Goal: Task Accomplishment & Management: Manage account settings

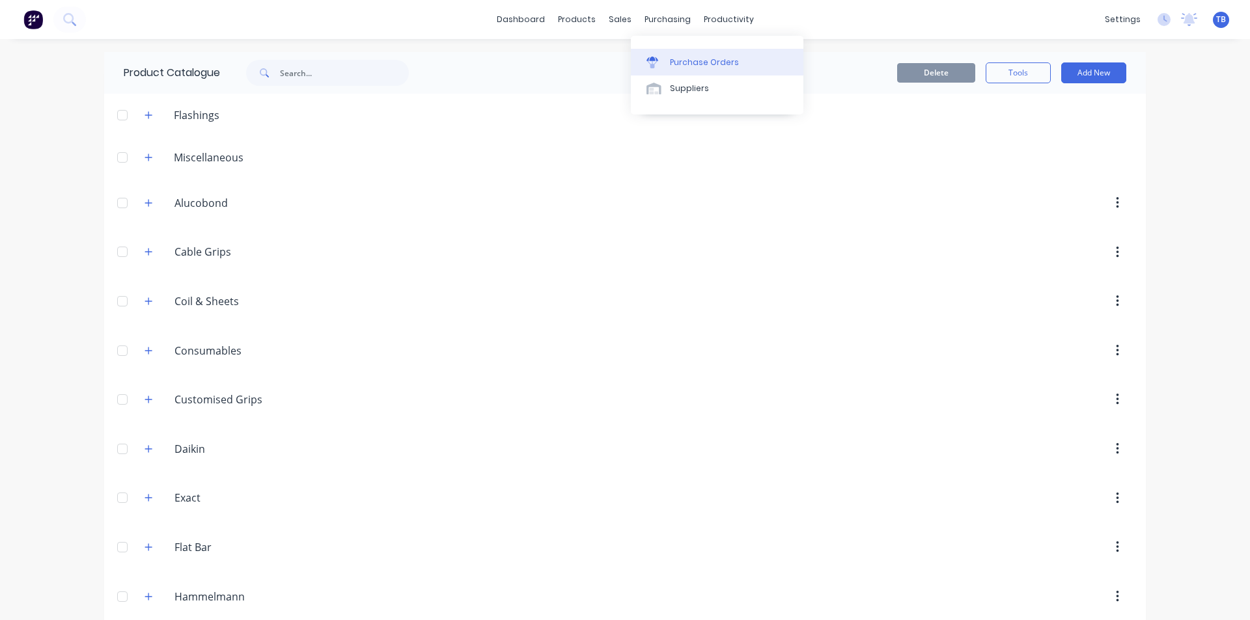
click at [670, 57] on div "Purchase Orders" at bounding box center [704, 63] width 69 height 12
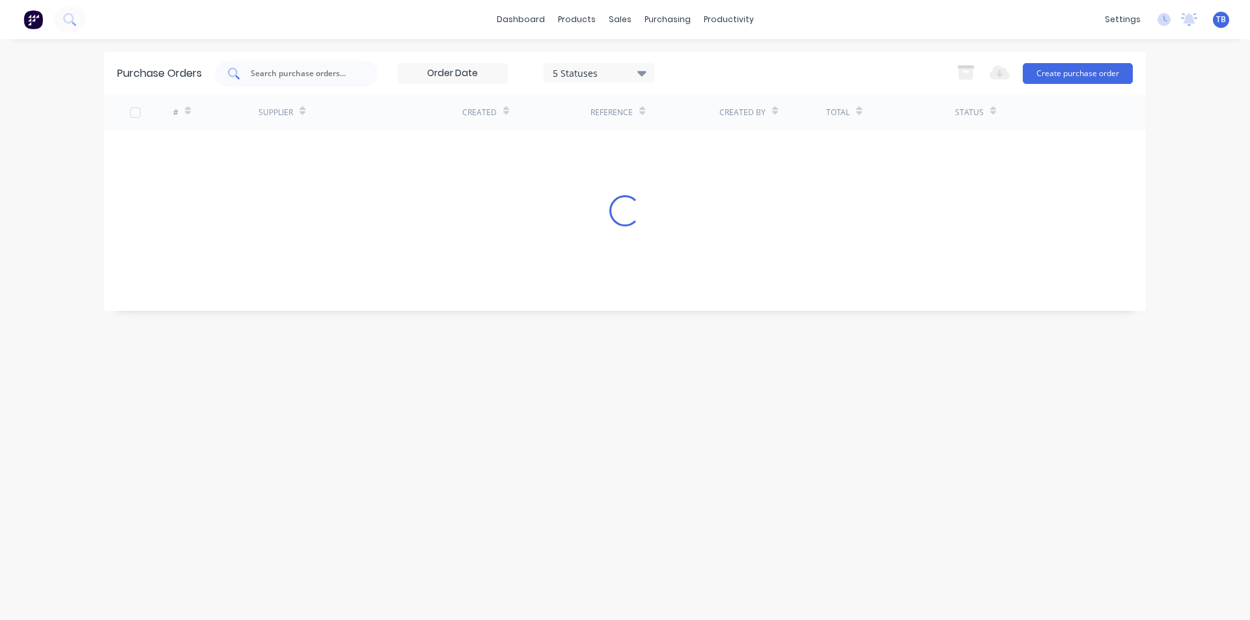
click at [284, 75] on input "text" at bounding box center [303, 73] width 108 height 13
type input "3399"
click at [639, 71] on icon at bounding box center [641, 73] width 9 height 14
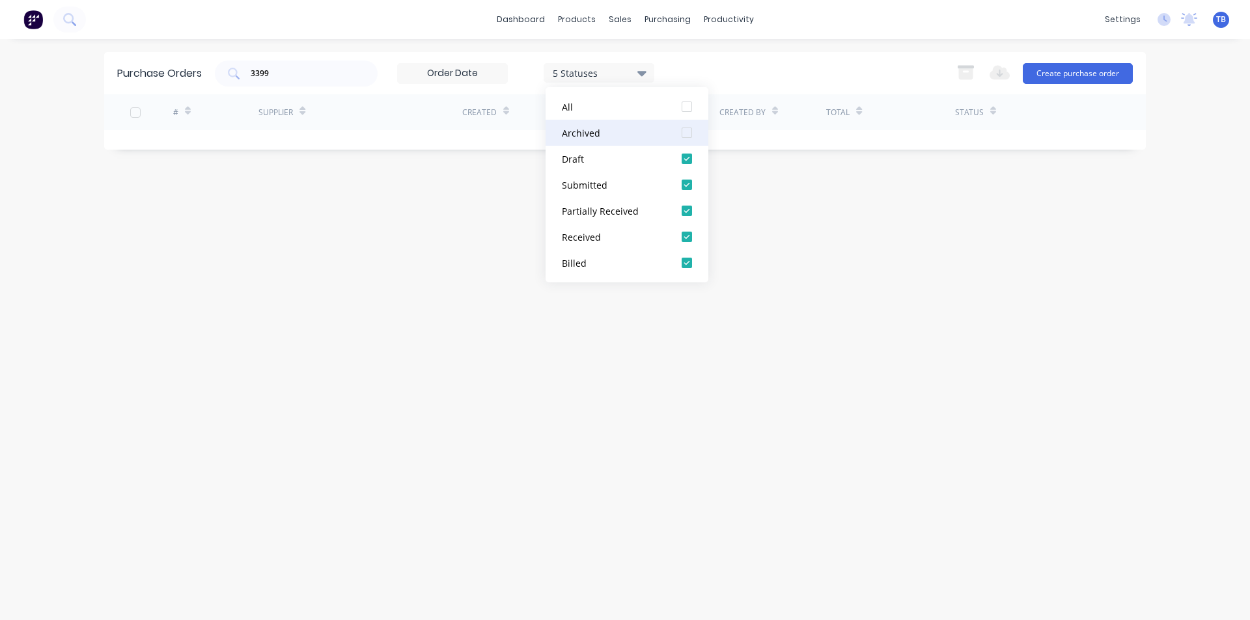
click at [691, 138] on div at bounding box center [687, 133] width 26 height 26
click at [1031, 313] on div "Purchase Orders 3399 7 Statuses 7 Statuses Export to Excel (XLSX) Create purcha…" at bounding box center [624, 329] width 1041 height 555
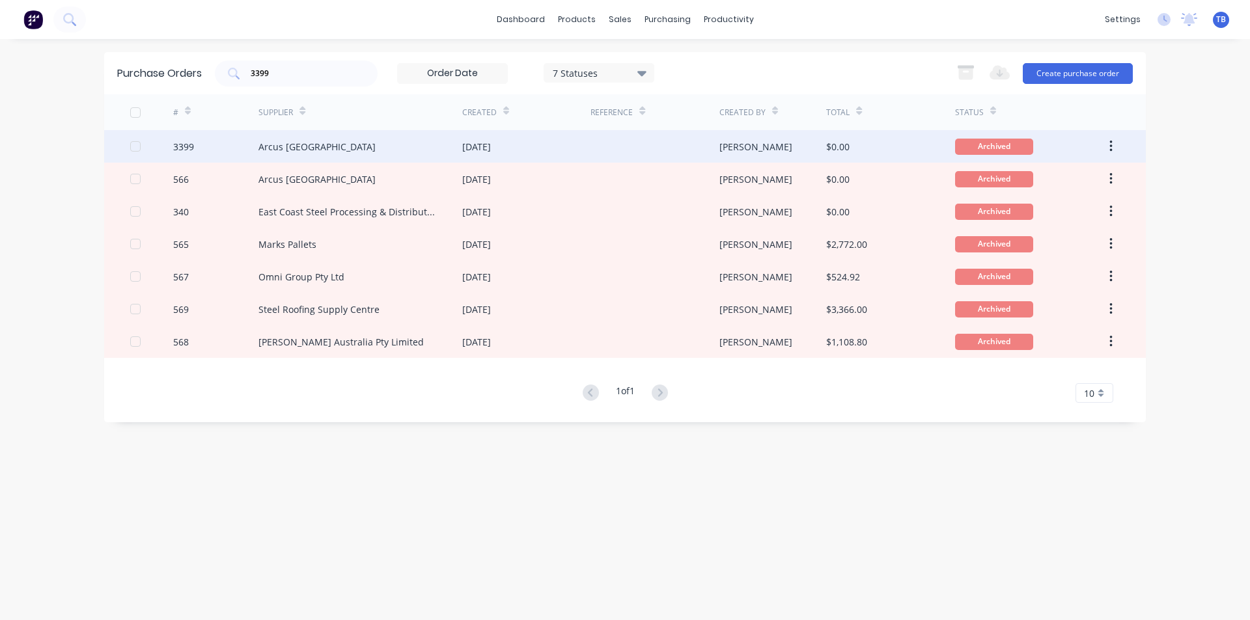
click at [310, 147] on div "Arcus Australia" at bounding box center [316, 147] width 117 height 14
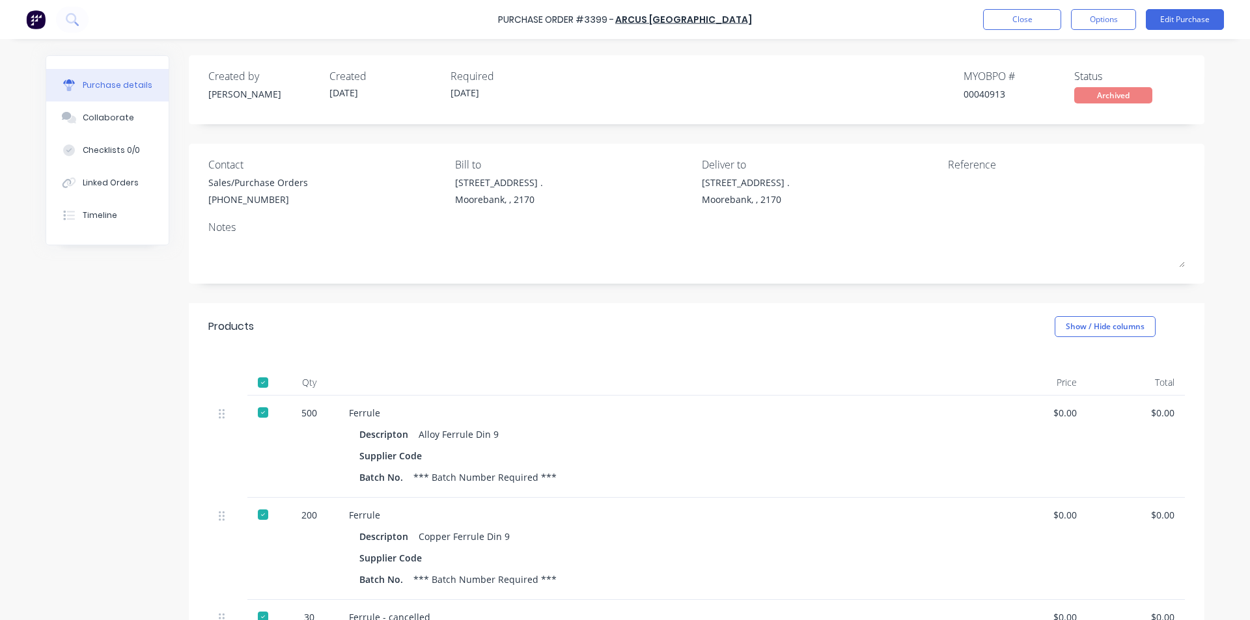
click at [782, 440] on div "Descripton Alloy Ferrule Din 9" at bounding box center [663, 434] width 609 height 19
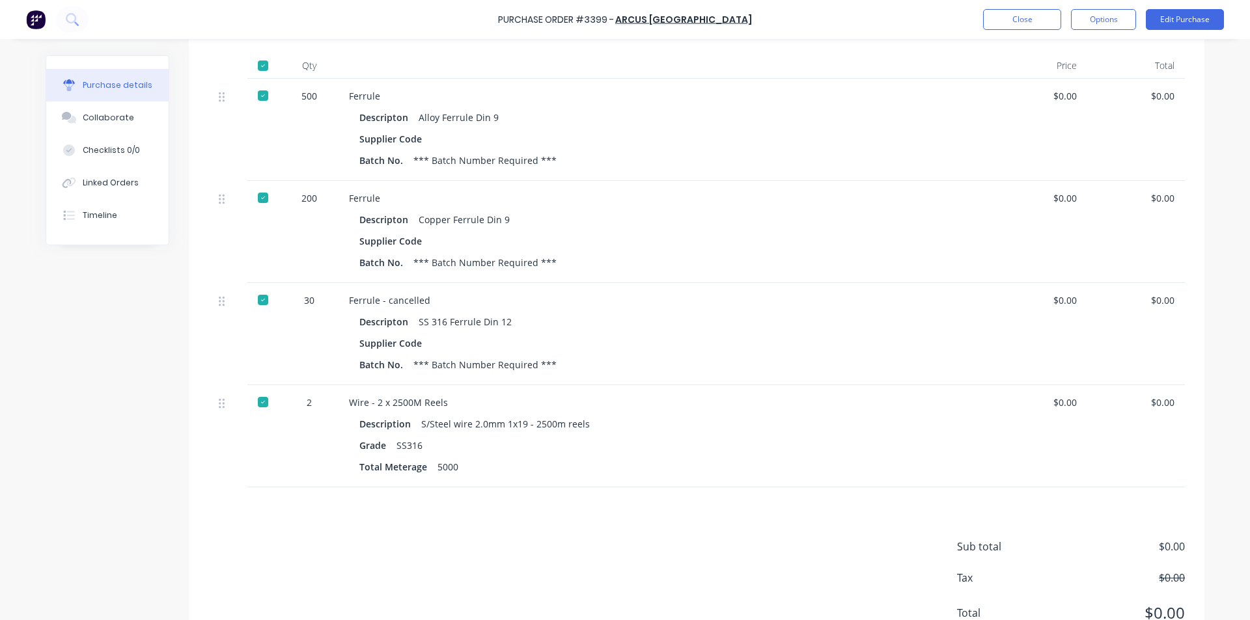
scroll to position [370, 0]
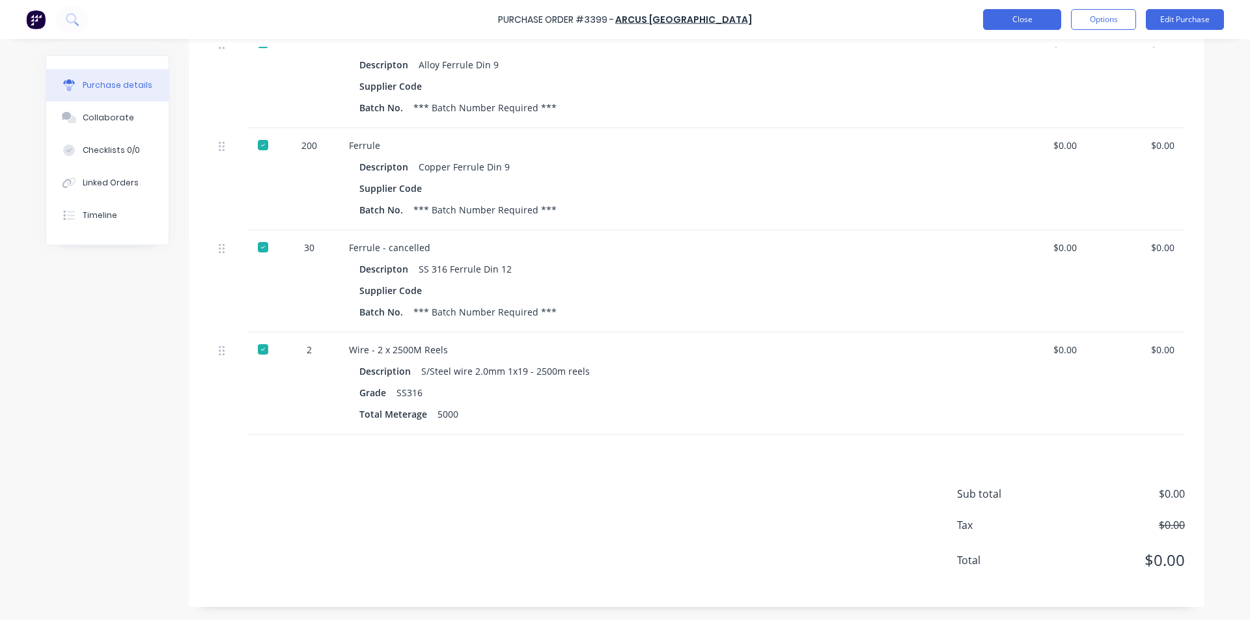
click at [1047, 18] on button "Close" at bounding box center [1022, 19] width 78 height 21
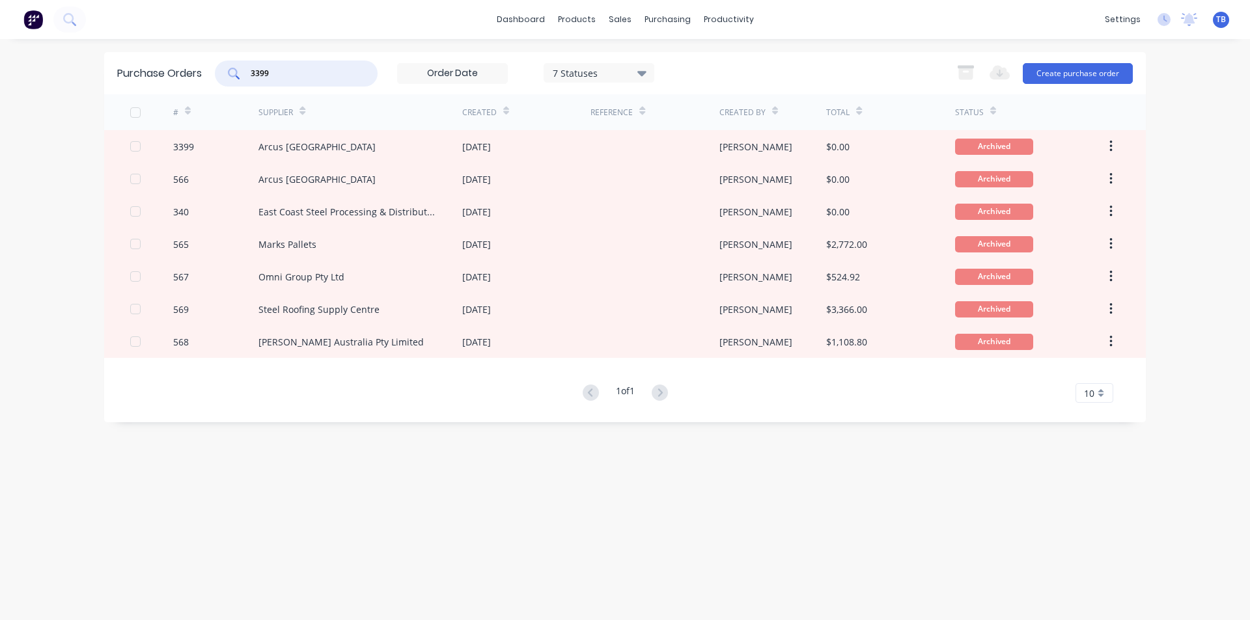
drag, startPoint x: 299, startPoint y: 69, endPoint x: 109, endPoint y: 68, distance: 189.4
click at [109, 68] on div "Purchase Orders 3399 7 Statuses 7 Statuses Export to Excel (XLSX) Create purcha…" at bounding box center [624, 73] width 1041 height 42
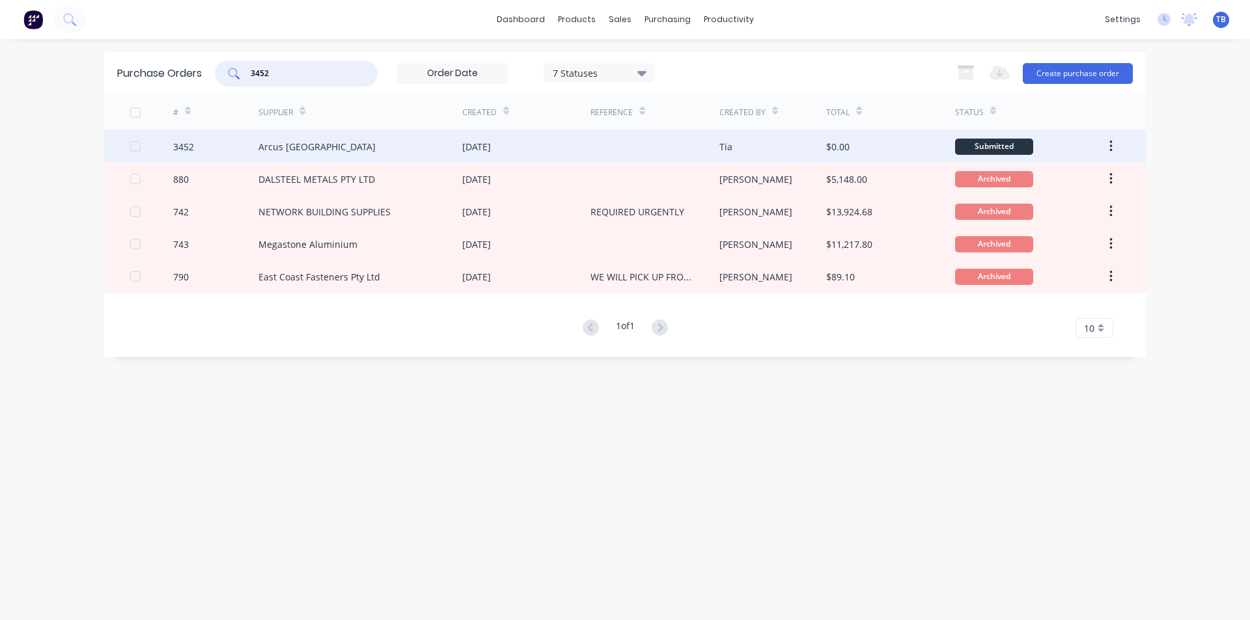
type input "3452"
click at [303, 143] on div "Arcus Australia" at bounding box center [316, 147] width 117 height 14
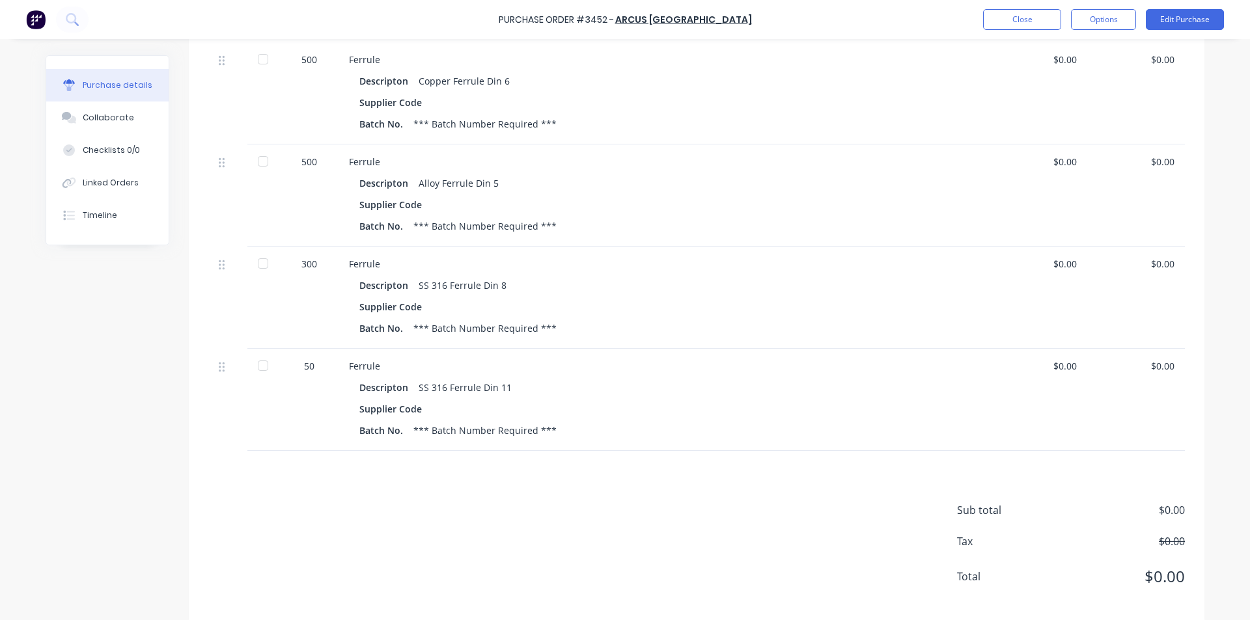
scroll to position [260, 0]
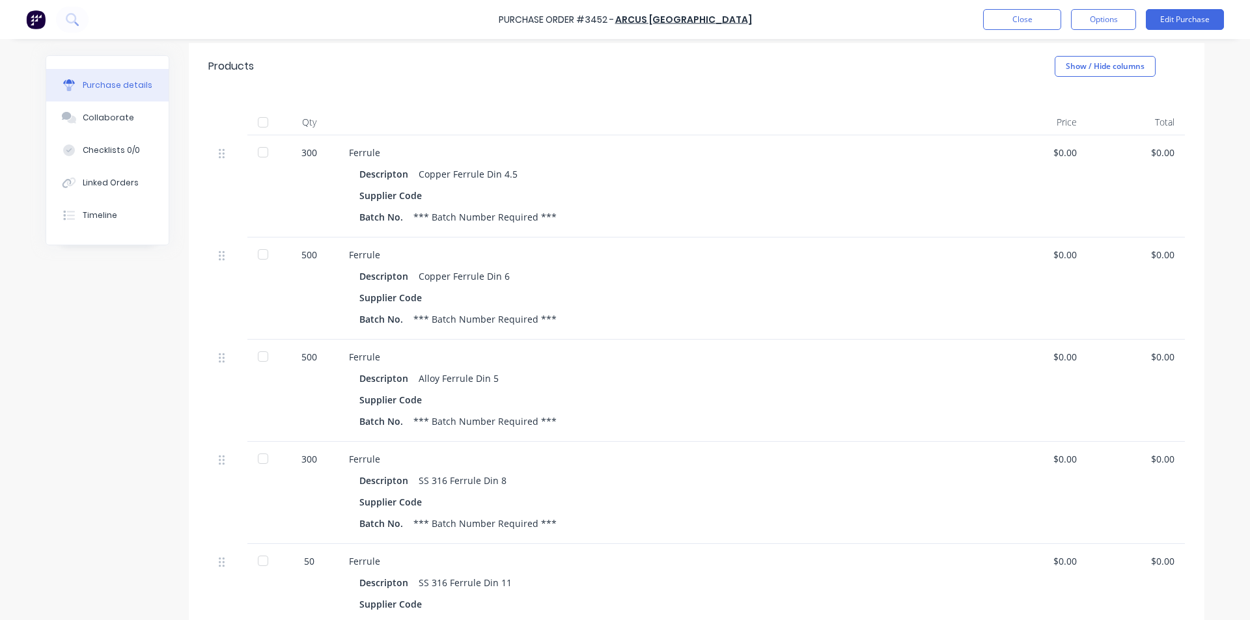
click at [254, 151] on div at bounding box center [263, 152] width 26 height 26
click at [258, 358] on div at bounding box center [263, 357] width 26 height 26
click at [255, 464] on div at bounding box center [263, 459] width 26 height 26
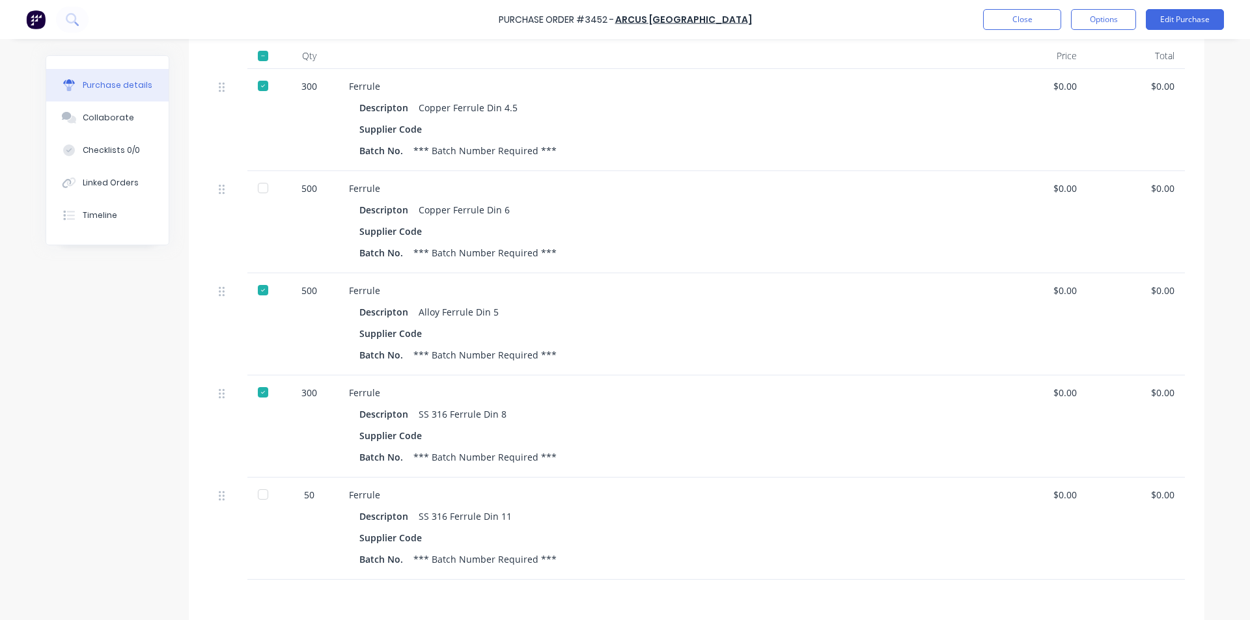
scroll to position [325, 0]
click at [1196, 18] on button "Edit Purchase" at bounding box center [1185, 19] width 78 height 21
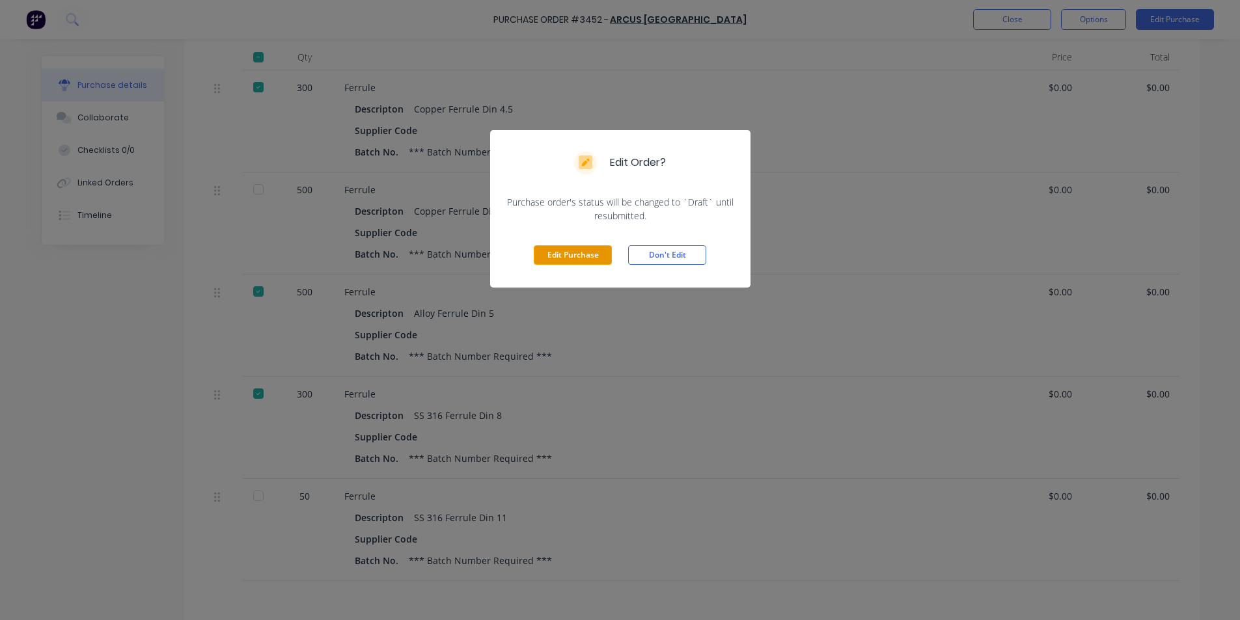
click at [594, 254] on button "Edit Purchase" at bounding box center [573, 255] width 78 height 20
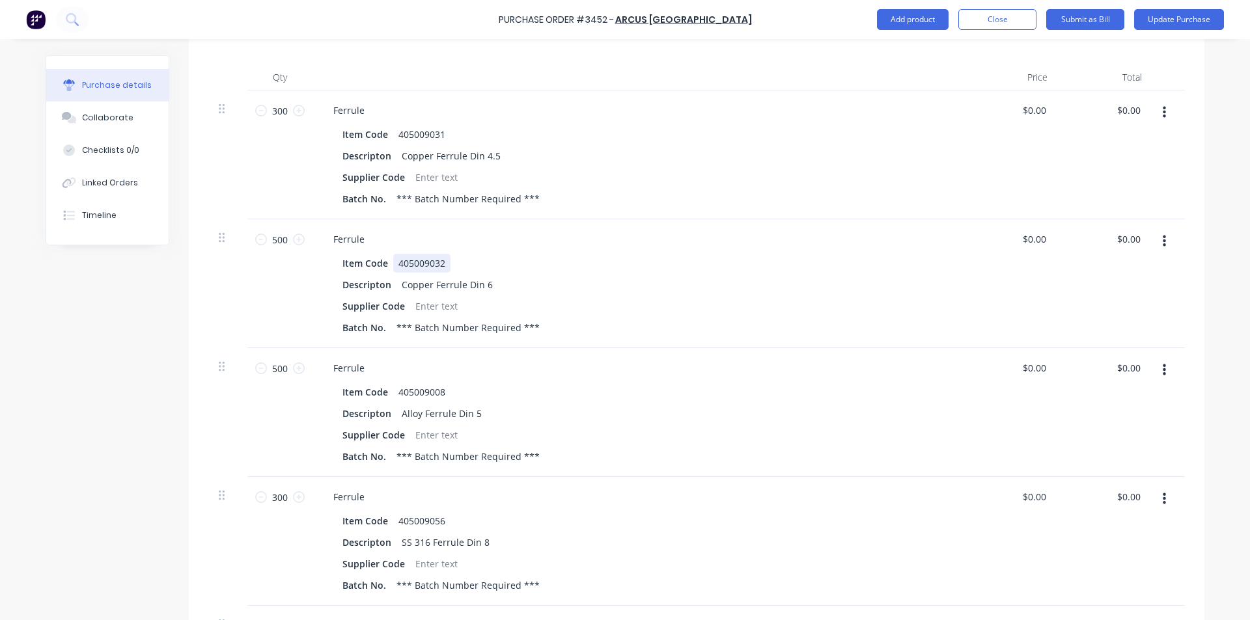
scroll to position [346, 0]
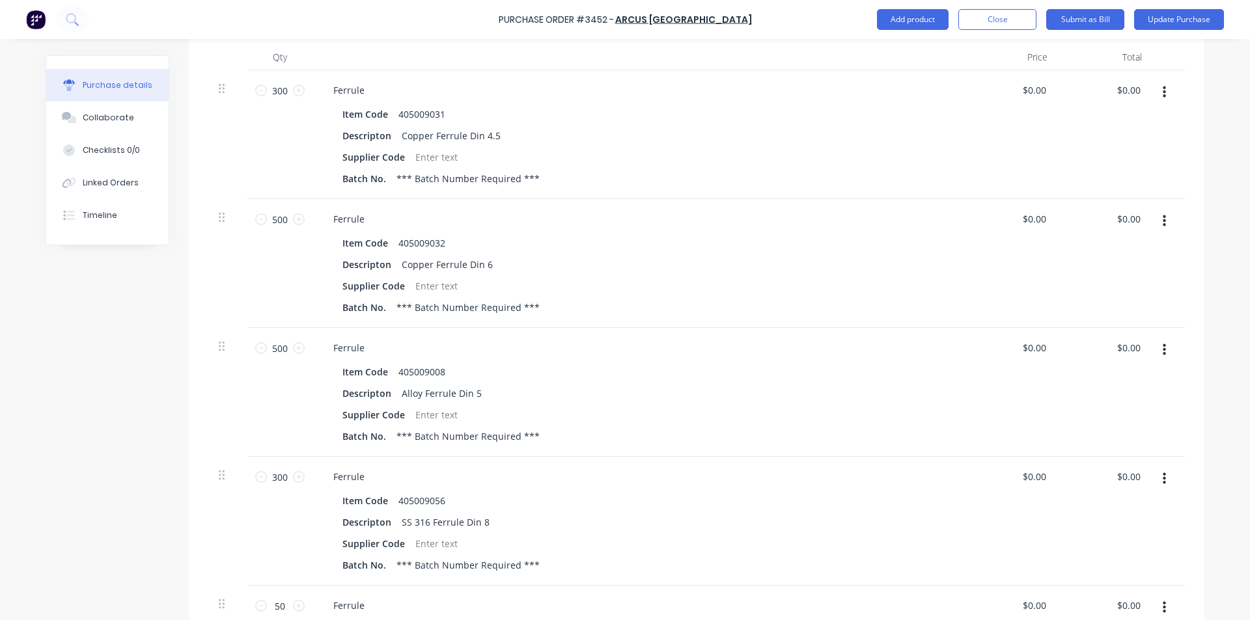
click at [1162, 223] on icon "button" at bounding box center [1163, 221] width 3 height 14
click at [1127, 282] on button "Duplicate" at bounding box center [1124, 282] width 111 height 26
drag, startPoint x: 269, startPoint y: 224, endPoint x: 224, endPoint y: 227, distance: 45.0
click at [225, 227] on div "500 500 Ferrule Item Code 405009032 Descripton Copper Ferrule Din 6 Supplier Co…" at bounding box center [696, 263] width 976 height 129
type input "300"
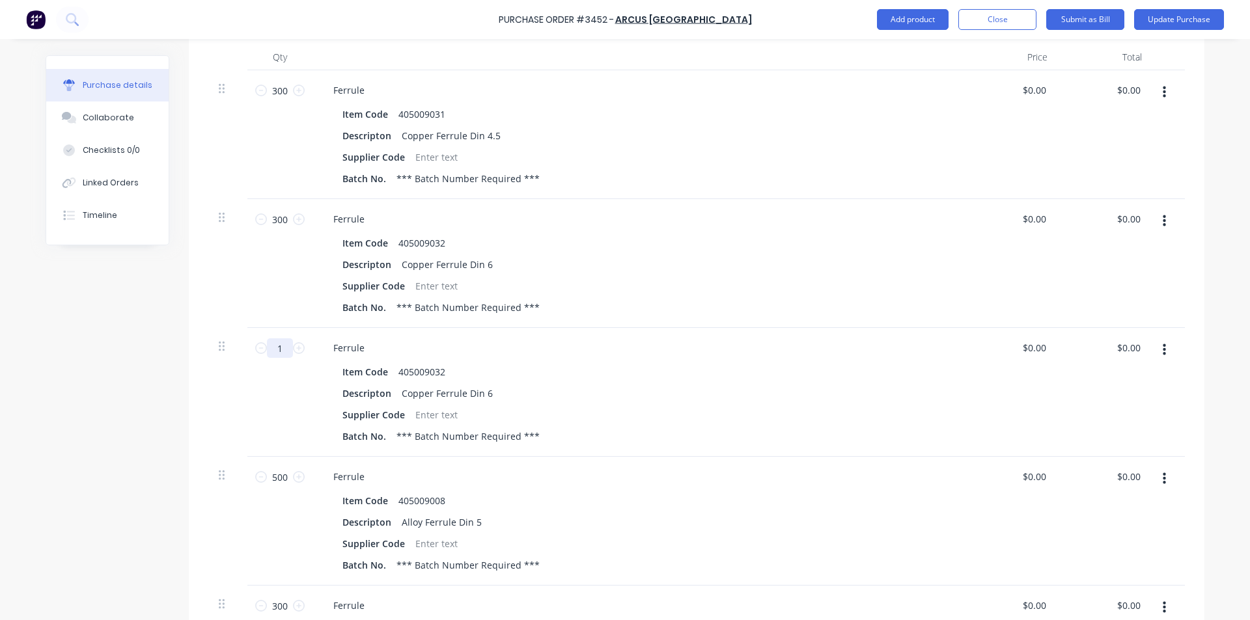
drag, startPoint x: 284, startPoint y: 351, endPoint x: 194, endPoint y: 351, distance: 89.8
click at [194, 351] on div "Qty Price Total 300 300 Ferrule Item Code 405009031 Descripton Copper Ferrule D…" at bounding box center [696, 434] width 1015 height 819
type input "200"
click at [651, 374] on div "Item Code 405009032" at bounding box center [635, 372] width 596 height 19
click at [1184, 23] on button "Update Purchase" at bounding box center [1179, 19] width 90 height 21
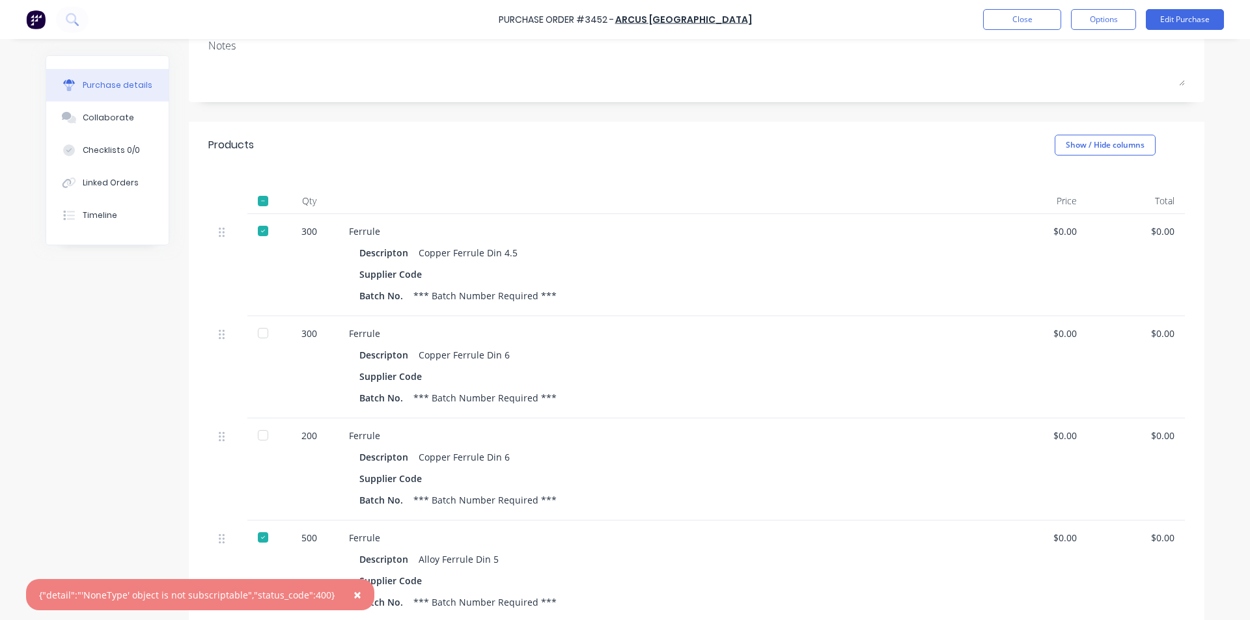
scroll to position [325, 0]
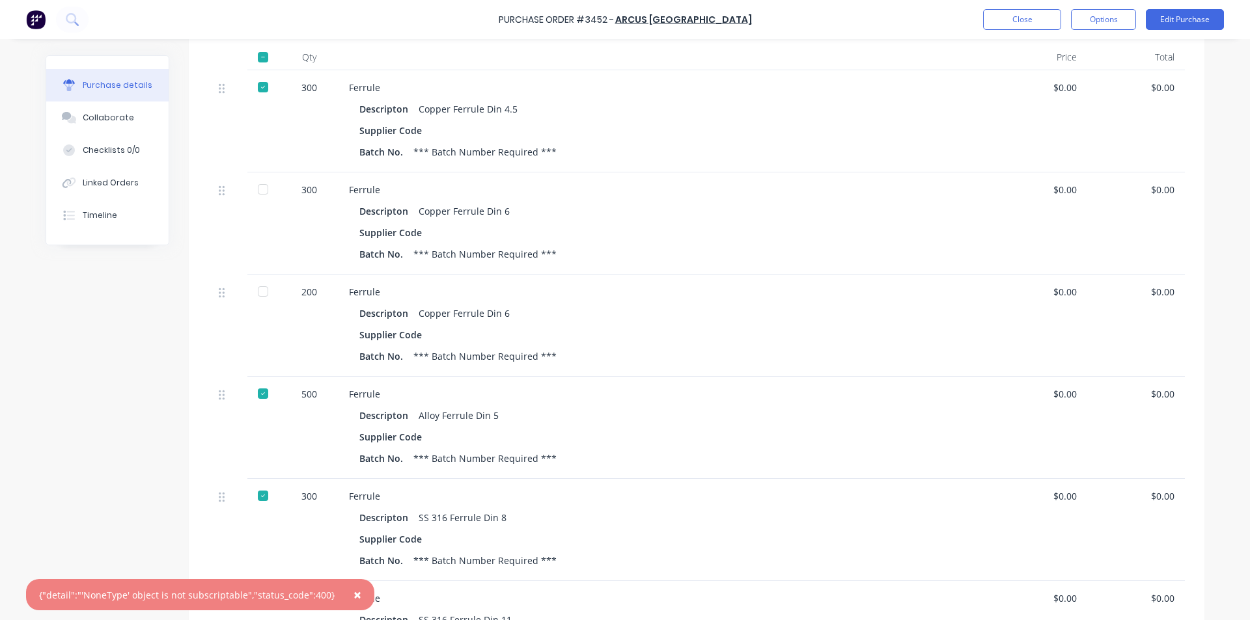
click at [263, 184] on div at bounding box center [263, 189] width 26 height 26
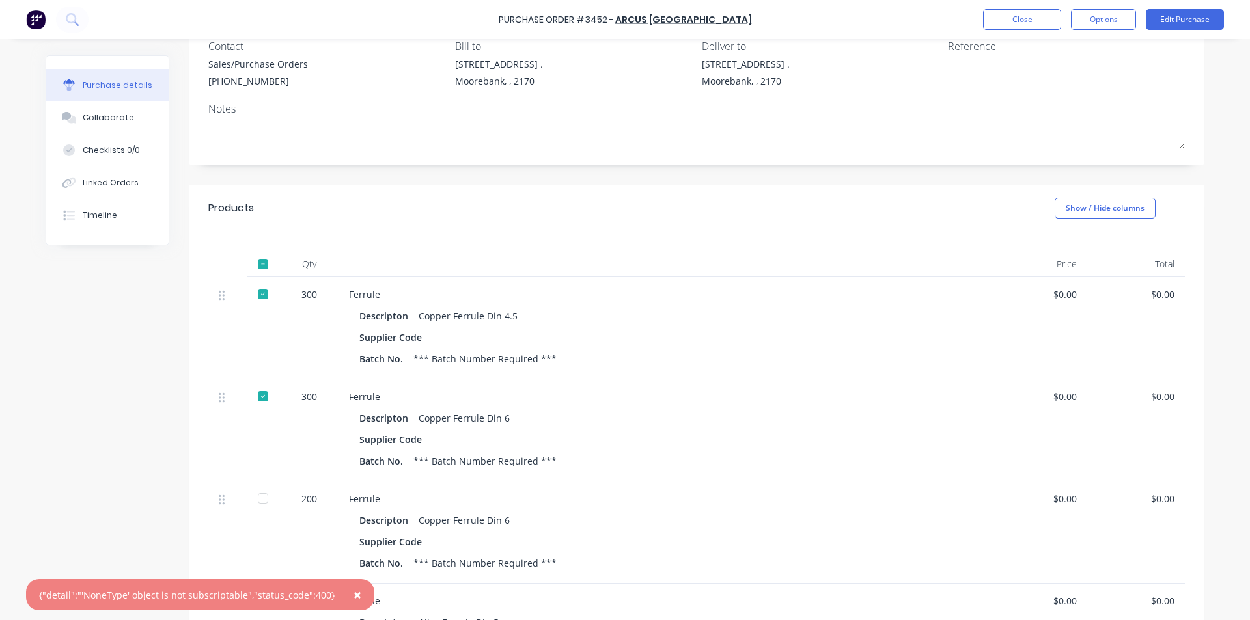
scroll to position [0, 0]
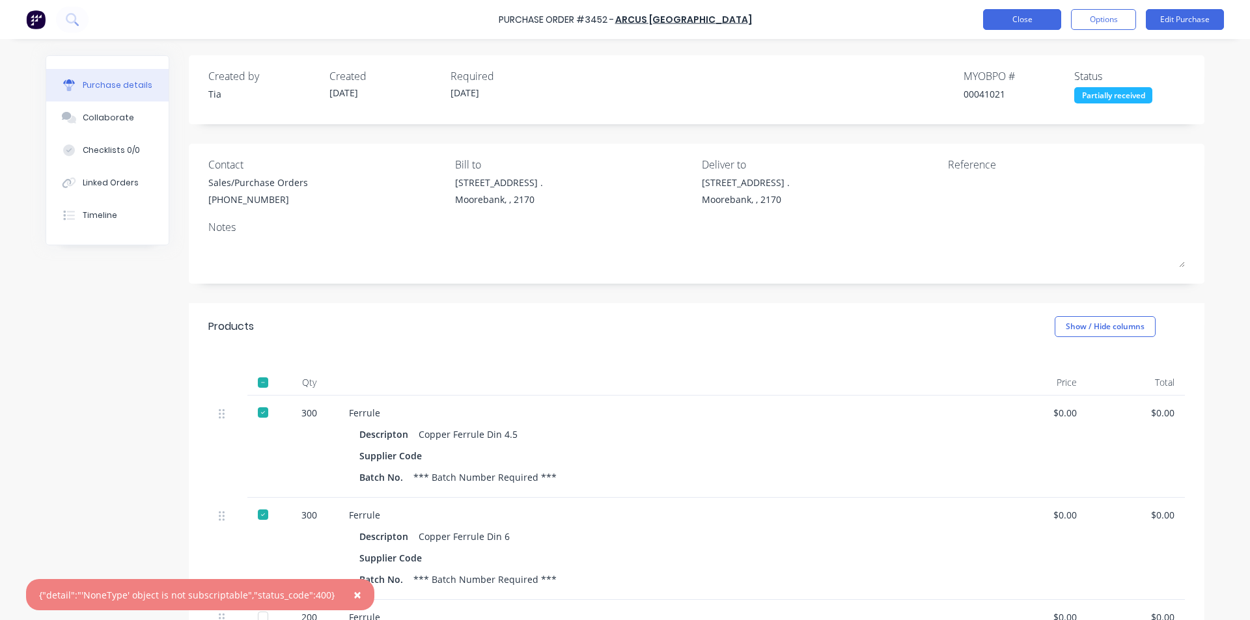
click at [1027, 27] on button "Close" at bounding box center [1022, 19] width 78 height 21
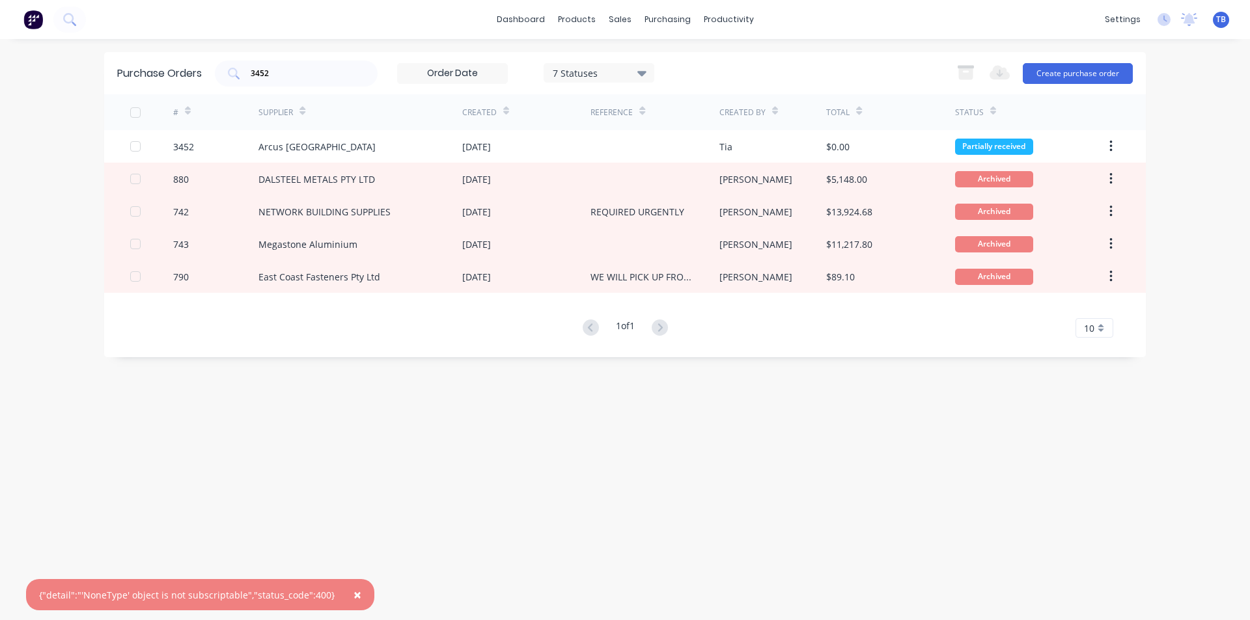
click at [636, 70] on div "7 Statuses" at bounding box center [599, 73] width 93 height 14
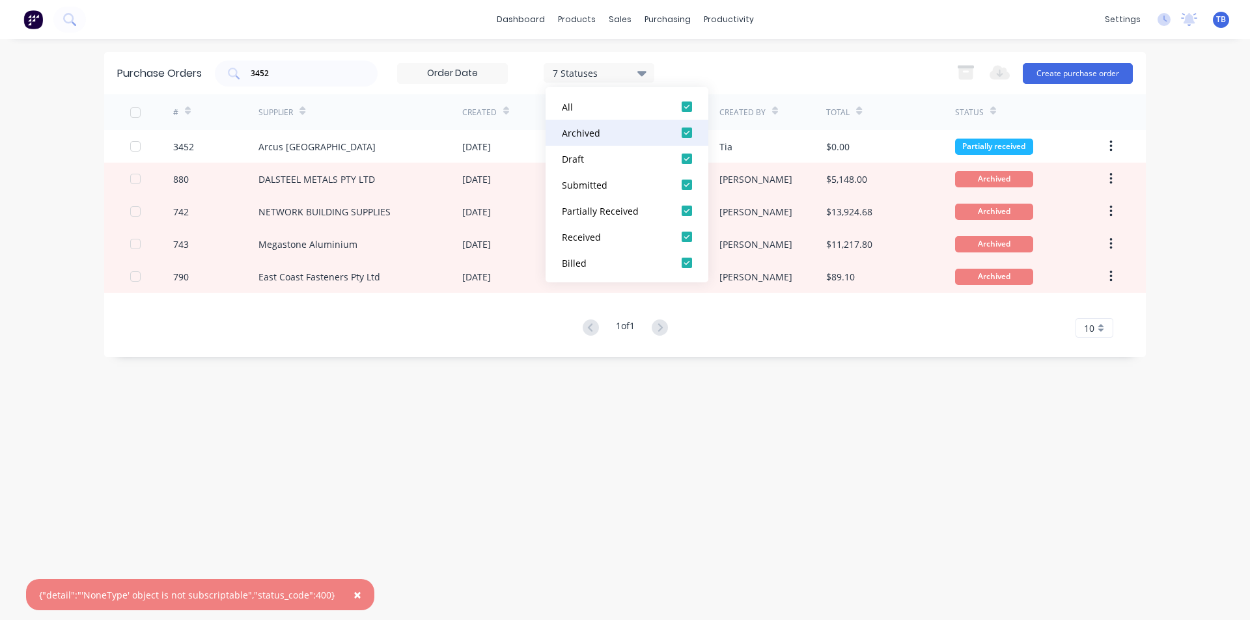
click at [691, 133] on div at bounding box center [687, 133] width 26 height 26
click at [650, 54] on link "Sales Orders" at bounding box center [688, 62] width 172 height 26
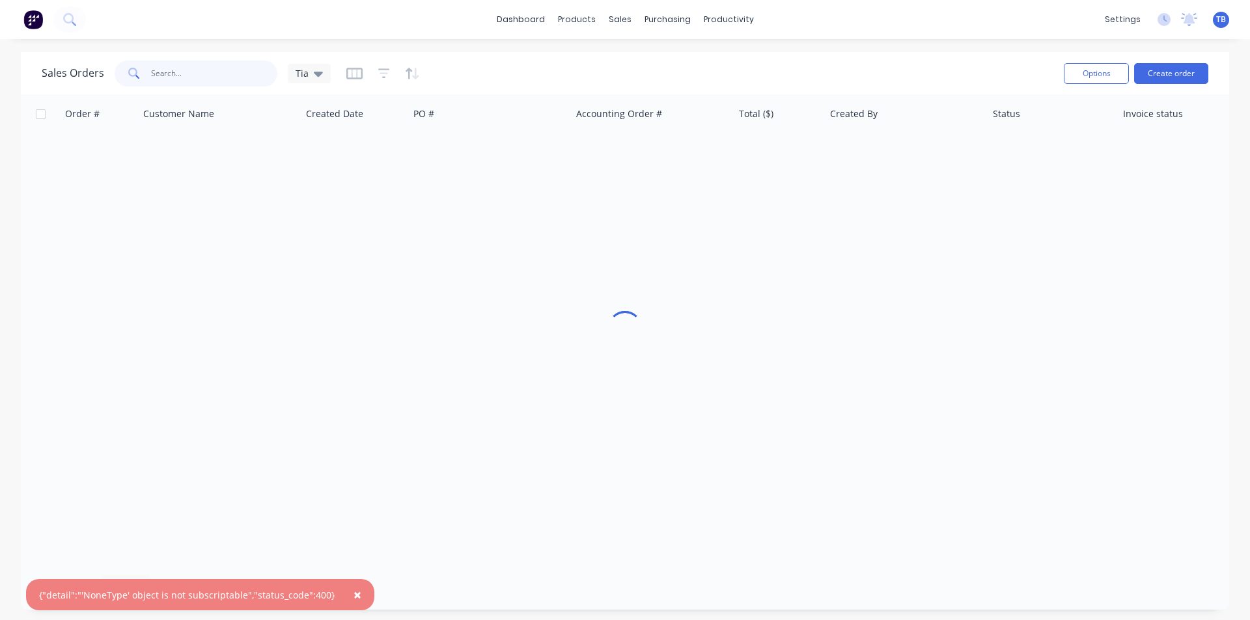
click at [183, 79] on input "text" at bounding box center [214, 74] width 127 height 26
click at [191, 76] on input "text" at bounding box center [214, 74] width 127 height 26
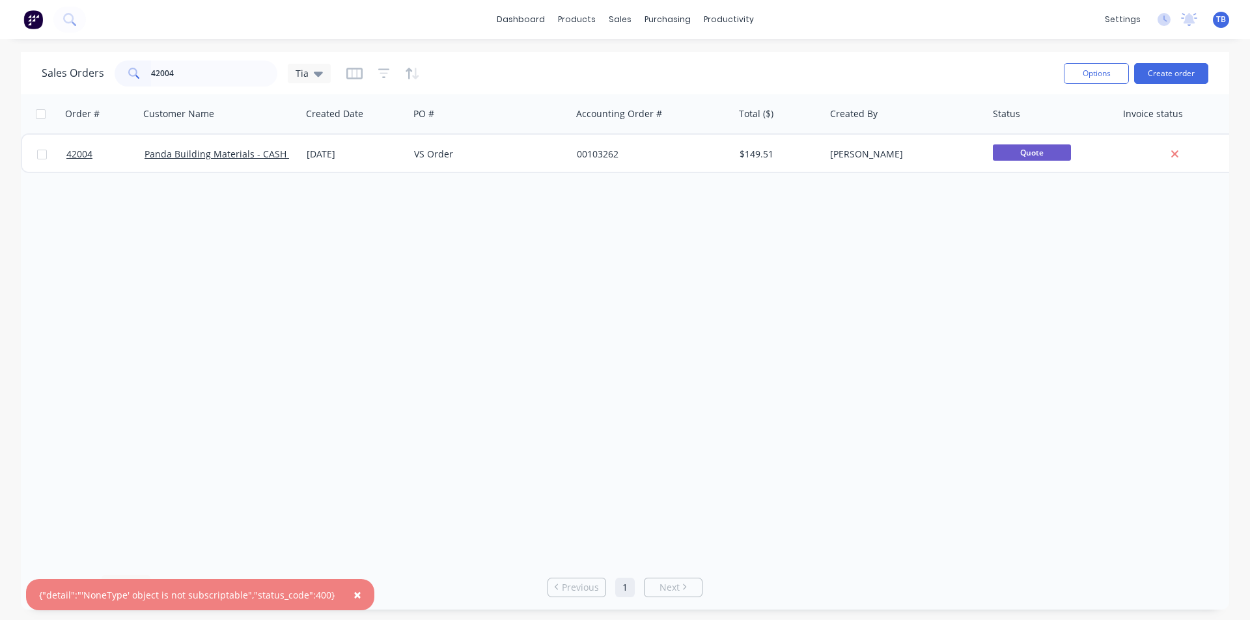
click at [353, 596] on span "×" at bounding box center [357, 595] width 8 height 18
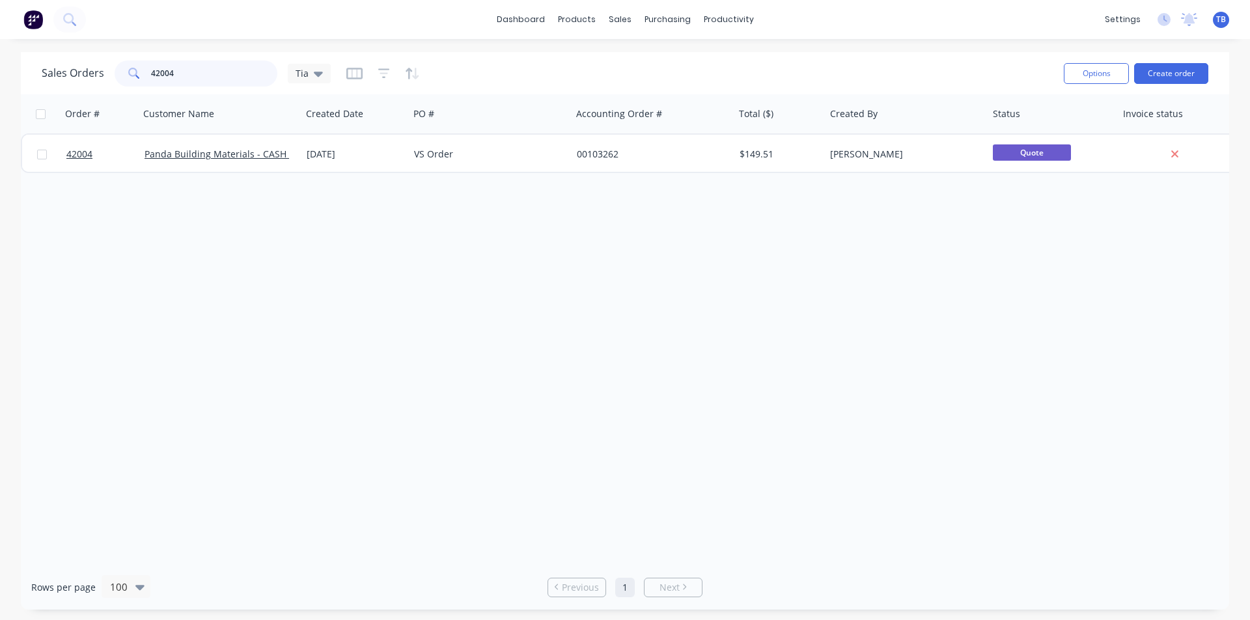
drag, startPoint x: 238, startPoint y: 64, endPoint x: -41, endPoint y: 79, distance: 279.0
click at [0, 79] on html "dashboard products sales purchasing productivity dashboard products Product Cat…" at bounding box center [625, 310] width 1250 height 620
drag, startPoint x: 185, startPoint y: 75, endPoint x: -53, endPoint y: 43, distance: 239.7
click at [0, 43] on html "dashboard products sales purchasing productivity dashboard products Product Cat…" at bounding box center [625, 310] width 1250 height 620
type input "42016"
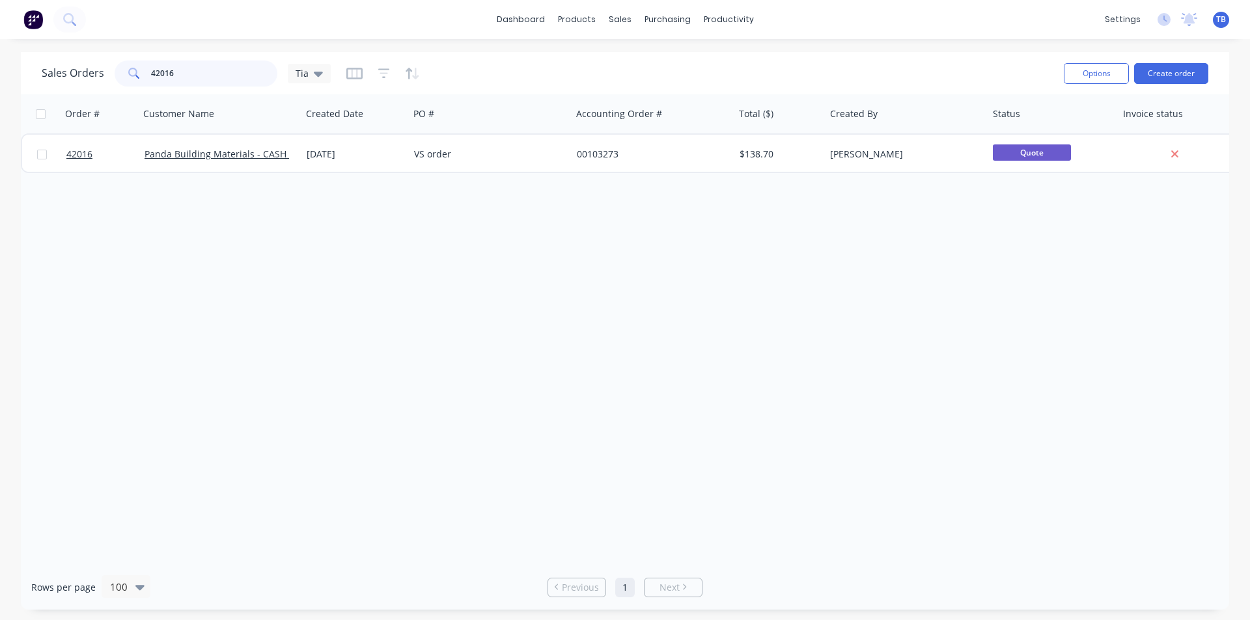
drag, startPoint x: 203, startPoint y: 81, endPoint x: -61, endPoint y: 68, distance: 263.9
click at [0, 68] on html "dashboard products sales purchasing productivity dashboard products Product Cat…" at bounding box center [625, 310] width 1250 height 620
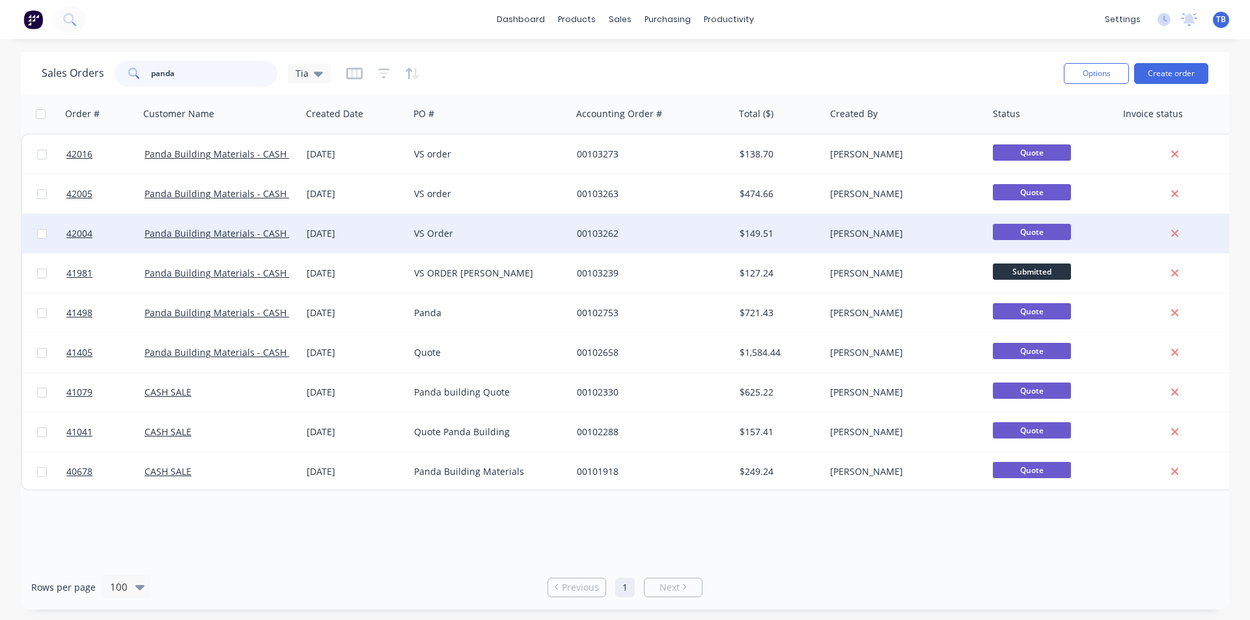
type input "panda"
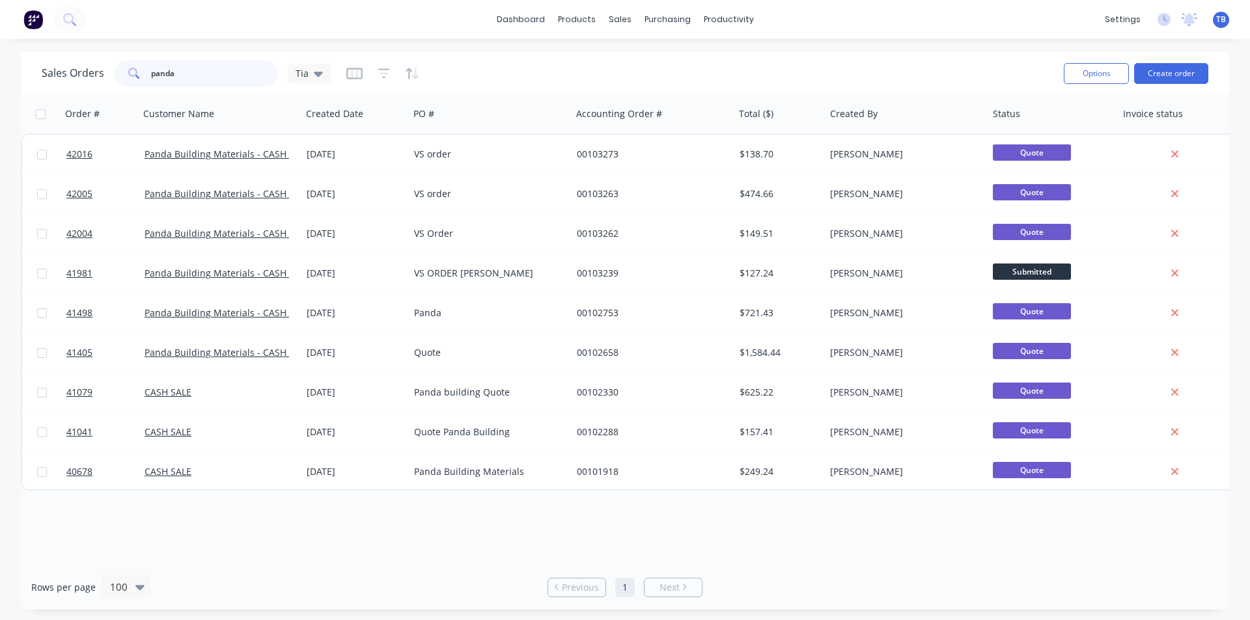
drag, startPoint x: 195, startPoint y: 85, endPoint x: 91, endPoint y: 68, distance: 104.9
click at [91, 68] on div "Sales Orders panda Tia" at bounding box center [186, 74] width 289 height 26
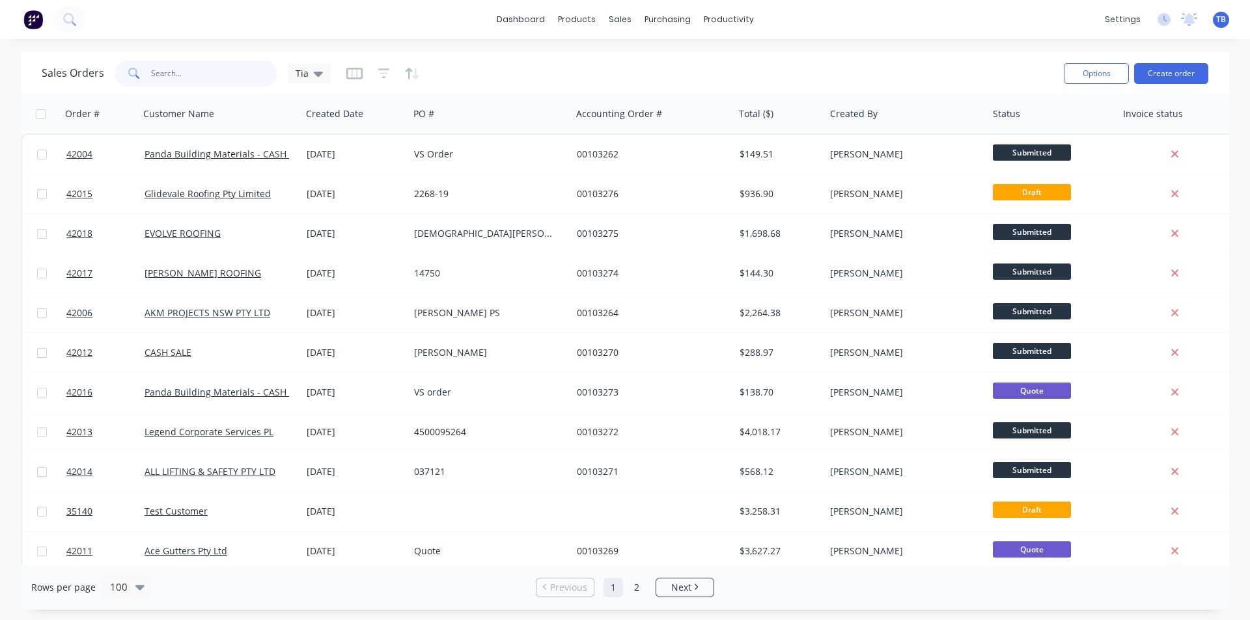
click at [173, 79] on input "text" at bounding box center [214, 74] width 127 height 26
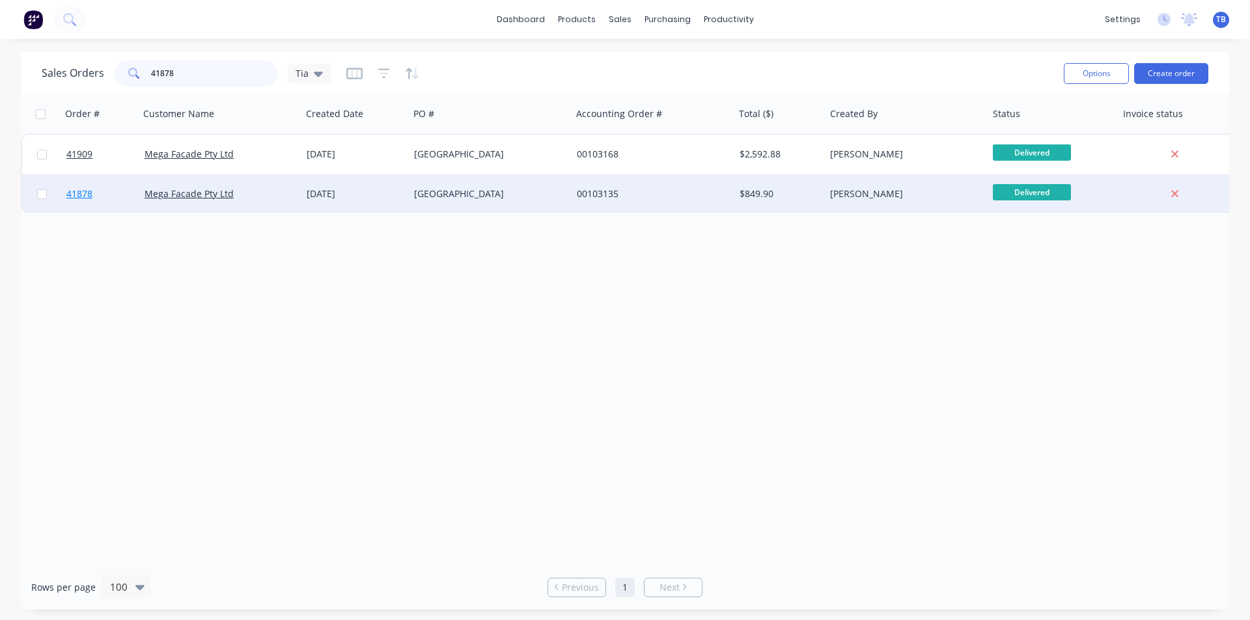
type input "41878"
click at [85, 190] on span "41878" at bounding box center [79, 193] width 26 height 13
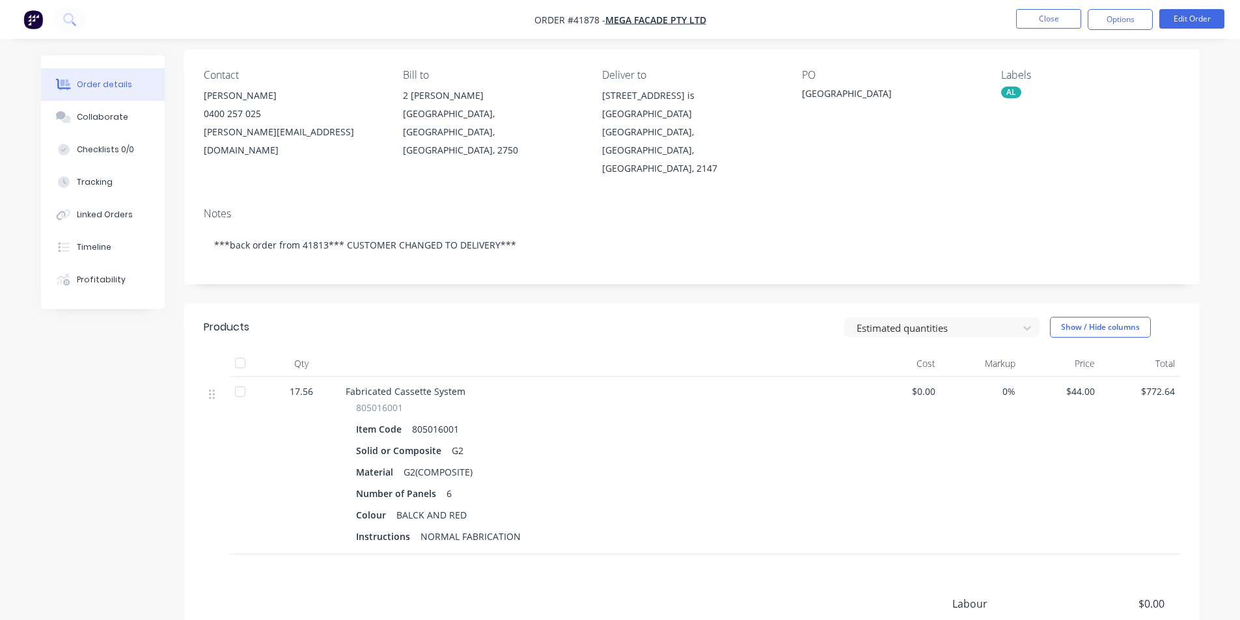
scroll to position [195, 0]
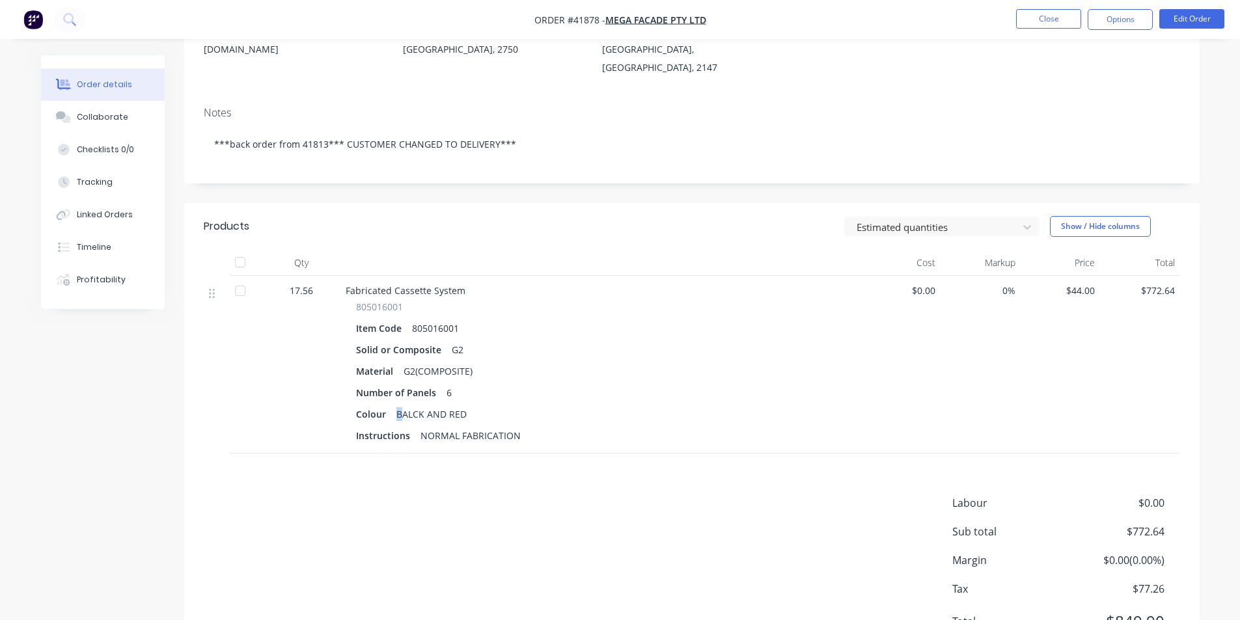
click at [398, 405] on div "BALCK AND RED" at bounding box center [431, 414] width 81 height 19
click at [435, 385] on div "805016001 Item Code 805016001 Solid or Composite G2 Material G2(COMPOSITE) Numb…" at bounding box center [601, 372] width 510 height 145
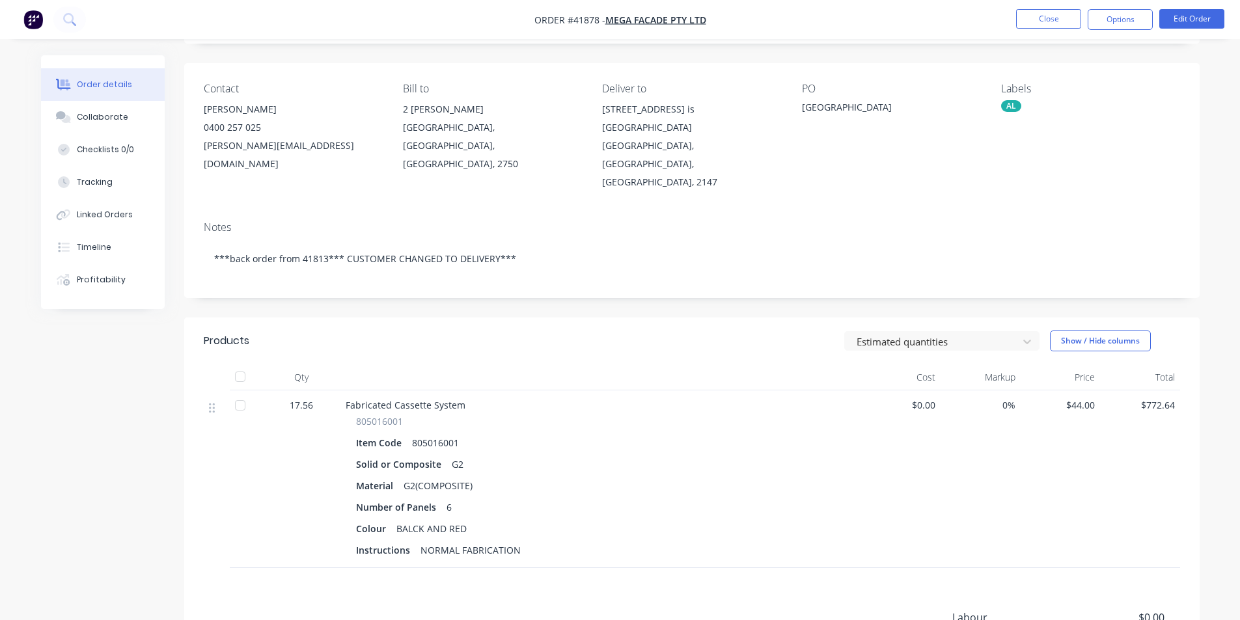
scroll to position [0, 0]
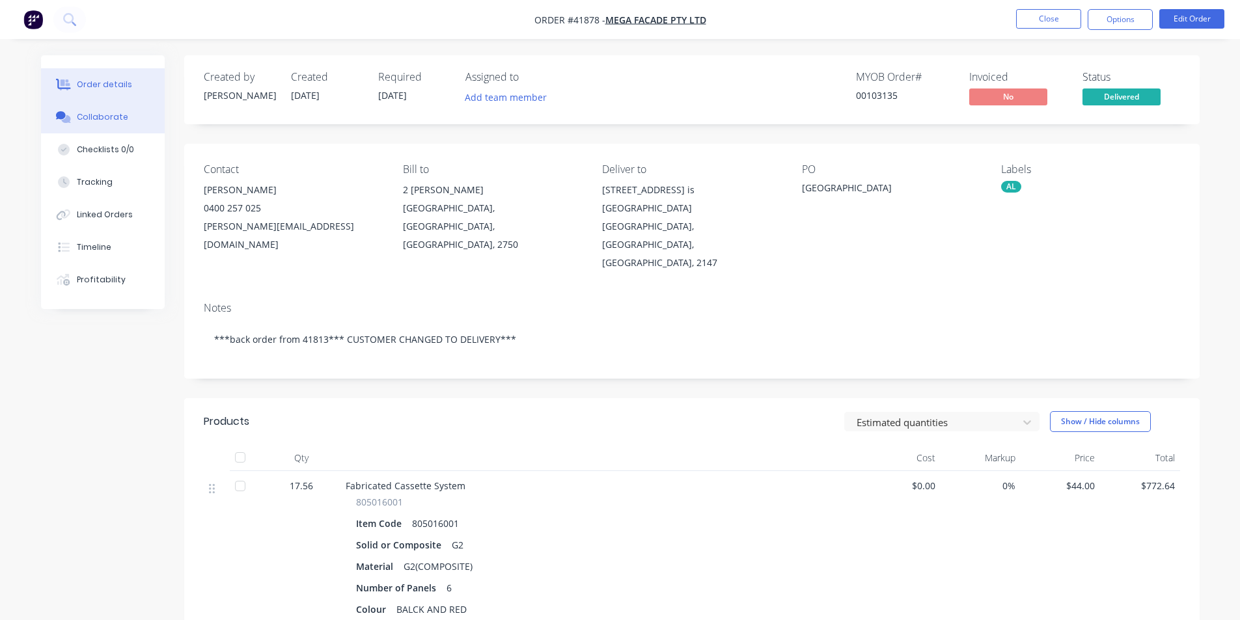
click at [98, 120] on div "Collaborate" at bounding box center [102, 117] width 51 height 12
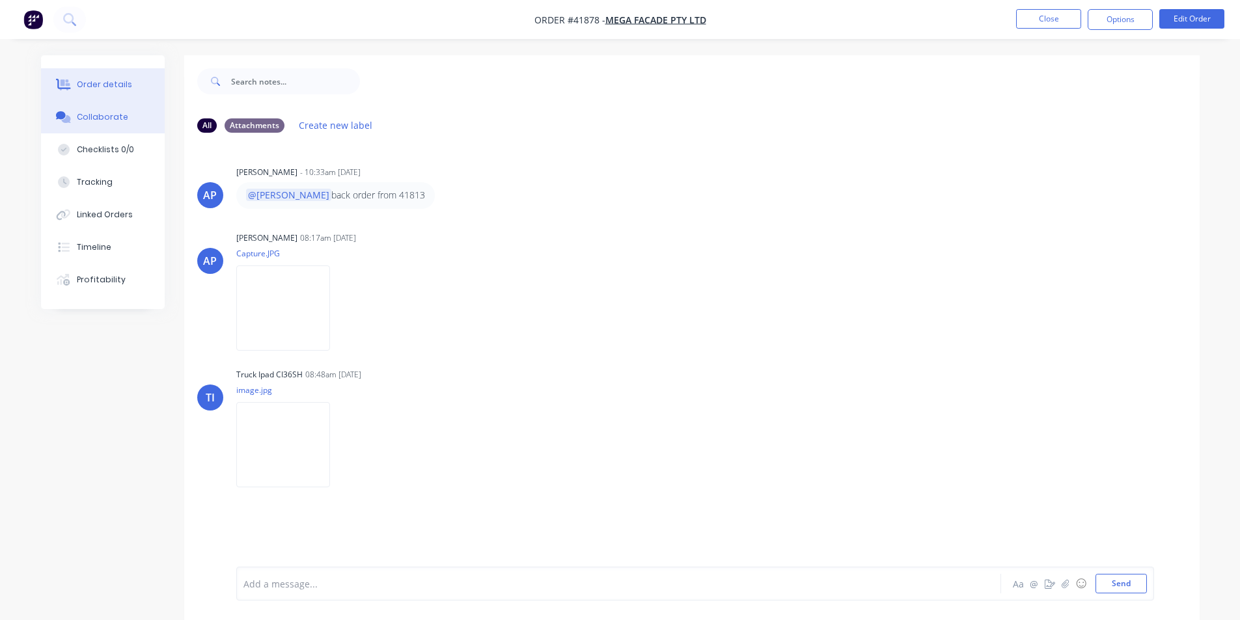
click at [126, 83] on div "Order details" at bounding box center [104, 85] width 55 height 12
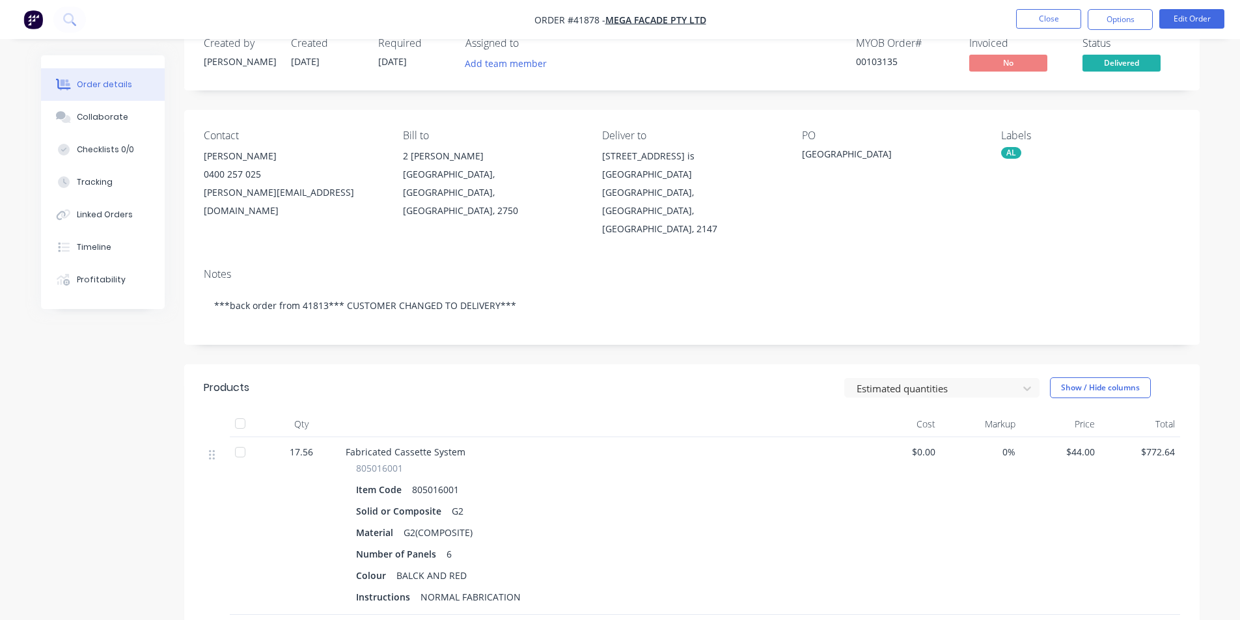
scroll to position [65, 0]
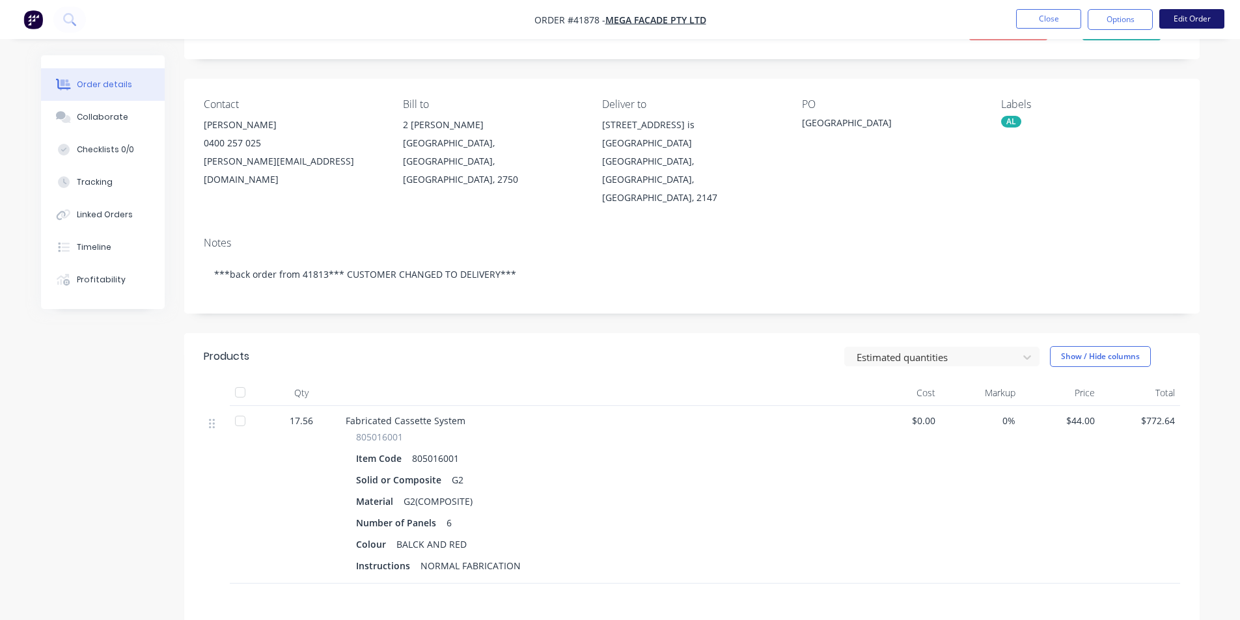
click at [1192, 18] on button "Edit Order" at bounding box center [1191, 19] width 65 height 20
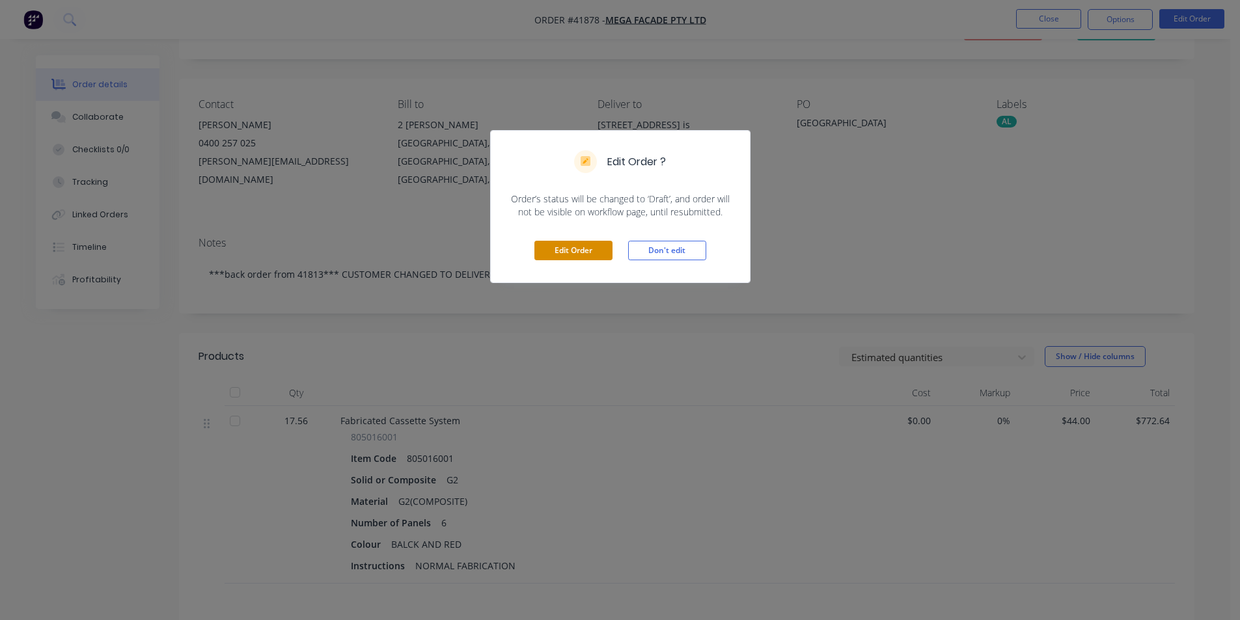
click at [574, 256] on button "Edit Order" at bounding box center [573, 251] width 78 height 20
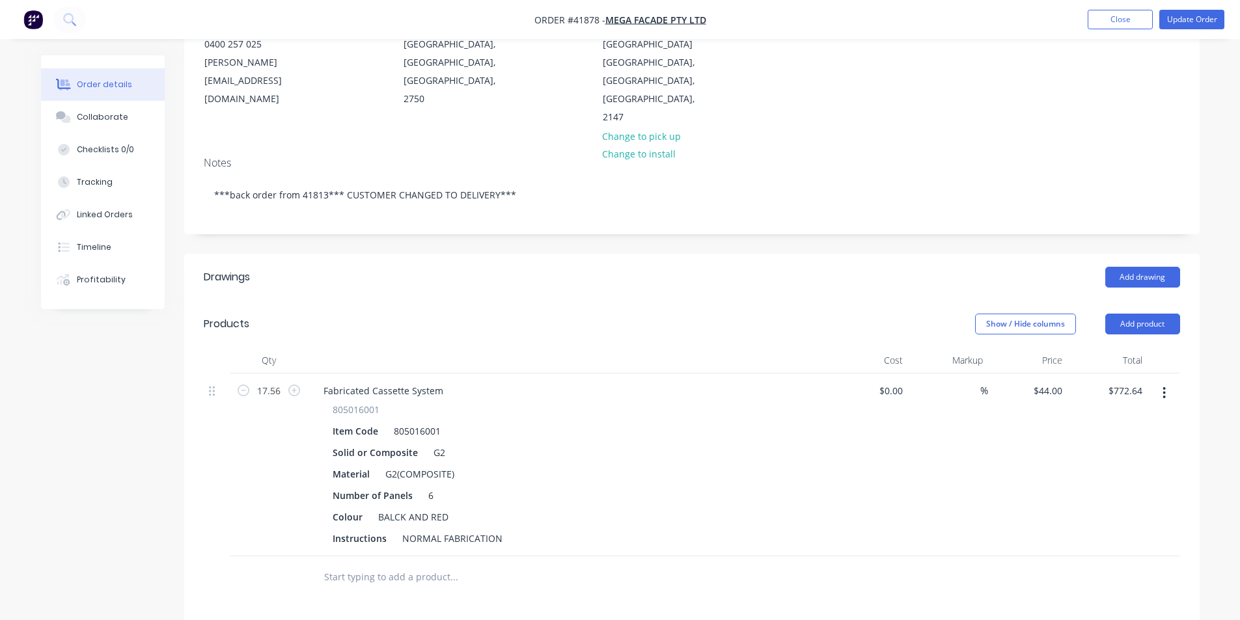
scroll to position [195, 0]
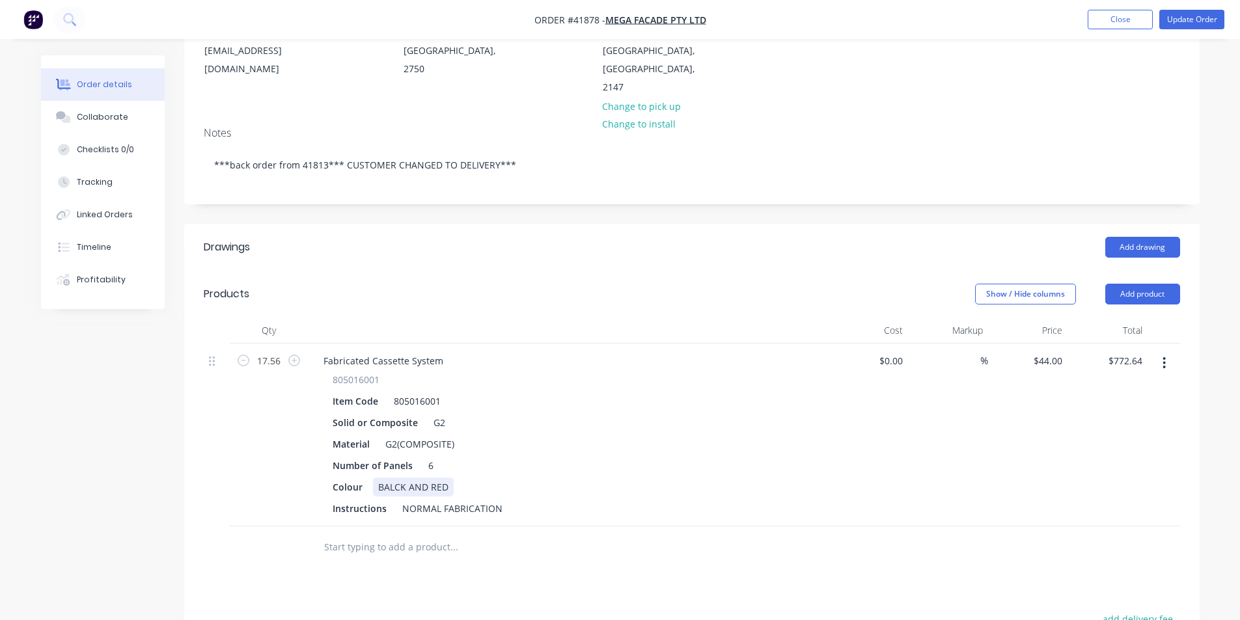
click at [396, 478] on div "BALCK AND RED" at bounding box center [413, 487] width 81 height 19
click at [1184, 18] on button "Update Order" at bounding box center [1191, 20] width 65 height 20
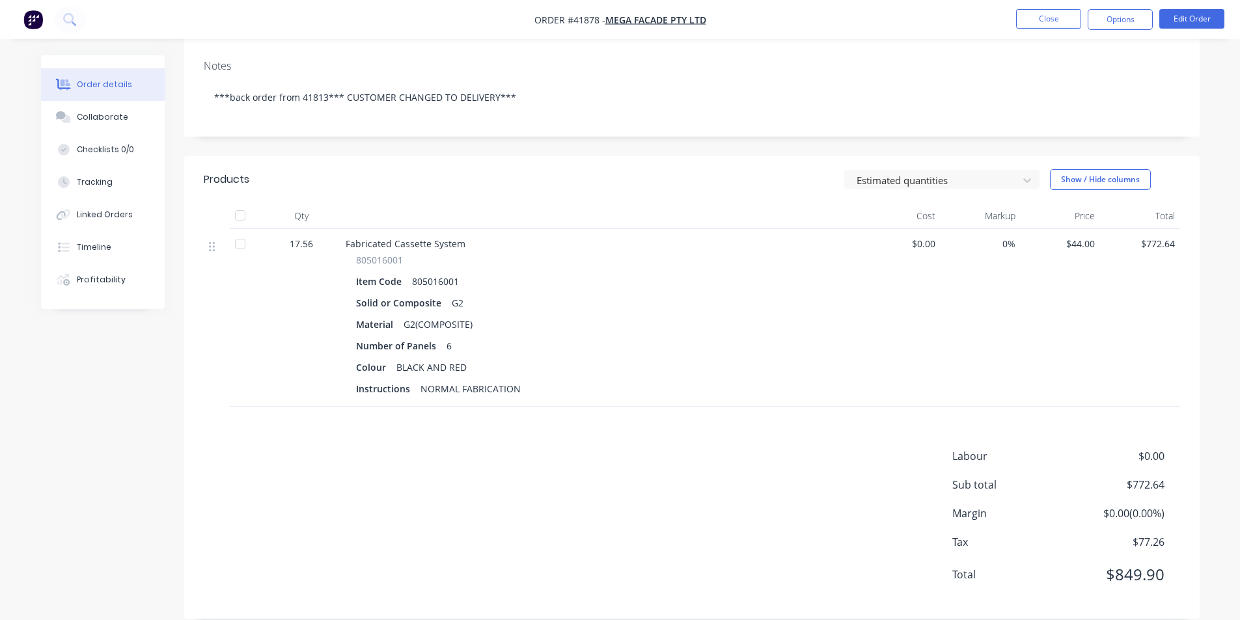
scroll to position [0, 0]
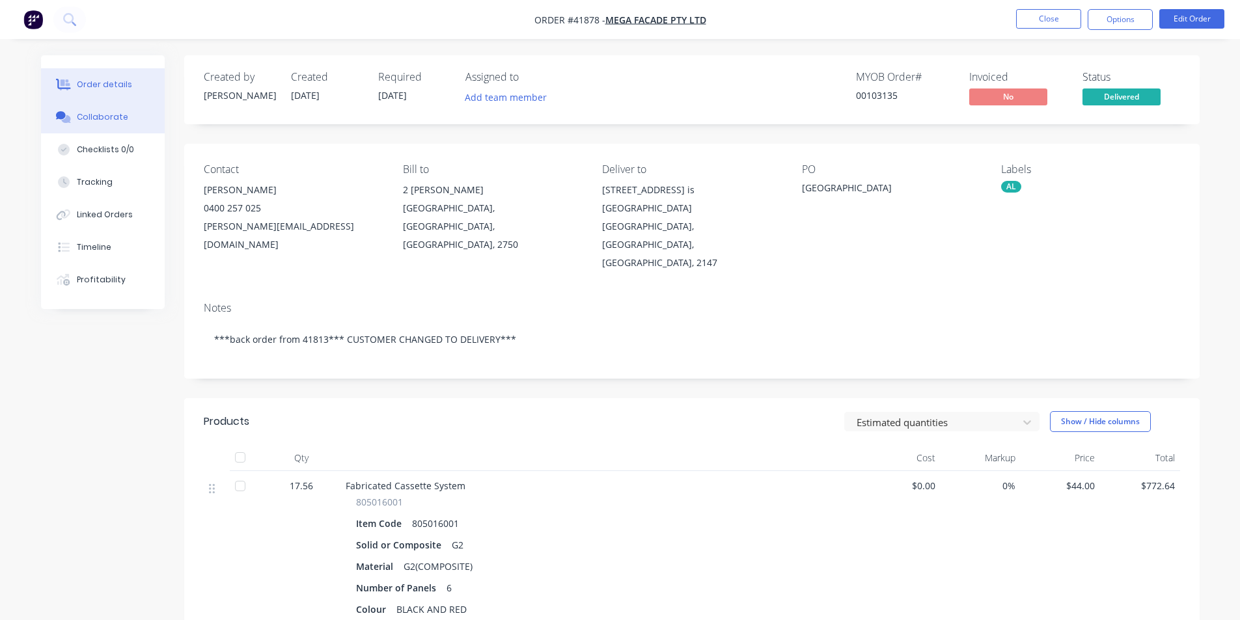
click at [74, 115] on button "Collaborate" at bounding box center [103, 117] width 124 height 33
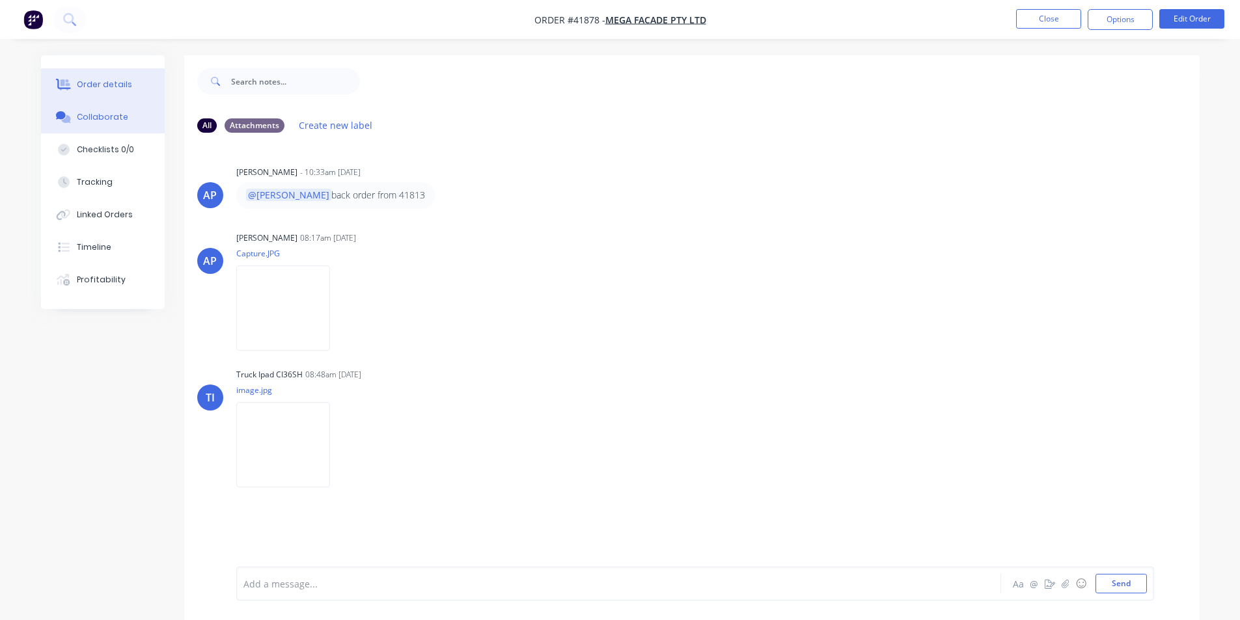
click at [106, 76] on button "Order details" at bounding box center [103, 84] width 124 height 33
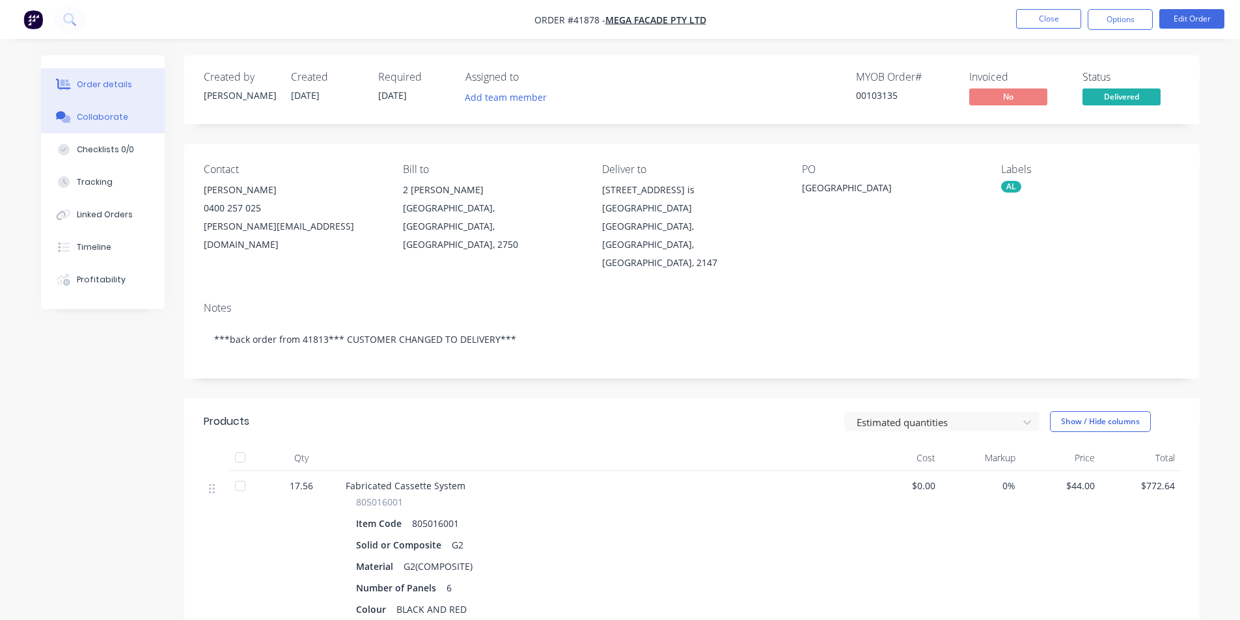
click at [129, 115] on button "Collaborate" at bounding box center [103, 117] width 124 height 33
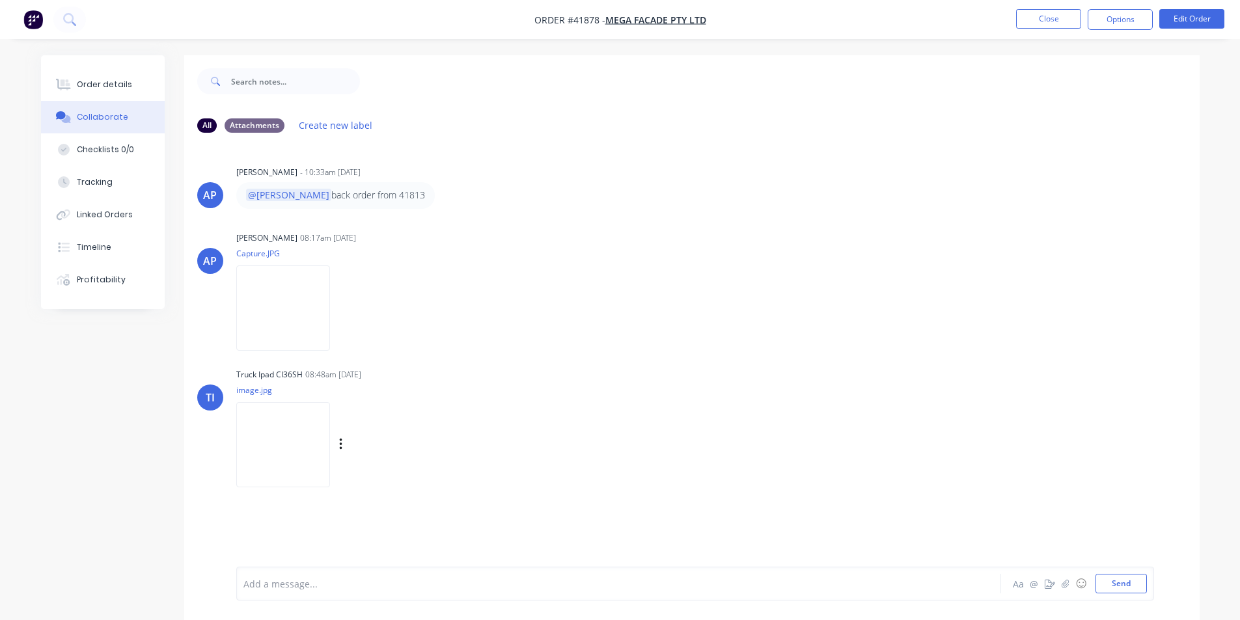
click at [271, 473] on img at bounding box center [283, 444] width 94 height 85
click at [100, 87] on div "Order details" at bounding box center [104, 85] width 55 height 12
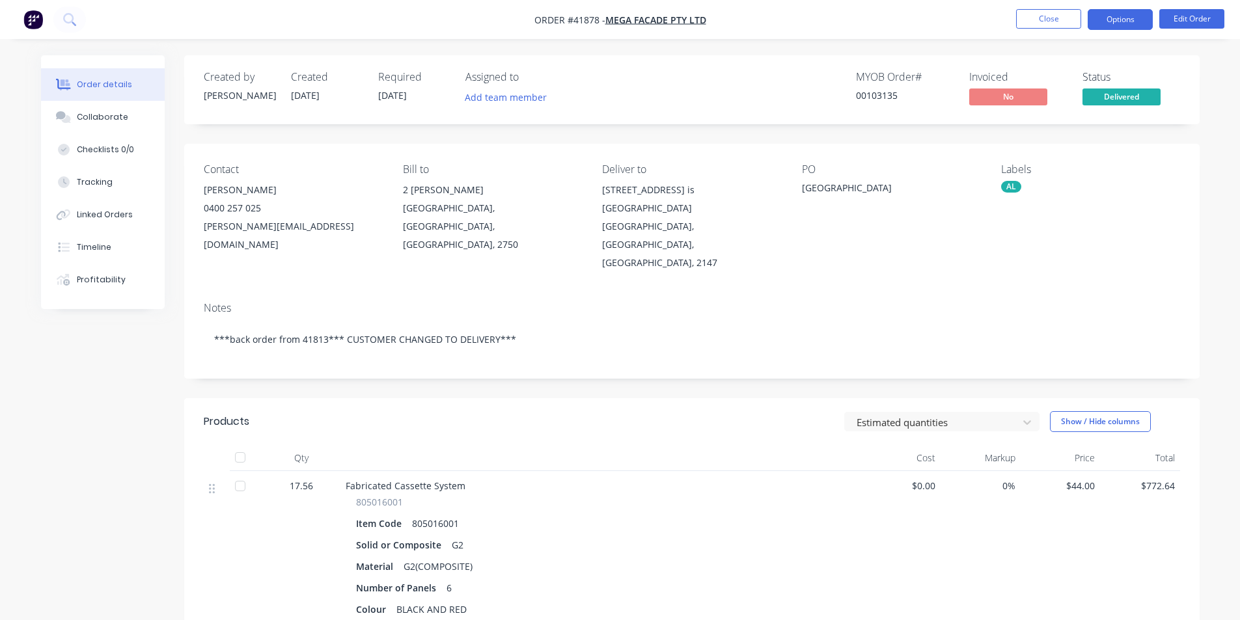
click at [1123, 14] on button "Options" at bounding box center [1120, 19] width 65 height 21
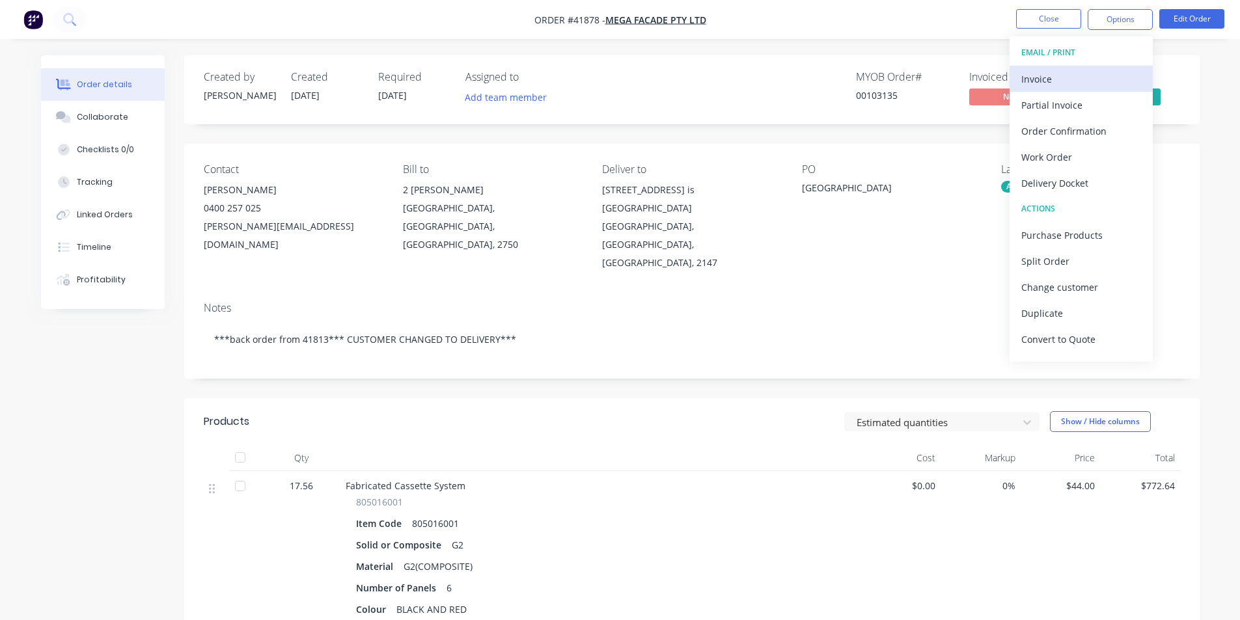
click at [1060, 72] on div "Invoice" at bounding box center [1081, 79] width 120 height 19
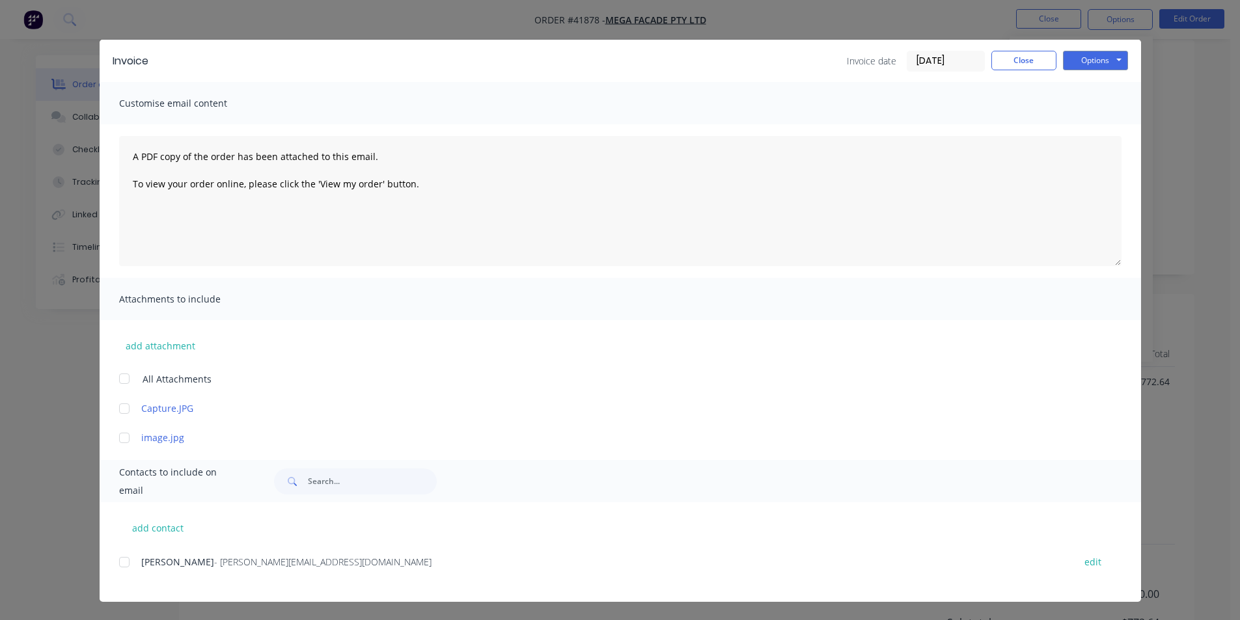
scroll to position [242, 0]
click at [121, 564] on div at bounding box center [124, 562] width 26 height 26
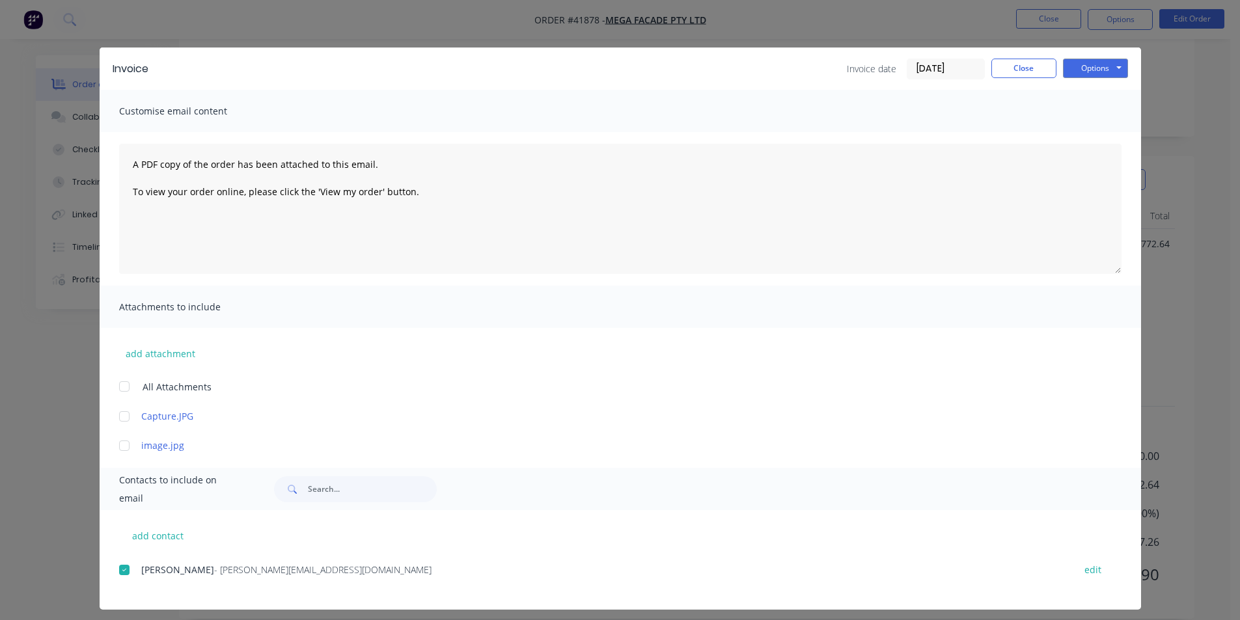
scroll to position [0, 0]
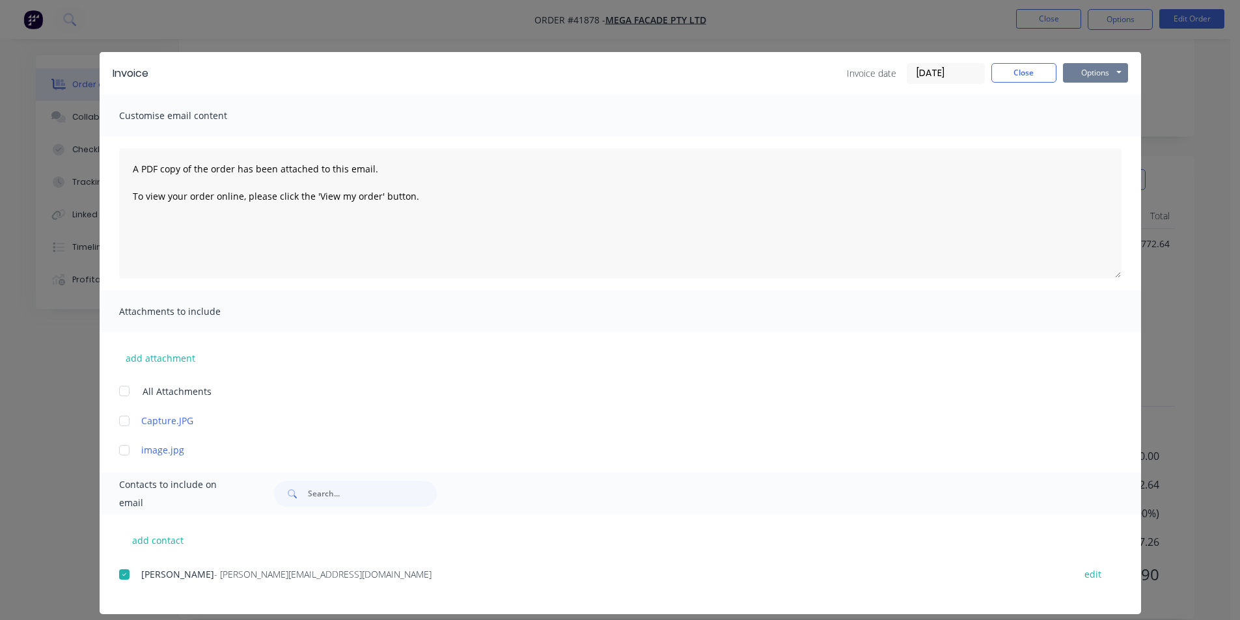
click at [1103, 68] on button "Options" at bounding box center [1095, 73] width 65 height 20
click at [1083, 144] on button "Email" at bounding box center [1104, 138] width 83 height 21
click at [1022, 63] on button "Close" at bounding box center [1023, 73] width 65 height 20
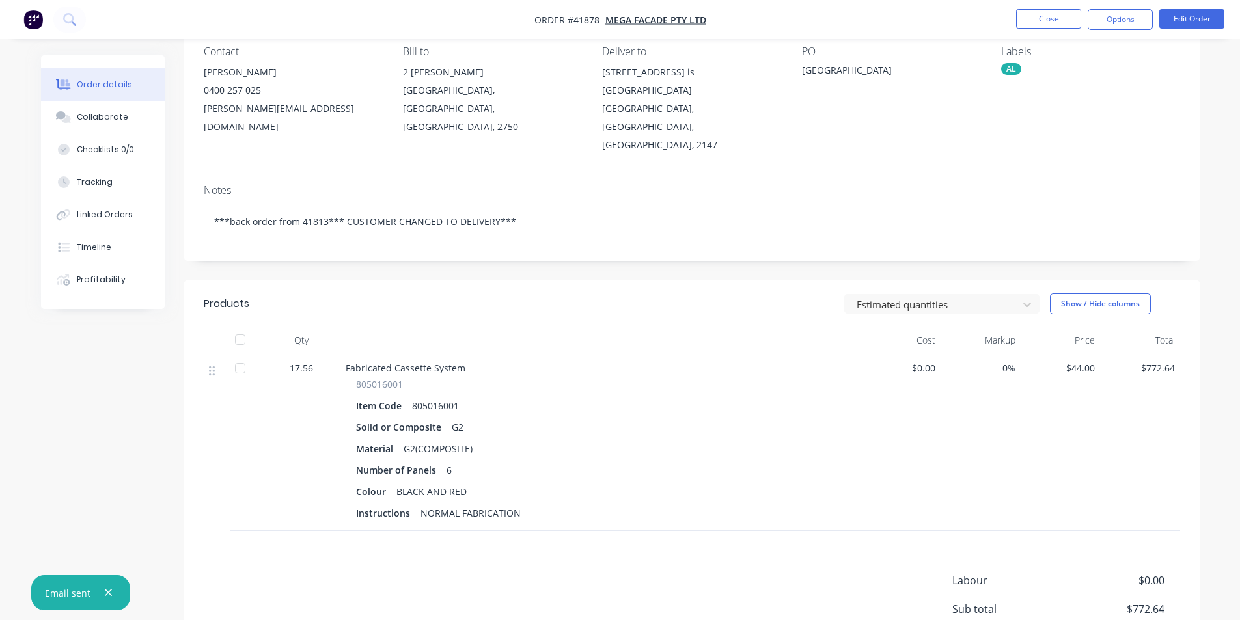
scroll to position [242, 0]
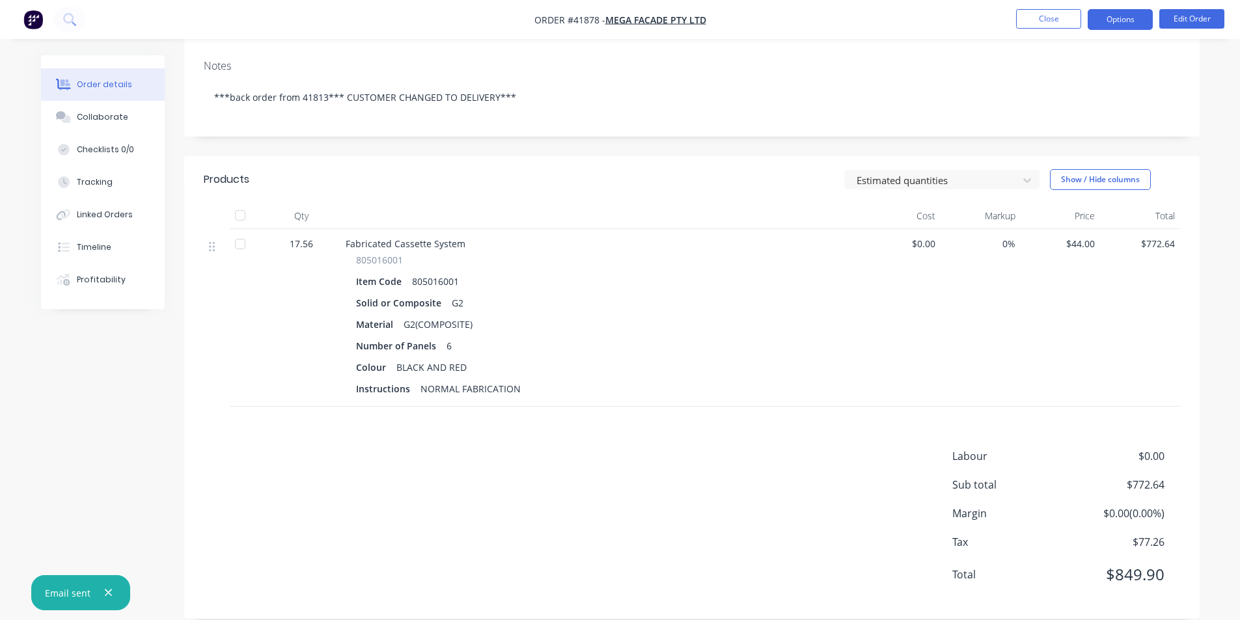
click at [1138, 25] on button "Options" at bounding box center [1120, 19] width 65 height 21
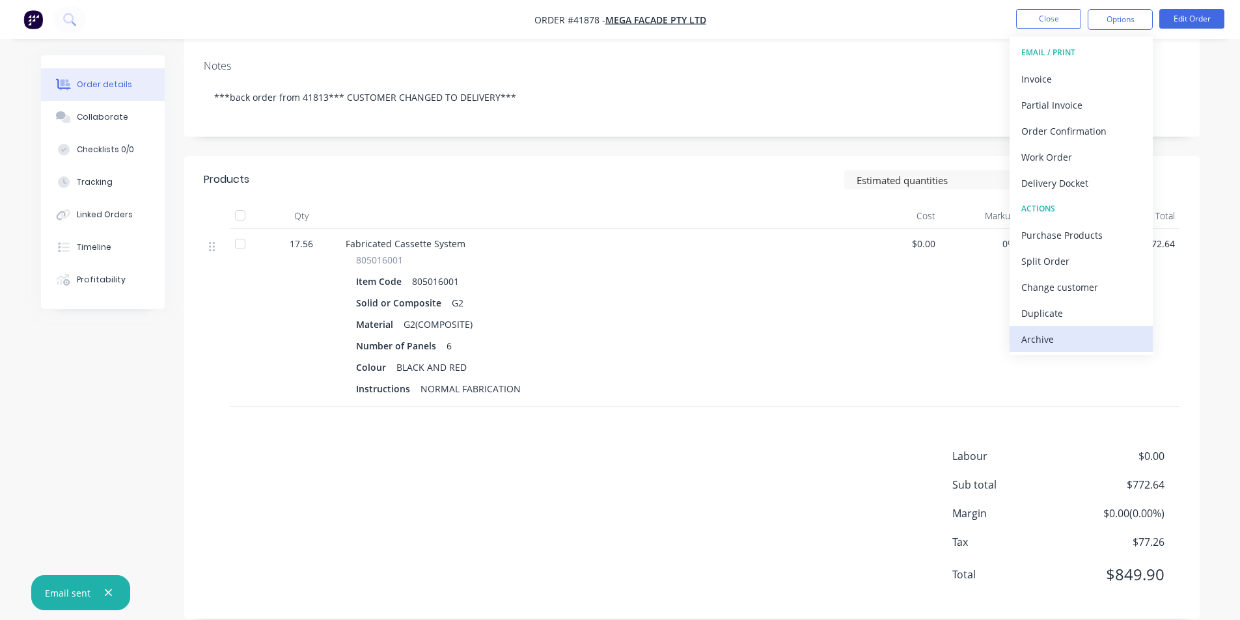
click at [1067, 338] on div "Archive" at bounding box center [1081, 339] width 120 height 19
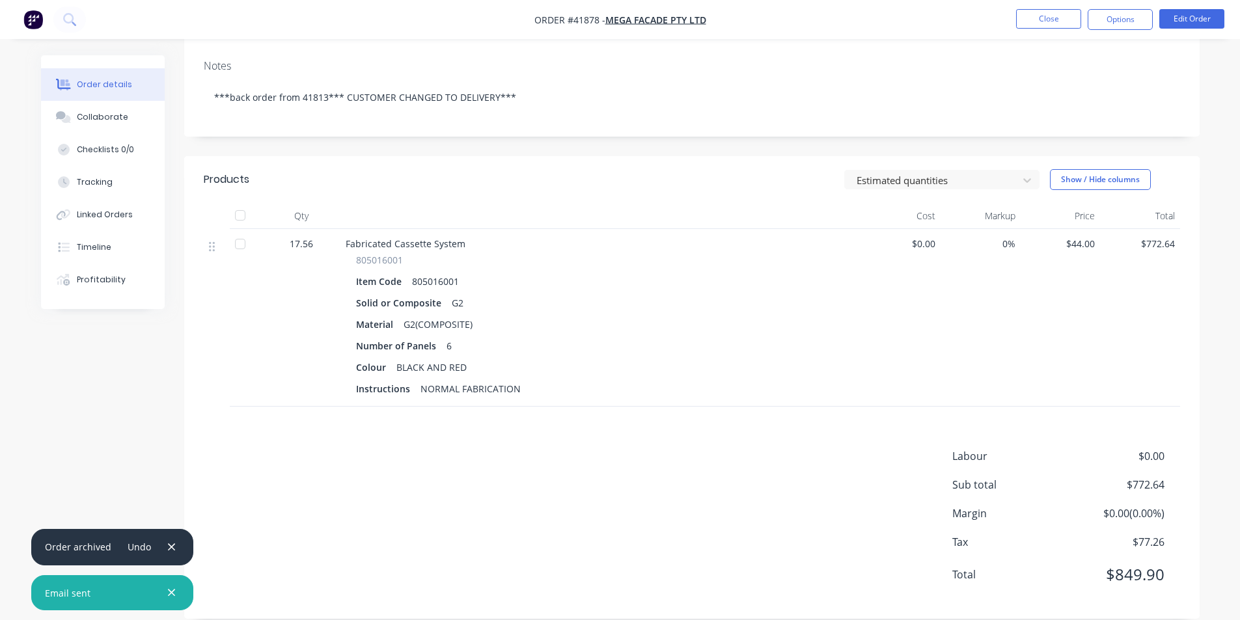
scroll to position [0, 0]
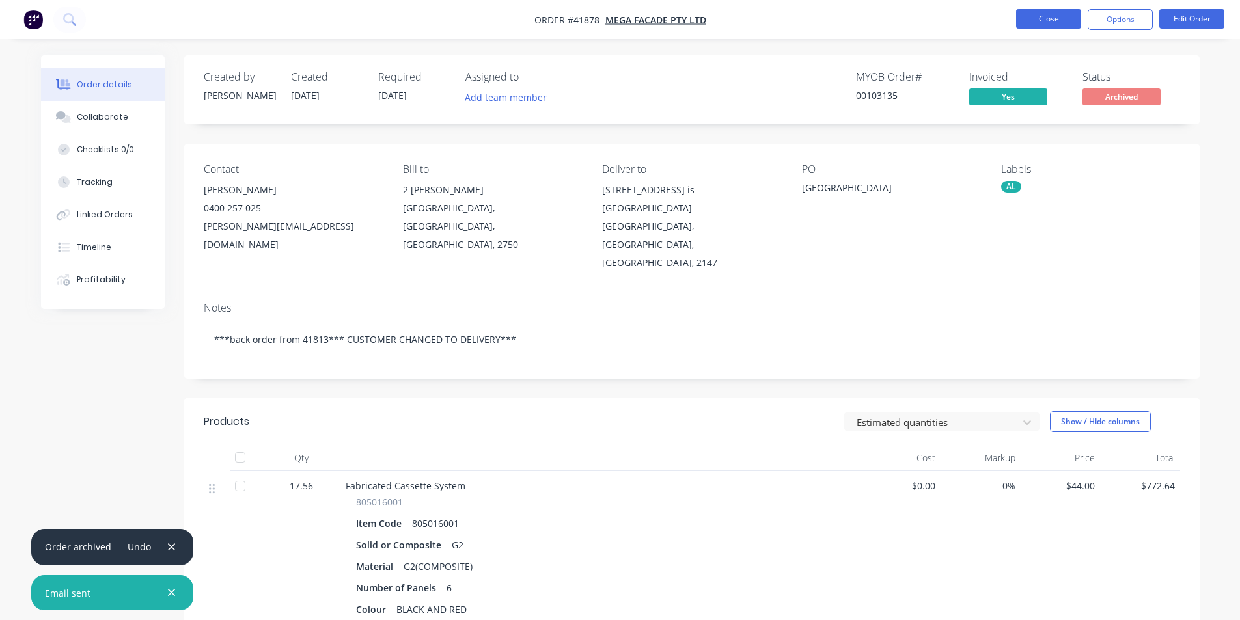
click at [1044, 18] on button "Close" at bounding box center [1048, 19] width 65 height 20
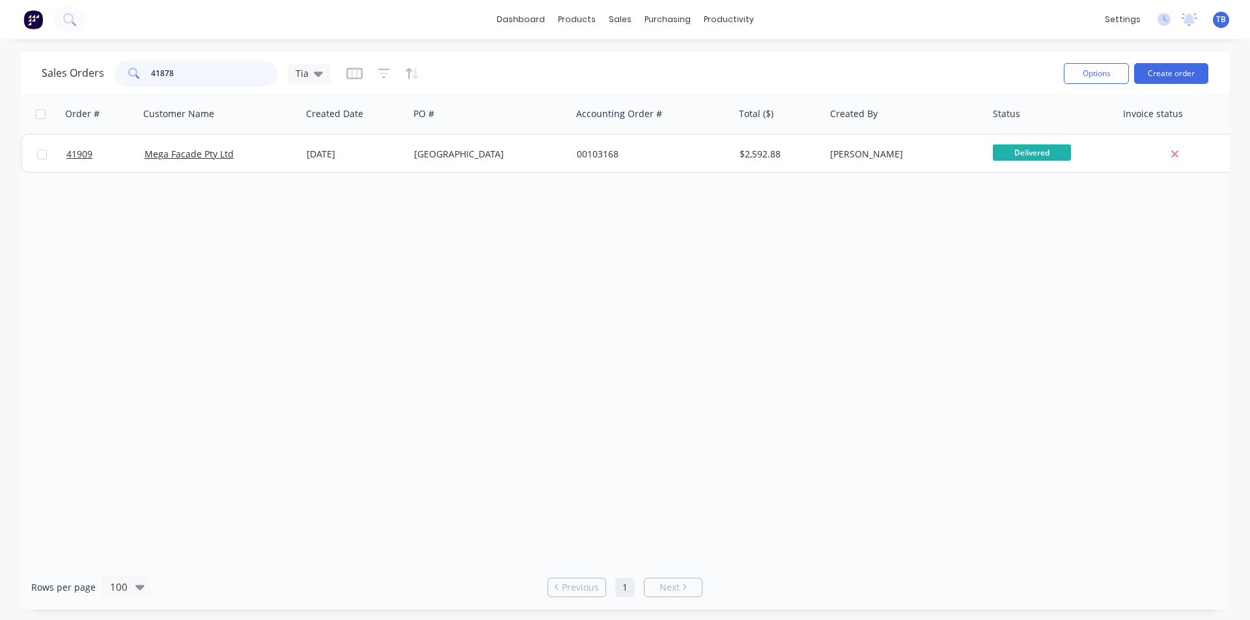
drag, startPoint x: 195, startPoint y: 70, endPoint x: 0, endPoint y: 48, distance: 196.4
click at [0, 48] on div "dashboard products sales purchasing productivity dashboard products Product Cat…" at bounding box center [625, 310] width 1250 height 620
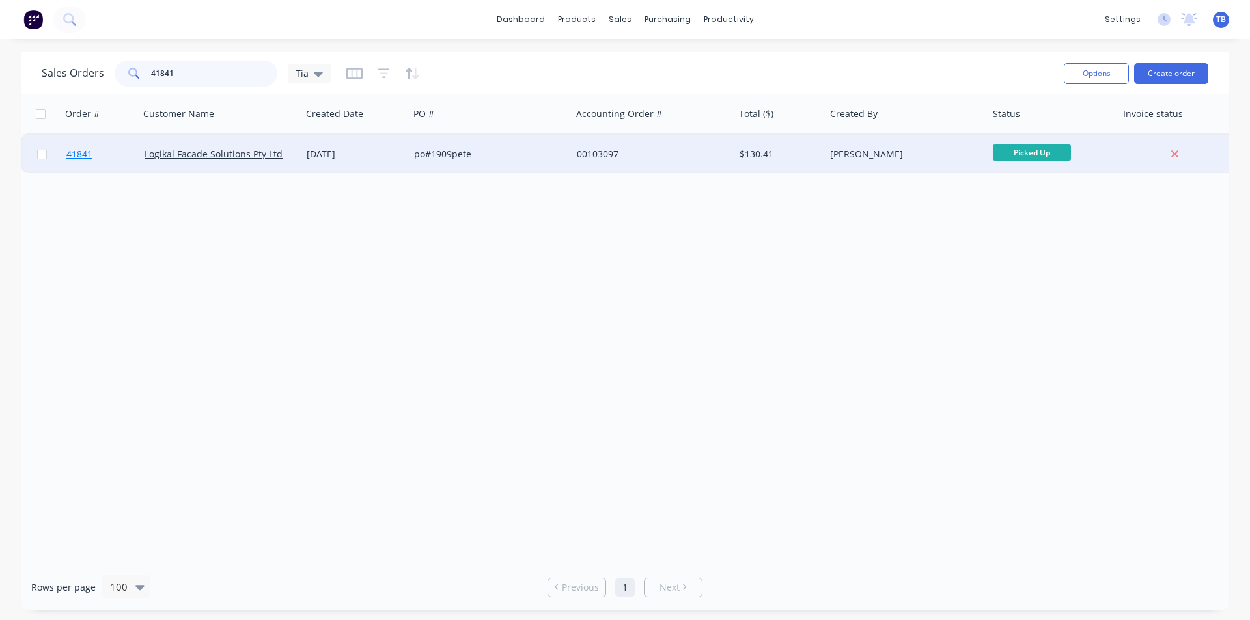
type input "41841"
click at [79, 150] on span "41841" at bounding box center [79, 154] width 26 height 13
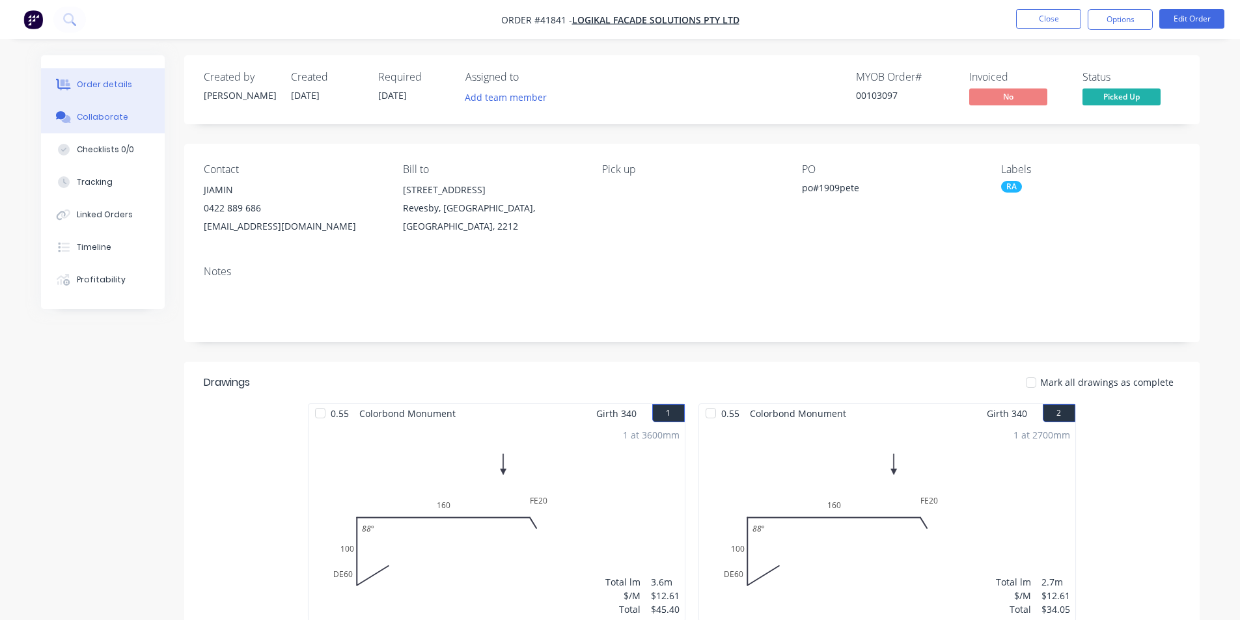
click at [97, 113] on div "Collaborate" at bounding box center [102, 117] width 51 height 12
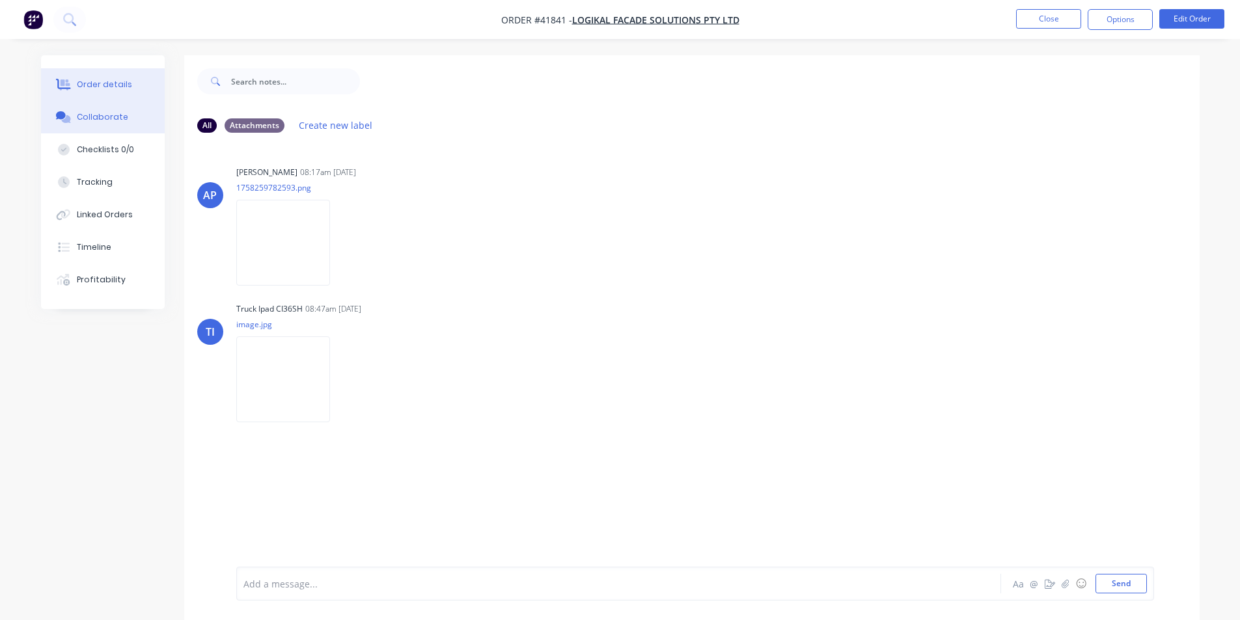
click at [110, 83] on div "Order details" at bounding box center [104, 85] width 55 height 12
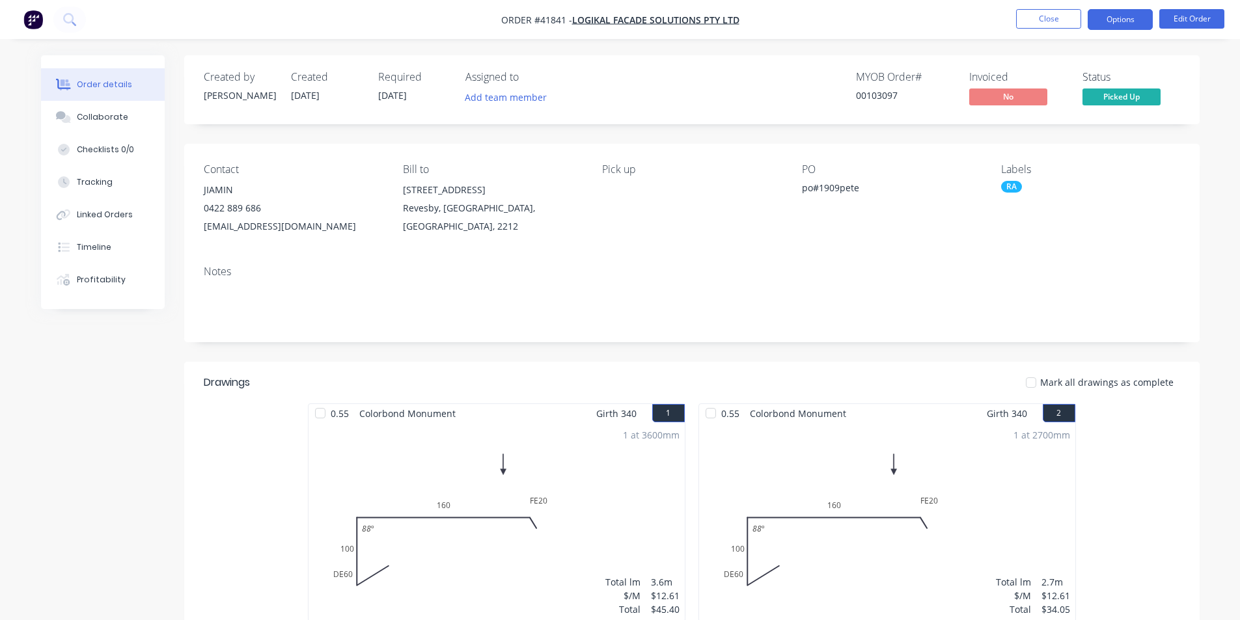
click at [1134, 17] on button "Options" at bounding box center [1120, 19] width 65 height 21
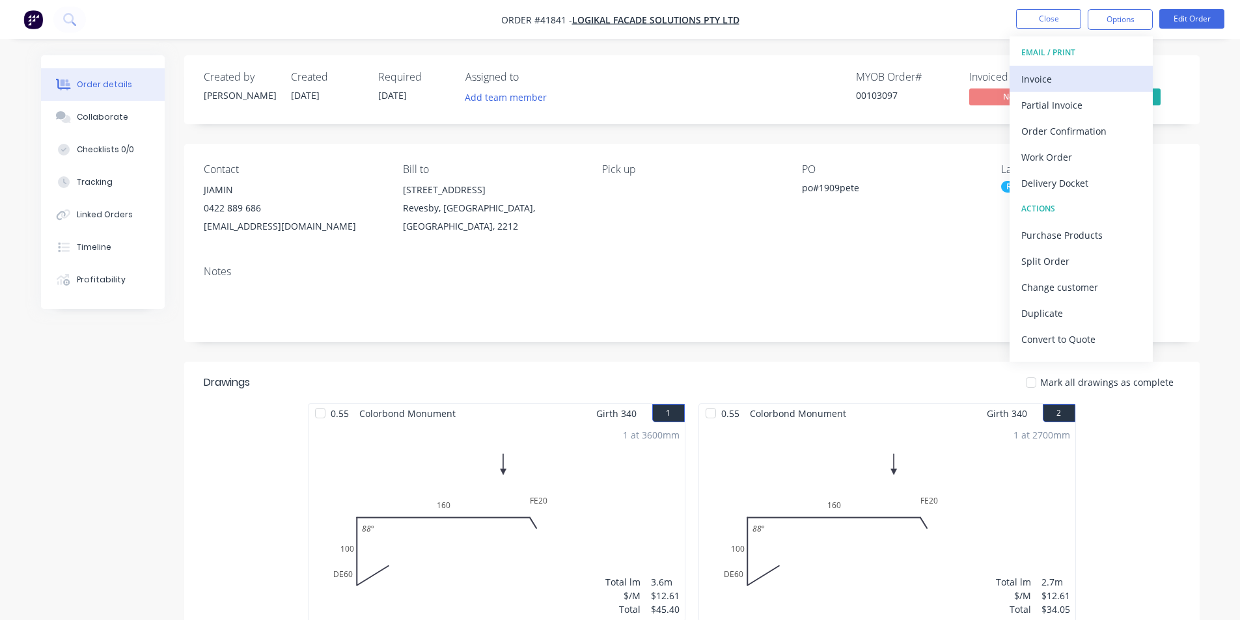
click at [1077, 78] on div "Invoice" at bounding box center [1081, 79] width 120 height 19
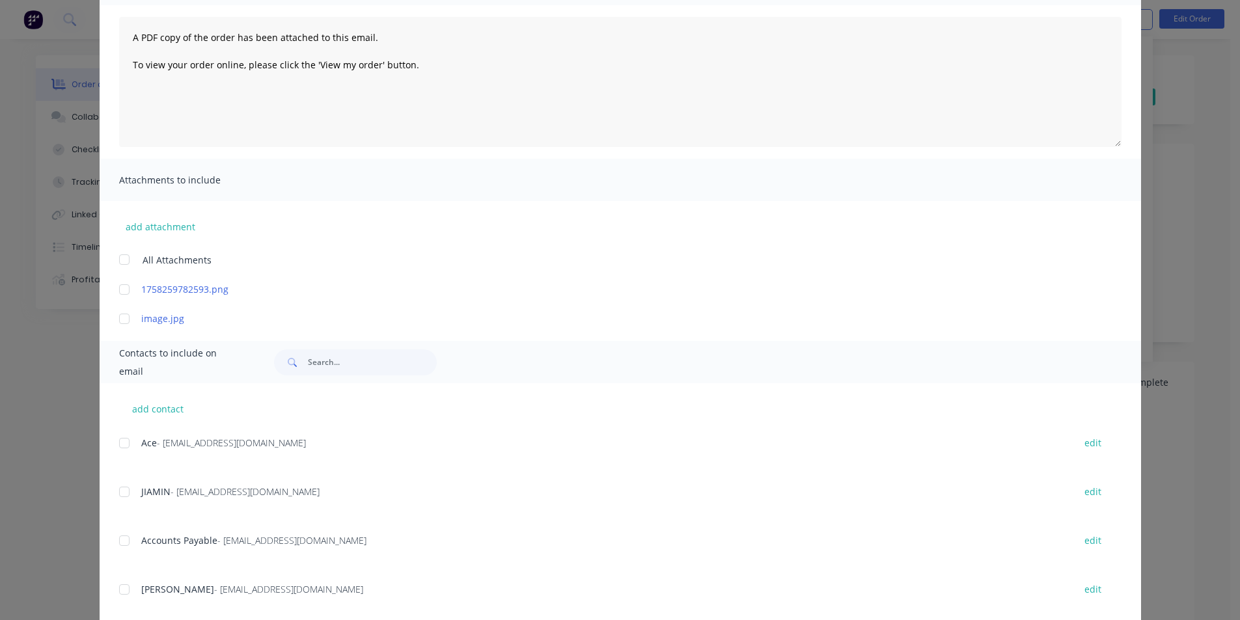
scroll to position [256, 0]
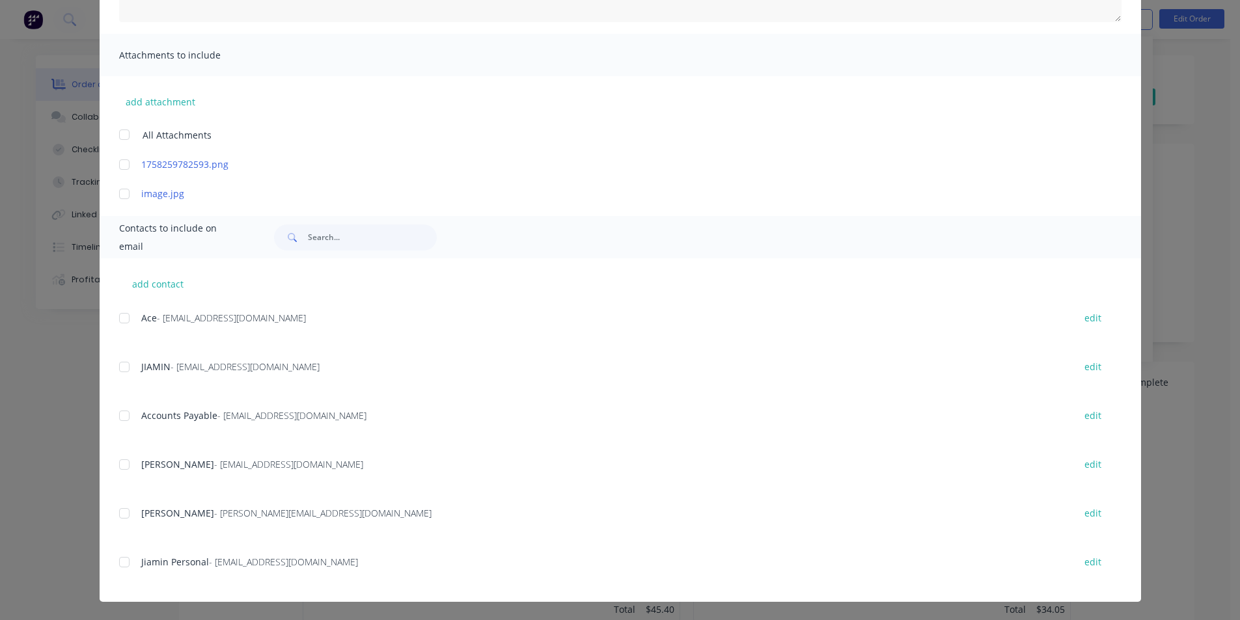
click at [121, 415] on div at bounding box center [124, 416] width 26 height 26
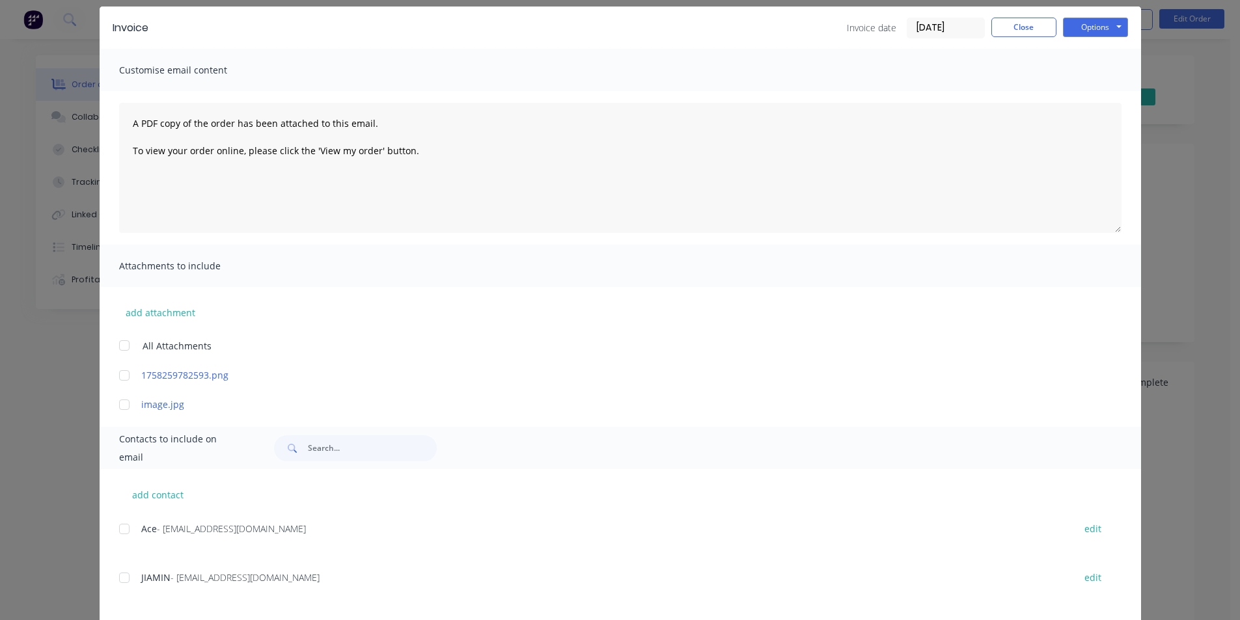
scroll to position [0, 0]
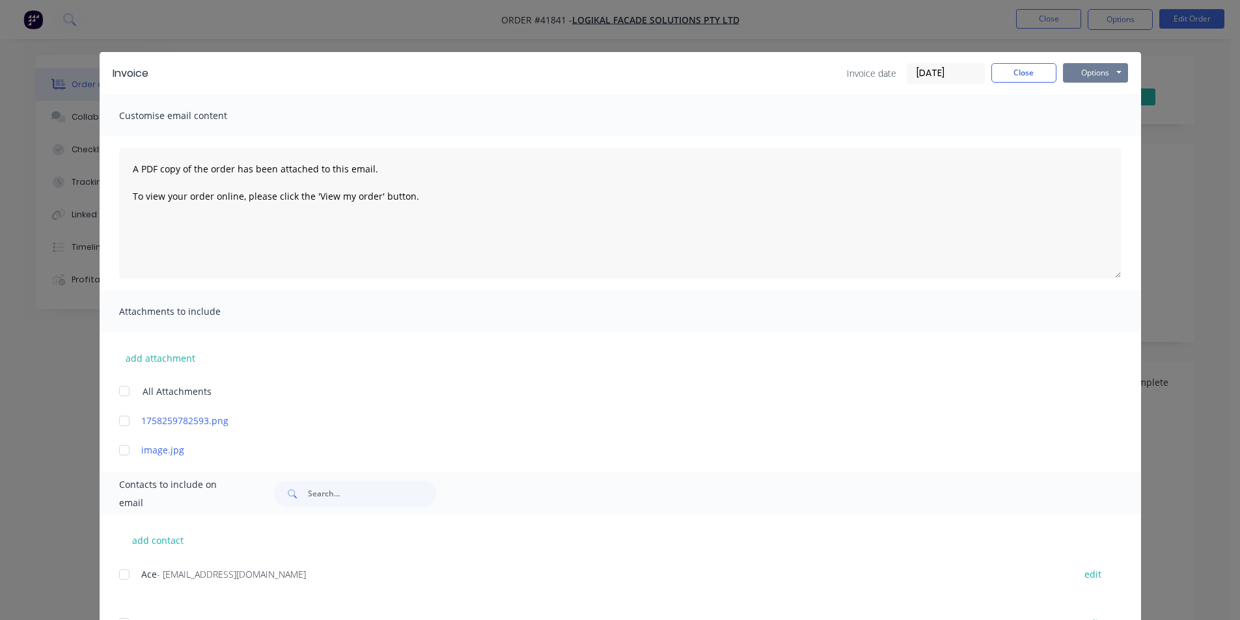
click at [1080, 66] on button "Options" at bounding box center [1095, 73] width 65 height 20
click at [1086, 140] on button "Email" at bounding box center [1104, 138] width 83 height 21
click at [1010, 68] on button "Close" at bounding box center [1023, 73] width 65 height 20
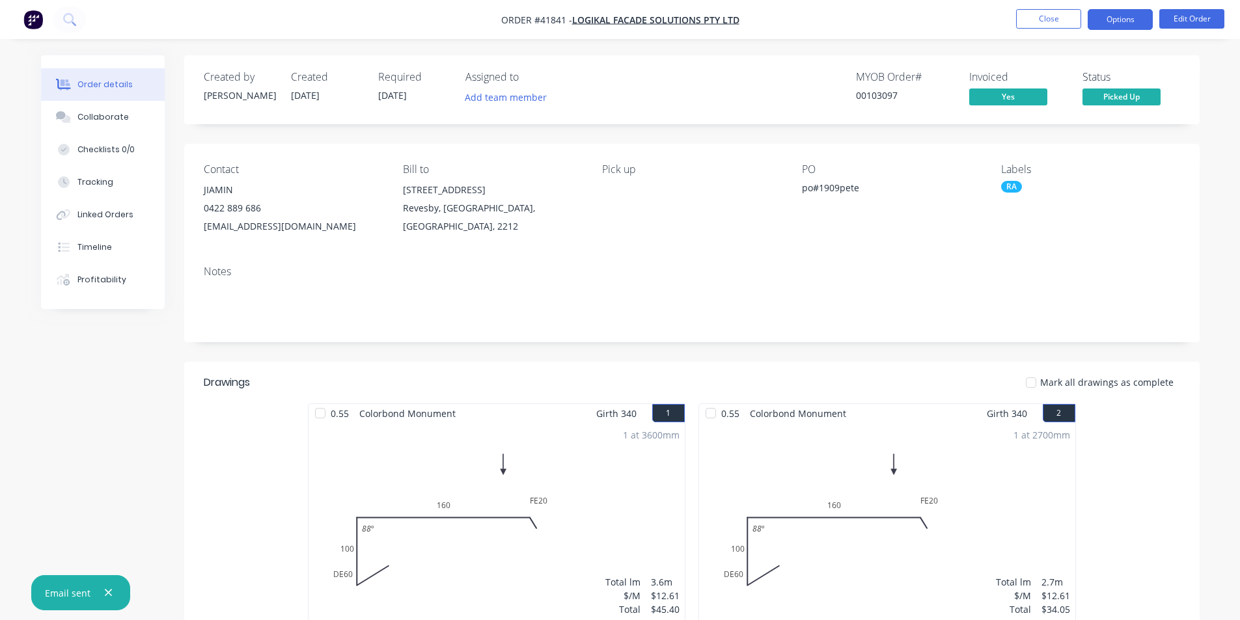
click at [1131, 19] on button "Options" at bounding box center [1120, 19] width 65 height 21
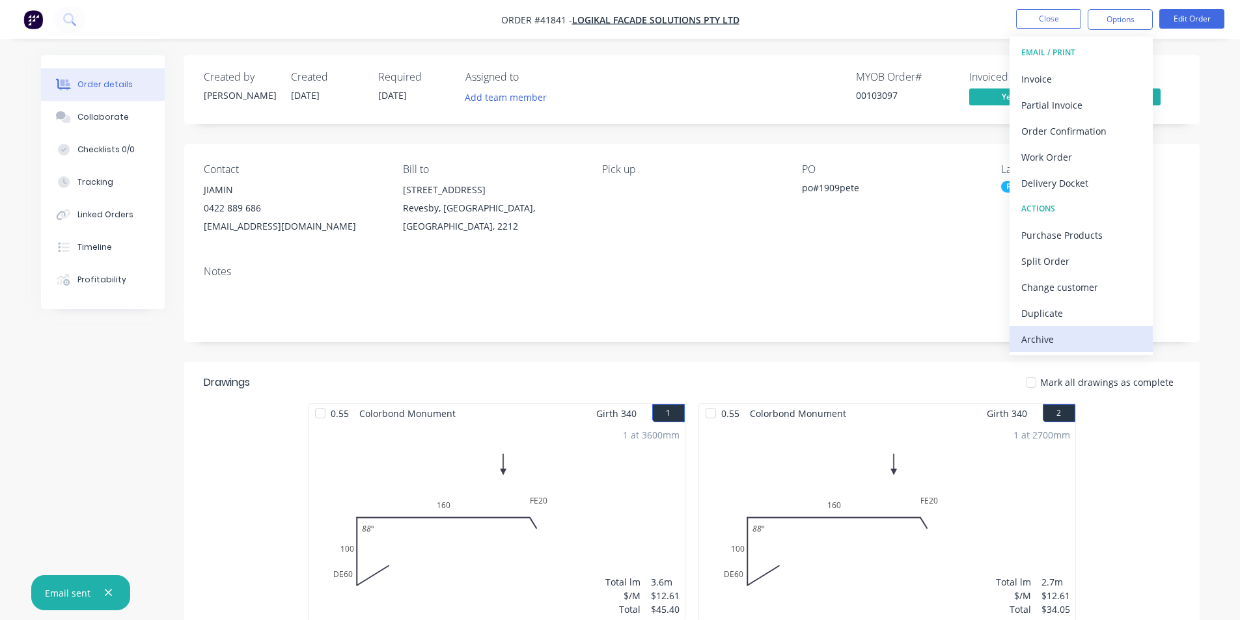
click at [1098, 331] on div "Archive" at bounding box center [1081, 339] width 120 height 19
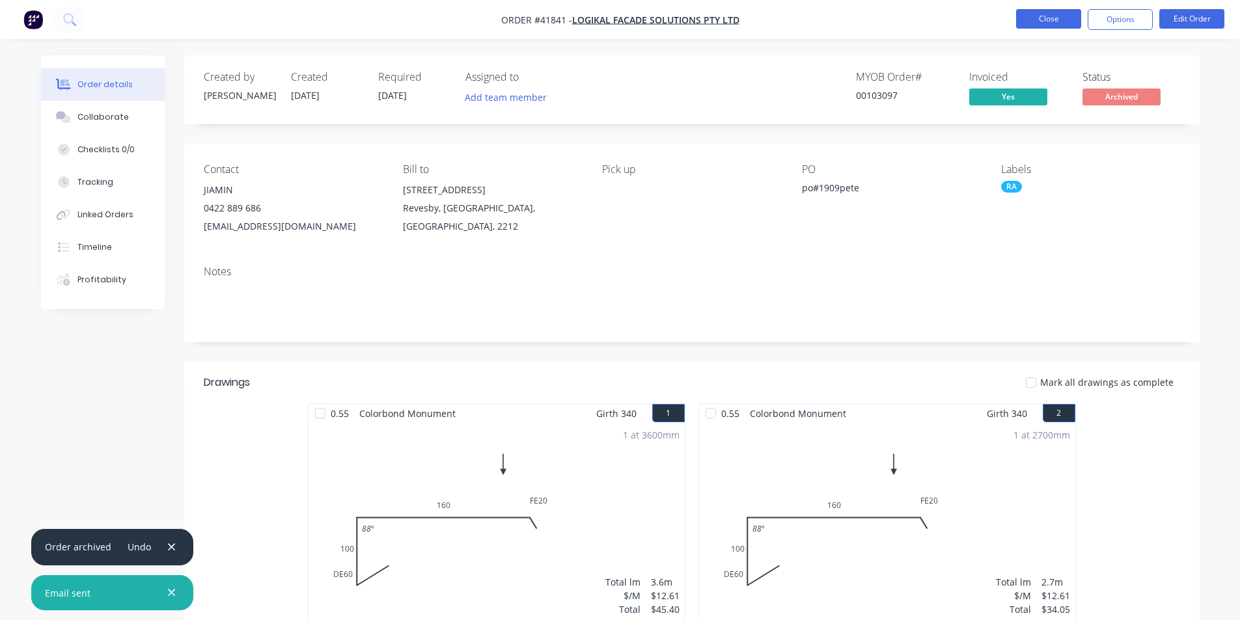
click at [1051, 12] on button "Close" at bounding box center [1048, 19] width 65 height 20
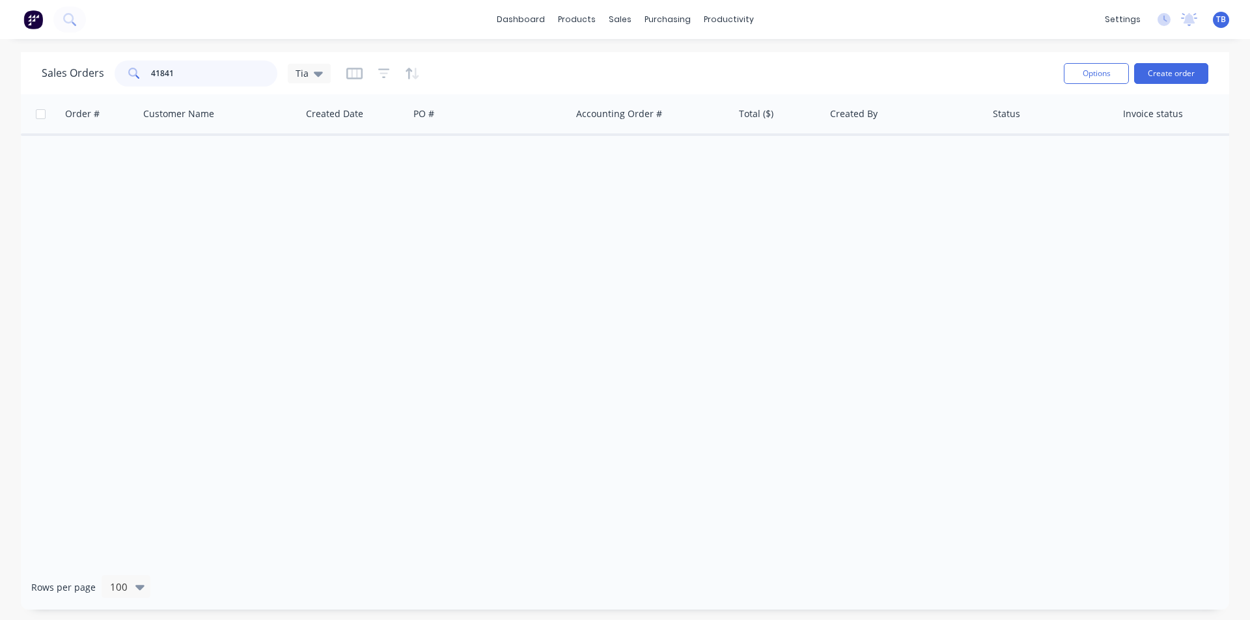
drag, startPoint x: 189, startPoint y: 77, endPoint x: 9, endPoint y: 74, distance: 179.7
click at [9, 74] on div "Sales Orders 41841 Tia Options Create order Order # Customer Name Created Date …" at bounding box center [625, 331] width 1250 height 558
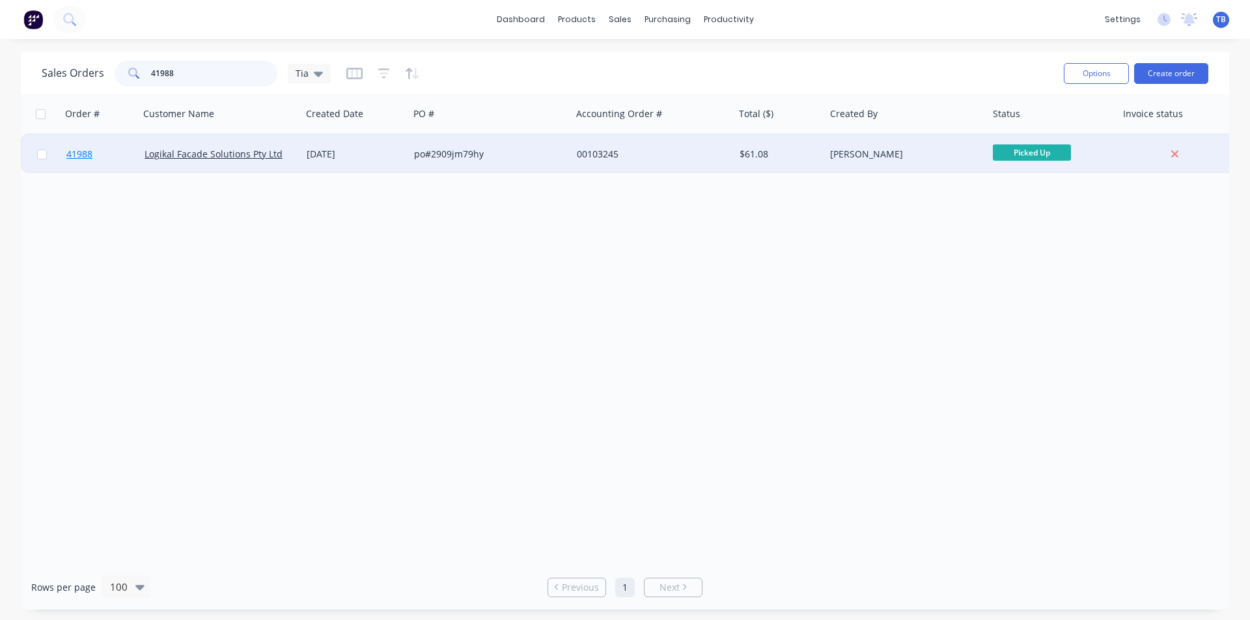
type input "41988"
click at [88, 163] on link "41988" at bounding box center [105, 154] width 78 height 39
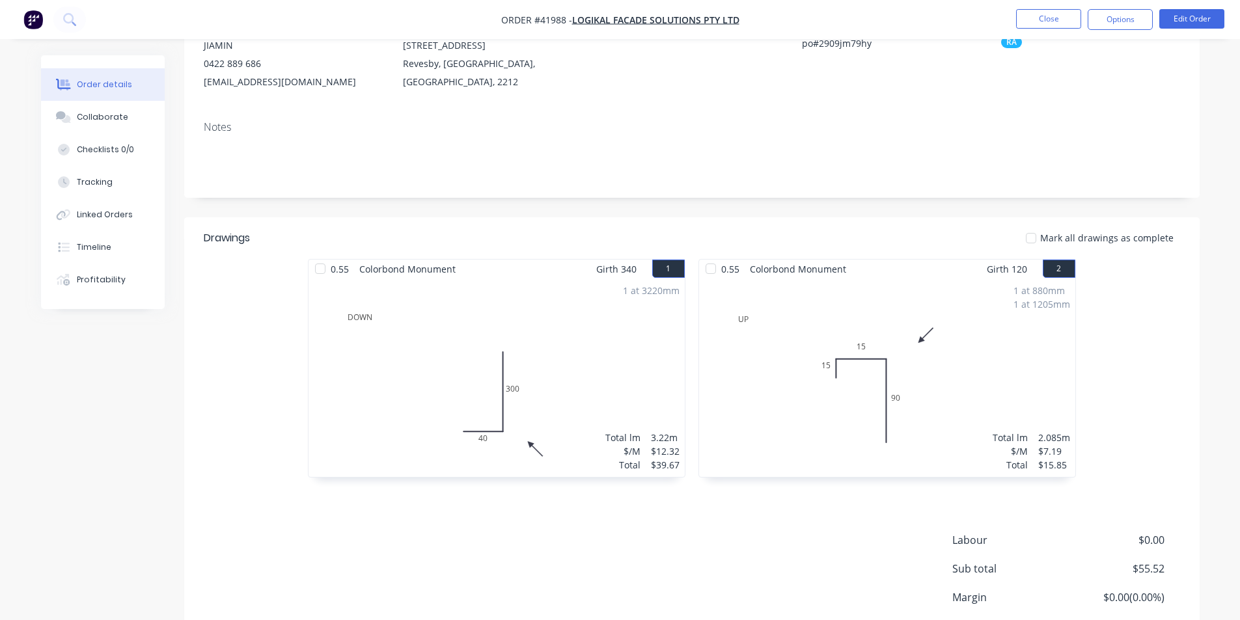
scroll to position [247, 0]
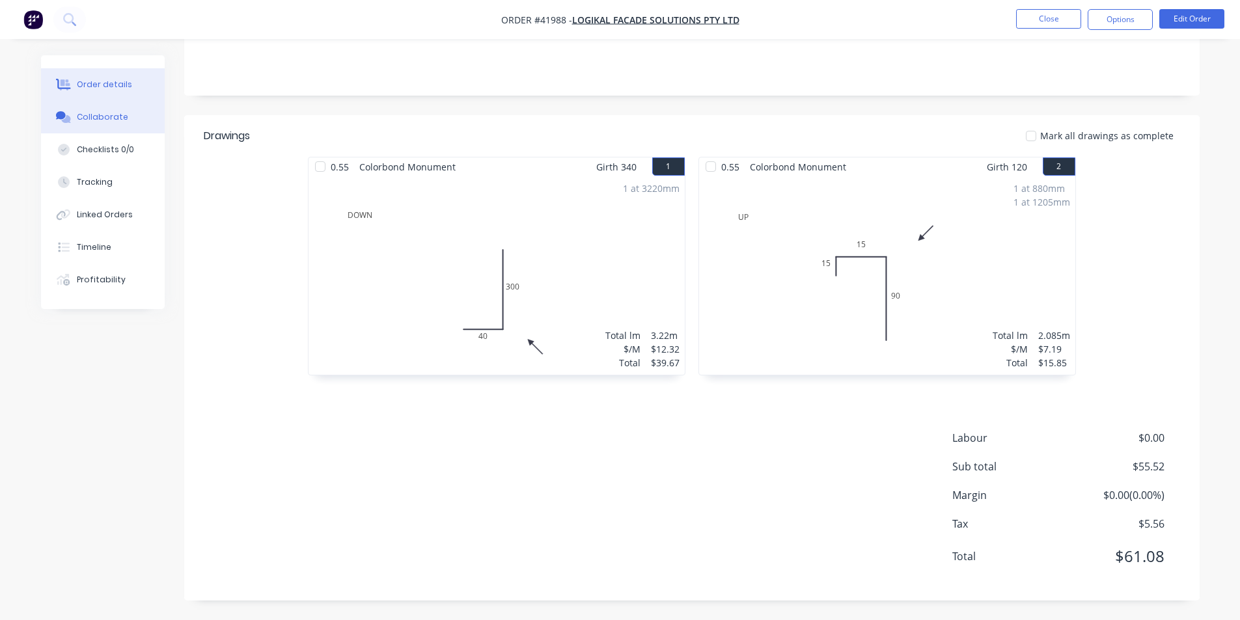
click at [88, 114] on div "Collaborate" at bounding box center [102, 117] width 51 height 12
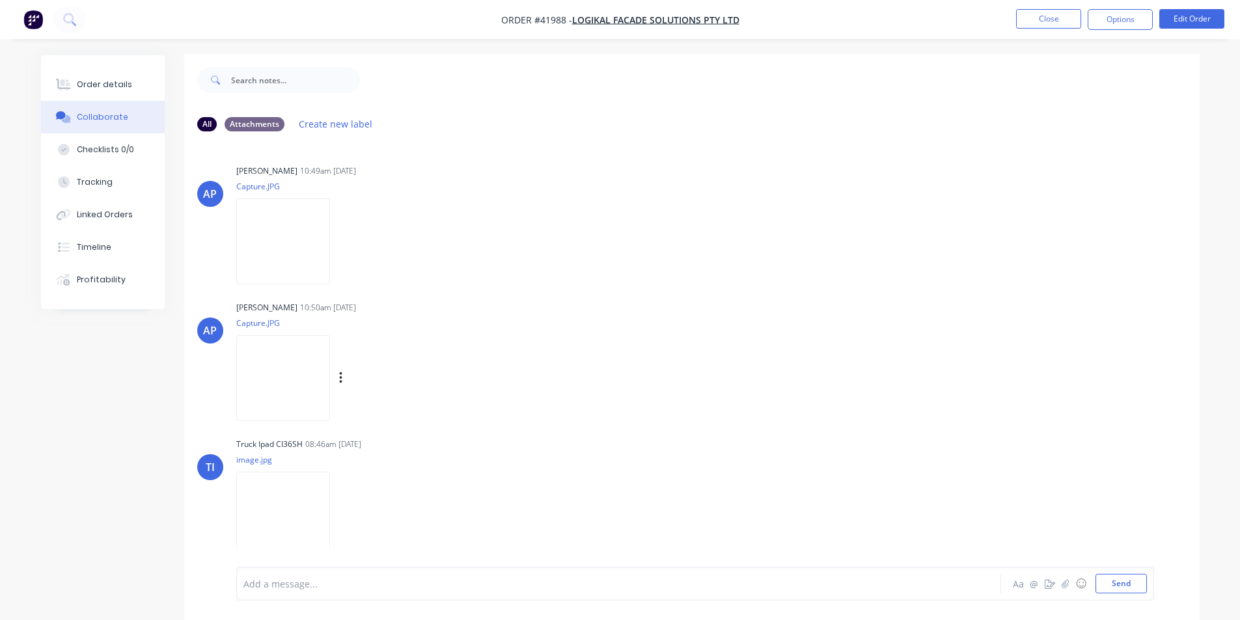
scroll to position [20, 0]
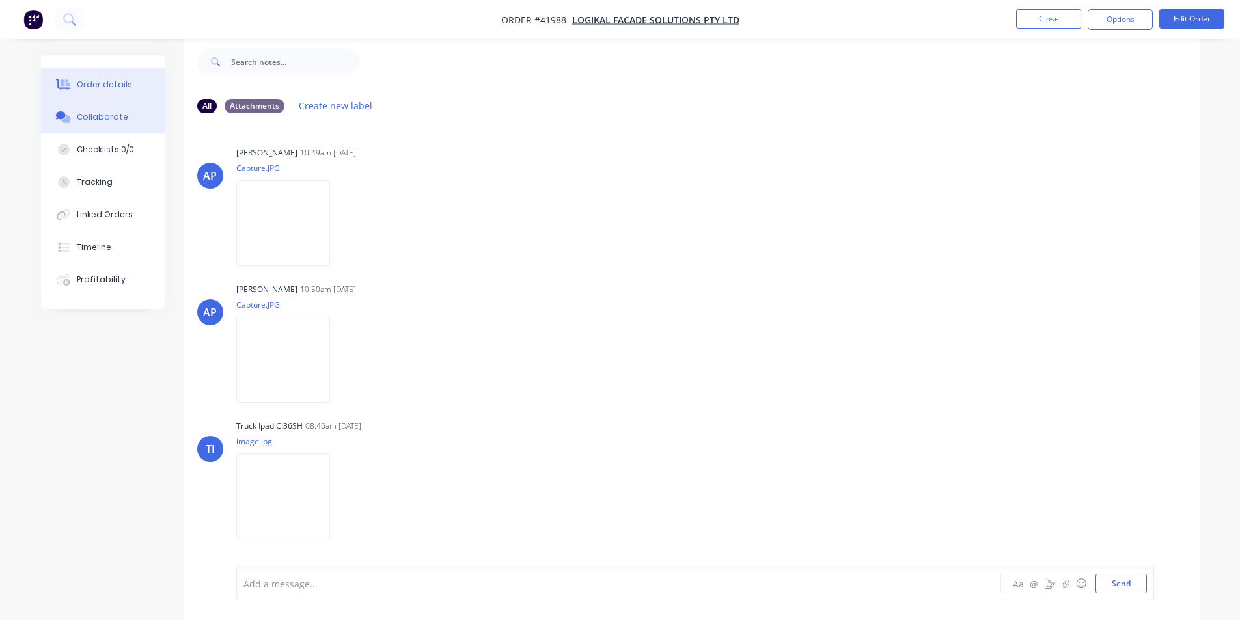
click at [118, 74] on button "Order details" at bounding box center [103, 84] width 124 height 33
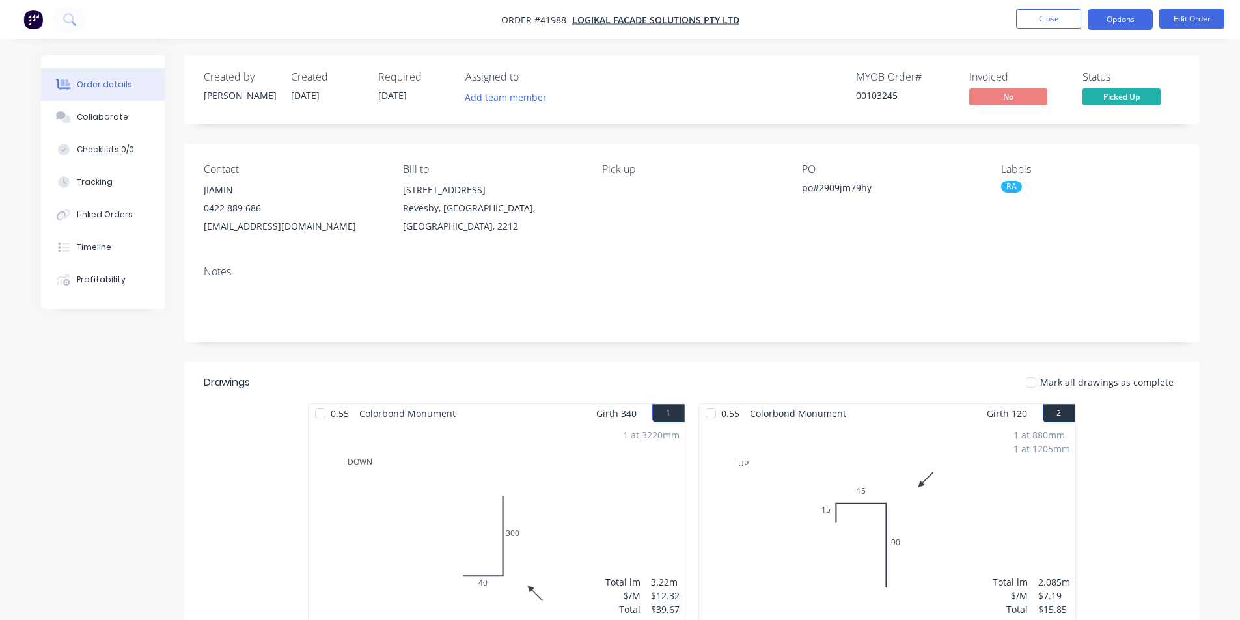
click at [1121, 28] on button "Options" at bounding box center [1120, 19] width 65 height 21
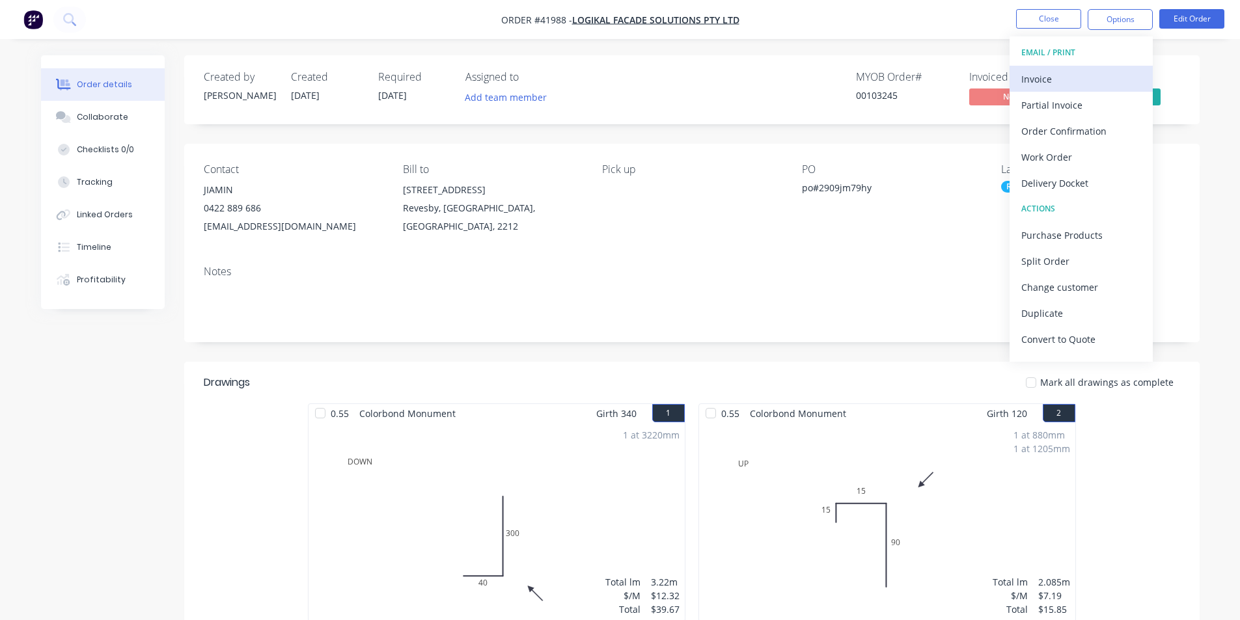
click at [1096, 70] on div "Invoice" at bounding box center [1081, 79] width 120 height 19
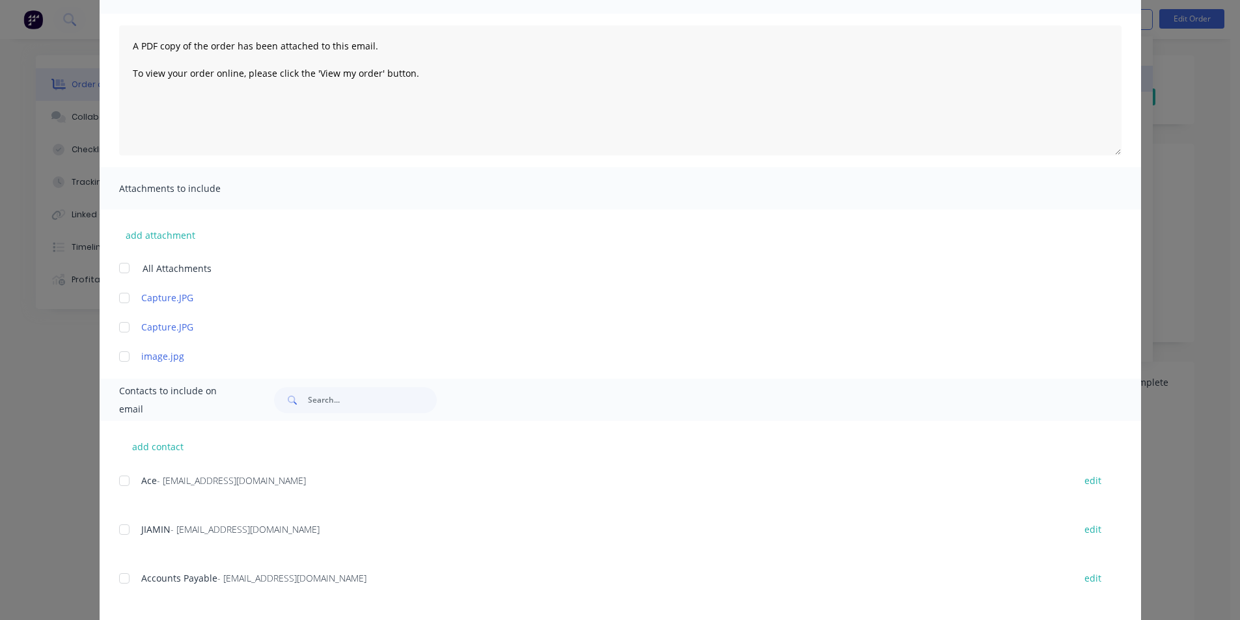
scroll to position [286, 0]
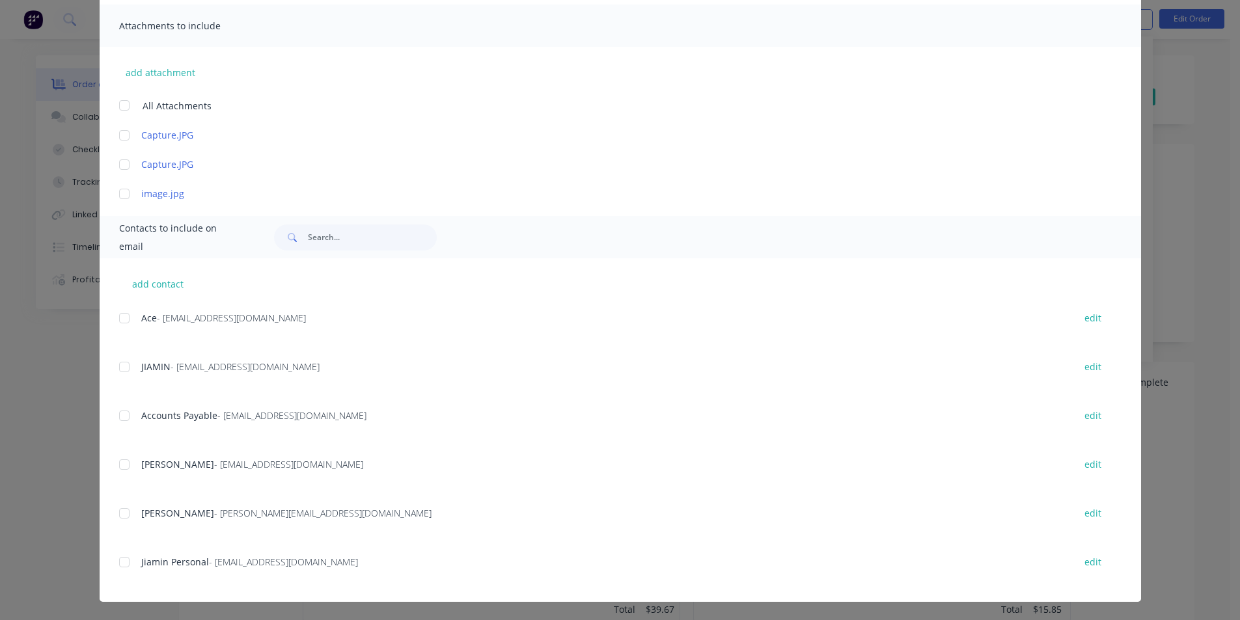
click at [117, 414] on div at bounding box center [124, 416] width 26 height 26
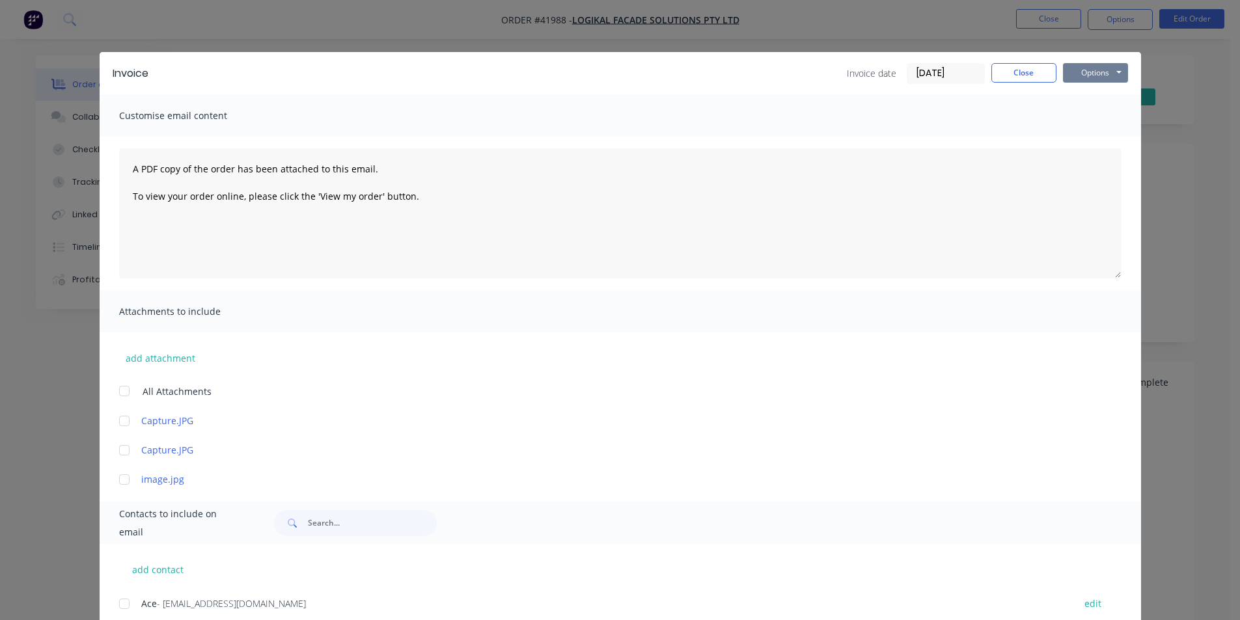
click at [1088, 70] on button "Options" at bounding box center [1095, 73] width 65 height 20
click at [1093, 142] on button "Email" at bounding box center [1104, 138] width 83 height 21
click at [1028, 74] on button "Close" at bounding box center [1023, 73] width 65 height 20
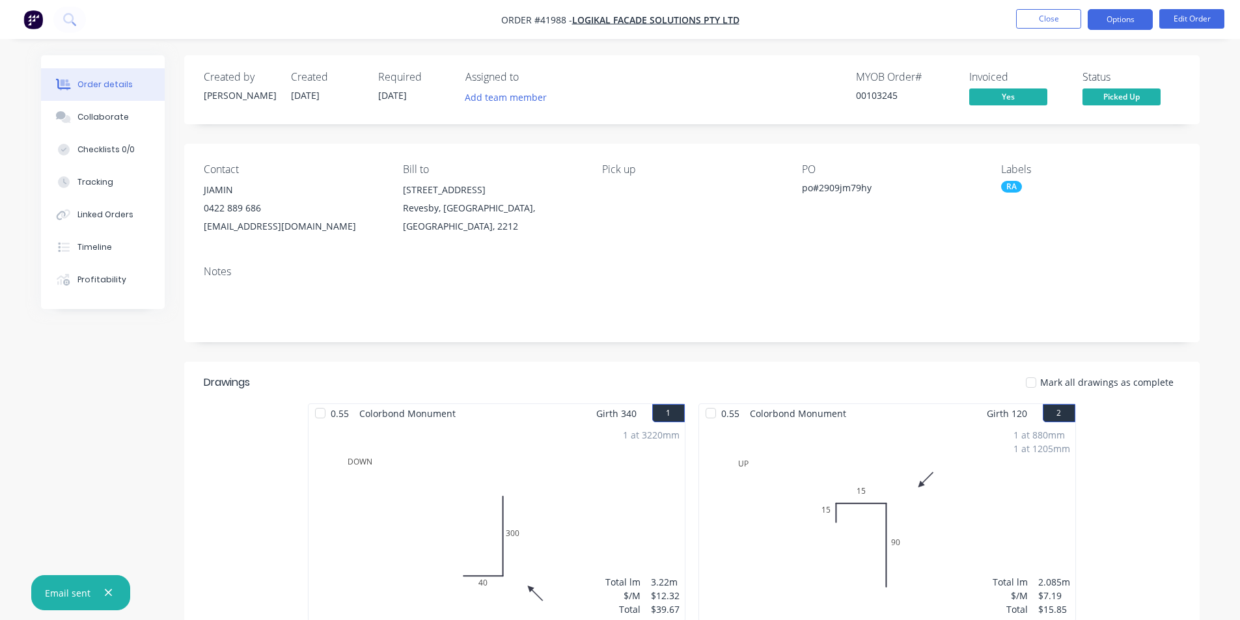
drag, startPoint x: 1134, startPoint y: 14, endPoint x: 1134, endPoint y: 20, distance: 6.5
click at [1134, 13] on button "Options" at bounding box center [1120, 19] width 65 height 21
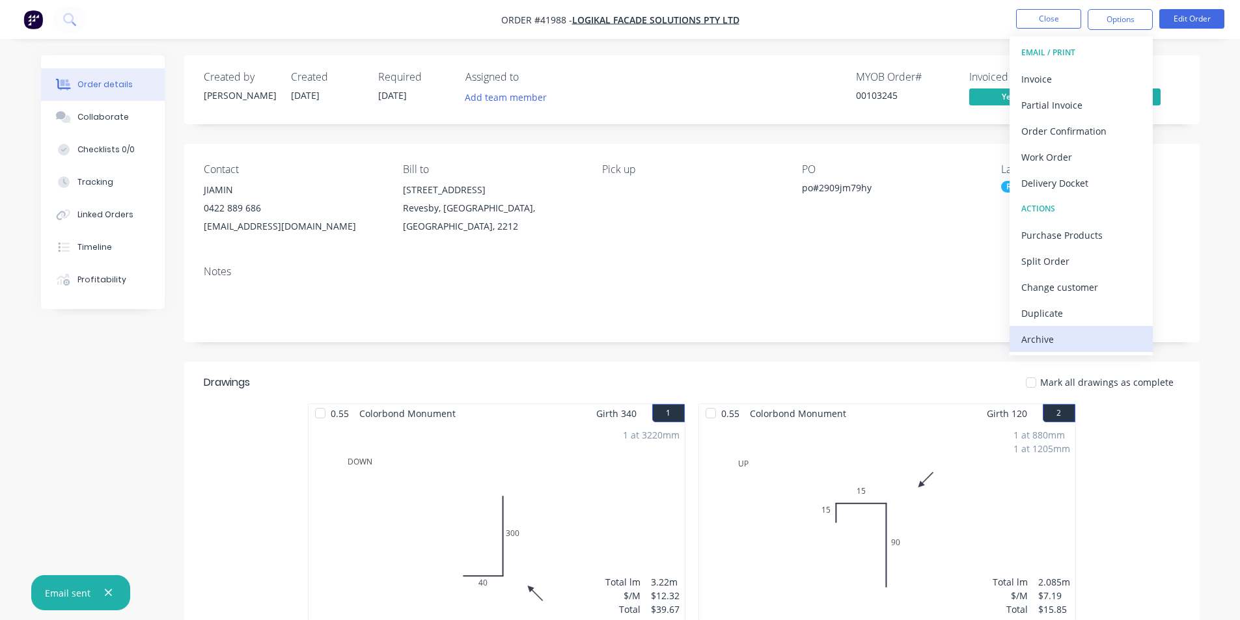
click at [1087, 344] on div "Archive" at bounding box center [1081, 339] width 120 height 19
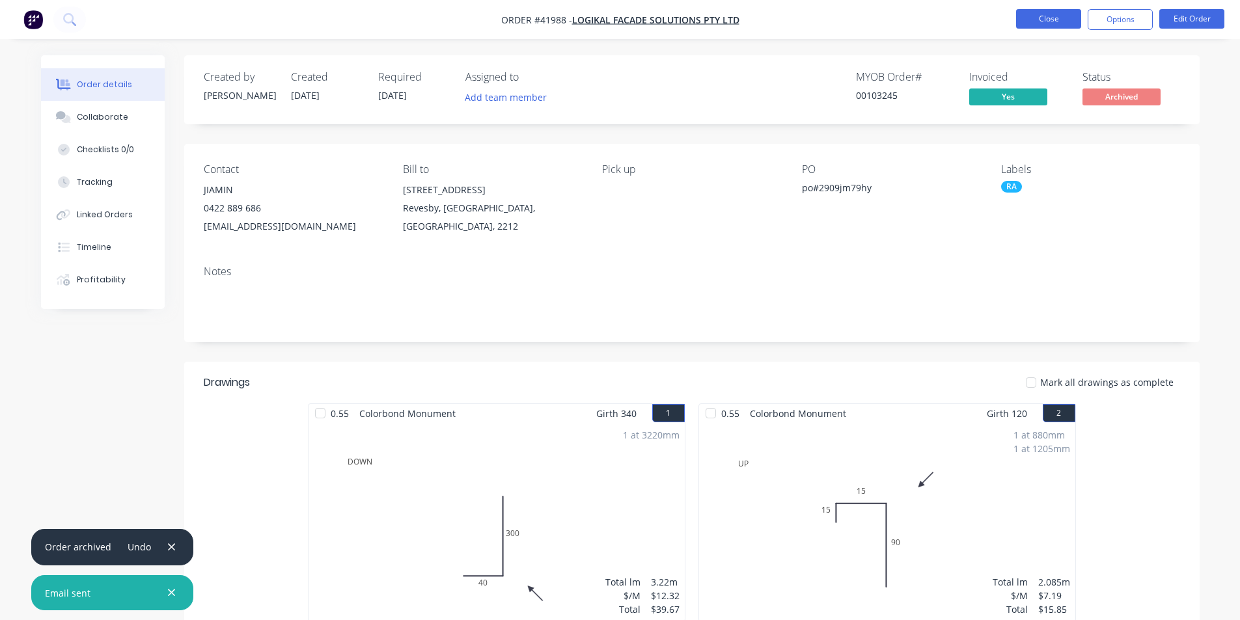
click at [1026, 27] on button "Close" at bounding box center [1048, 19] width 65 height 20
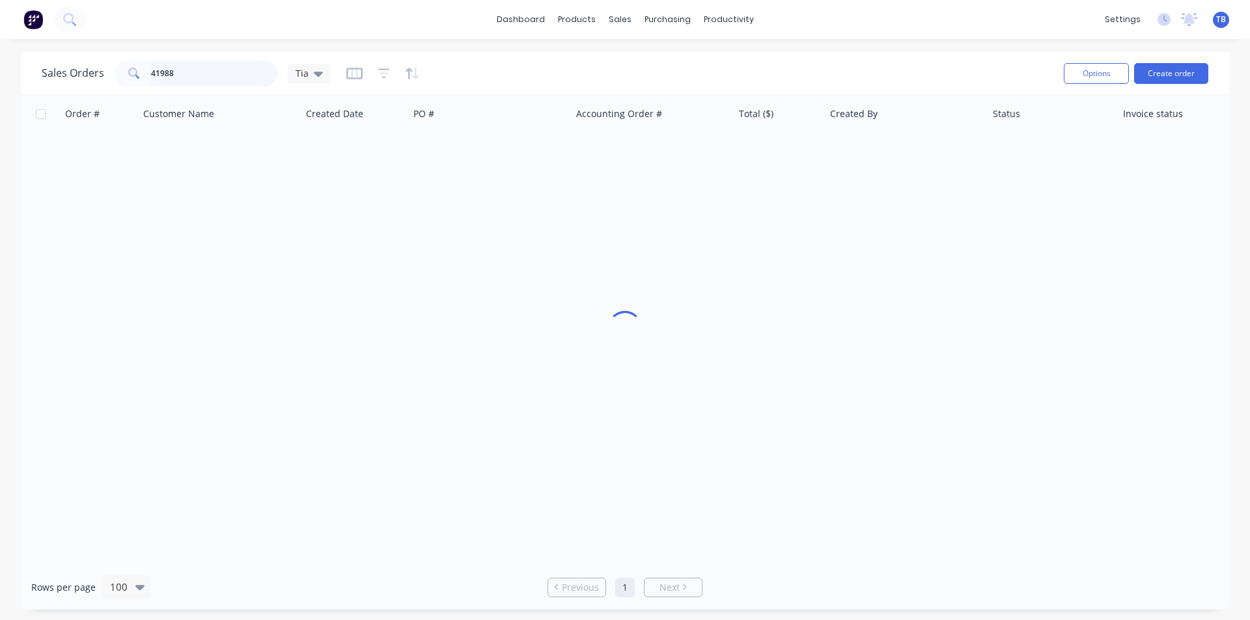
click at [44, 87] on div "Sales Orders 41988 Tia" at bounding box center [547, 73] width 1011 height 32
type input "41986"
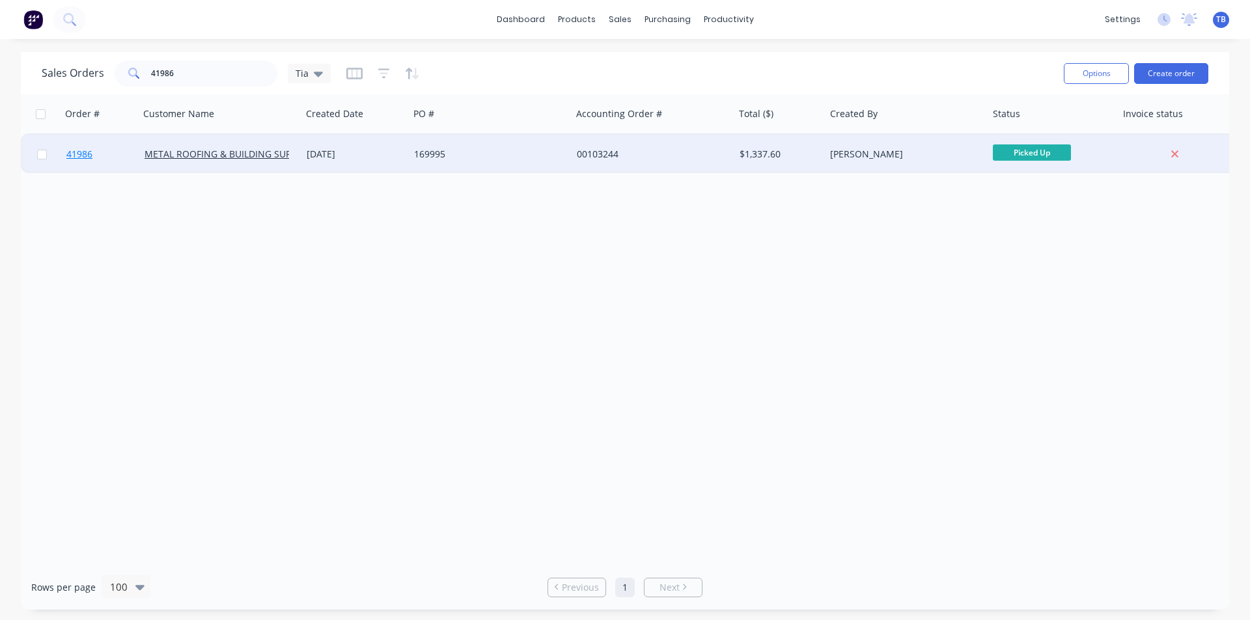
click at [83, 151] on span "41986" at bounding box center [79, 154] width 26 height 13
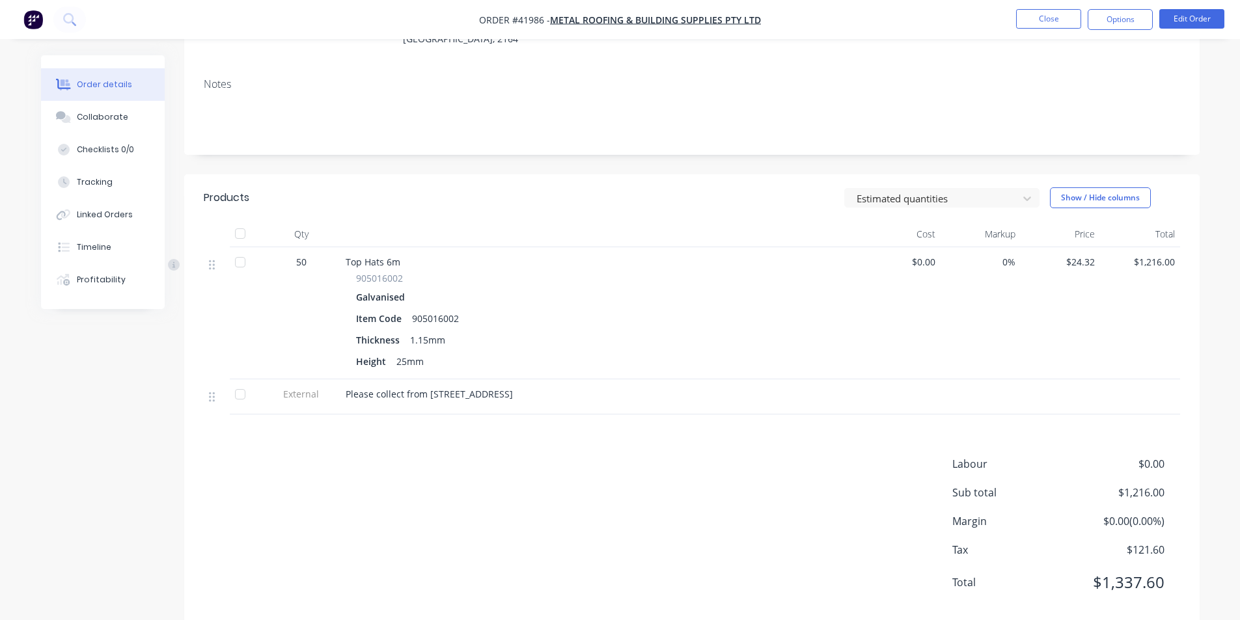
scroll to position [213, 0]
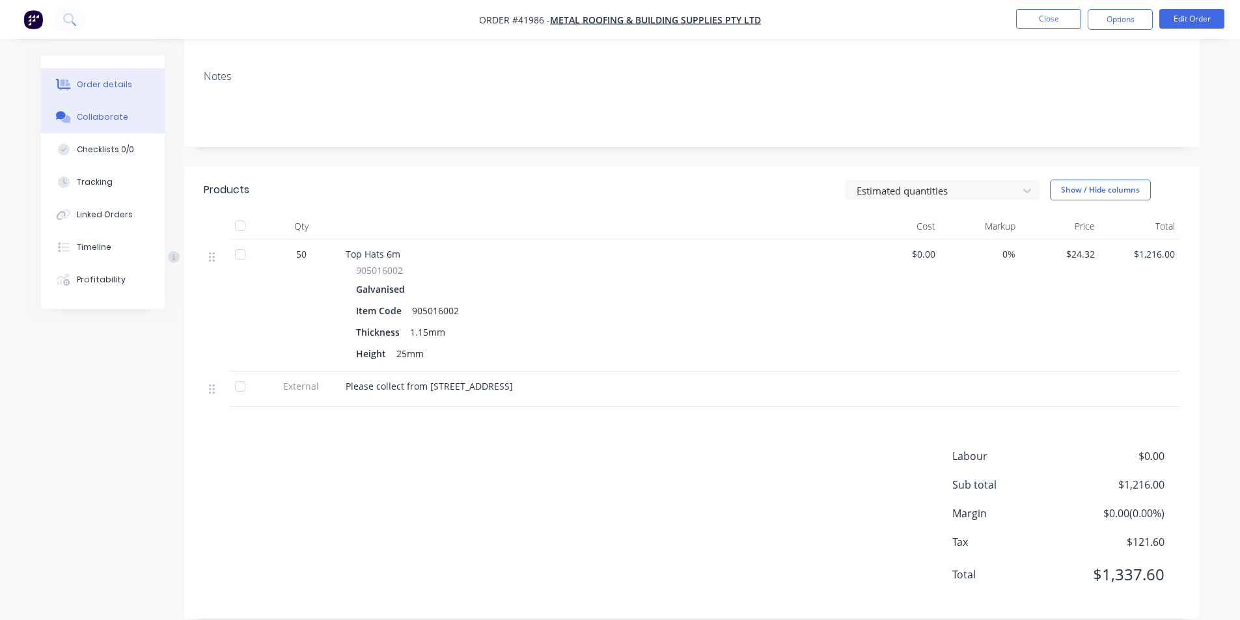
click at [124, 120] on button "Collaborate" at bounding box center [103, 117] width 124 height 33
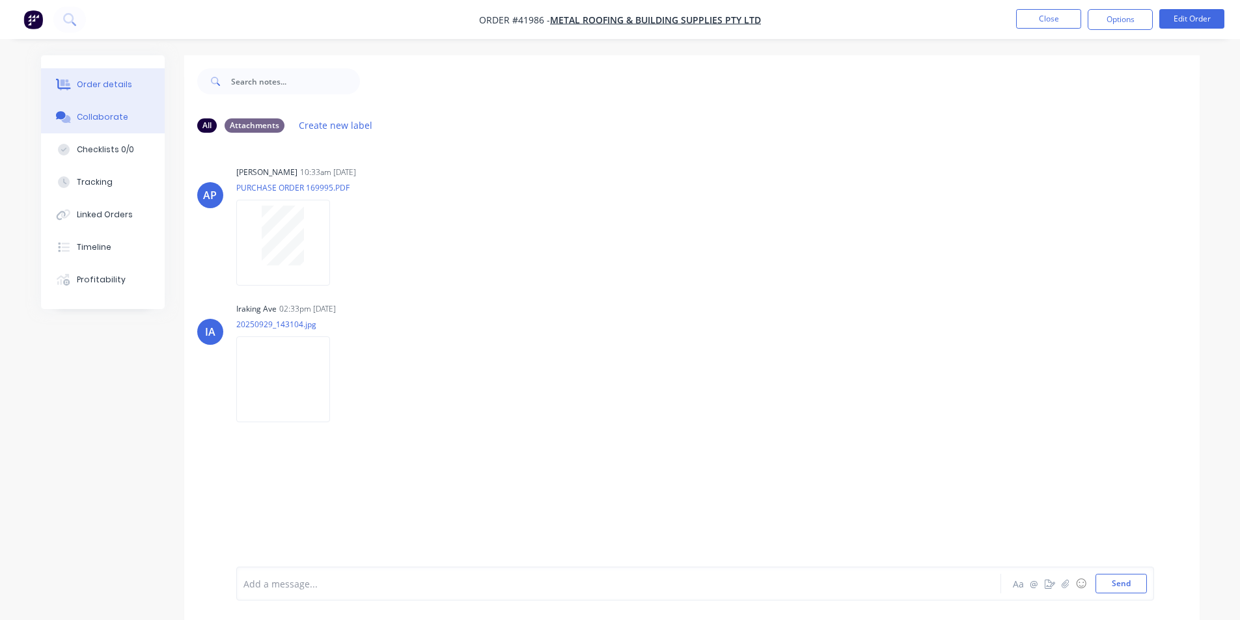
click at [105, 94] on button "Order details" at bounding box center [103, 84] width 124 height 33
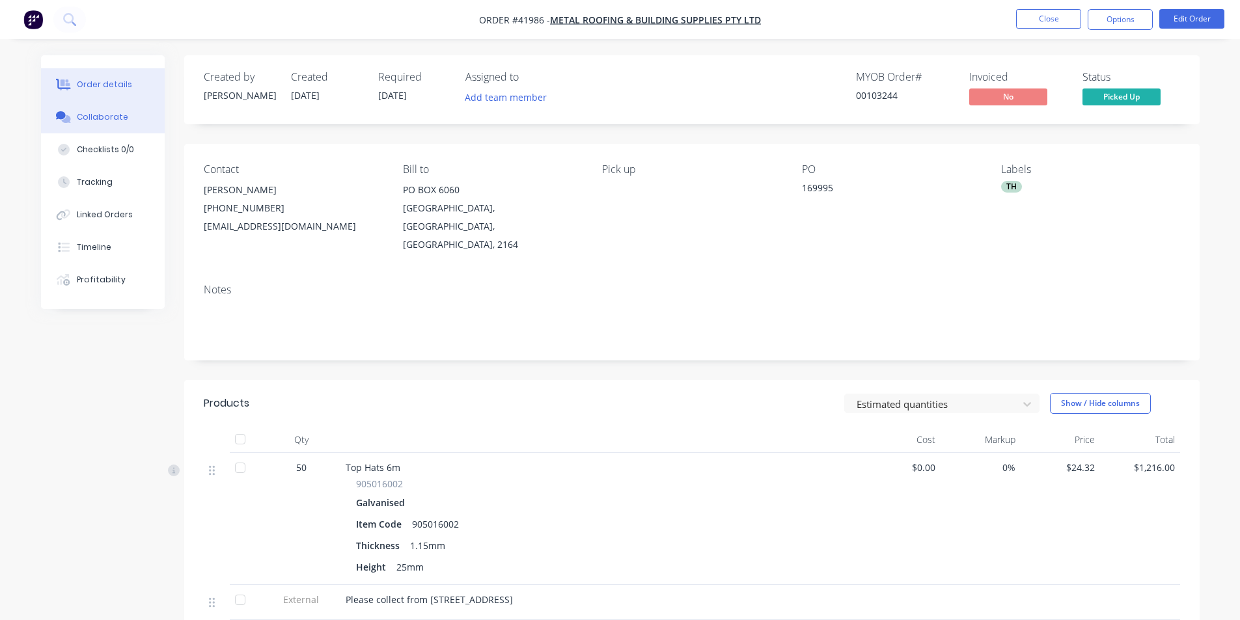
click at [120, 121] on div "Collaborate" at bounding box center [102, 117] width 51 height 12
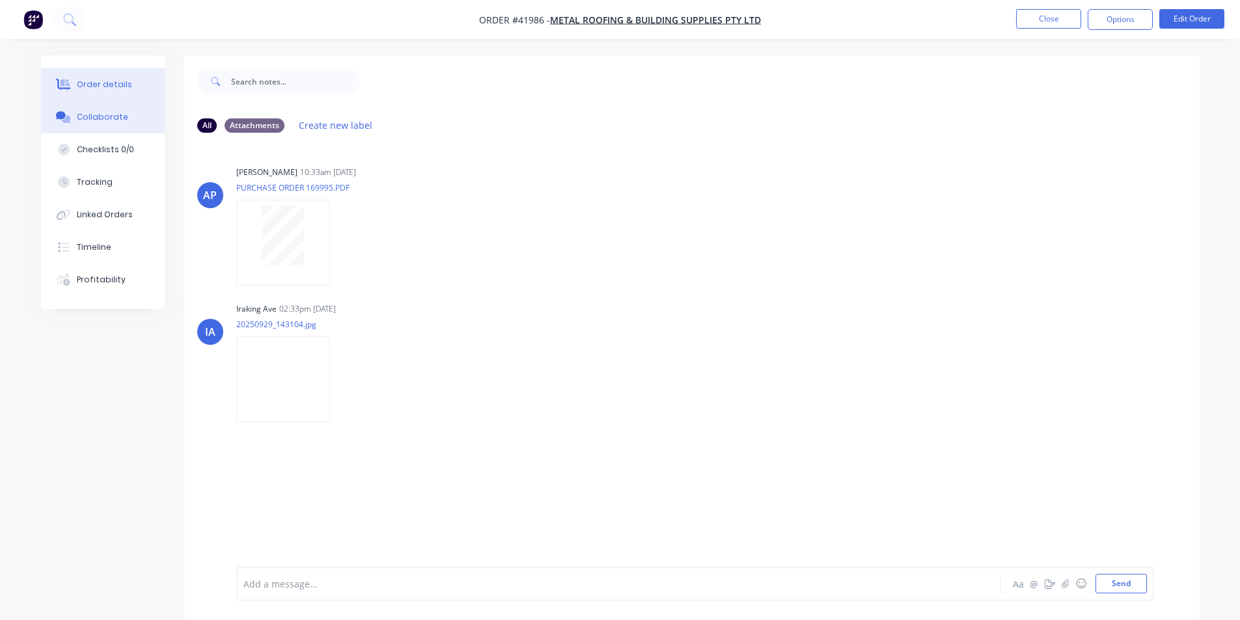
click at [120, 87] on div "Order details" at bounding box center [104, 85] width 55 height 12
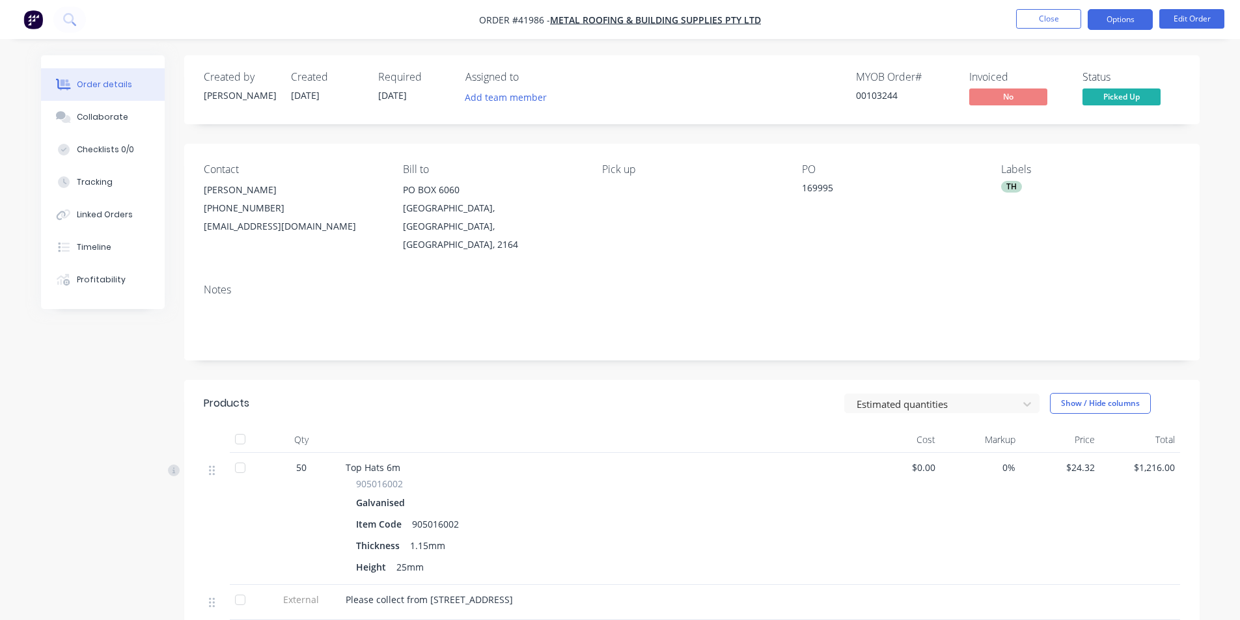
click at [1114, 20] on button "Options" at bounding box center [1120, 19] width 65 height 21
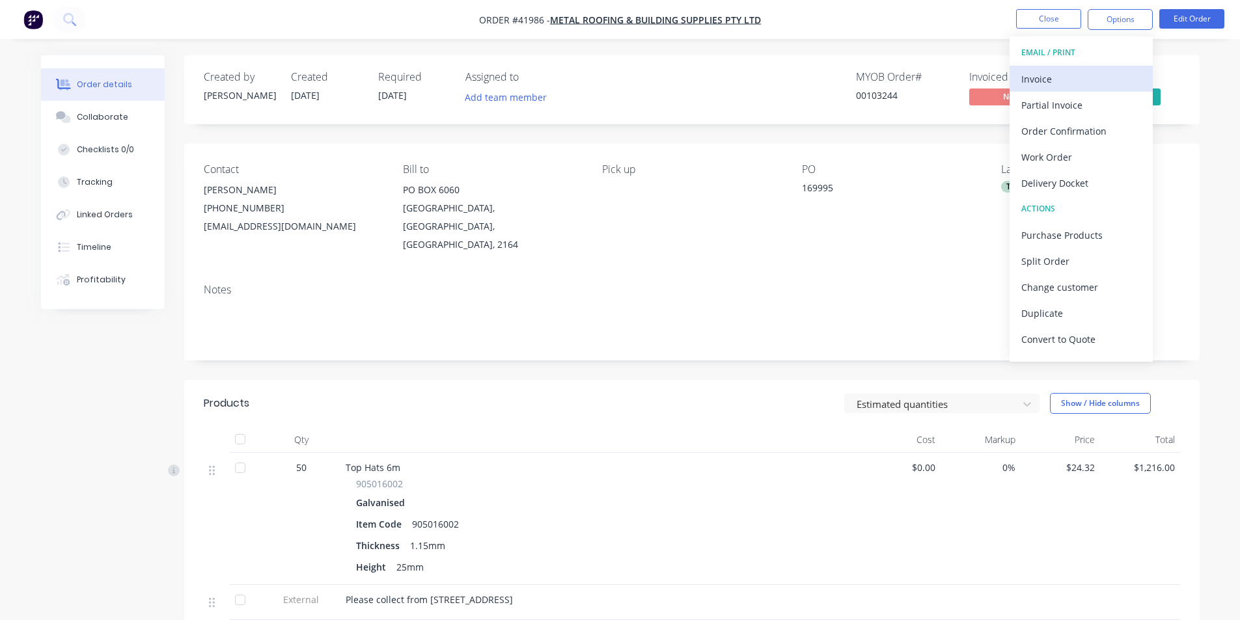
click at [1074, 74] on div "Invoice" at bounding box center [1081, 79] width 120 height 19
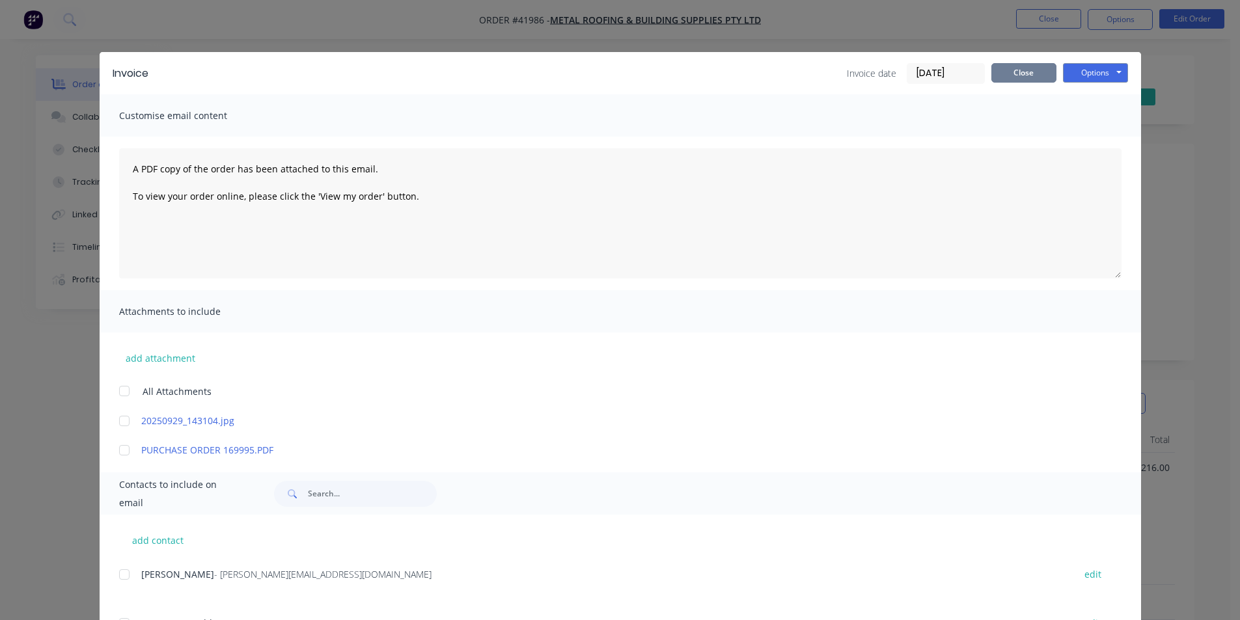
click at [1039, 74] on button "Close" at bounding box center [1023, 73] width 65 height 20
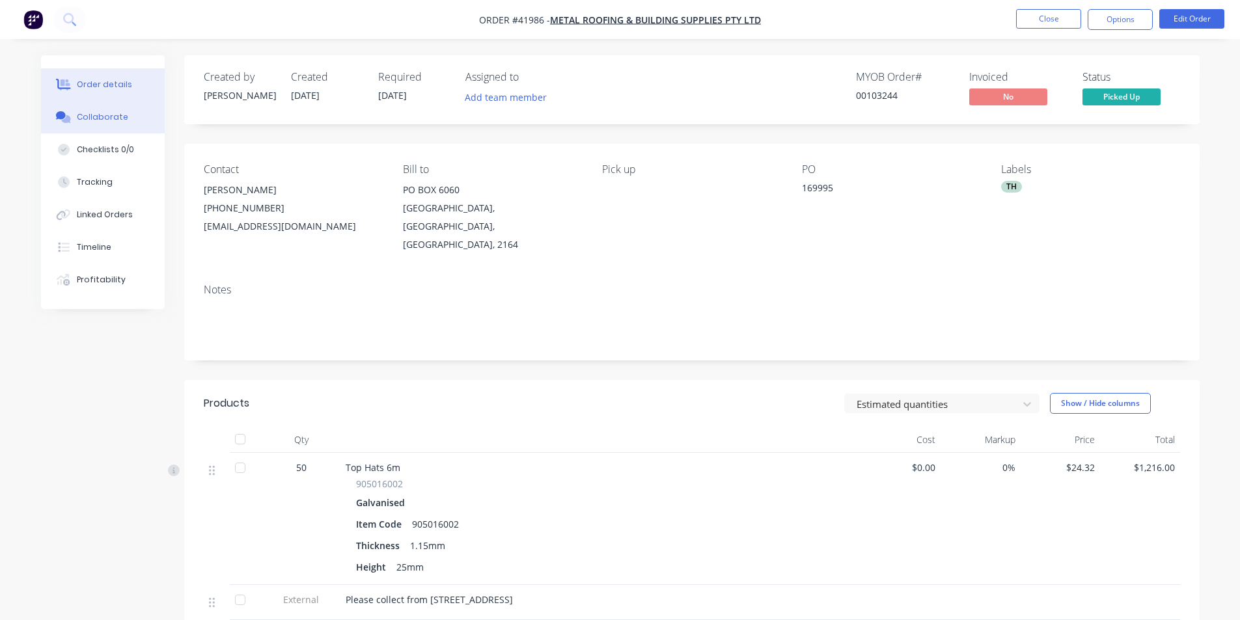
click at [81, 113] on div "Collaborate" at bounding box center [102, 117] width 51 height 12
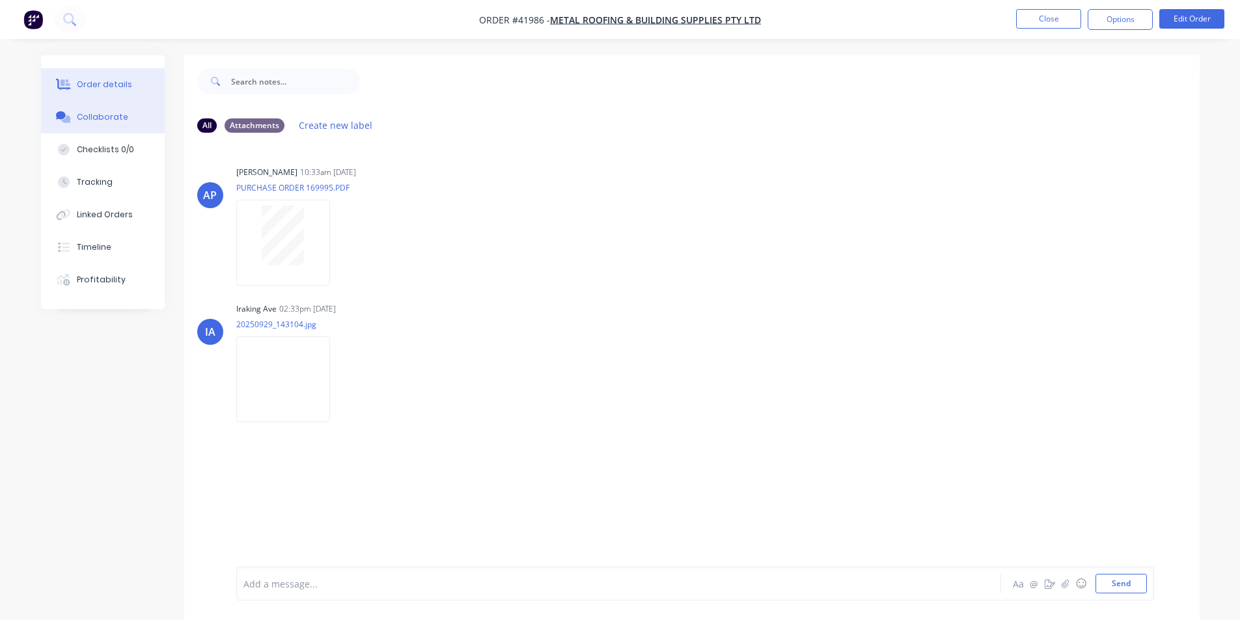
click at [96, 72] on button "Order details" at bounding box center [103, 84] width 124 height 33
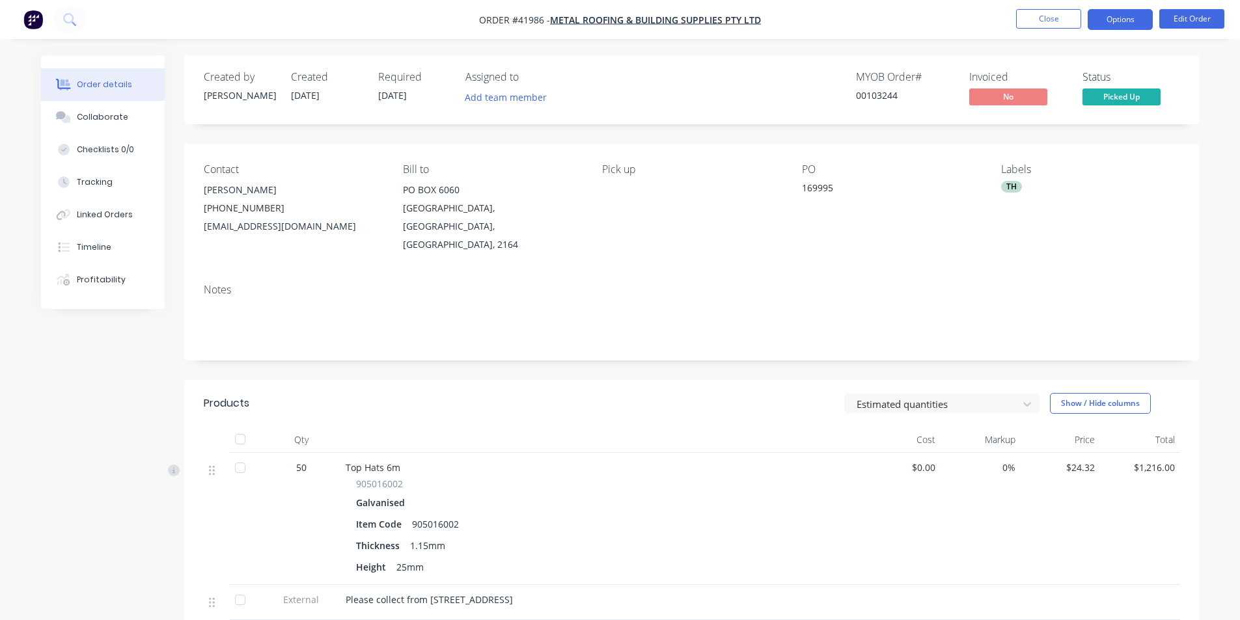
click at [1112, 19] on button "Options" at bounding box center [1120, 19] width 65 height 21
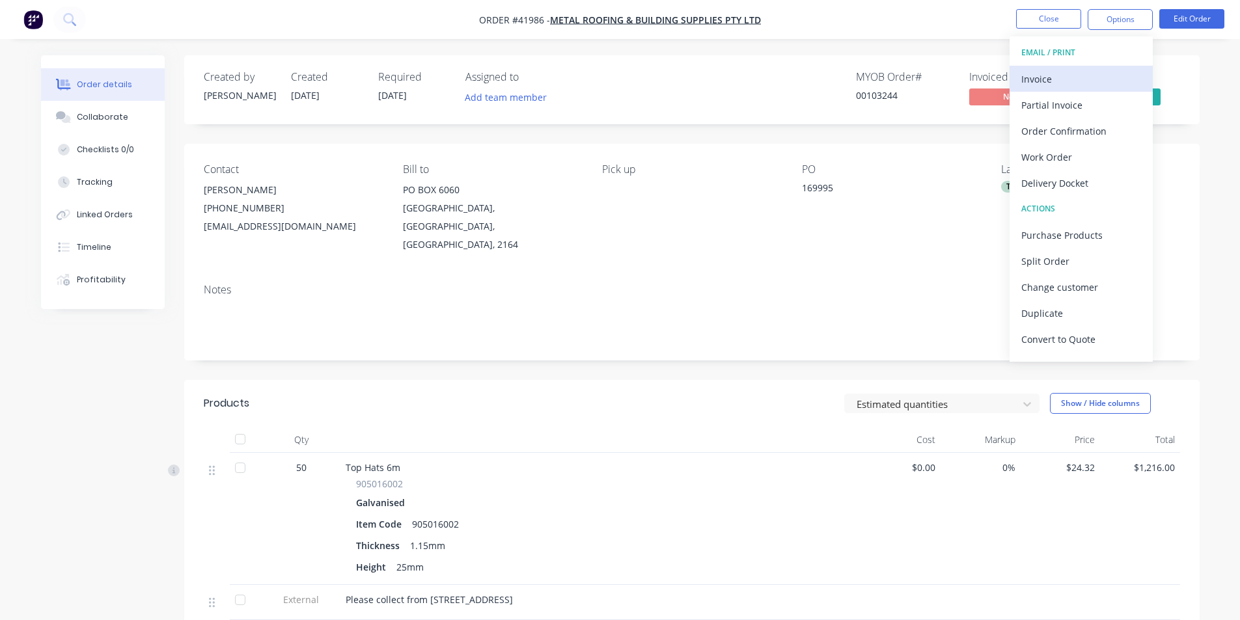
click at [1077, 81] on div "Invoice" at bounding box center [1081, 79] width 120 height 19
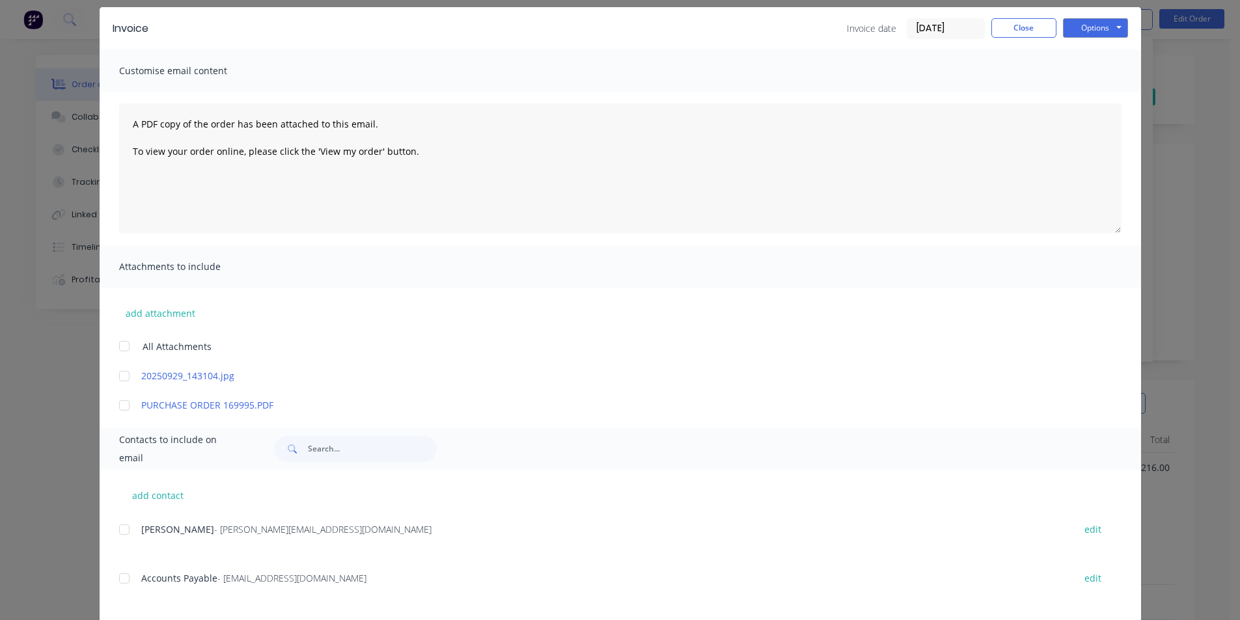
scroll to position [195, 0]
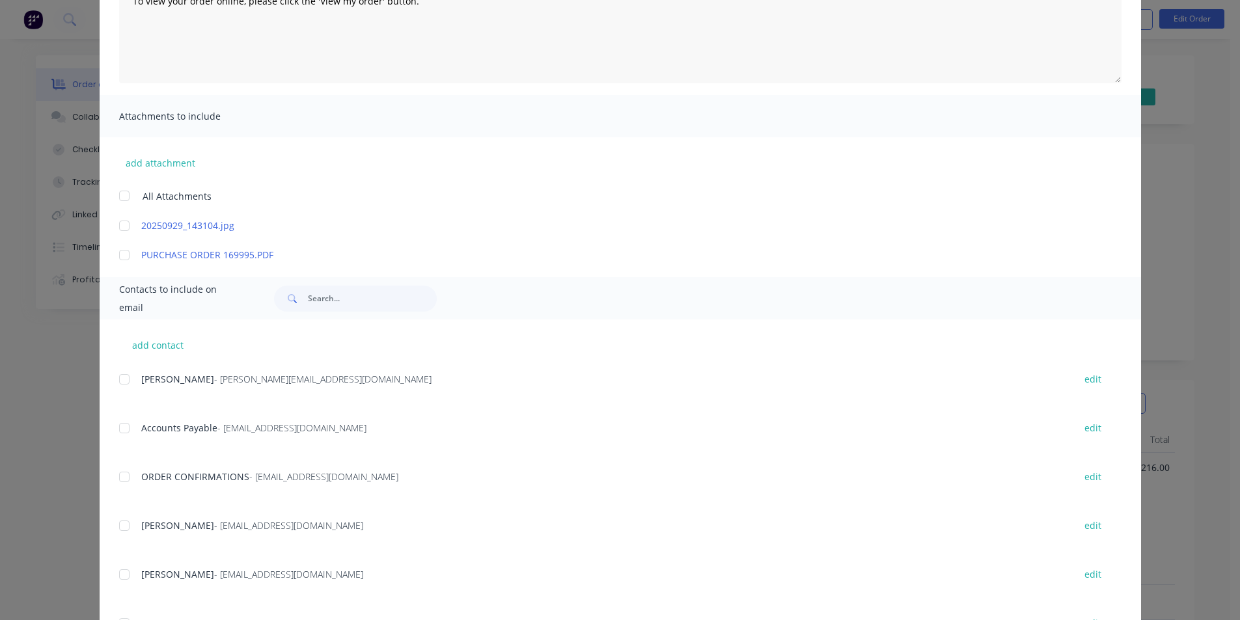
click at [120, 428] on div at bounding box center [124, 428] width 26 height 26
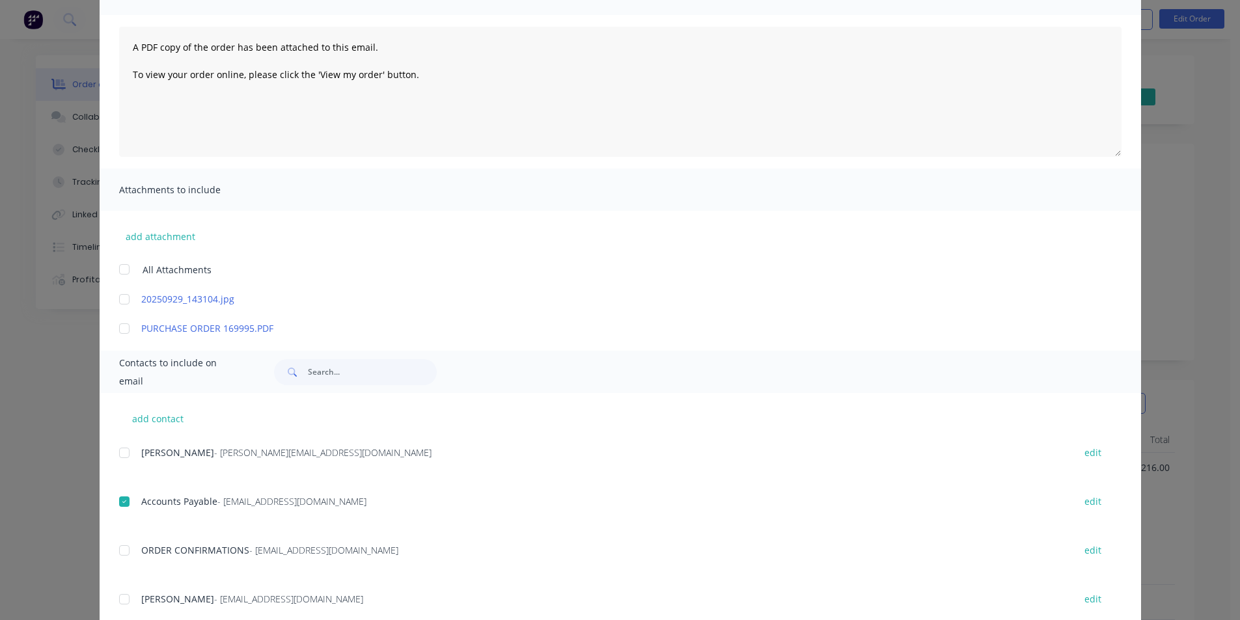
scroll to position [0, 0]
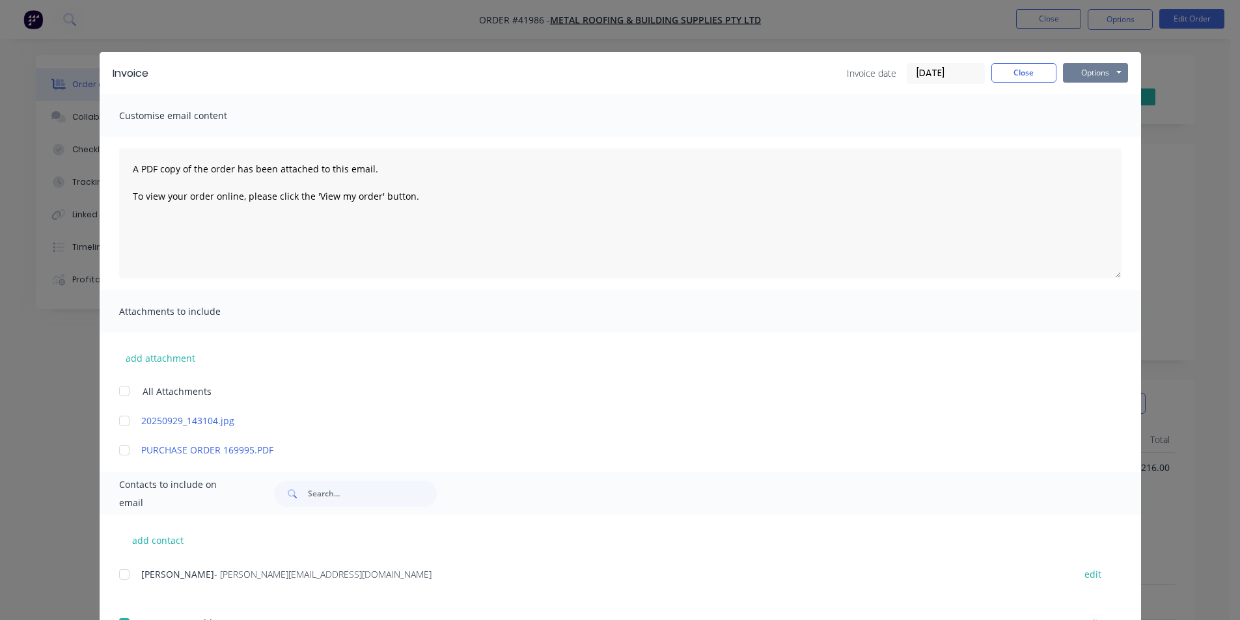
click at [1120, 81] on button "Options" at bounding box center [1095, 73] width 65 height 20
click at [1101, 142] on button "Email" at bounding box center [1104, 138] width 83 height 21
click at [1016, 71] on button "Close" at bounding box center [1023, 73] width 65 height 20
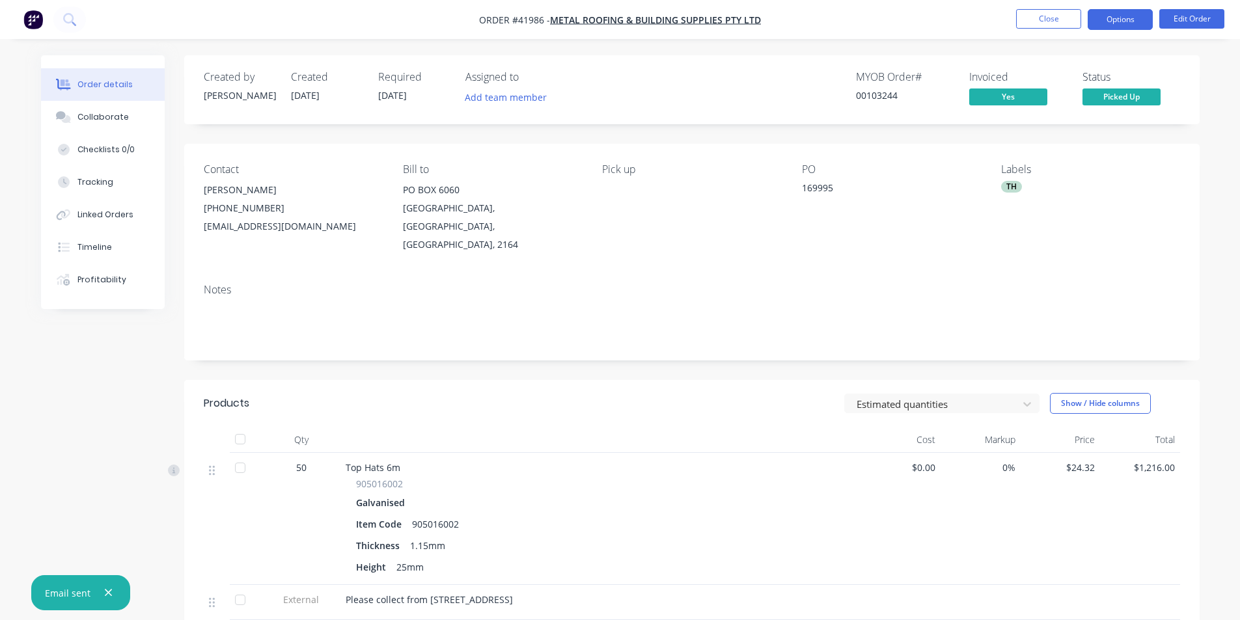
click at [1111, 24] on button "Options" at bounding box center [1120, 19] width 65 height 21
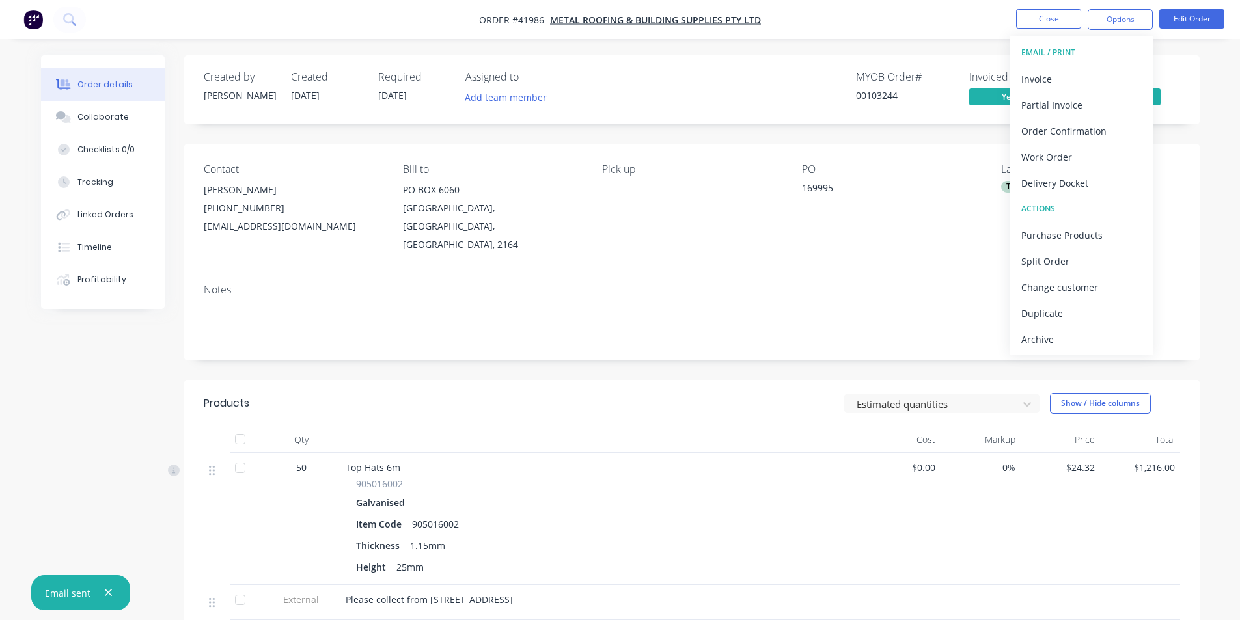
click at [1038, 343] on div "Archive" at bounding box center [1081, 339] width 120 height 19
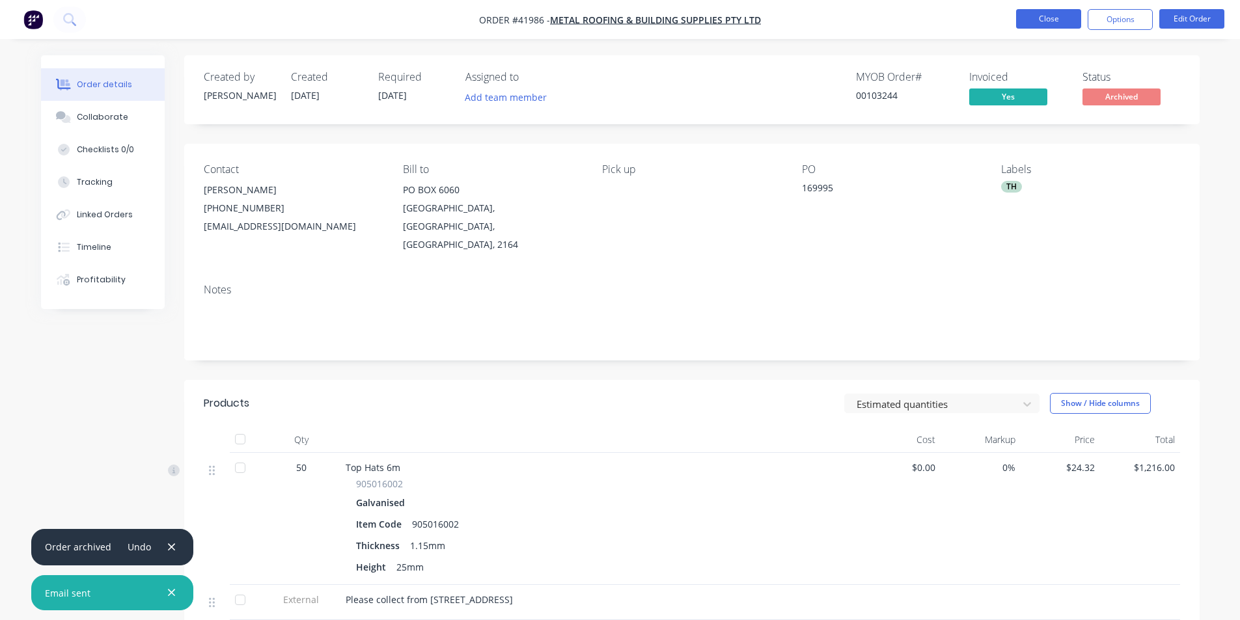
click at [1046, 23] on button "Close" at bounding box center [1048, 19] width 65 height 20
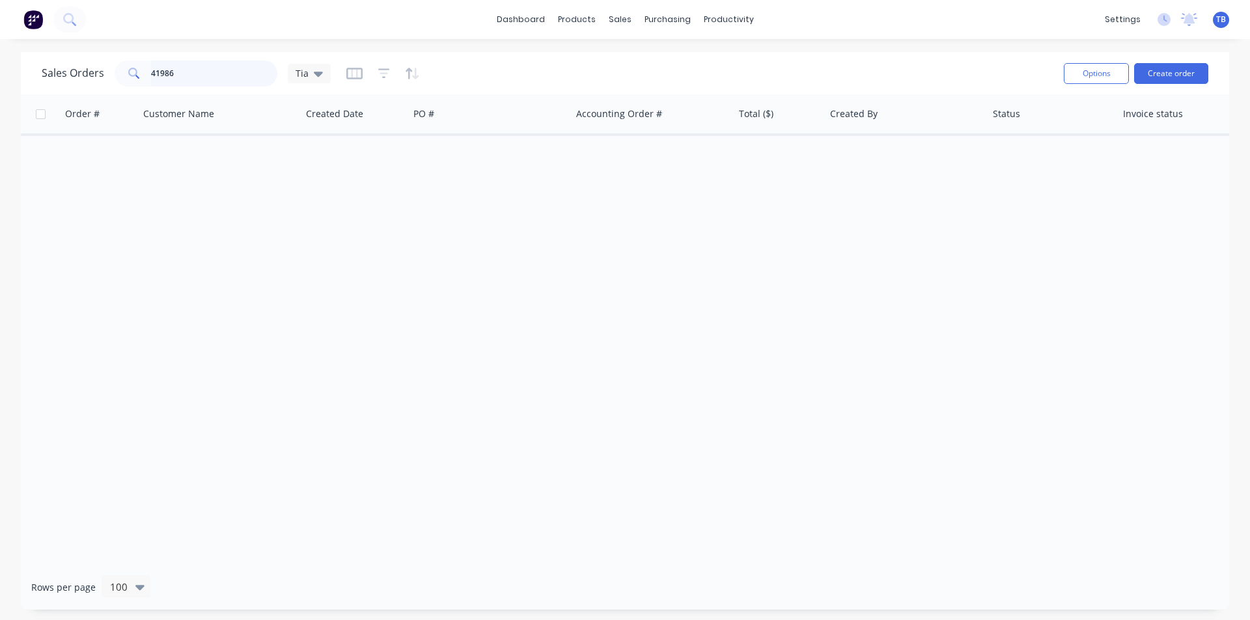
drag, startPoint x: 193, startPoint y: 75, endPoint x: 14, endPoint y: 63, distance: 179.4
click at [14, 63] on div "Sales Orders 41986 Tia Options Create order Order # Customer Name Created Date …" at bounding box center [625, 331] width 1250 height 558
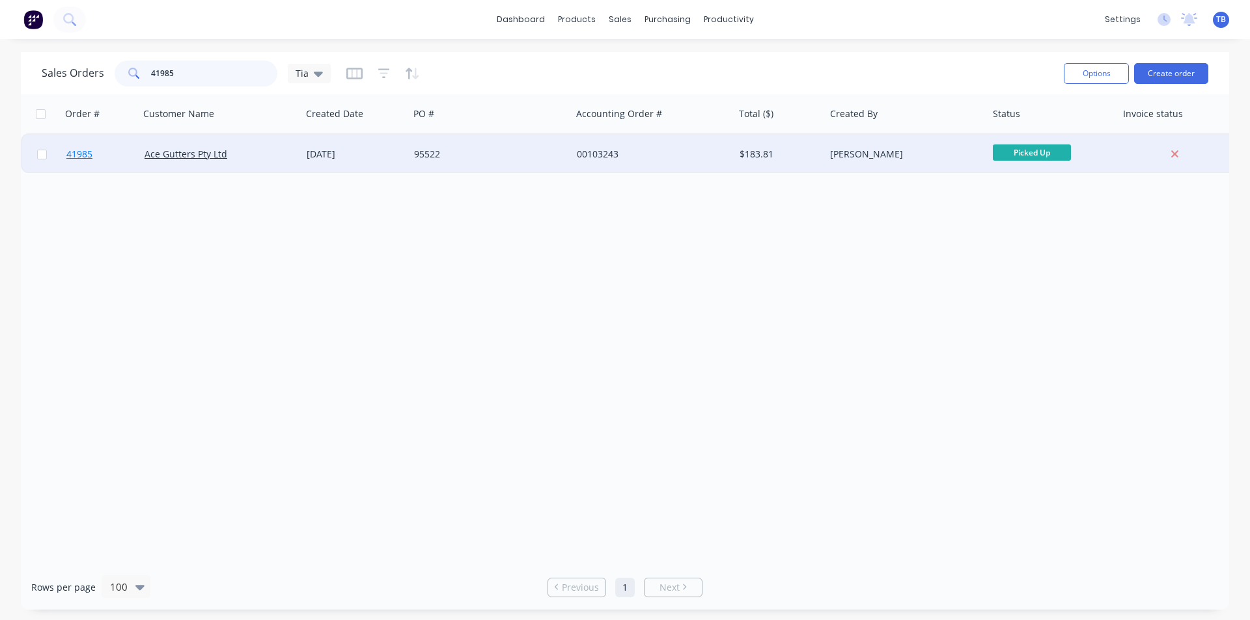
type input "41985"
click at [83, 146] on link "41985" at bounding box center [105, 154] width 78 height 39
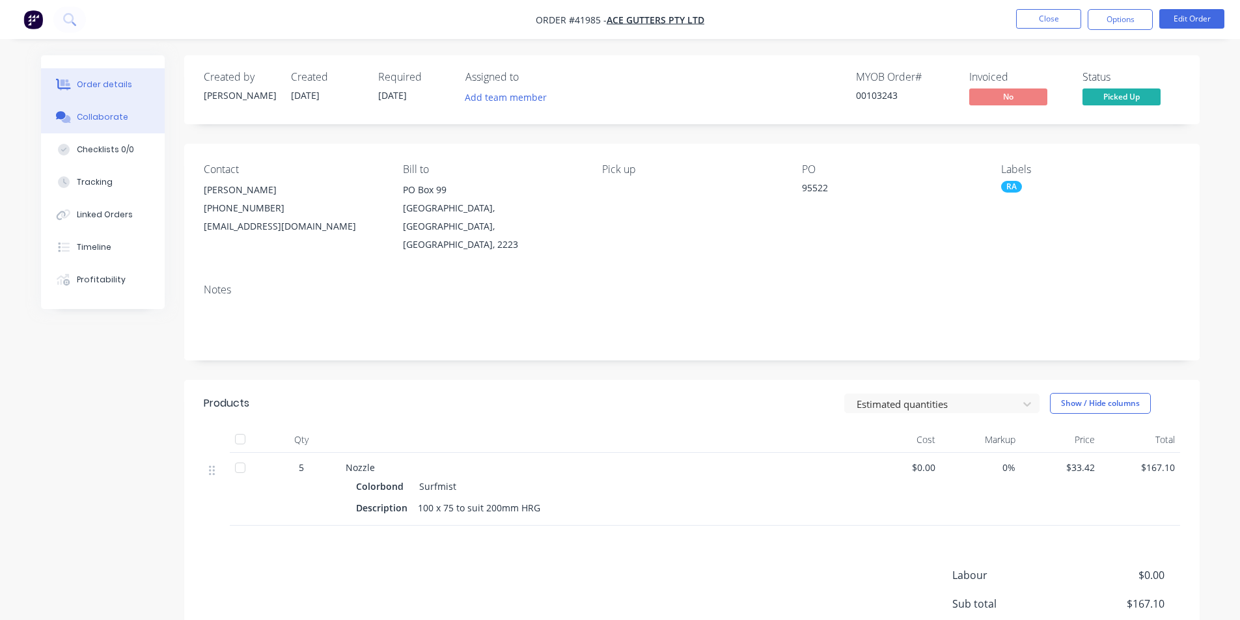
click at [97, 121] on div "Collaborate" at bounding box center [102, 117] width 51 height 12
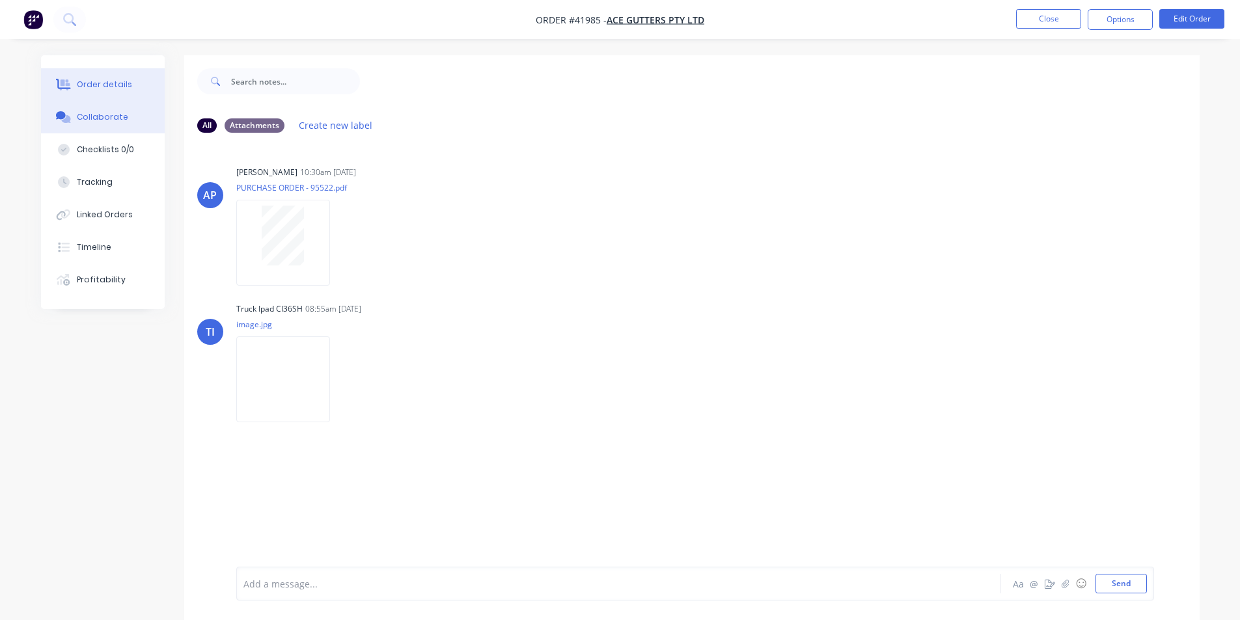
click at [122, 80] on div "Order details" at bounding box center [104, 85] width 55 height 12
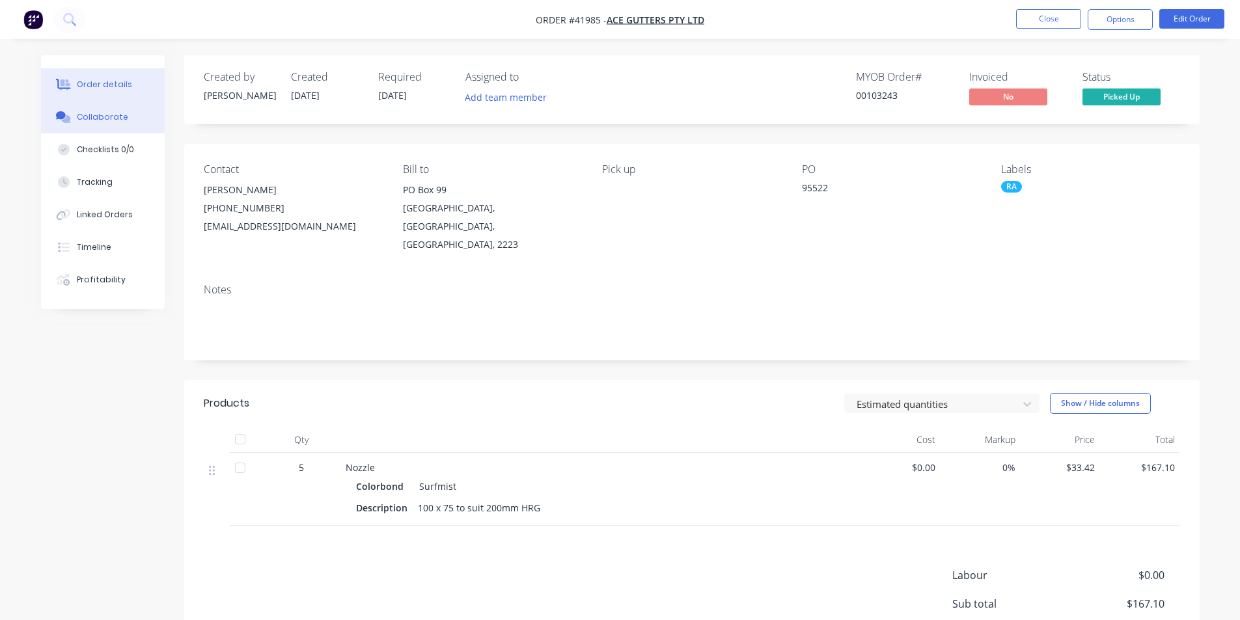
click at [92, 120] on div "Collaborate" at bounding box center [102, 117] width 51 height 12
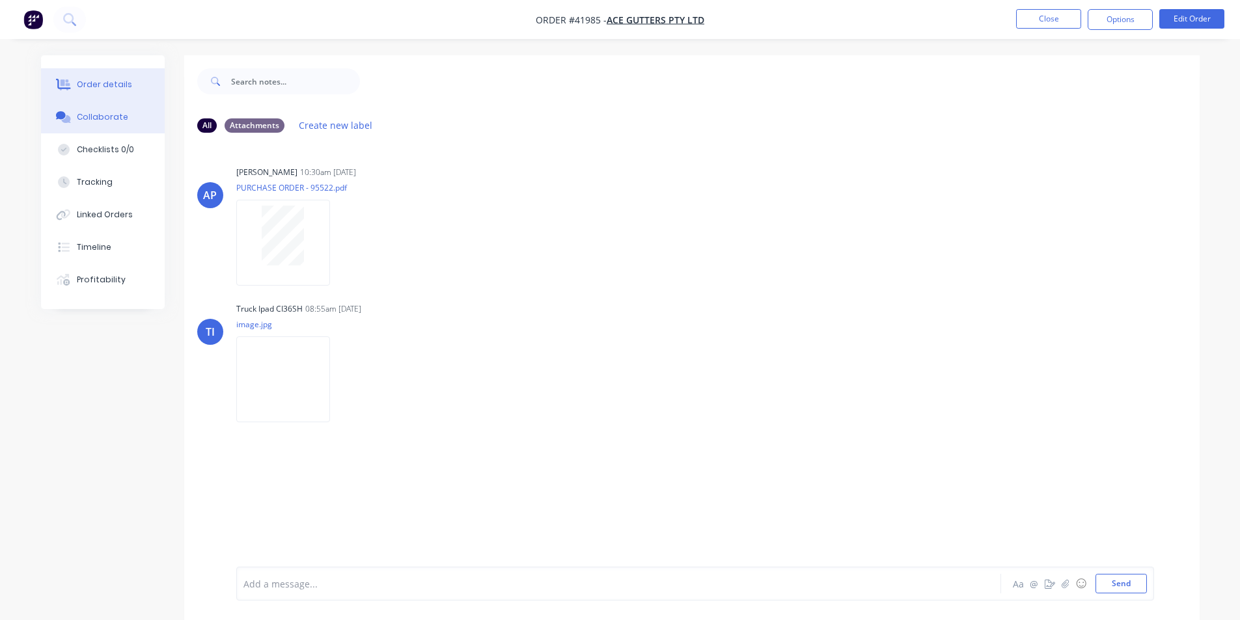
click at [94, 82] on div "Order details" at bounding box center [104, 85] width 55 height 12
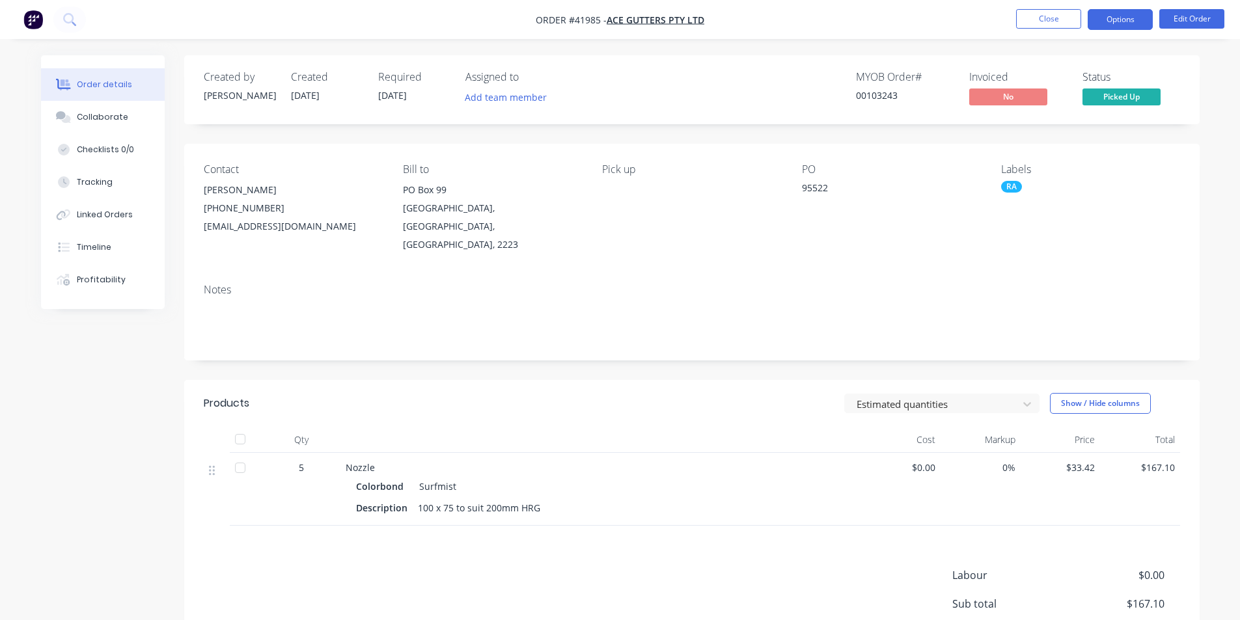
click at [1112, 18] on button "Options" at bounding box center [1120, 19] width 65 height 21
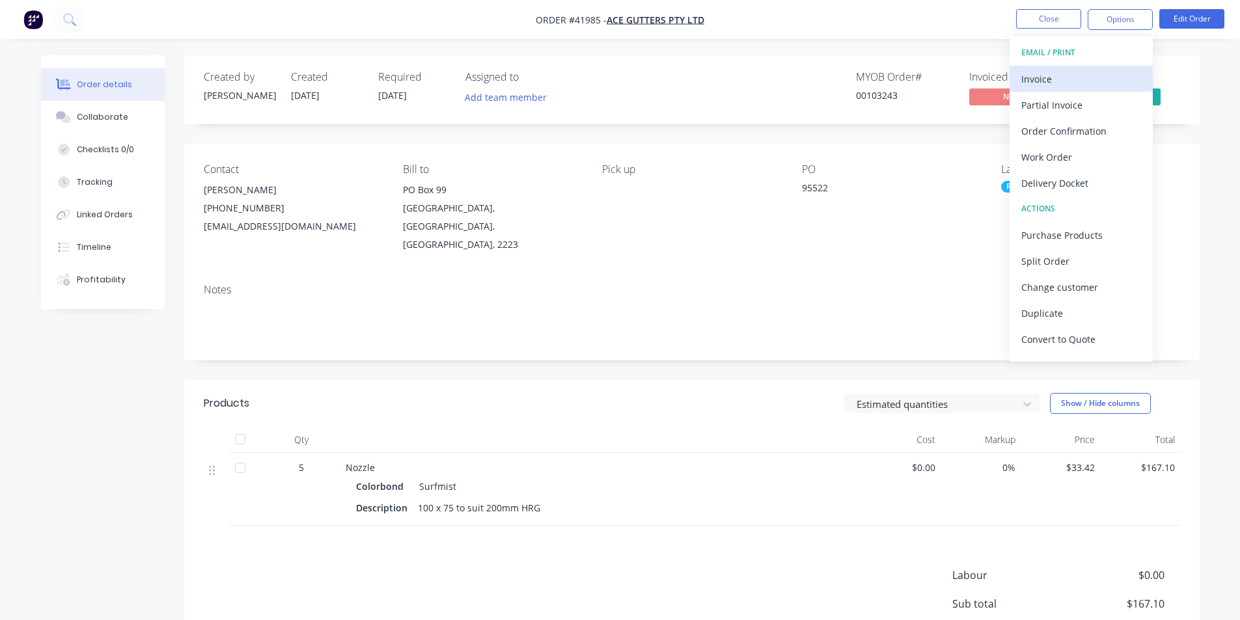
click at [1087, 74] on div "Invoice" at bounding box center [1081, 79] width 120 height 19
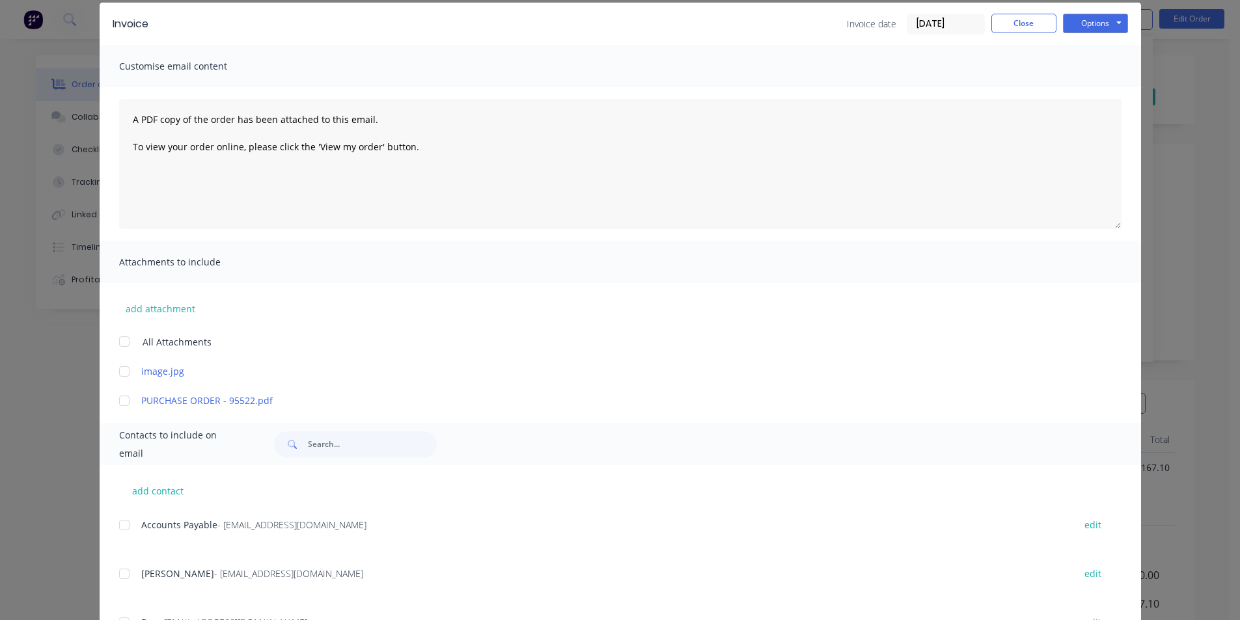
scroll to position [130, 0]
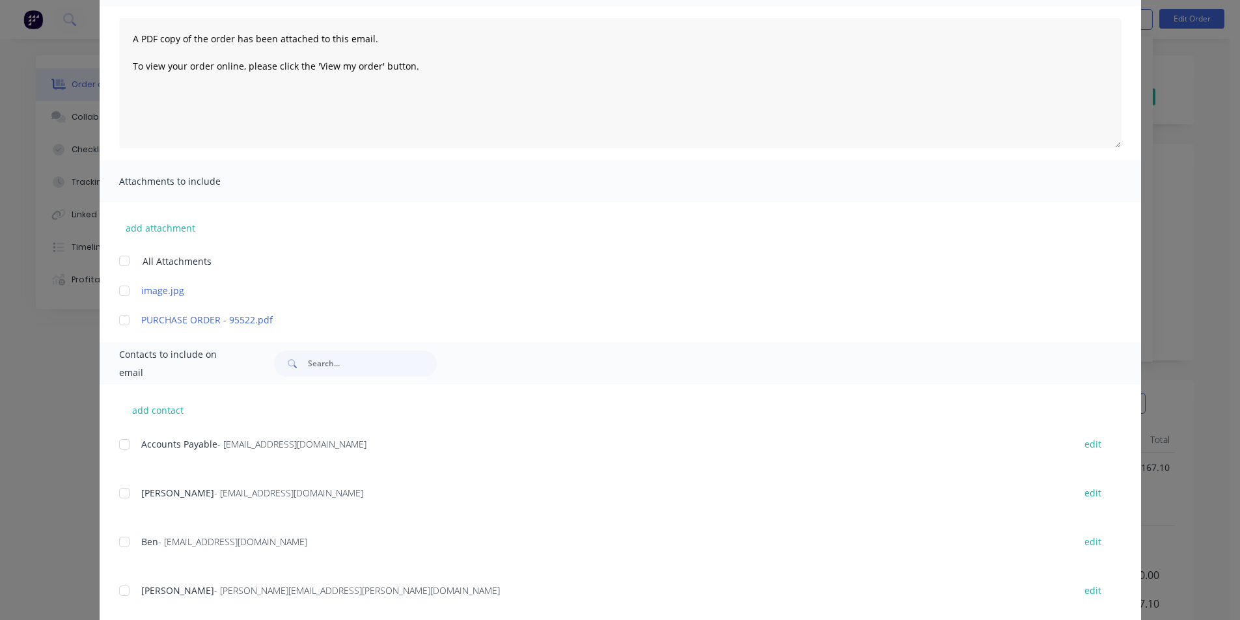
click at [121, 441] on div at bounding box center [124, 445] width 26 height 26
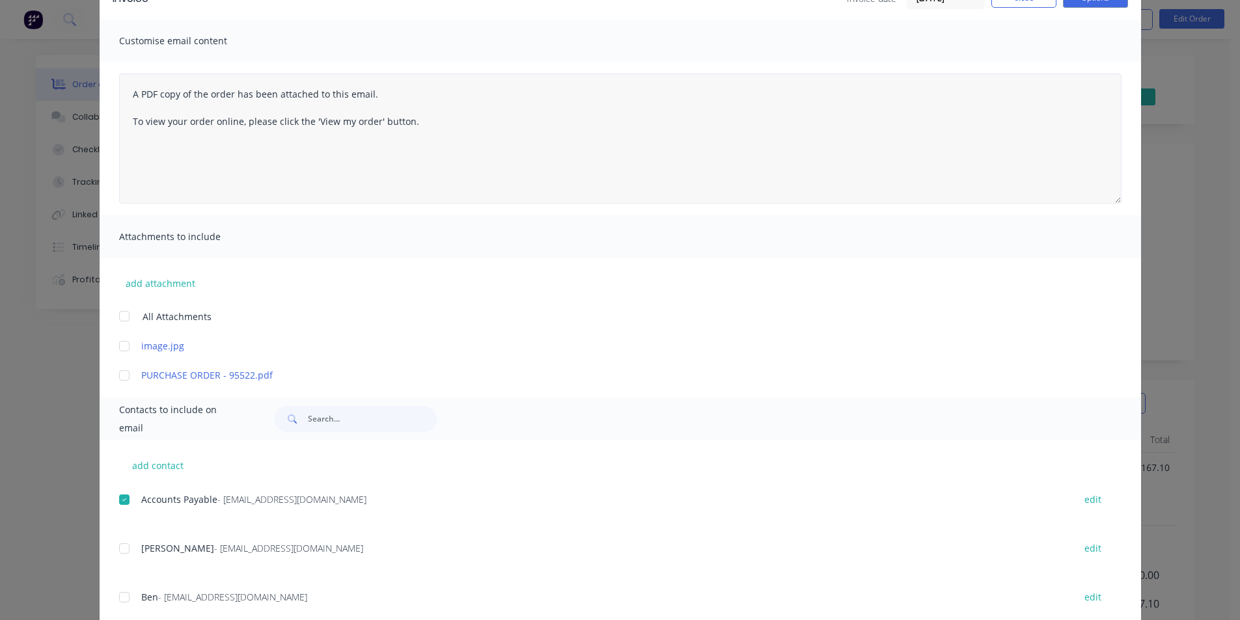
scroll to position [0, 0]
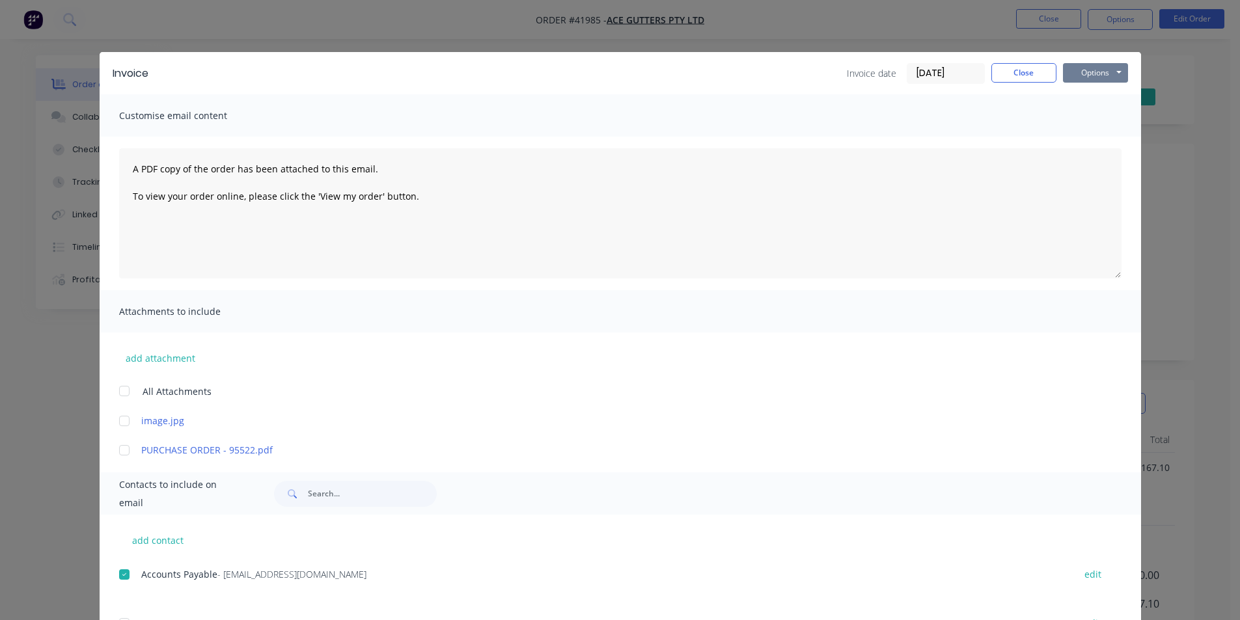
click at [1101, 76] on button "Options" at bounding box center [1095, 73] width 65 height 20
click at [1092, 142] on button "Email" at bounding box center [1104, 138] width 83 height 21
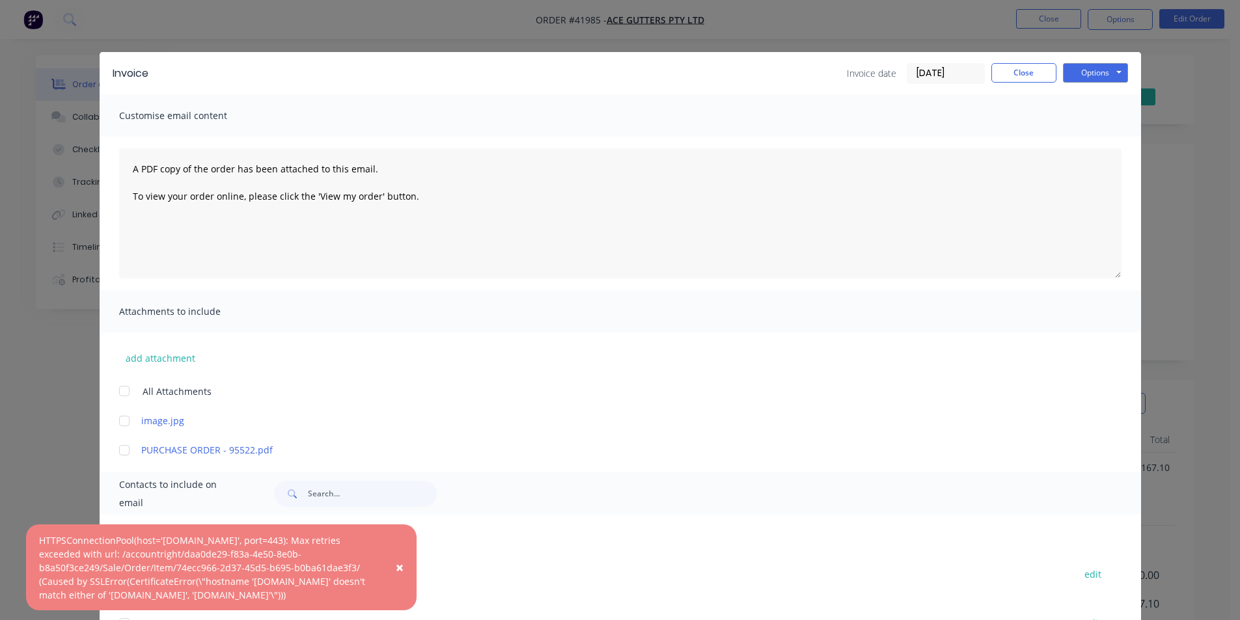
click at [401, 568] on span "×" at bounding box center [400, 567] width 8 height 18
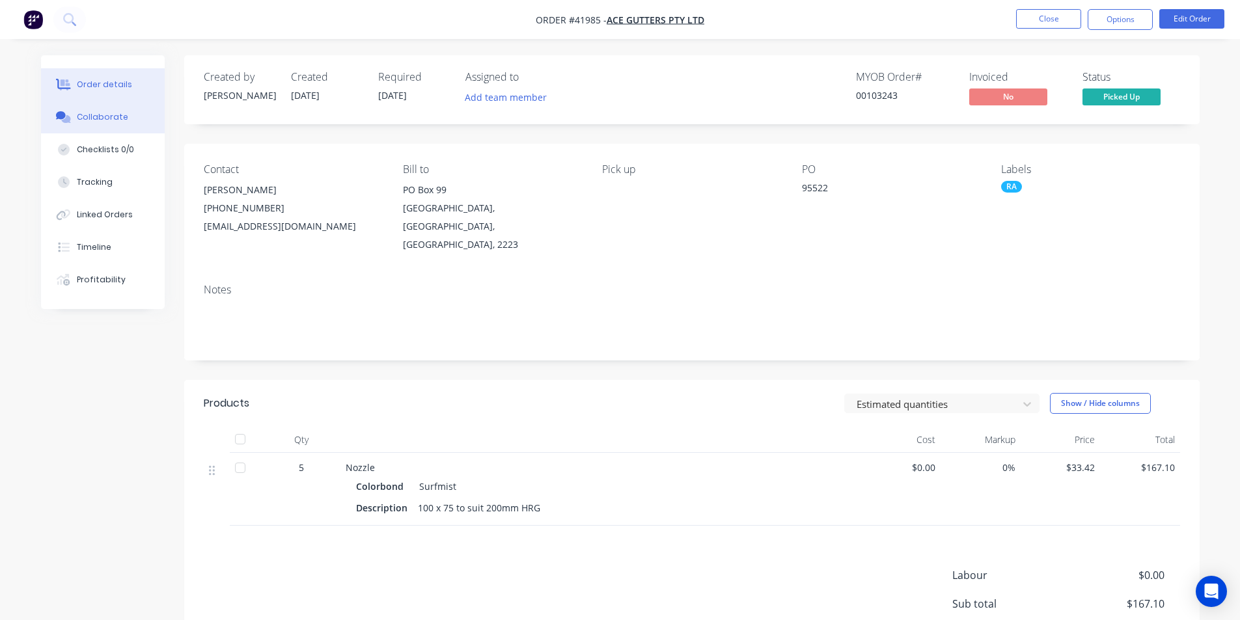
click at [107, 120] on div "Collaborate" at bounding box center [102, 117] width 51 height 12
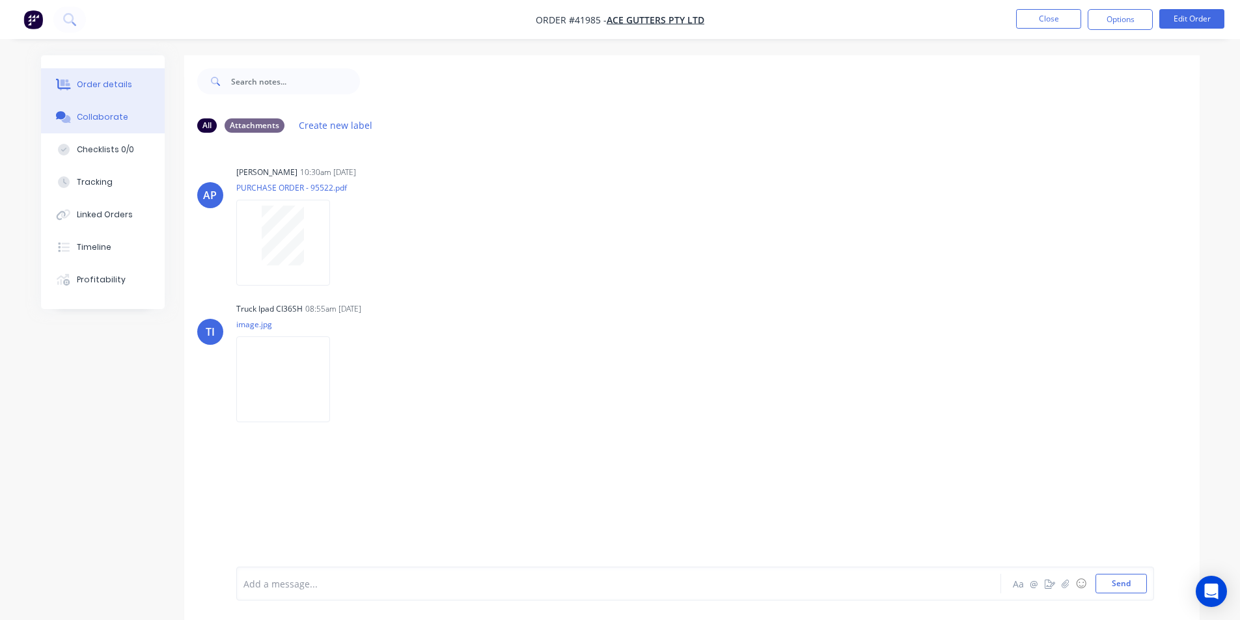
click at [126, 79] on div "Order details" at bounding box center [104, 85] width 55 height 12
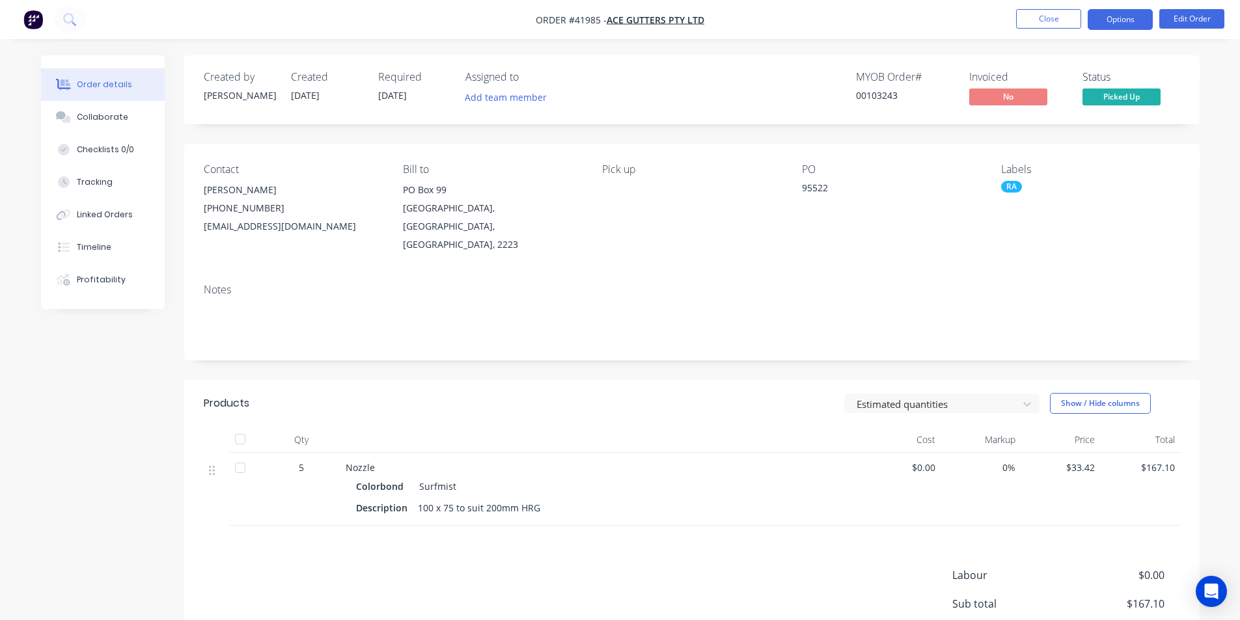
click at [1125, 16] on button "Options" at bounding box center [1120, 19] width 65 height 21
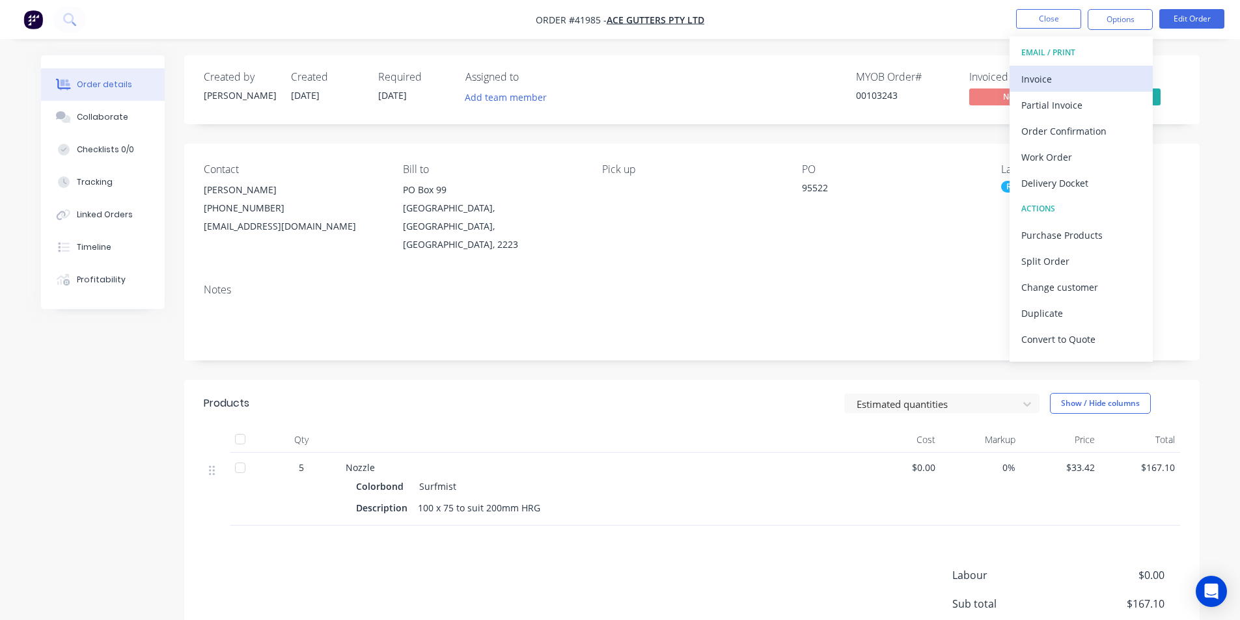
click at [1073, 74] on div "Invoice" at bounding box center [1081, 79] width 120 height 19
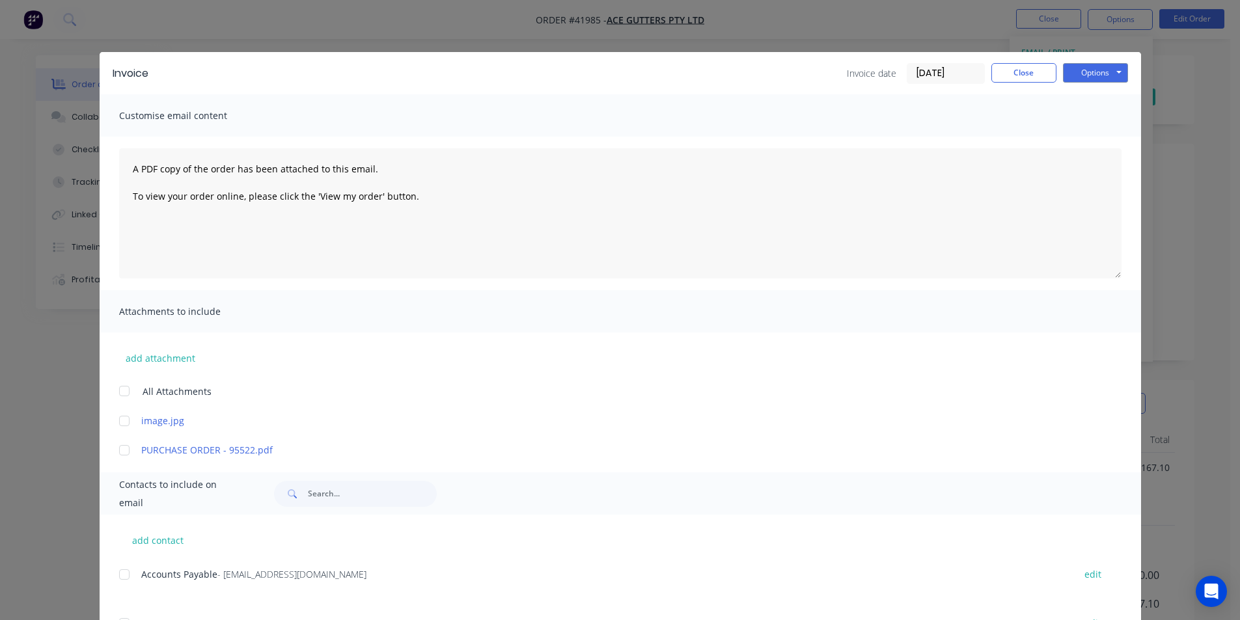
scroll to position [274, 0]
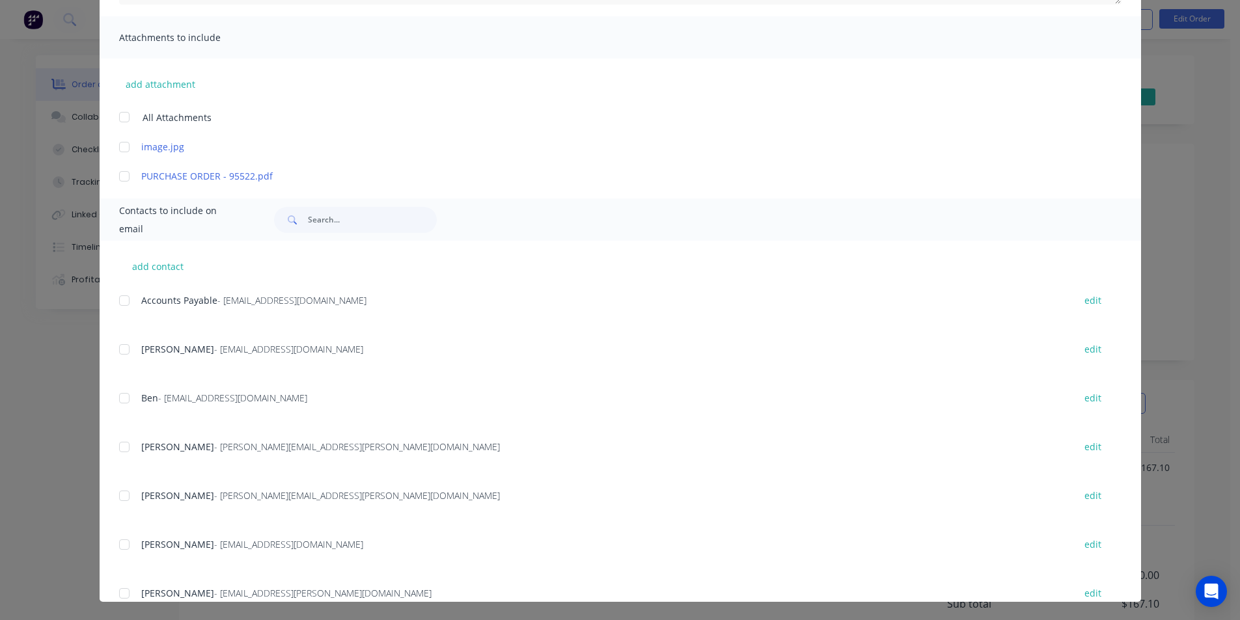
click at [124, 305] on div at bounding box center [124, 301] width 26 height 26
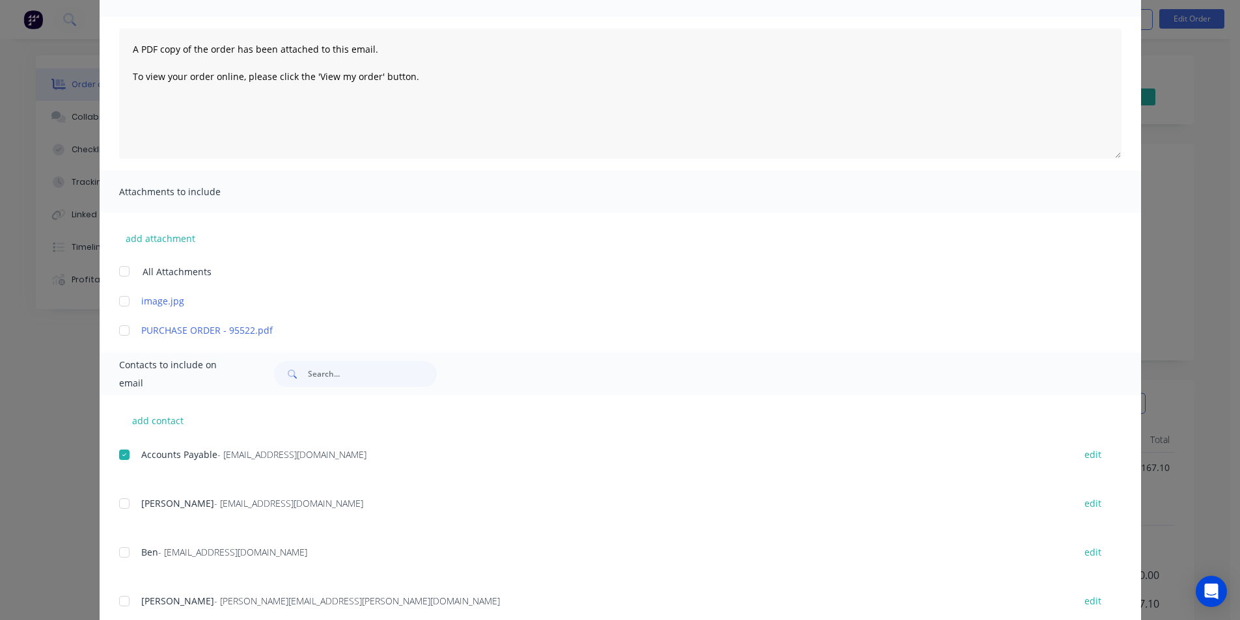
scroll to position [0, 0]
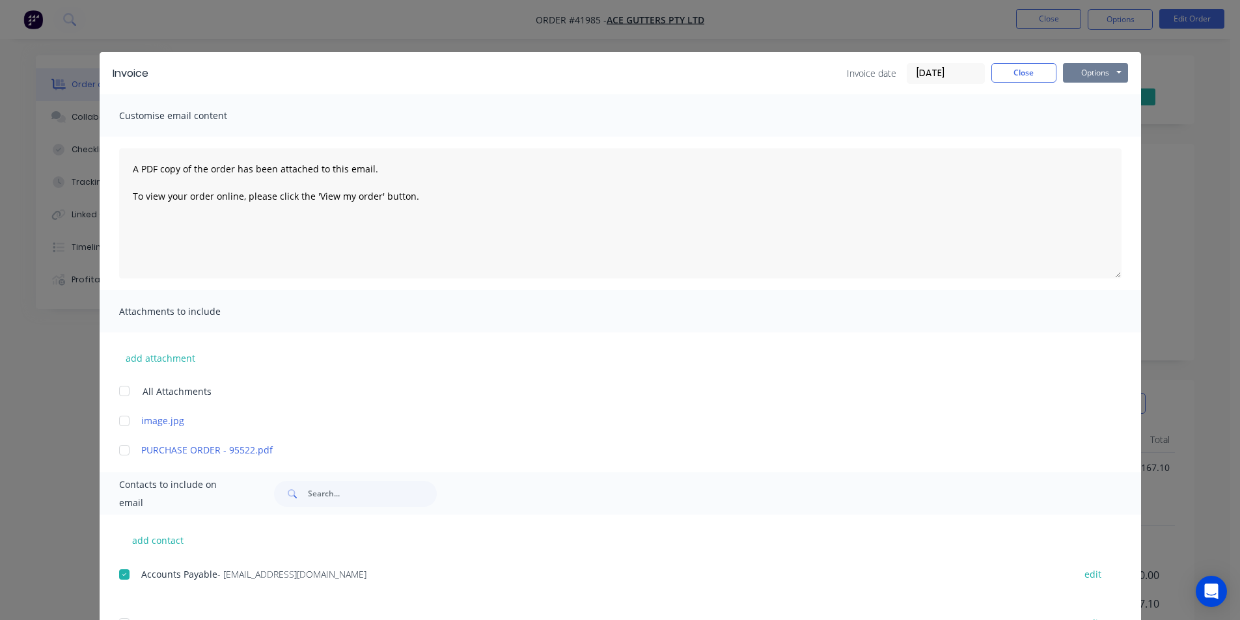
click at [1090, 80] on button "Options" at bounding box center [1095, 73] width 65 height 20
click at [1092, 143] on button "Email" at bounding box center [1104, 138] width 83 height 21
click at [1021, 66] on button "Close" at bounding box center [1023, 73] width 65 height 20
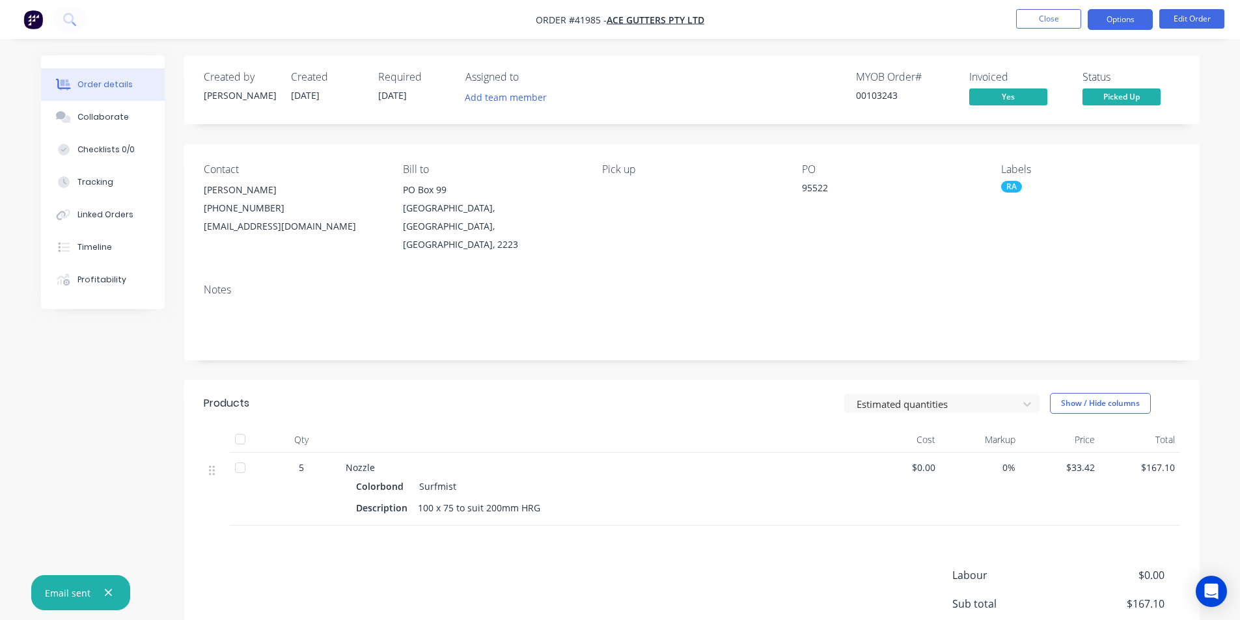
click at [1132, 18] on button "Options" at bounding box center [1120, 19] width 65 height 21
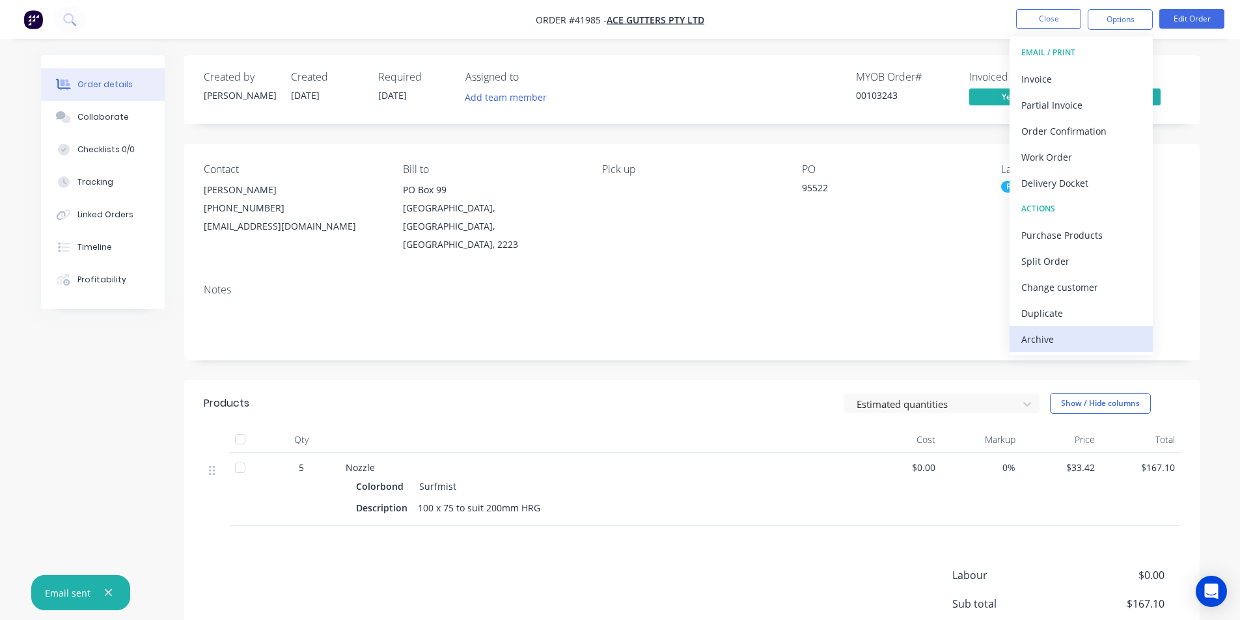
click at [1062, 341] on div "Archive" at bounding box center [1081, 339] width 120 height 19
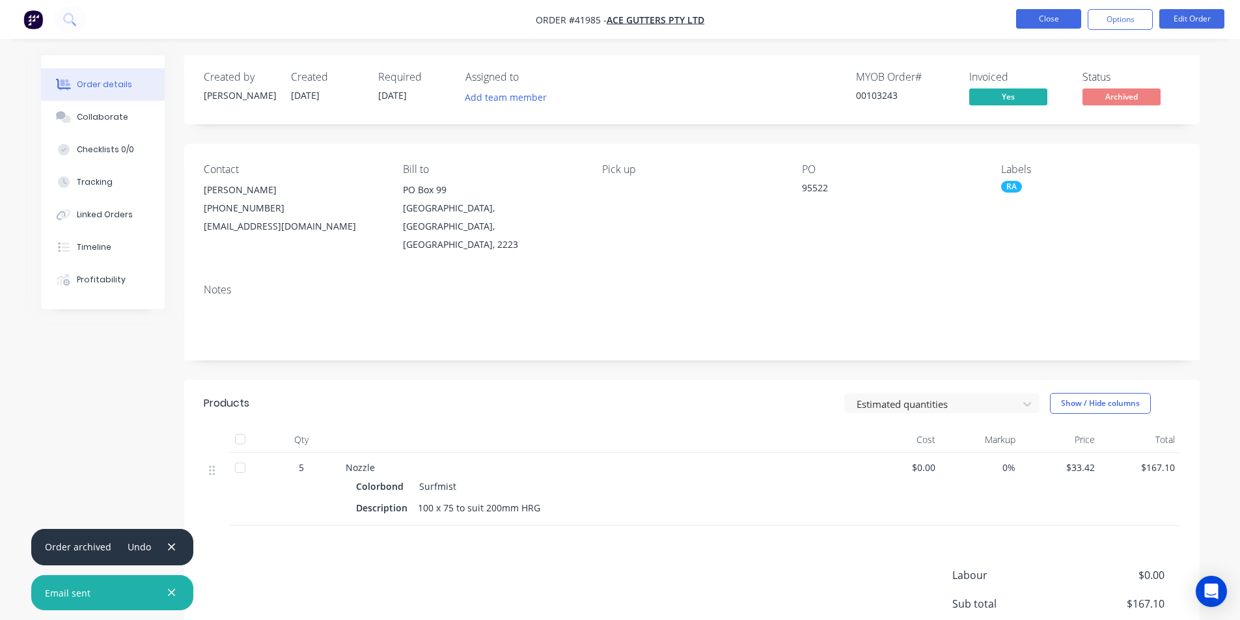
click at [1043, 12] on button "Close" at bounding box center [1048, 19] width 65 height 20
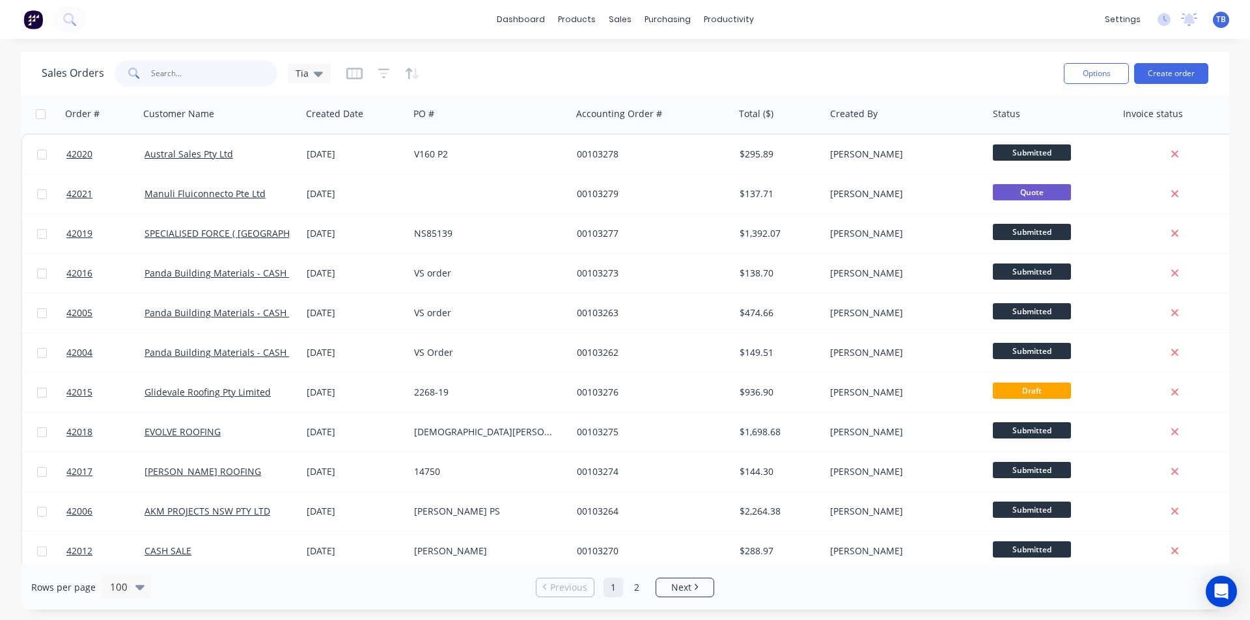
click at [195, 83] on input "text" at bounding box center [214, 74] width 127 height 26
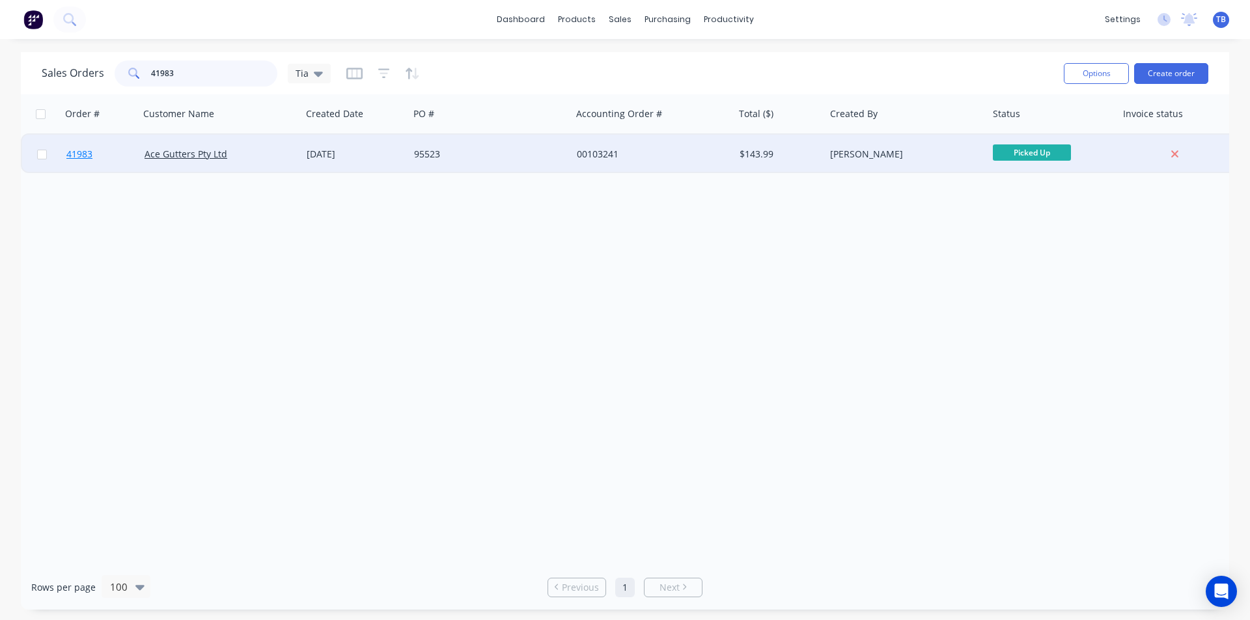
type input "41983"
click at [89, 154] on span "41983" at bounding box center [79, 154] width 26 height 13
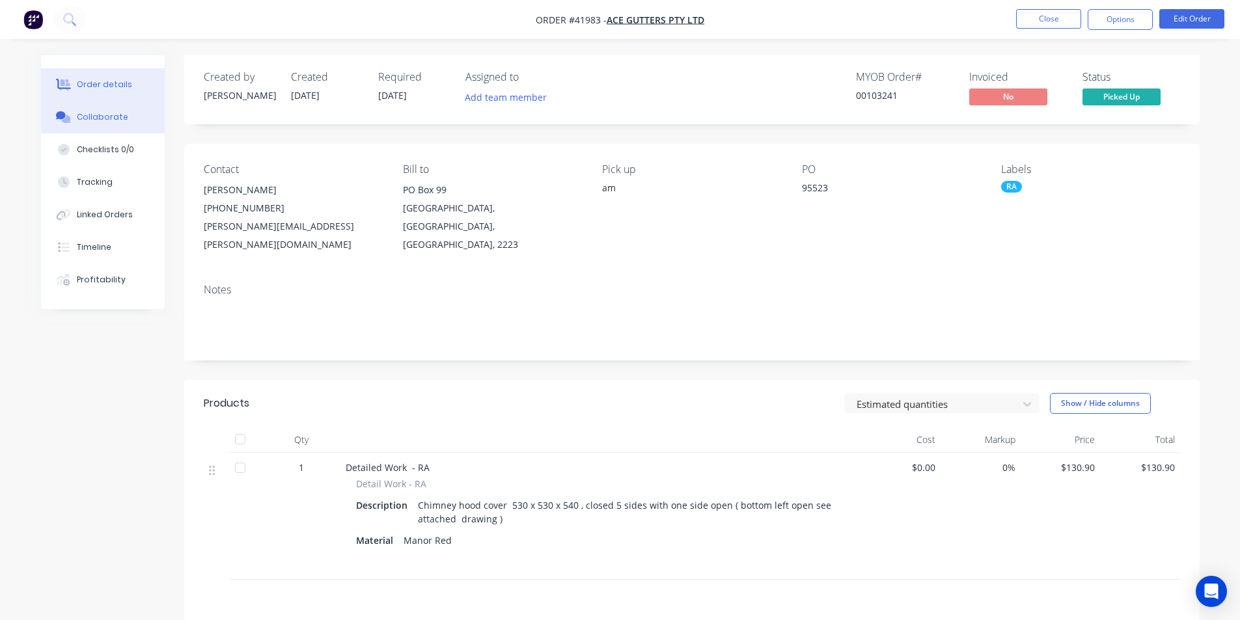
click at [105, 124] on button "Collaborate" at bounding box center [103, 117] width 124 height 33
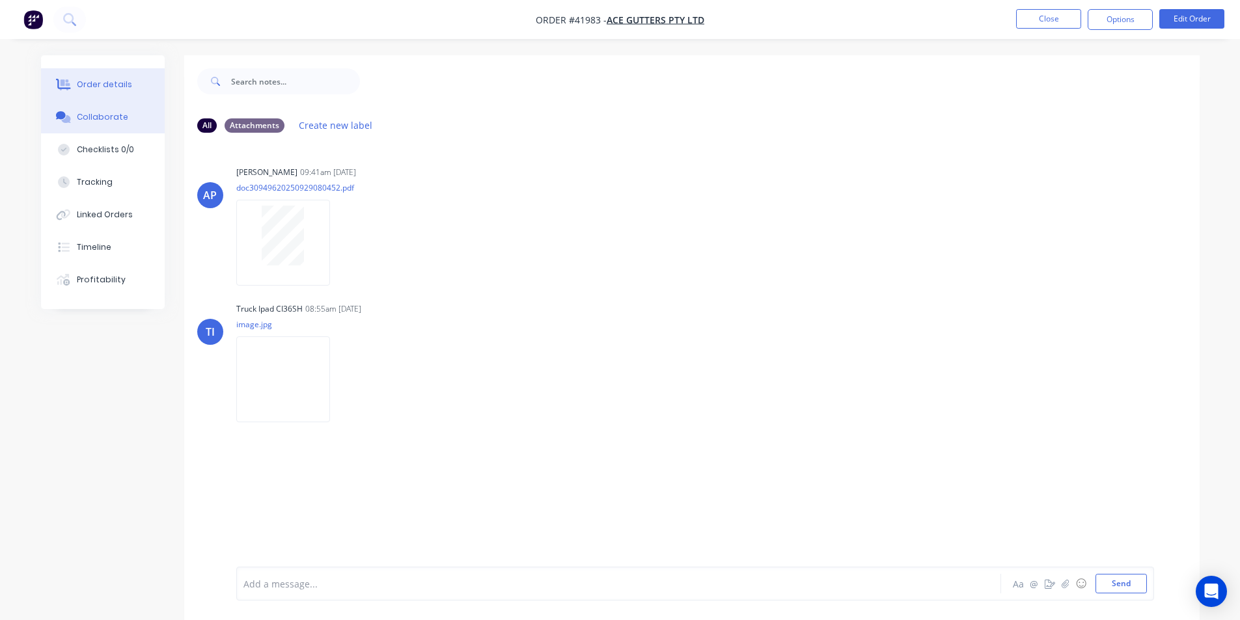
click at [120, 85] on div "Order details" at bounding box center [104, 85] width 55 height 12
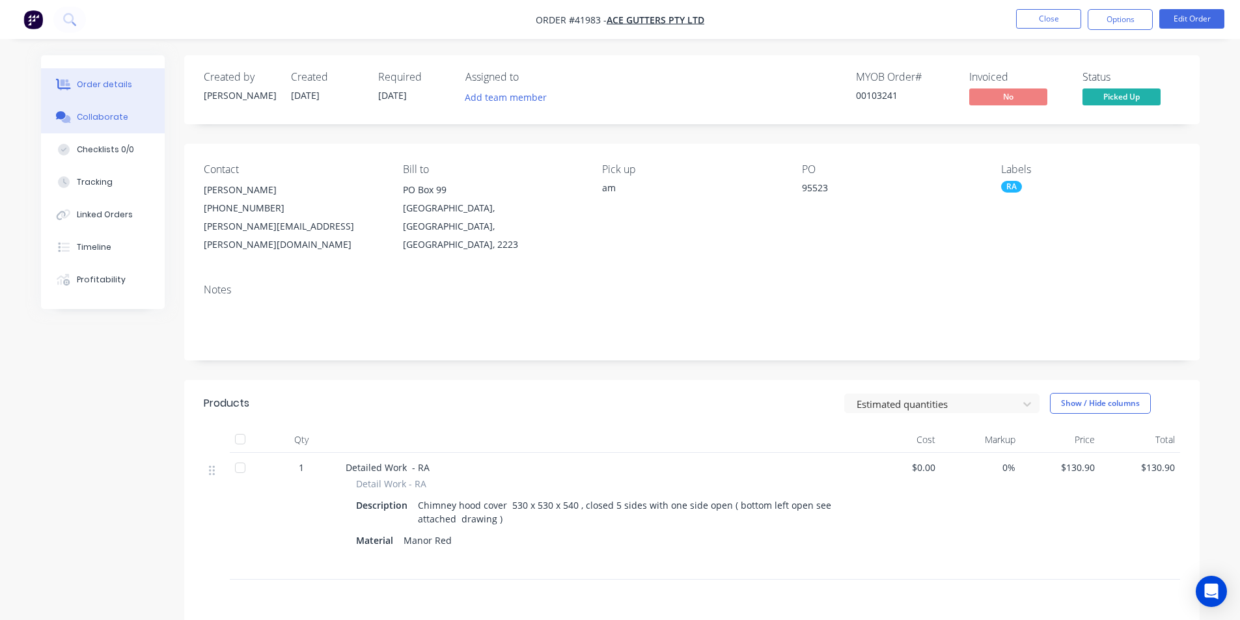
click at [121, 119] on div "Collaborate" at bounding box center [102, 117] width 51 height 12
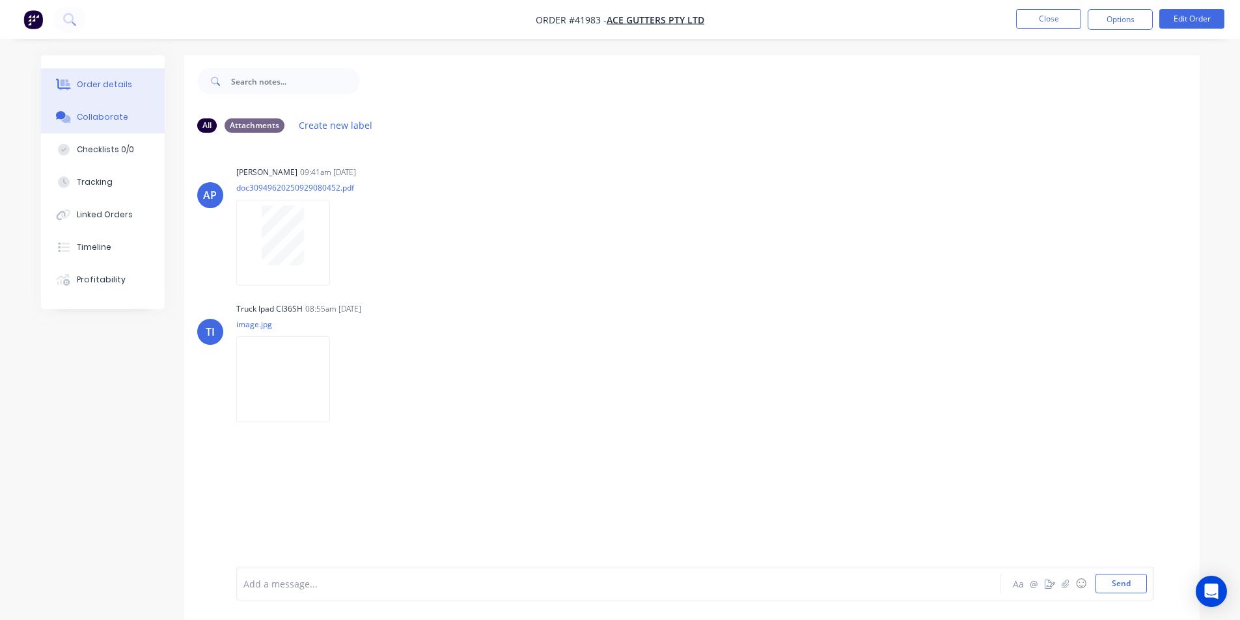
click at [105, 83] on div "Order details" at bounding box center [104, 85] width 55 height 12
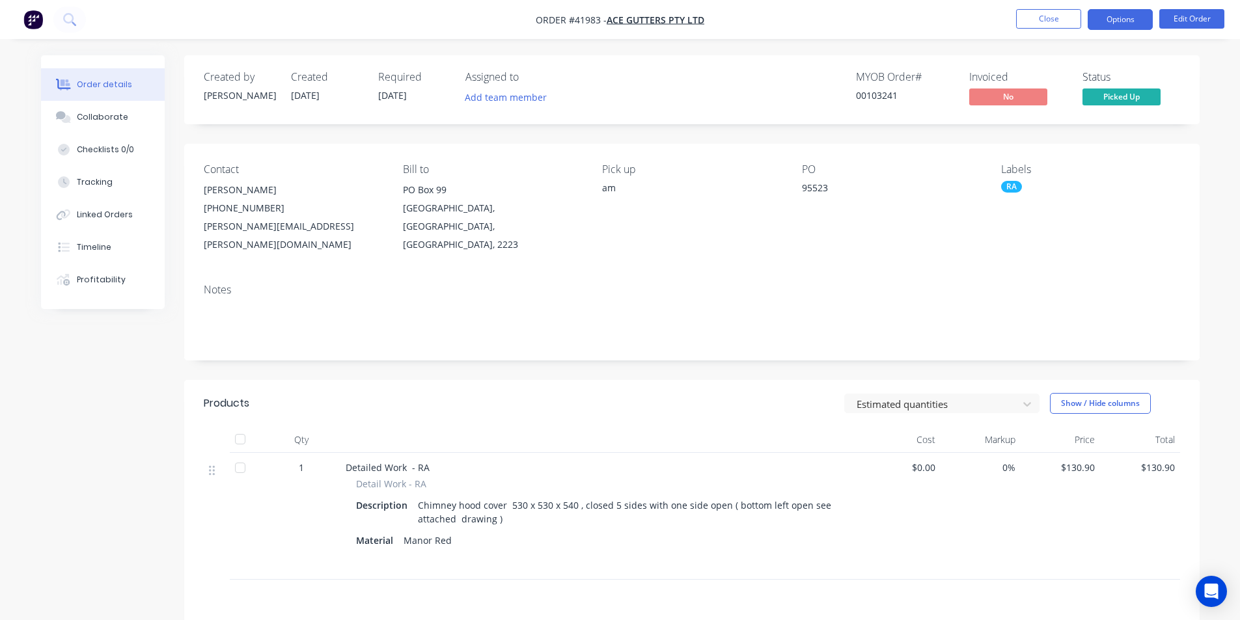
click at [1138, 25] on button "Options" at bounding box center [1120, 19] width 65 height 21
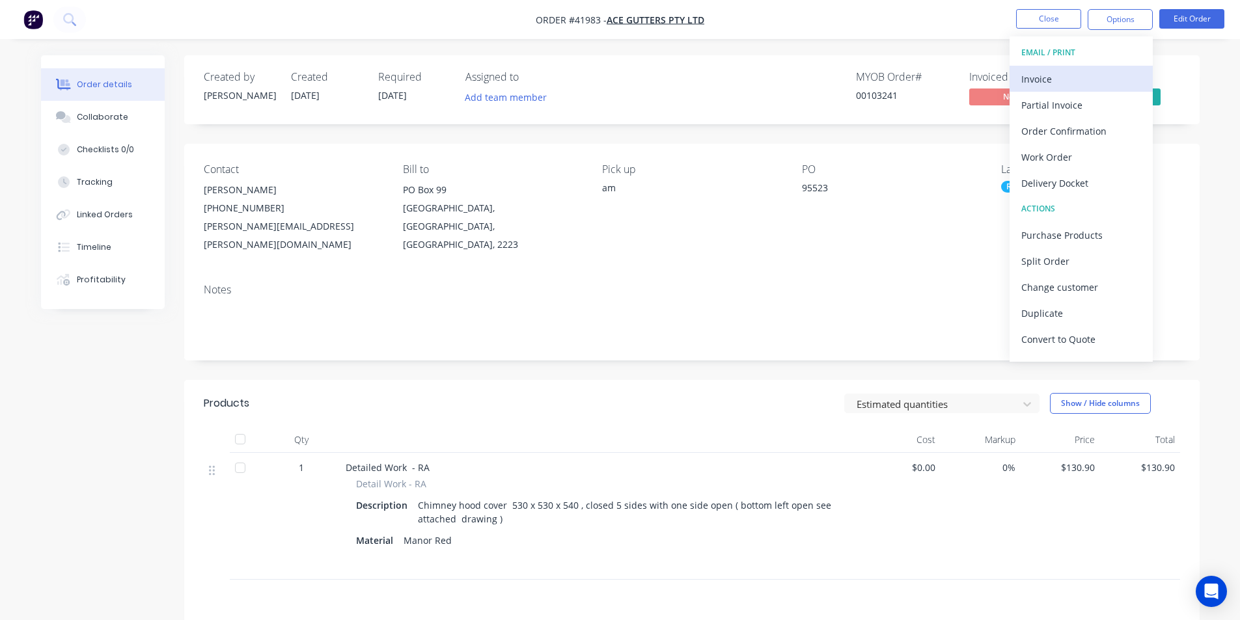
click at [1092, 88] on div "Invoice" at bounding box center [1081, 79] width 120 height 19
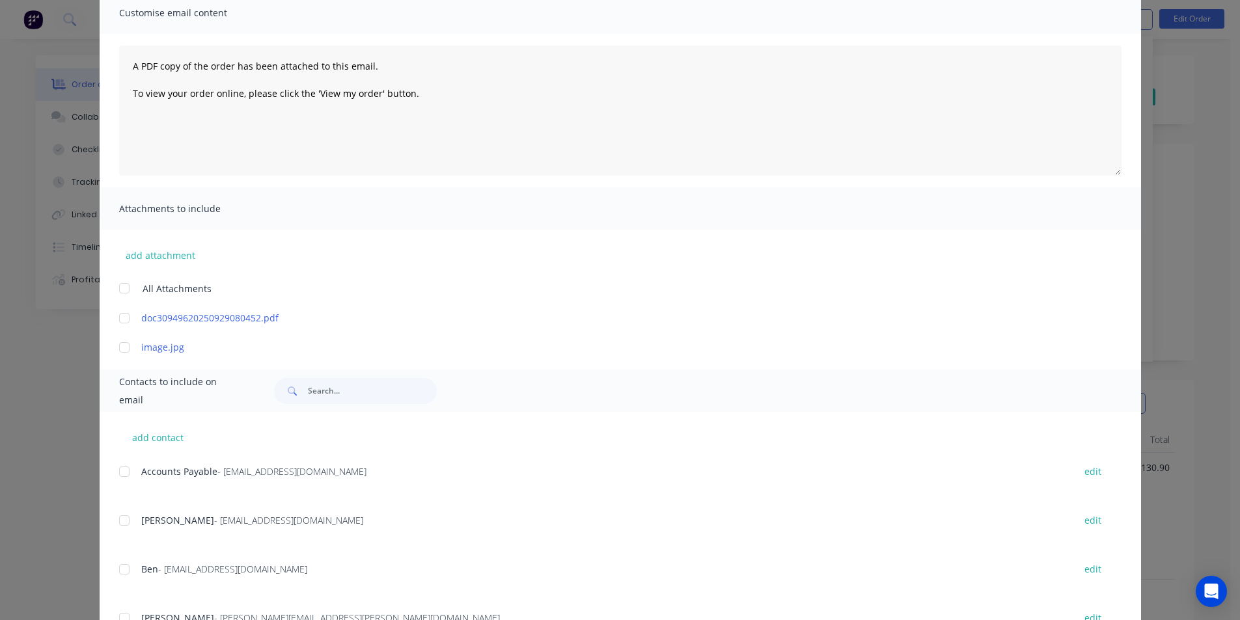
scroll to position [195, 0]
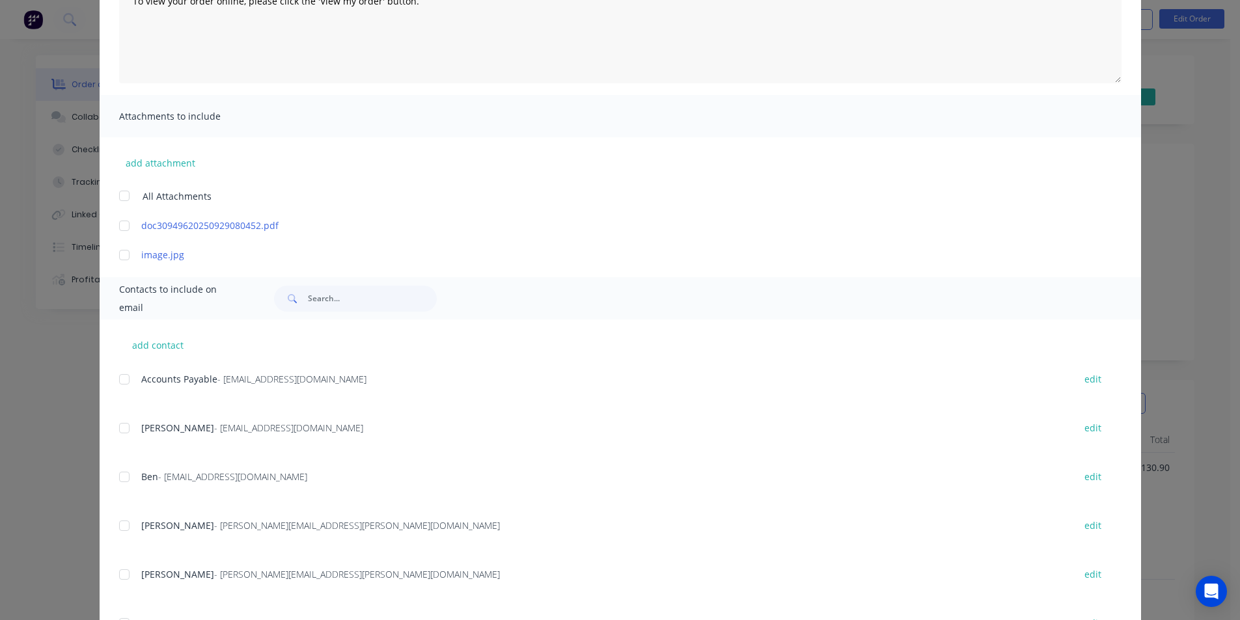
click at [117, 375] on div at bounding box center [124, 379] width 26 height 26
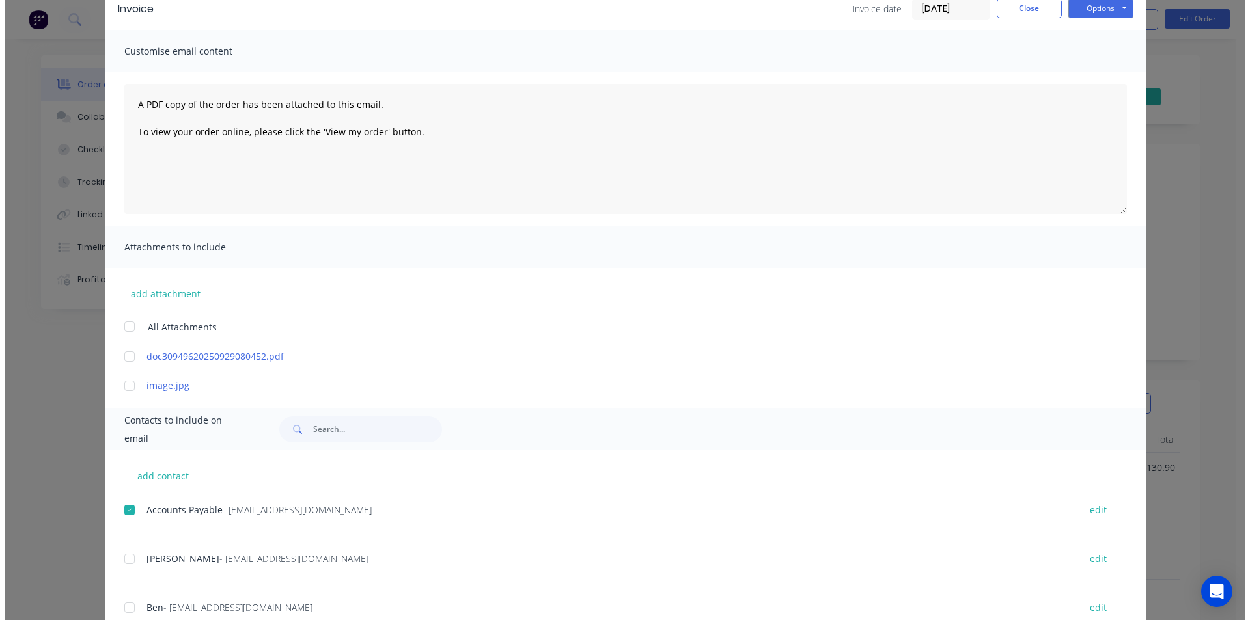
scroll to position [0, 0]
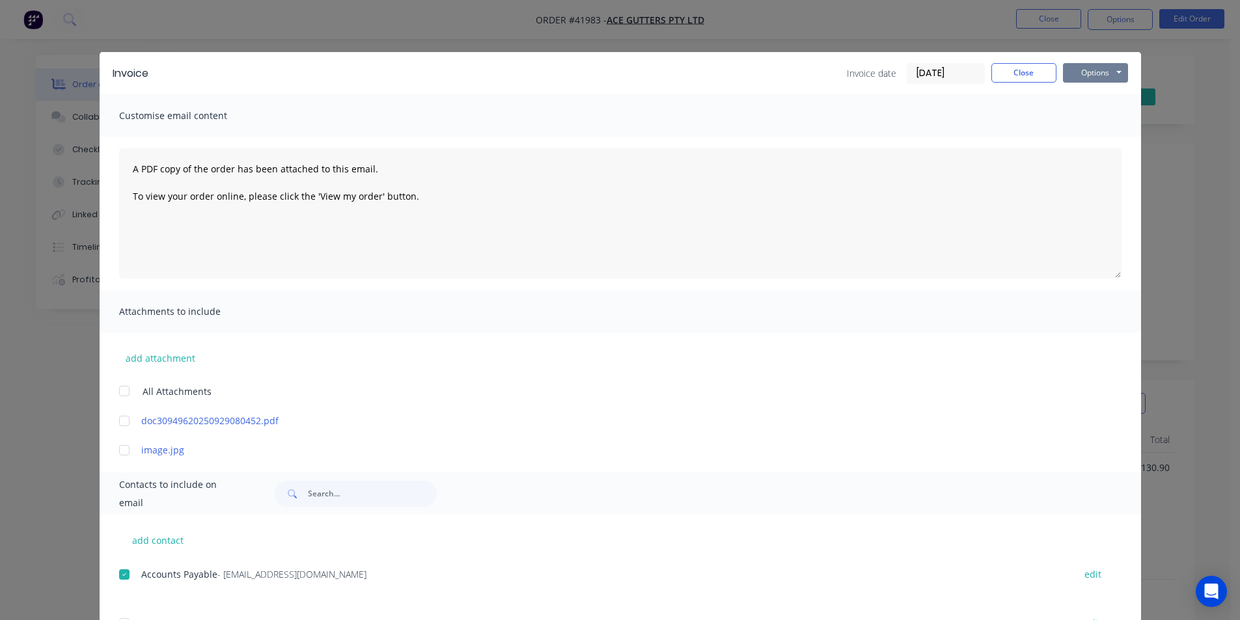
click at [1080, 78] on button "Options" at bounding box center [1095, 73] width 65 height 20
click at [1086, 144] on button "Email" at bounding box center [1104, 138] width 83 height 21
click at [1032, 72] on button "Close" at bounding box center [1023, 73] width 65 height 20
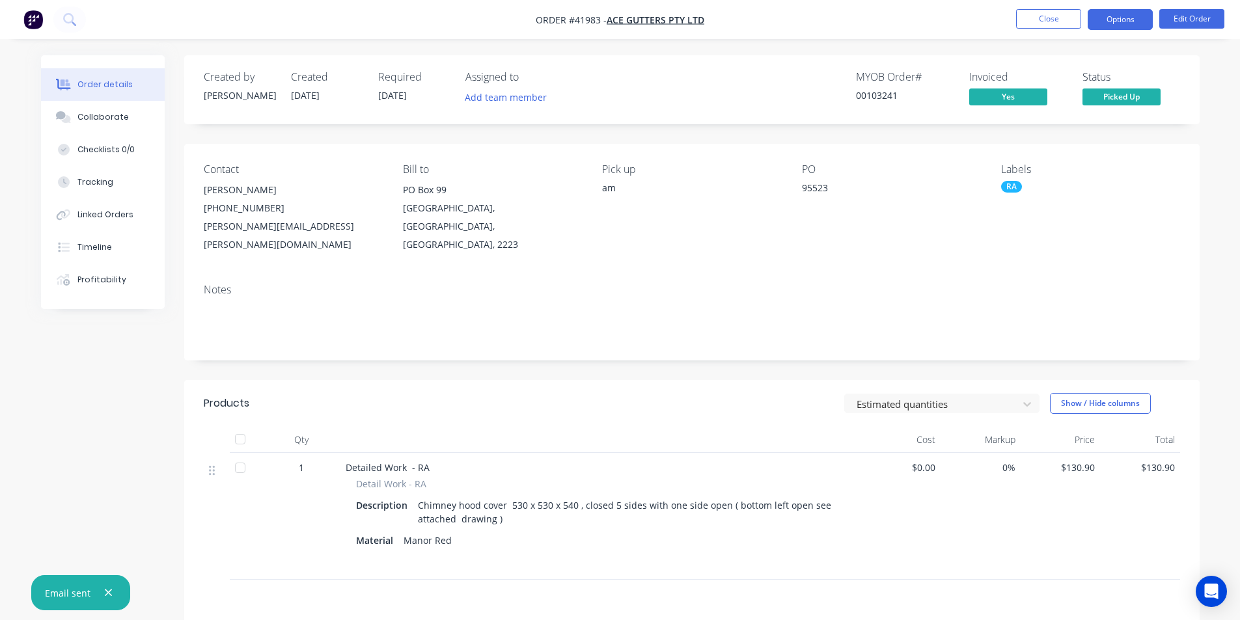
click at [1121, 21] on button "Options" at bounding box center [1120, 19] width 65 height 21
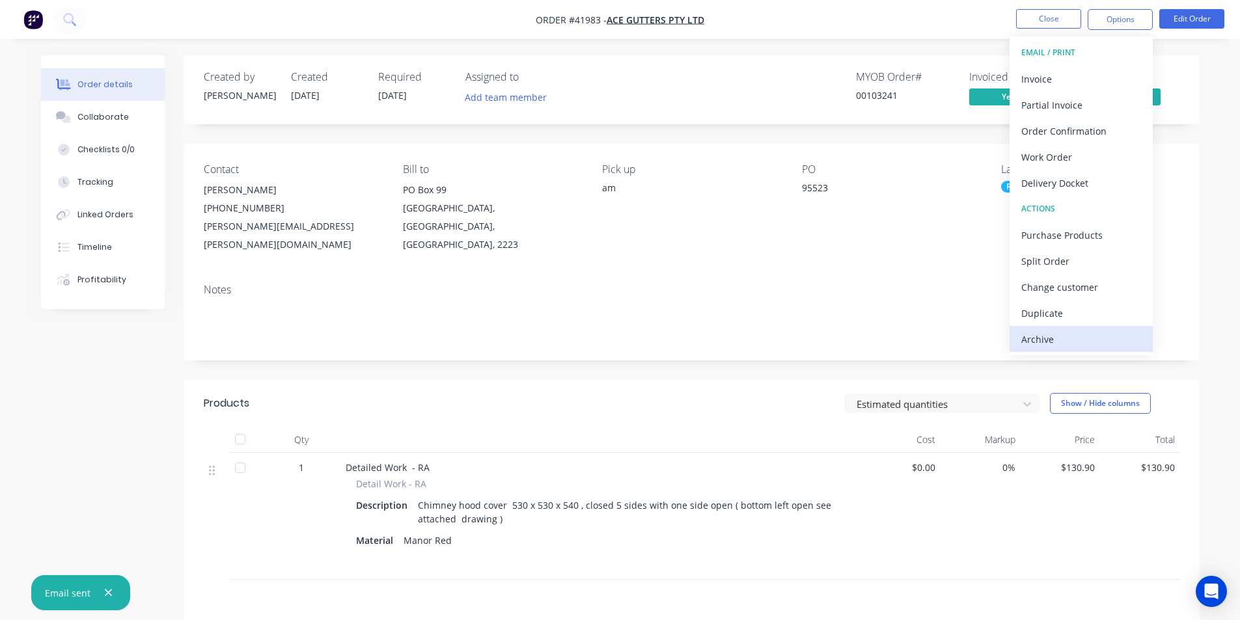
click at [1075, 335] on div "Archive" at bounding box center [1081, 339] width 120 height 19
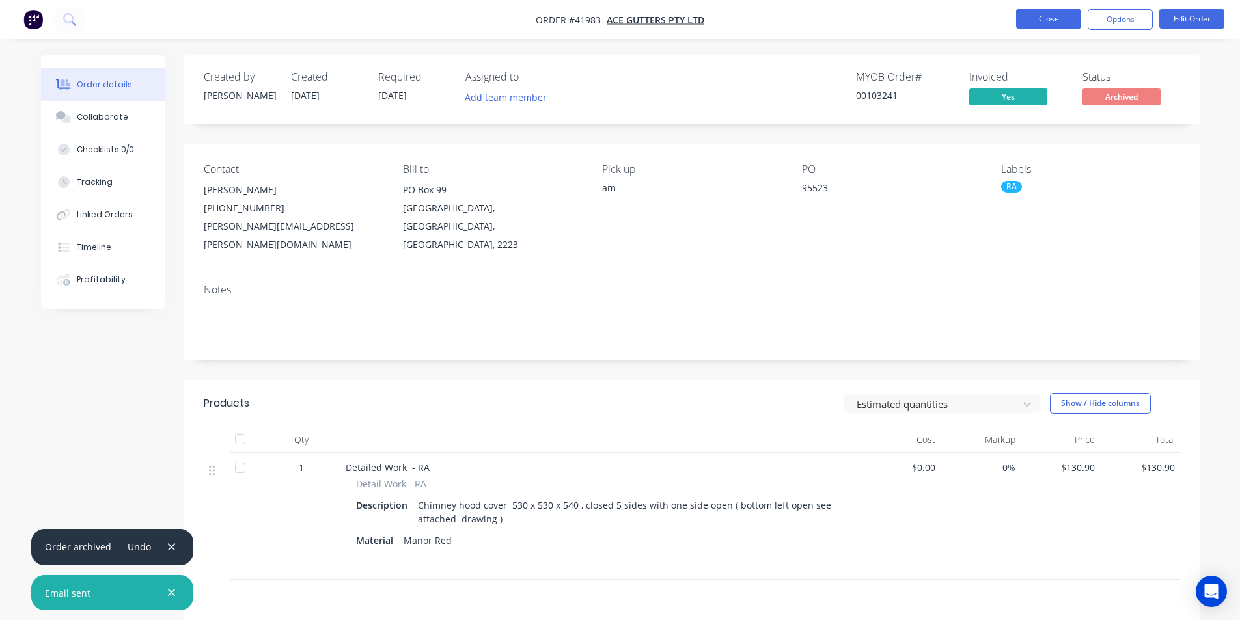
click at [1072, 16] on button "Close" at bounding box center [1048, 19] width 65 height 20
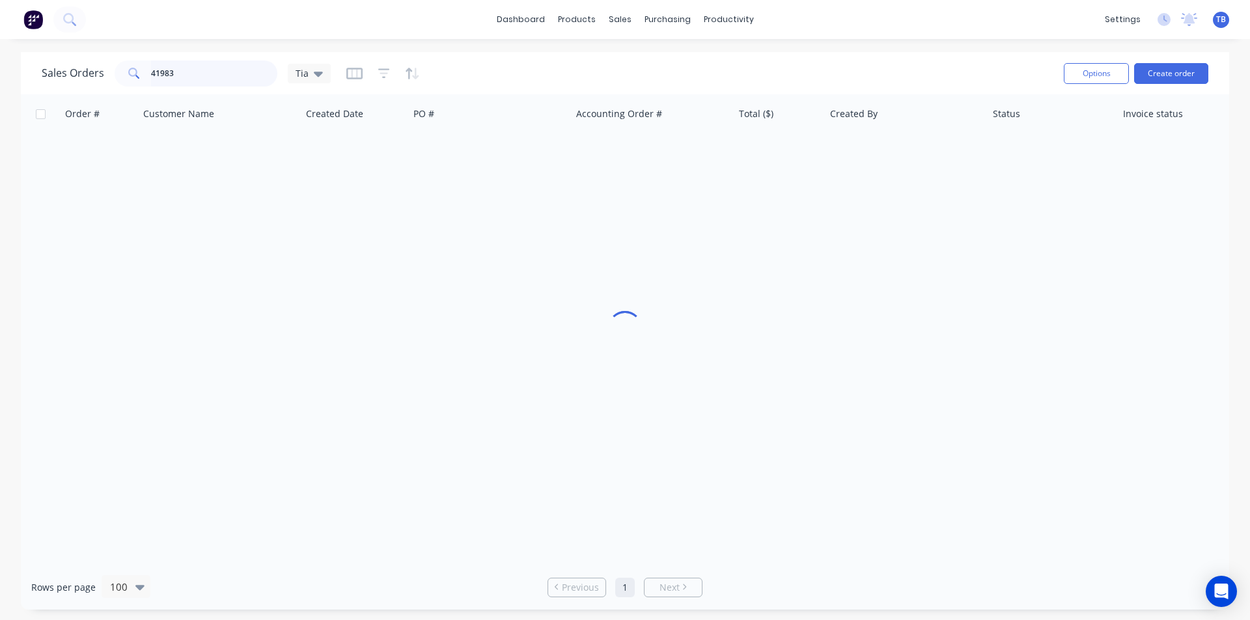
click at [0, 64] on div "Sales Orders 41983 Tia Options Create order Order # Customer Name Created Date …" at bounding box center [625, 331] width 1250 height 558
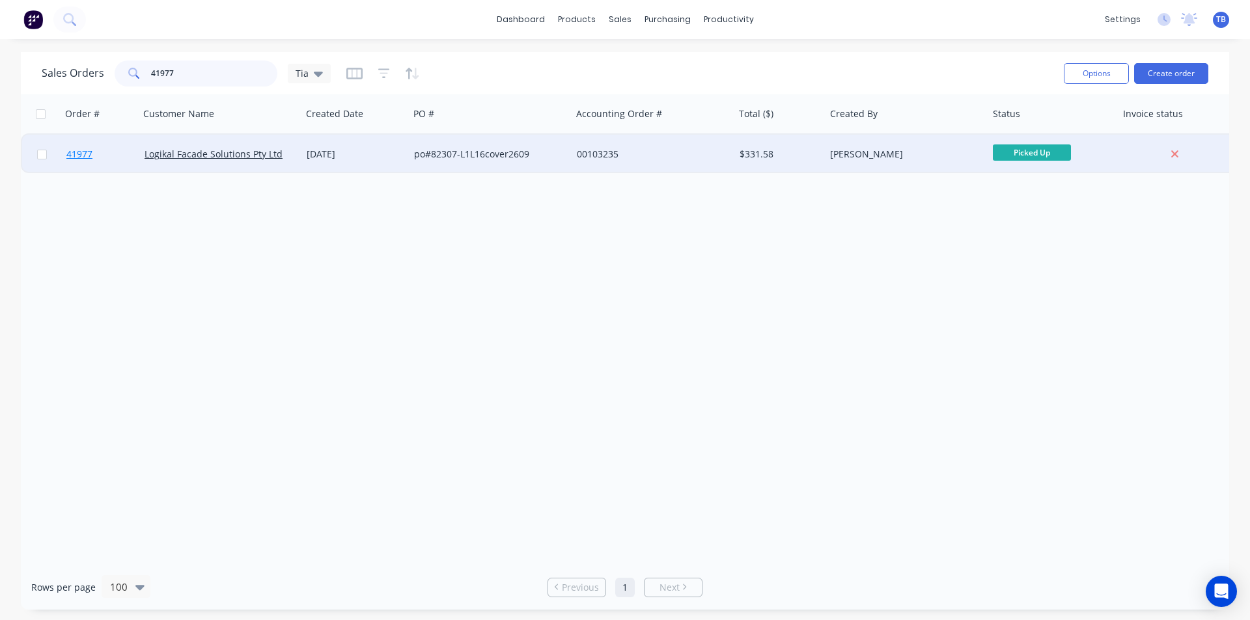
type input "41977"
click at [88, 146] on link "41977" at bounding box center [105, 154] width 78 height 39
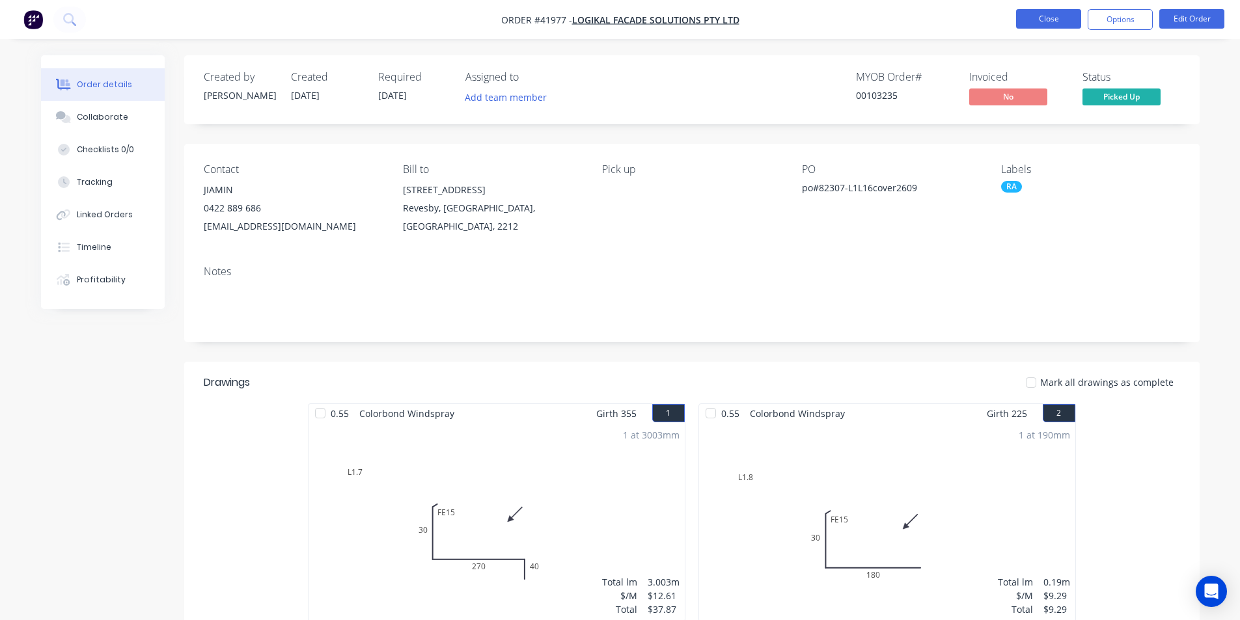
click at [1059, 21] on button "Close" at bounding box center [1048, 19] width 65 height 20
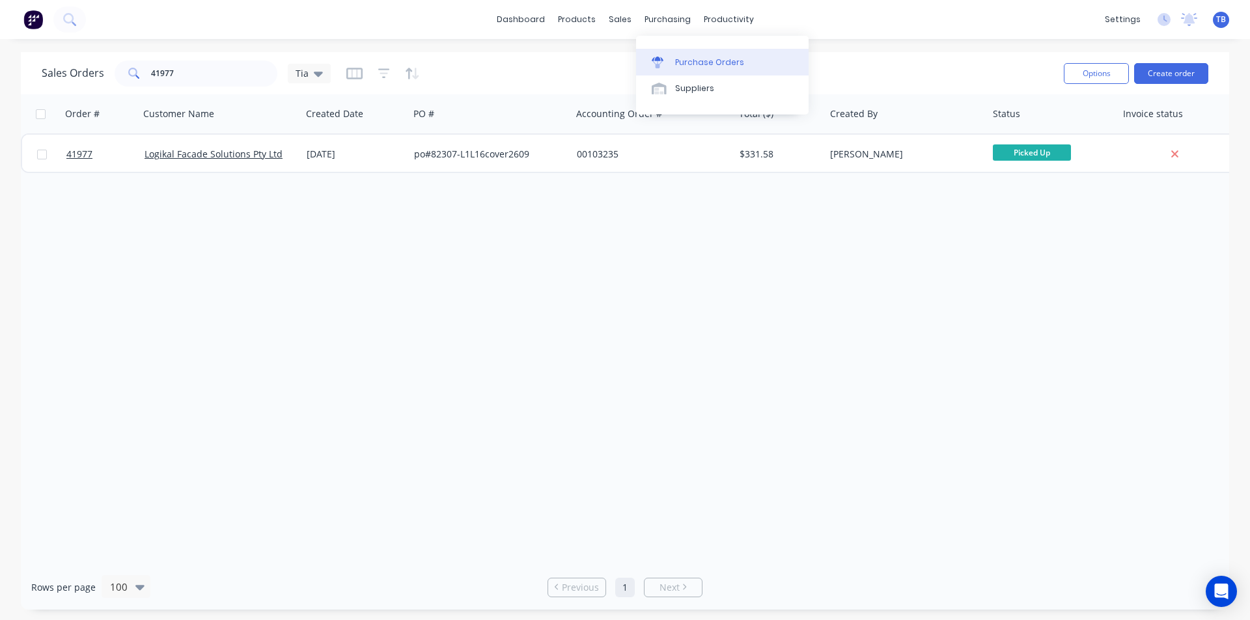
click at [706, 57] on div "Purchase Orders" at bounding box center [709, 63] width 69 height 12
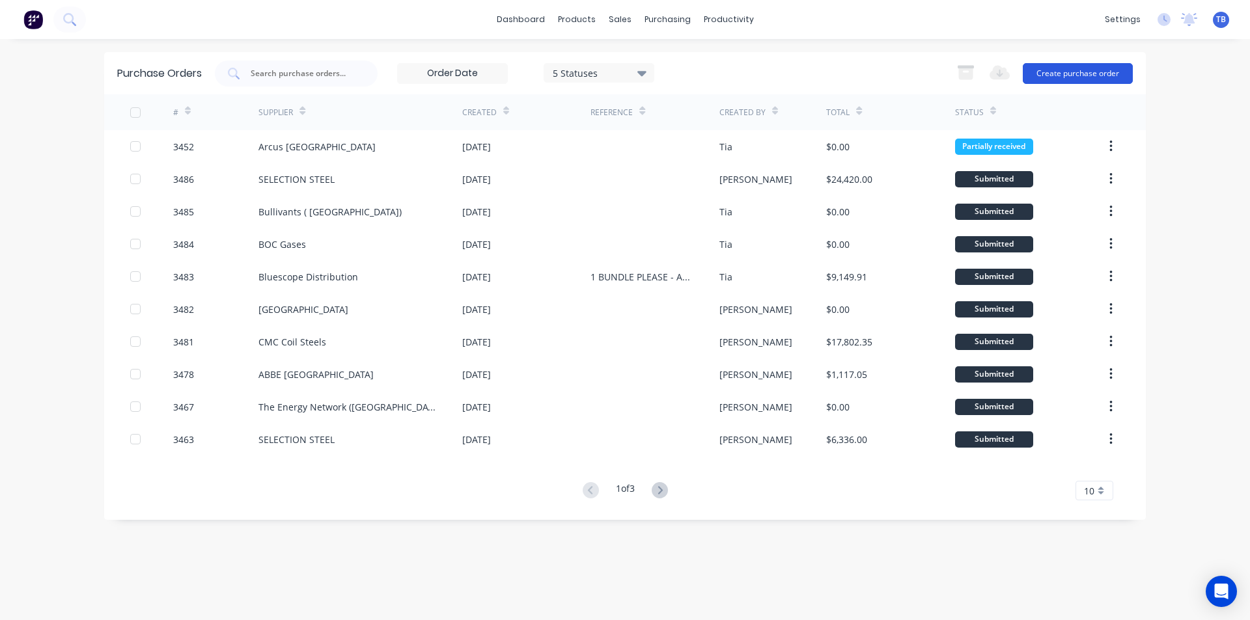
click at [1055, 79] on button "Create purchase order" at bounding box center [1078, 73] width 110 height 21
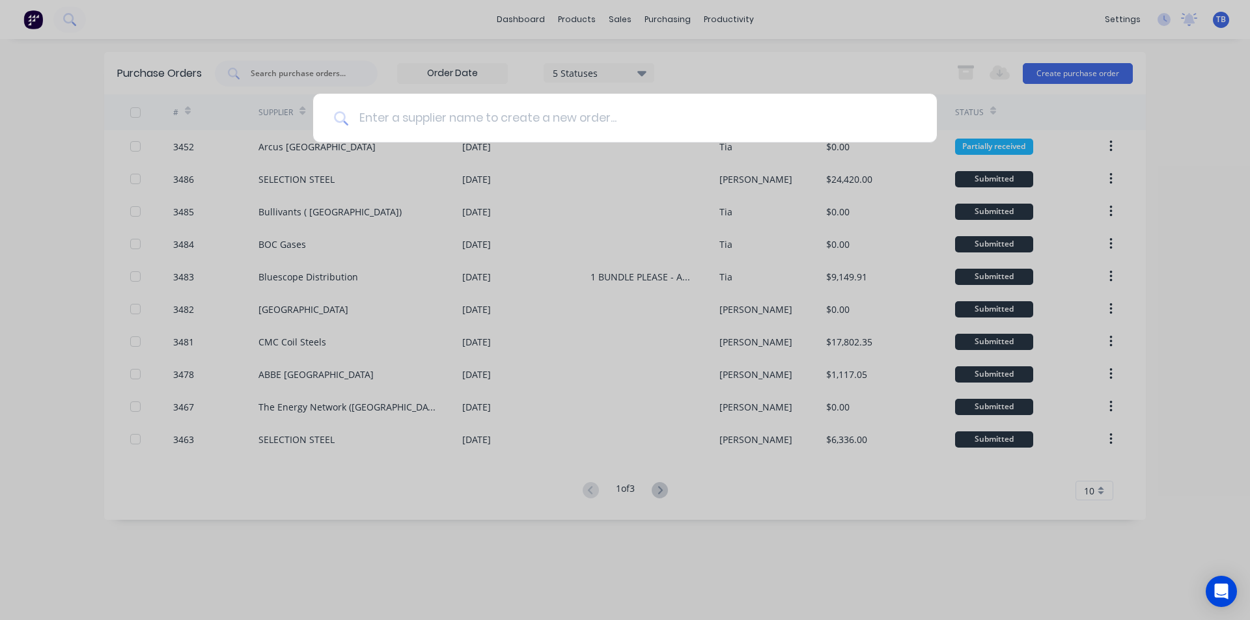
click at [586, 118] on input at bounding box center [632, 118] width 568 height 49
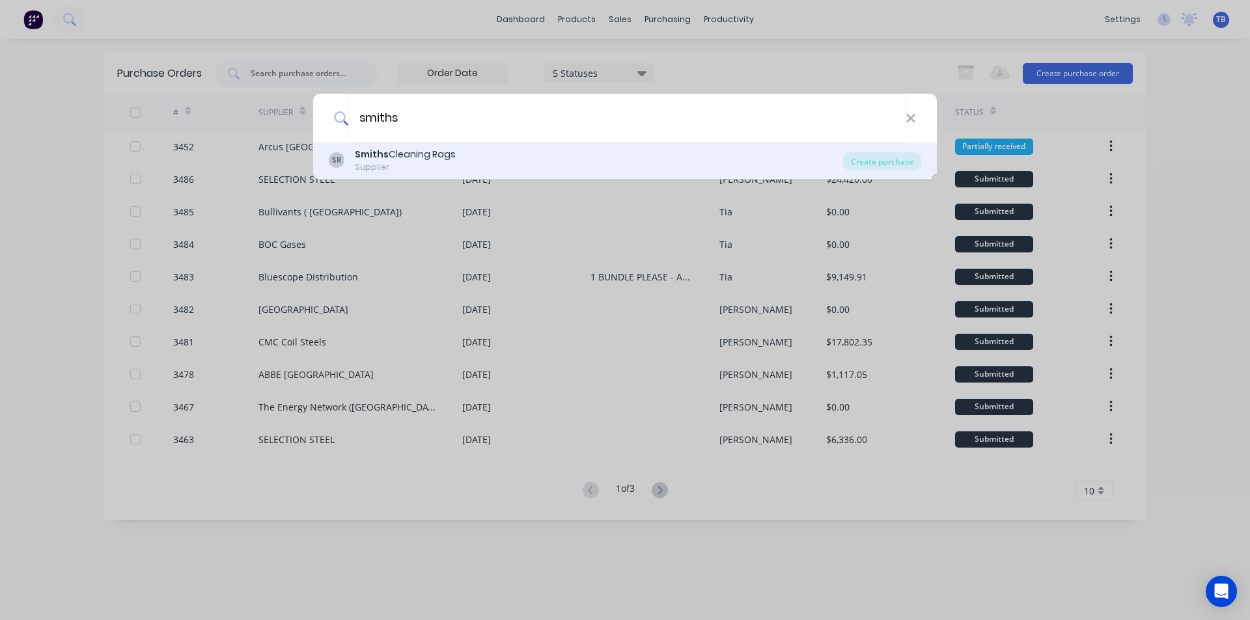
type input "smiths"
click at [386, 159] on b "Smiths" at bounding box center [372, 154] width 34 height 13
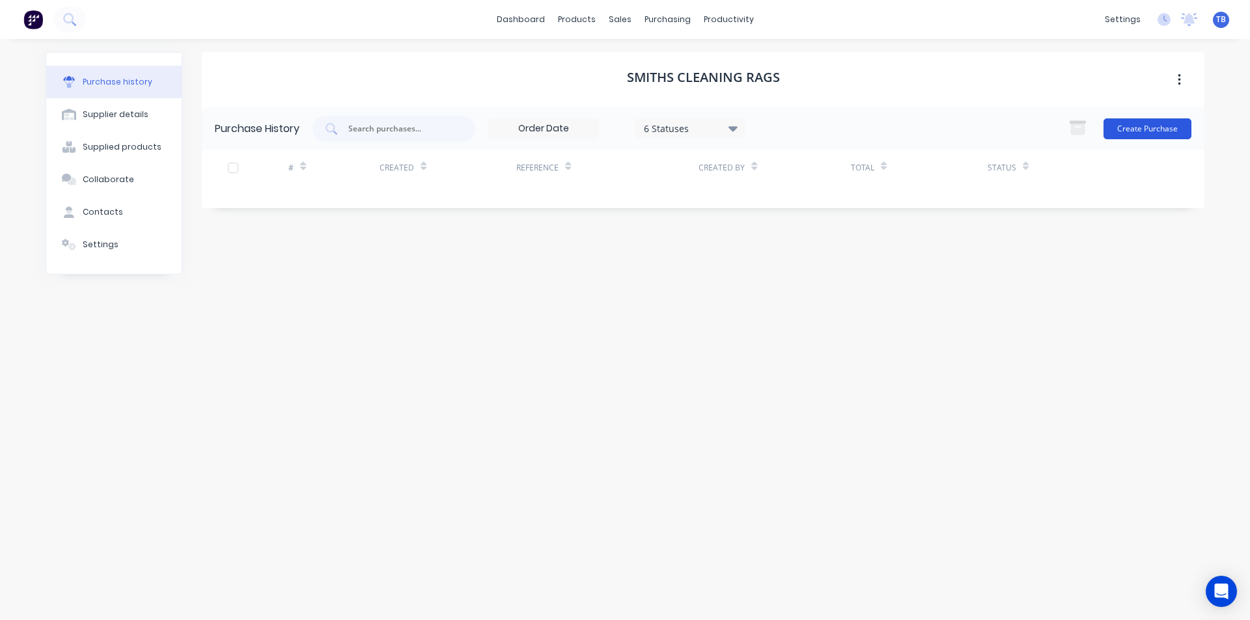
click at [1148, 130] on button "Create Purchase" at bounding box center [1147, 128] width 88 height 21
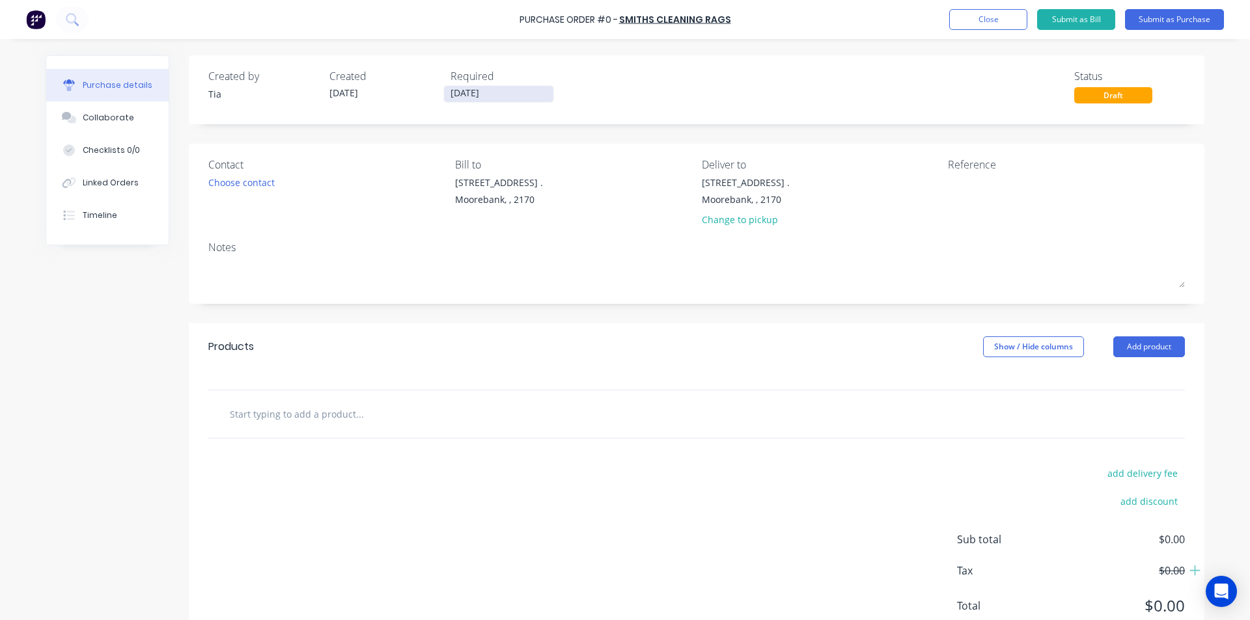
click at [444, 93] on input "[DATE]" at bounding box center [498, 94] width 109 height 16
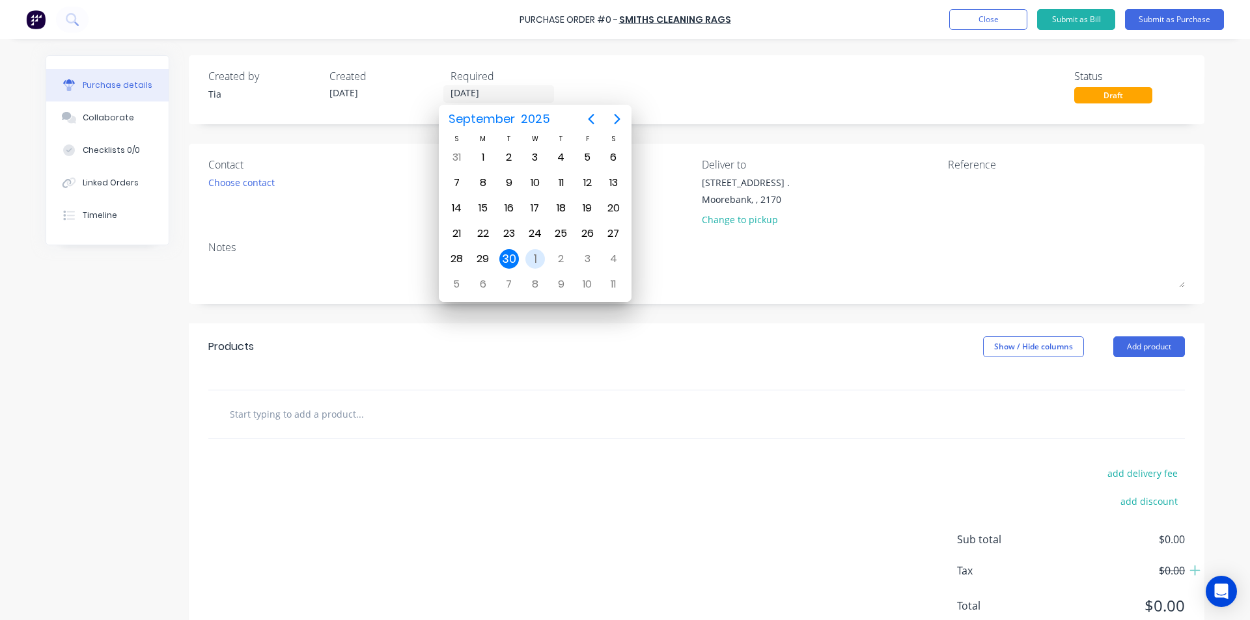
click at [533, 257] on div "1" at bounding box center [535, 259] width 20 height 20
type input "01/10/25"
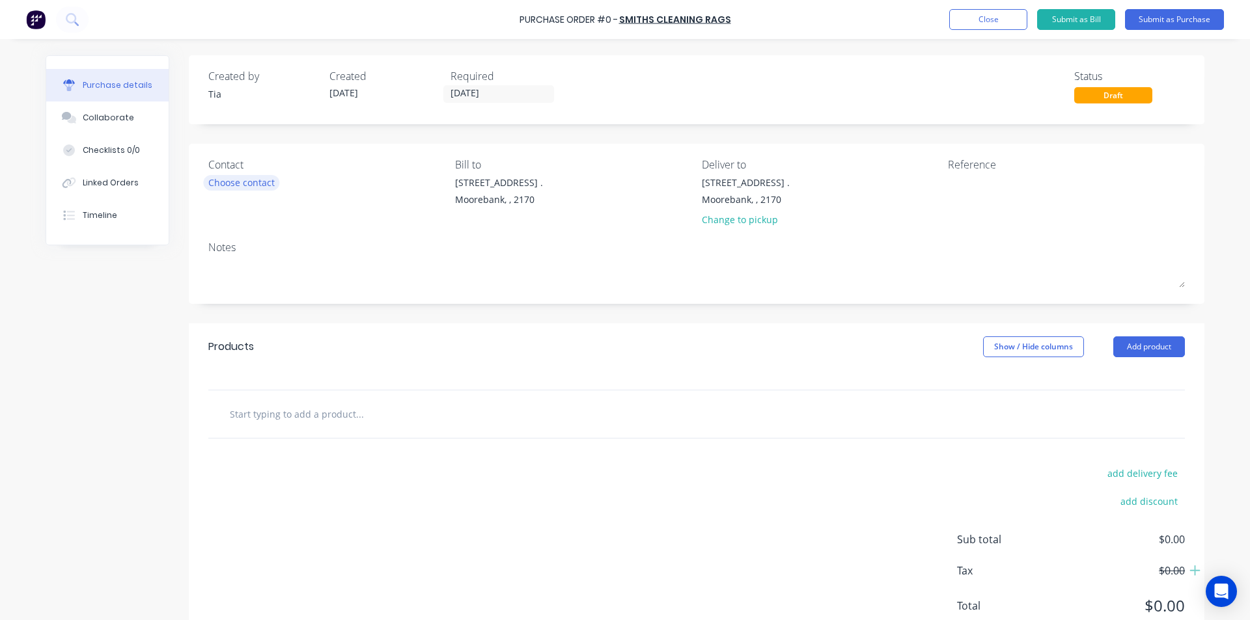
click at [250, 184] on div "Choose contact" at bounding box center [241, 183] width 66 height 14
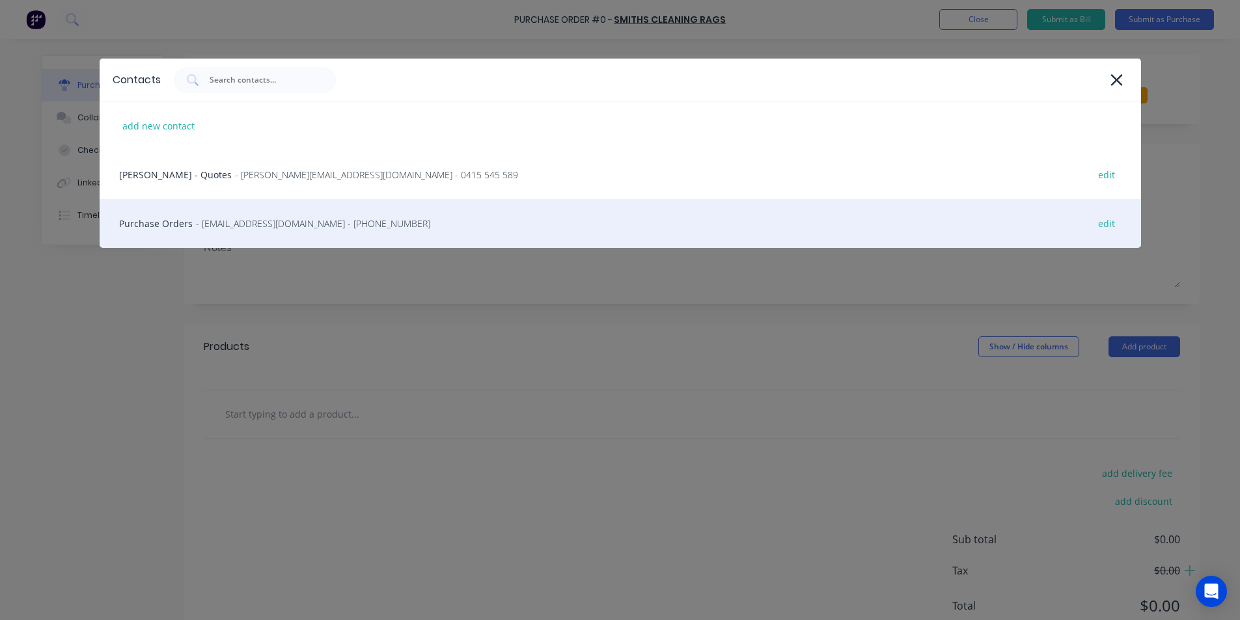
click at [265, 215] on div "Purchase Orders - sales@smithscleaningrags.com.au - (02) 8796 0900 edit" at bounding box center [620, 223] width 1041 height 49
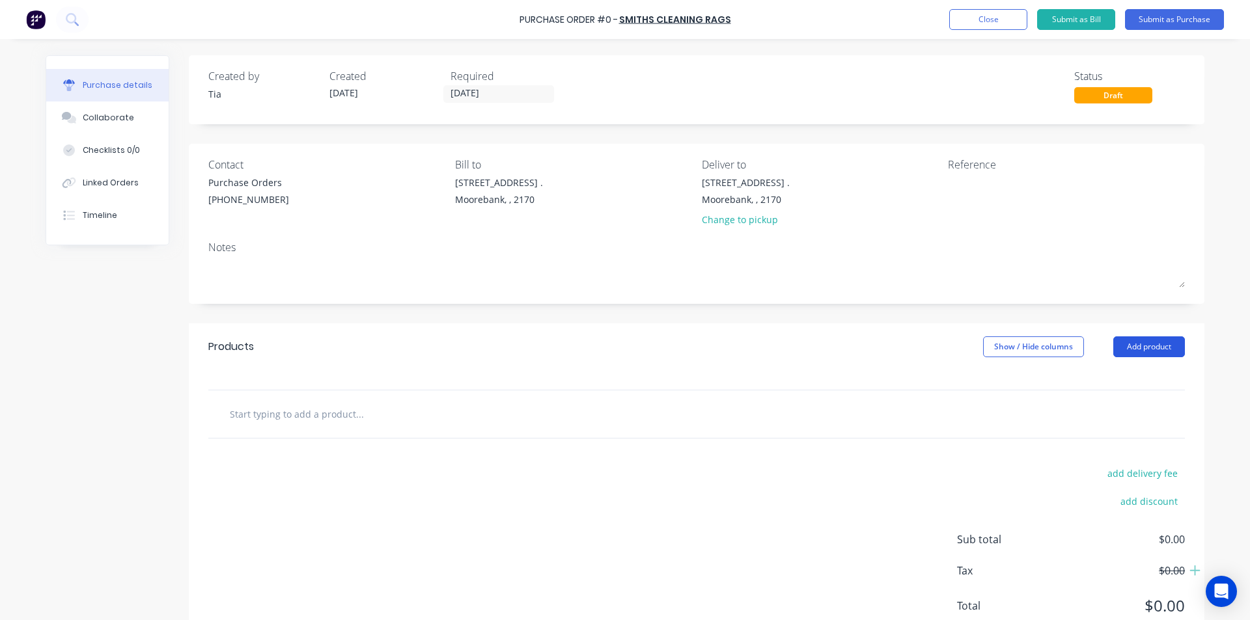
click at [1167, 343] on button "Add product" at bounding box center [1149, 347] width 72 height 21
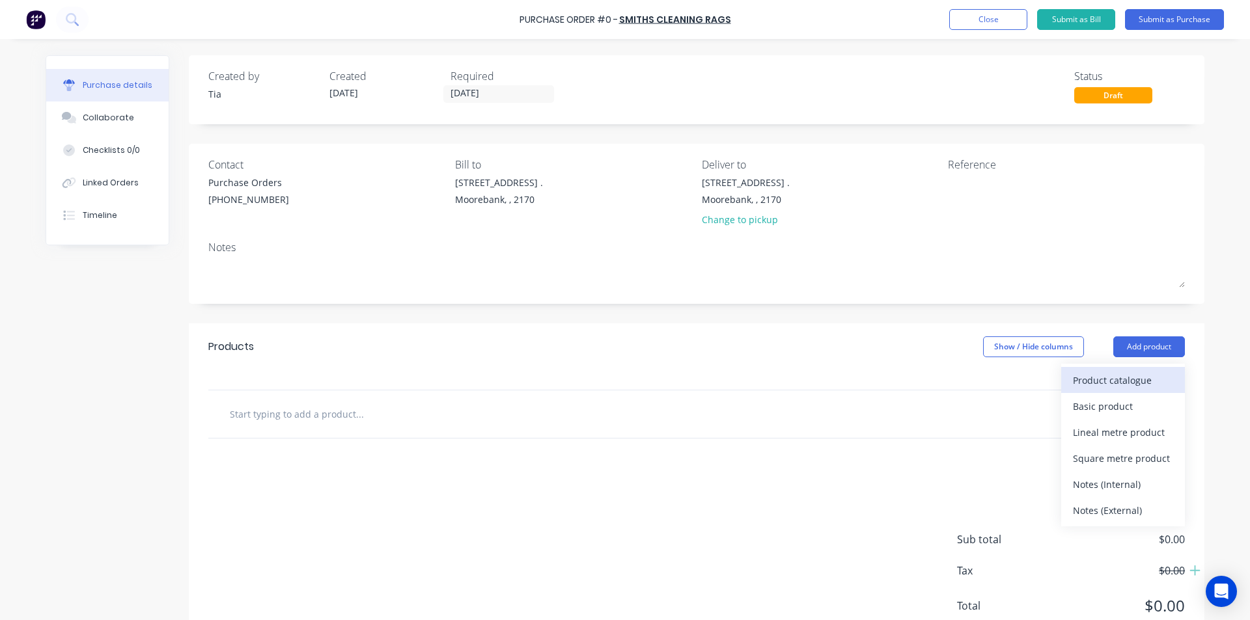
click at [1129, 391] on button "Product catalogue" at bounding box center [1123, 380] width 124 height 26
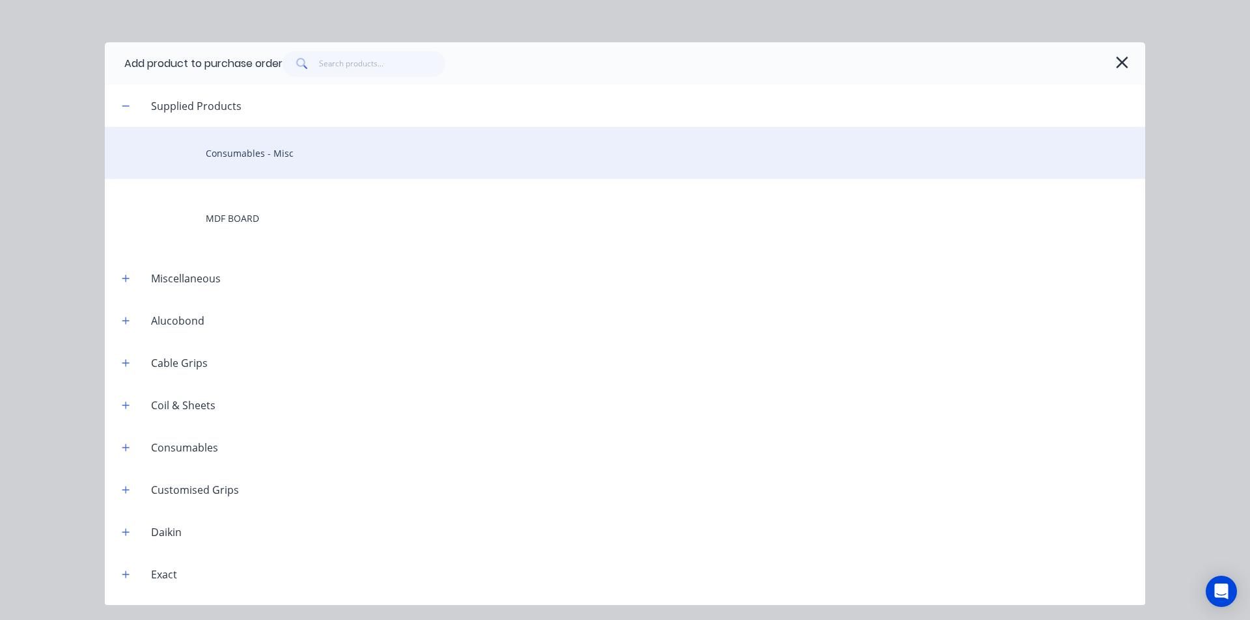
click at [325, 148] on div "Consumables - Misc" at bounding box center [625, 153] width 1040 height 52
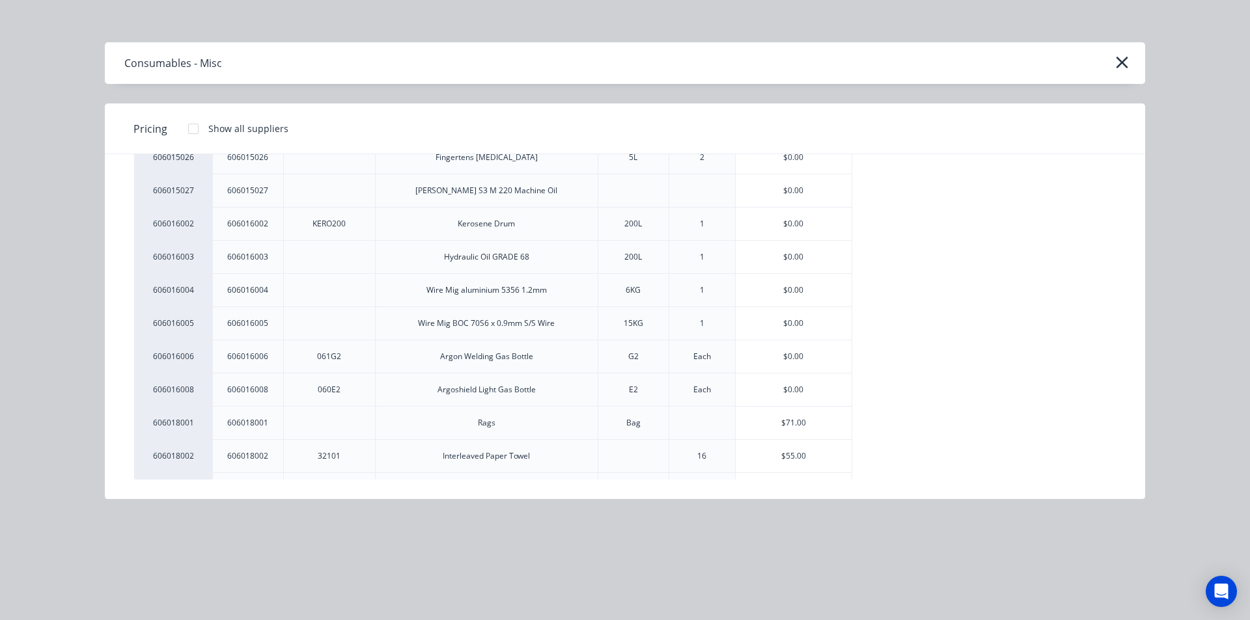
scroll to position [260, 0]
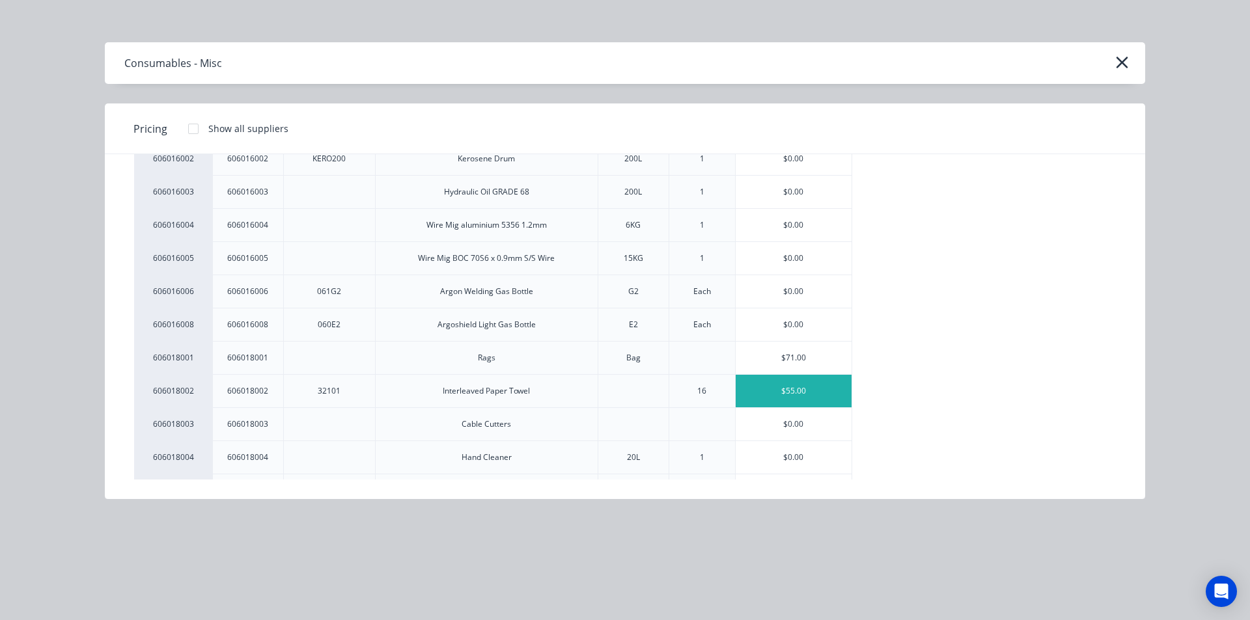
click at [798, 391] on div "$55.00" at bounding box center [793, 391] width 116 height 33
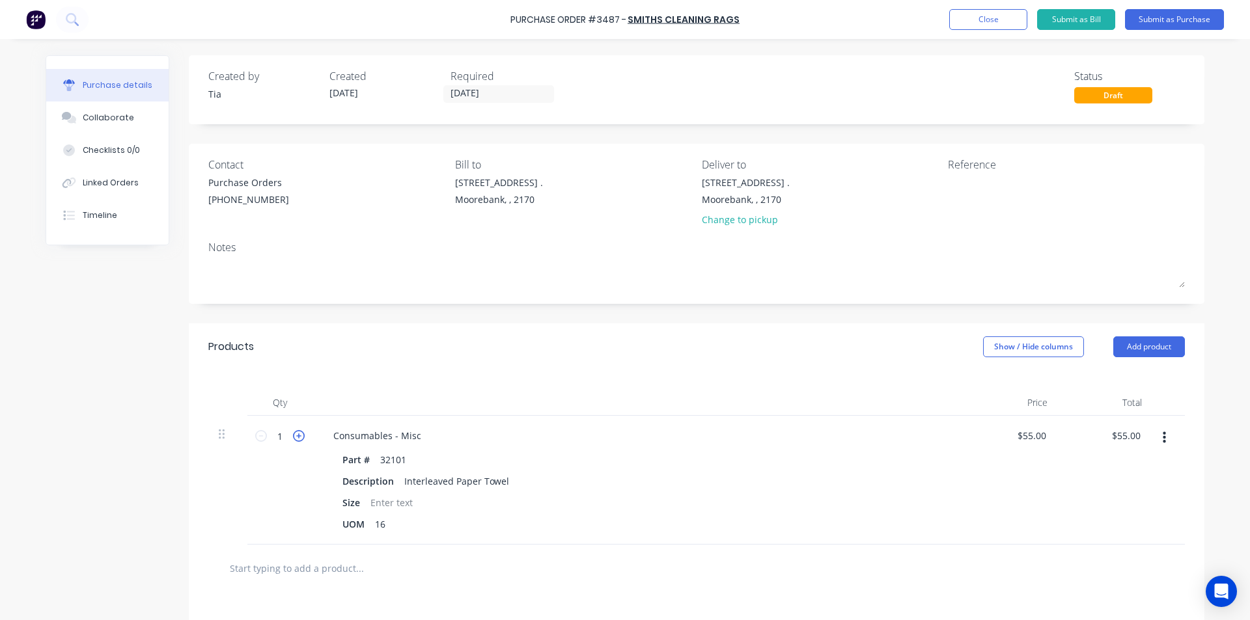
click at [297, 441] on icon at bounding box center [299, 436] width 12 height 12
type input "2"
type input "$110.00"
click at [1140, 350] on button "Add product" at bounding box center [1149, 347] width 72 height 21
click at [1138, 388] on div "Product catalogue" at bounding box center [1123, 380] width 100 height 19
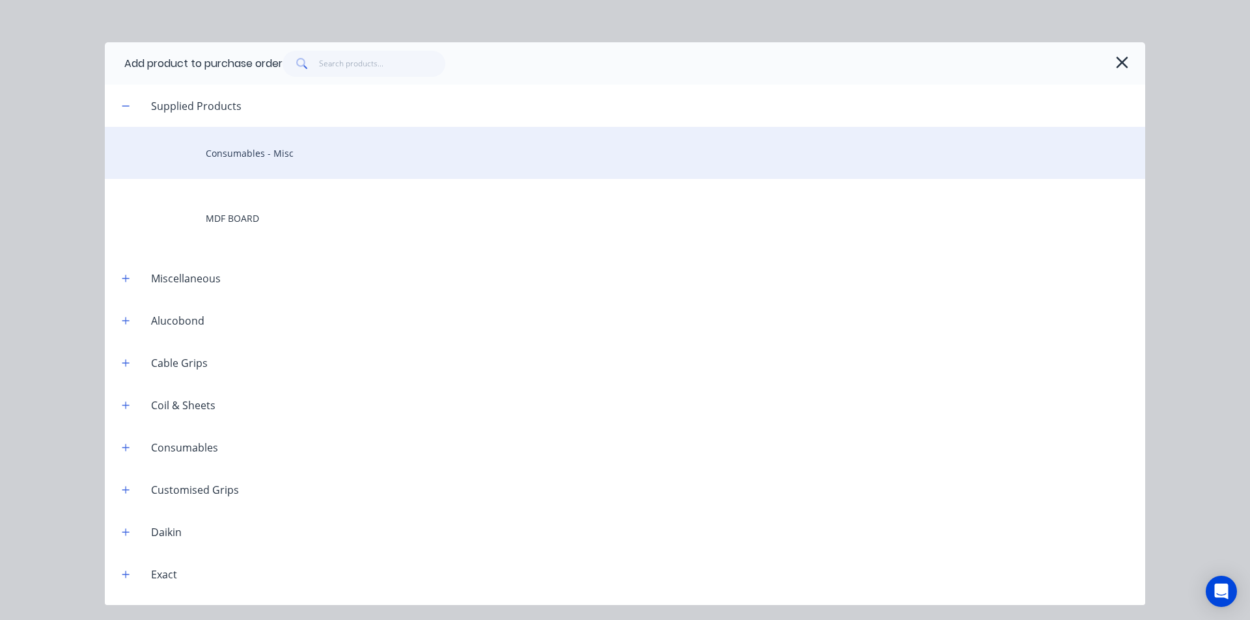
click at [306, 154] on div "Consumables - Misc" at bounding box center [625, 153] width 1040 height 52
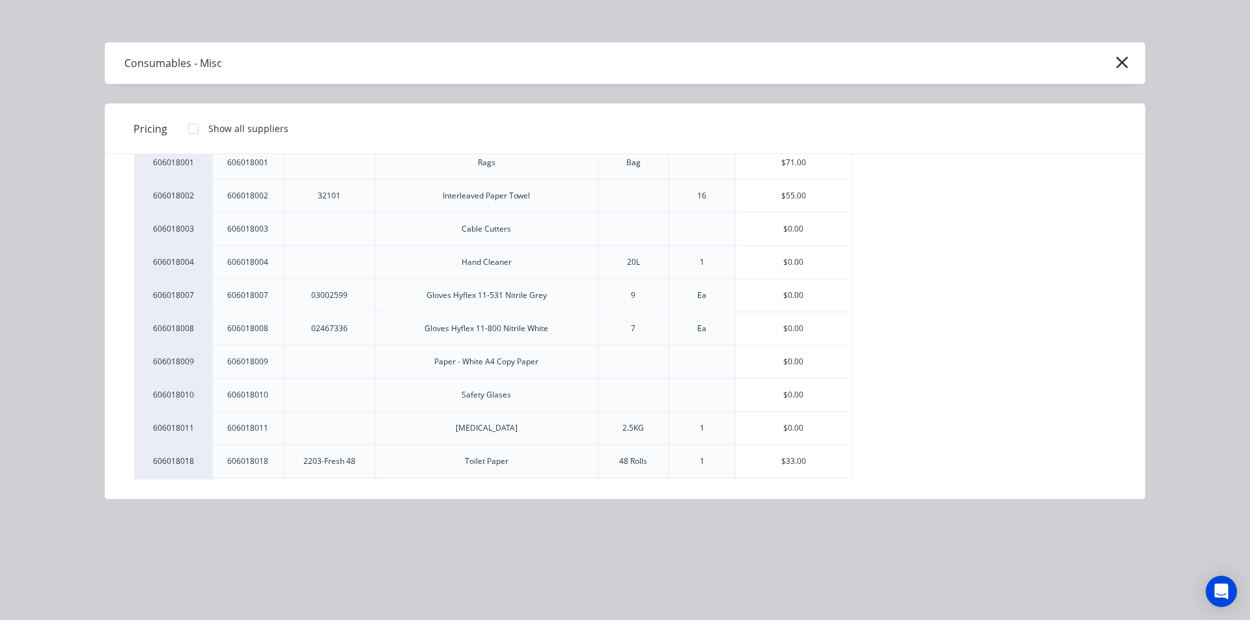
scroll to position [586, 0]
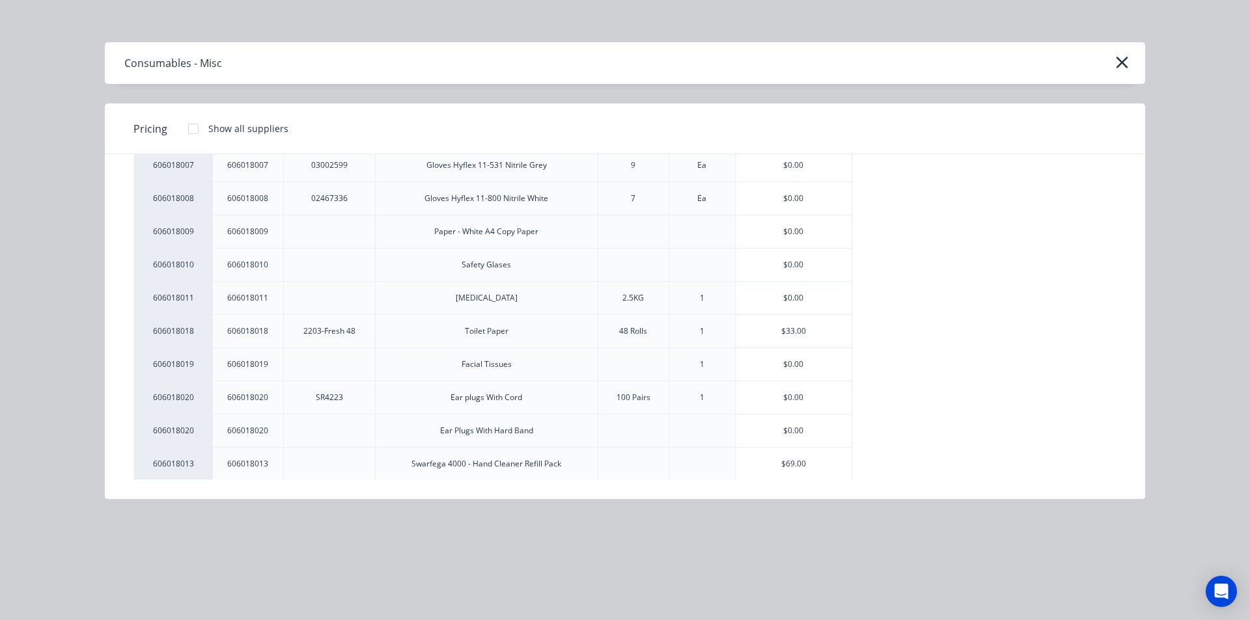
drag, startPoint x: 807, startPoint y: 333, endPoint x: 797, endPoint y: 353, distance: 21.8
click at [807, 333] on div "$33.00" at bounding box center [793, 331] width 116 height 33
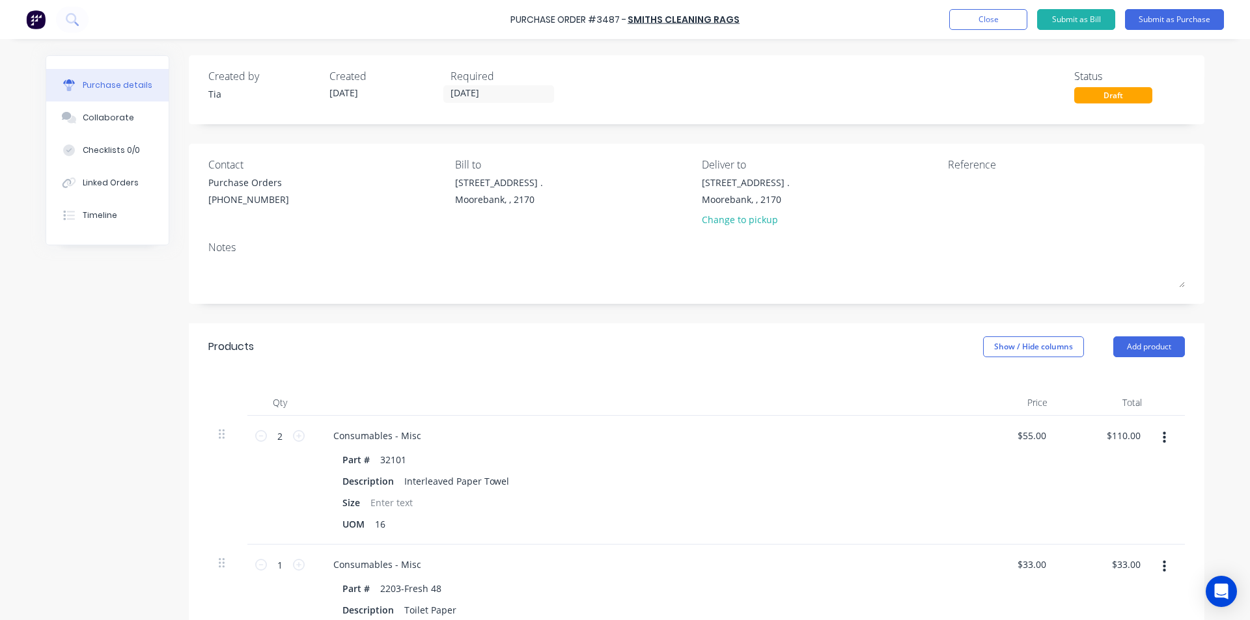
scroll to position [195, 0]
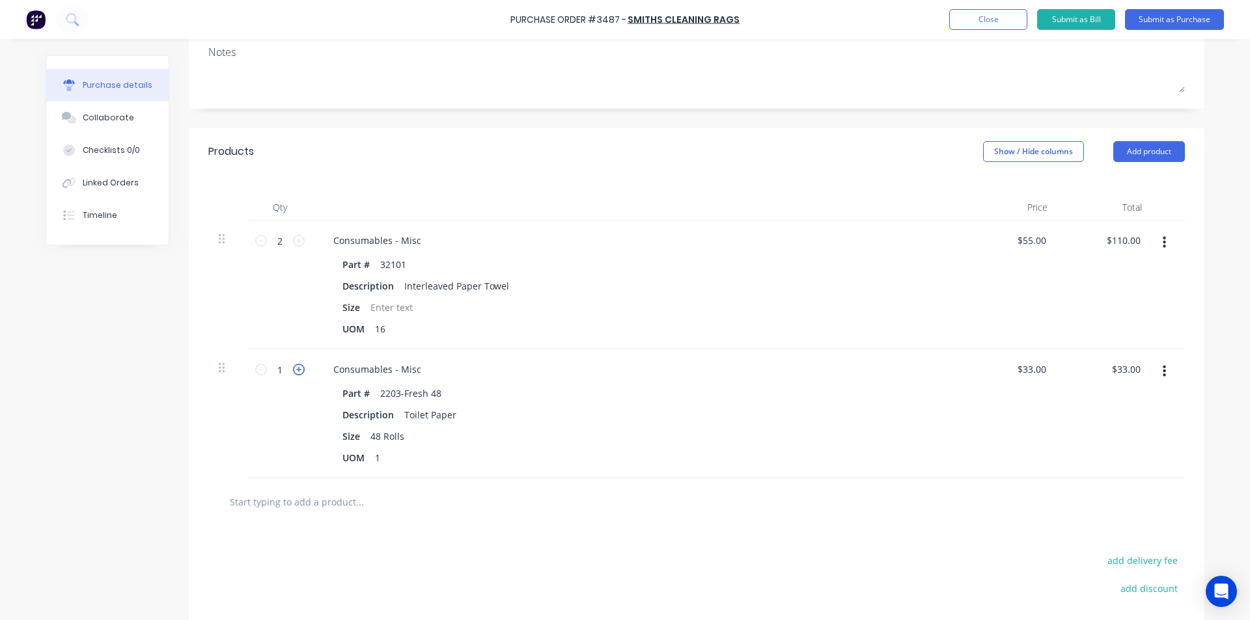
click at [293, 366] on icon at bounding box center [299, 370] width 12 height 12
type input "2"
type input "$66.00"
click at [293, 366] on icon at bounding box center [299, 370] width 12 height 12
type input "3"
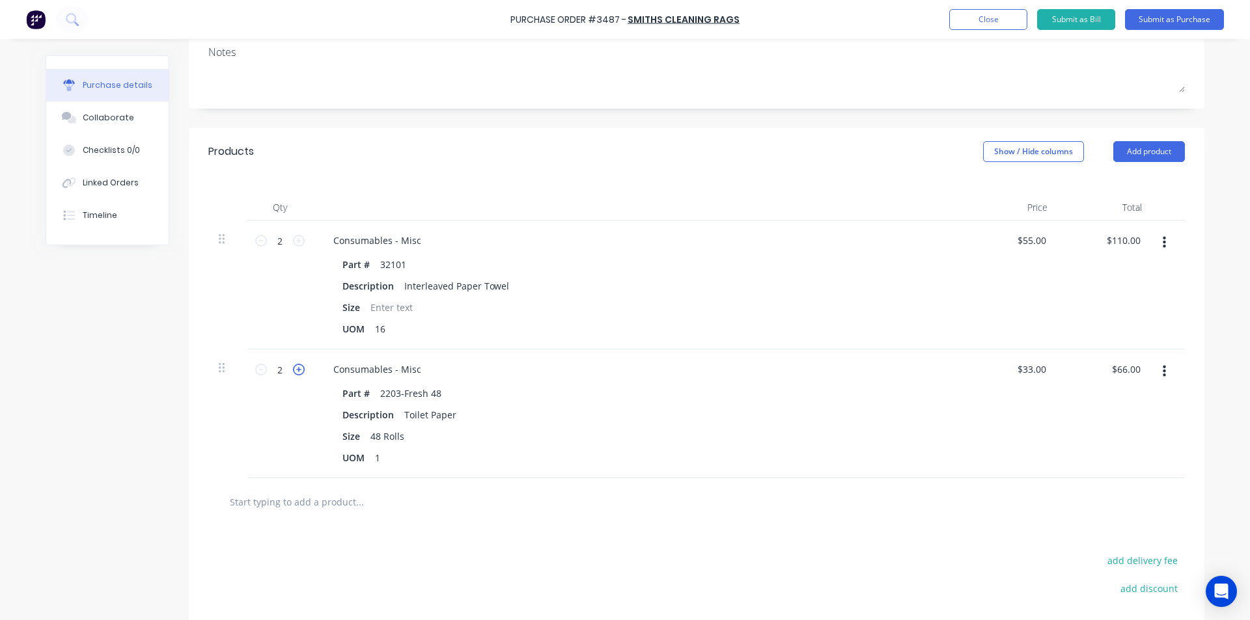
type input "$99.00"
click at [255, 370] on icon at bounding box center [261, 370] width 12 height 12
type input "2"
type input "$66.00"
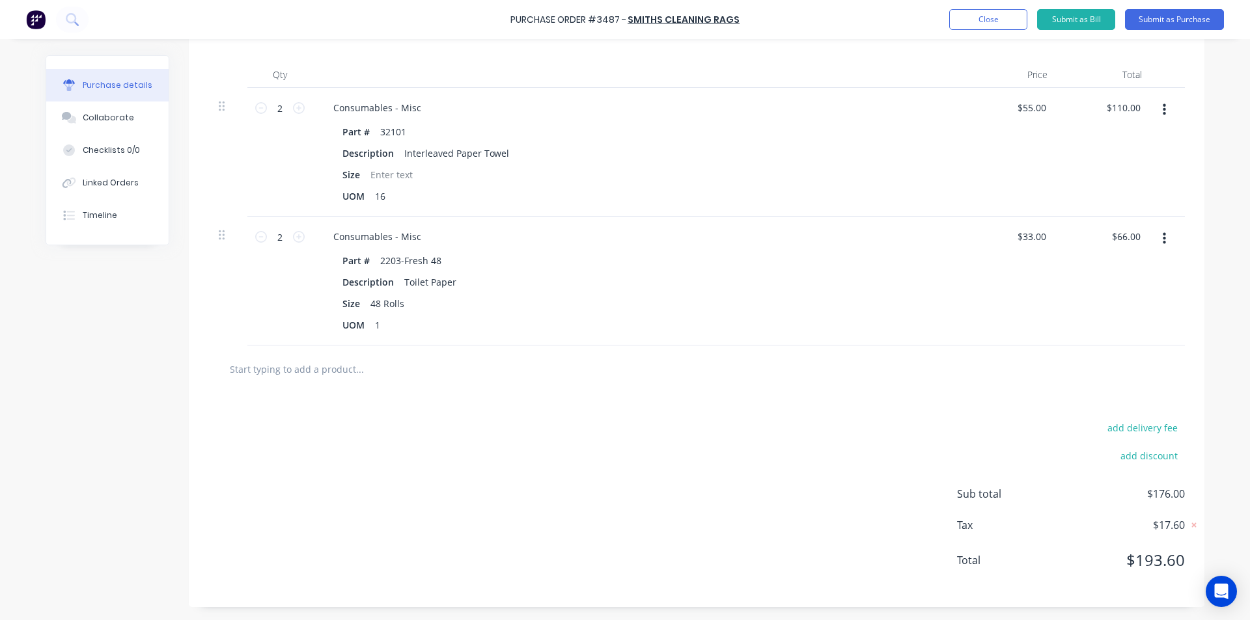
scroll to position [3, 0]
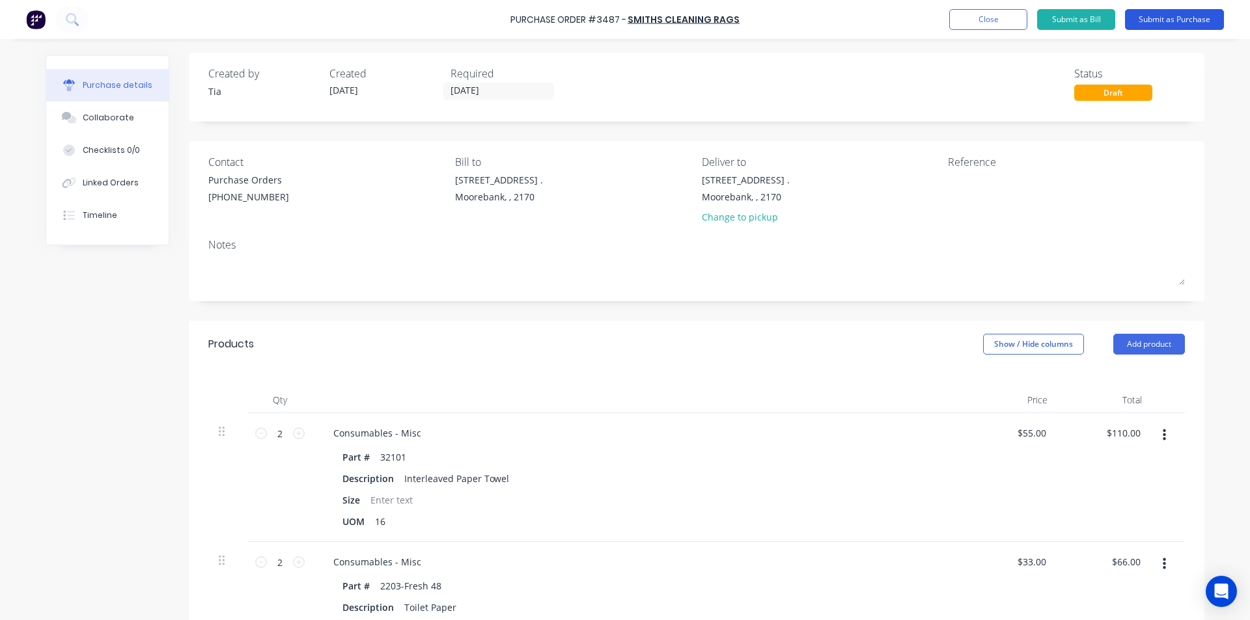
click at [1147, 27] on button "Submit as Purchase" at bounding box center [1174, 19] width 99 height 21
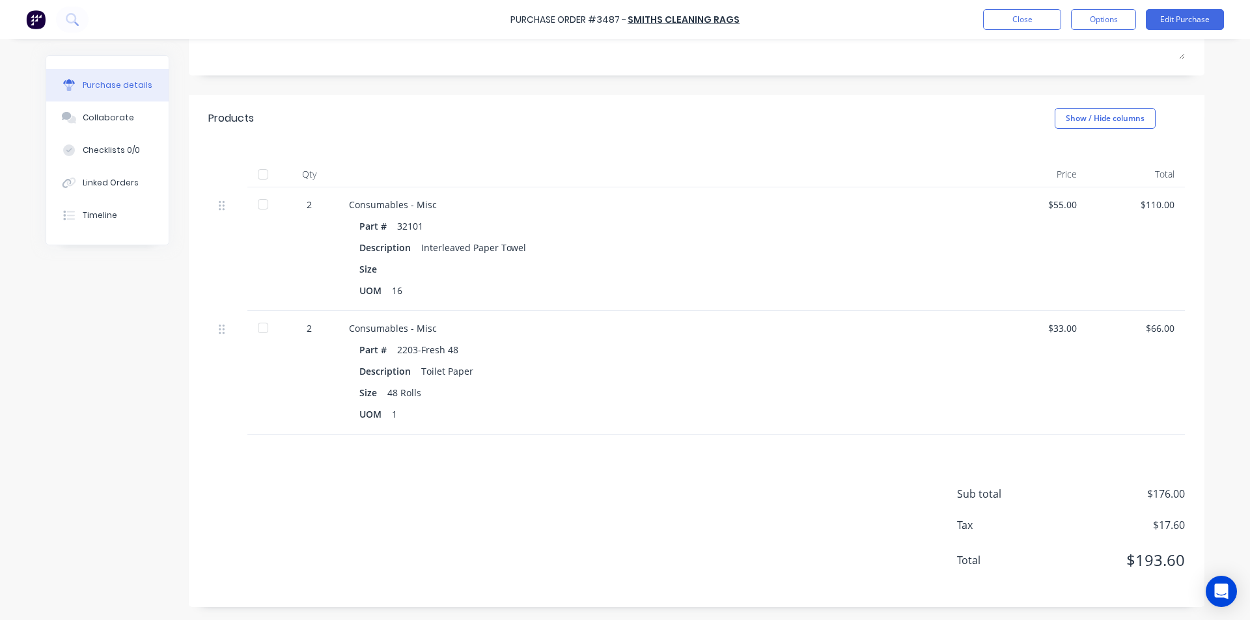
scroll to position [0, 0]
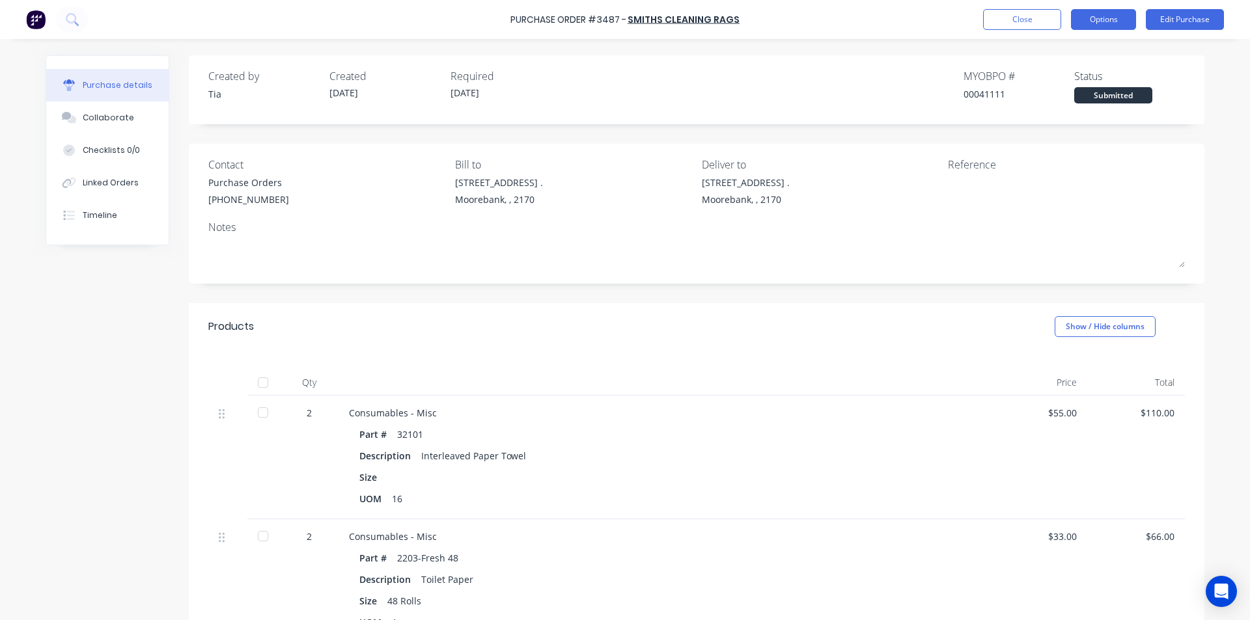
click at [1097, 20] on button "Options" at bounding box center [1103, 19] width 65 height 21
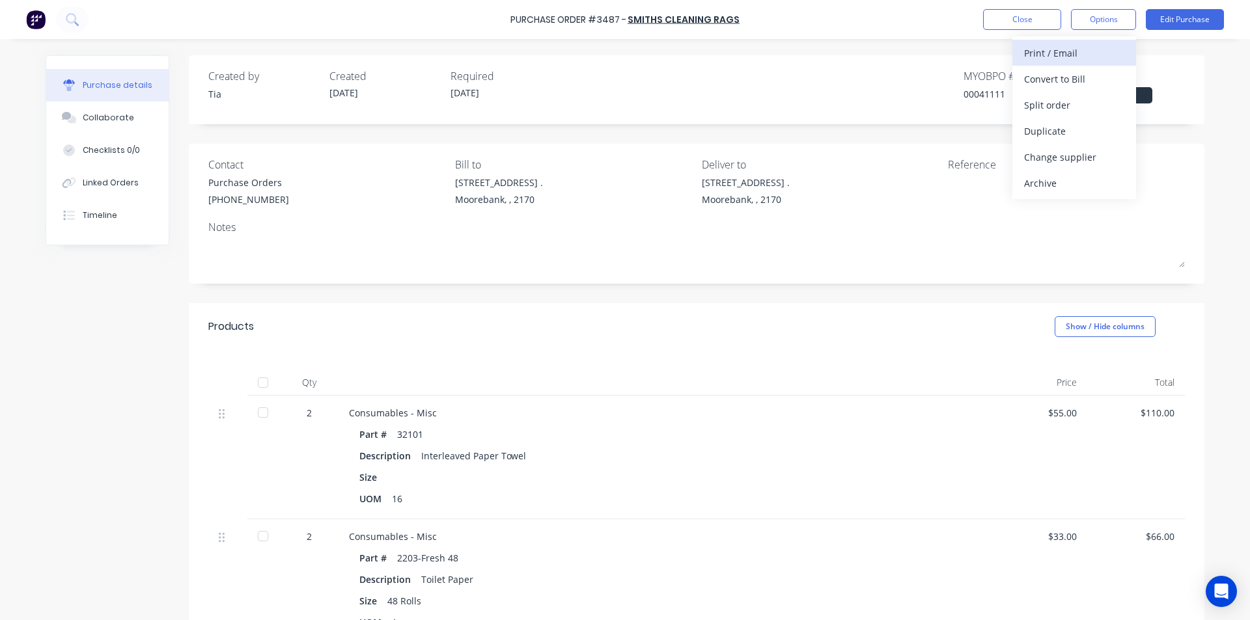
click at [1079, 56] on div "Print / Email" at bounding box center [1074, 53] width 100 height 19
click at [1089, 105] on div "Without pricing" at bounding box center [1074, 105] width 100 height 19
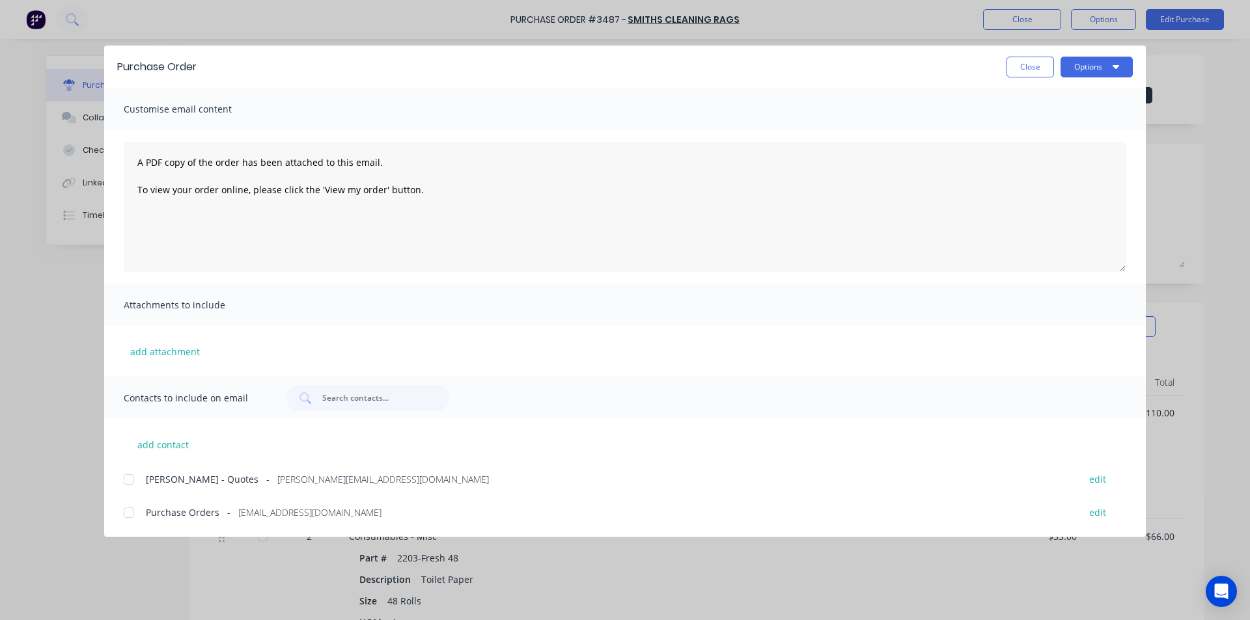
click at [139, 511] on div at bounding box center [129, 513] width 26 height 26
click at [1103, 64] on button "Options" at bounding box center [1096, 67] width 72 height 21
click at [1101, 151] on div "Email" at bounding box center [1071, 152] width 100 height 19
click at [1019, 74] on button "Close" at bounding box center [1030, 67] width 48 height 21
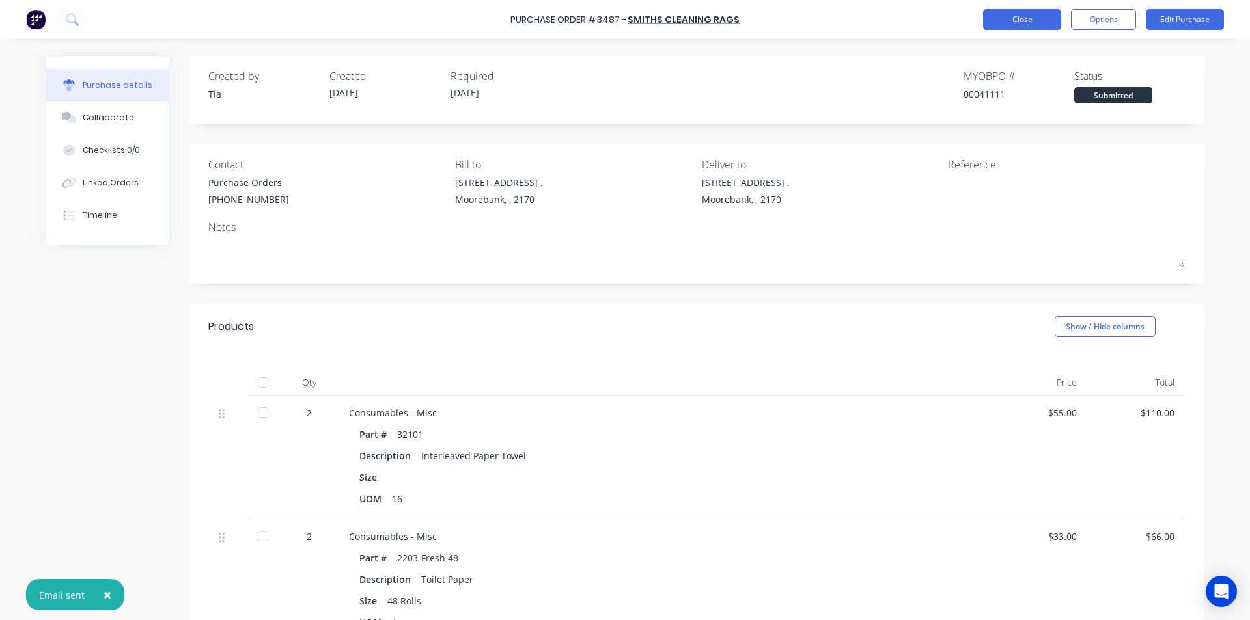
click at [1043, 20] on button "Close" at bounding box center [1022, 19] width 78 height 21
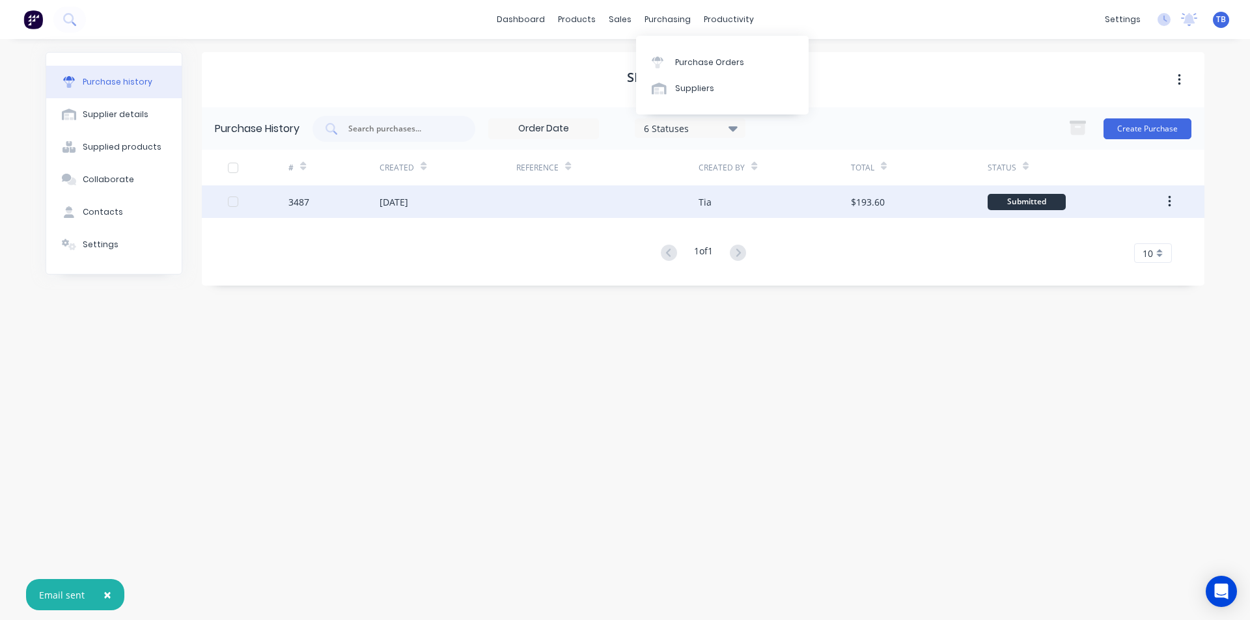
click at [369, 214] on div "3487" at bounding box center [333, 202] width 91 height 33
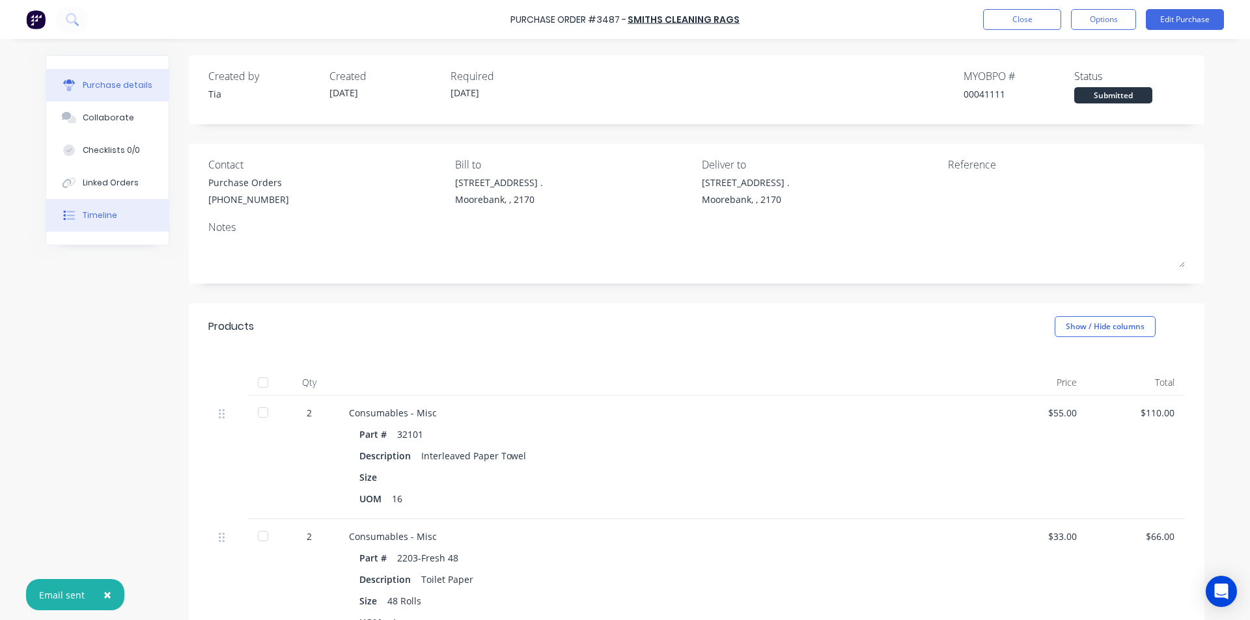
click at [102, 218] on div "Timeline" at bounding box center [100, 216] width 34 height 12
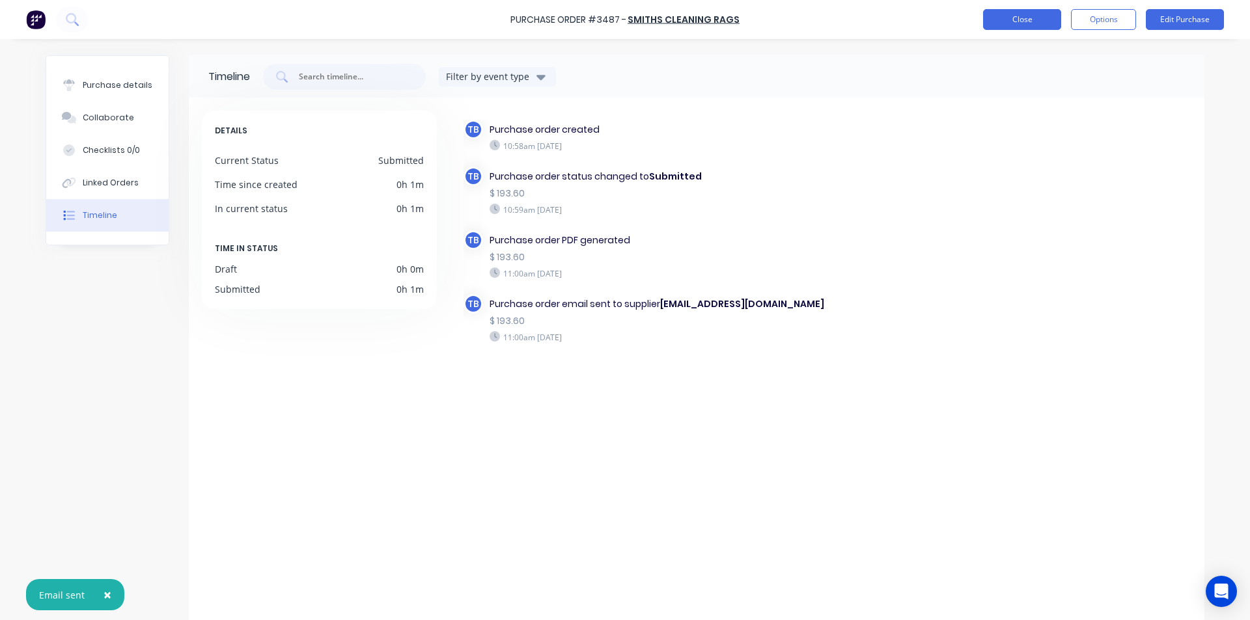
click at [1043, 16] on button "Close" at bounding box center [1022, 19] width 78 height 21
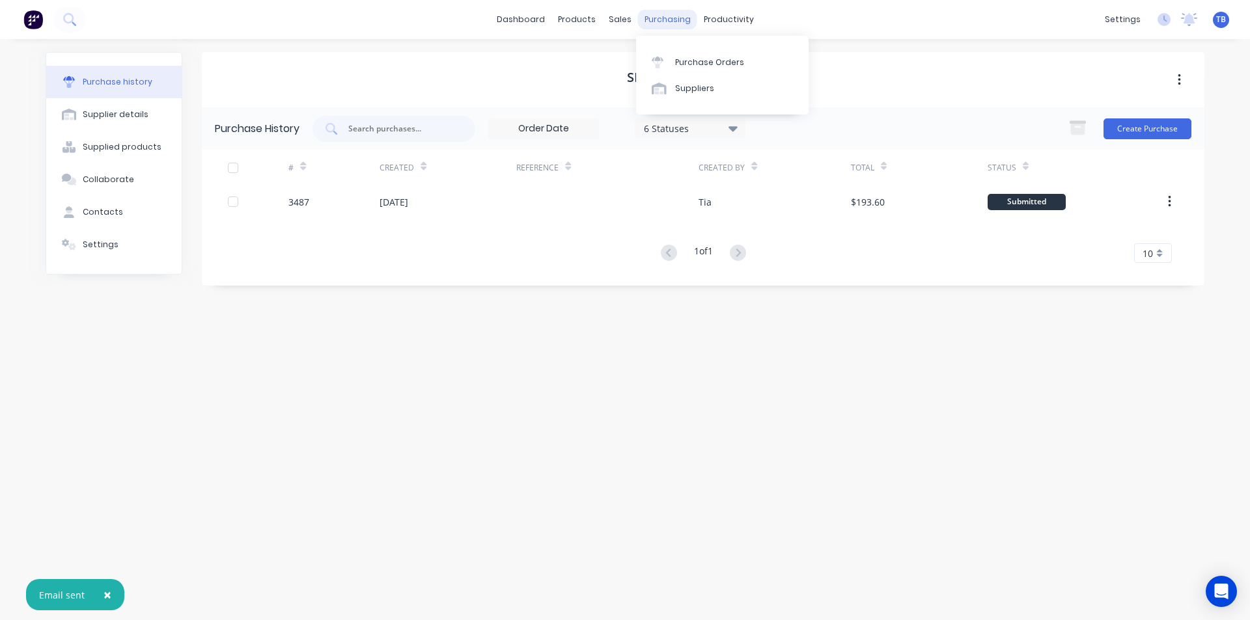
click at [673, 53] on link "Purchase Orders" at bounding box center [722, 62] width 172 height 26
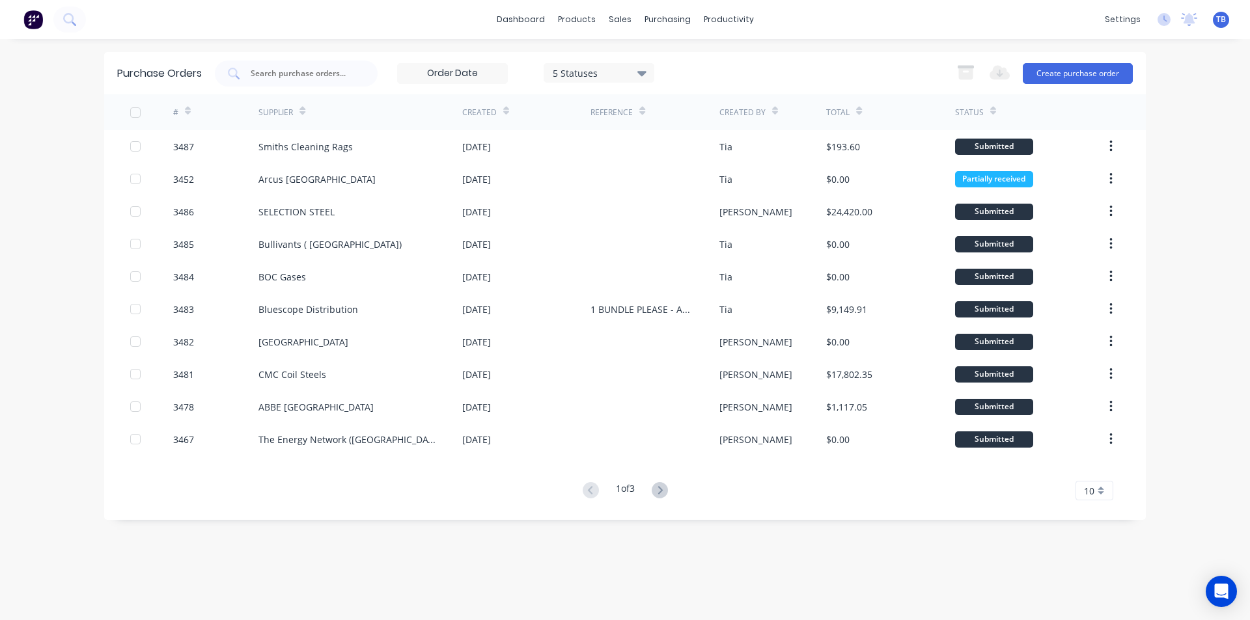
click at [1088, 501] on div "10" at bounding box center [1094, 491] width 38 height 20
click at [1095, 467] on div "35" at bounding box center [1094, 469] width 36 height 23
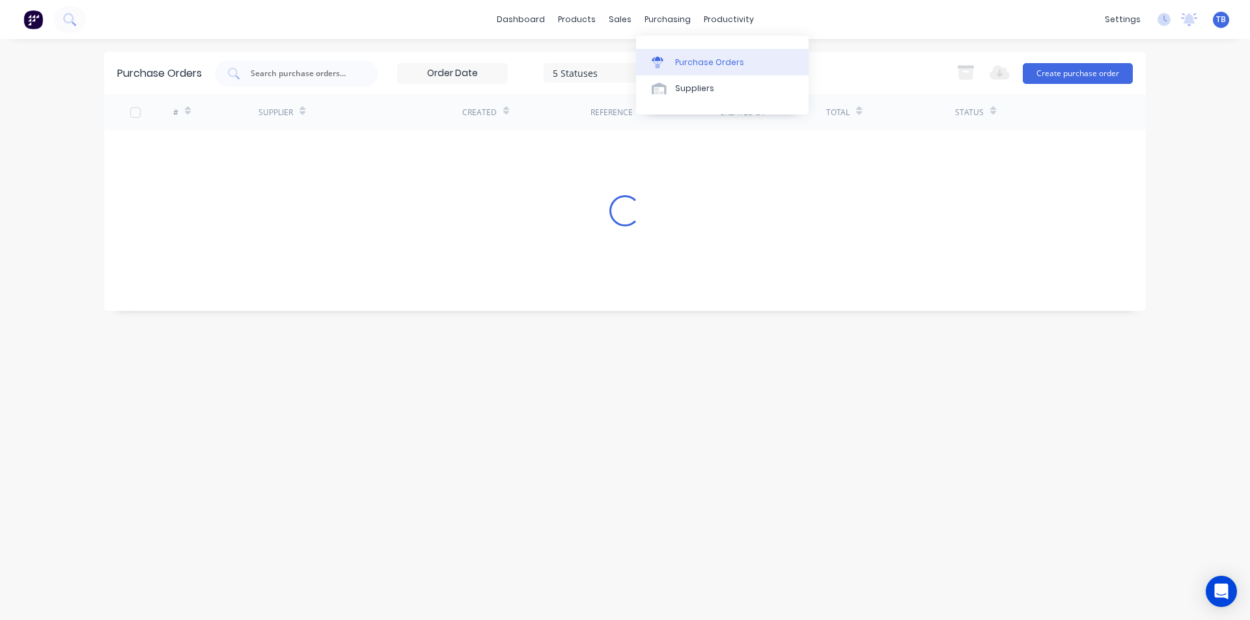
click at [677, 58] on div "Purchase Orders" at bounding box center [709, 63] width 69 height 12
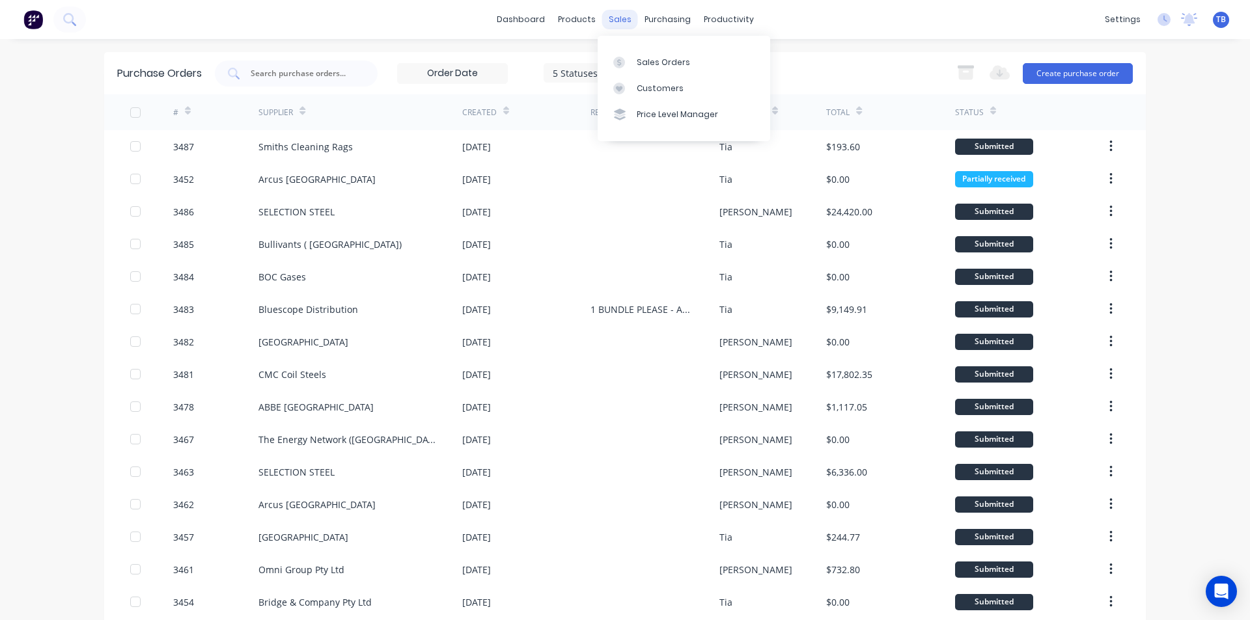
click at [620, 17] on div "sales" at bounding box center [620, 20] width 36 height 20
click at [642, 62] on div "Sales Orders" at bounding box center [663, 63] width 53 height 12
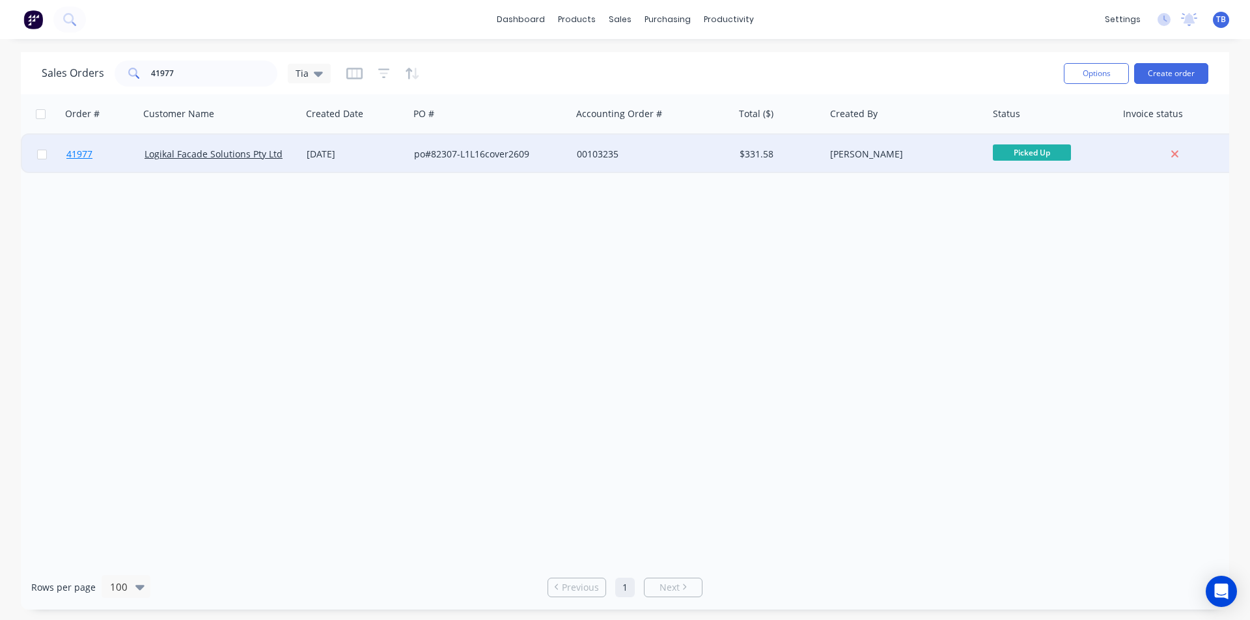
click at [99, 152] on link "41977" at bounding box center [105, 154] width 78 height 39
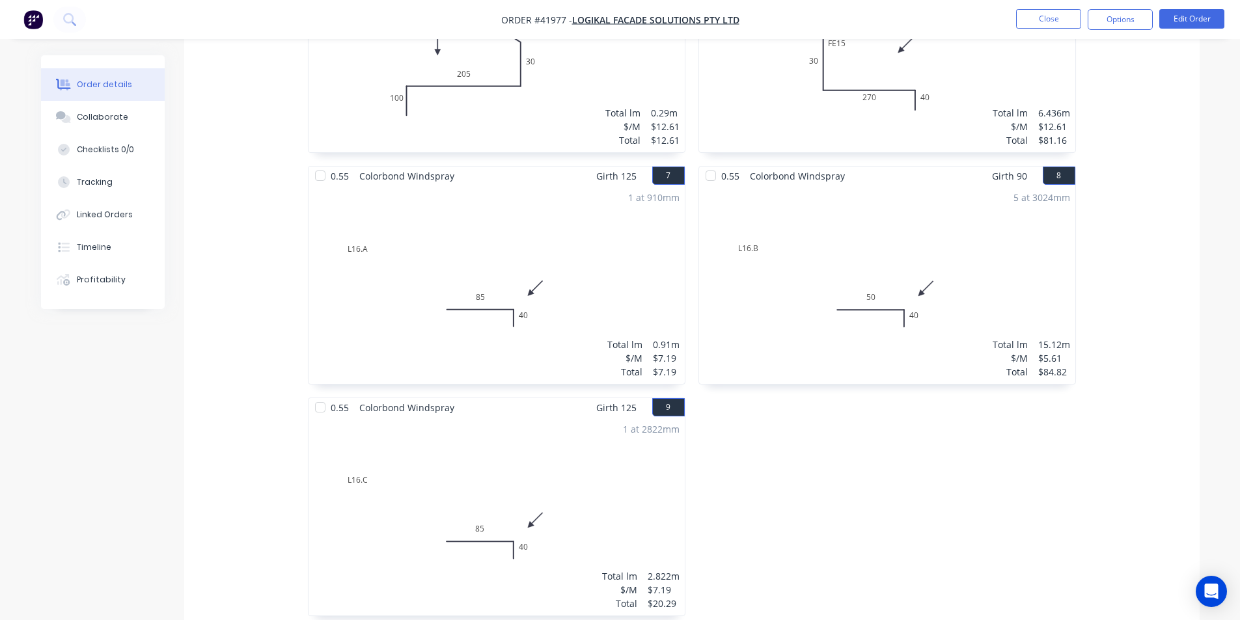
scroll to position [718, 0]
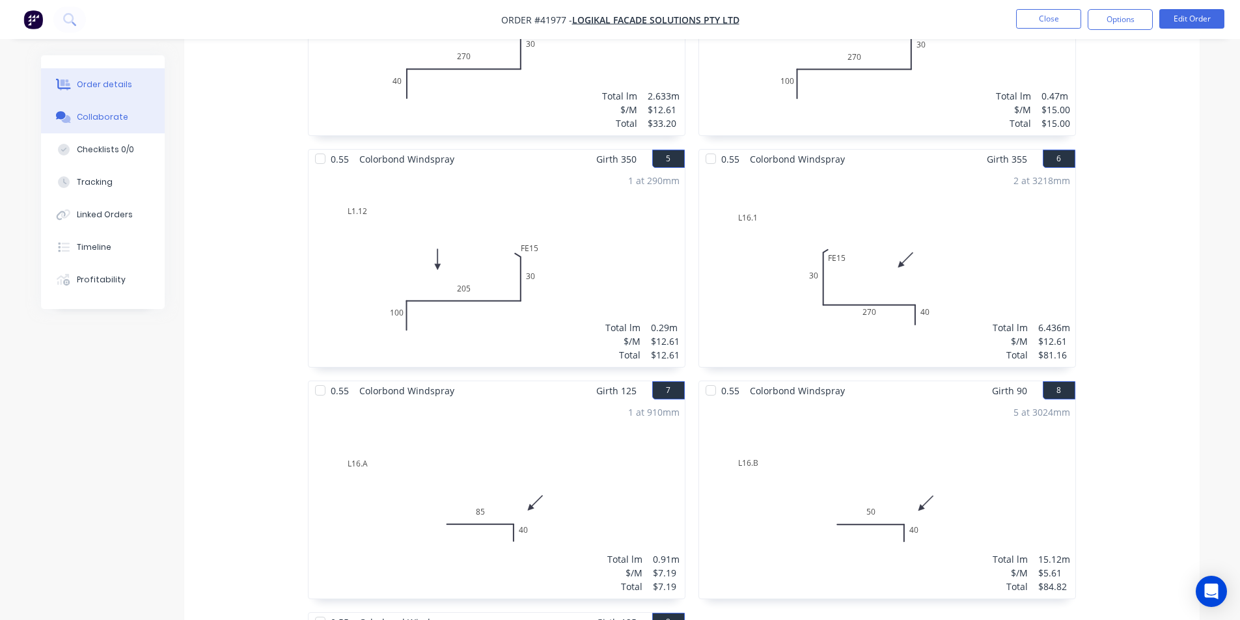
click at [70, 111] on icon at bounding box center [63, 117] width 15 height 12
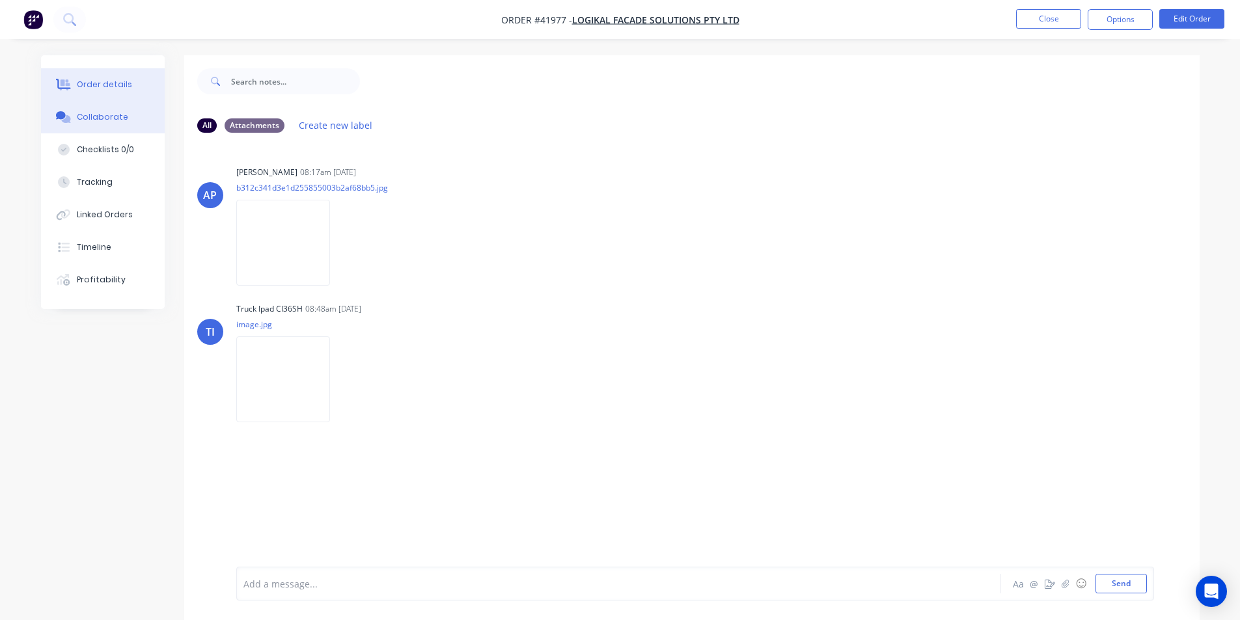
click at [88, 83] on div "Order details" at bounding box center [104, 85] width 55 height 12
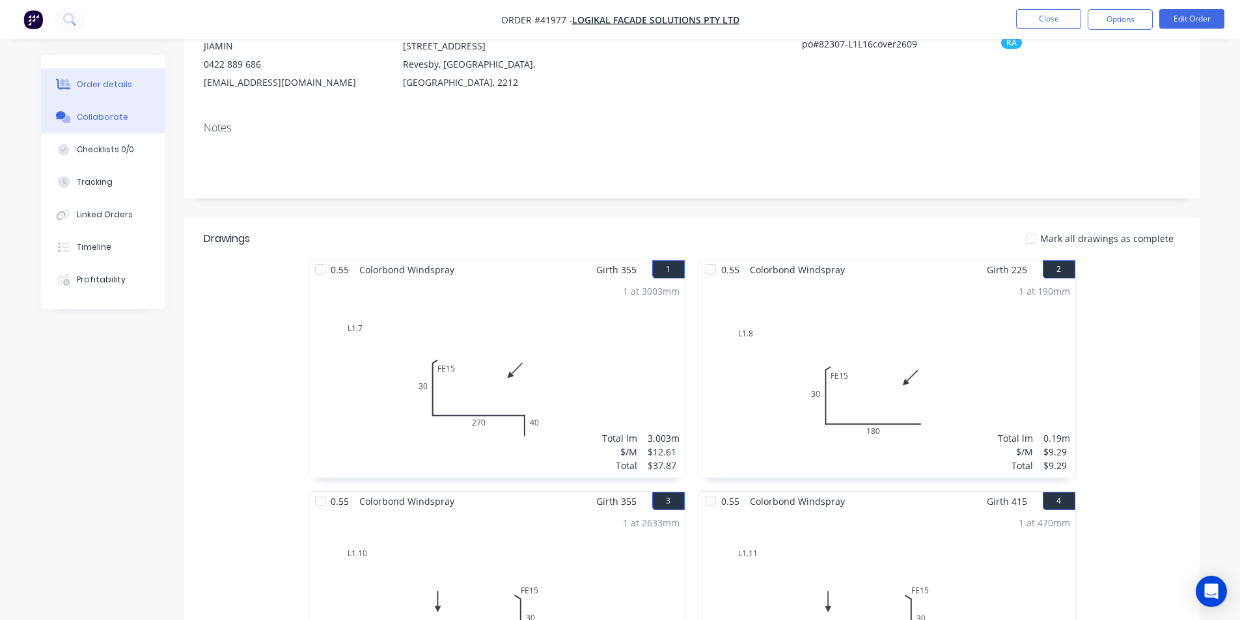
scroll to position [2, 0]
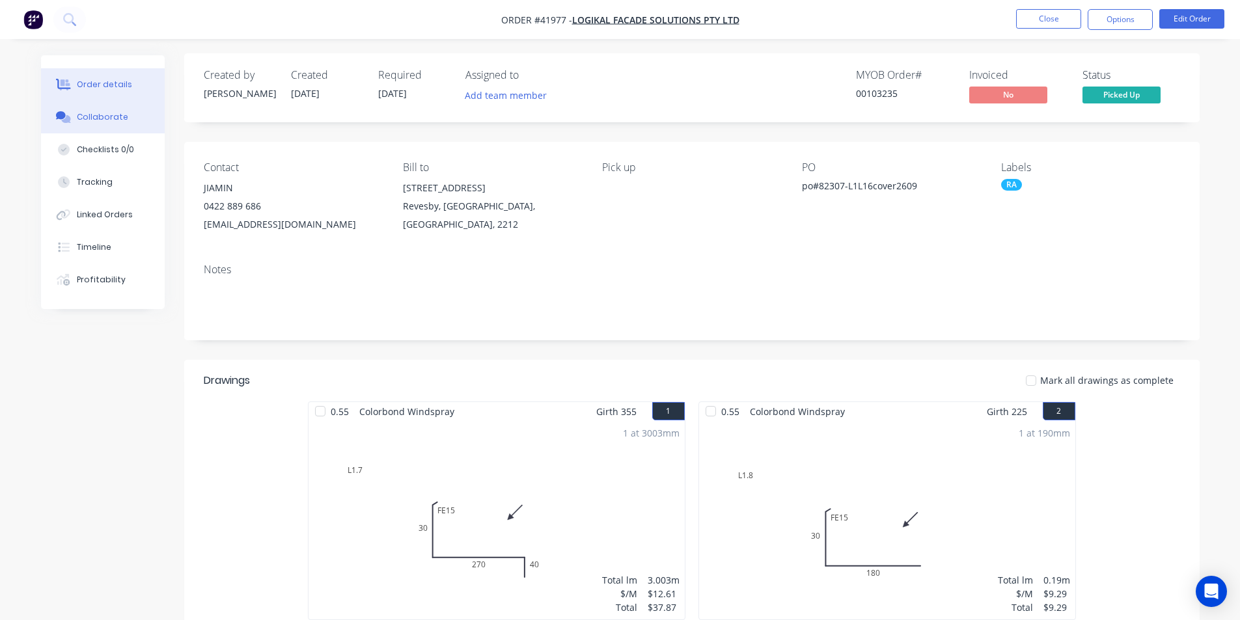
click at [85, 122] on div "Collaborate" at bounding box center [102, 117] width 51 height 12
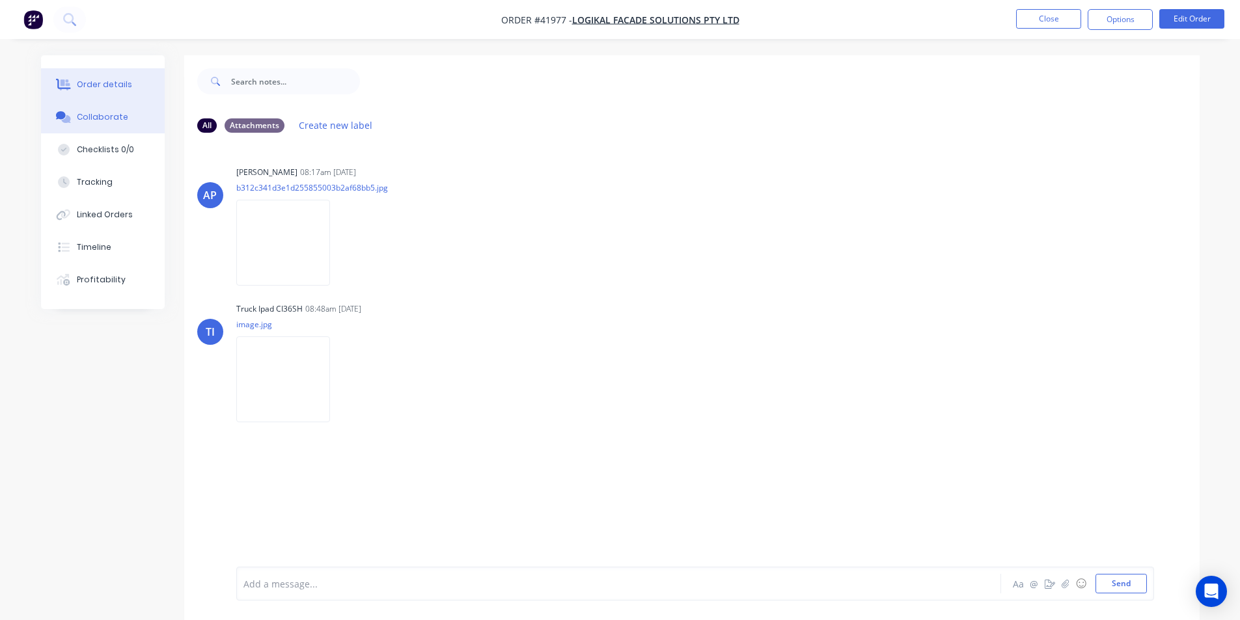
click at [96, 87] on div "Order details" at bounding box center [104, 85] width 55 height 12
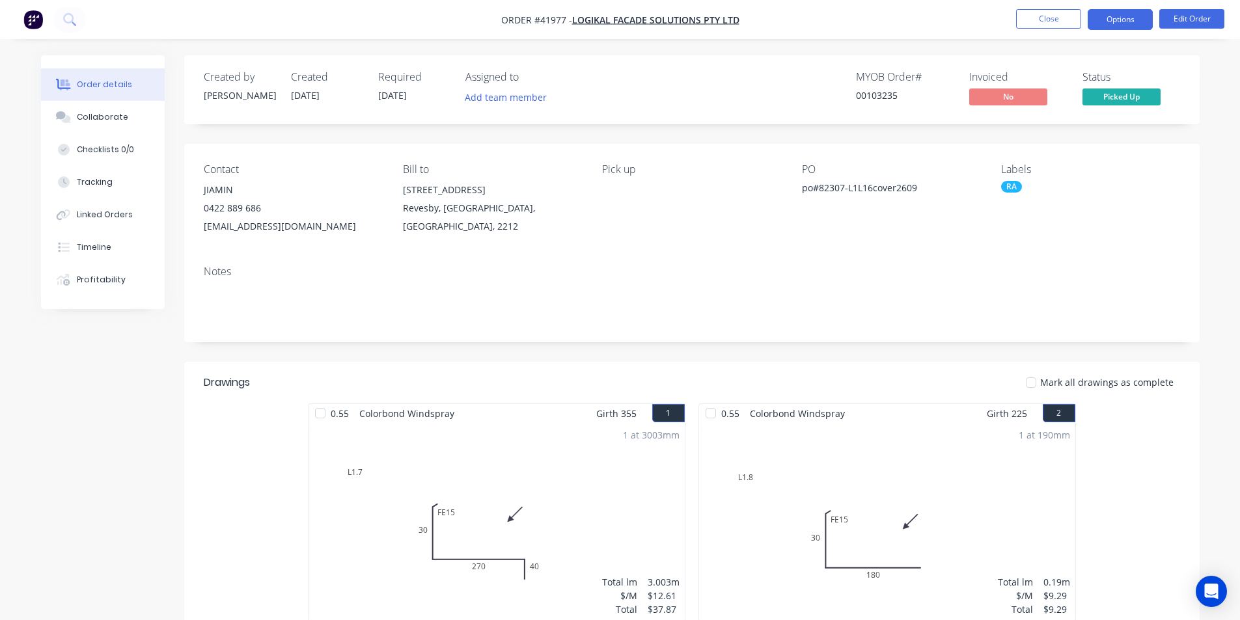
click at [1145, 24] on button "Options" at bounding box center [1120, 19] width 65 height 21
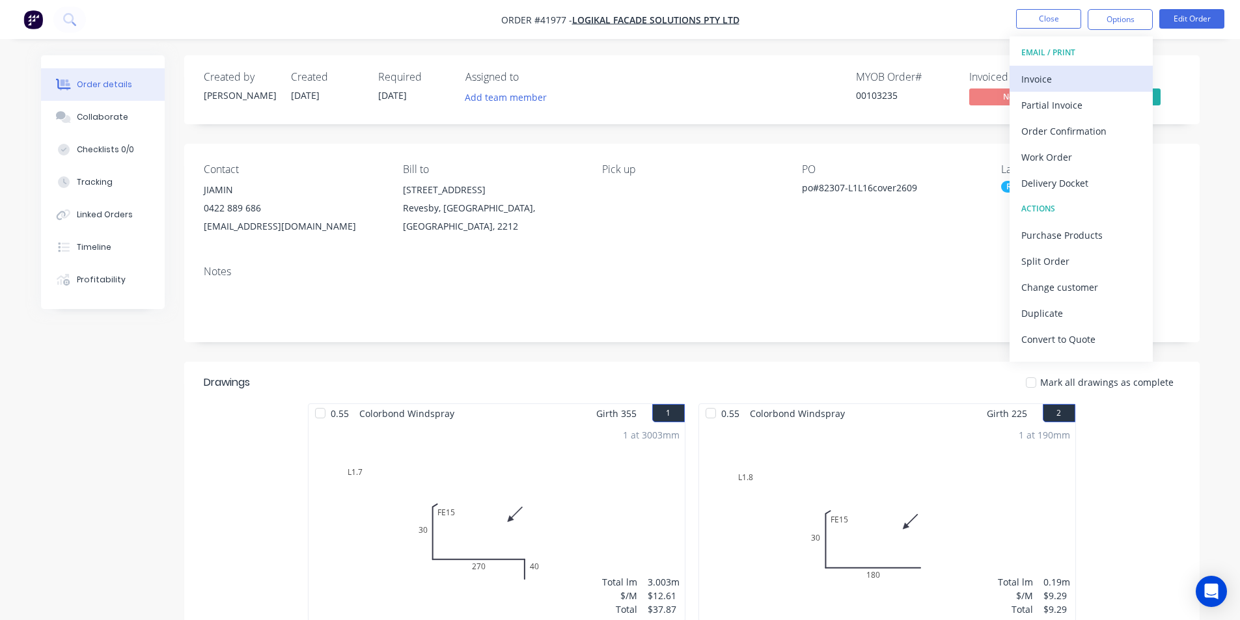
click at [1071, 79] on div "Invoice" at bounding box center [1081, 79] width 120 height 19
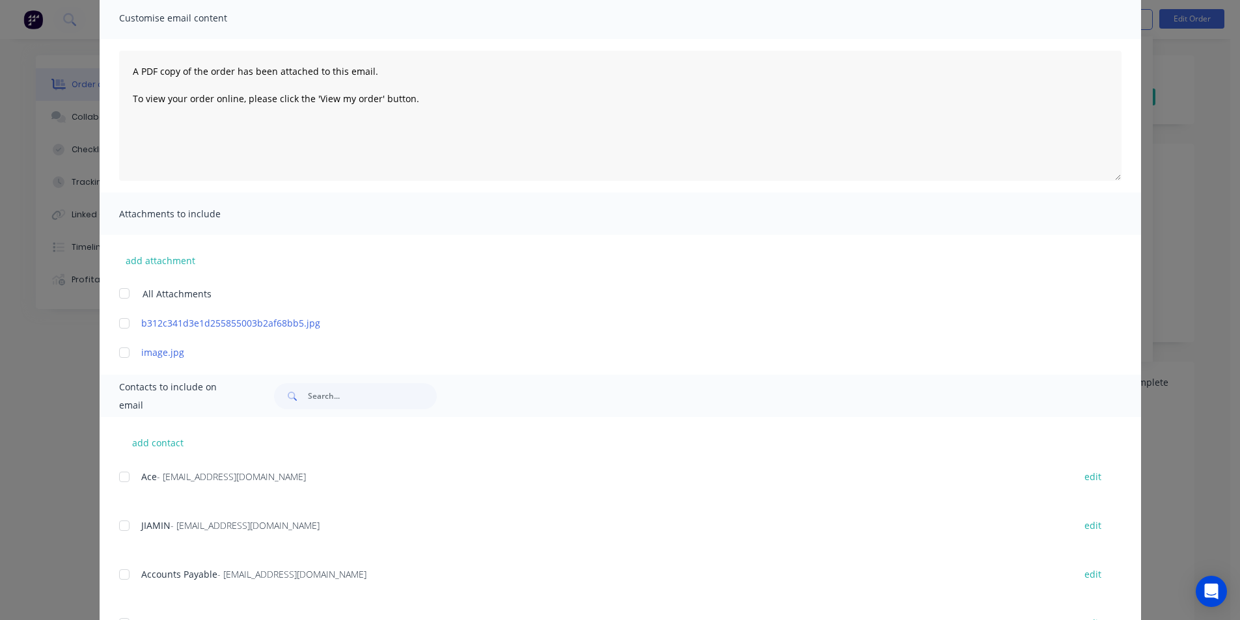
scroll to position [195, 0]
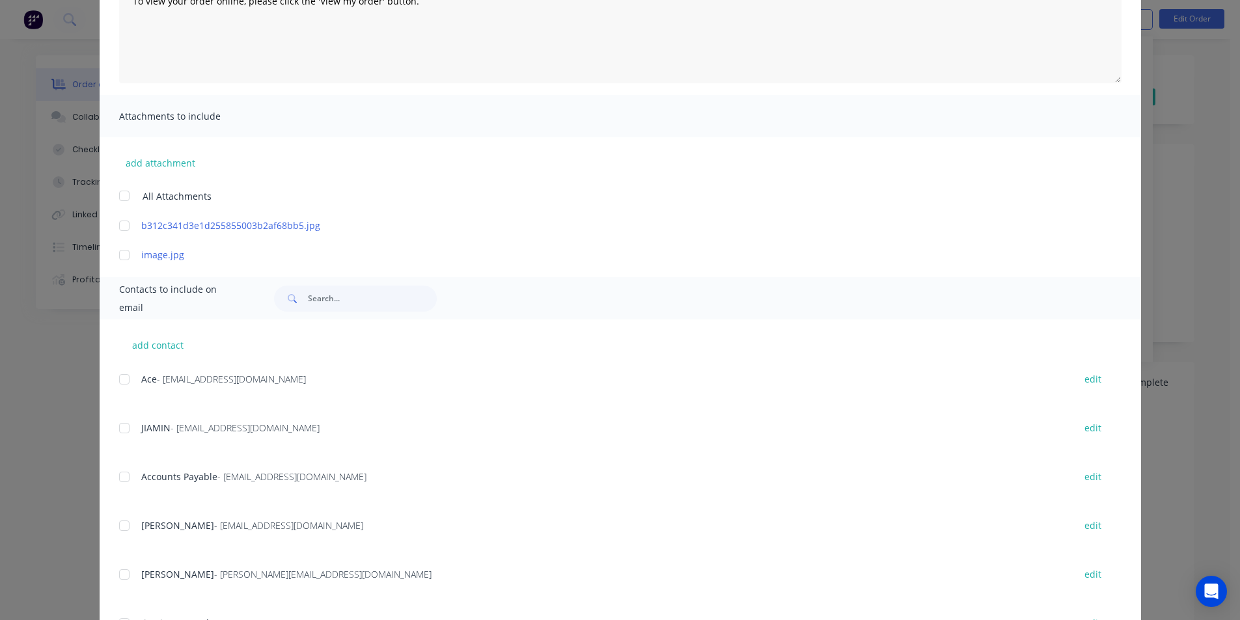
click at [122, 481] on div at bounding box center [124, 477] width 26 height 26
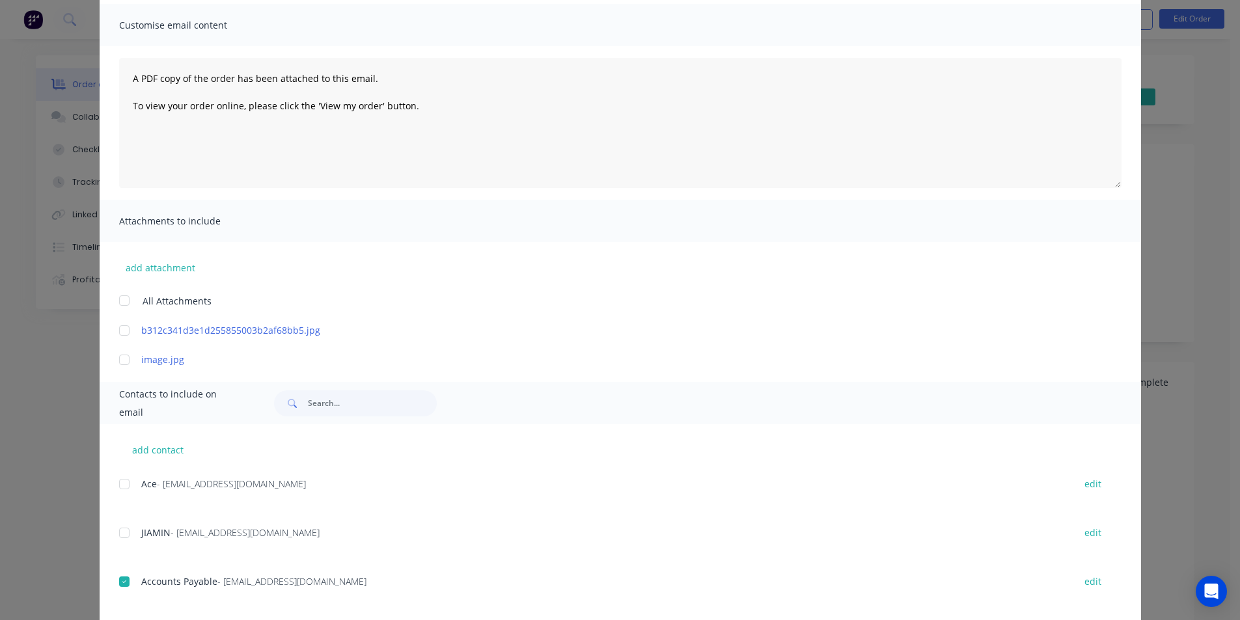
scroll to position [0, 0]
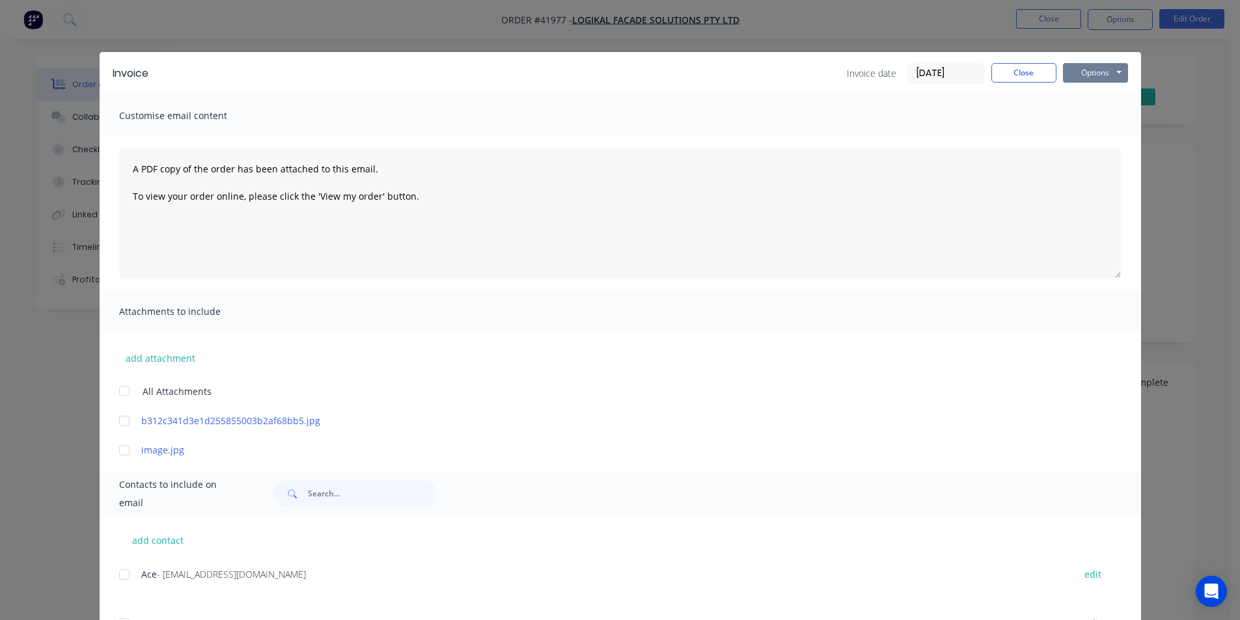
click at [1080, 73] on button "Options" at bounding box center [1095, 73] width 65 height 20
click at [1078, 130] on button "Email" at bounding box center [1104, 138] width 83 height 21
click at [1005, 76] on button "Close" at bounding box center [1023, 73] width 65 height 20
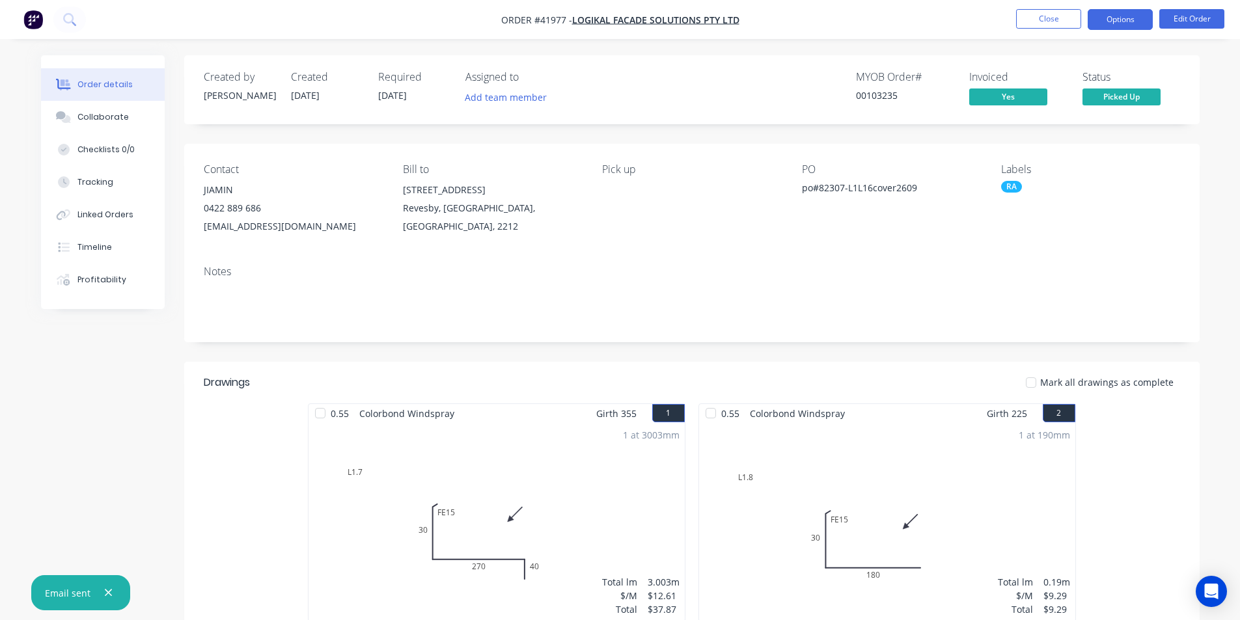
drag, startPoint x: 1108, startPoint y: 20, endPoint x: 1099, endPoint y: 26, distance: 10.8
click at [1109, 20] on button "Options" at bounding box center [1120, 19] width 65 height 21
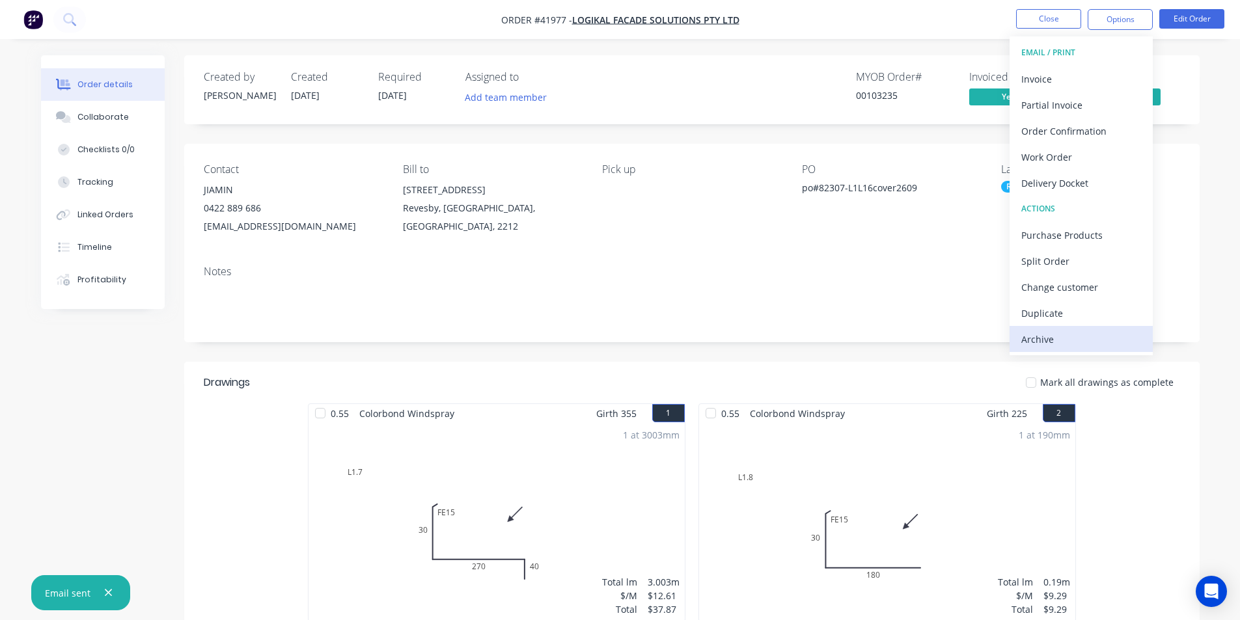
click at [1069, 341] on div "Archive" at bounding box center [1081, 339] width 120 height 19
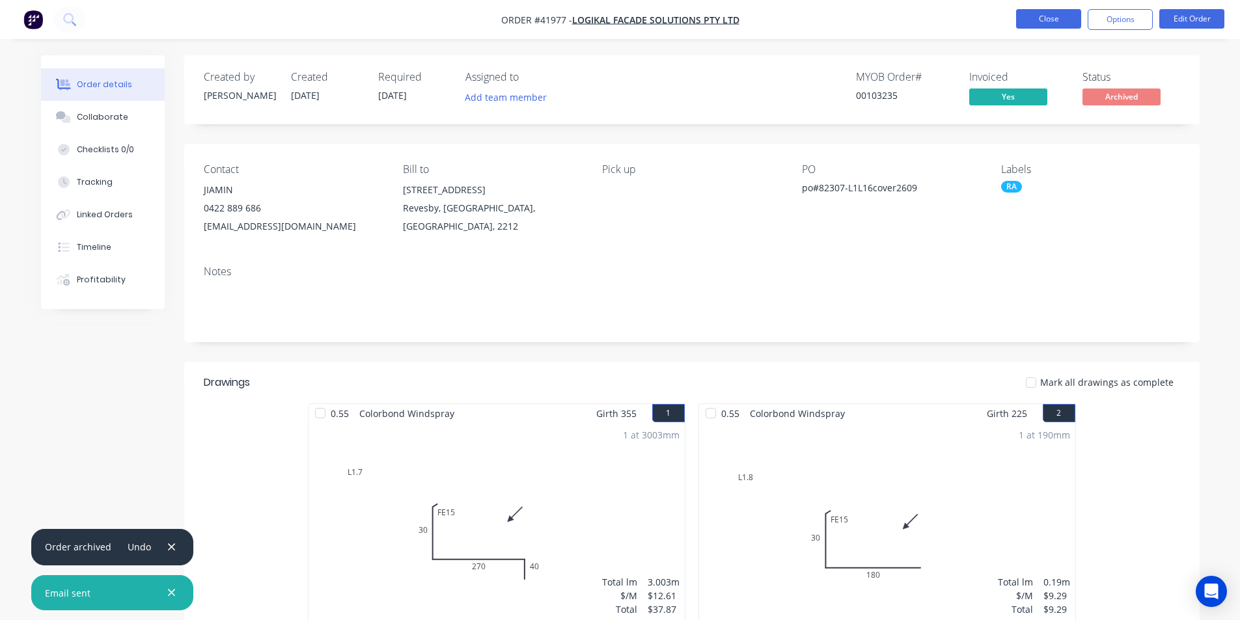
click at [1051, 20] on button "Close" at bounding box center [1048, 19] width 65 height 20
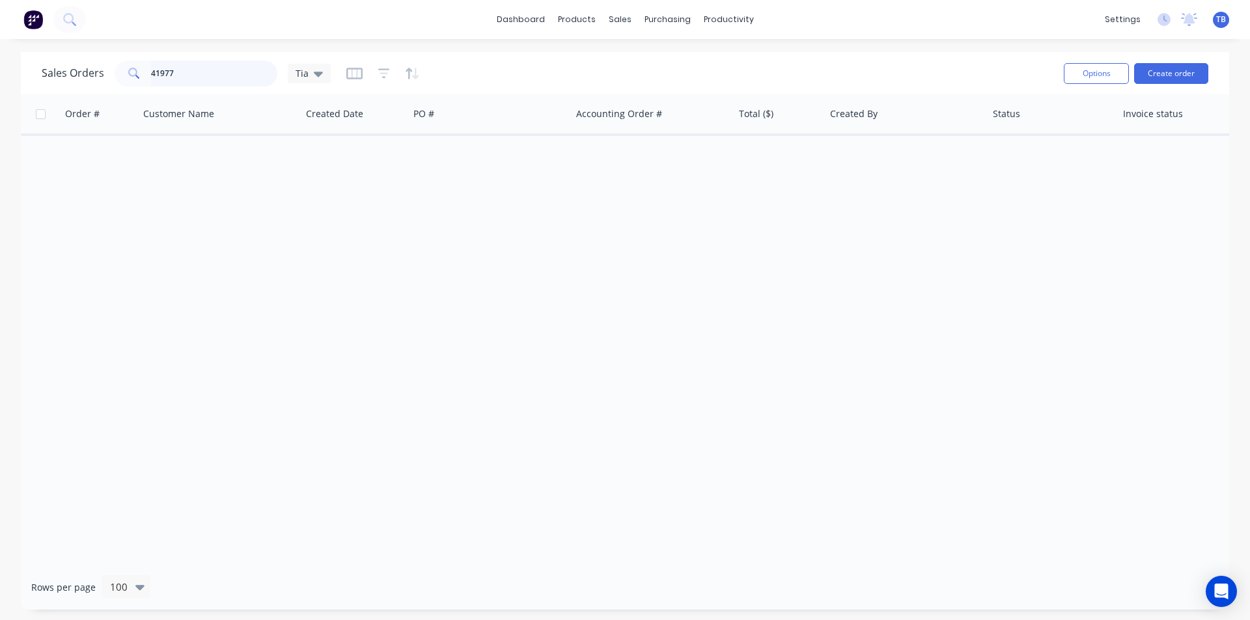
drag, startPoint x: 225, startPoint y: 80, endPoint x: 68, endPoint y: 83, distance: 156.9
click at [68, 83] on div "Sales Orders 41977 Tia" at bounding box center [186, 74] width 289 height 26
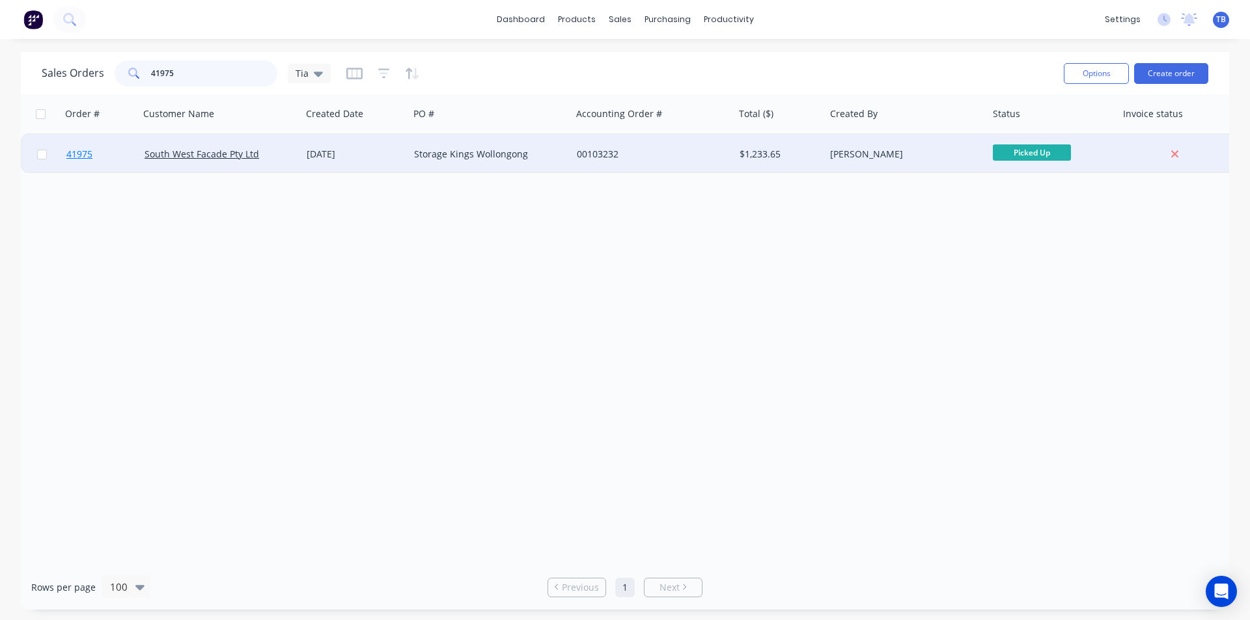
type input "41975"
click at [87, 159] on span "41975" at bounding box center [79, 154] width 26 height 13
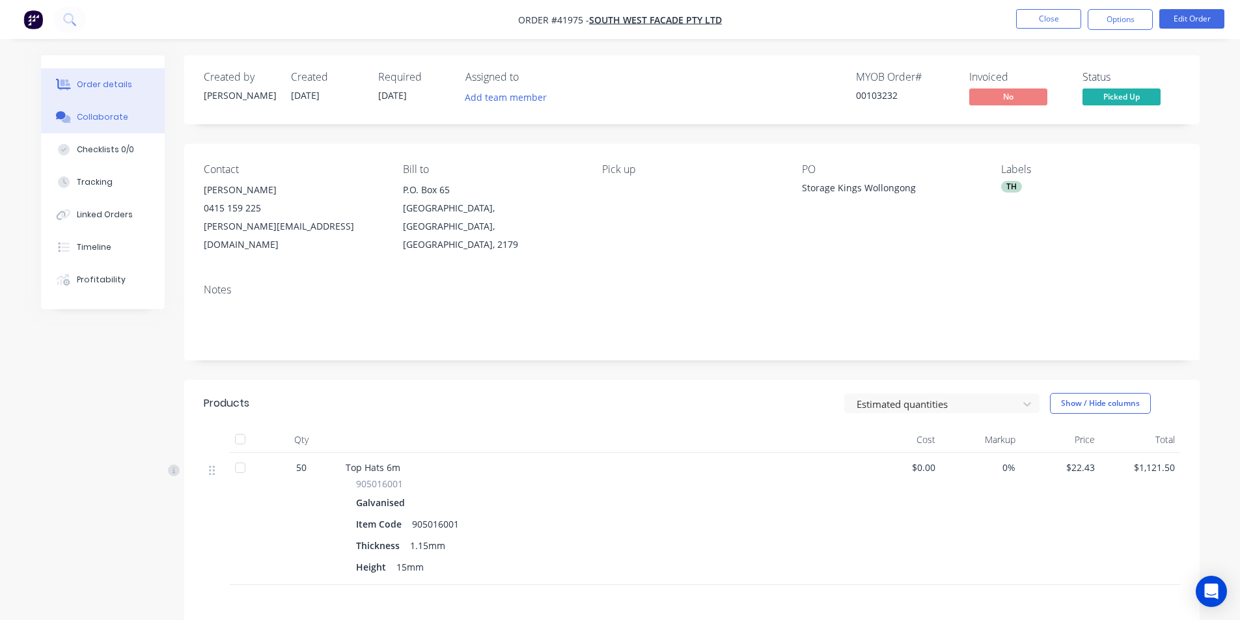
click at [103, 114] on div "Collaborate" at bounding box center [102, 117] width 51 height 12
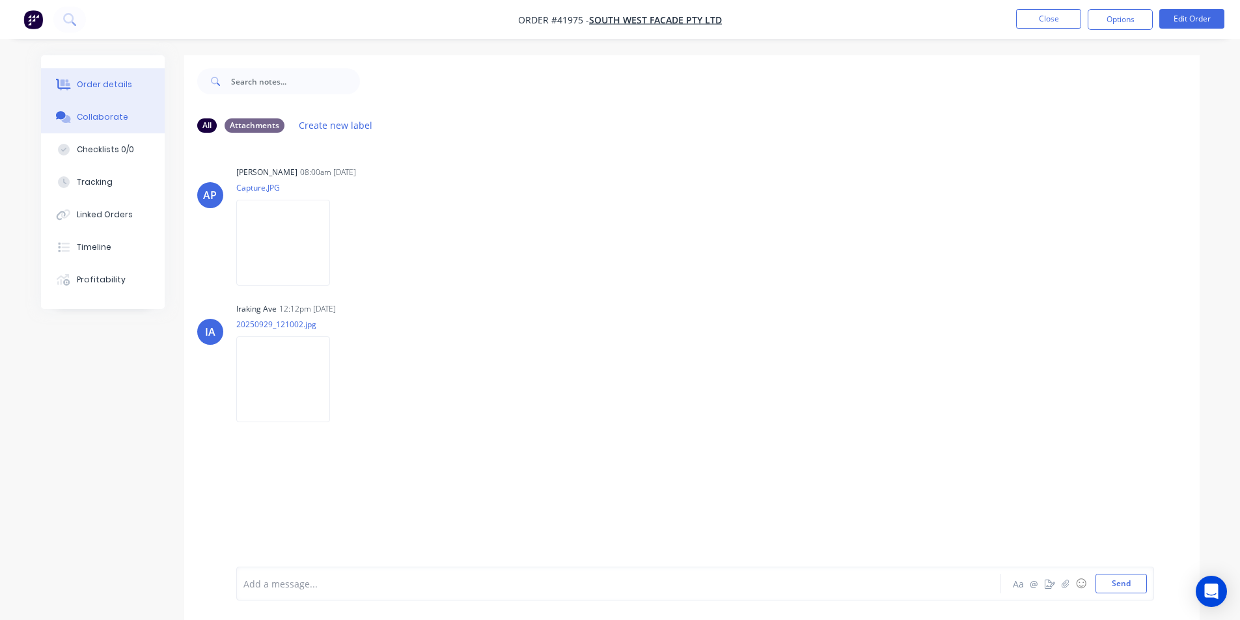
click at [124, 76] on button "Order details" at bounding box center [103, 84] width 124 height 33
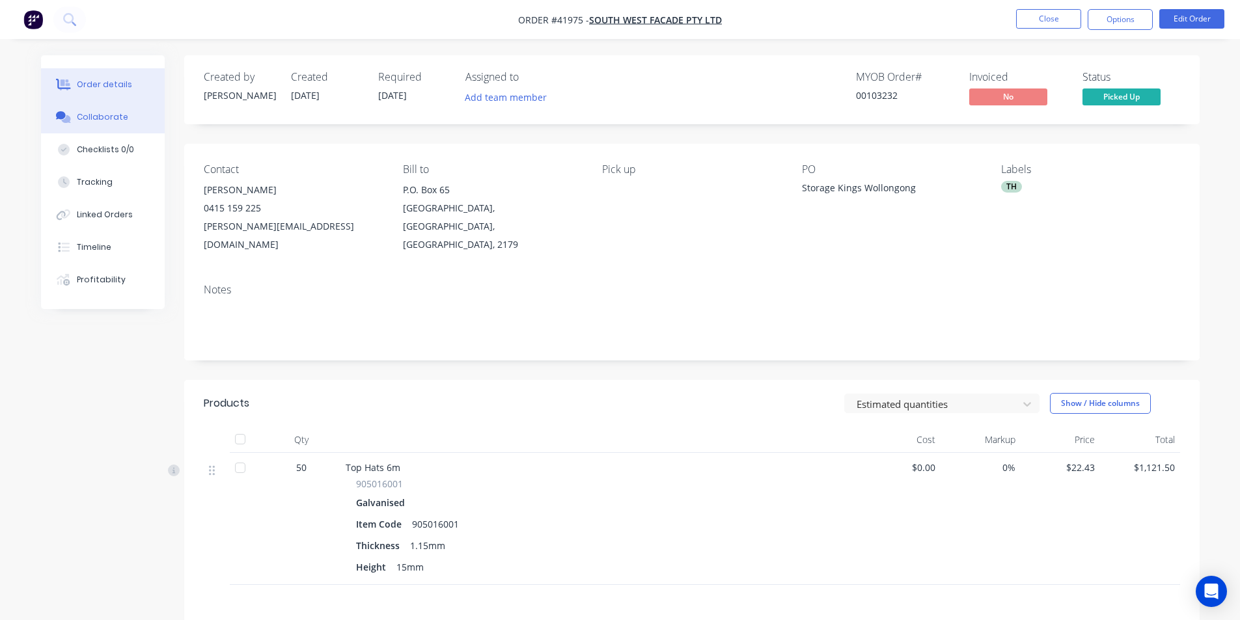
click at [72, 121] on div at bounding box center [64, 117] width 20 height 12
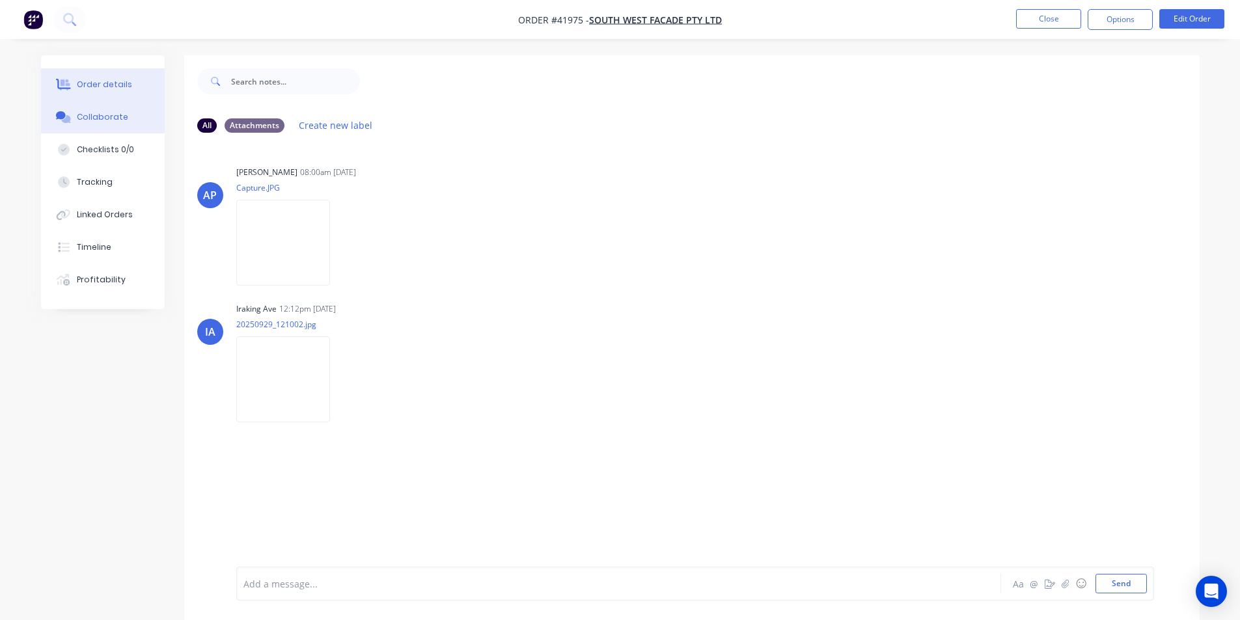
click at [87, 88] on div "Order details" at bounding box center [104, 85] width 55 height 12
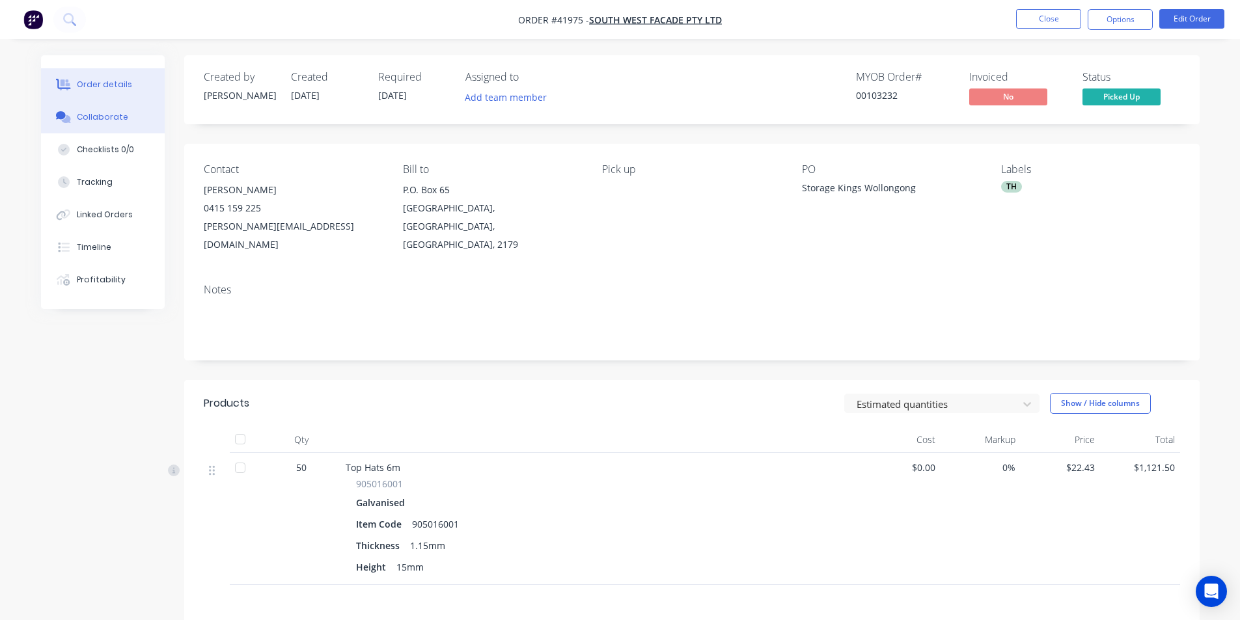
click at [131, 117] on button "Collaborate" at bounding box center [103, 117] width 124 height 33
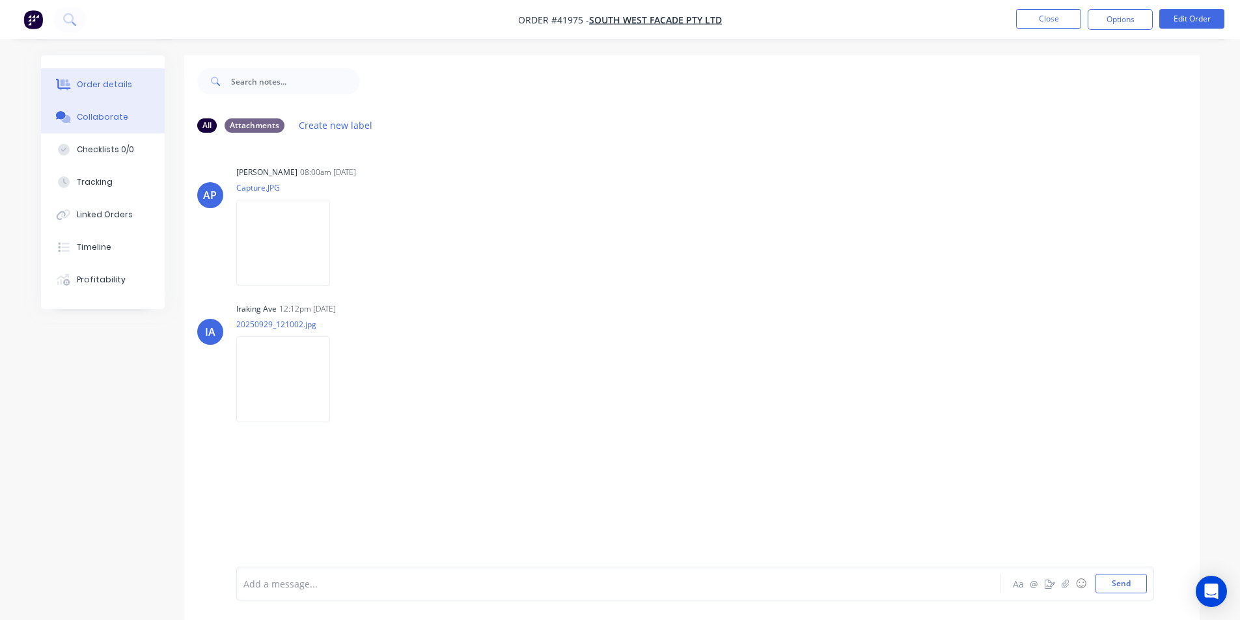
click at [120, 81] on div "Order details" at bounding box center [104, 85] width 55 height 12
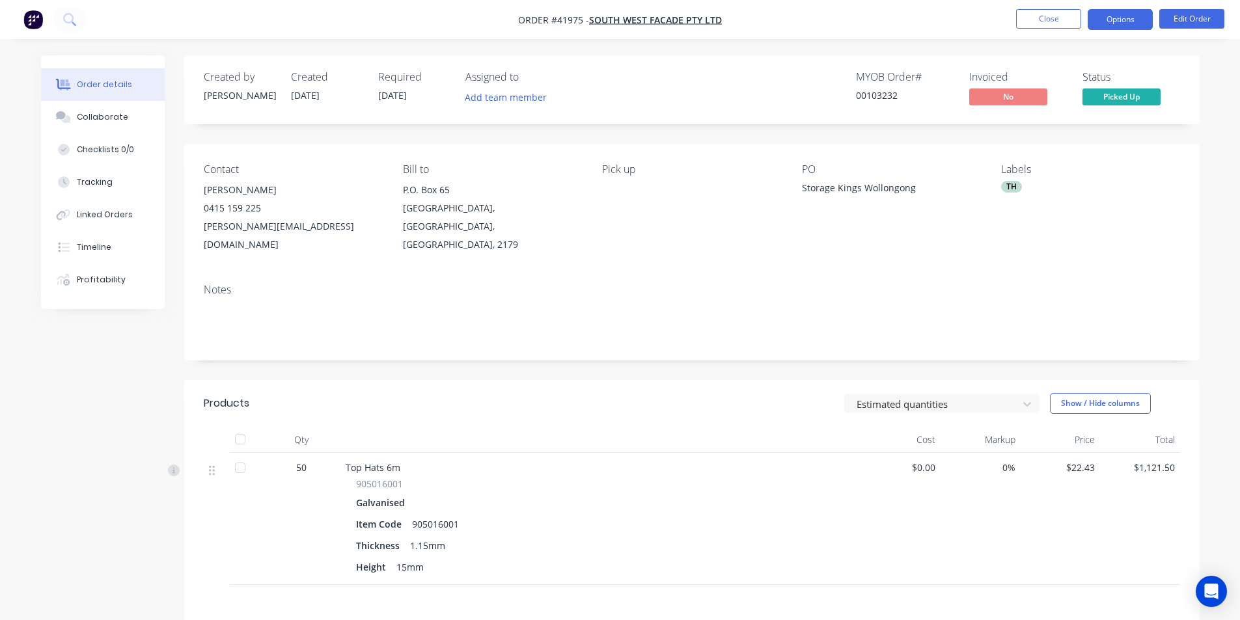
click at [1114, 18] on button "Options" at bounding box center [1120, 19] width 65 height 21
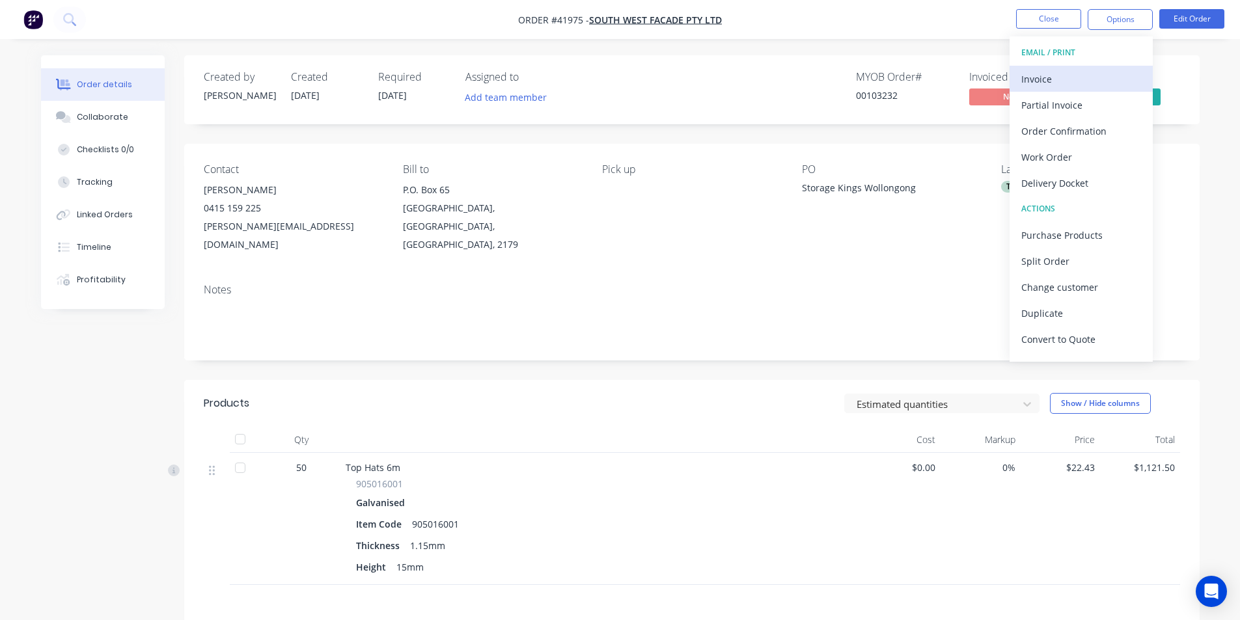
click at [1069, 78] on div "Invoice" at bounding box center [1081, 79] width 120 height 19
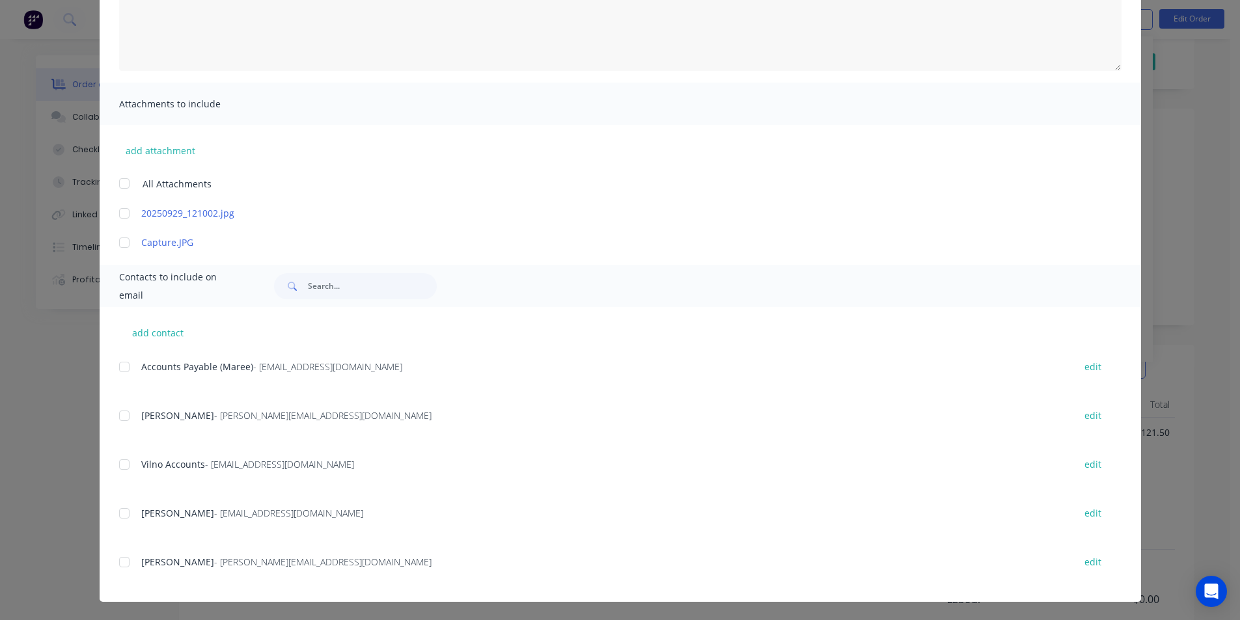
scroll to position [65, 0]
click at [122, 366] on div at bounding box center [124, 367] width 26 height 26
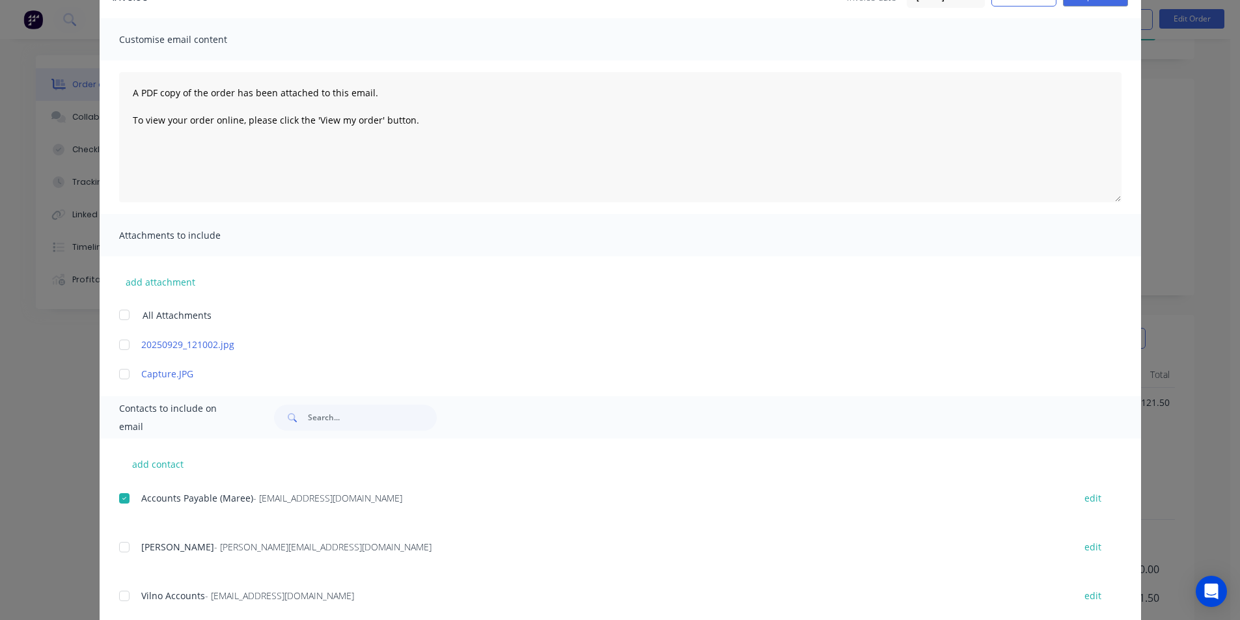
scroll to position [0, 0]
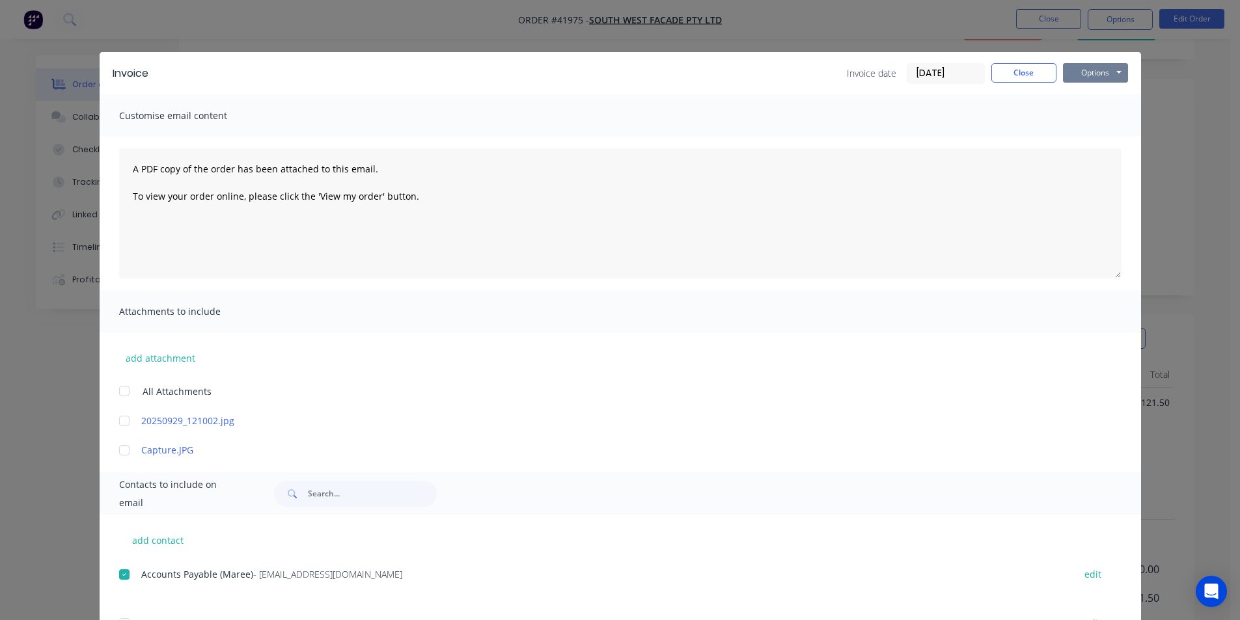
drag, startPoint x: 1097, startPoint y: 70, endPoint x: 1097, endPoint y: 79, distance: 9.8
click at [1097, 69] on button "Options" at bounding box center [1095, 73] width 65 height 20
click at [1102, 145] on button "Email" at bounding box center [1104, 138] width 83 height 21
click at [1017, 66] on button "Close" at bounding box center [1023, 73] width 65 height 20
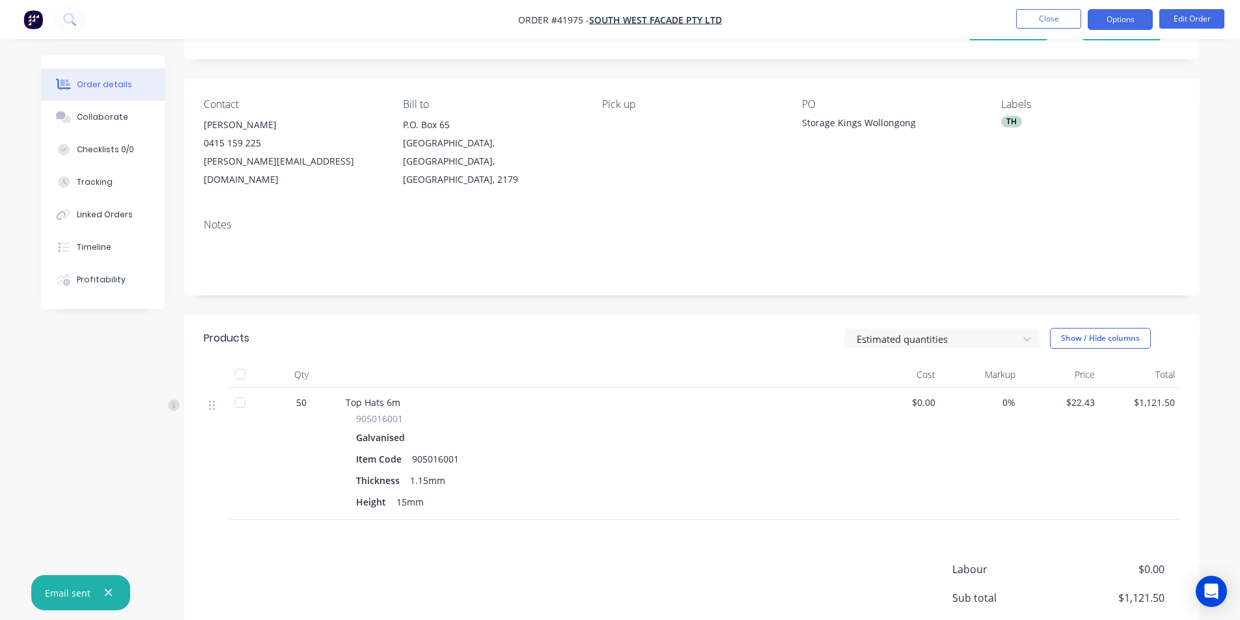
click at [1115, 16] on button "Options" at bounding box center [1120, 19] width 65 height 21
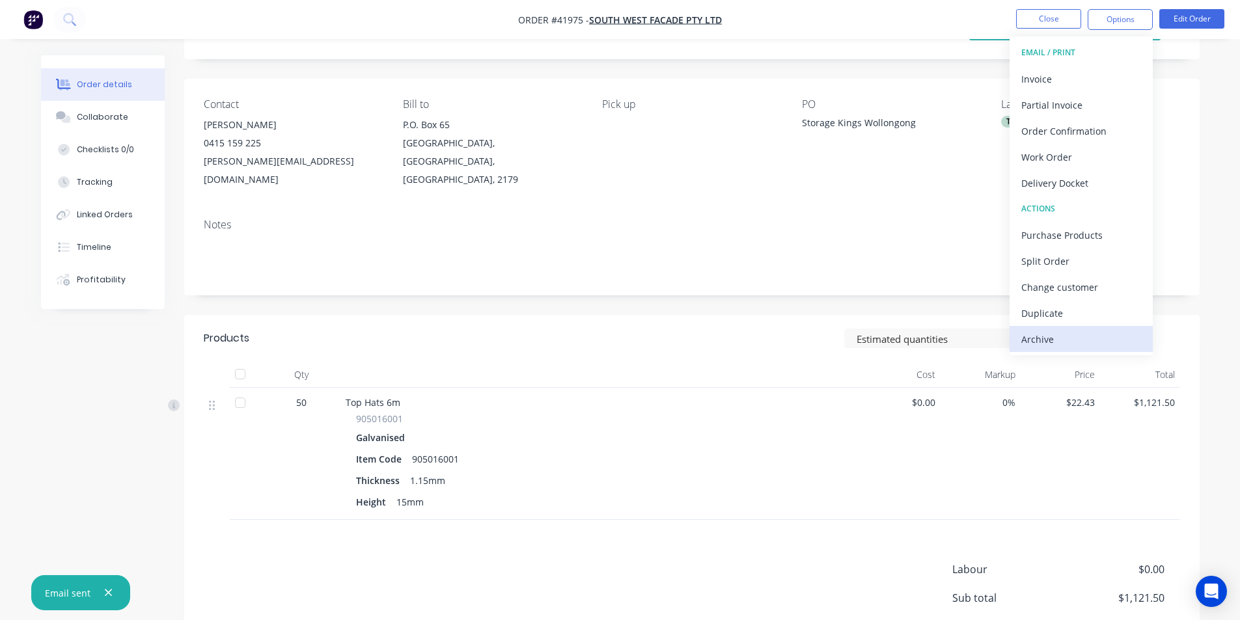
click at [1104, 345] on div "Archive" at bounding box center [1081, 339] width 120 height 19
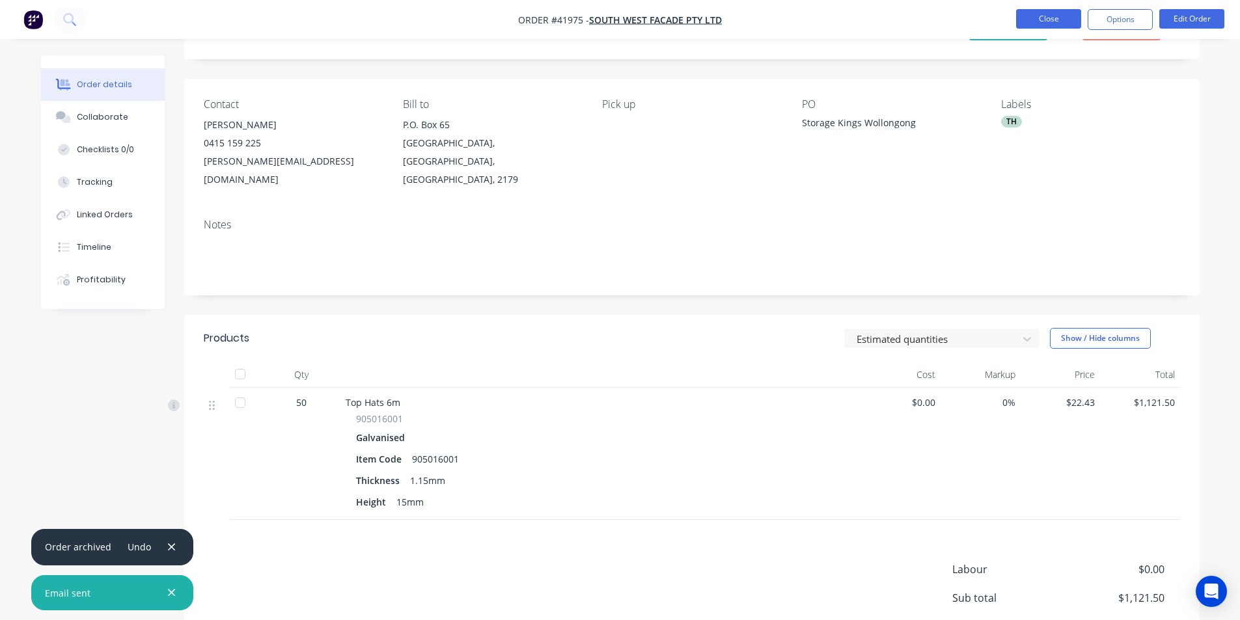
click at [1041, 12] on button "Close" at bounding box center [1048, 19] width 65 height 20
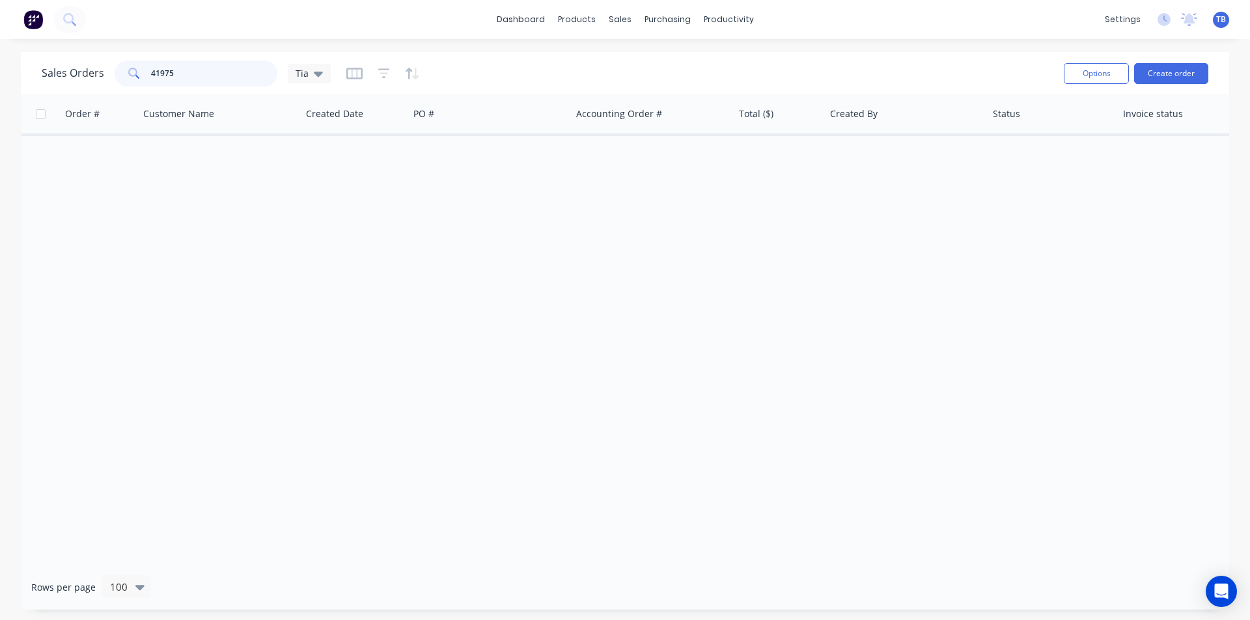
click at [204, 74] on input "41975" at bounding box center [214, 74] width 127 height 26
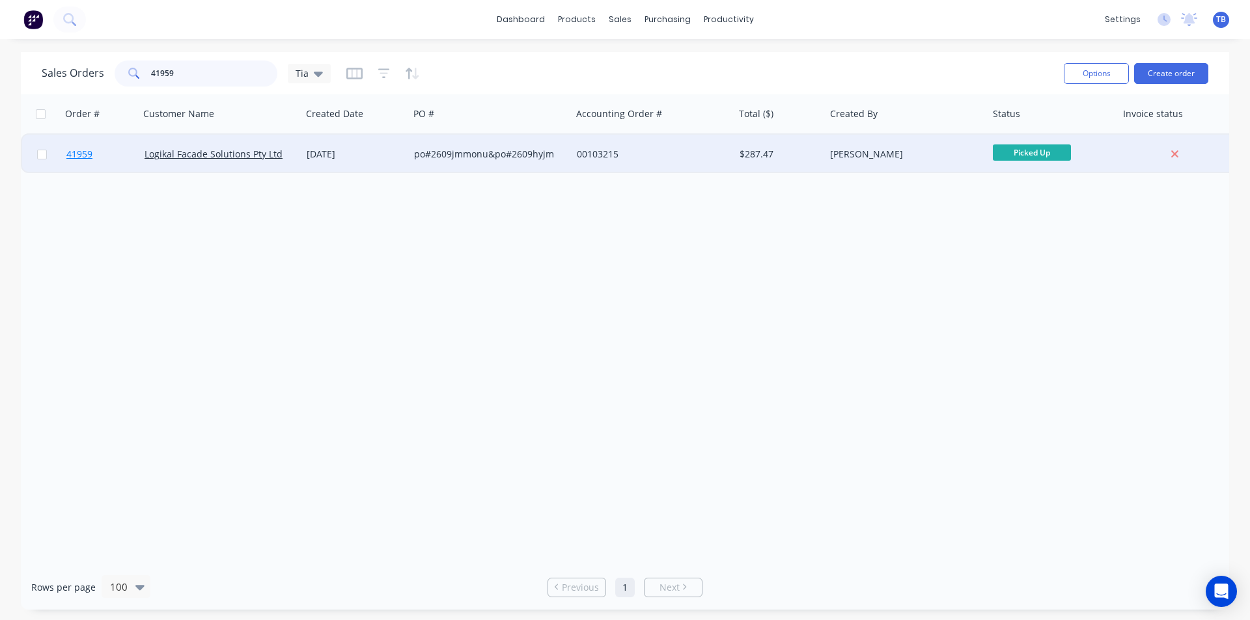
type input "41959"
click at [83, 153] on span "41959" at bounding box center [79, 154] width 26 height 13
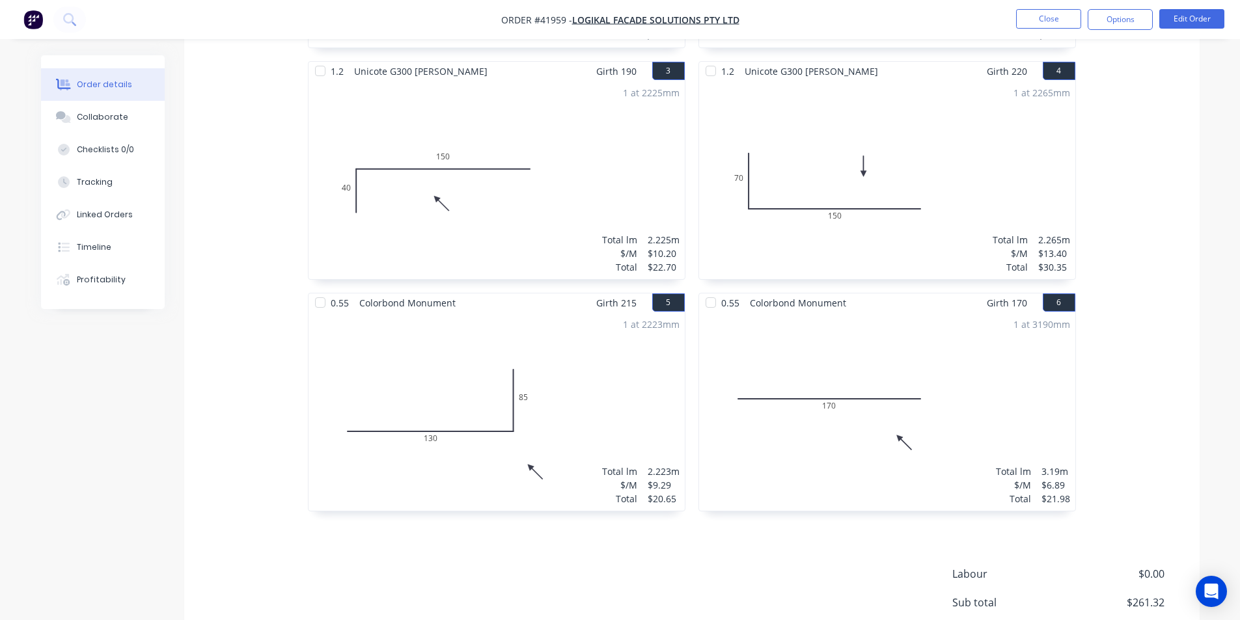
scroll to position [710, 0]
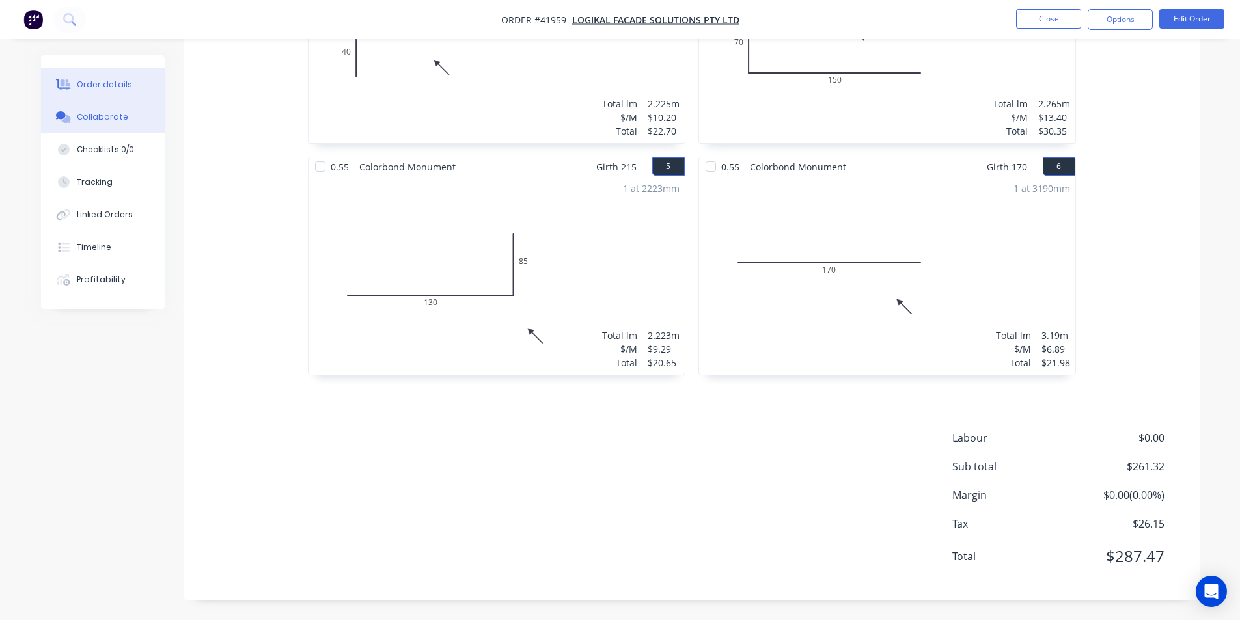
click at [103, 117] on div "Collaborate" at bounding box center [102, 117] width 51 height 12
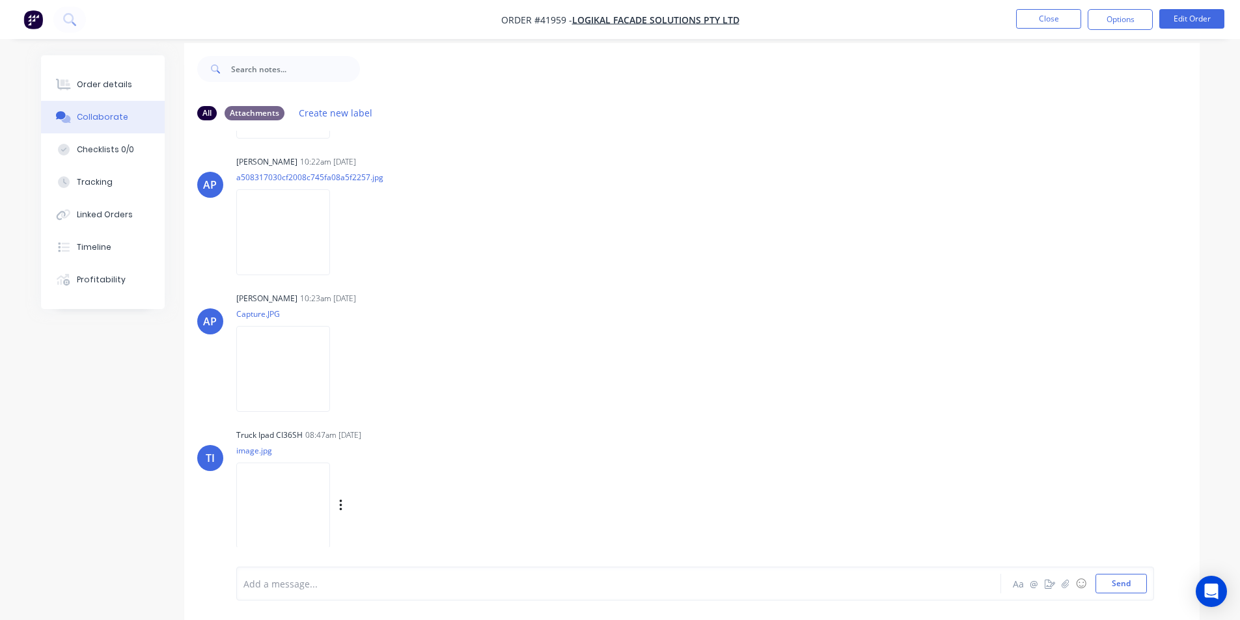
scroll to position [20, 0]
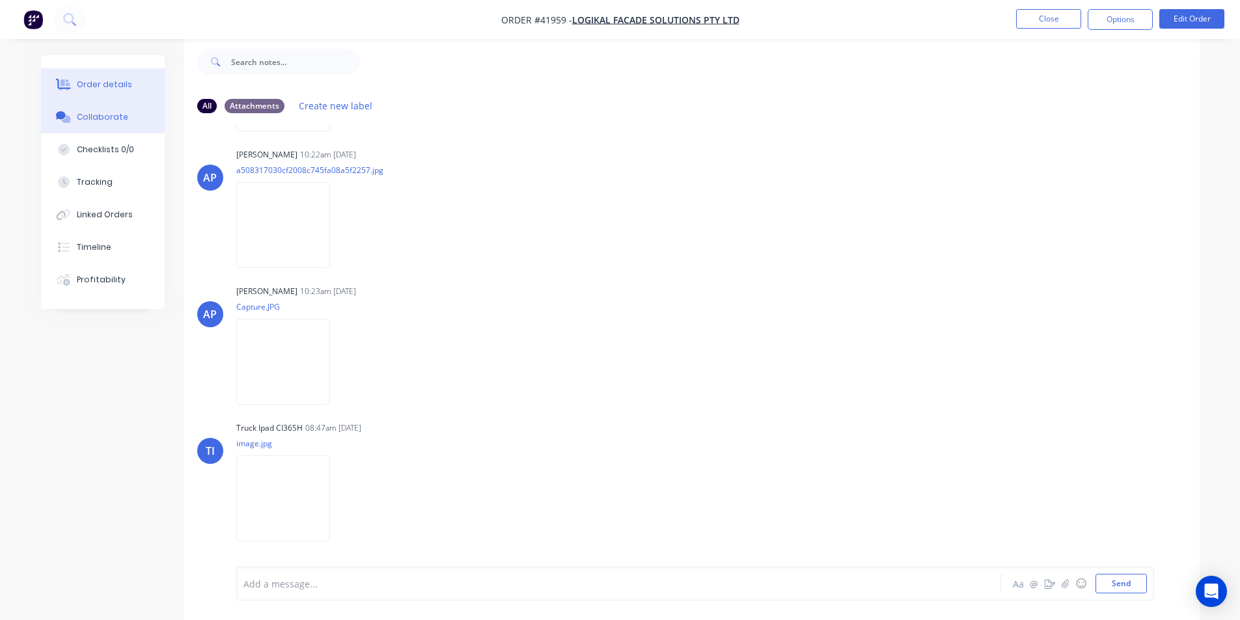
click at [104, 82] on div "Order details" at bounding box center [104, 85] width 55 height 12
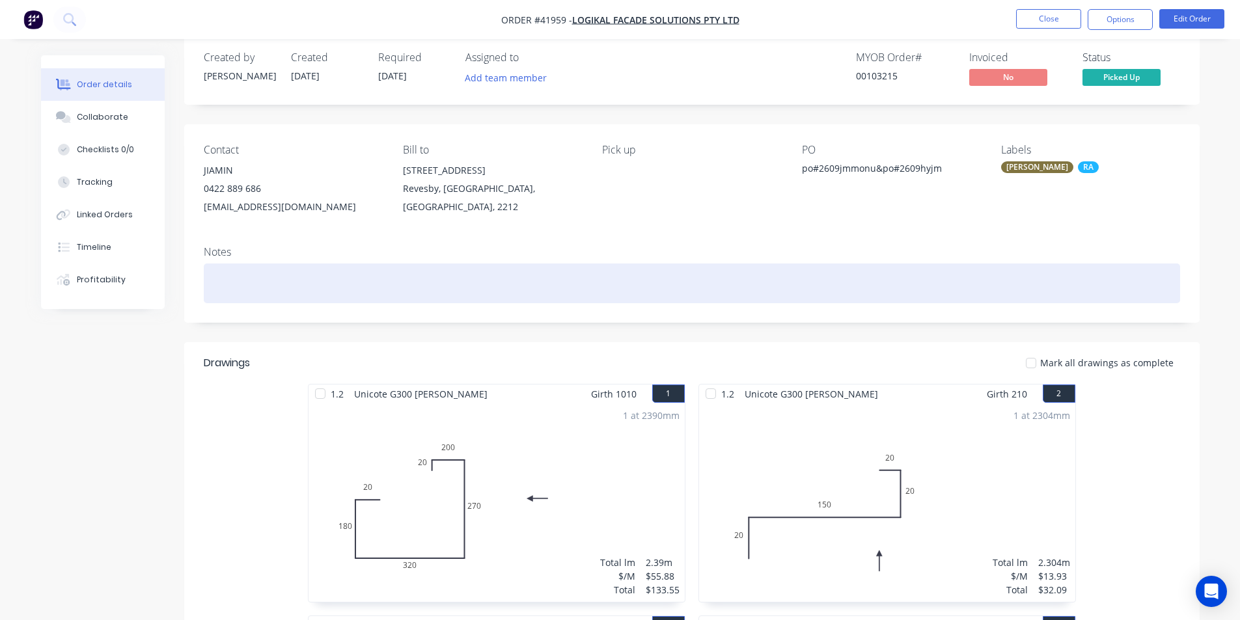
drag, startPoint x: 104, startPoint y: 82, endPoint x: 687, endPoint y: 300, distance: 622.0
click at [687, 300] on div at bounding box center [692, 284] width 976 height 40
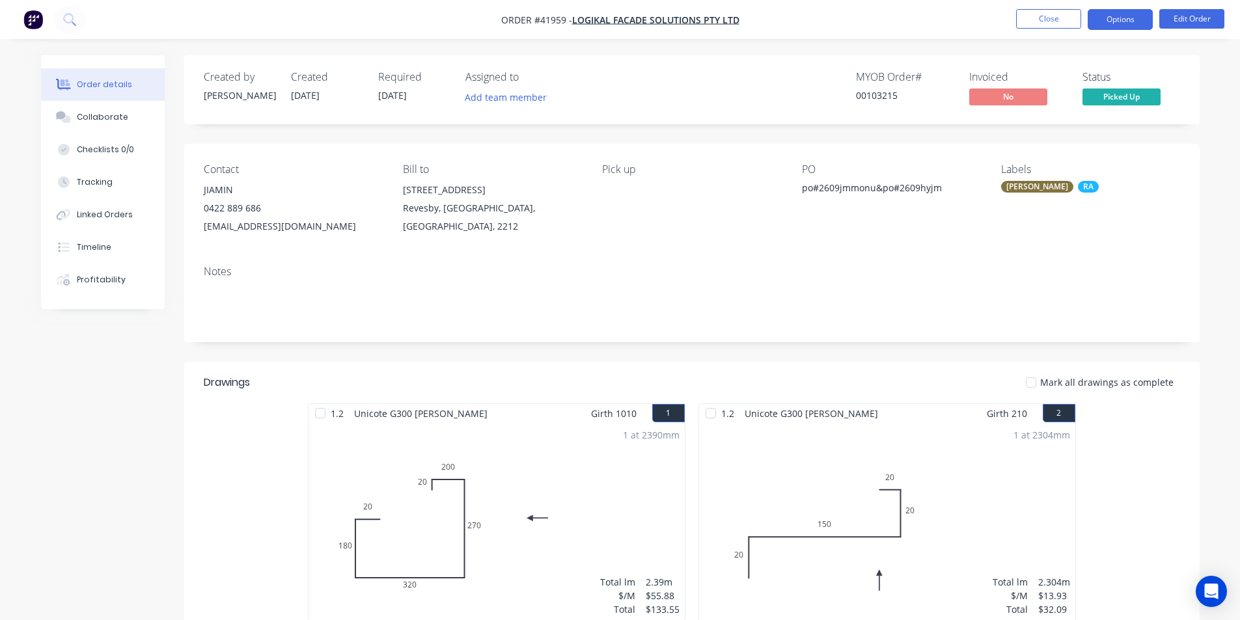
click at [1105, 20] on button "Options" at bounding box center [1120, 19] width 65 height 21
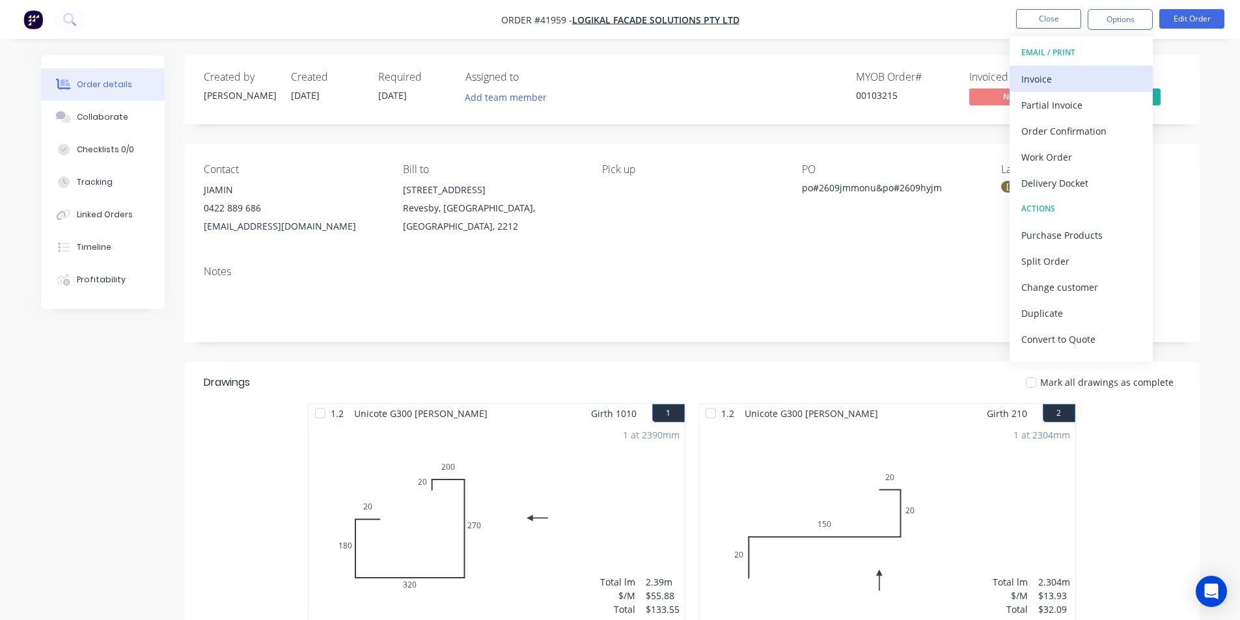
click at [1071, 82] on div "Invoice" at bounding box center [1081, 79] width 120 height 19
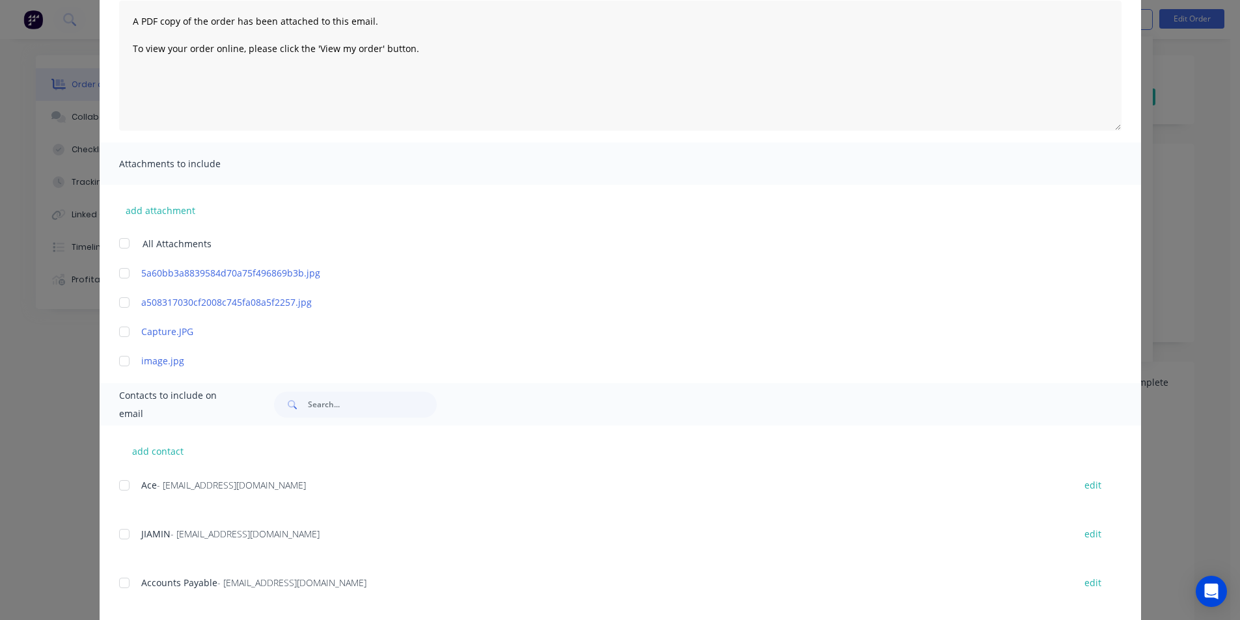
scroll to position [260, 0]
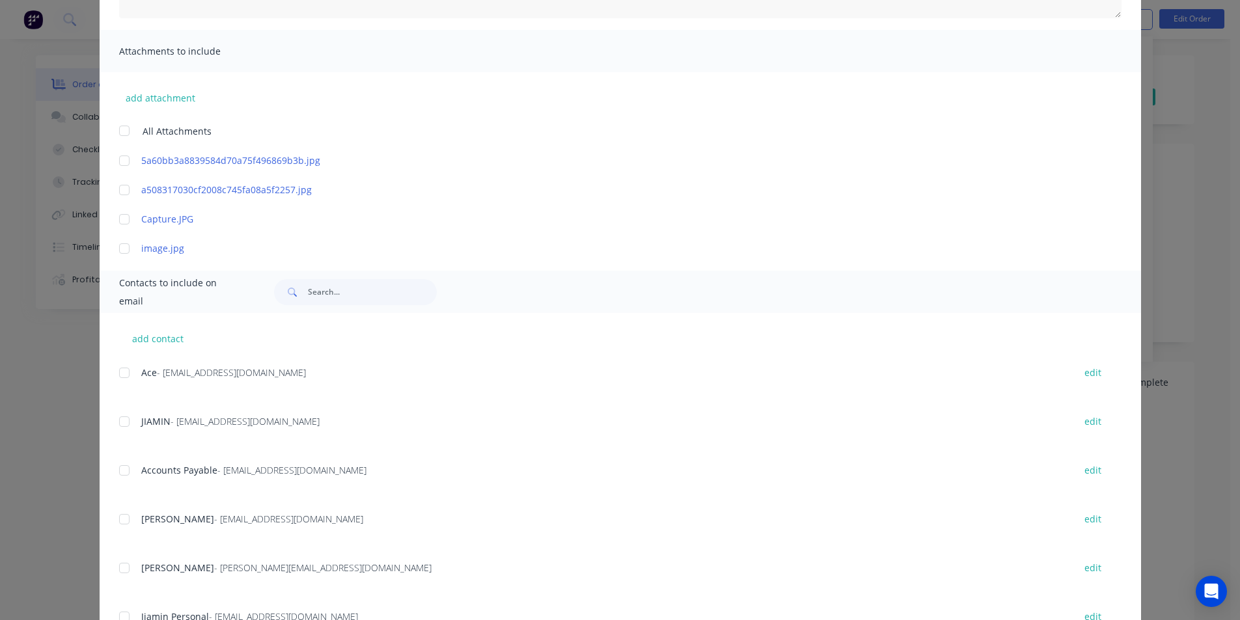
click at [131, 471] on div at bounding box center [124, 471] width 26 height 26
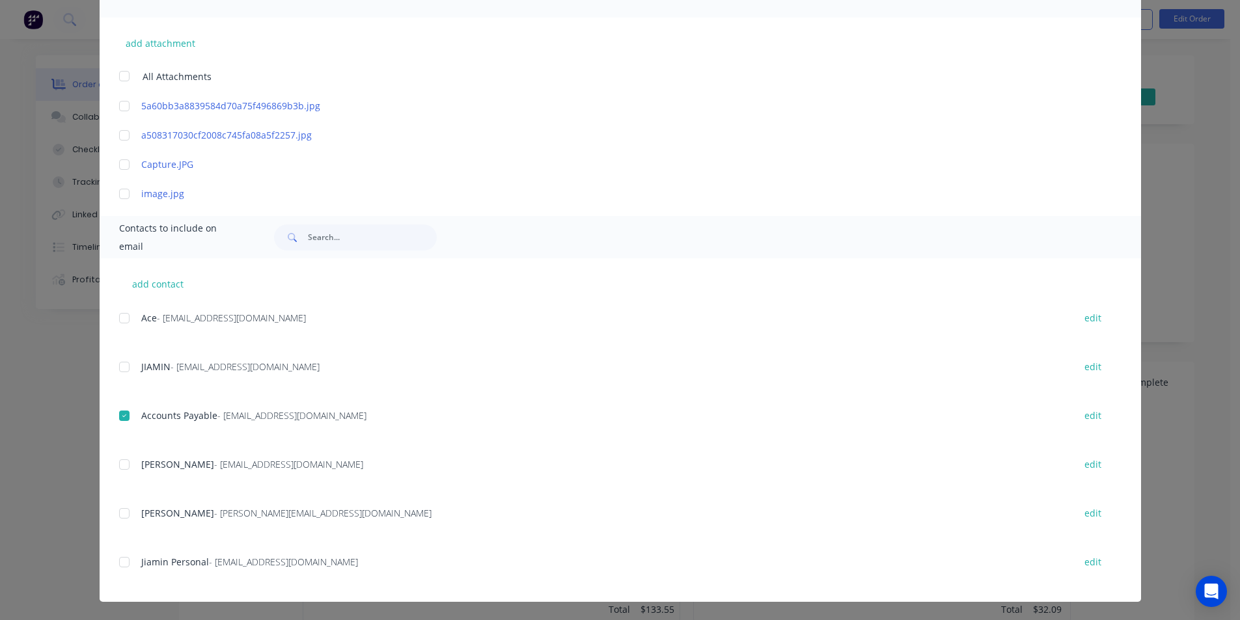
scroll to position [0, 0]
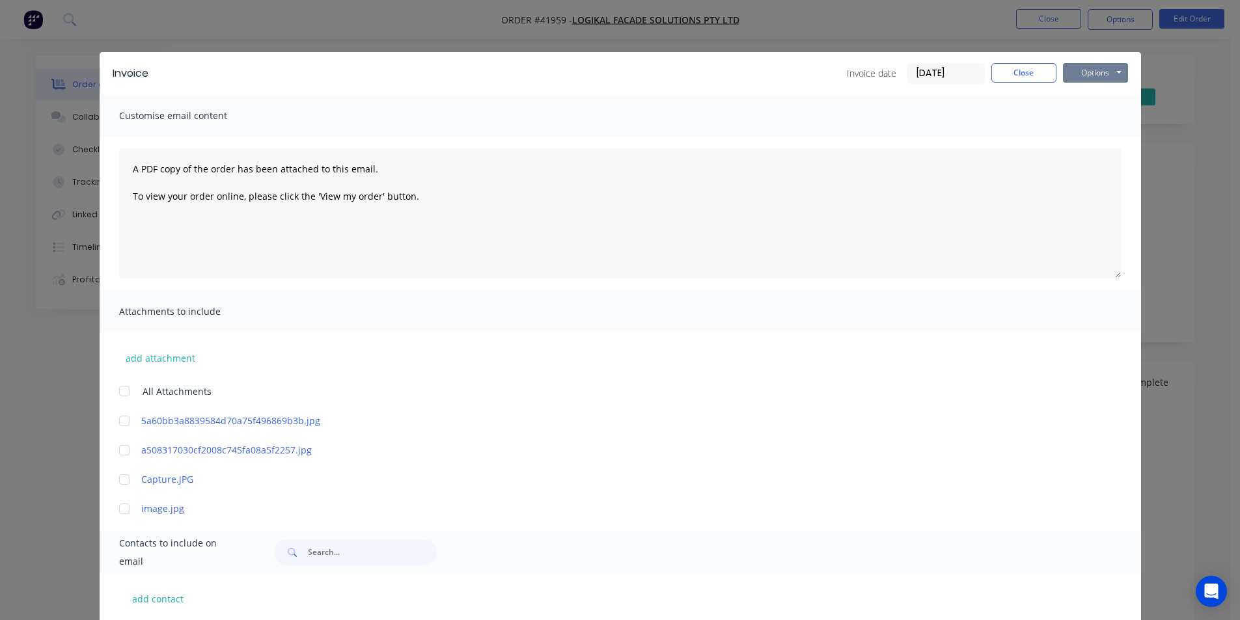
click at [1080, 70] on button "Options" at bounding box center [1095, 73] width 65 height 20
click at [1097, 143] on button "Email" at bounding box center [1104, 138] width 83 height 21
click at [1021, 65] on button "Close" at bounding box center [1023, 73] width 65 height 20
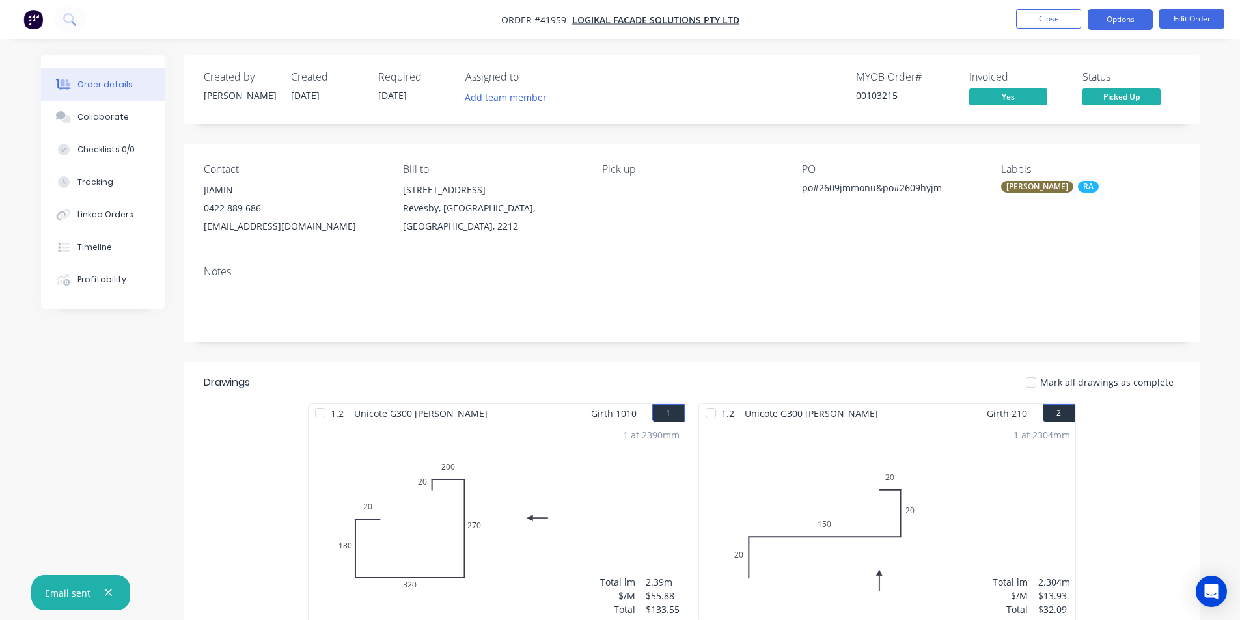
click at [1096, 23] on button "Options" at bounding box center [1120, 19] width 65 height 21
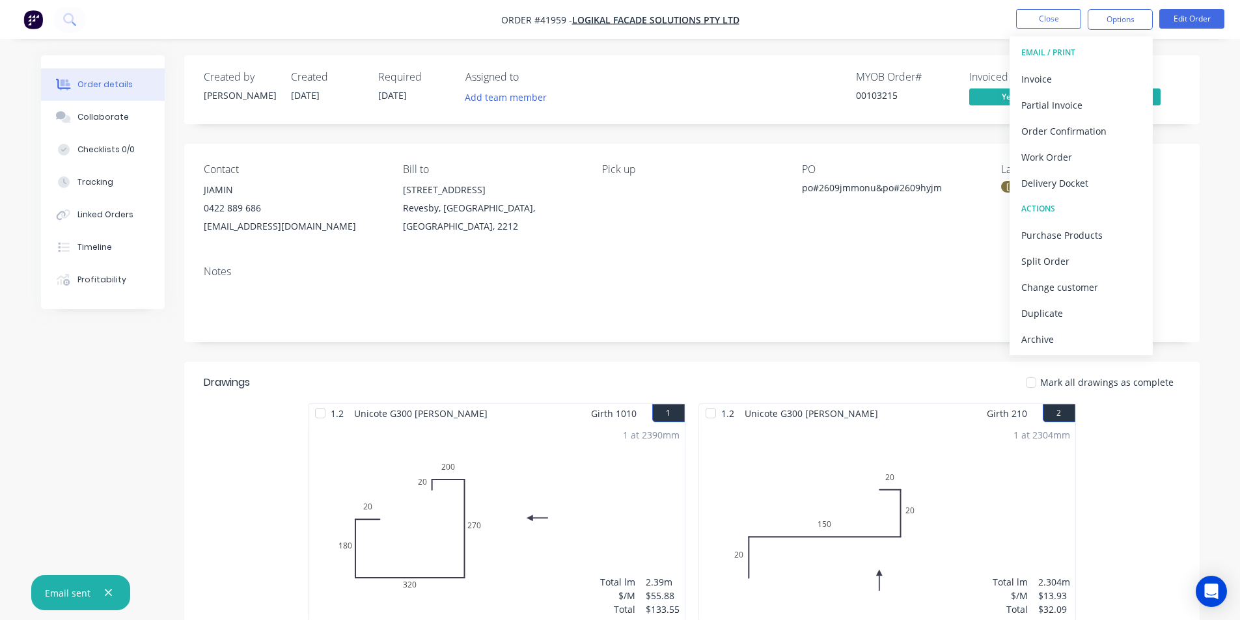
drag, startPoint x: 1055, startPoint y: 345, endPoint x: 1075, endPoint y: 85, distance: 260.4
click at [1055, 344] on div "Archive" at bounding box center [1081, 339] width 120 height 19
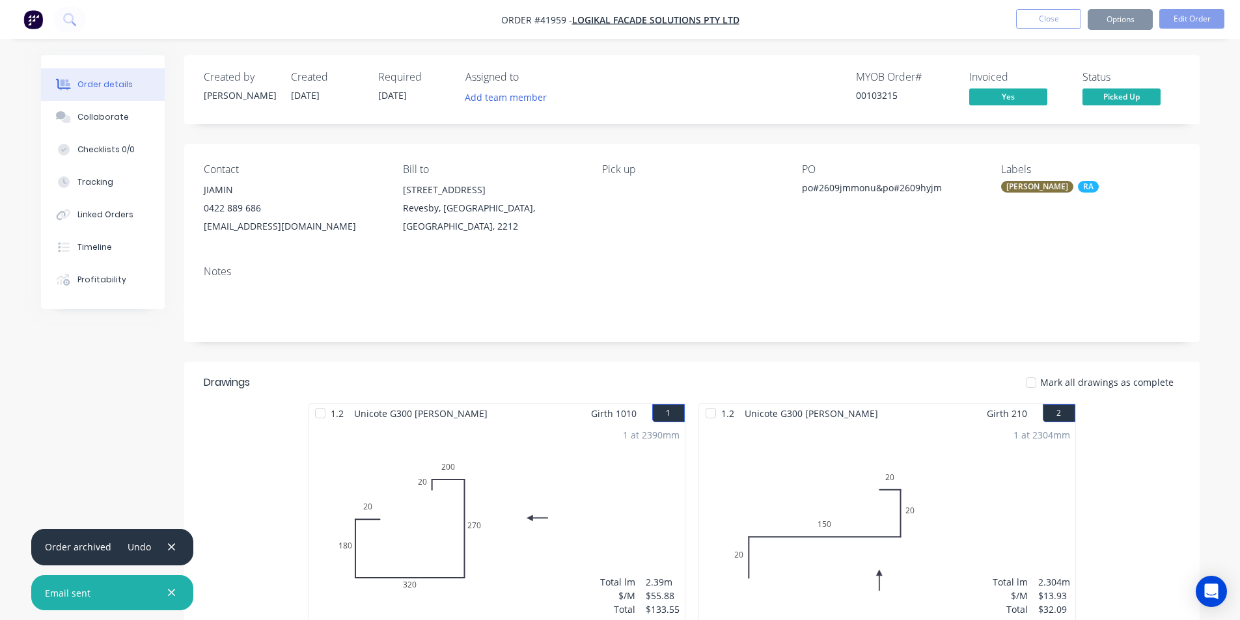
click at [1054, 18] on button "Close" at bounding box center [1048, 19] width 65 height 20
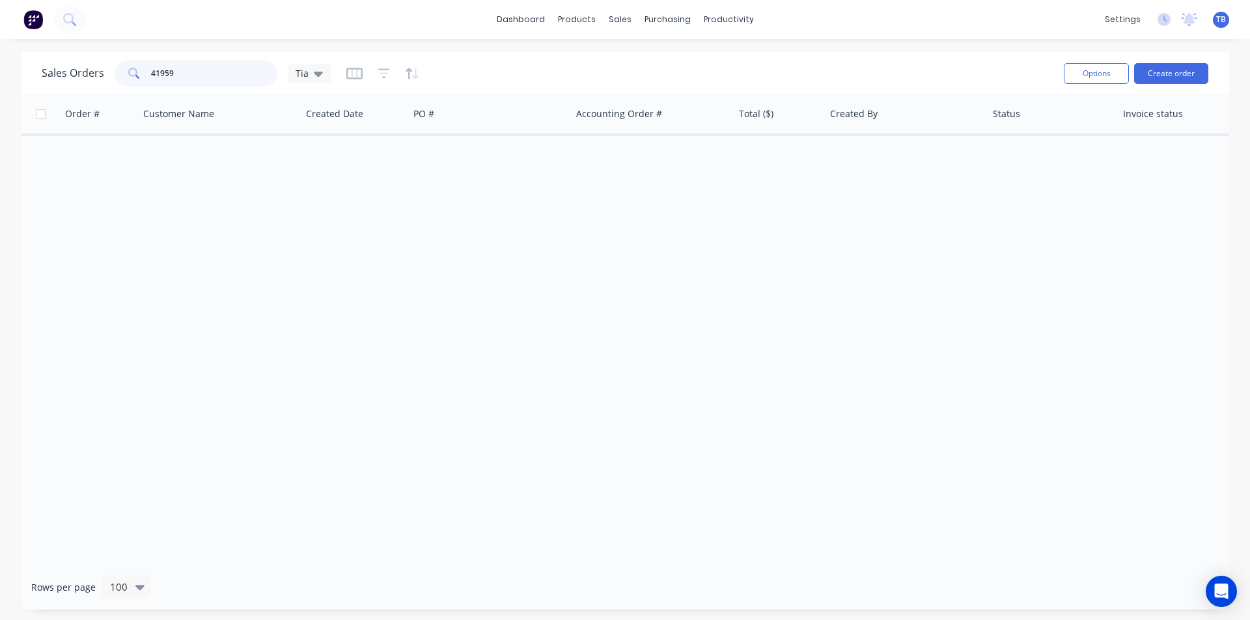
drag, startPoint x: 185, startPoint y: 72, endPoint x: 15, endPoint y: 91, distance: 170.9
click at [10, 94] on div "Sales Orders 41959 Tia Options Create order Order # Customer Name Created Date …" at bounding box center [625, 331] width 1250 height 558
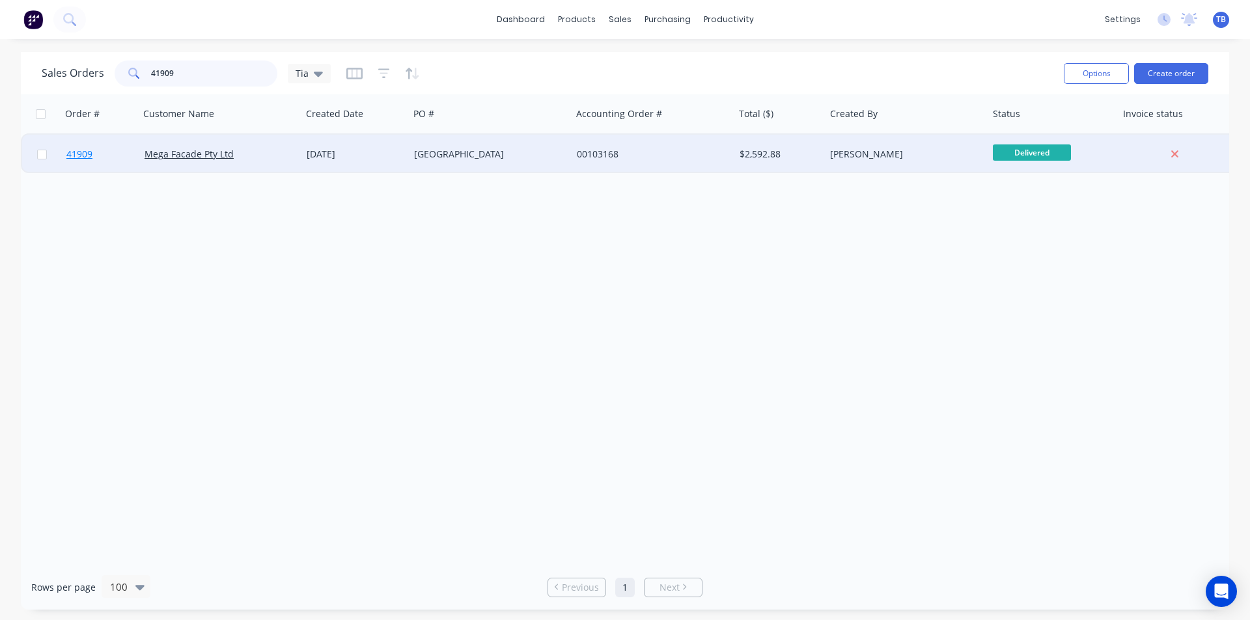
type input "41909"
click at [85, 149] on span "41909" at bounding box center [79, 154] width 26 height 13
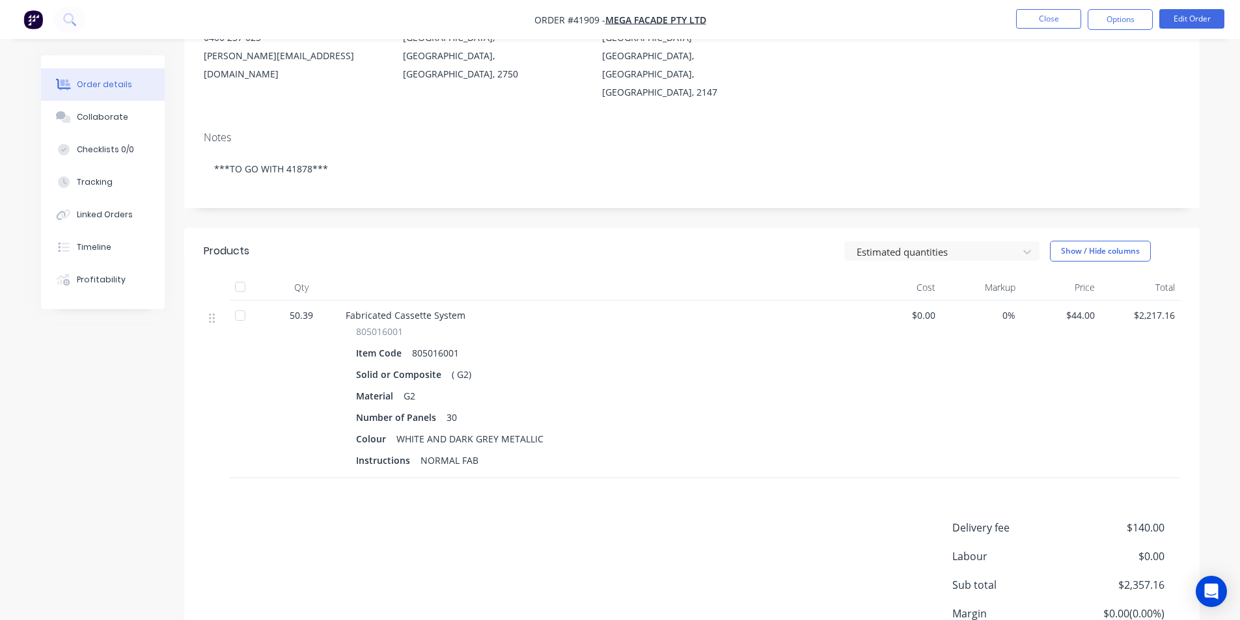
scroll to position [284, 0]
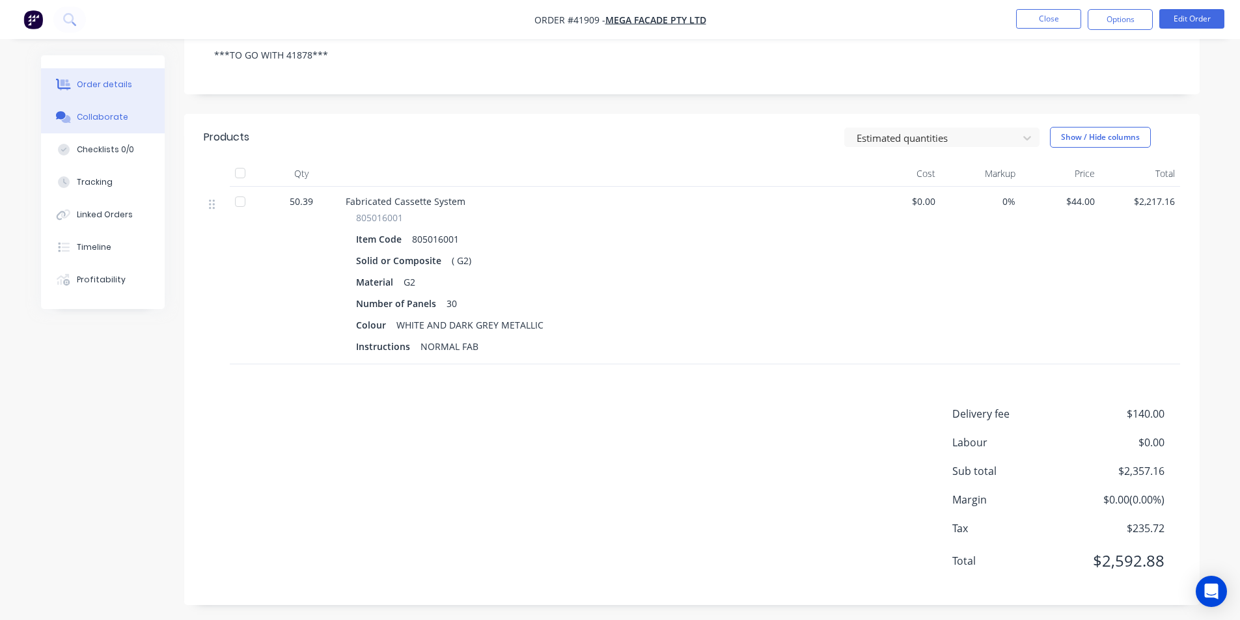
click at [101, 125] on button "Collaborate" at bounding box center [103, 117] width 124 height 33
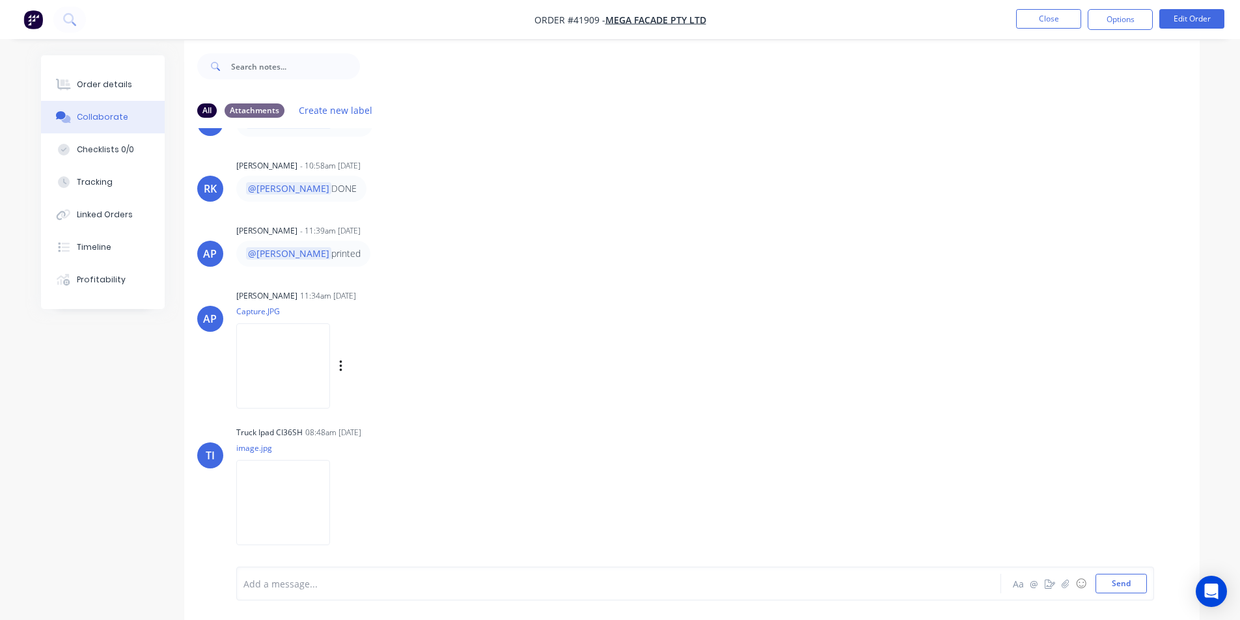
scroll to position [20, 0]
click at [330, 348] on img at bounding box center [283, 361] width 94 height 85
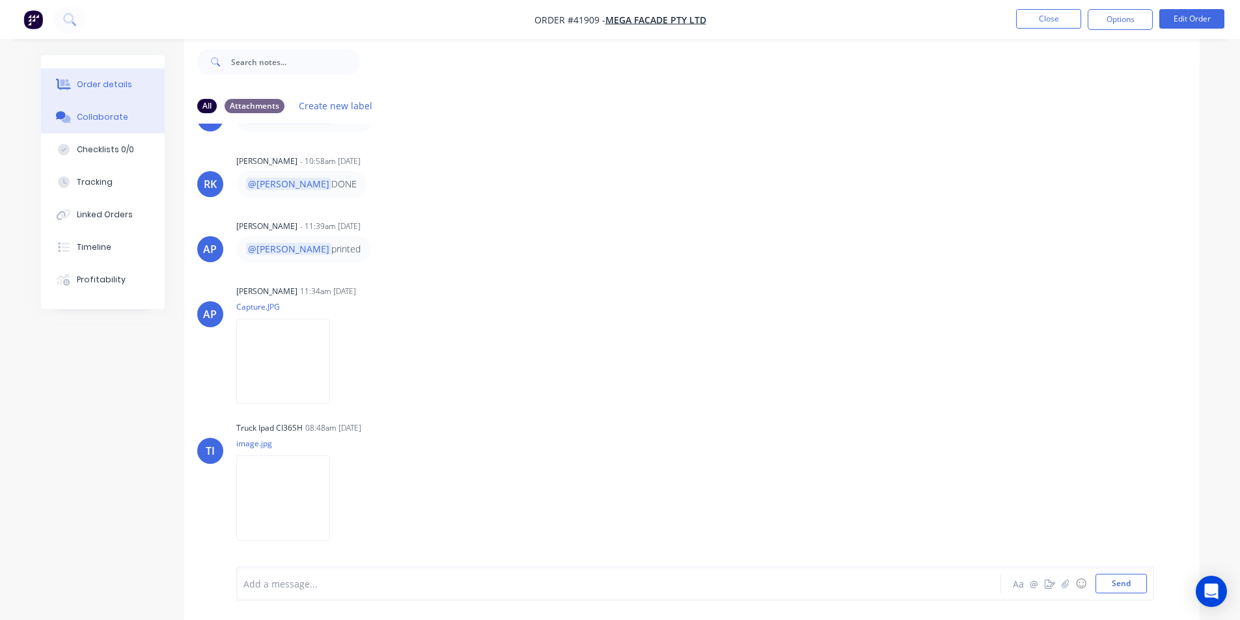
click at [107, 89] on div "Order details" at bounding box center [104, 85] width 55 height 12
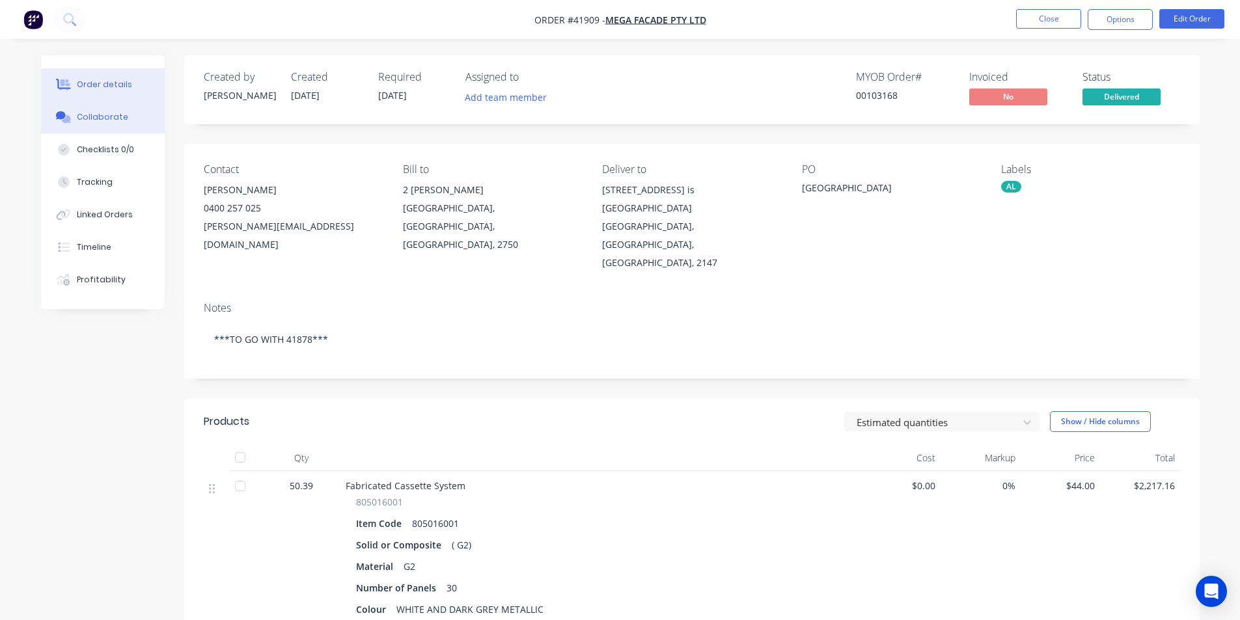
click at [101, 103] on button "Collaborate" at bounding box center [103, 117] width 124 height 33
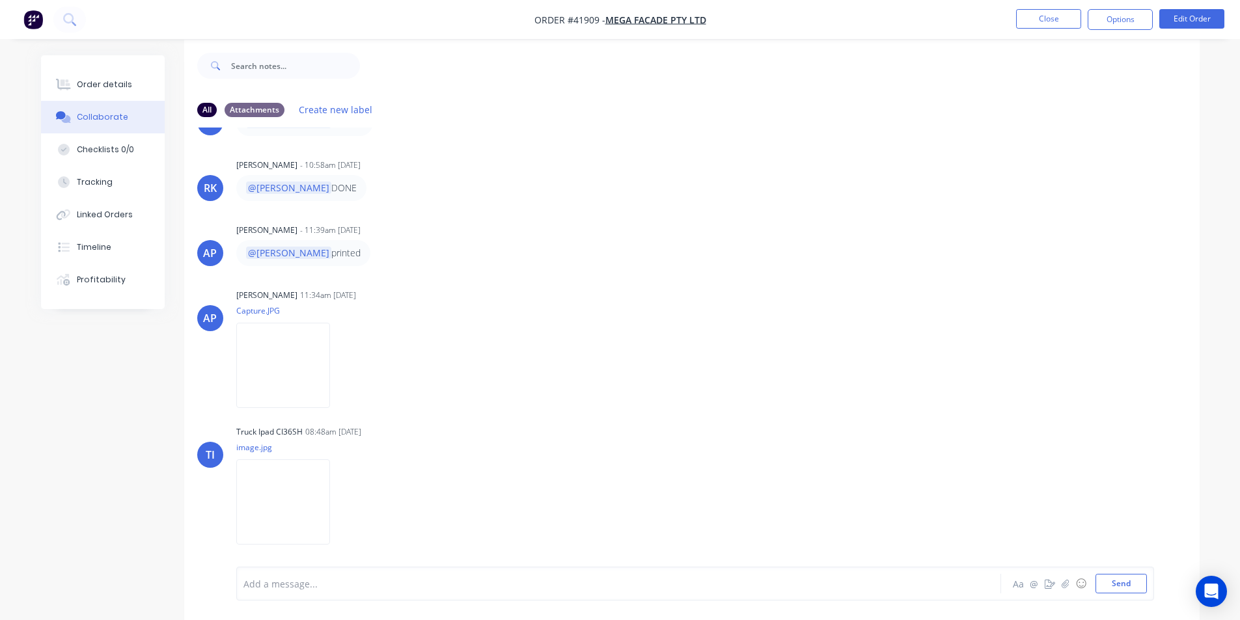
scroll to position [20, 0]
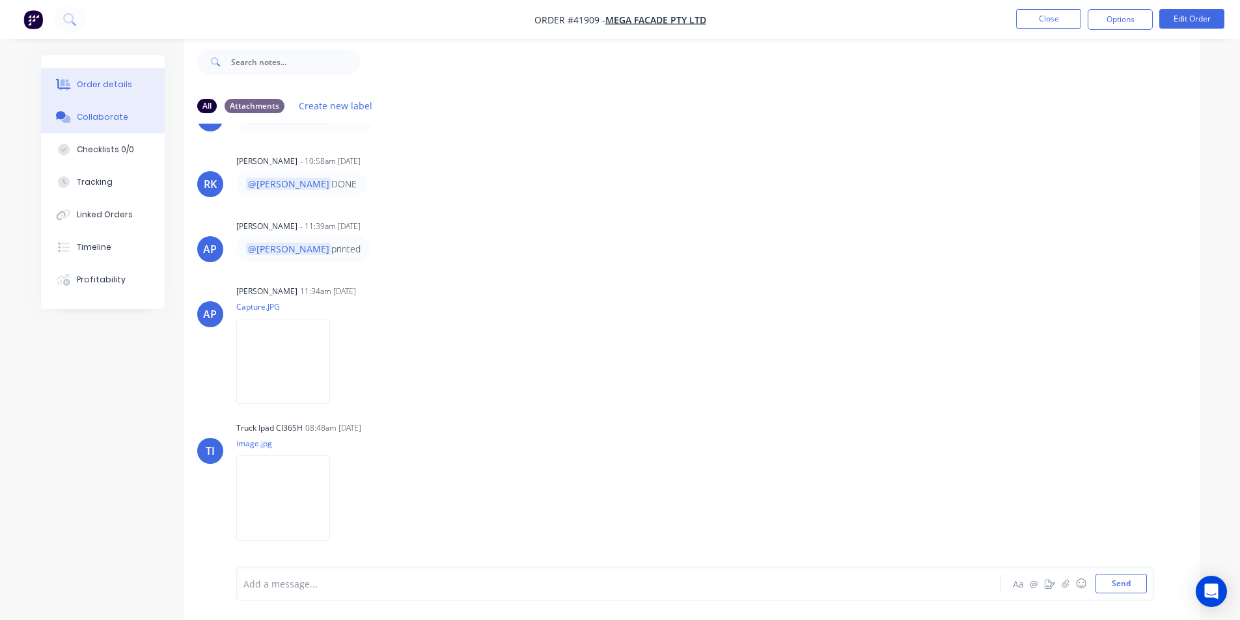
click at [128, 85] on button "Order details" at bounding box center [103, 84] width 124 height 33
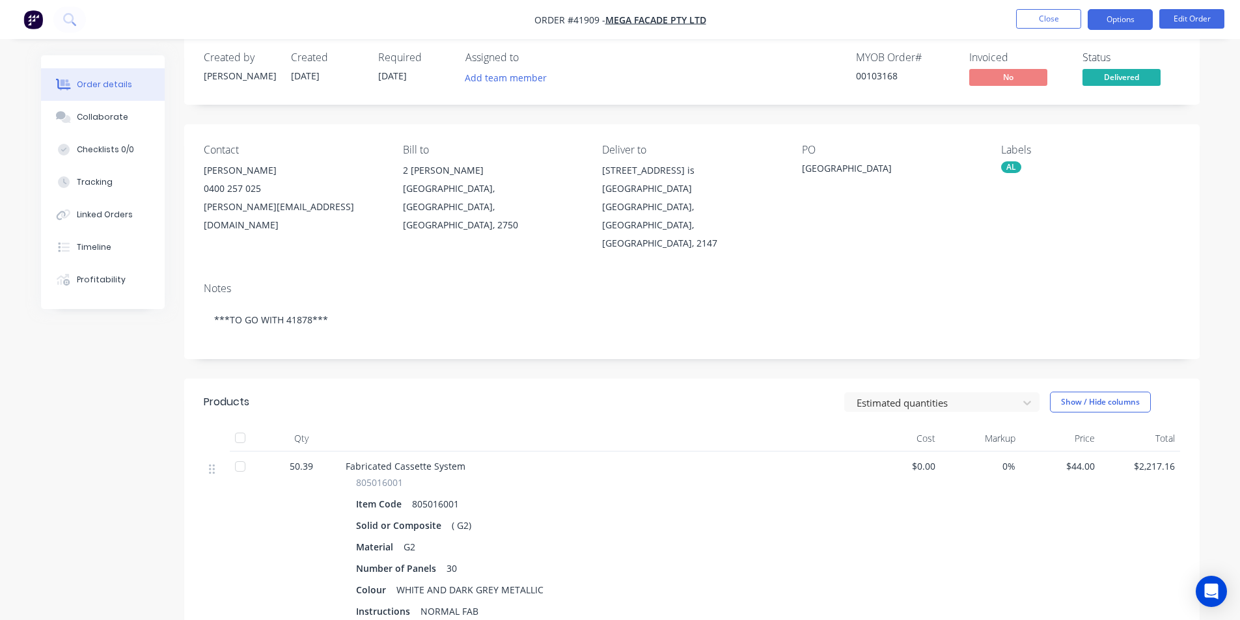
click at [1129, 18] on button "Options" at bounding box center [1120, 19] width 65 height 21
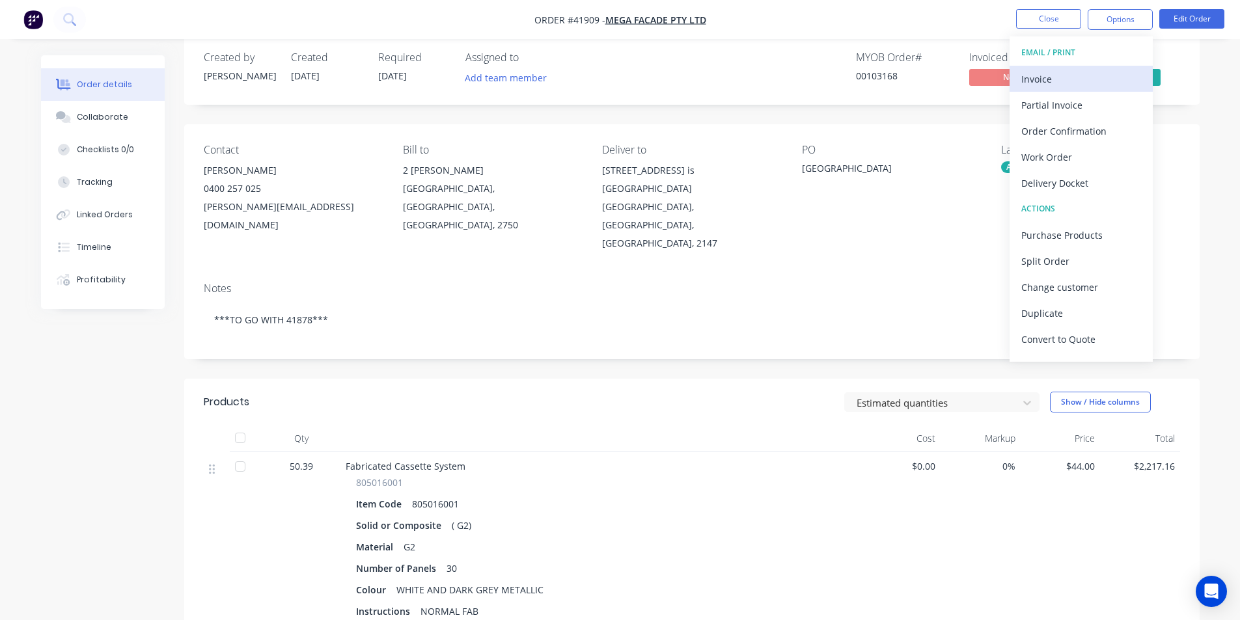
click at [1099, 85] on div "Invoice" at bounding box center [1081, 79] width 120 height 19
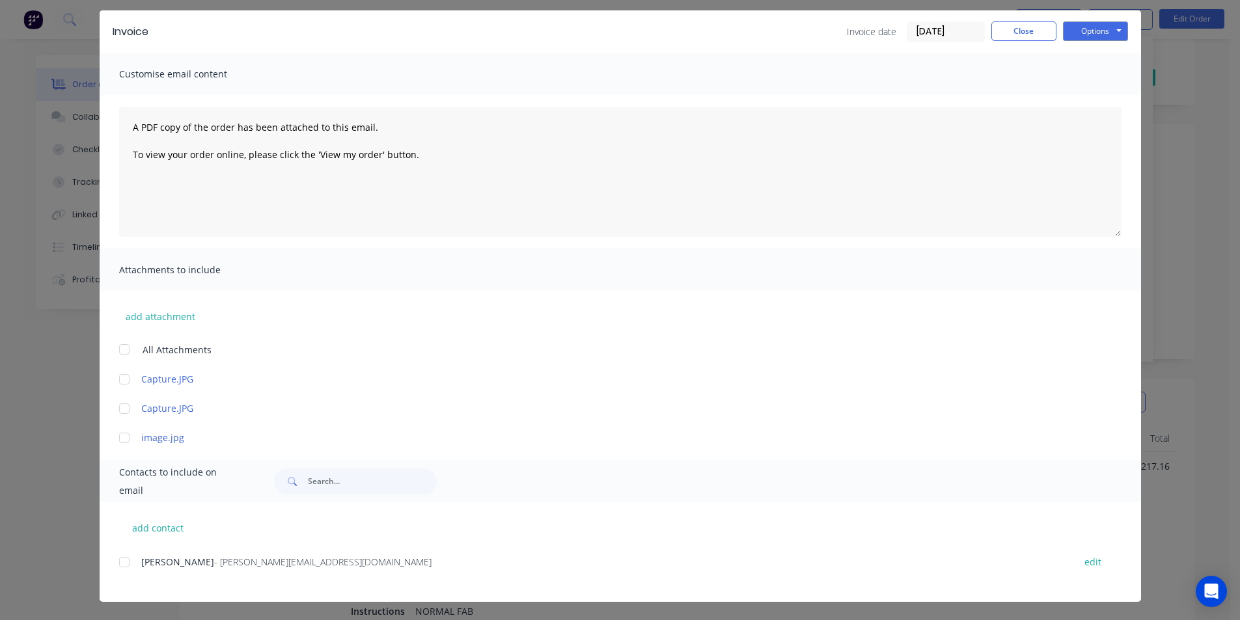
click at [125, 562] on div at bounding box center [124, 562] width 26 height 26
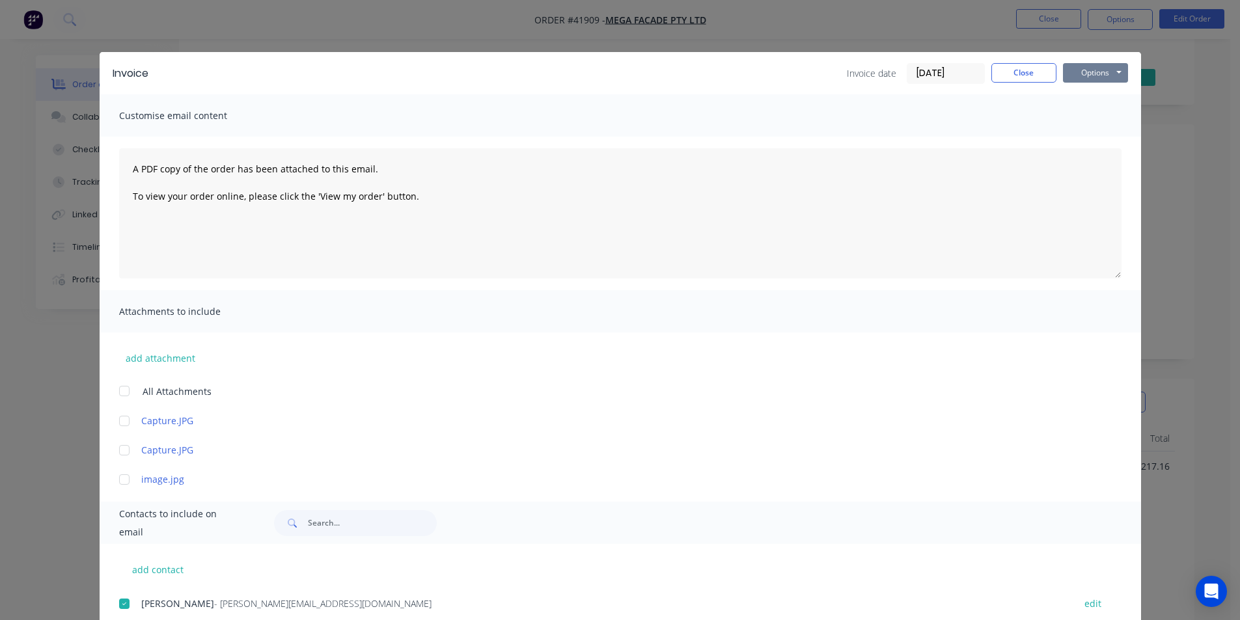
click at [1072, 71] on button "Options" at bounding box center [1095, 73] width 65 height 20
click at [1098, 141] on button "Email" at bounding box center [1104, 138] width 83 height 21
click at [1008, 66] on button "Close" at bounding box center [1023, 73] width 65 height 20
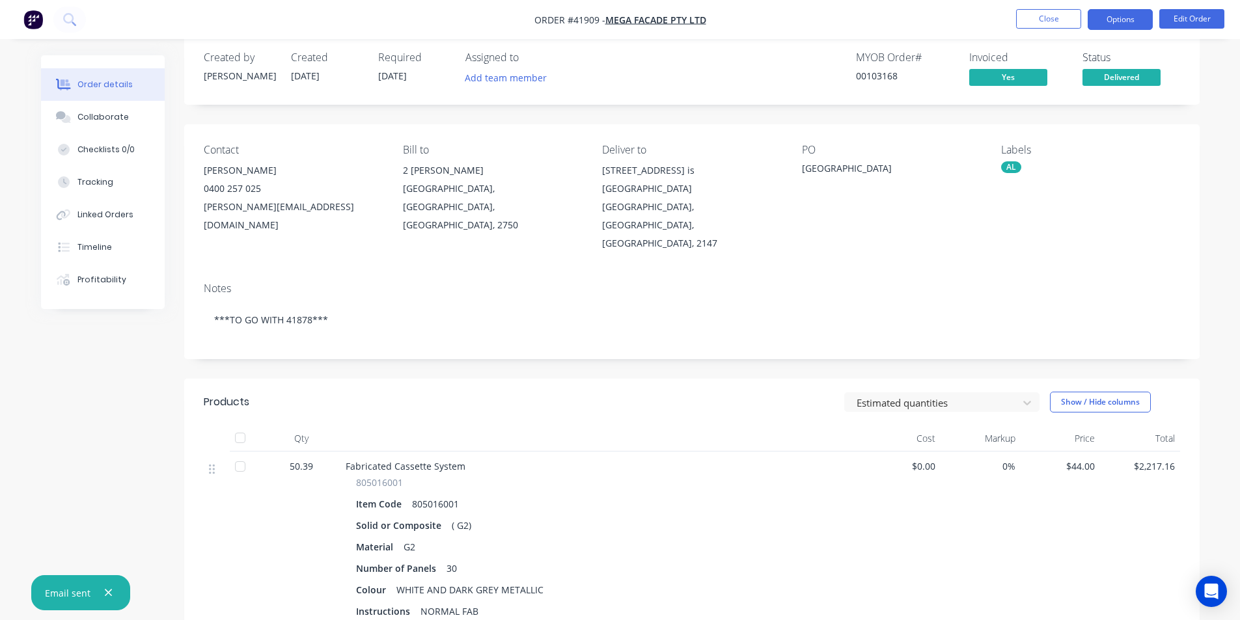
click at [1116, 13] on button "Options" at bounding box center [1120, 19] width 65 height 21
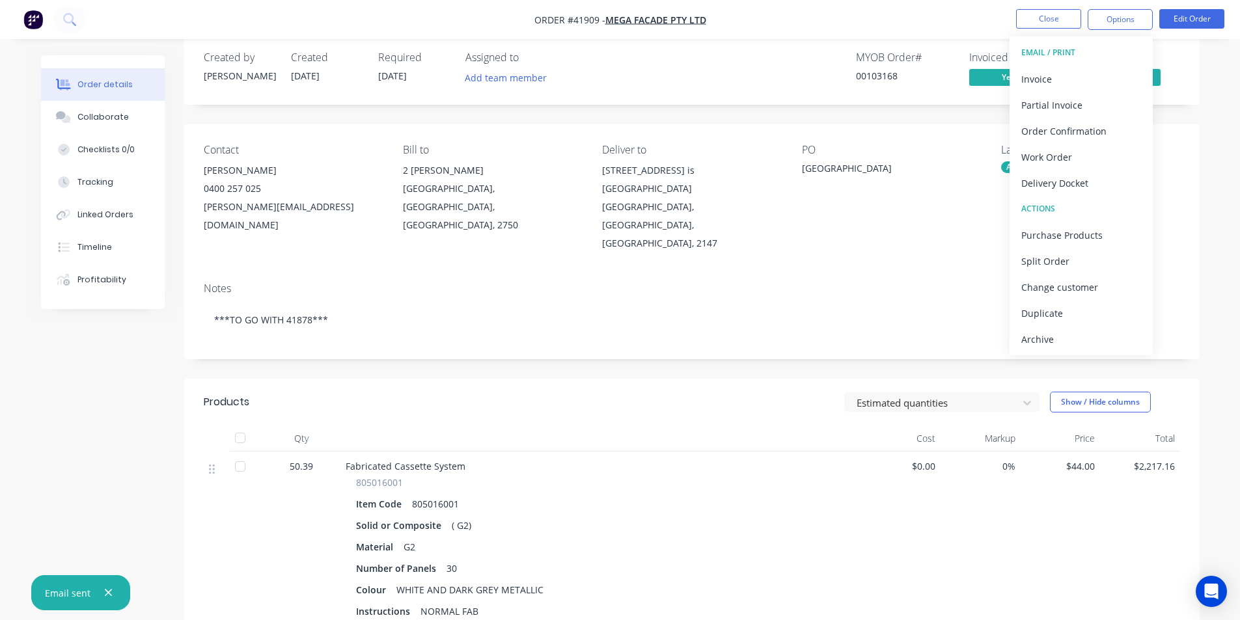
drag, startPoint x: 1043, startPoint y: 348, endPoint x: 1043, endPoint y: 339, distance: 8.5
click at [1043, 347] on div "Archive" at bounding box center [1081, 339] width 120 height 19
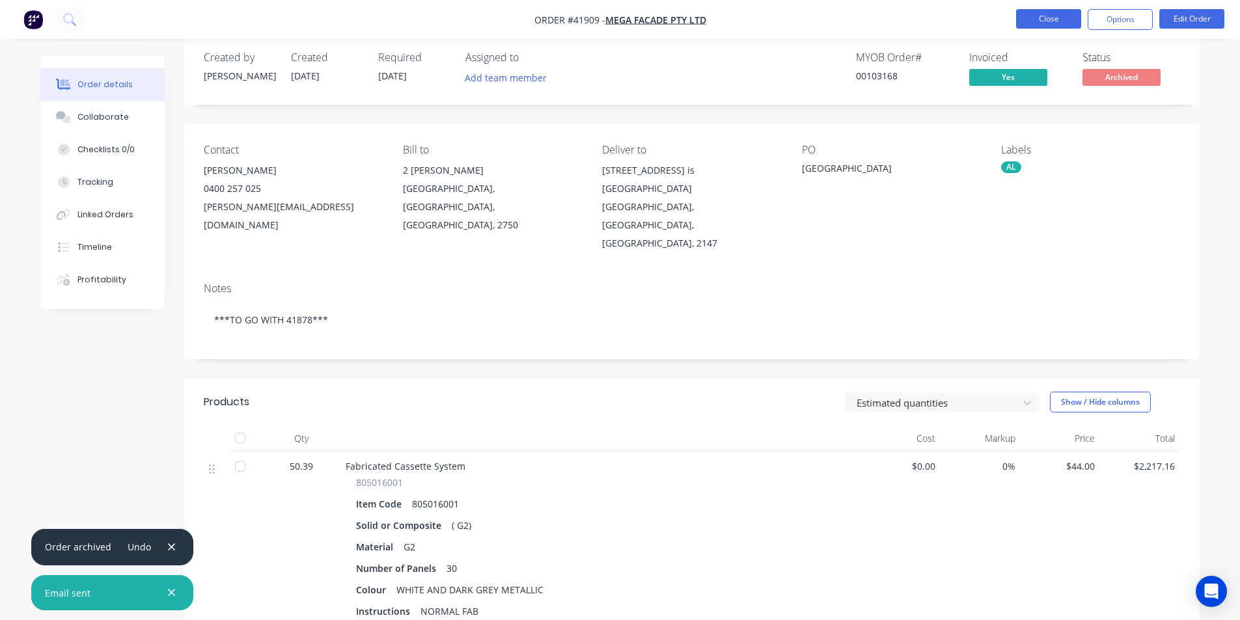
click at [1058, 14] on button "Close" at bounding box center [1048, 19] width 65 height 20
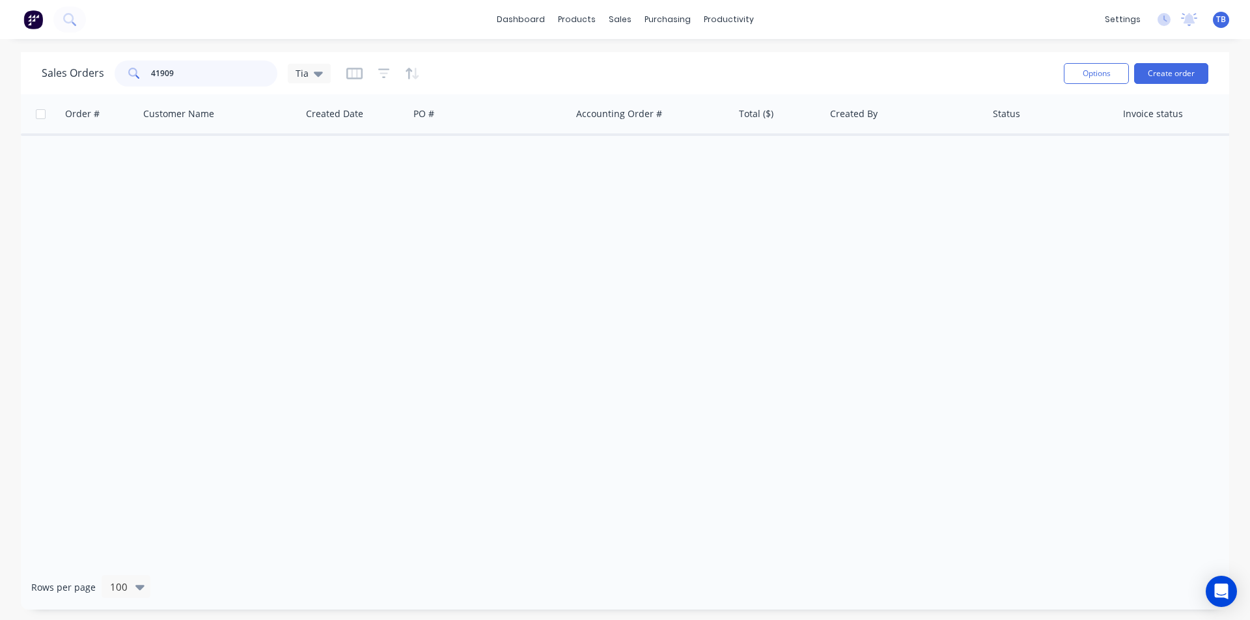
drag, startPoint x: 196, startPoint y: 74, endPoint x: 0, endPoint y: 79, distance: 196.0
click at [0, 79] on div "Sales Orders 41909 Tia Options Create order Order # Customer Name Created Date …" at bounding box center [625, 331] width 1250 height 558
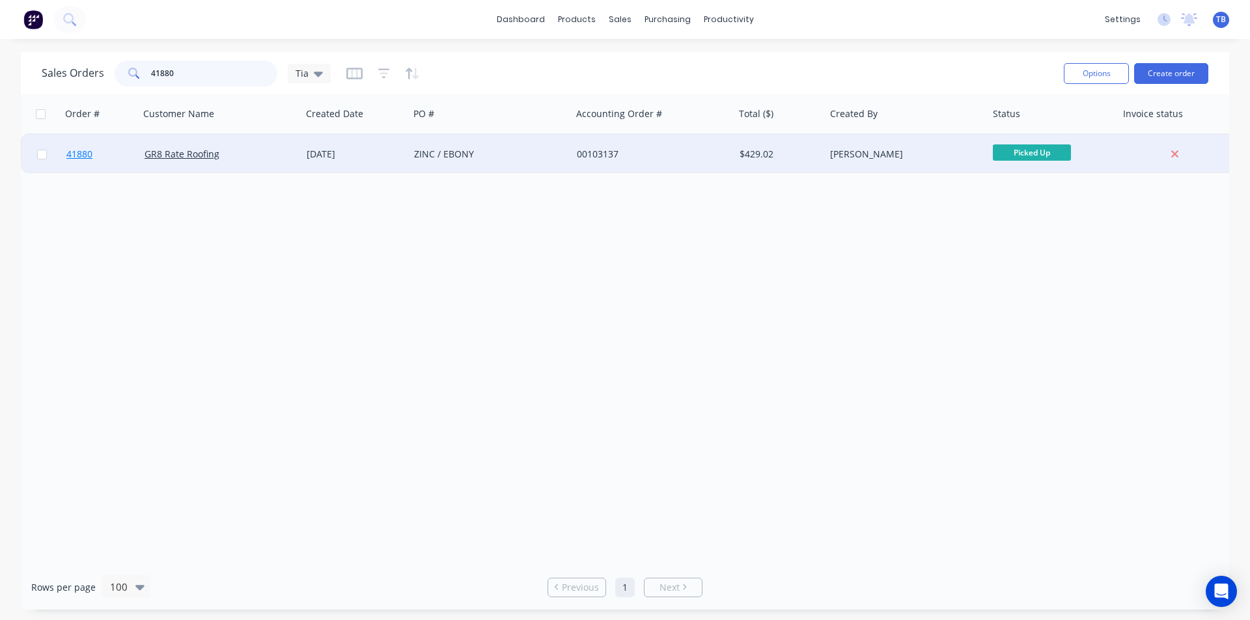
type input "41880"
click at [81, 155] on span "41880" at bounding box center [79, 154] width 26 height 13
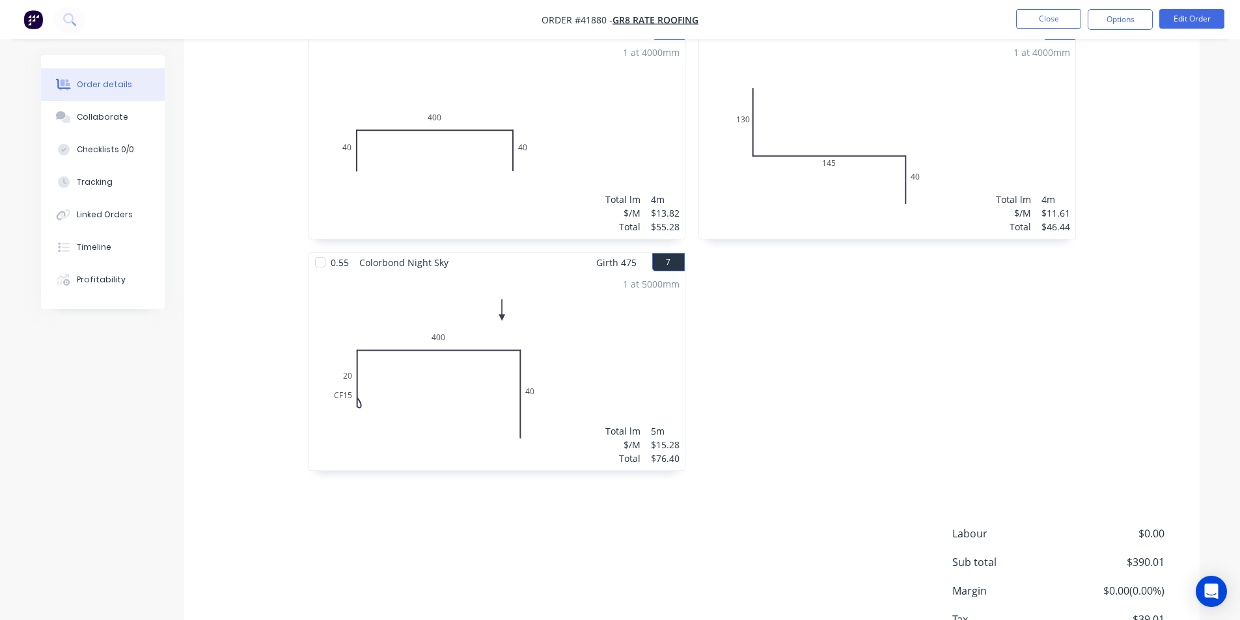
scroll to position [942, 0]
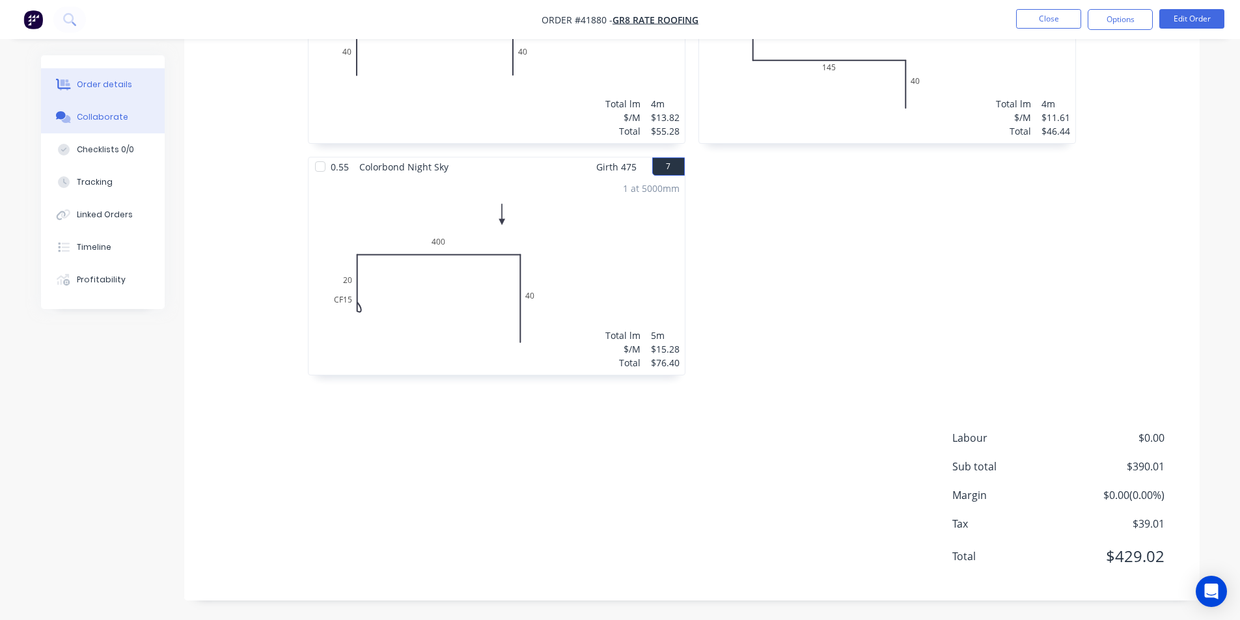
click at [131, 125] on button "Collaborate" at bounding box center [103, 117] width 124 height 33
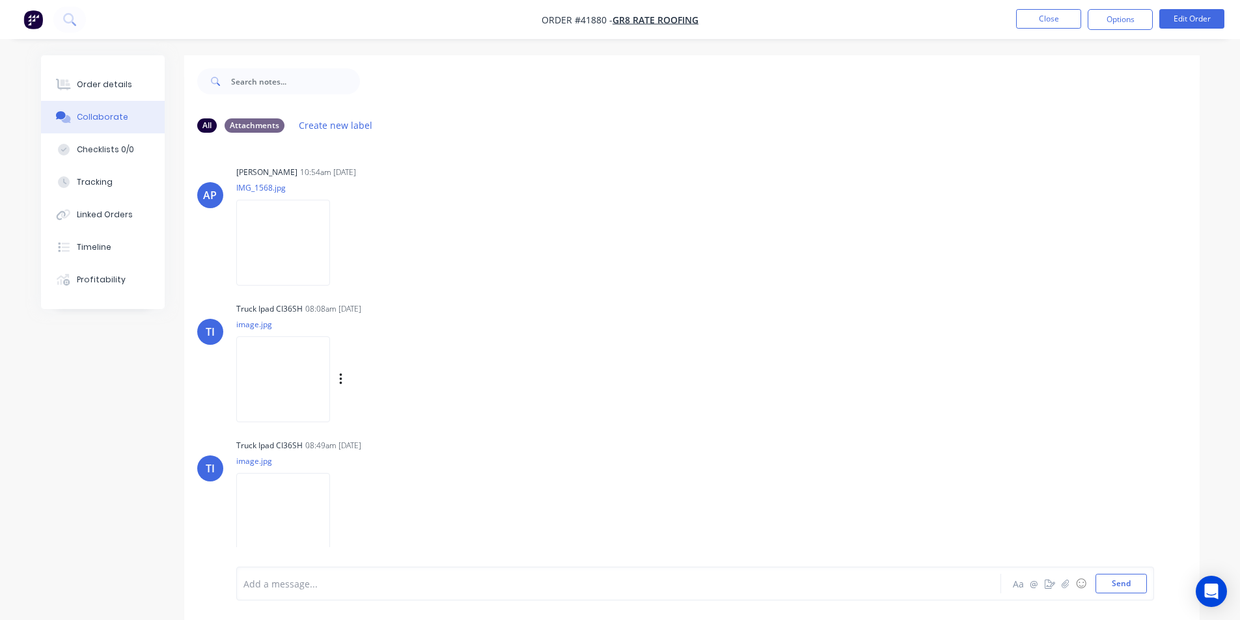
scroll to position [20, 0]
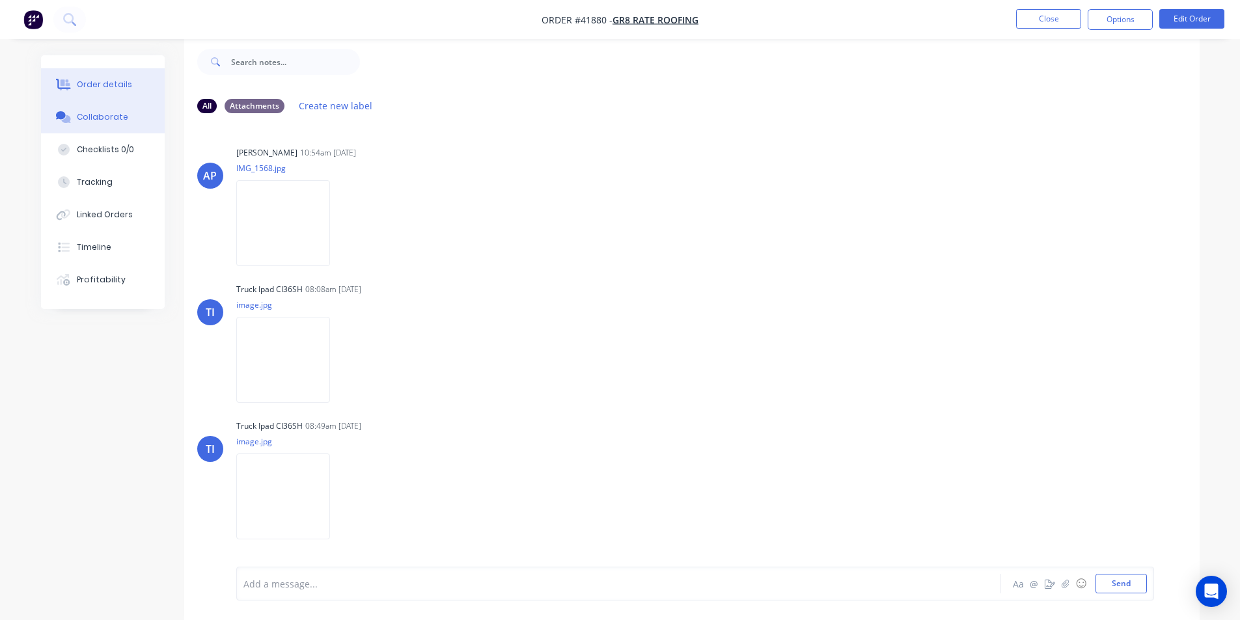
click at [100, 76] on button "Order details" at bounding box center [103, 84] width 124 height 33
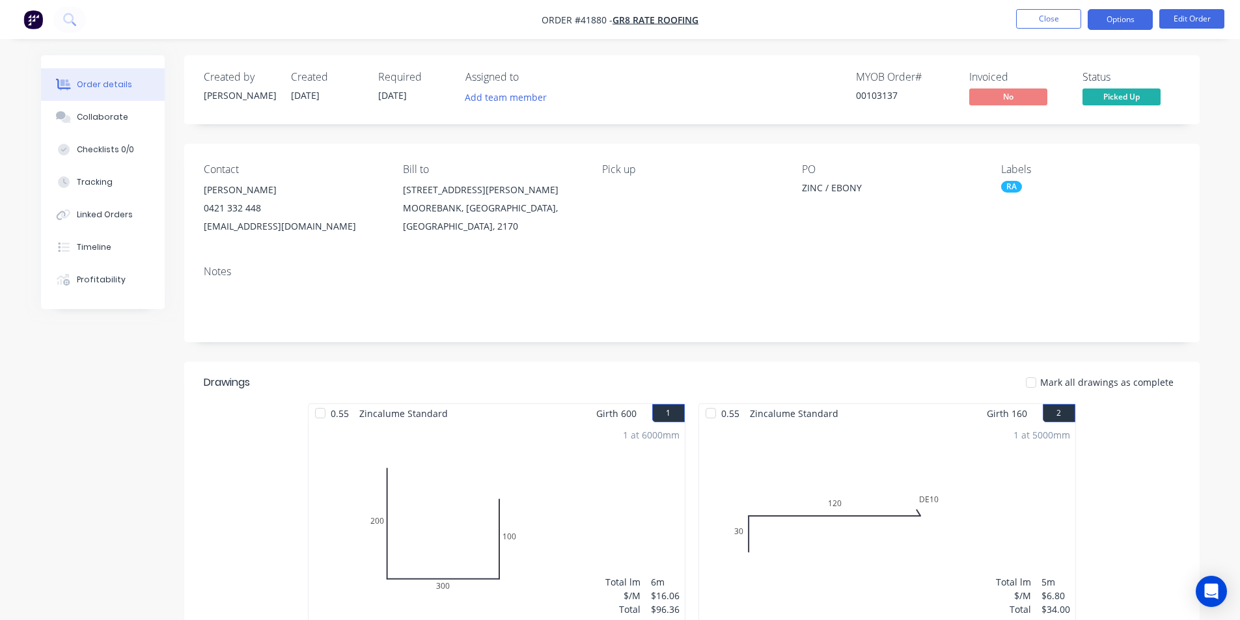
click at [1099, 18] on button "Options" at bounding box center [1120, 19] width 65 height 21
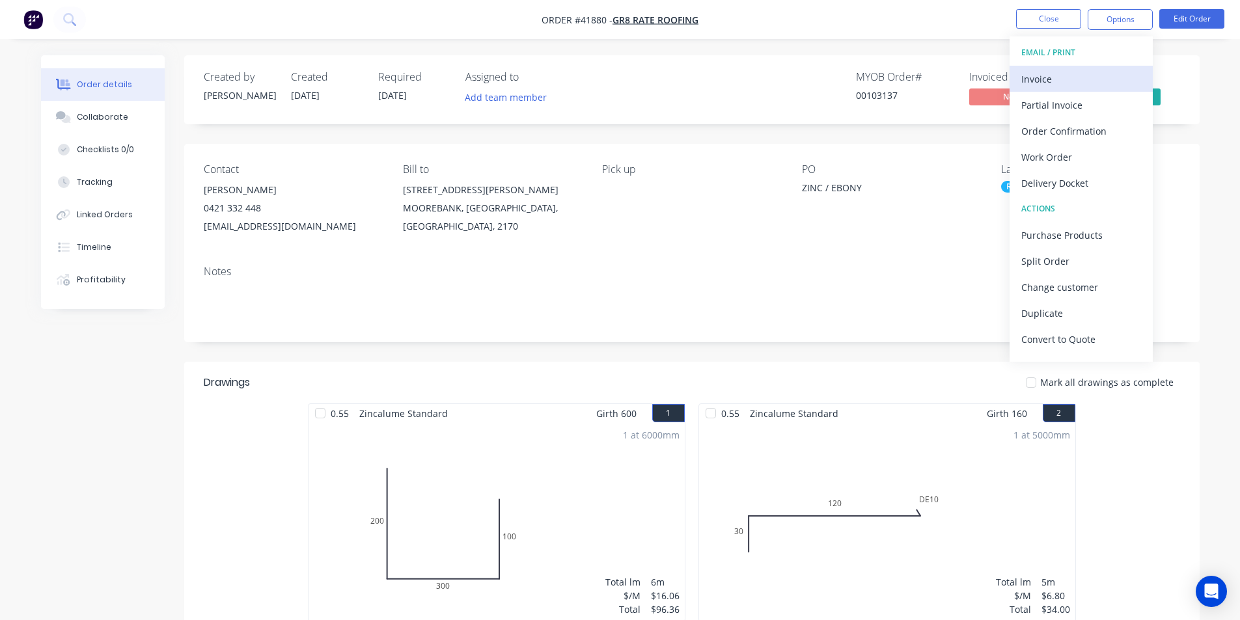
click at [1082, 79] on div "Invoice" at bounding box center [1081, 79] width 120 height 19
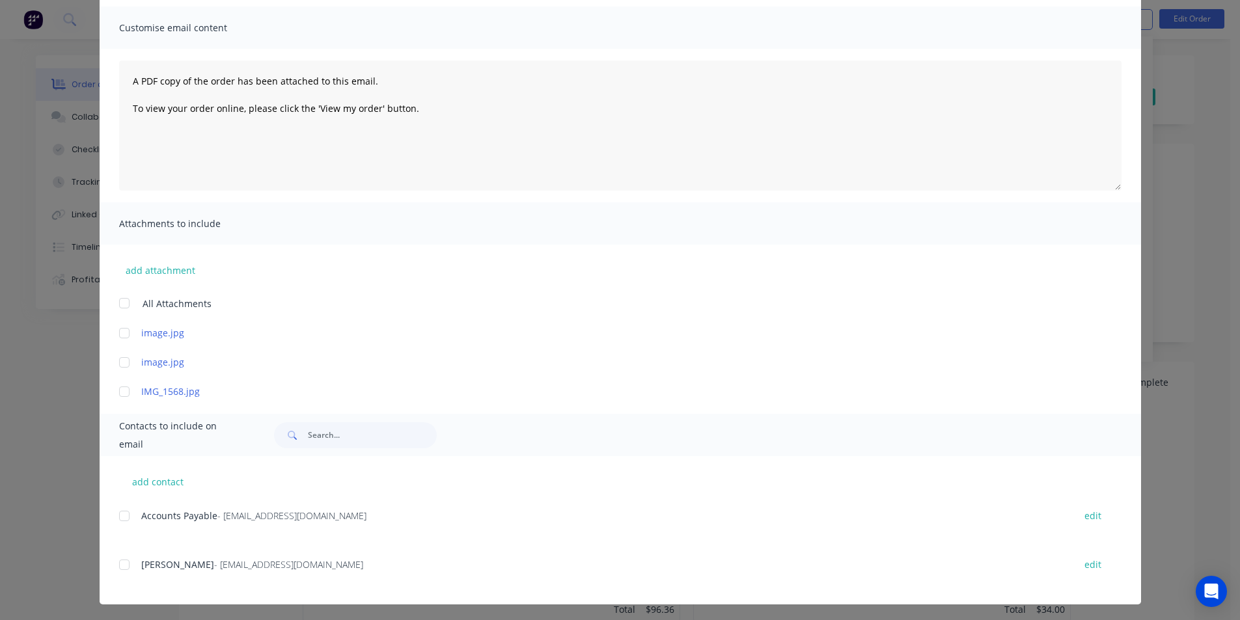
scroll to position [90, 0]
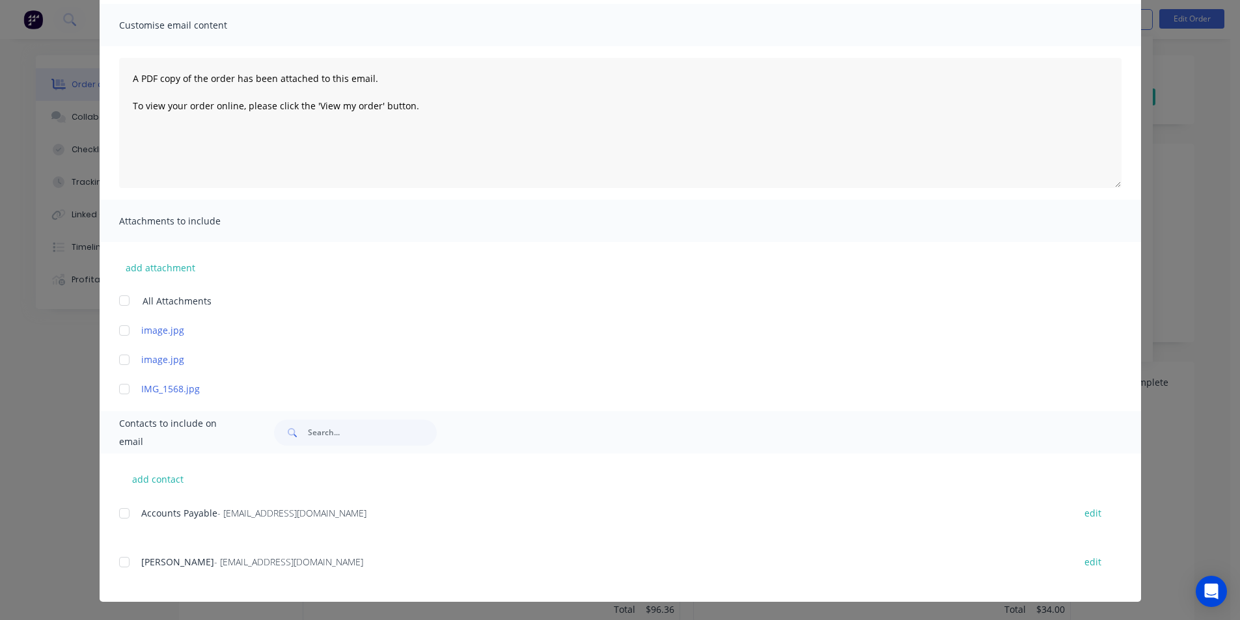
click at [124, 509] on div at bounding box center [124, 514] width 26 height 26
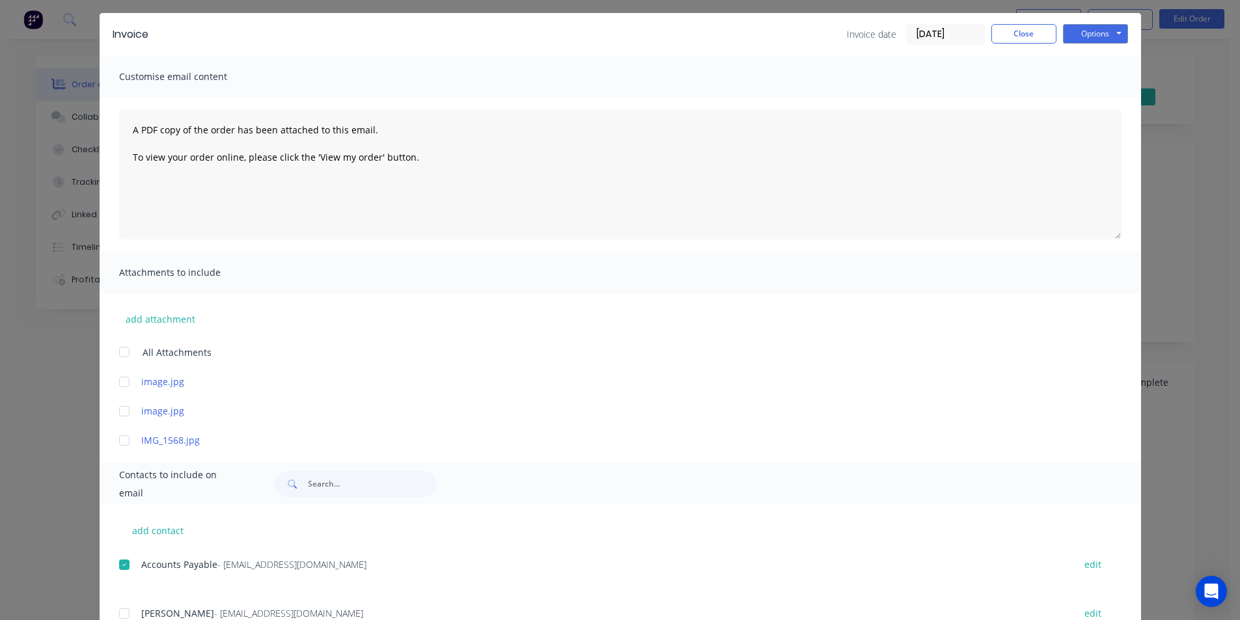
scroll to position [0, 0]
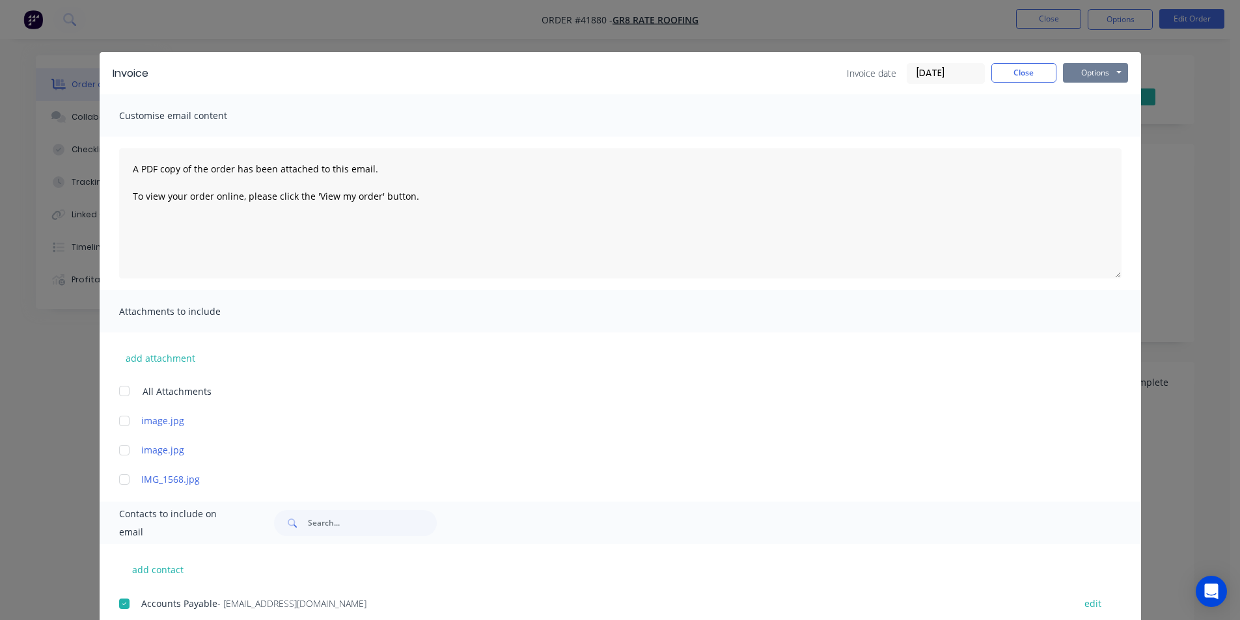
drag, startPoint x: 1115, startPoint y: 66, endPoint x: 1114, endPoint y: 79, distance: 12.4
click at [1114, 66] on button "Options" at bounding box center [1095, 73] width 65 height 20
click at [1114, 141] on button "Email" at bounding box center [1104, 138] width 83 height 21
click at [1030, 65] on button "Close" at bounding box center [1023, 73] width 65 height 20
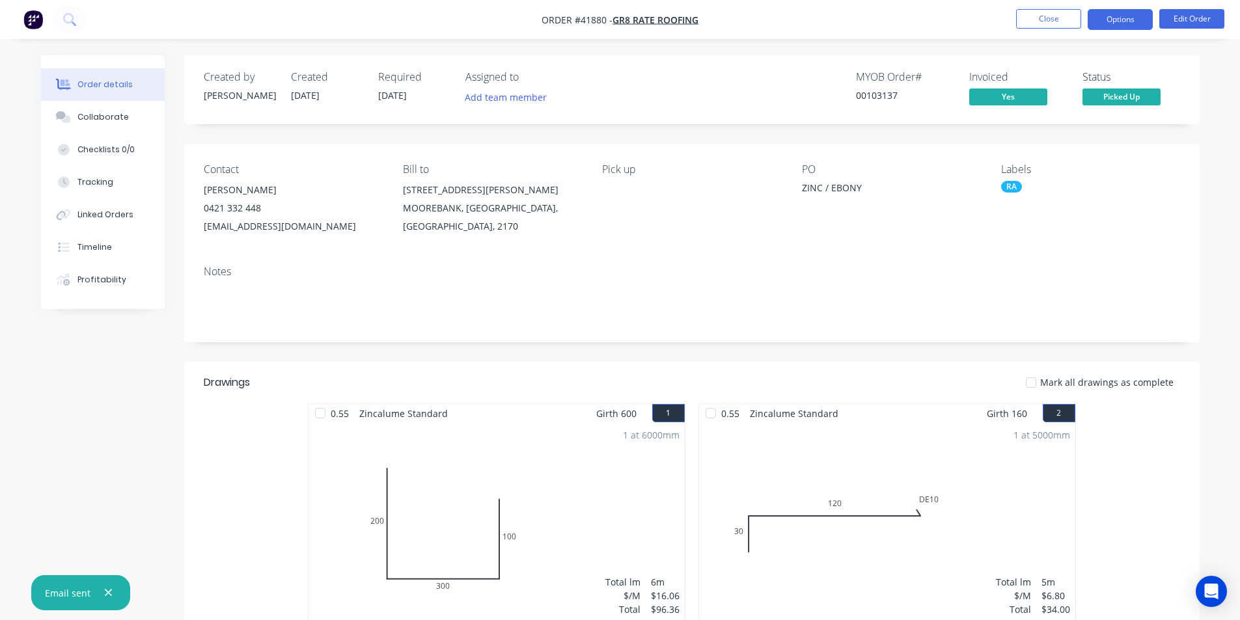
click at [1104, 16] on button "Options" at bounding box center [1120, 19] width 65 height 21
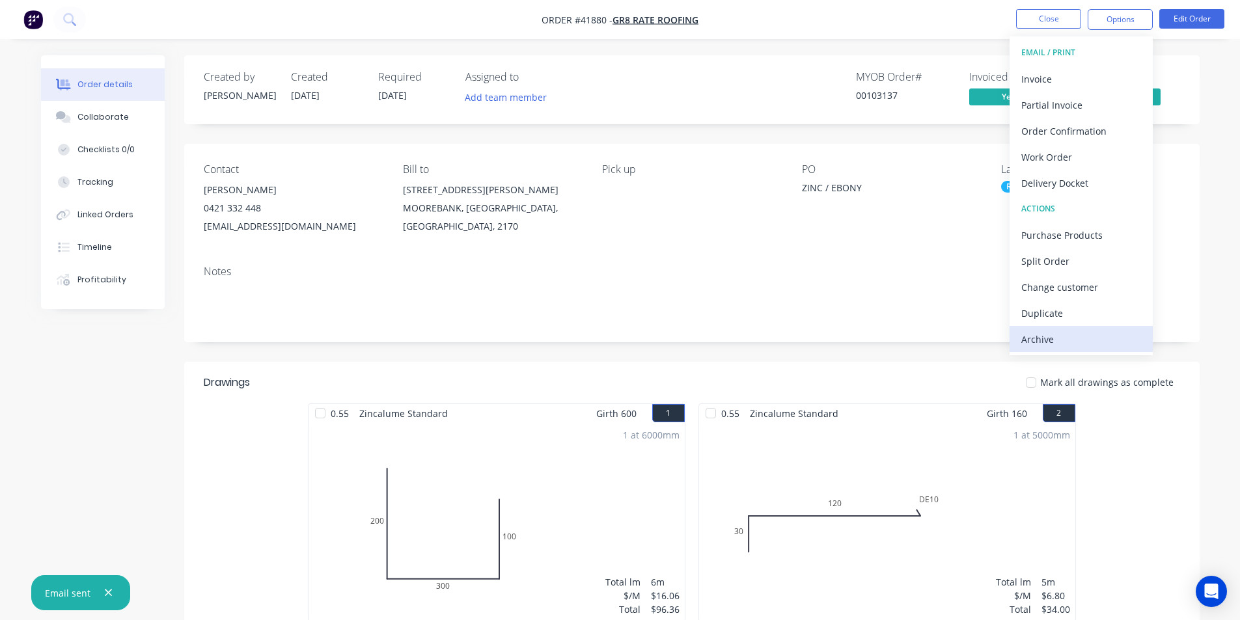
click at [1039, 347] on div "Archive" at bounding box center [1081, 339] width 120 height 19
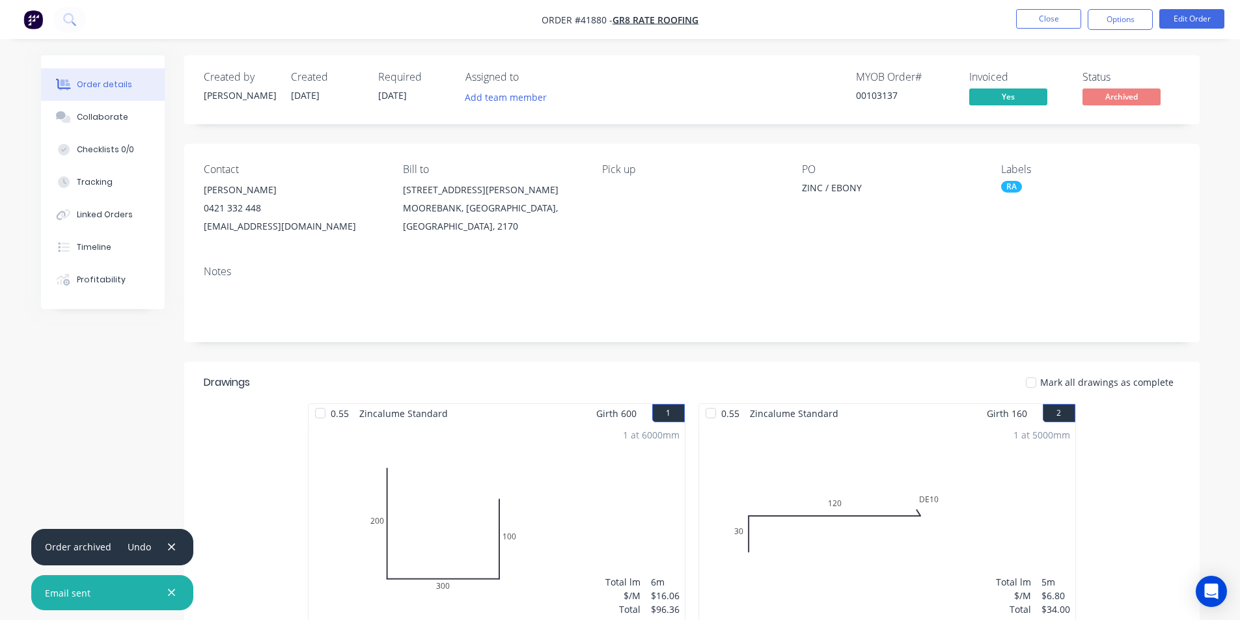
click at [1047, 30] on nav "Order #41880 - GR8 Rate Roofing Close Options Edit Order" at bounding box center [620, 19] width 1240 height 39
click at [1052, 17] on button "Close" at bounding box center [1048, 19] width 65 height 20
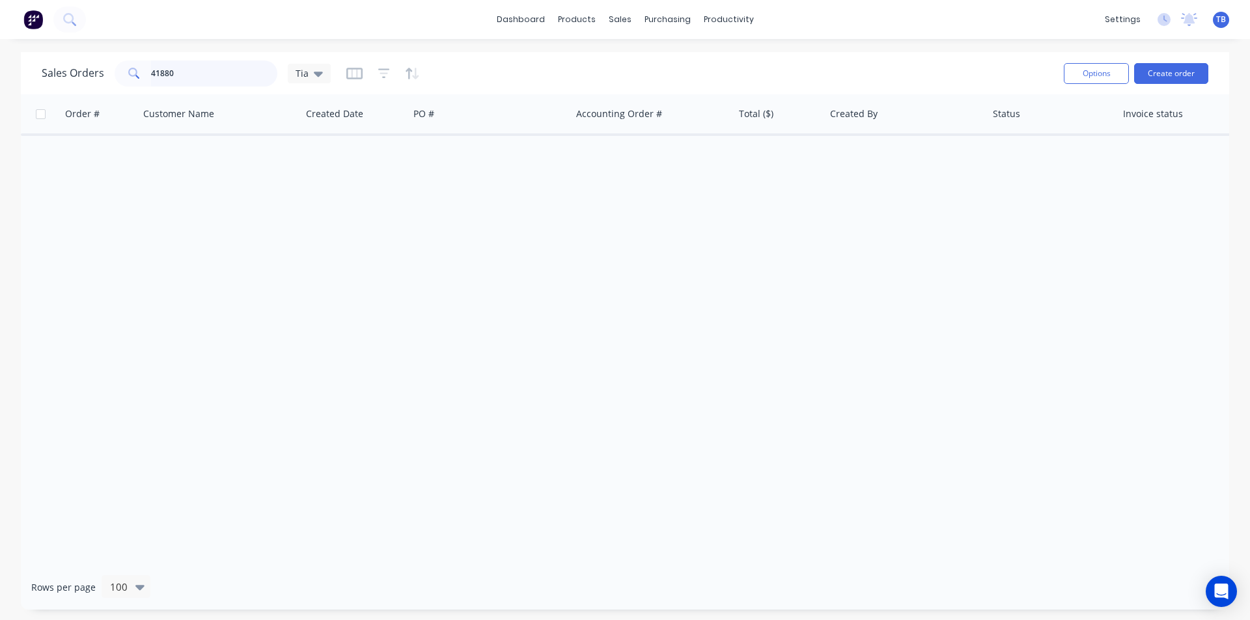
drag, startPoint x: 155, startPoint y: 76, endPoint x: 111, endPoint y: 72, distance: 43.8
click at [115, 74] on div "41880" at bounding box center [196, 74] width 163 height 26
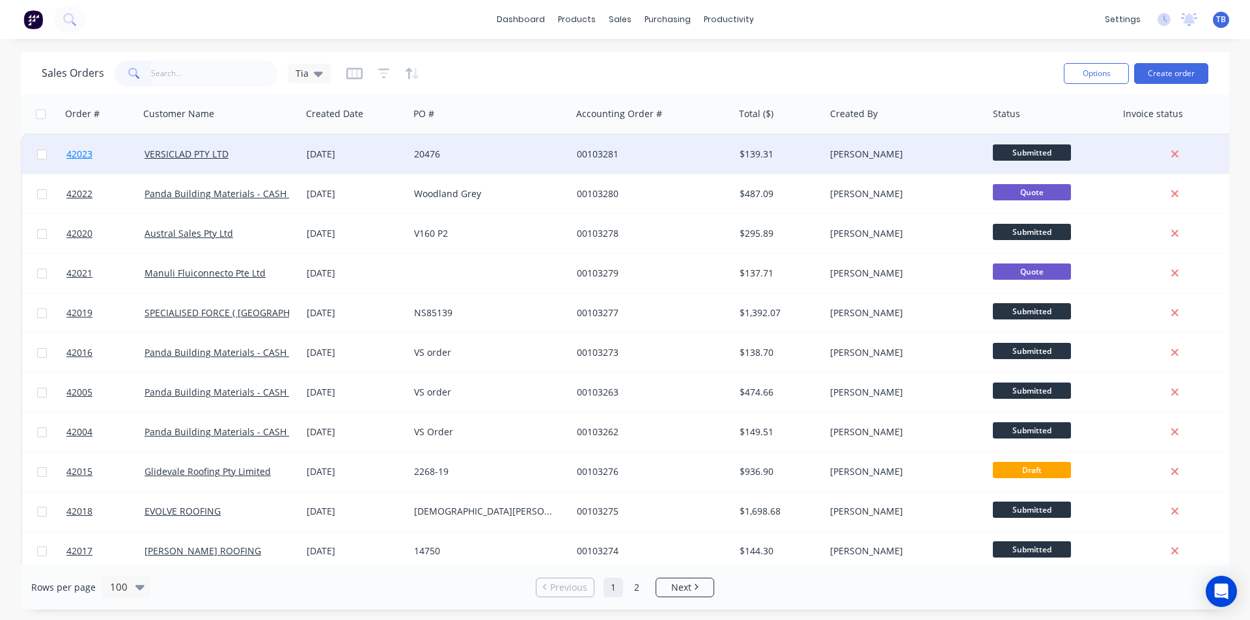
click at [81, 158] on span "42023" at bounding box center [79, 154] width 26 height 13
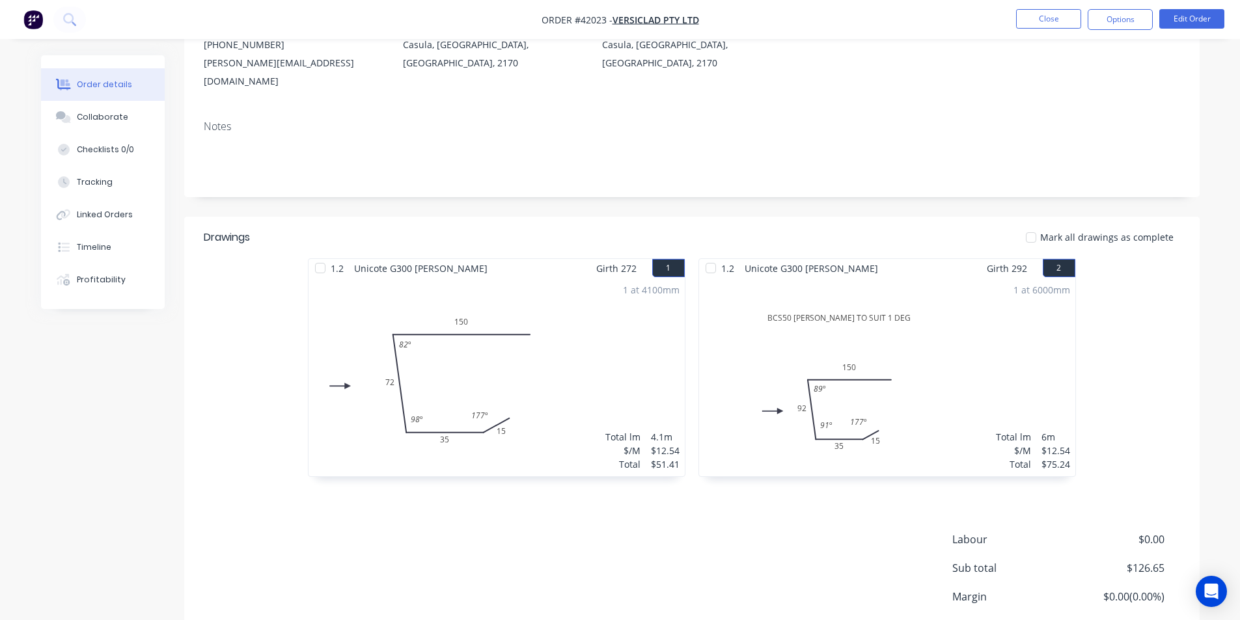
scroll to position [195, 0]
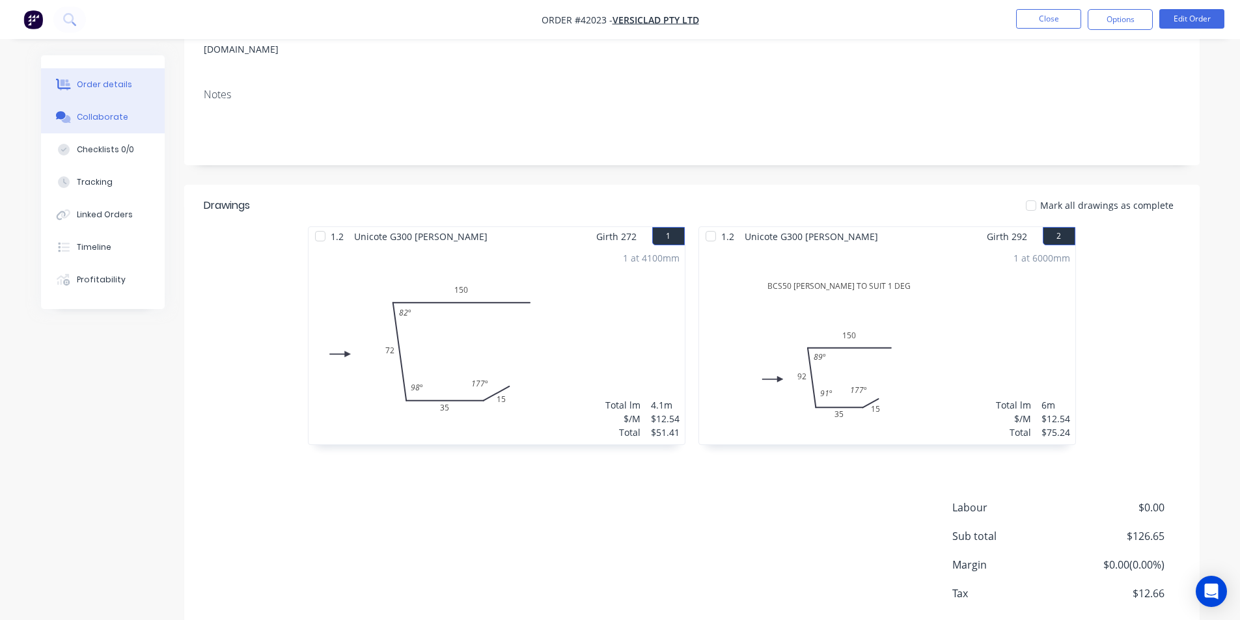
click at [110, 117] on div "Collaborate" at bounding box center [102, 117] width 51 height 12
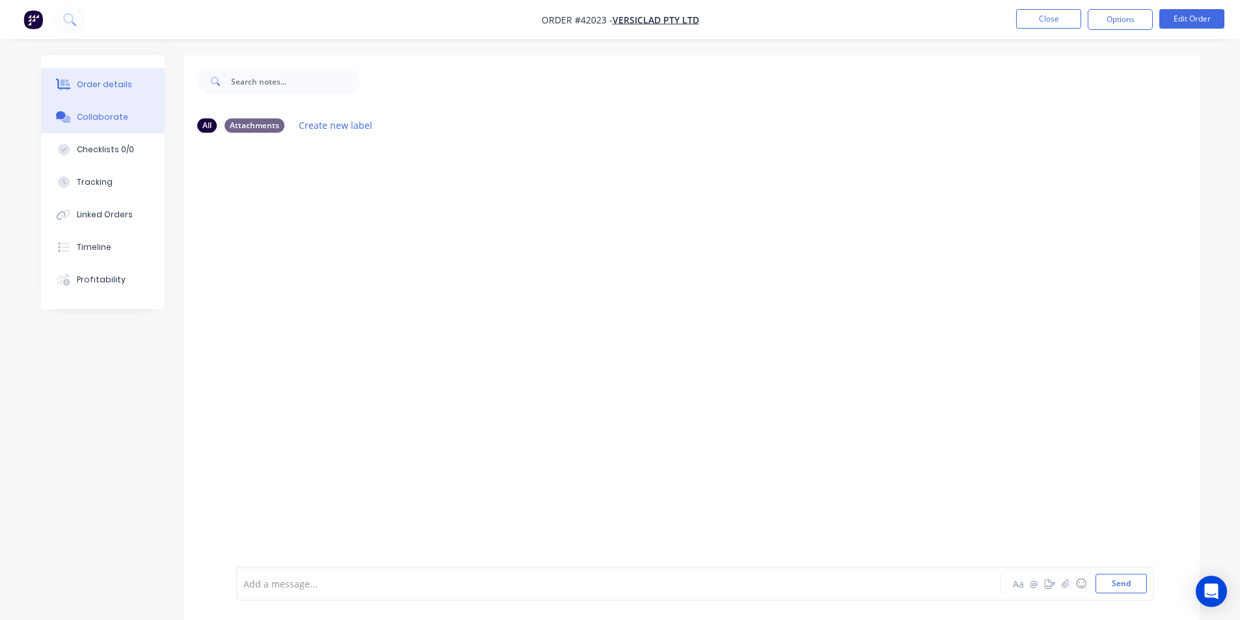
click at [103, 86] on div "Order details" at bounding box center [104, 85] width 55 height 12
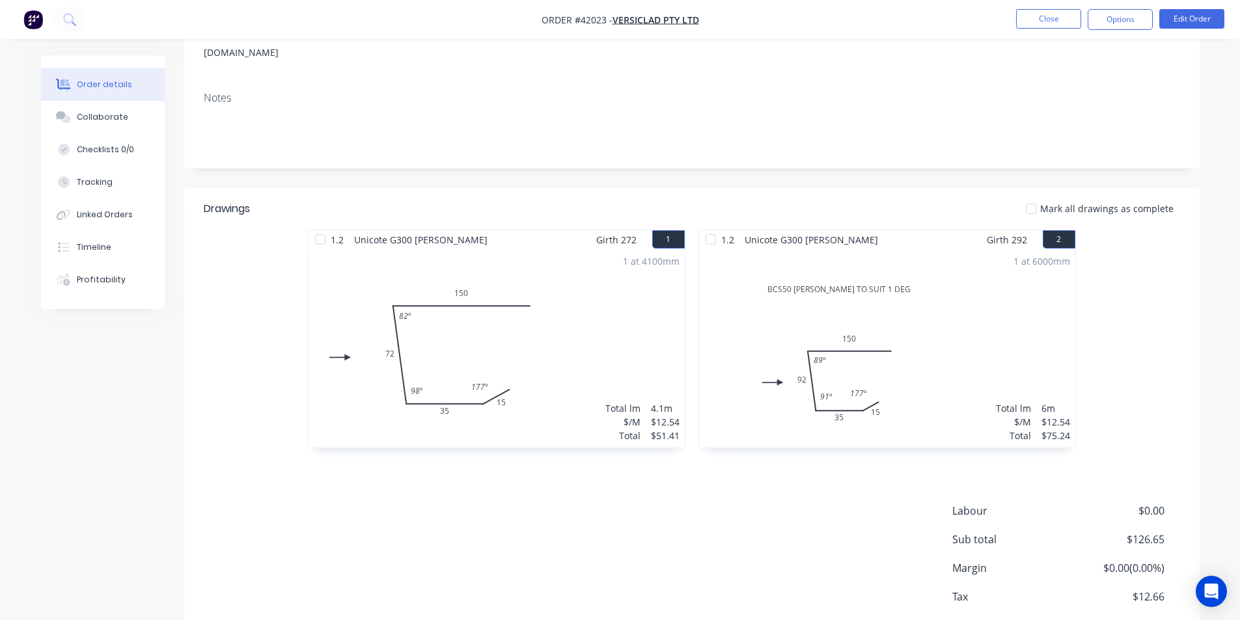
scroll to position [195, 0]
click at [1192, 16] on button "Edit Order" at bounding box center [1191, 19] width 65 height 20
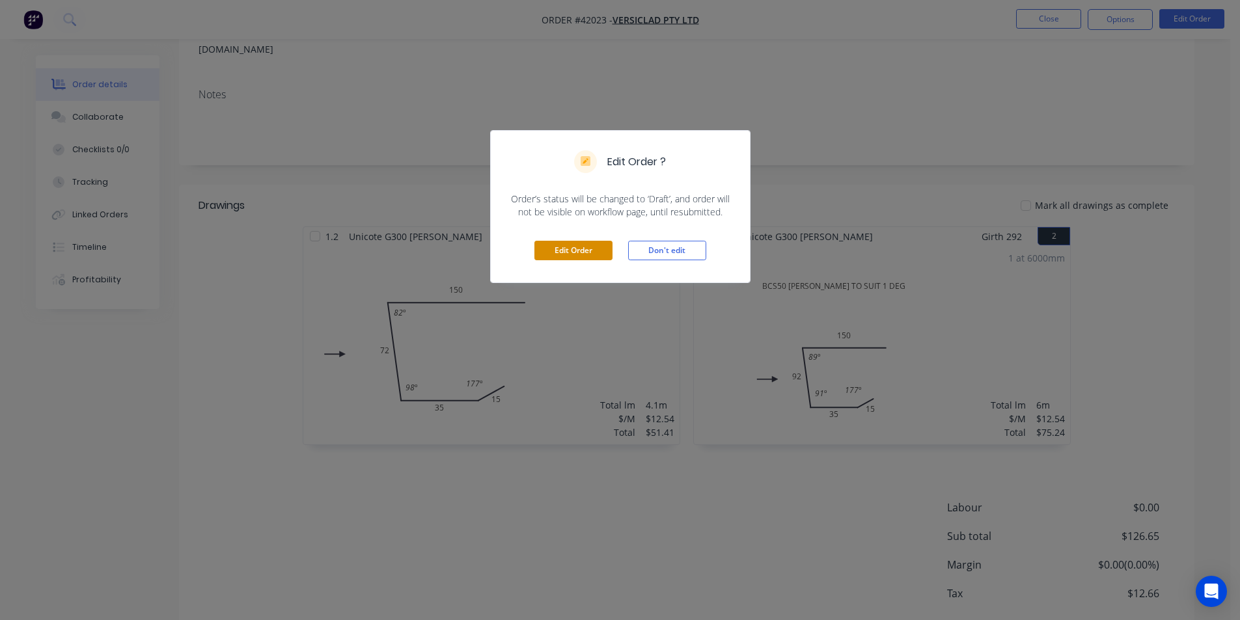
click at [564, 250] on button "Edit Order" at bounding box center [573, 251] width 78 height 20
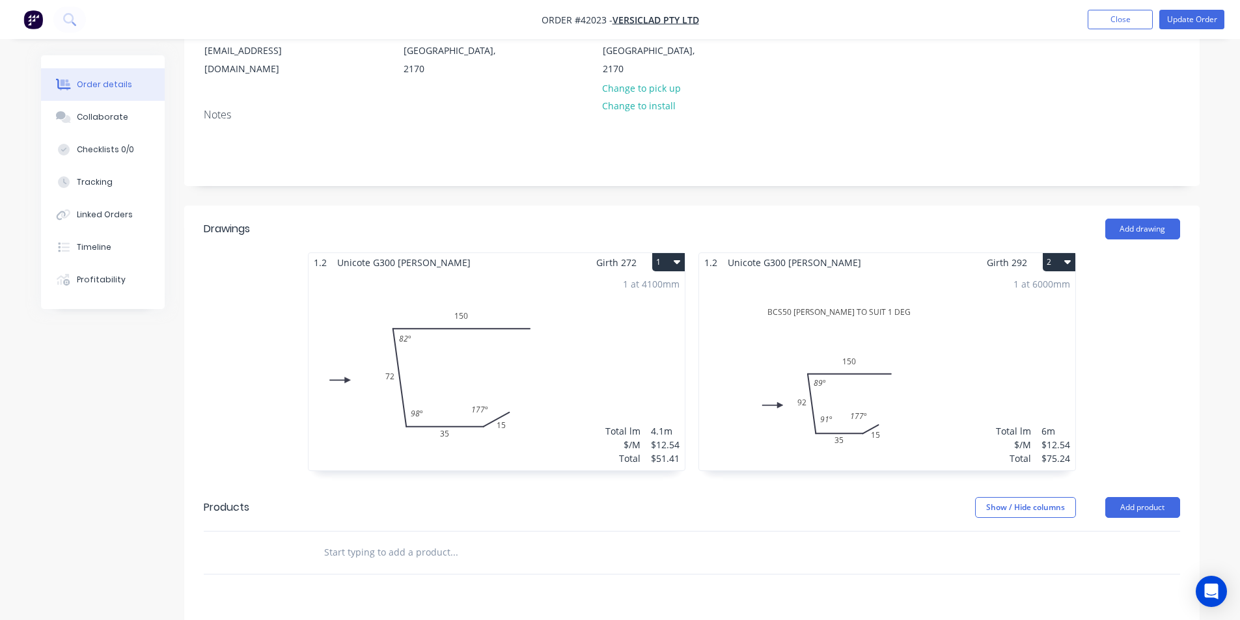
click at [670, 253] on button "1" at bounding box center [668, 262] width 33 height 18
click at [380, 293] on div "1 at 4100mm Total lm $/M Total 4.1m $12.54 $51.41" at bounding box center [497, 371] width 376 height 199
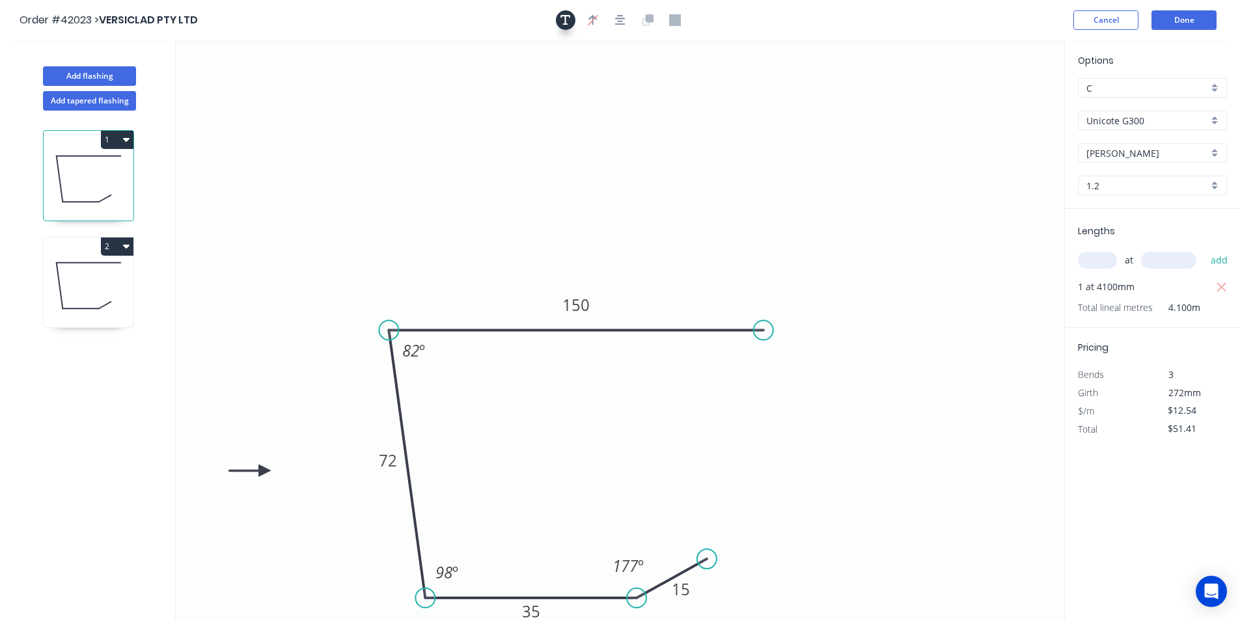
click at [564, 16] on icon "button" at bounding box center [565, 20] width 10 height 12
click at [258, 90] on textarea at bounding box center [259, 91] width 105 height 48
click at [228, 88] on textarea at bounding box center [259, 91] width 105 height 48
click at [257, 88] on textarea at bounding box center [259, 91] width 105 height 48
paste textarea "BCS50 DENNIS WELLARD TO SUIT 1 DEG"
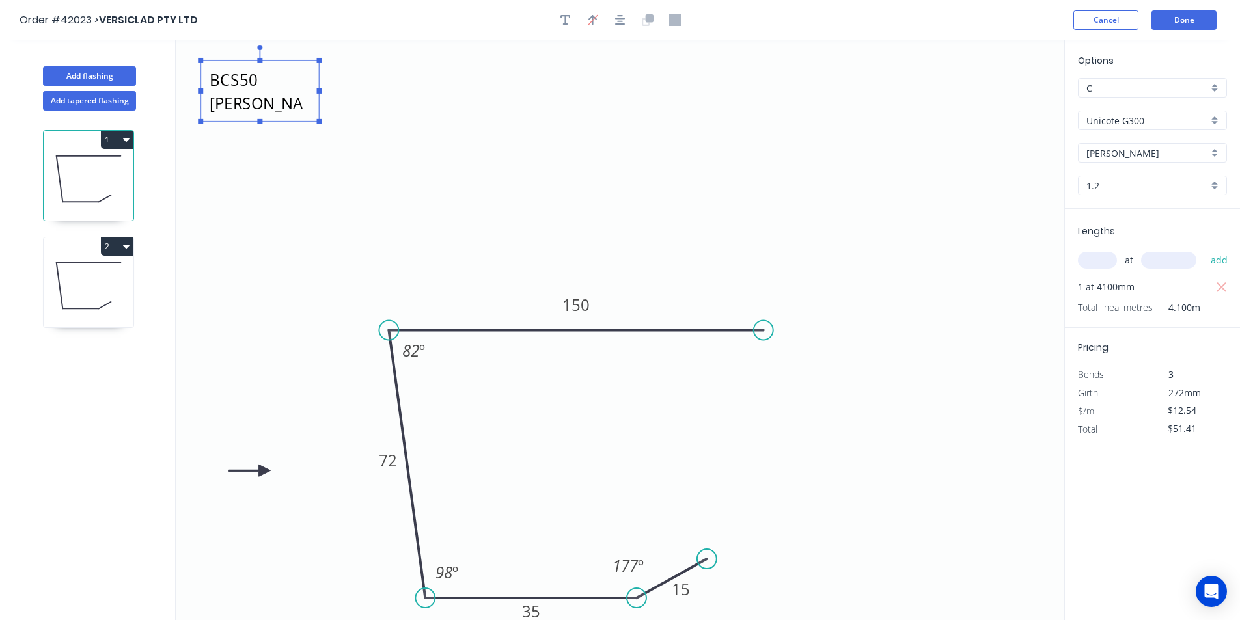
scroll to position [23, 0]
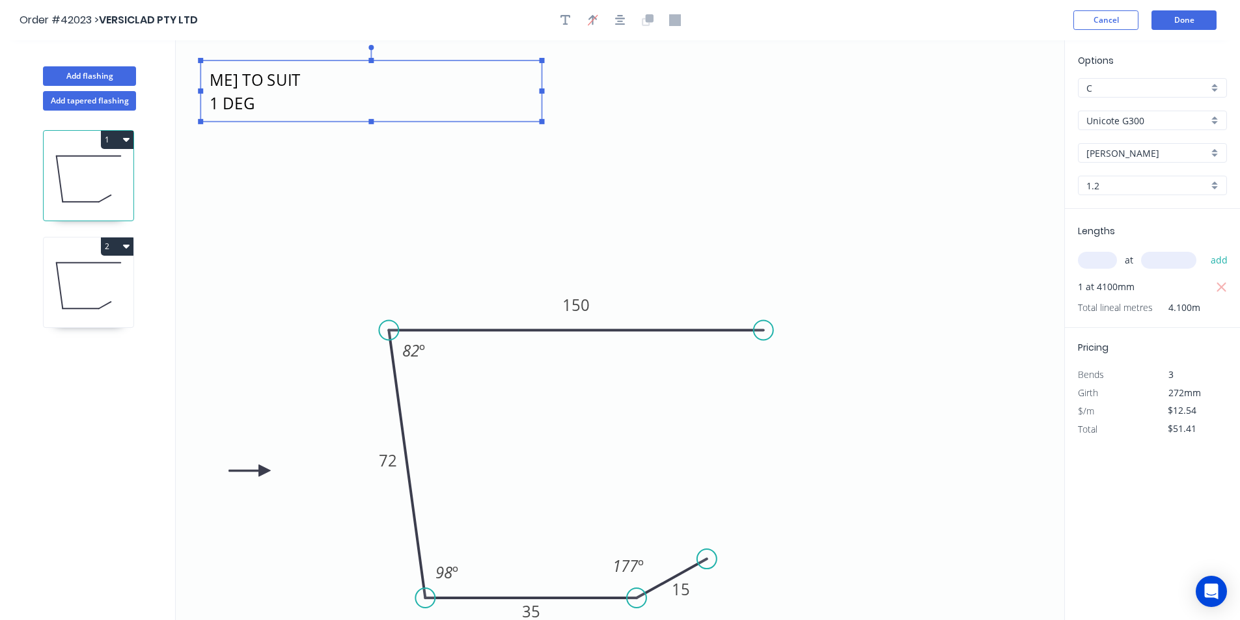
drag, startPoint x: 319, startPoint y: 90, endPoint x: 542, endPoint y: 103, distance: 222.9
click at [542, 103] on g at bounding box center [371, 84] width 346 height 79
click at [234, 88] on textarea "BCS50 DENNIS WELLARD TO SUIT 8 DEG" at bounding box center [371, 91] width 328 height 48
drag, startPoint x: 402, startPoint y: 89, endPoint x: 275, endPoint y: 81, distance: 127.8
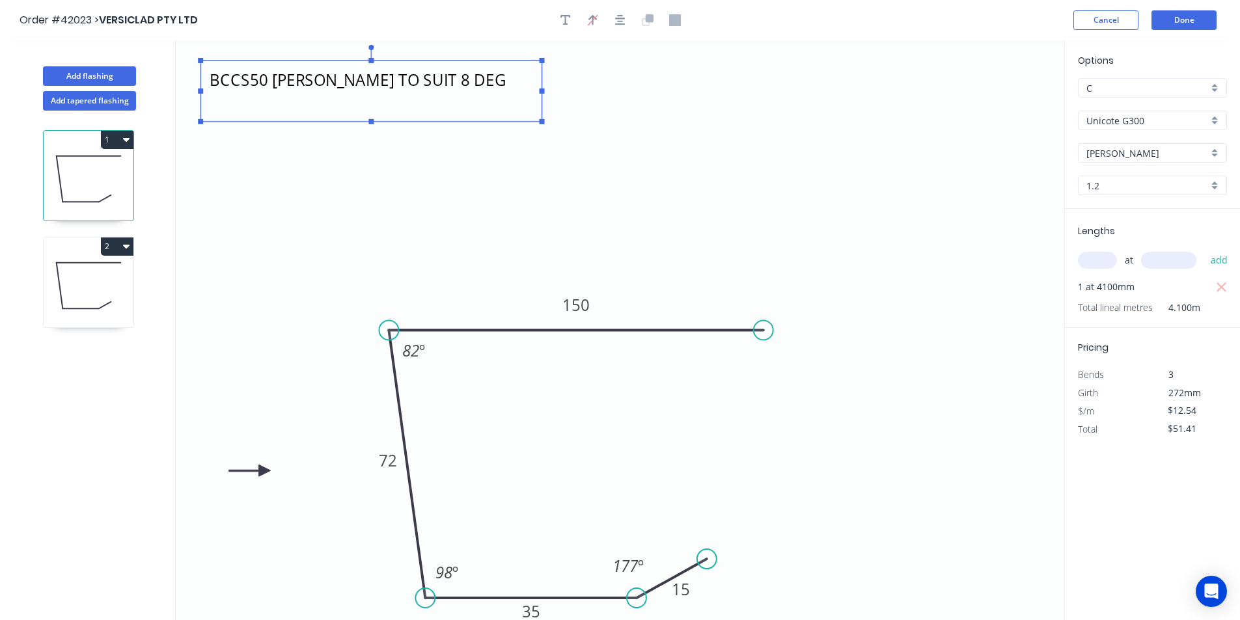
click at [275, 81] on textarea "BCCS50 DENNIS WELLARD TO SUIT 8 DEG" at bounding box center [371, 91] width 328 height 48
click at [788, 144] on icon "BCCS50 ASTLEY'S TO SUIT 8 DEG 15 35 72 150 82 º 98 º 177 º" at bounding box center [620, 330] width 888 height 580
type textarea "BCCS50 ASTLEY'S TO SUIT 8 DEG"
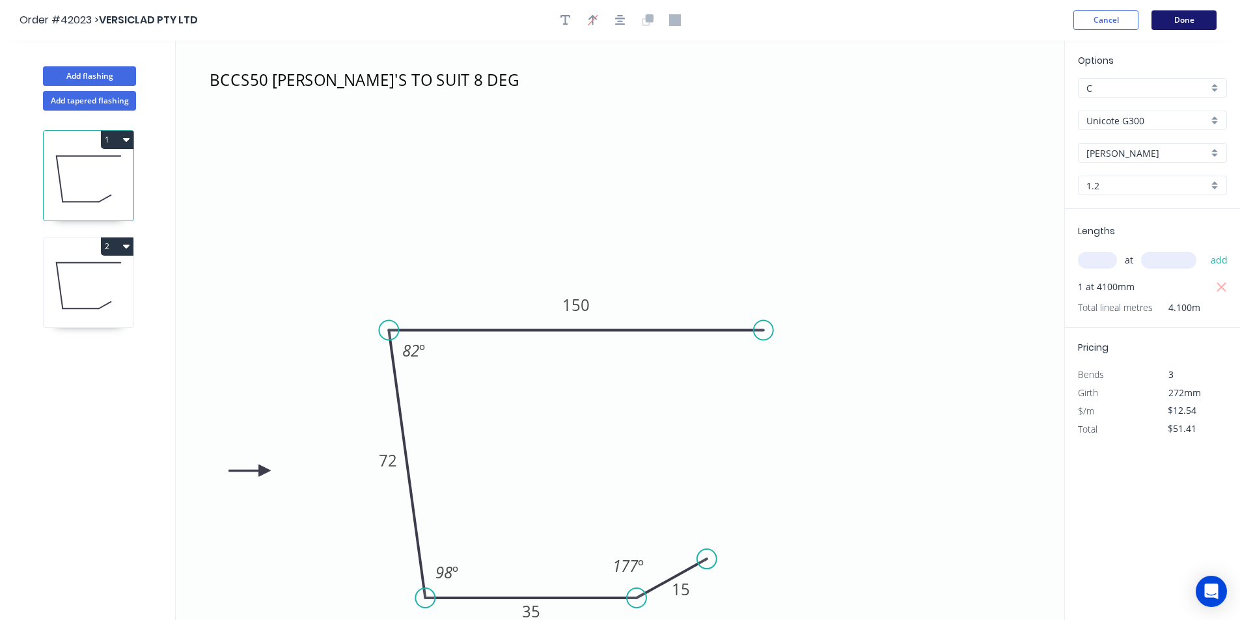
click at [1196, 14] on button "Done" at bounding box center [1183, 20] width 65 height 20
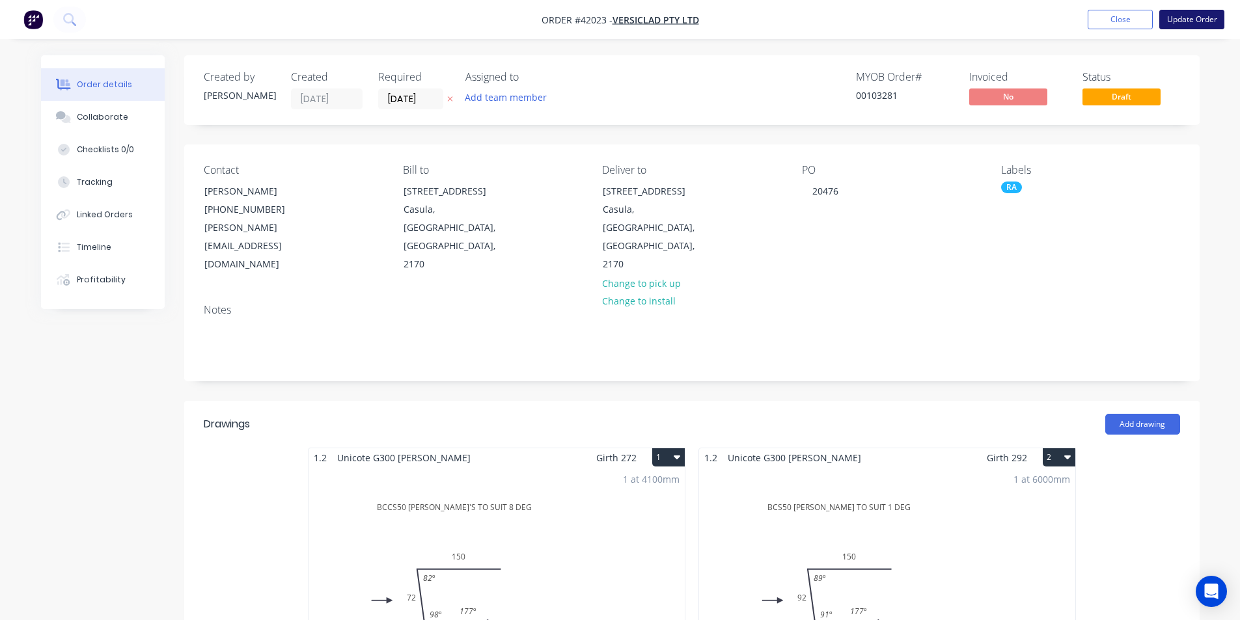
click at [1189, 24] on button "Update Order" at bounding box center [1191, 20] width 65 height 20
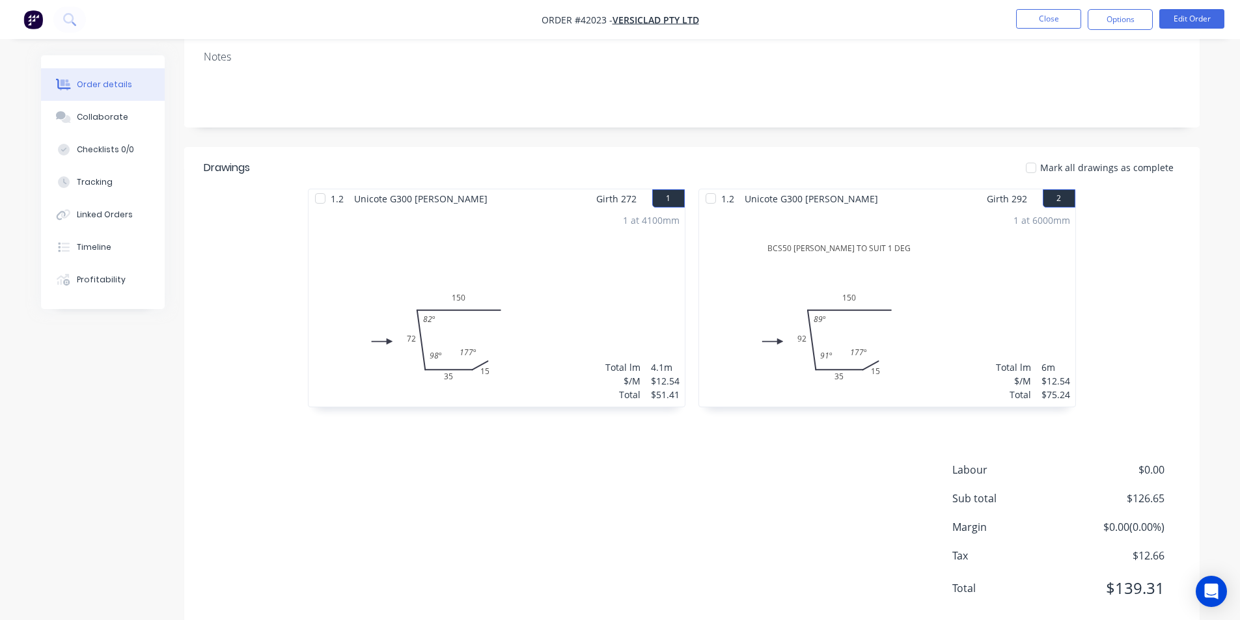
scroll to position [247, 0]
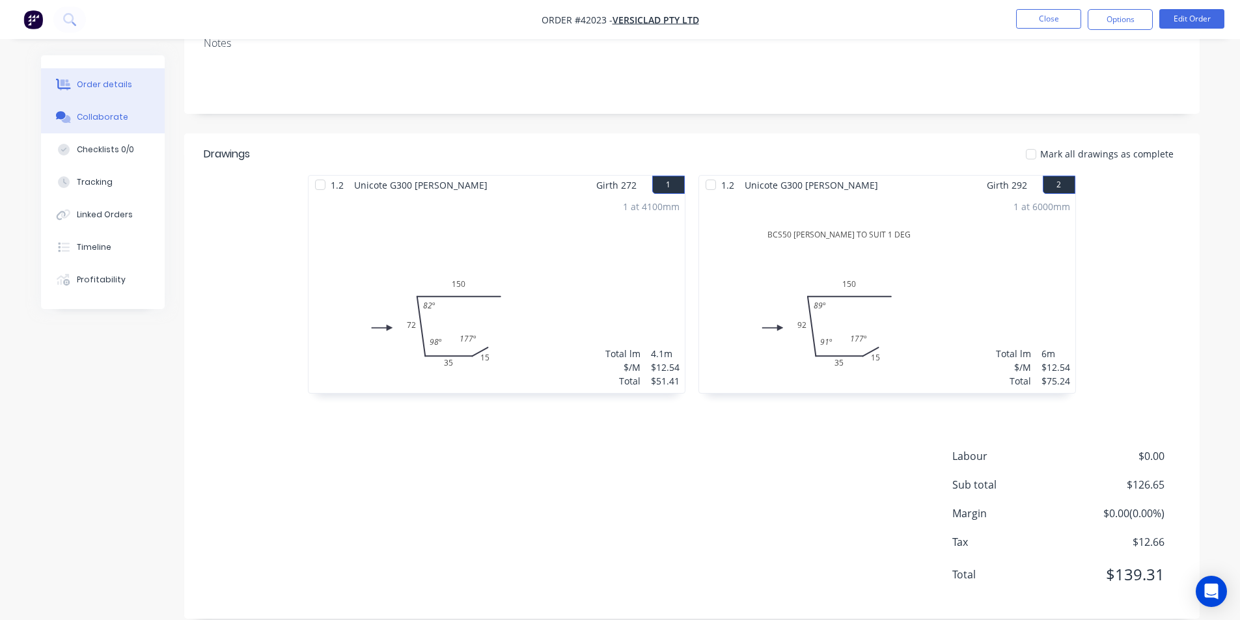
click at [129, 115] on button "Collaborate" at bounding box center [103, 117] width 124 height 33
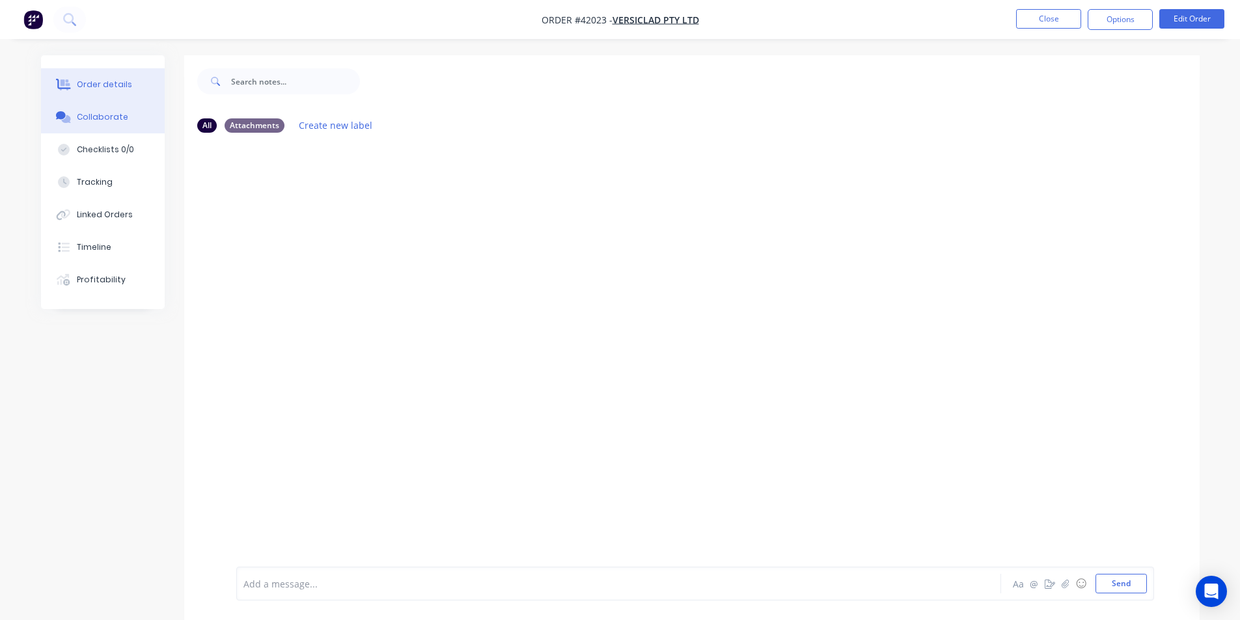
click at [124, 81] on div "Order details" at bounding box center [104, 85] width 55 height 12
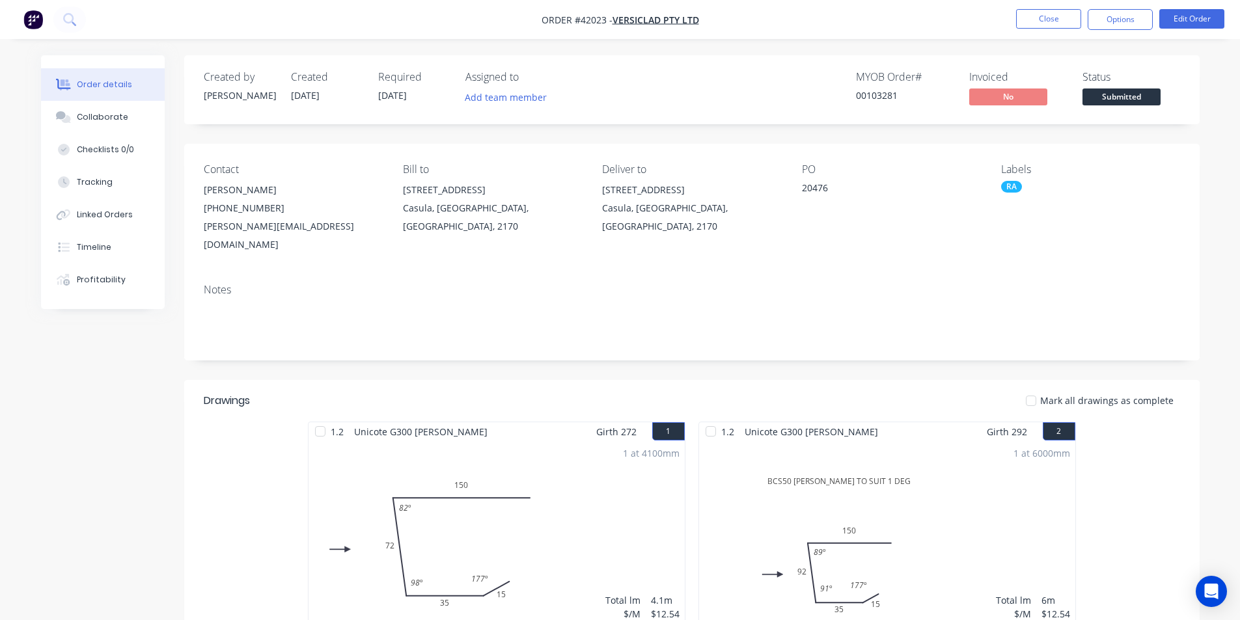
drag, startPoint x: 1127, startPoint y: 18, endPoint x: 1127, endPoint y: 34, distance: 16.9
click at [1127, 17] on button "Options" at bounding box center [1120, 19] width 65 height 21
click at [1197, 184] on div "Contact Michele Allen (02) 9821 2199 michele@versiclad.com.au Bill to 3 Berriwe…" at bounding box center [691, 209] width 1015 height 130
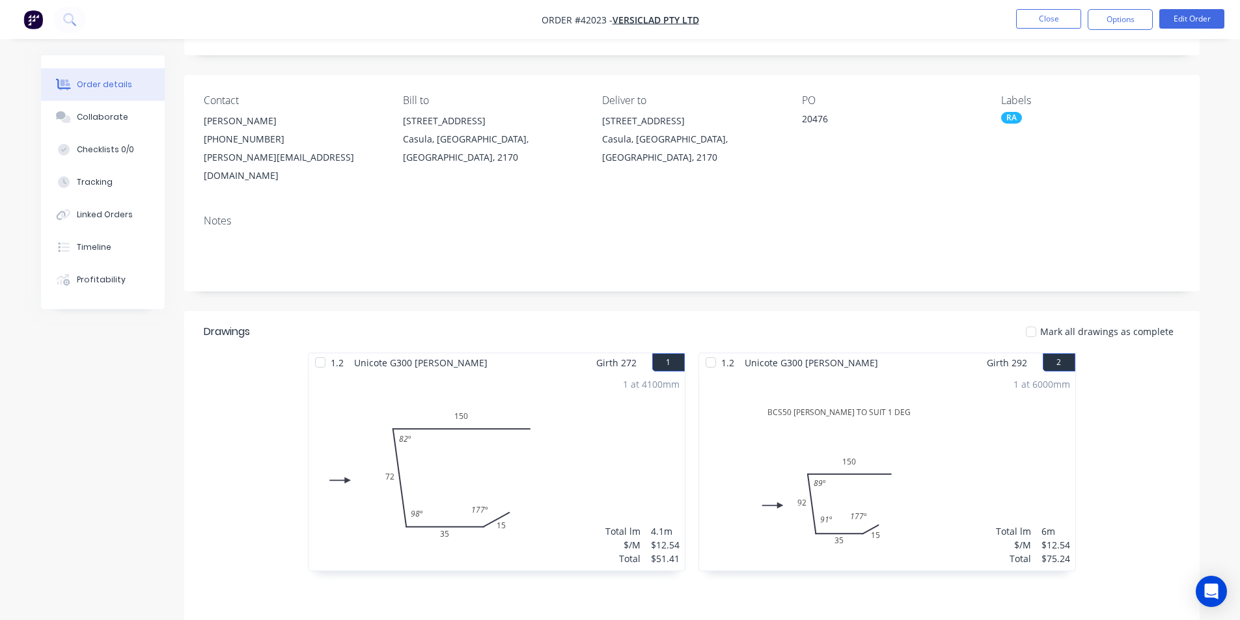
scroll to position [130, 0]
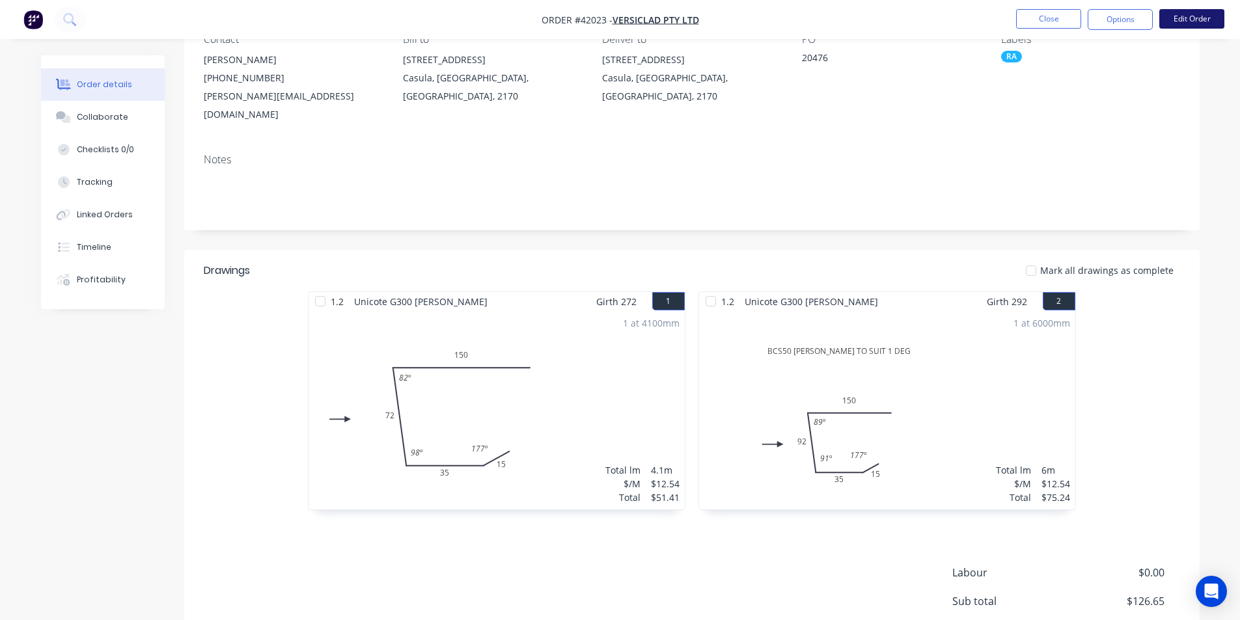
click at [1181, 27] on button "Edit Order" at bounding box center [1191, 19] width 65 height 20
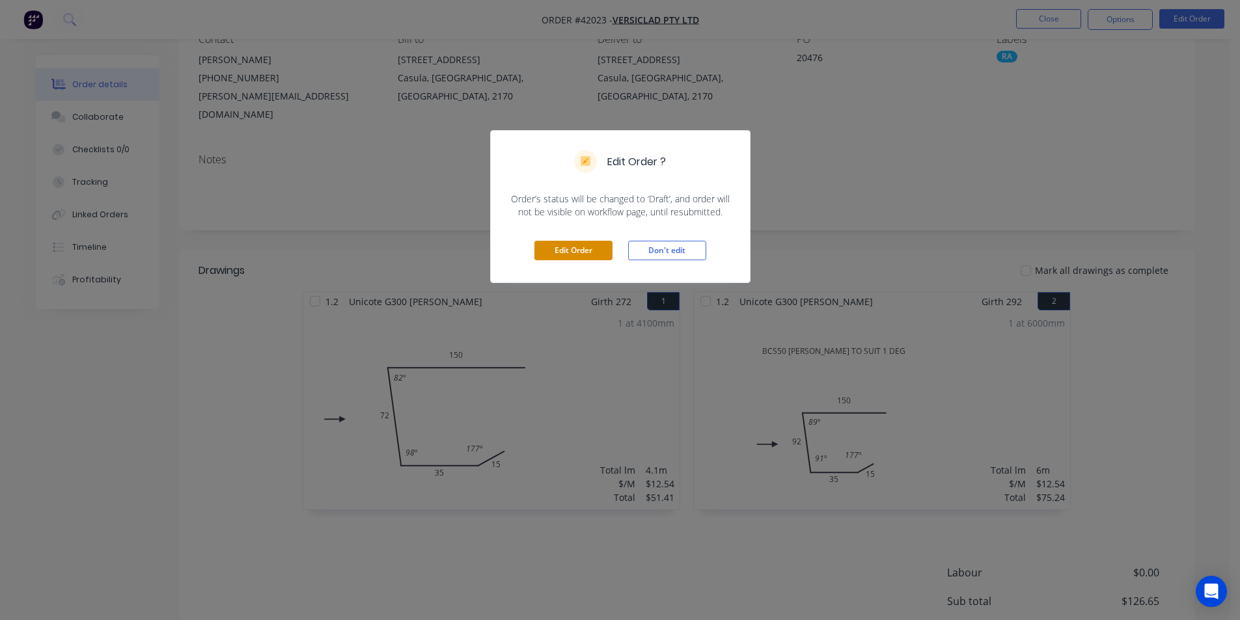
click at [562, 256] on button "Edit Order" at bounding box center [573, 251] width 78 height 20
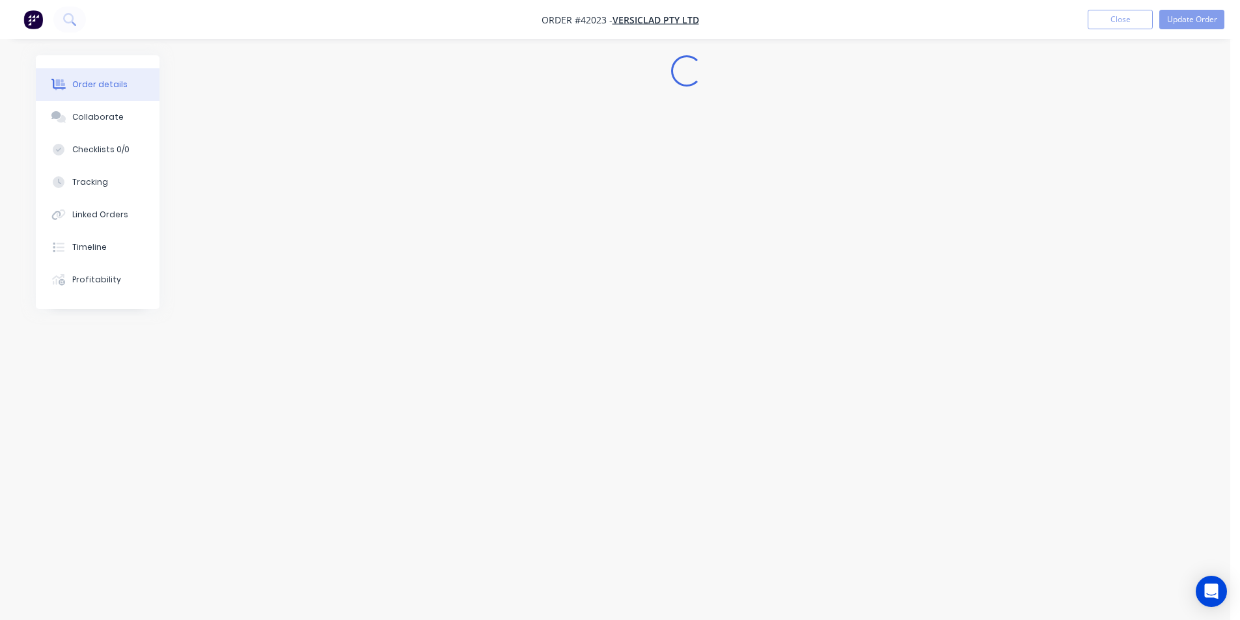
scroll to position [0, 0]
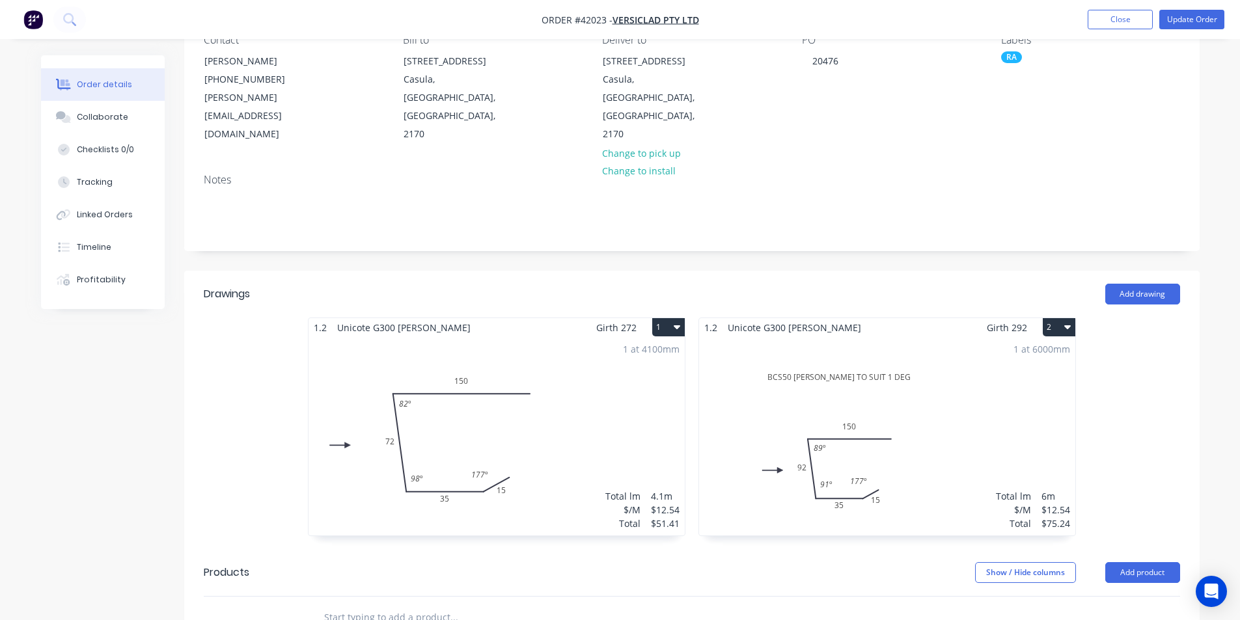
click at [560, 337] on div "1 at 4100mm Total lm $/M Total 4.1m $12.54 $51.41" at bounding box center [497, 436] width 376 height 199
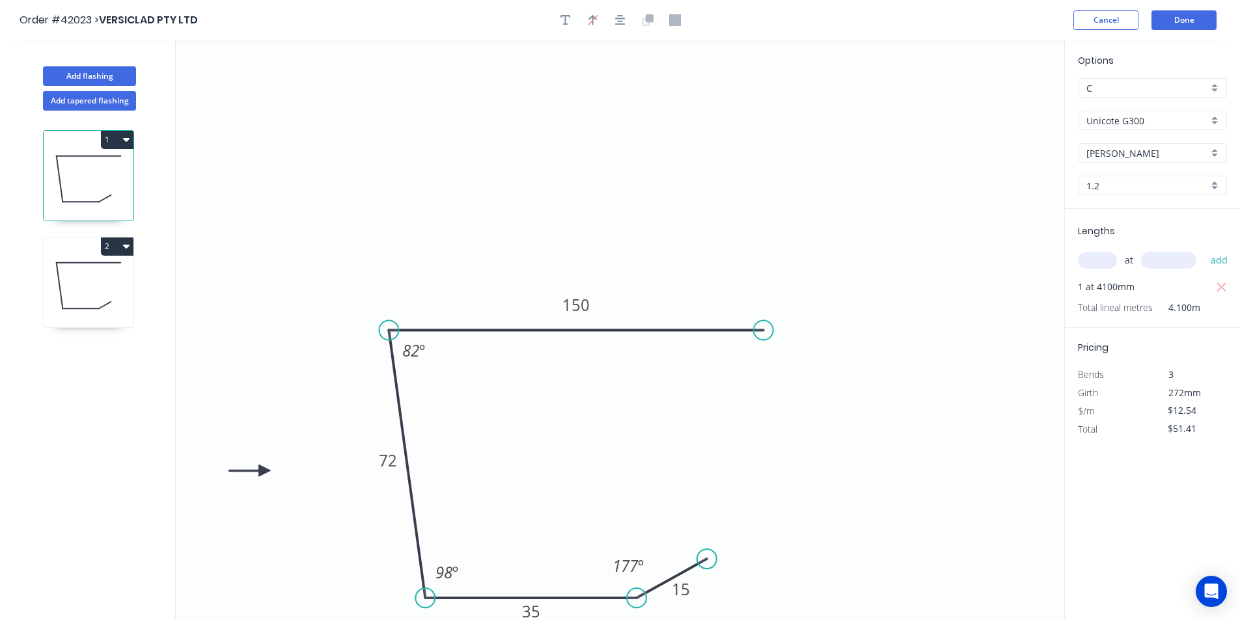
click at [564, 24] on icon "button" at bounding box center [565, 20] width 10 height 10
click at [236, 80] on textarea at bounding box center [259, 92] width 105 height 48
click at [1087, 21] on button "Cancel" at bounding box center [1105, 20] width 65 height 20
click at [1110, 20] on button "Cancel" at bounding box center [1105, 20] width 65 height 20
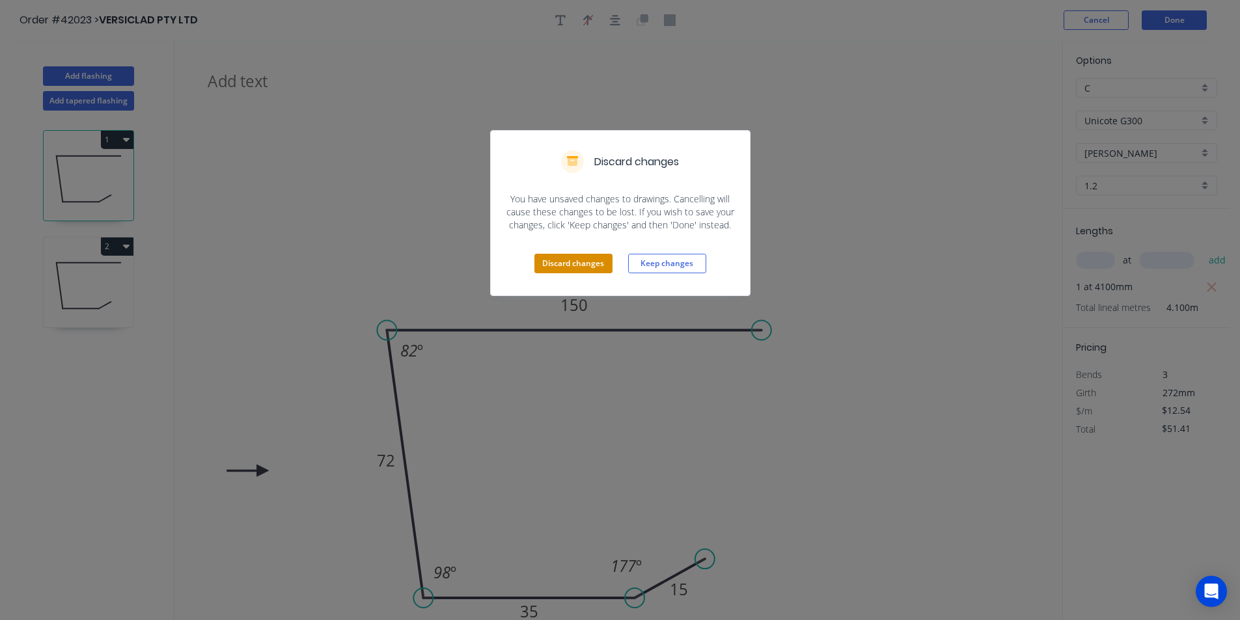
click at [596, 264] on button "Discard changes" at bounding box center [573, 264] width 78 height 20
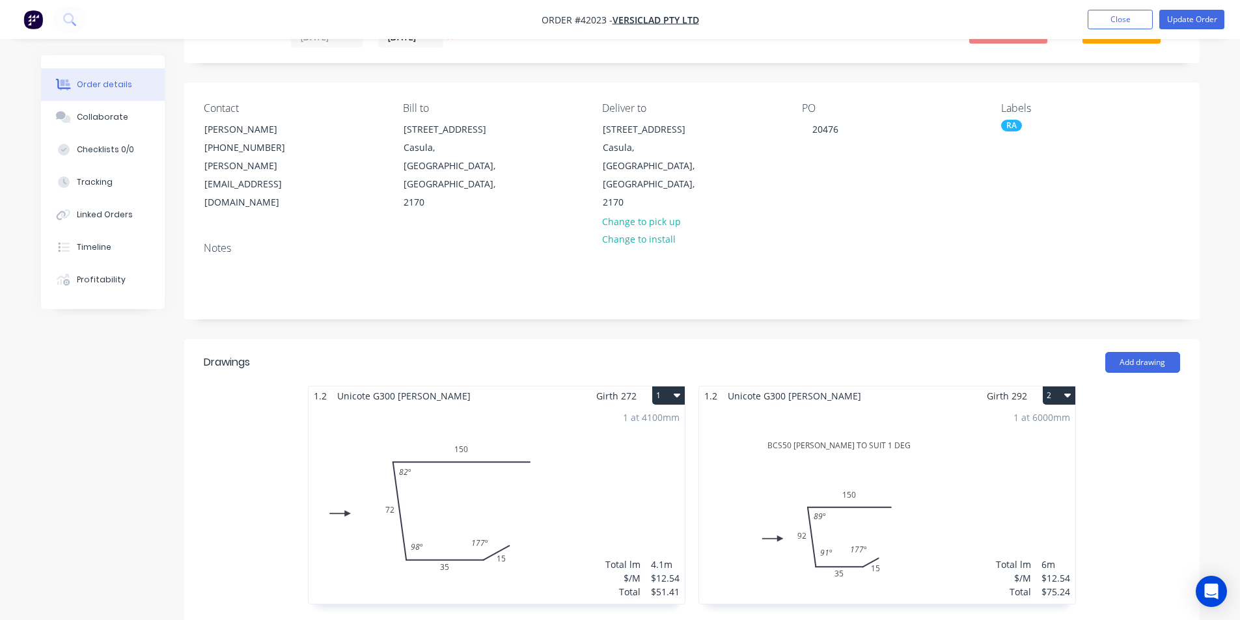
scroll to position [130, 0]
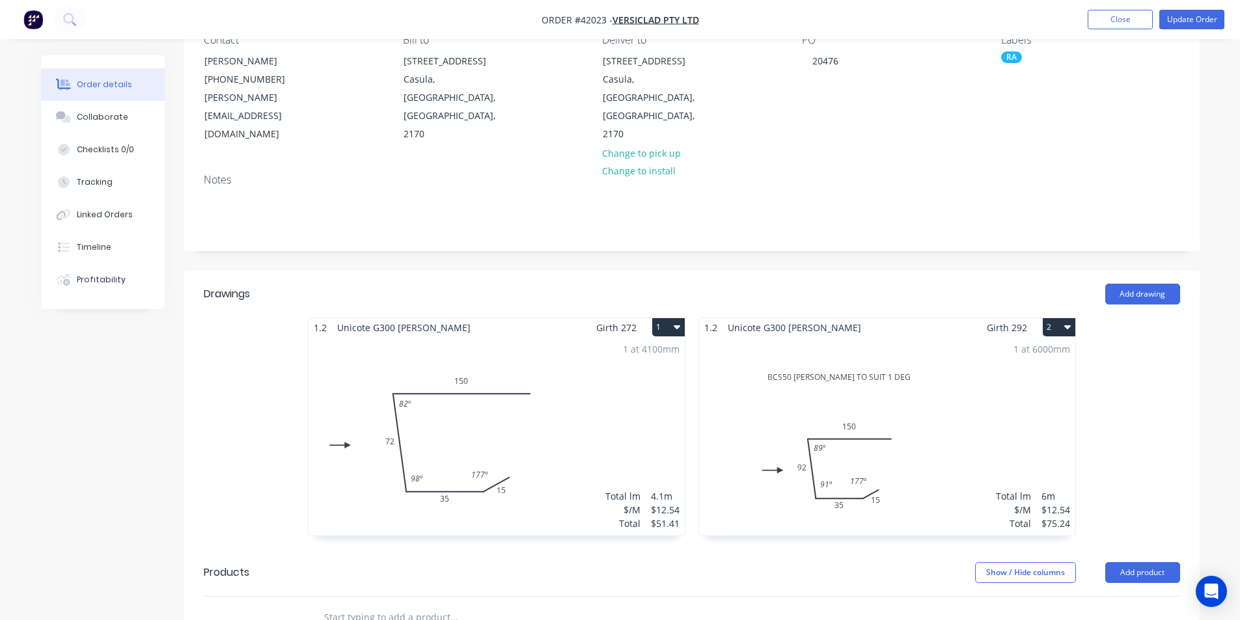
click at [622, 350] on div "1 at 4100mm Total lm $/M Total 4.1m $12.54 $51.41" at bounding box center [497, 436] width 376 height 199
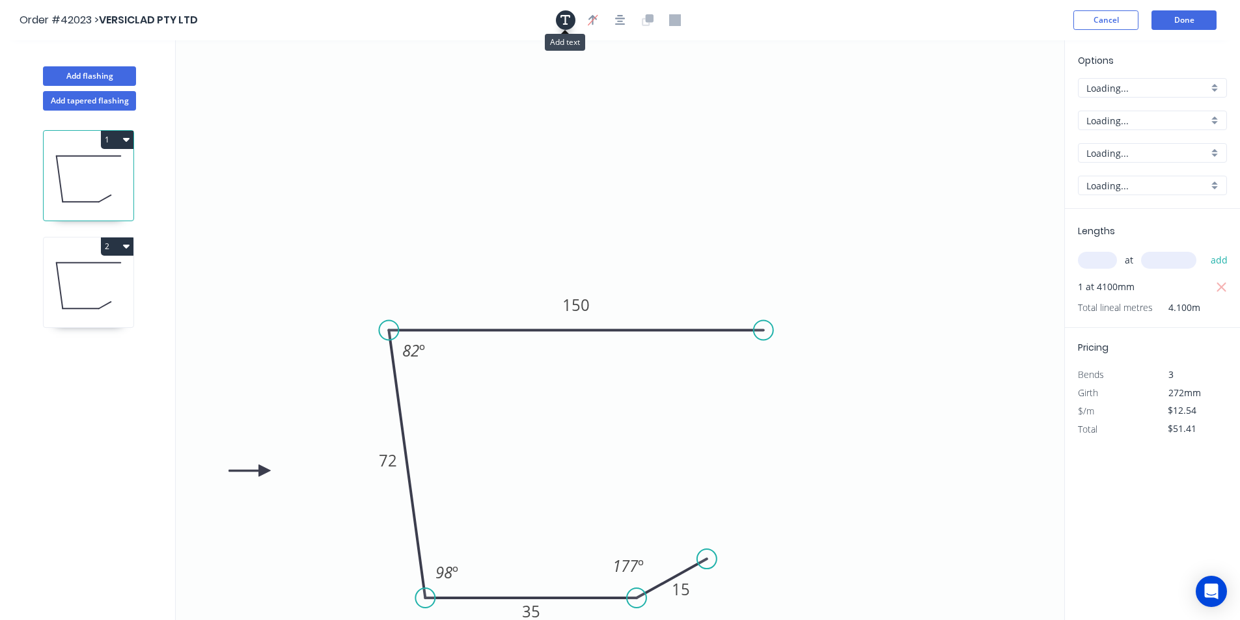
click at [560, 19] on icon "button" at bounding box center [565, 20] width 10 height 12
click at [245, 82] on textarea at bounding box center [259, 92] width 105 height 48
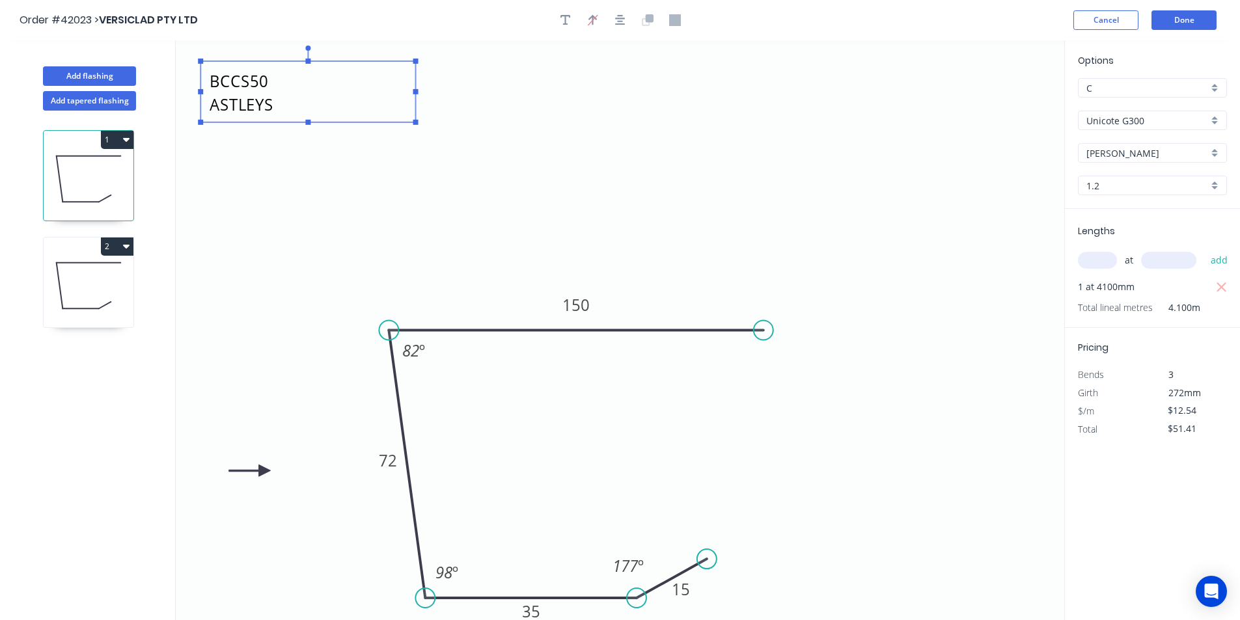
drag, startPoint x: 320, startPoint y: 92, endPoint x: 637, endPoint y: 88, distance: 317.0
click at [637, 88] on icon "BCCS50 ASTLEYS 15 35 72 150 82 º 98 º 177 º" at bounding box center [620, 330] width 888 height 580
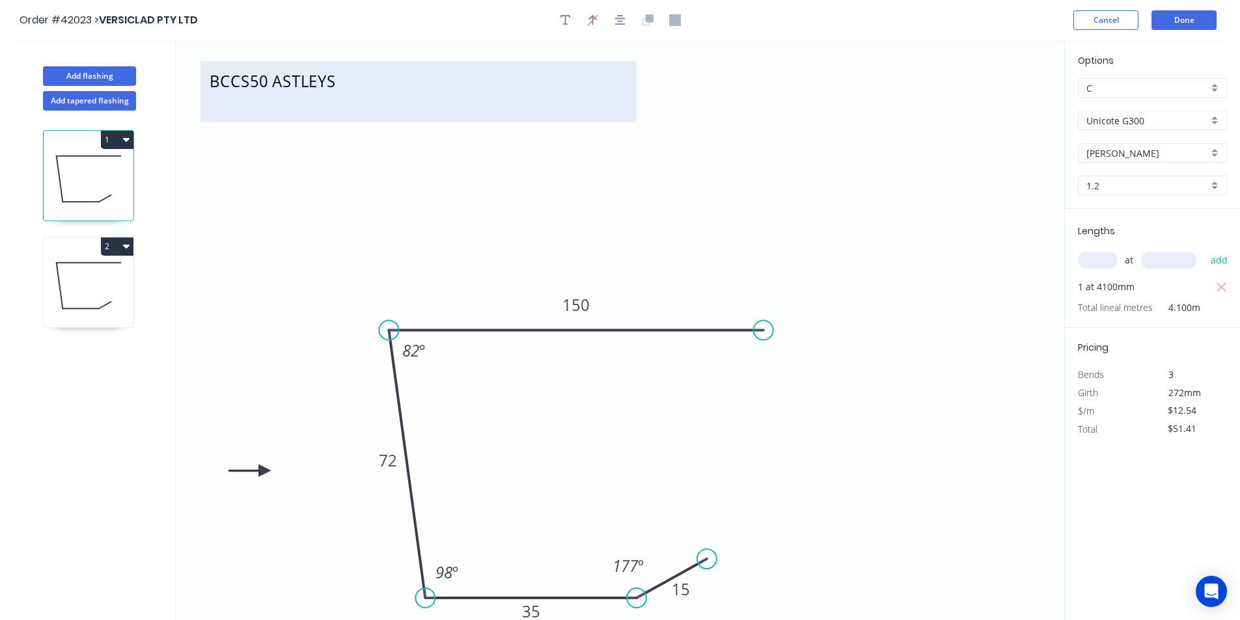
click at [333, 83] on textarea "BCCS50 ASTLEYS" at bounding box center [418, 92] width 422 height 48
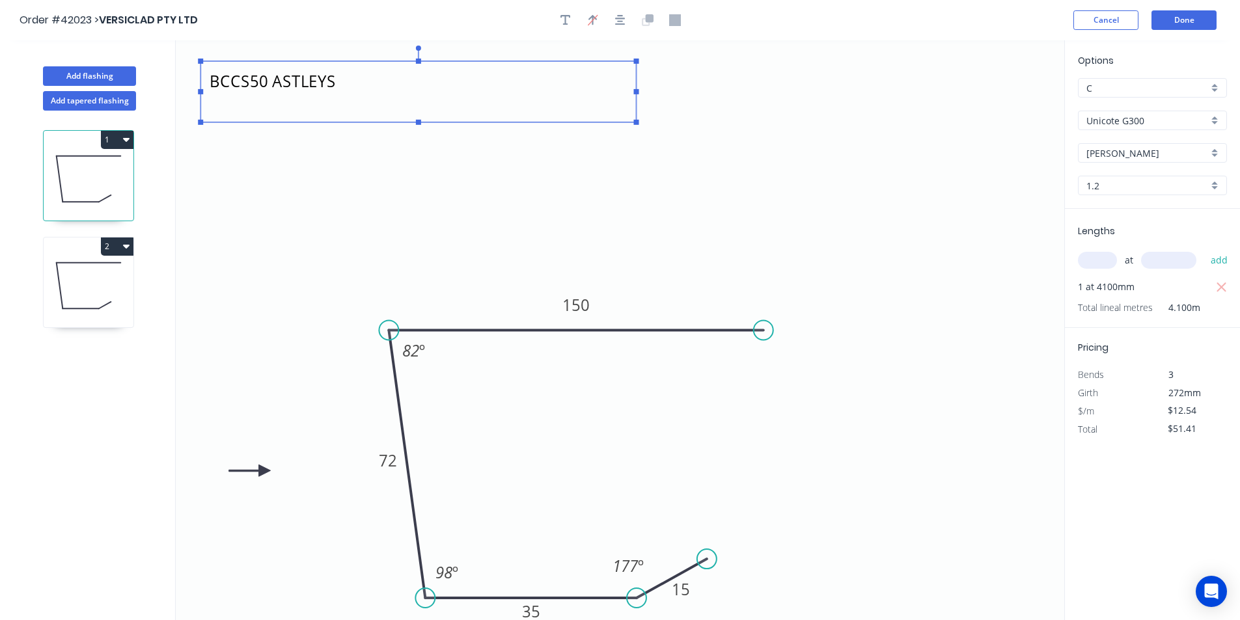
click at [339, 76] on textarea "BCCS50 ASTLEYS" at bounding box center [418, 92] width 422 height 48
click at [346, 83] on textarea "BCCS50 ASTLEYS" at bounding box center [418, 92] width 422 height 48
click at [359, 81] on textarea "BCCS50 ASTLEYS" at bounding box center [418, 92] width 422 height 48
type textarea "BCCS50 ASTLEYS TO SUIT 8 DEG"
click at [1172, 18] on button "Done" at bounding box center [1183, 20] width 65 height 20
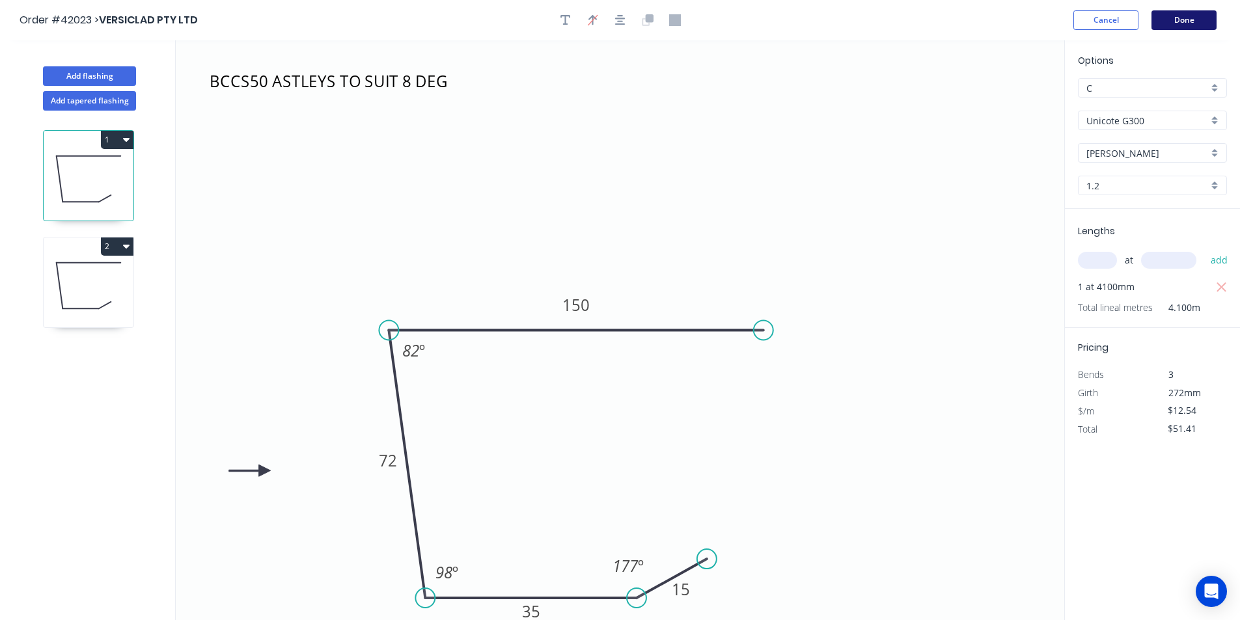
click at [1179, 23] on button "Done" at bounding box center [1183, 20] width 65 height 20
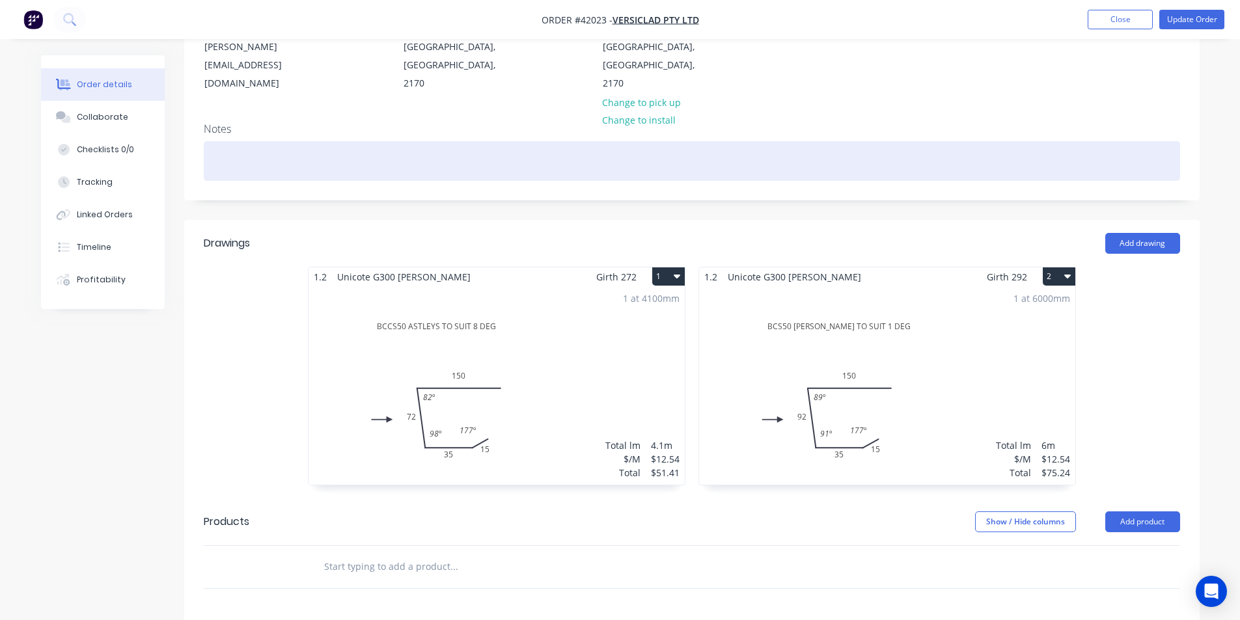
scroll to position [55, 0]
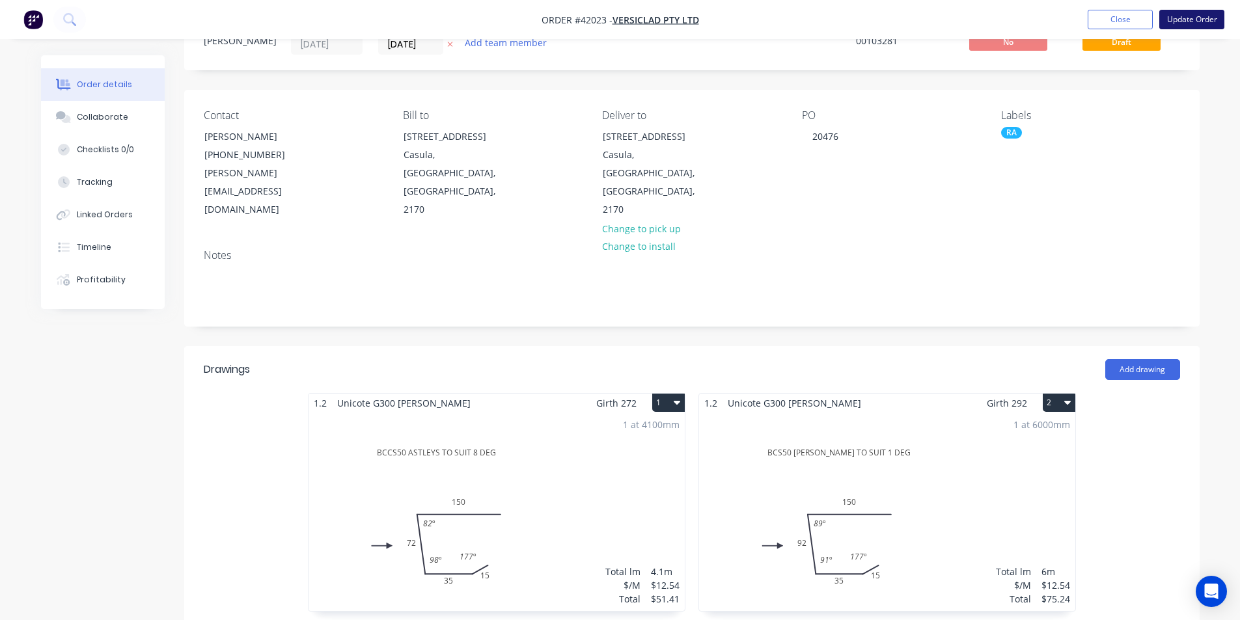
click at [1203, 15] on button "Update Order" at bounding box center [1191, 20] width 65 height 20
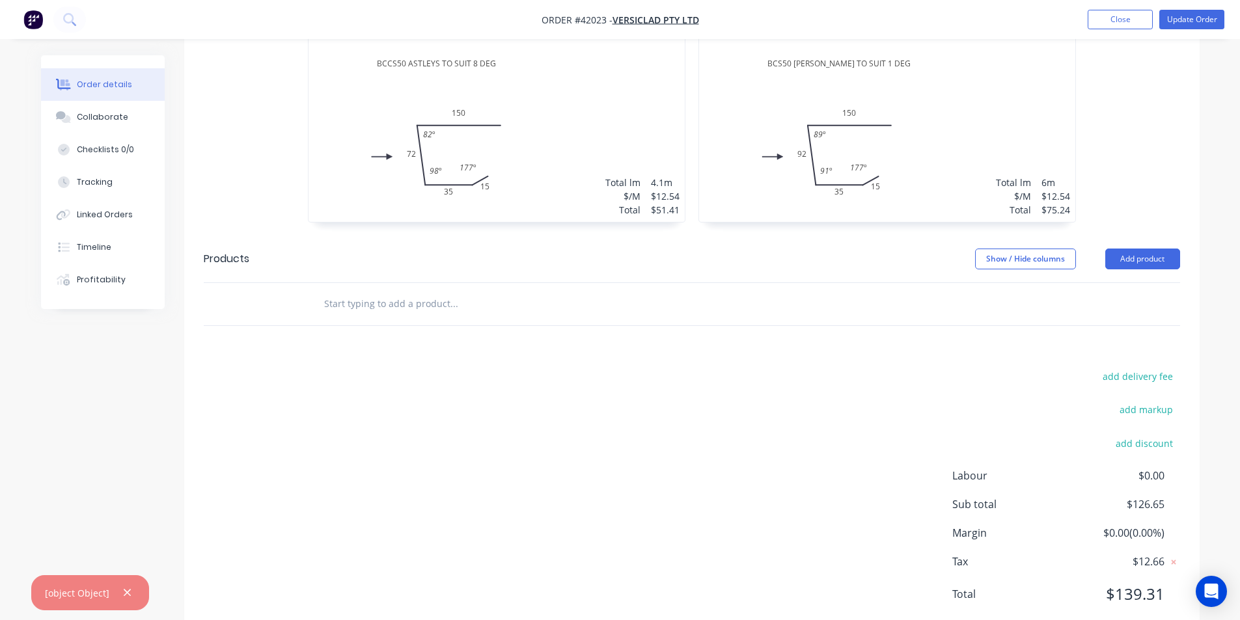
scroll to position [445, 0]
click at [1202, 18] on button "Update Order" at bounding box center [1191, 20] width 65 height 20
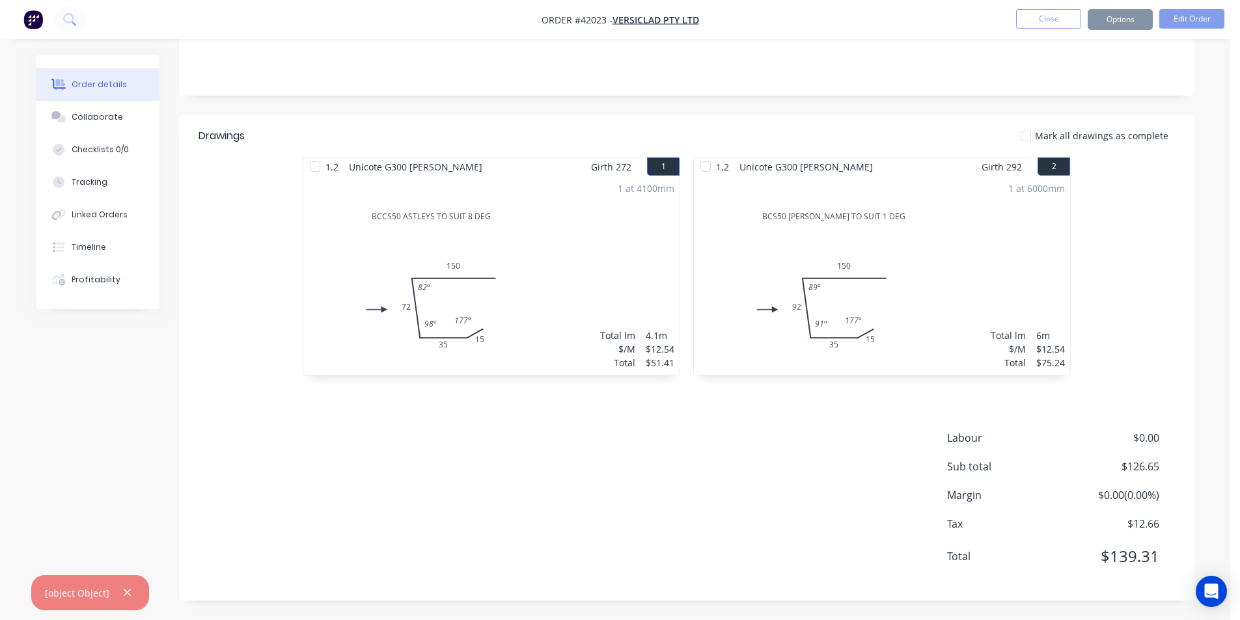
scroll to position [0, 0]
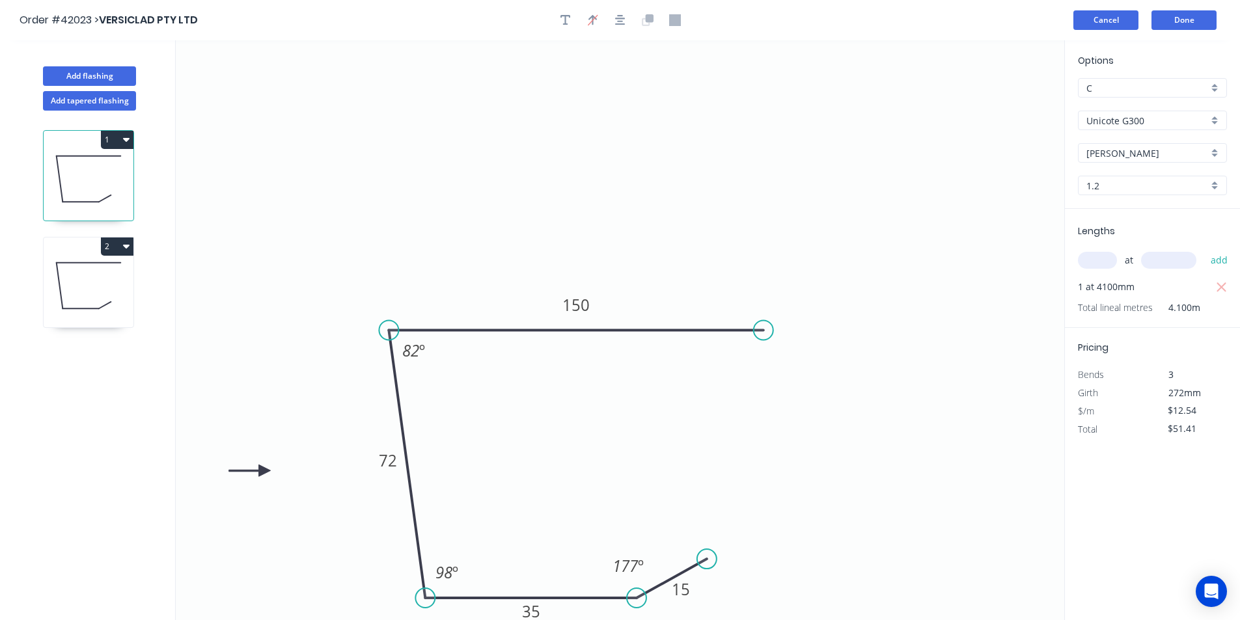
click at [1118, 25] on button "Cancel" at bounding box center [1105, 20] width 65 height 20
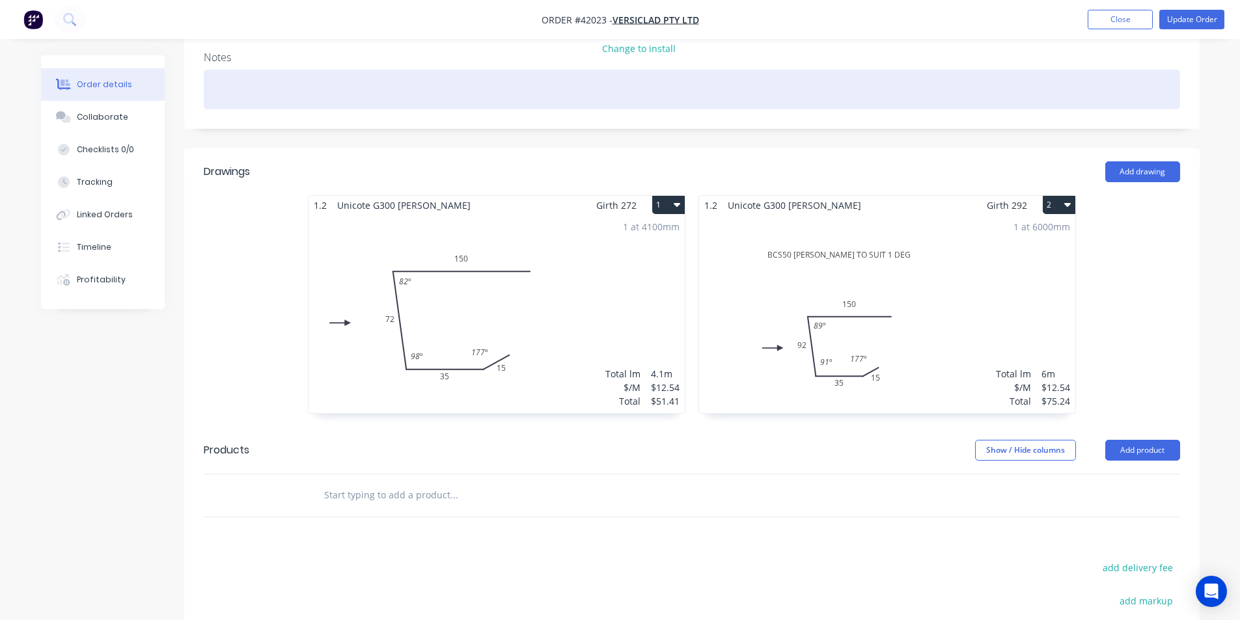
scroll to position [260, 0]
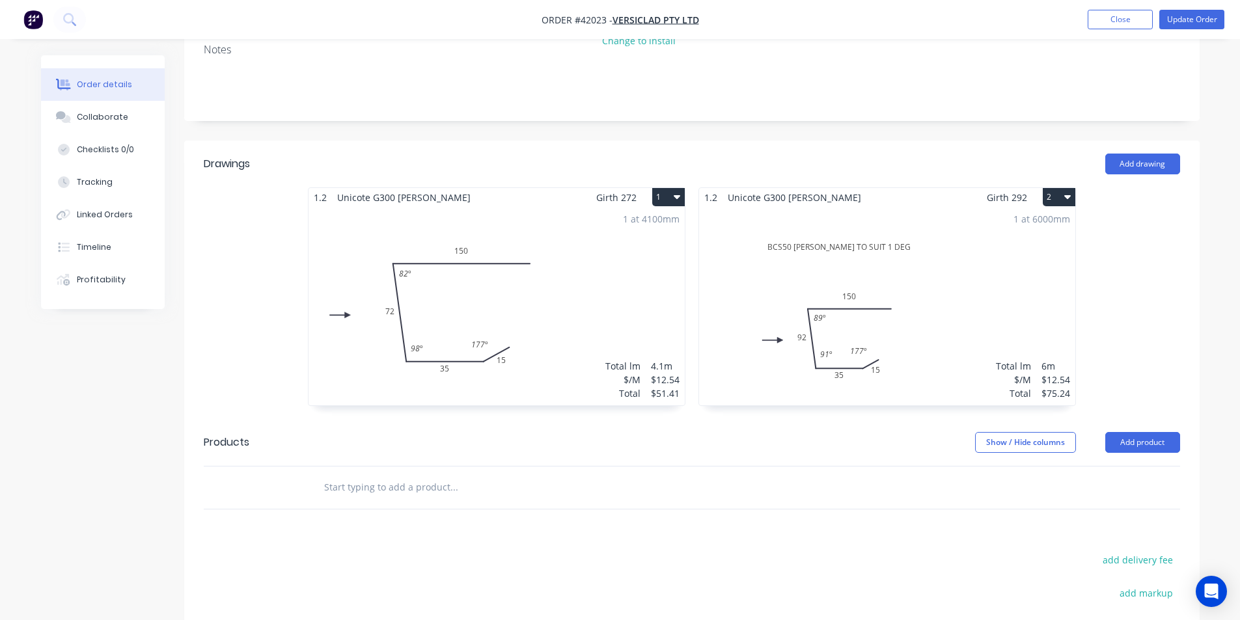
click at [937, 244] on div "1 at 6000mm Total lm $/M Total 6m $12.54 $75.24" at bounding box center [887, 306] width 376 height 199
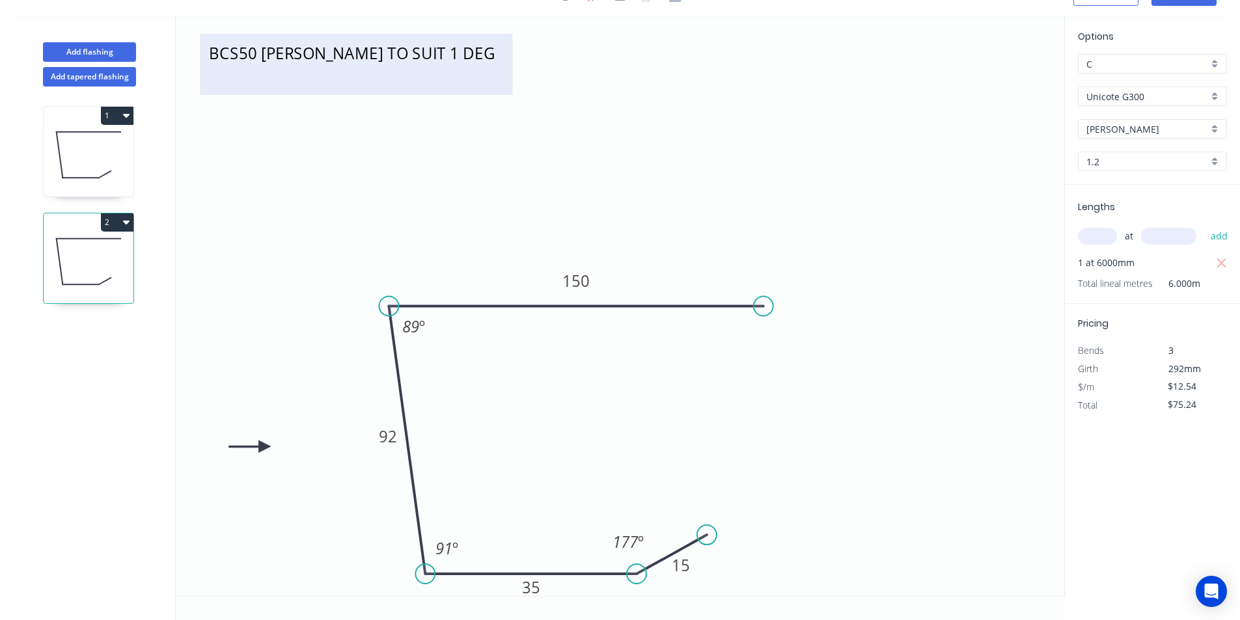
click at [486, 66] on textarea "BCS50 [PERSON_NAME] TO SUIT 1 DEG" at bounding box center [355, 64] width 299 height 48
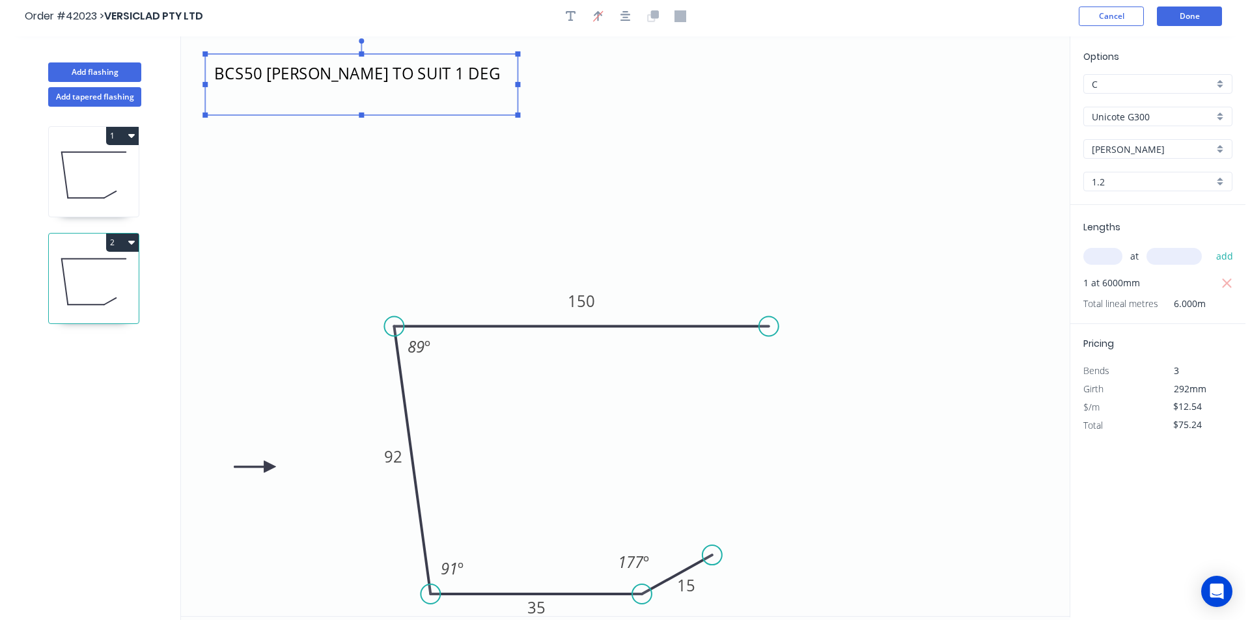
scroll to position [0, 0]
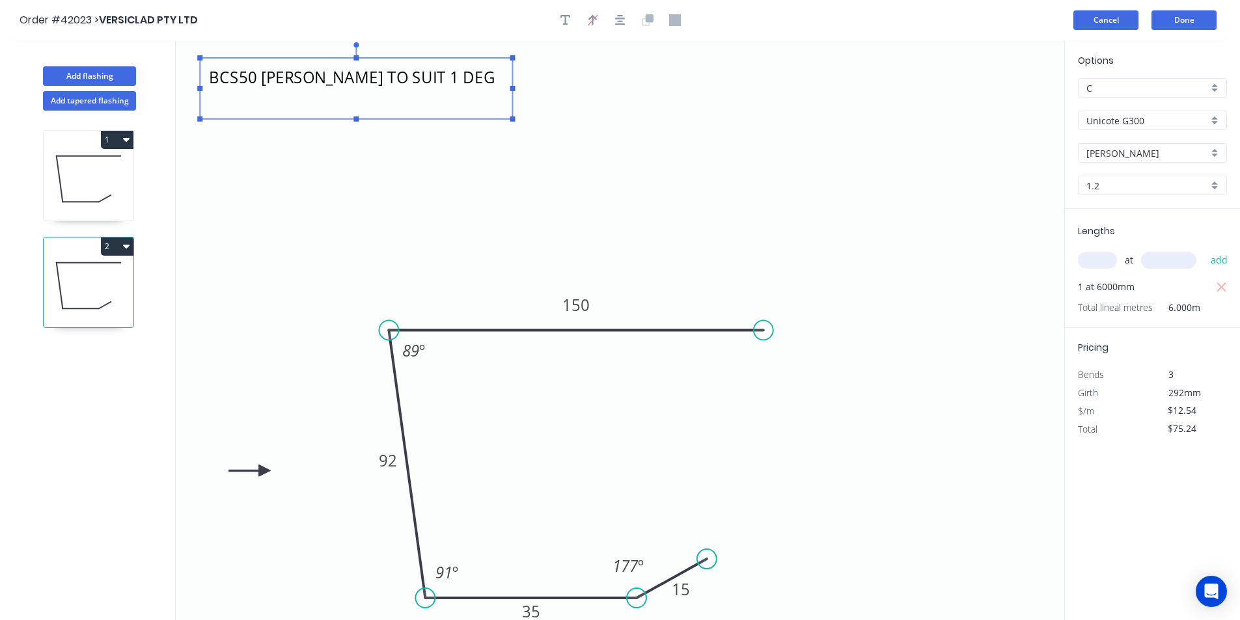
click at [1112, 21] on button "Cancel" at bounding box center [1105, 20] width 65 height 20
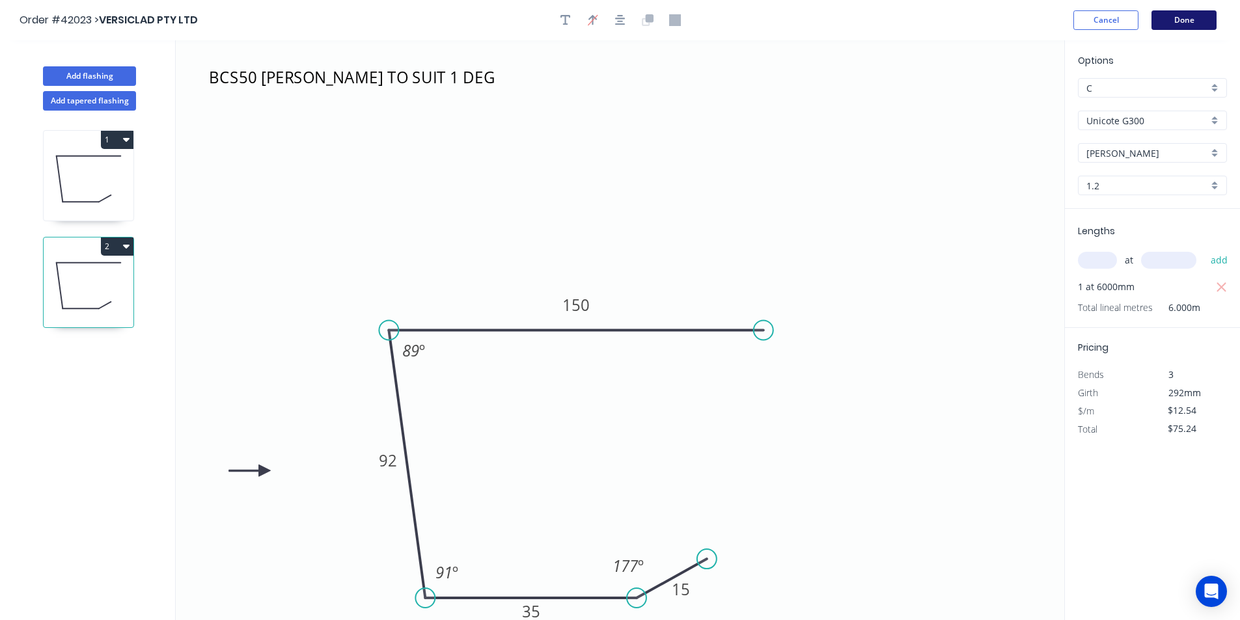
click at [1175, 22] on button "Done" at bounding box center [1183, 20] width 65 height 20
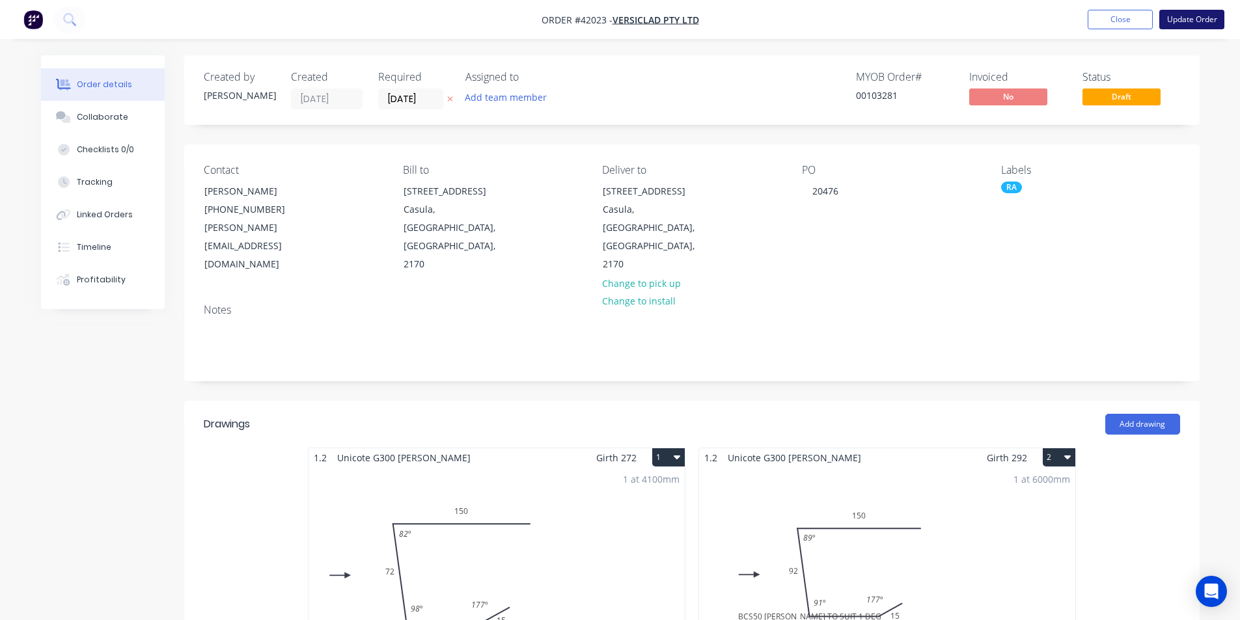
click at [1197, 20] on button "Update Order" at bounding box center [1191, 20] width 65 height 20
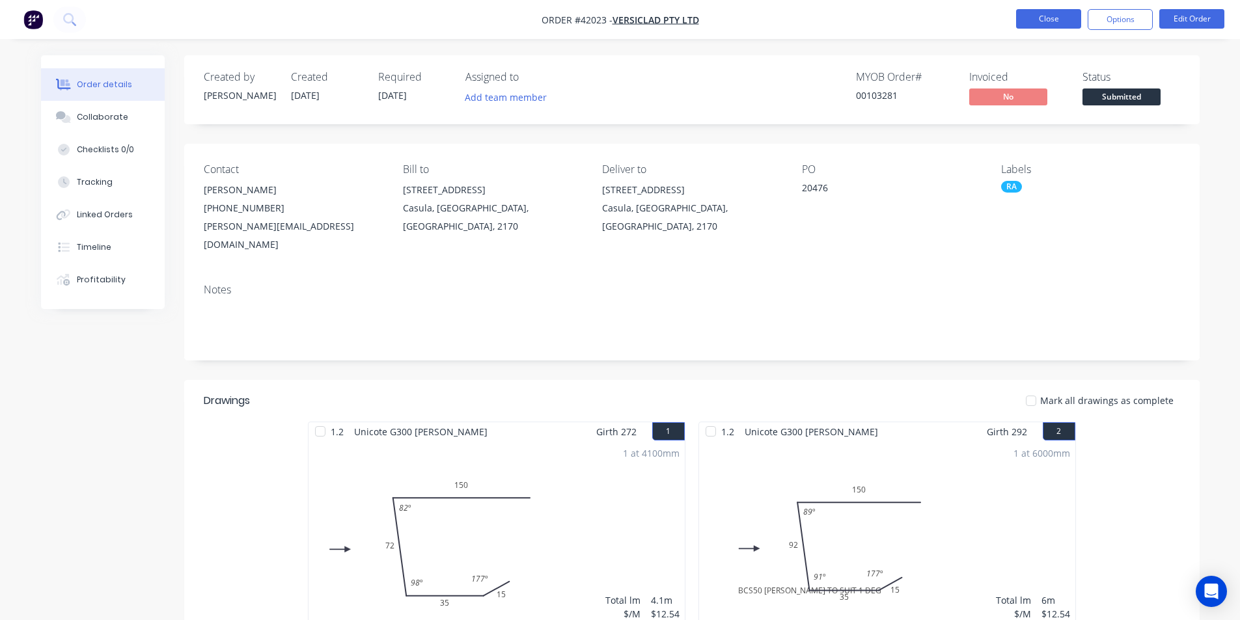
click at [1041, 15] on button "Close" at bounding box center [1048, 19] width 65 height 20
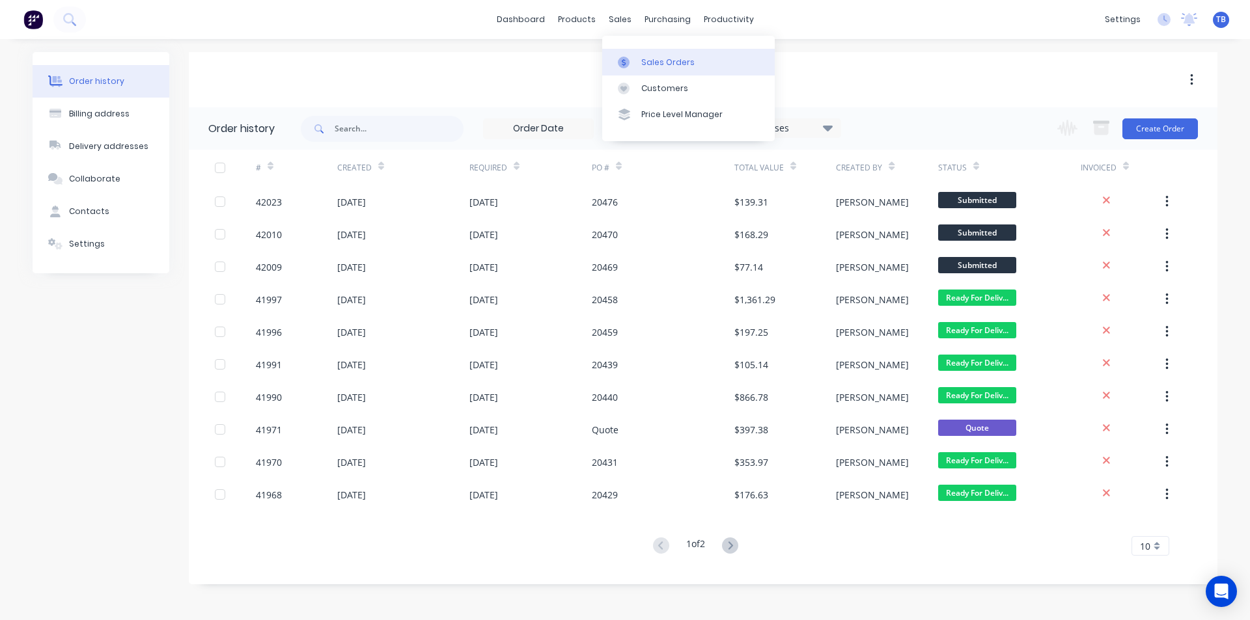
click at [641, 59] on div "Sales Orders" at bounding box center [667, 63] width 53 height 12
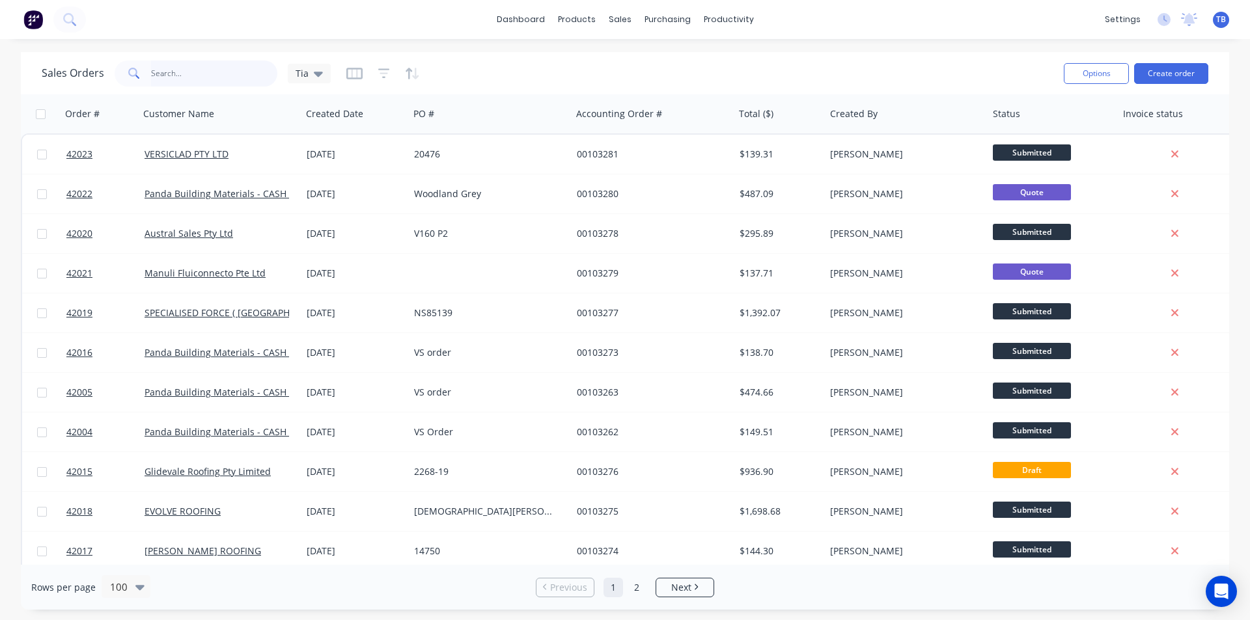
click at [204, 77] on input "text" at bounding box center [214, 74] width 127 height 26
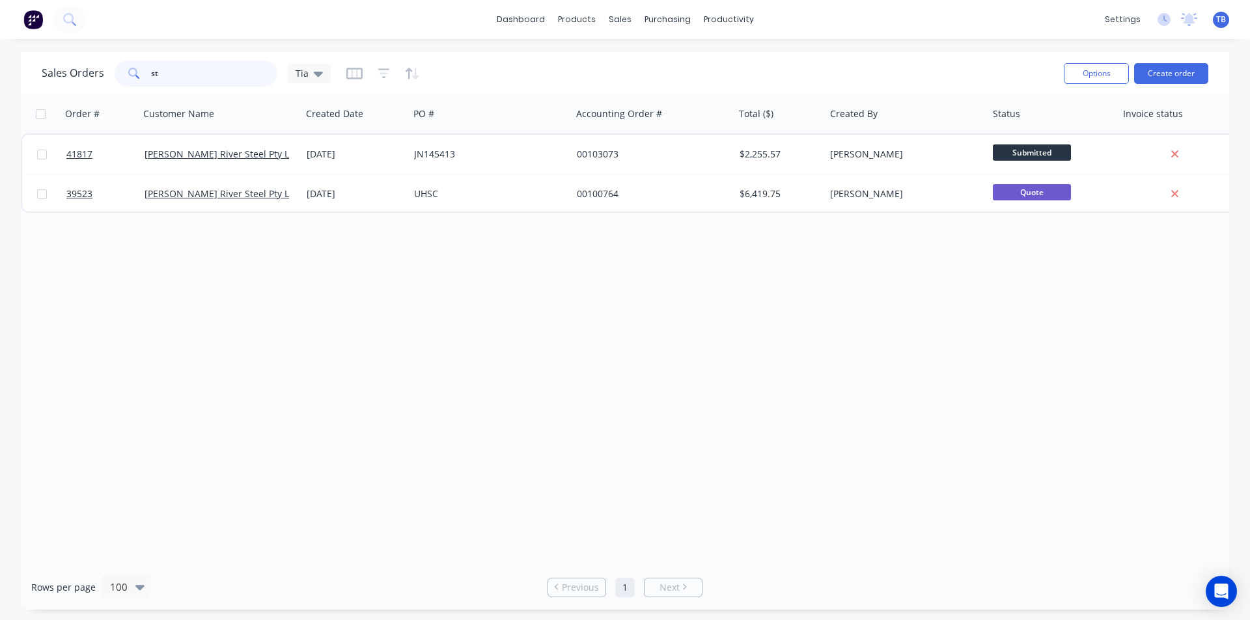
type input "s"
drag, startPoint x: 171, startPoint y: 77, endPoint x: 70, endPoint y: 84, distance: 101.8
click at [70, 83] on div "Sales Orders max Tia" at bounding box center [186, 74] width 289 height 26
type input "cash"
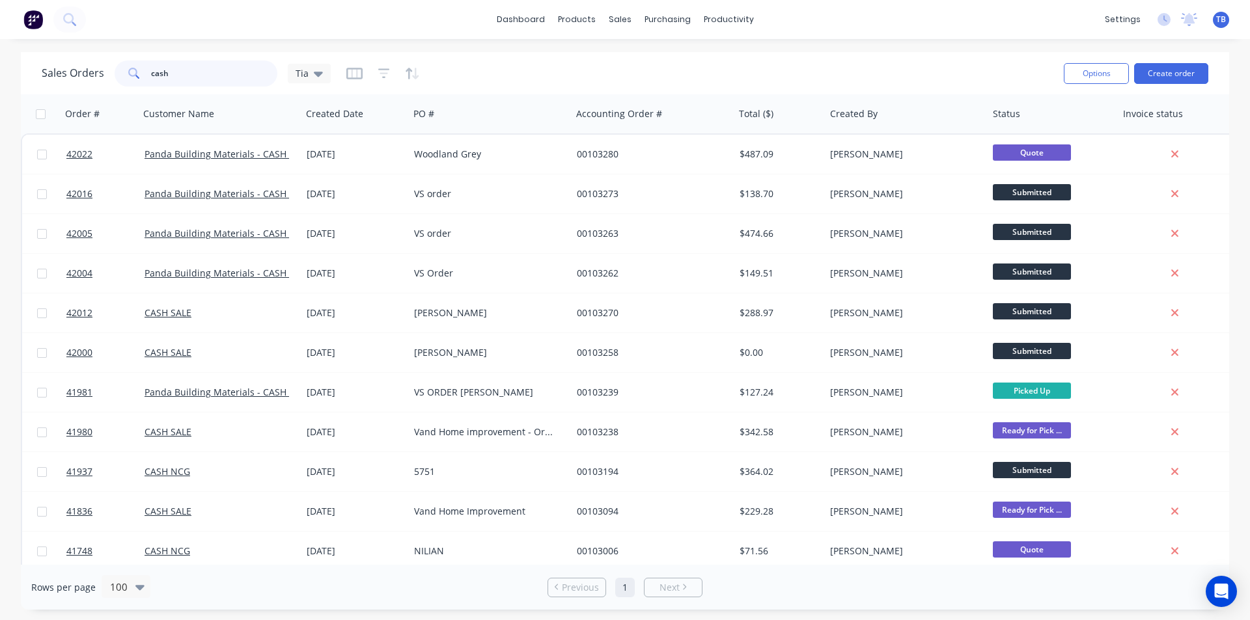
drag, startPoint x: 195, startPoint y: 67, endPoint x: 129, endPoint y: 77, distance: 67.1
click at [129, 77] on div "cash" at bounding box center [196, 74] width 163 height 26
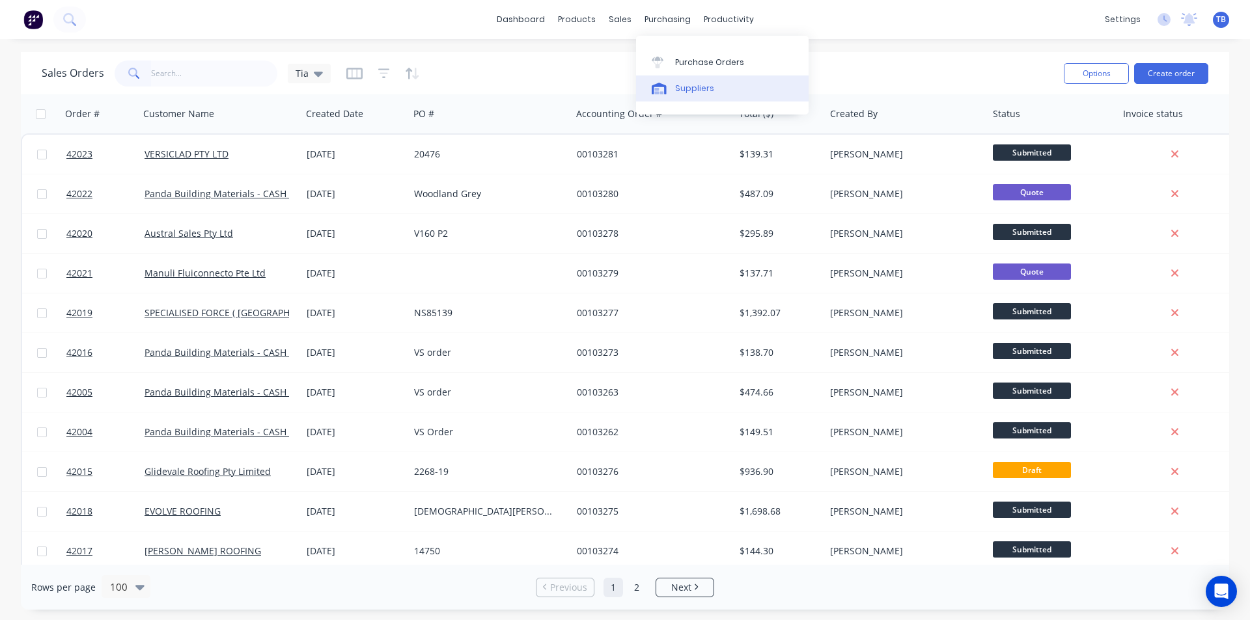
drag, startPoint x: 686, startPoint y: 59, endPoint x: 684, endPoint y: 80, distance: 20.9
click at [686, 59] on div "Purchase Orders" at bounding box center [709, 63] width 69 height 12
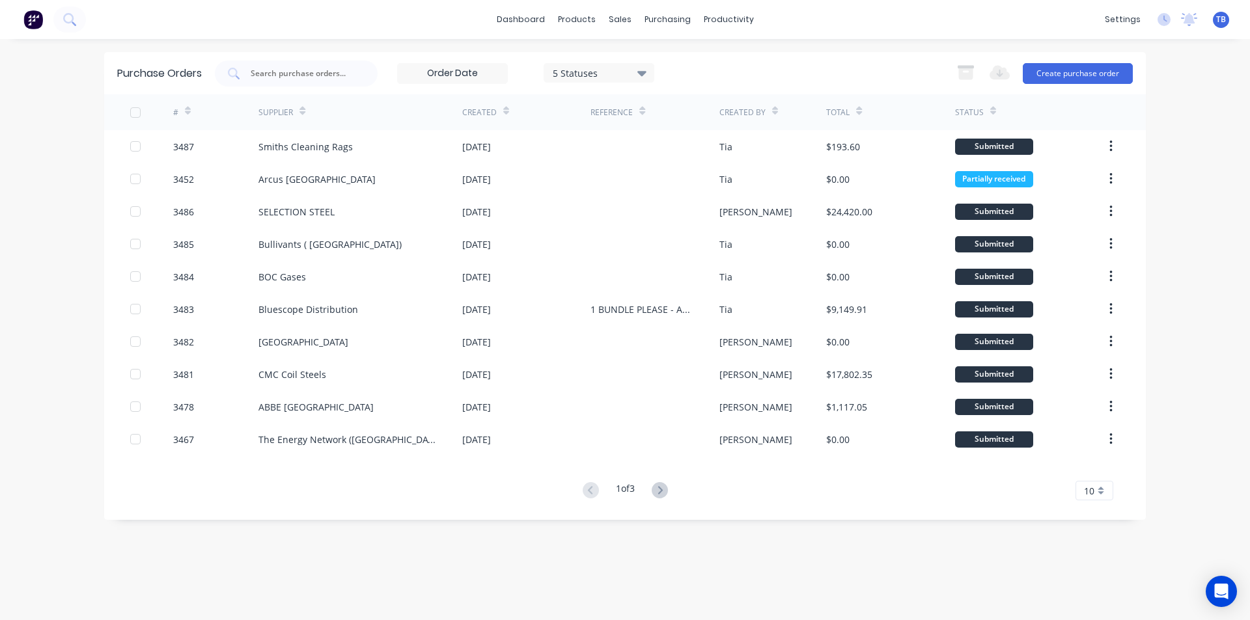
click at [1095, 488] on div "10" at bounding box center [1094, 491] width 38 height 20
click at [1105, 473] on div "35" at bounding box center [1094, 469] width 36 height 23
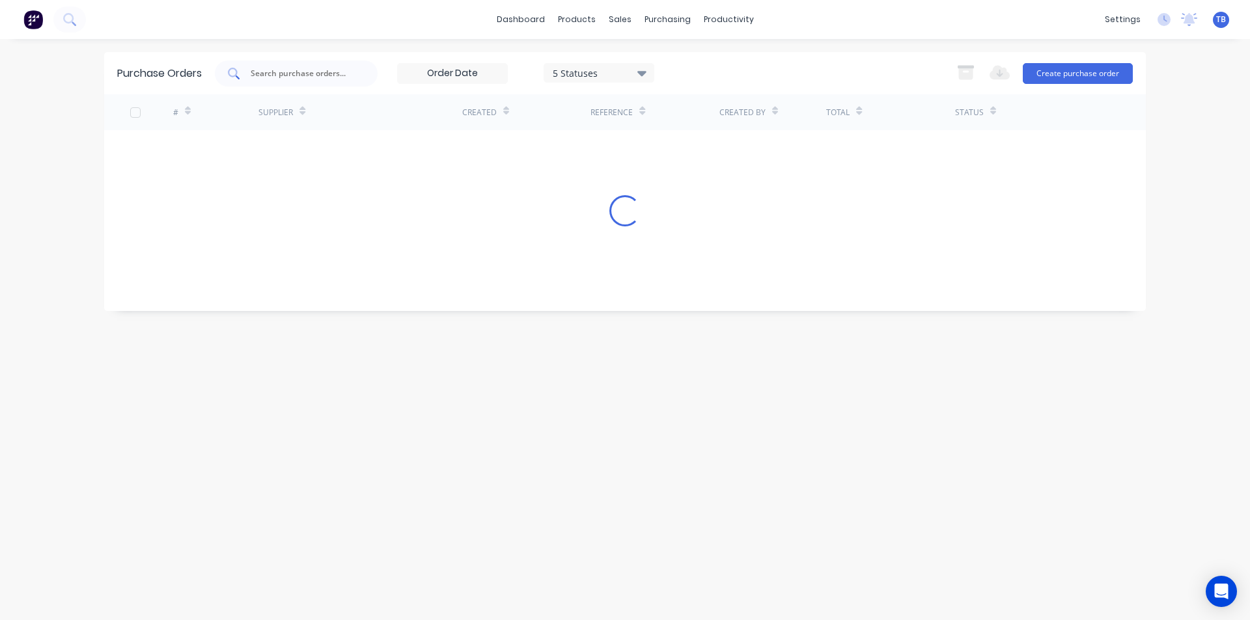
click at [297, 77] on input "text" at bounding box center [303, 73] width 108 height 13
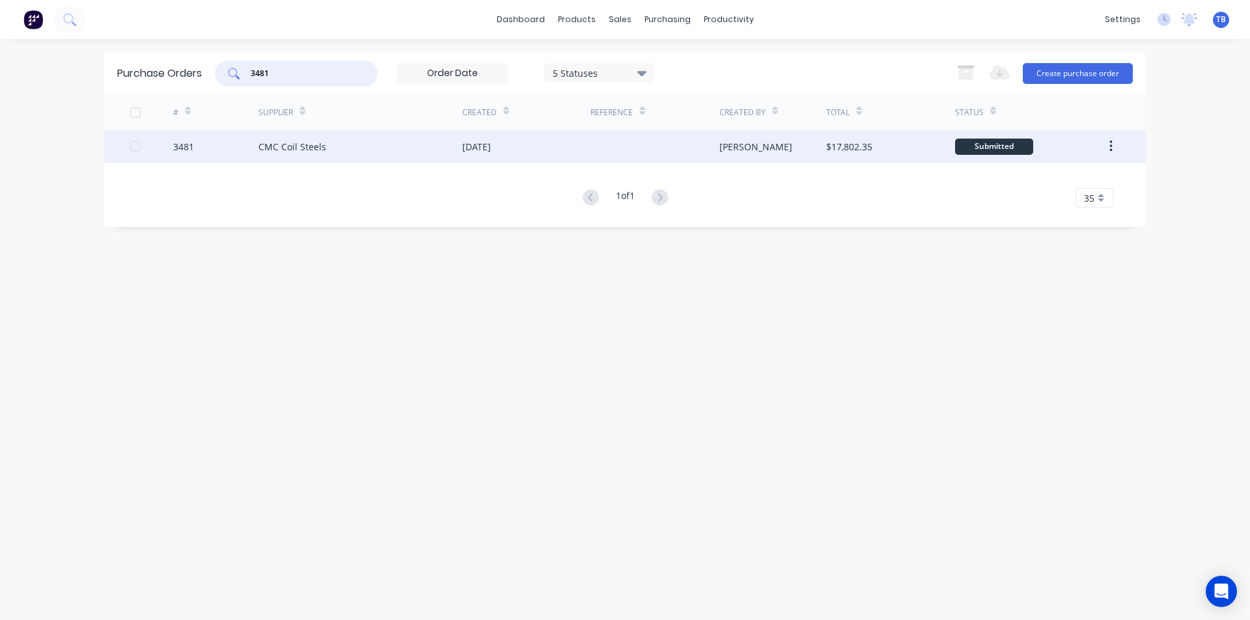
type input "3481"
click at [298, 137] on div "CMC Coil Steels" at bounding box center [360, 146] width 204 height 33
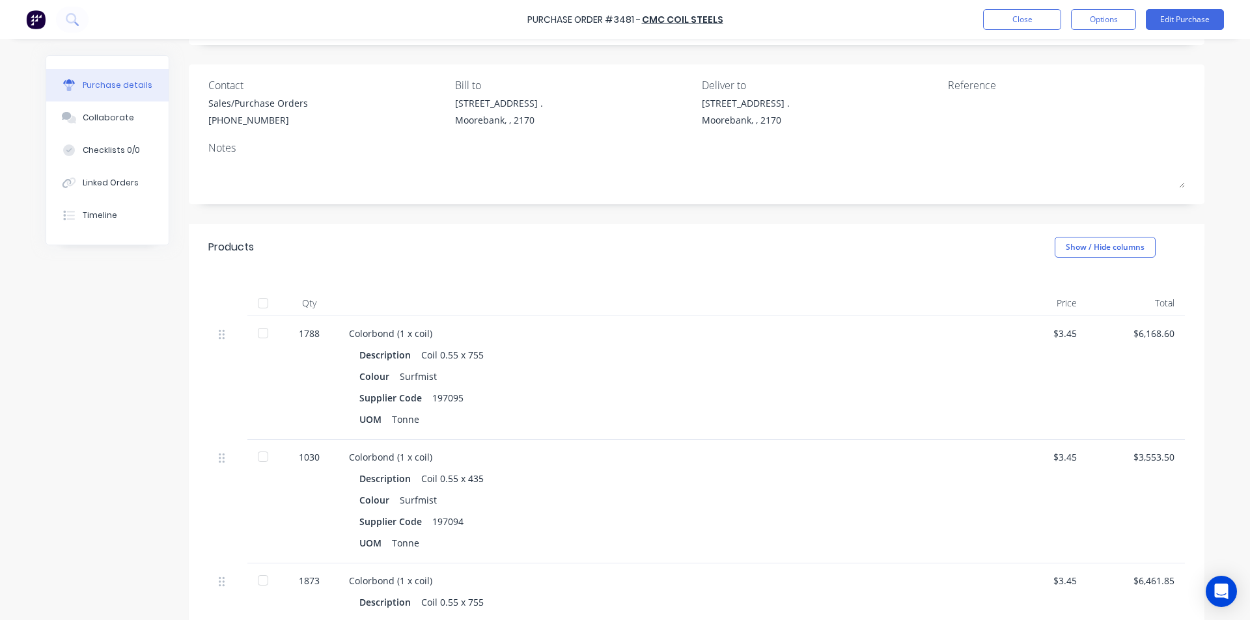
scroll to position [195, 0]
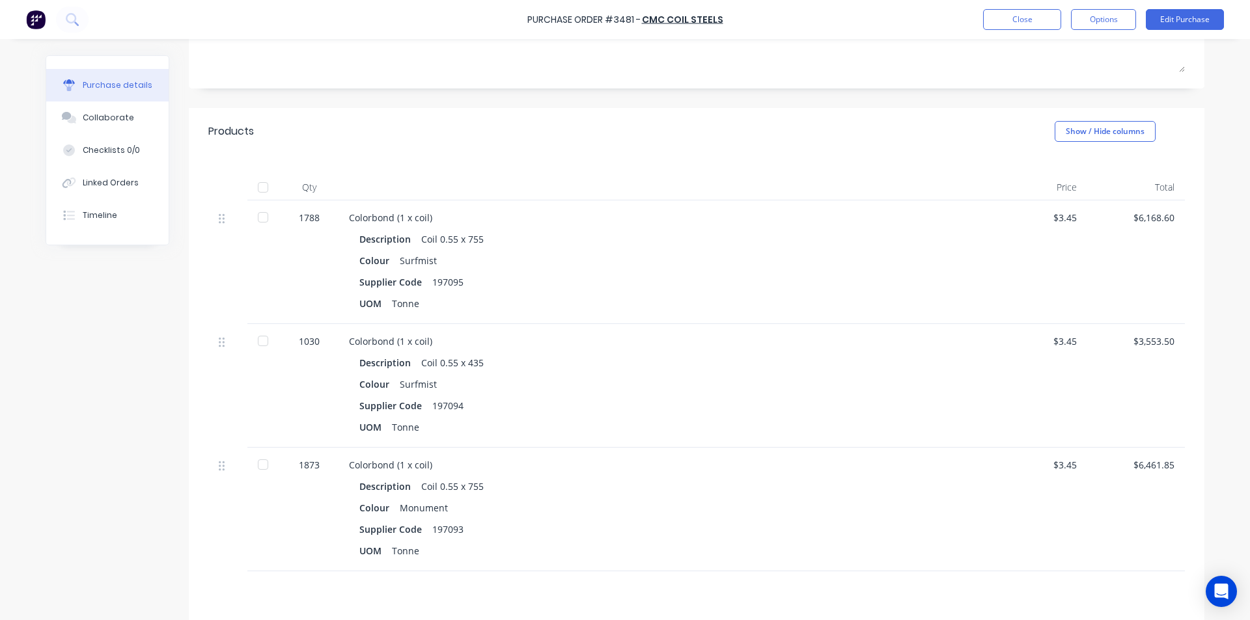
click at [268, 469] on div at bounding box center [263, 465] width 26 height 26
click at [262, 346] on div at bounding box center [263, 341] width 26 height 26
click at [255, 217] on div at bounding box center [263, 217] width 26 height 26
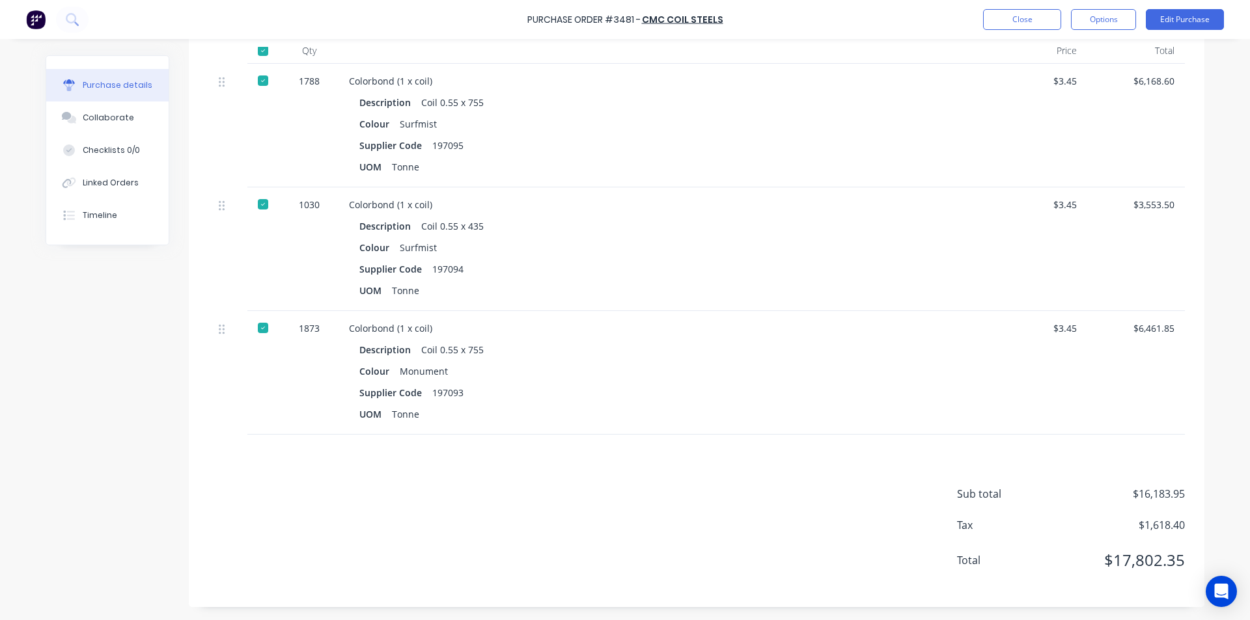
scroll to position [0, 0]
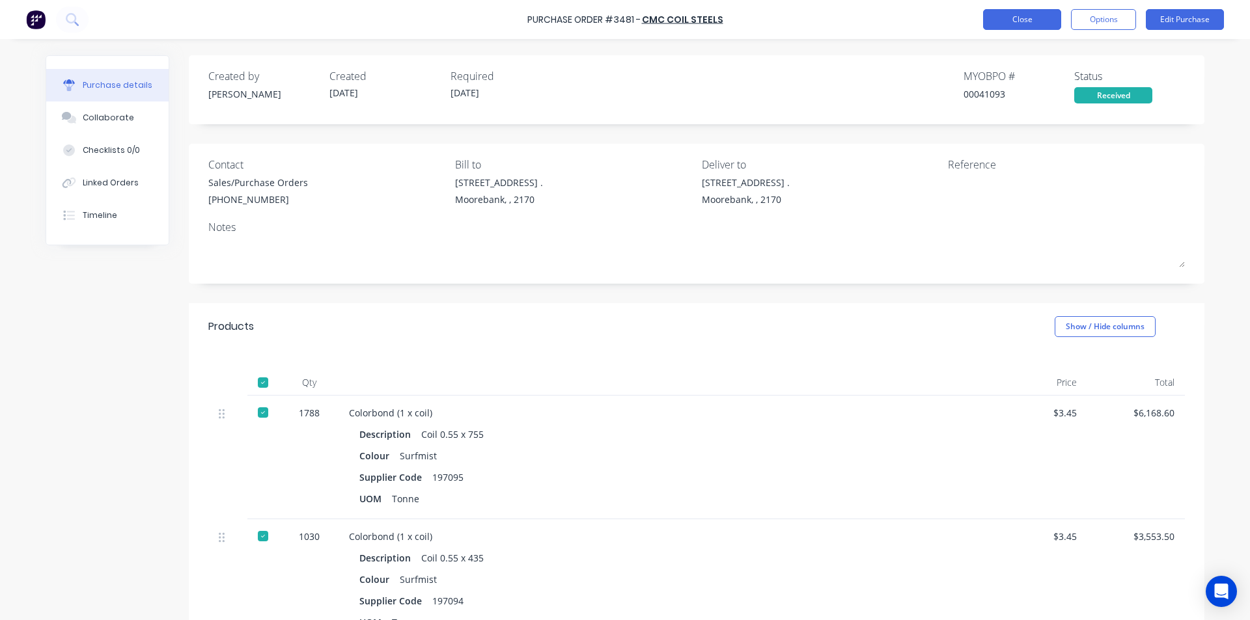
click at [1003, 14] on button "Close" at bounding box center [1022, 19] width 78 height 21
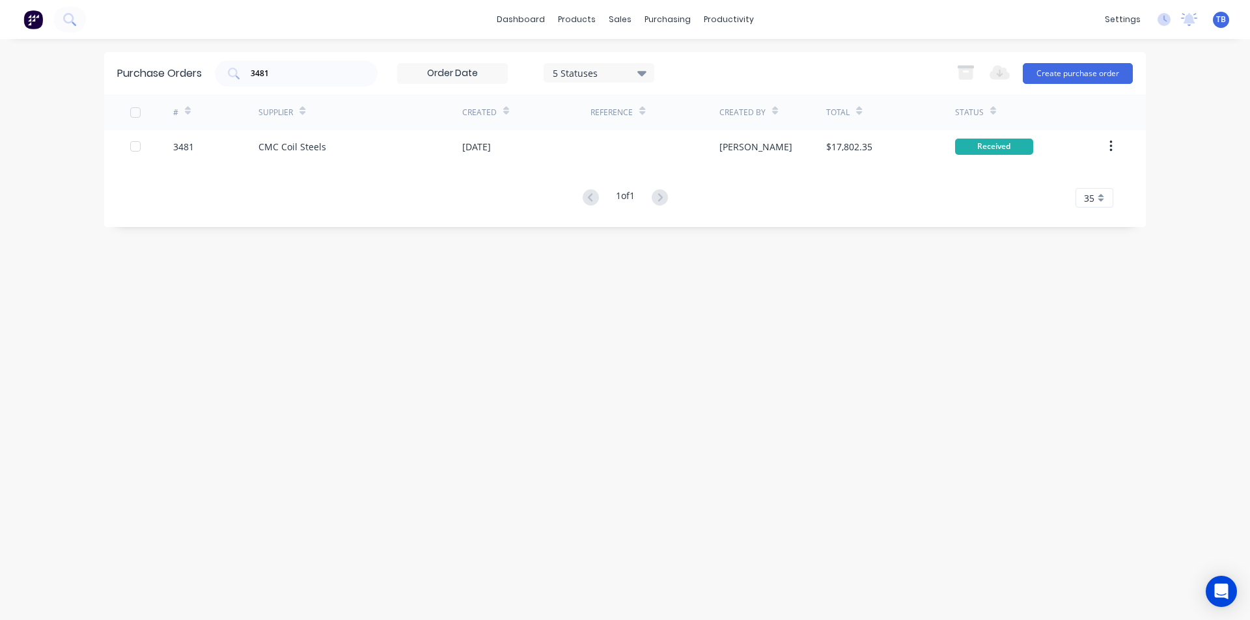
drag, startPoint x: 304, startPoint y: 72, endPoint x: 79, endPoint y: 91, distance: 225.3
click at [79, 91] on div "dashboard products sales purchasing productivity dashboard products Product Cat…" at bounding box center [625, 310] width 1250 height 620
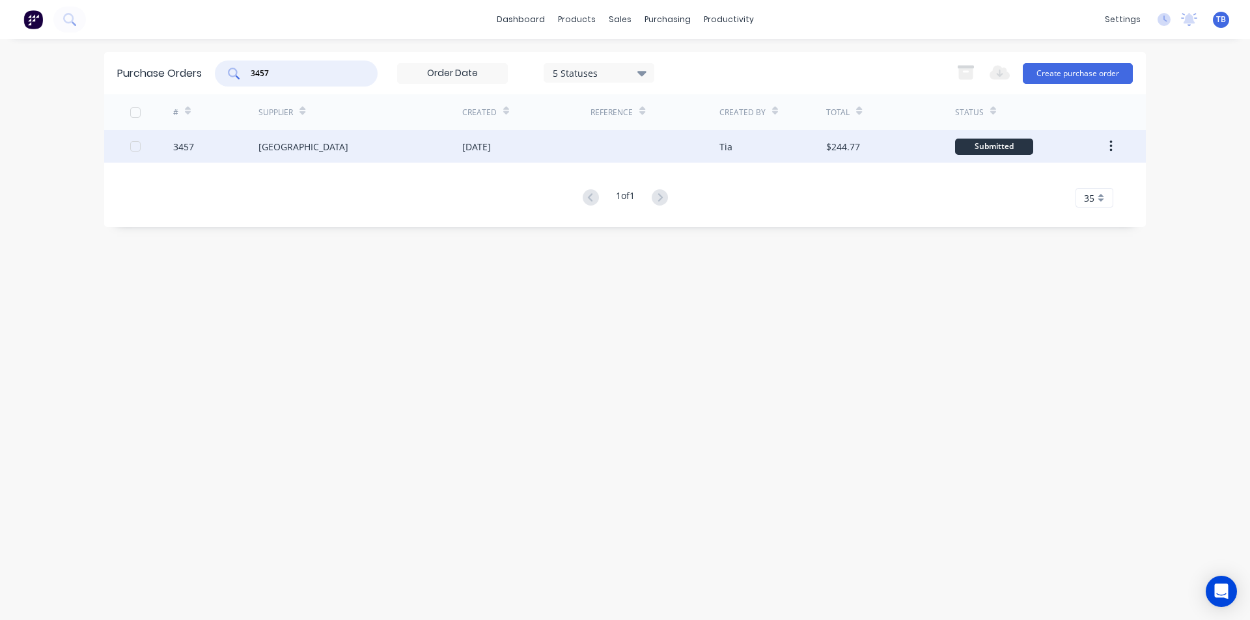
type input "3457"
click at [208, 152] on div "3457" at bounding box center [216, 146] width 86 height 33
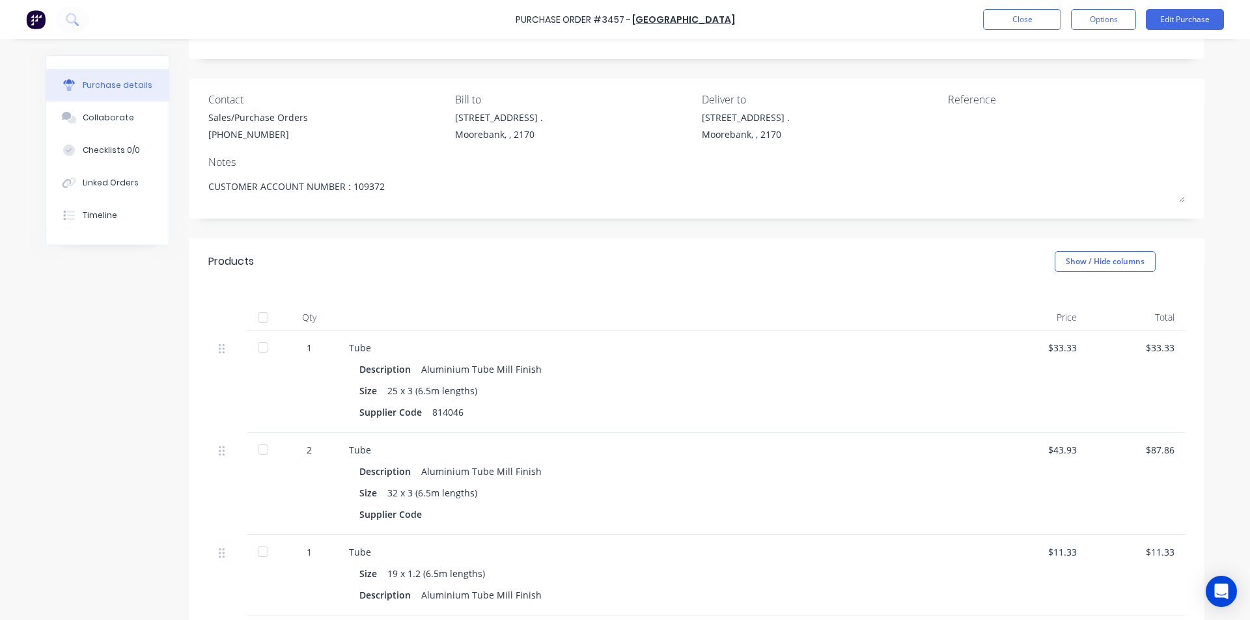
scroll to position [195, 0]
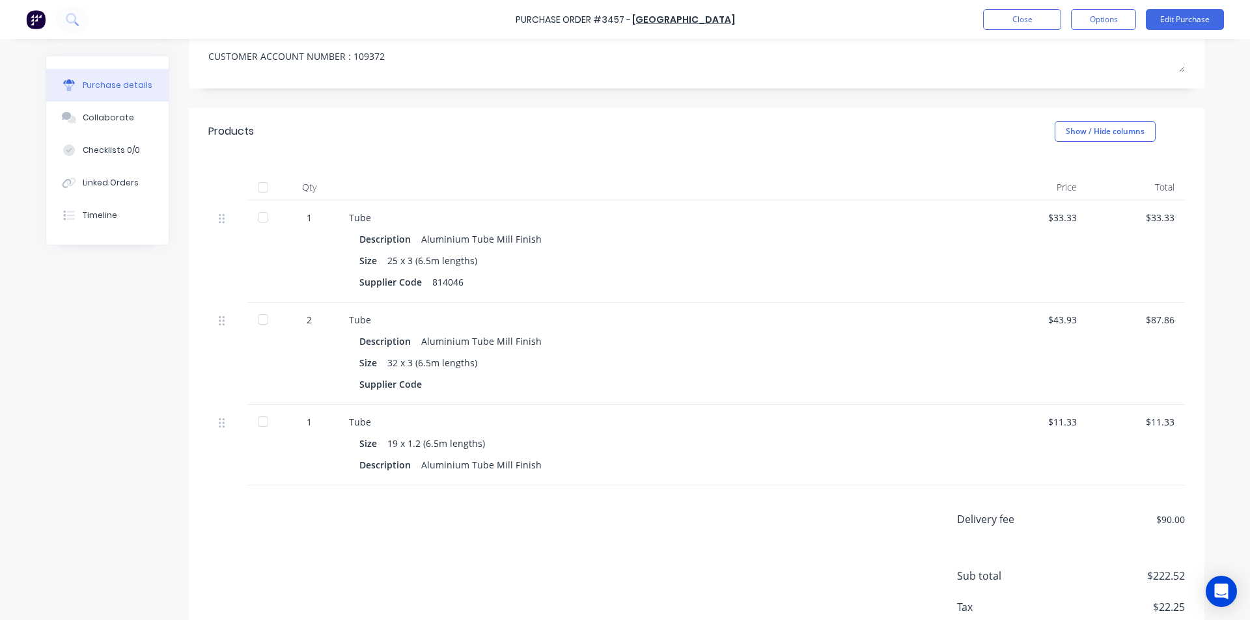
click at [257, 425] on div at bounding box center [263, 422] width 26 height 26
click at [261, 320] on div at bounding box center [263, 320] width 26 height 26
click at [257, 212] on div at bounding box center [263, 217] width 26 height 26
type textarea "x"
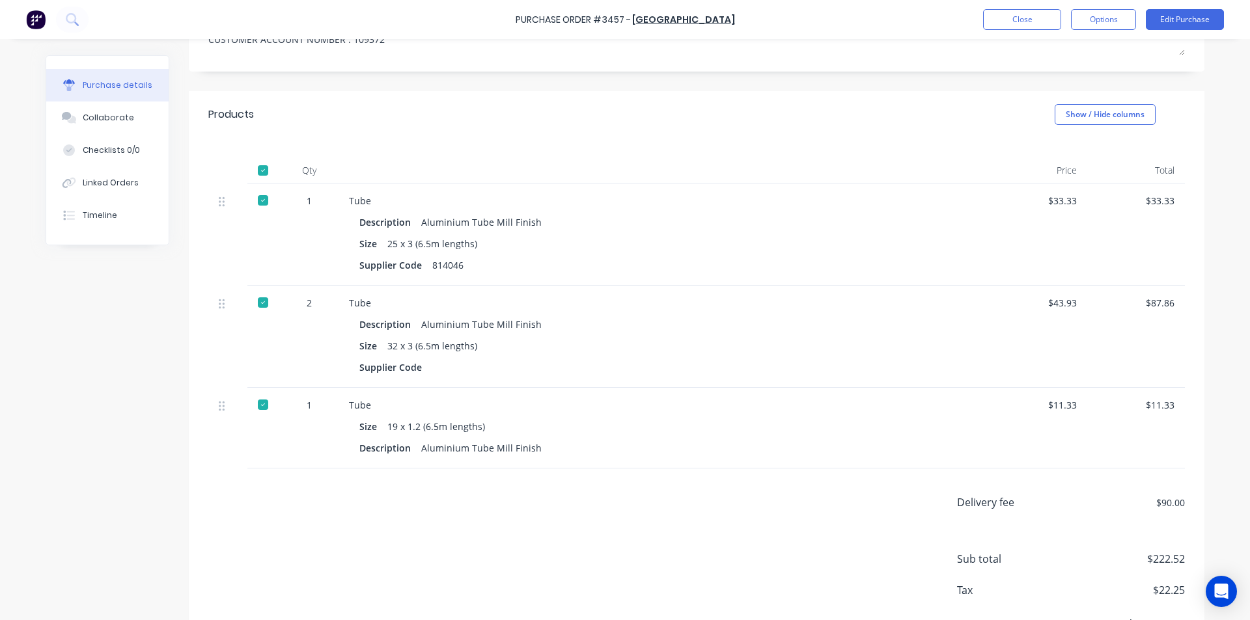
scroll to position [17, 0]
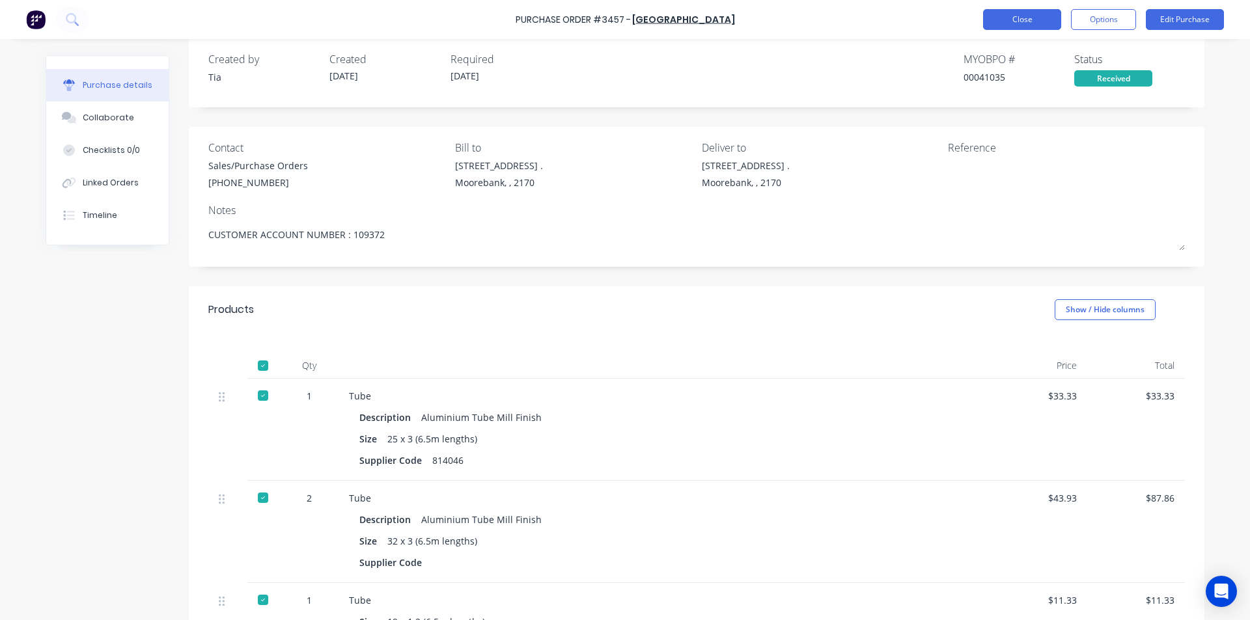
click at [1038, 15] on button "Close" at bounding box center [1022, 19] width 78 height 21
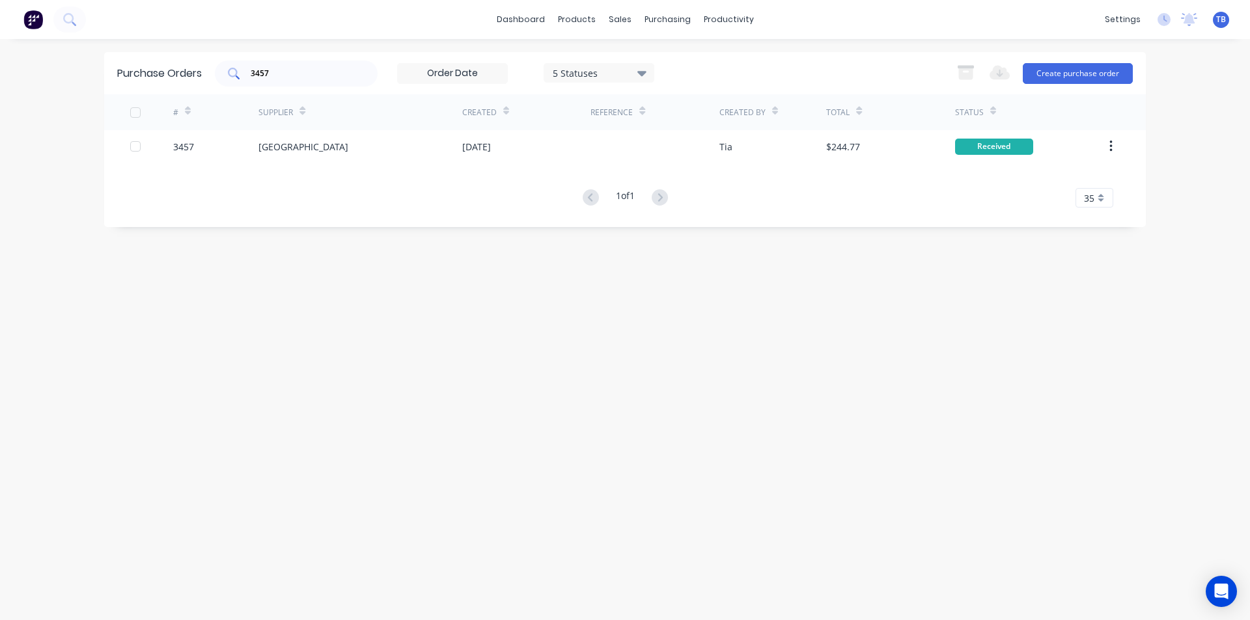
click at [318, 71] on input "3457" at bounding box center [303, 73] width 108 height 13
type input "3473"
type input "3464"
click at [296, 74] on input "3479" at bounding box center [303, 73] width 108 height 13
type input "3480"
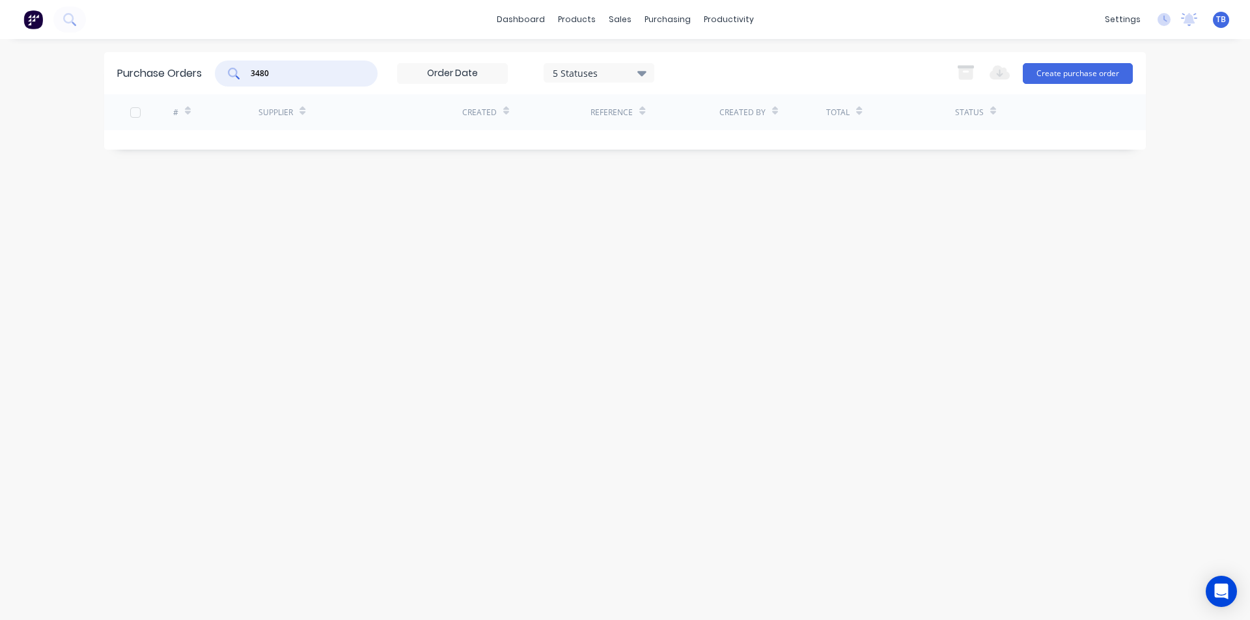
drag, startPoint x: 296, startPoint y: 74, endPoint x: 245, endPoint y: 79, distance: 51.6
click at [245, 78] on div "3480" at bounding box center [296, 74] width 163 height 26
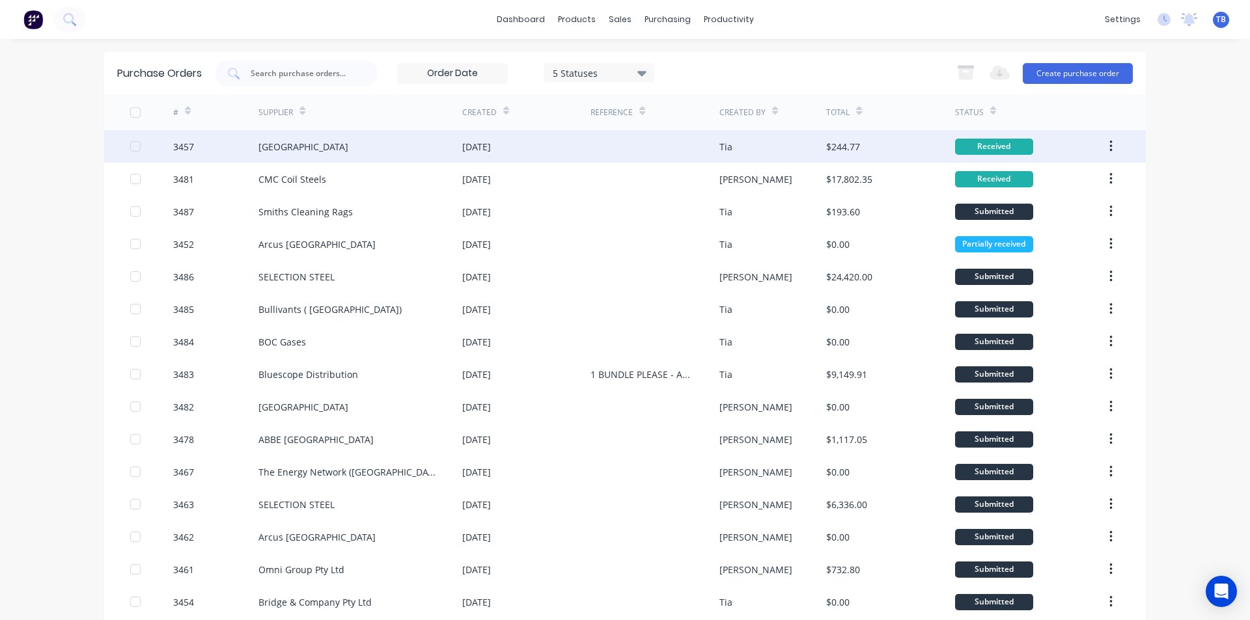
click at [1109, 145] on icon "button" at bounding box center [1110, 146] width 3 height 14
click at [1080, 182] on div "Archive" at bounding box center [1064, 180] width 100 height 19
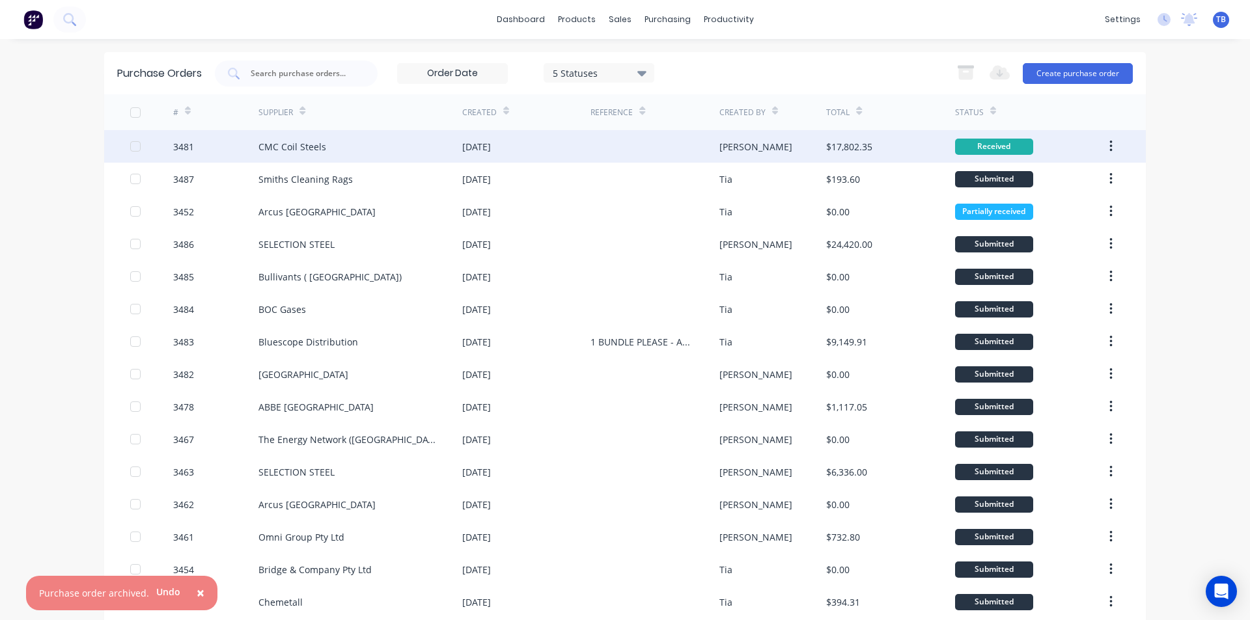
click at [1109, 143] on icon "button" at bounding box center [1110, 147] width 3 height 12
click at [1048, 180] on div "Archive" at bounding box center [1064, 180] width 100 height 19
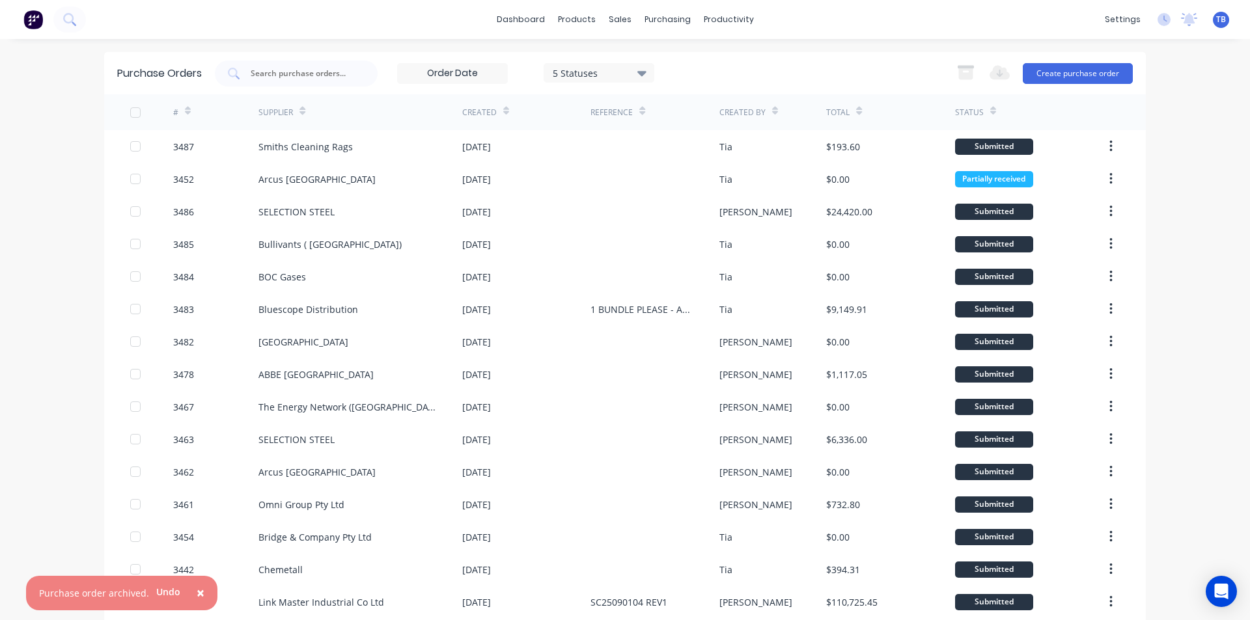
click at [197, 593] on span "×" at bounding box center [201, 593] width 8 height 18
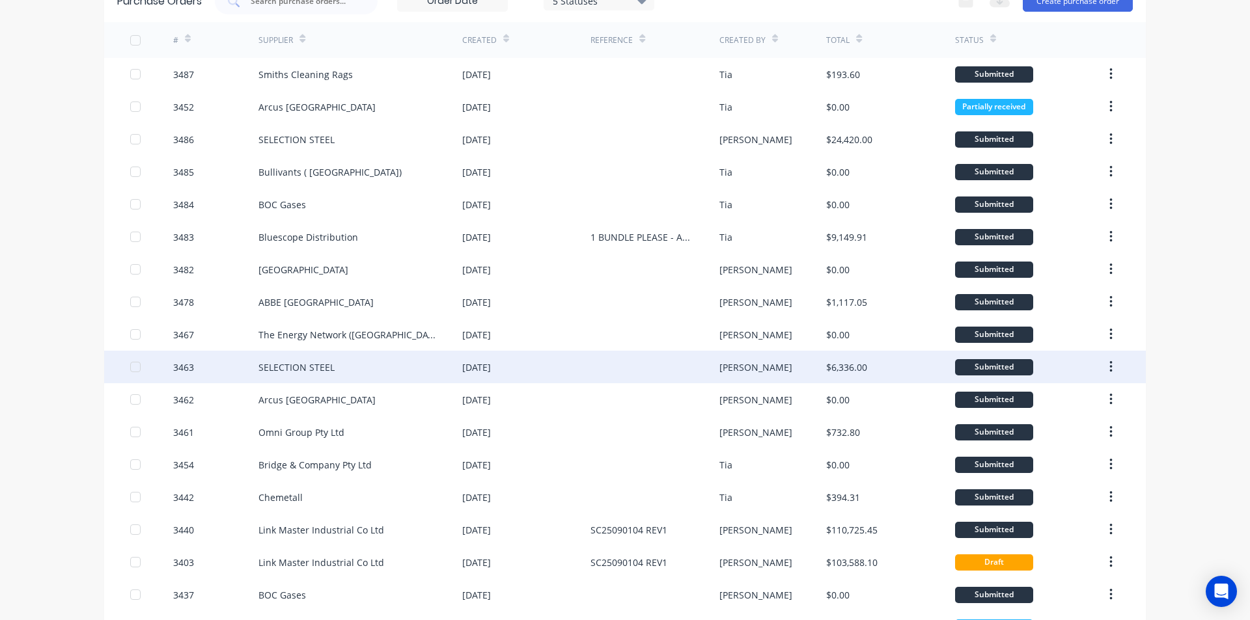
scroll to position [43, 0]
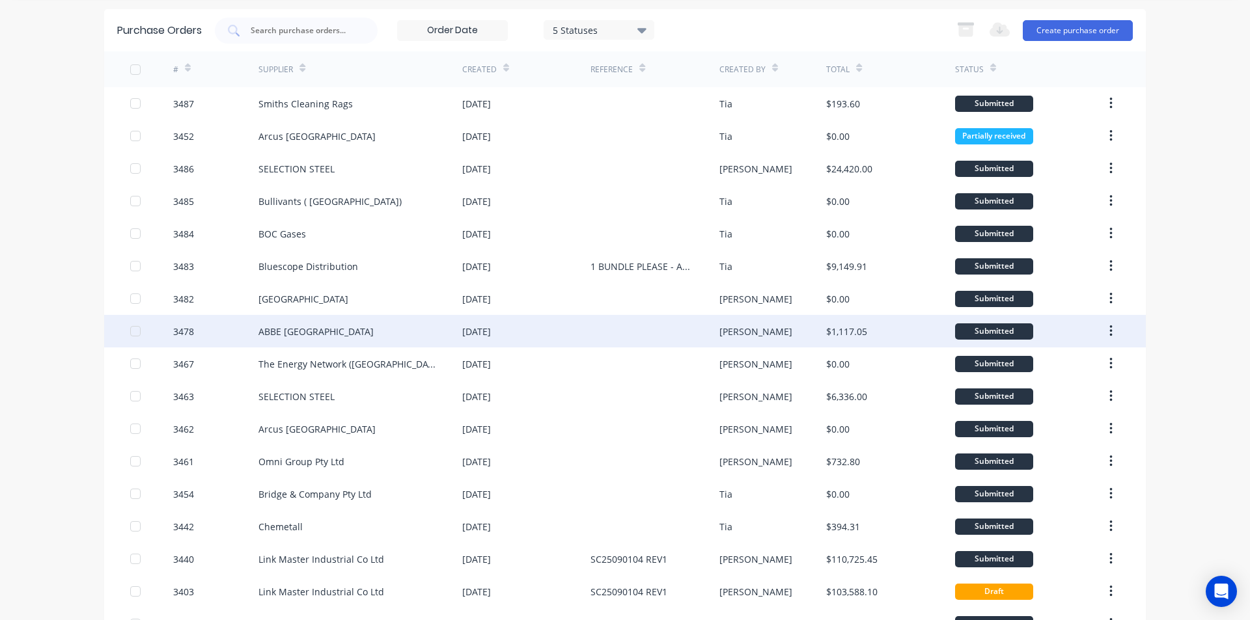
click at [389, 318] on div "ABBE NSW" at bounding box center [360, 331] width 204 height 33
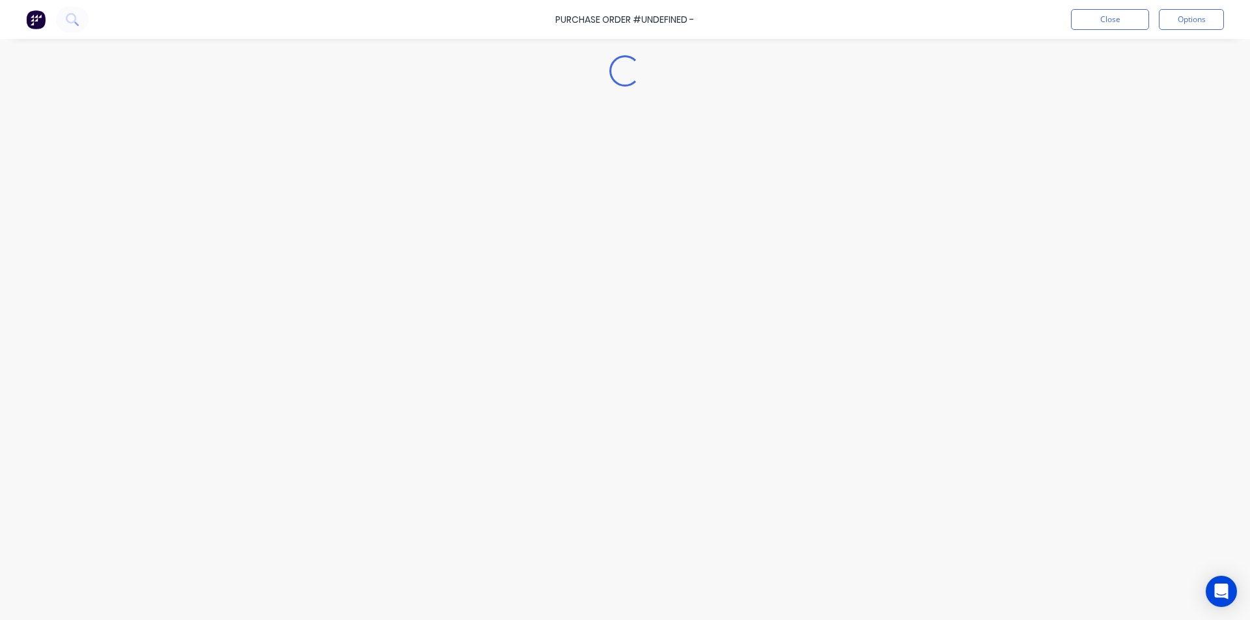
type textarea "x"
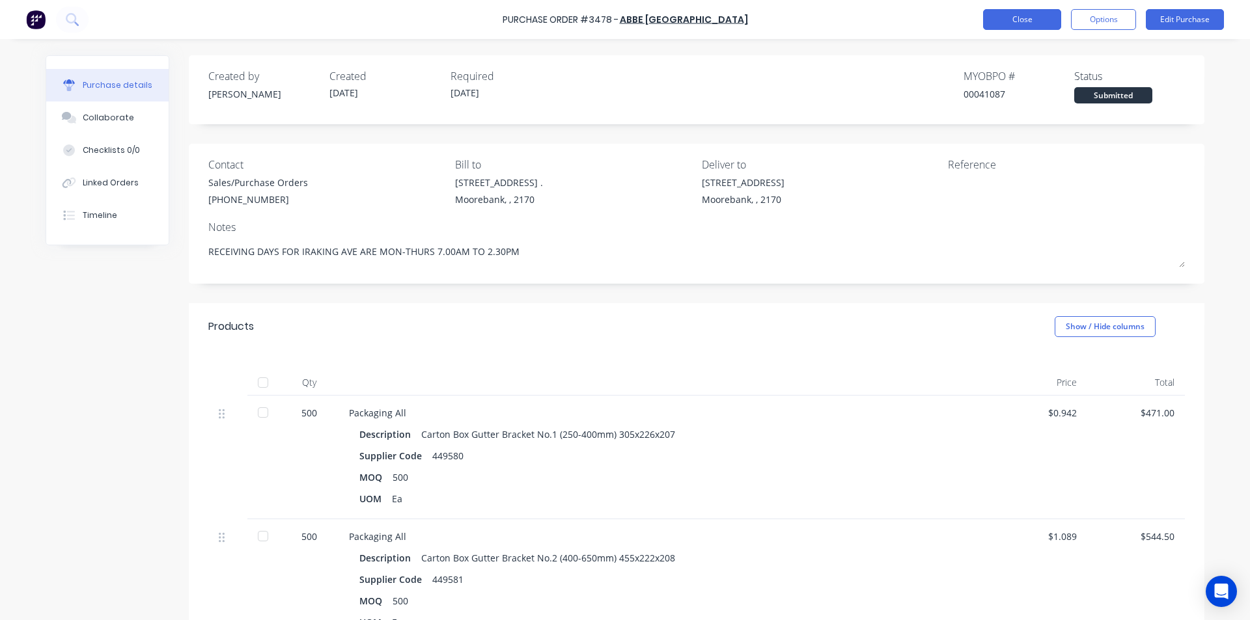
click at [1017, 16] on button "Close" at bounding box center [1022, 19] width 78 height 21
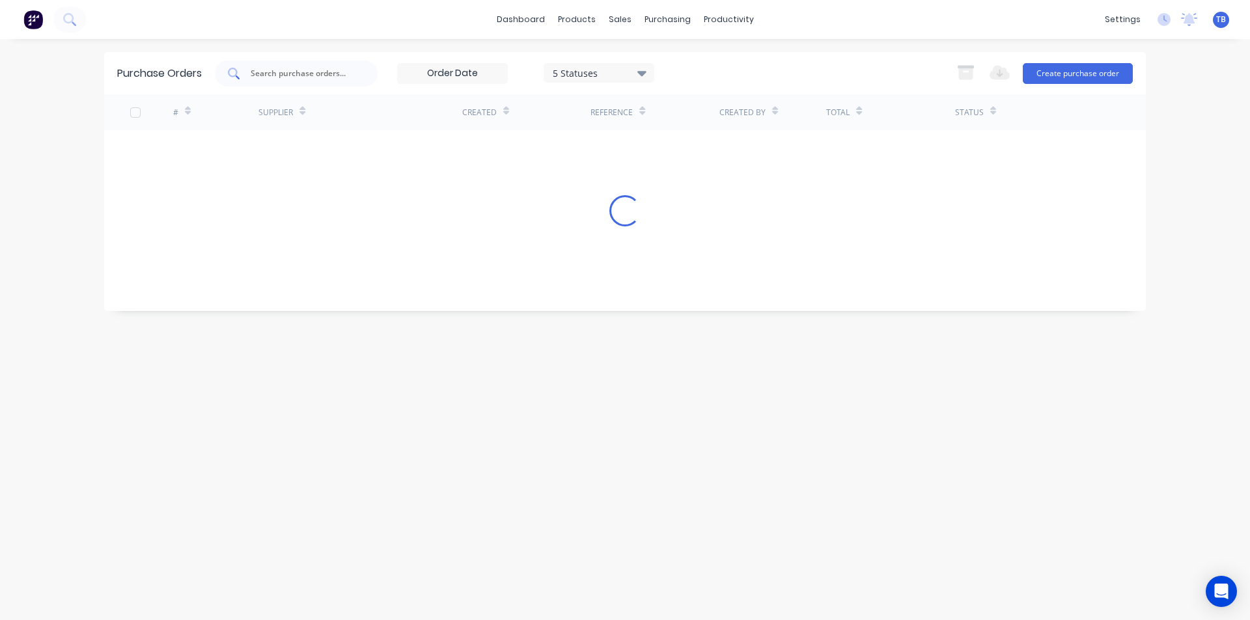
click at [312, 73] on input "text" at bounding box center [303, 73] width 108 height 13
type input "abbe"
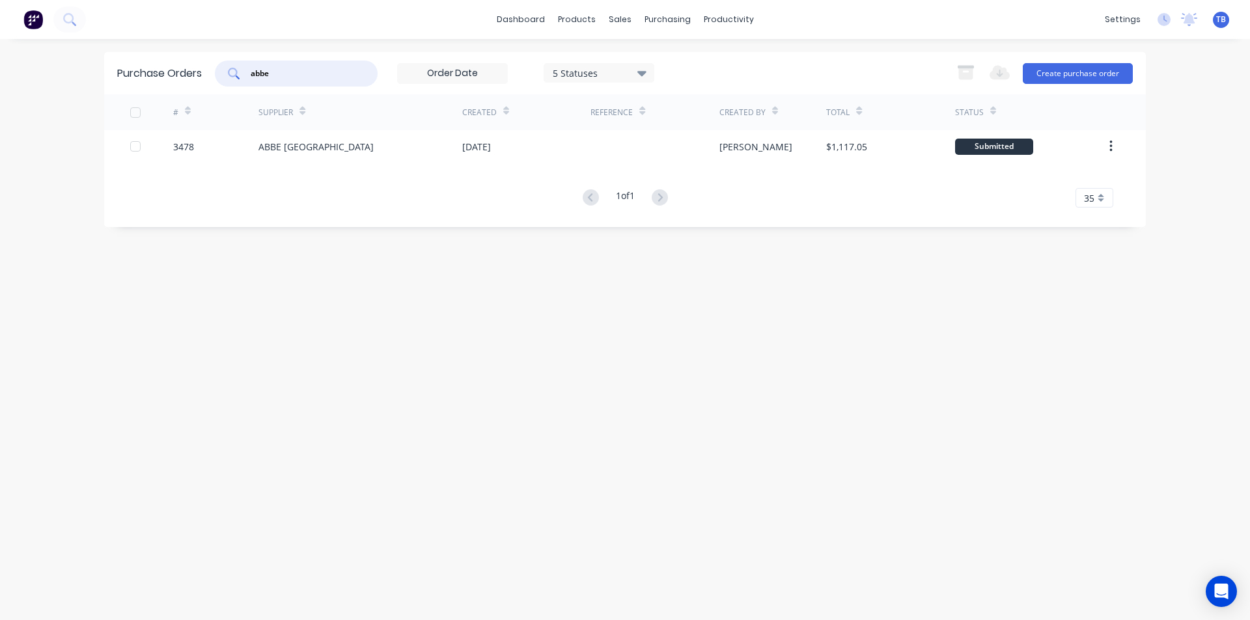
drag, startPoint x: 309, startPoint y: 74, endPoint x: 145, endPoint y: 87, distance: 163.9
click at [145, 87] on div "Purchase Orders abbe 5 Statuses 5 Statuses Export to Excel (XLSX) Create purcha…" at bounding box center [624, 73] width 1041 height 42
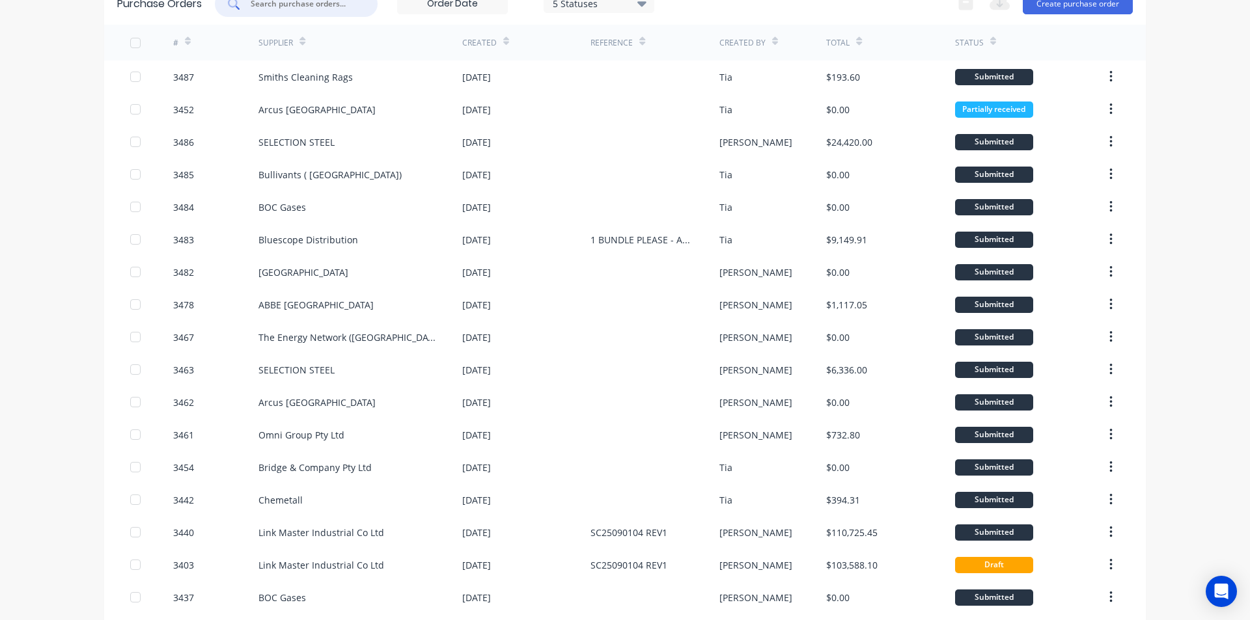
scroll to position [260, 0]
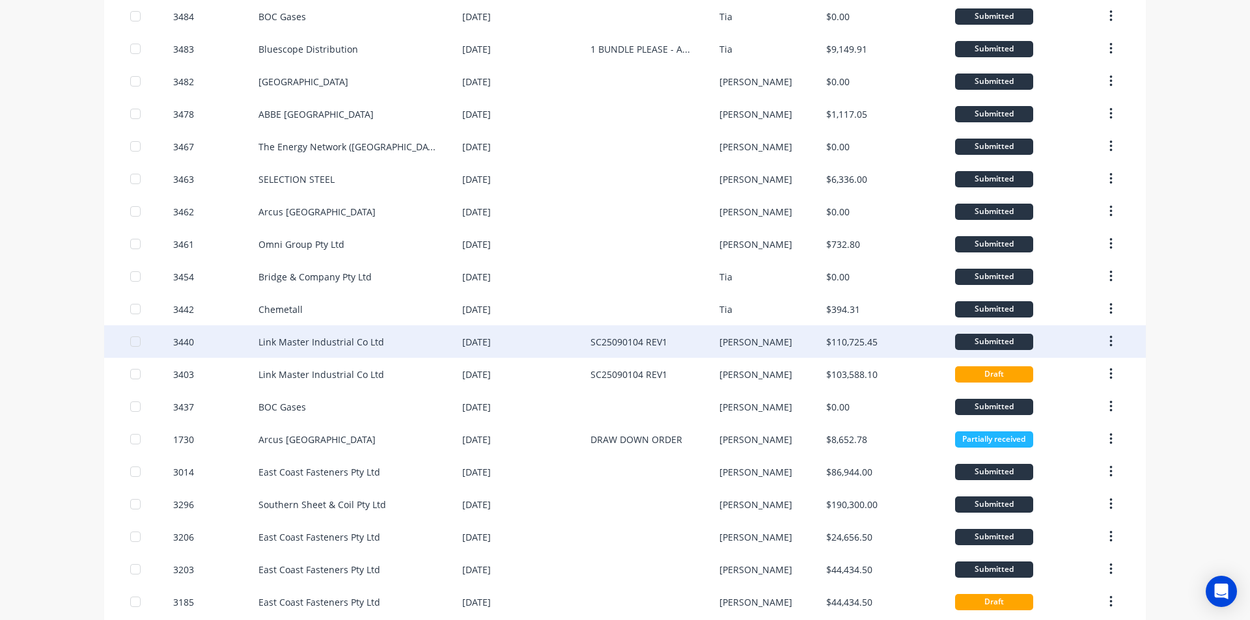
click at [524, 327] on div "10 Sep 2025" at bounding box center [526, 341] width 128 height 33
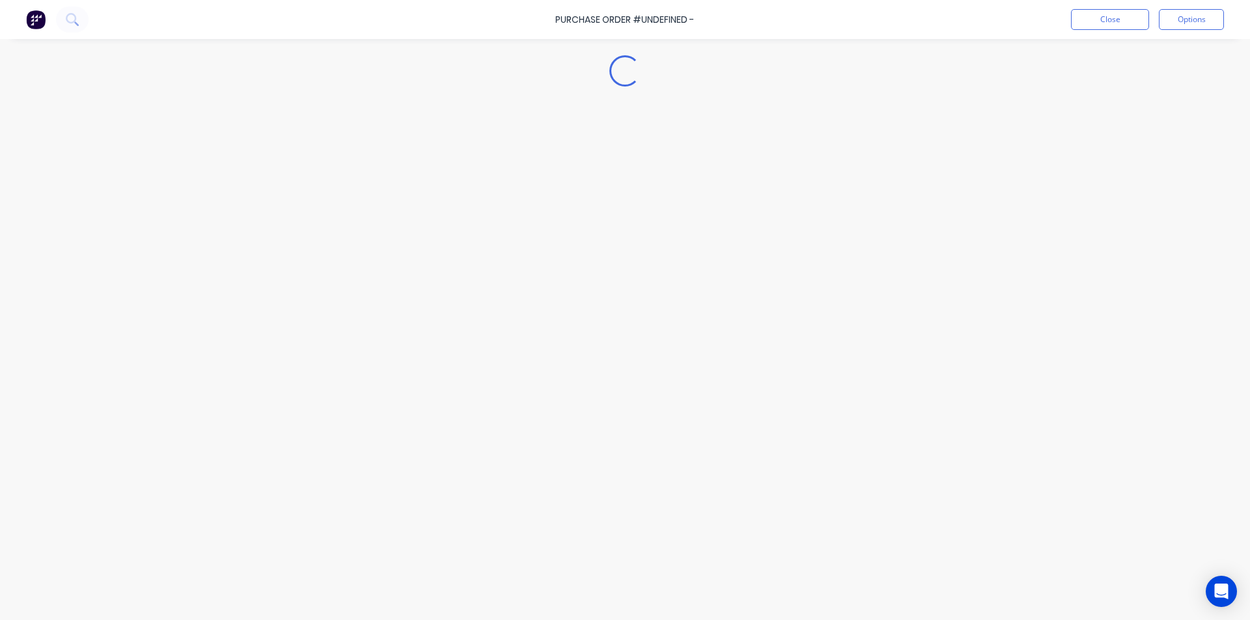
type textarea "x"
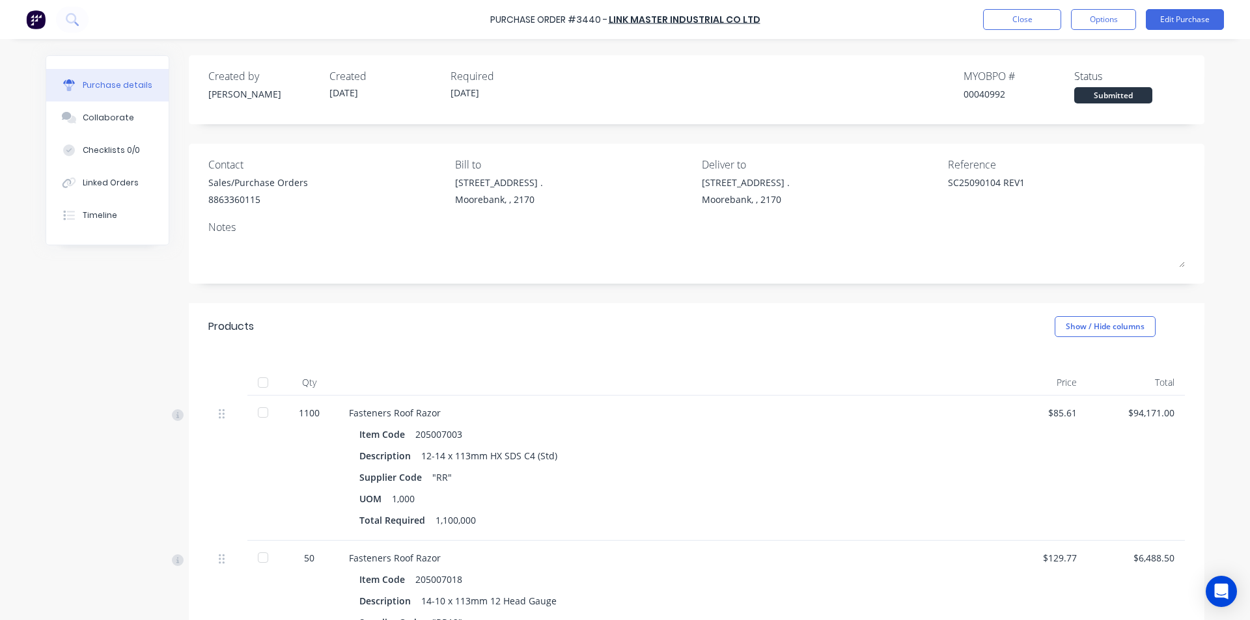
click at [1026, 30] on div "Purchase Order #3440 - Link Master Industrial Co Ltd Close Options Edit Purchase" at bounding box center [625, 19] width 1250 height 39
click at [1026, 23] on button "Close" at bounding box center [1022, 19] width 78 height 21
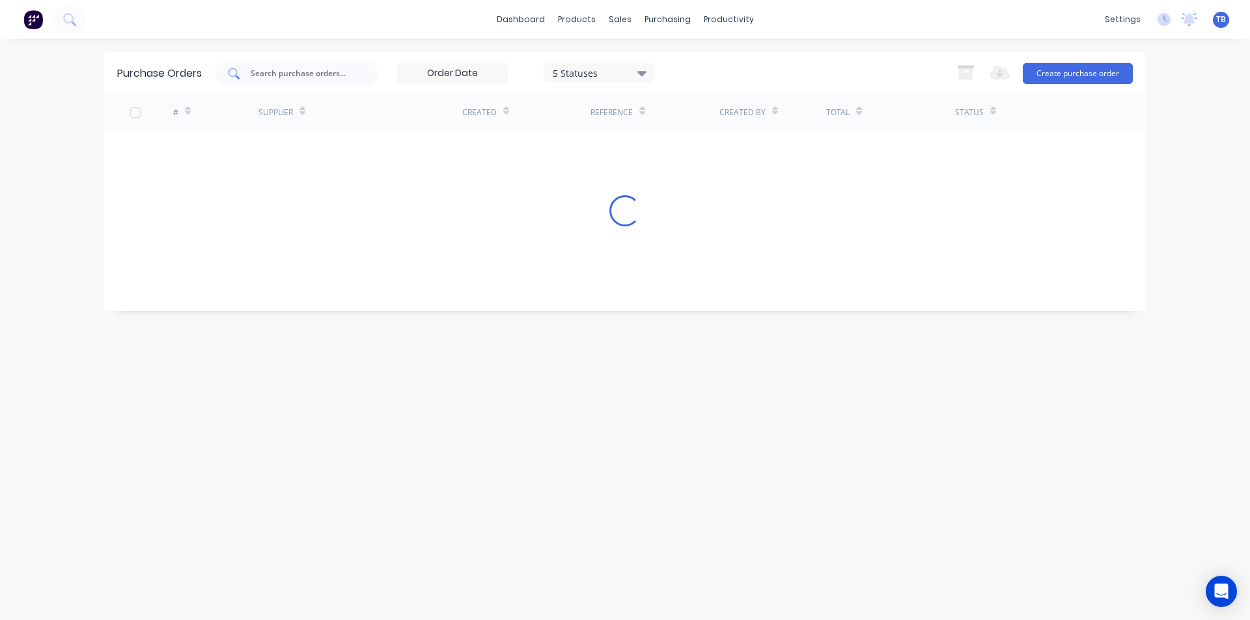
click at [279, 76] on input "text" at bounding box center [303, 73] width 108 height 13
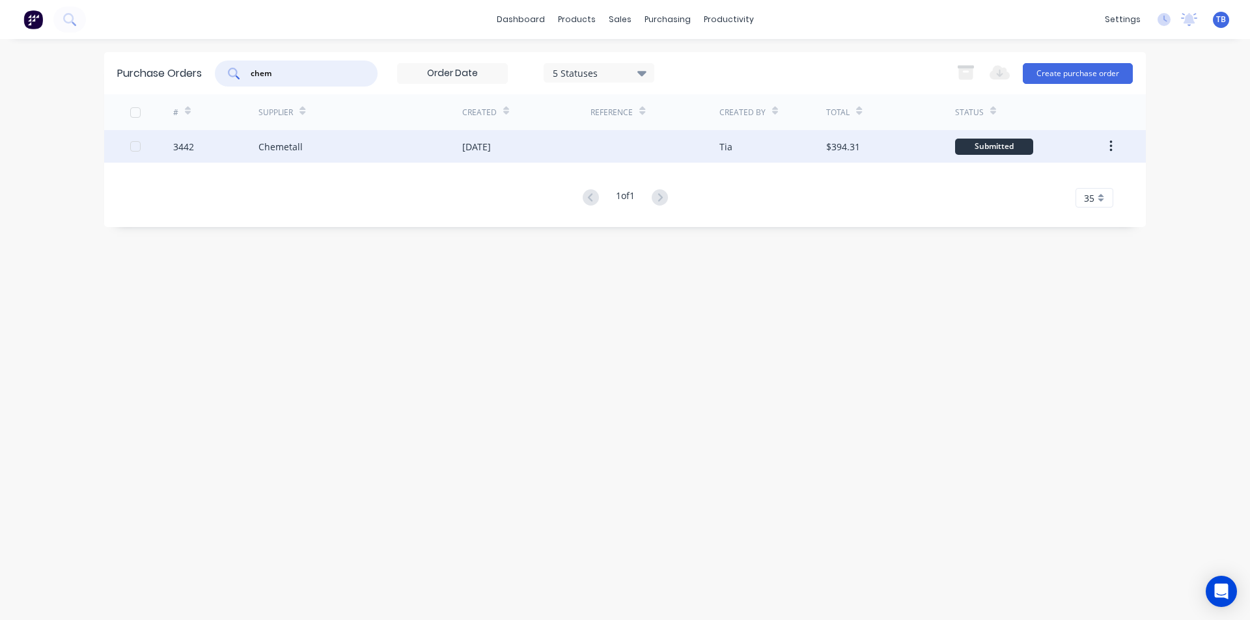
type input "chem"
click at [301, 153] on div "Chemetall" at bounding box center [280, 147] width 44 height 14
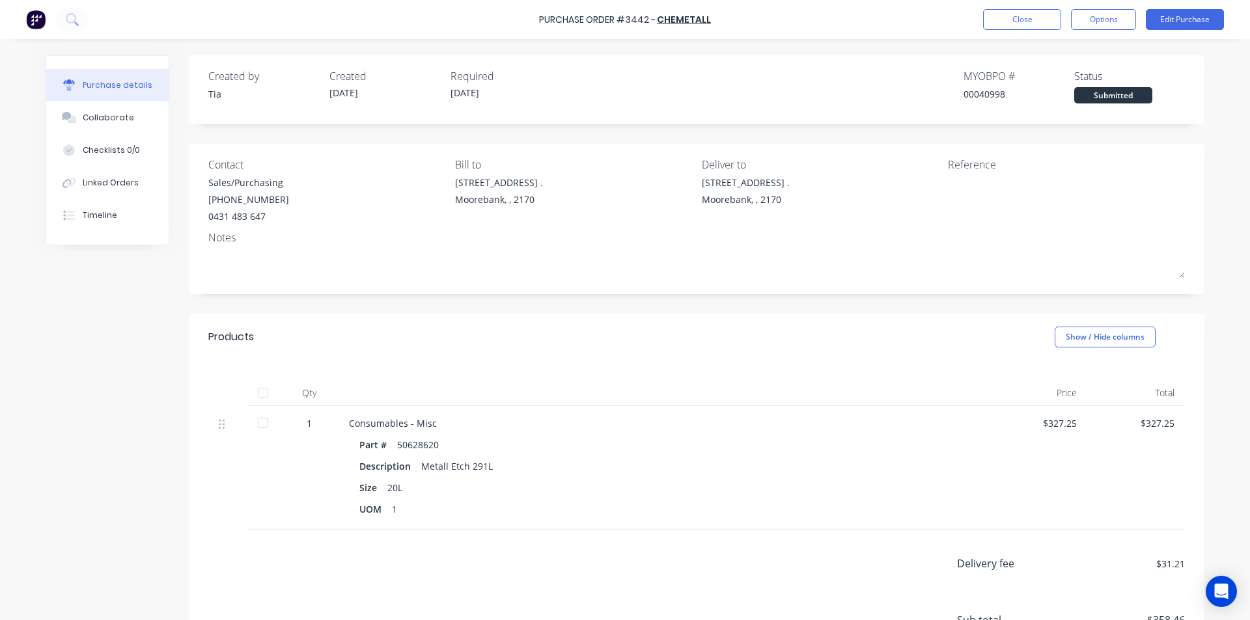
click at [256, 429] on div at bounding box center [263, 423] width 26 height 26
click at [1039, 22] on button "Close" at bounding box center [1022, 19] width 78 height 21
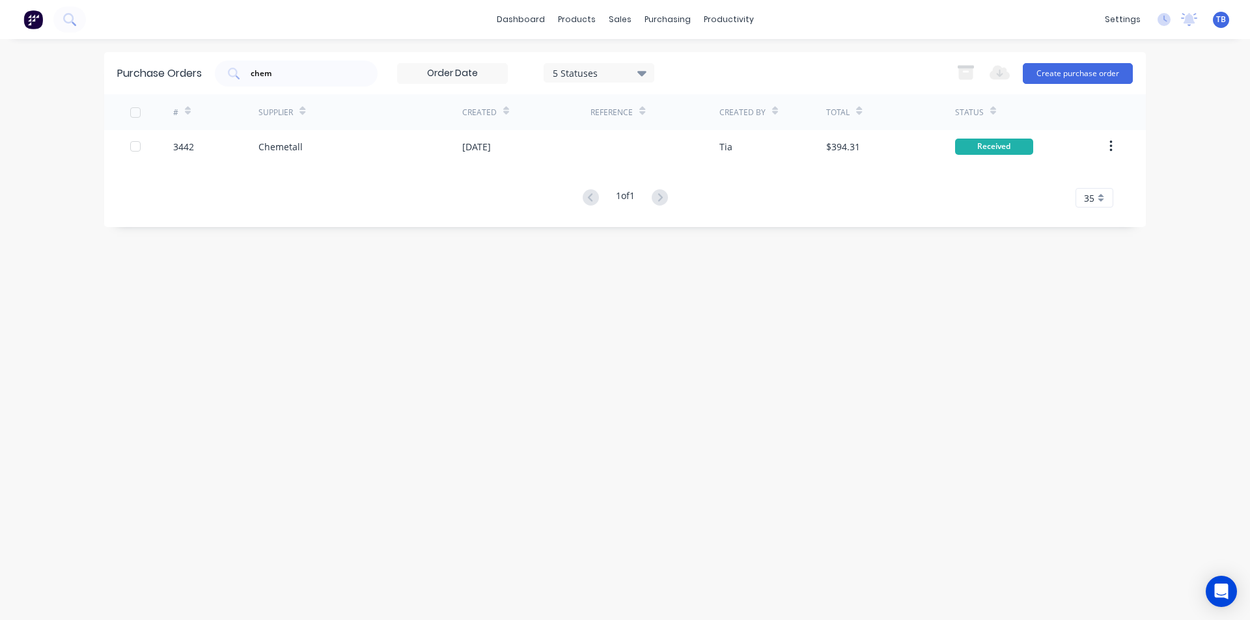
drag, startPoint x: 265, startPoint y: 73, endPoint x: 202, endPoint y: 76, distance: 62.6
click at [202, 76] on div "Purchase Orders chem 5 Statuses 5 Statuses Export to Excel (XLSX) Create purcha…" at bounding box center [624, 73] width 1041 height 42
click at [344, 71] on input "chem" at bounding box center [303, 73] width 108 height 13
type input "c"
type input "3456"
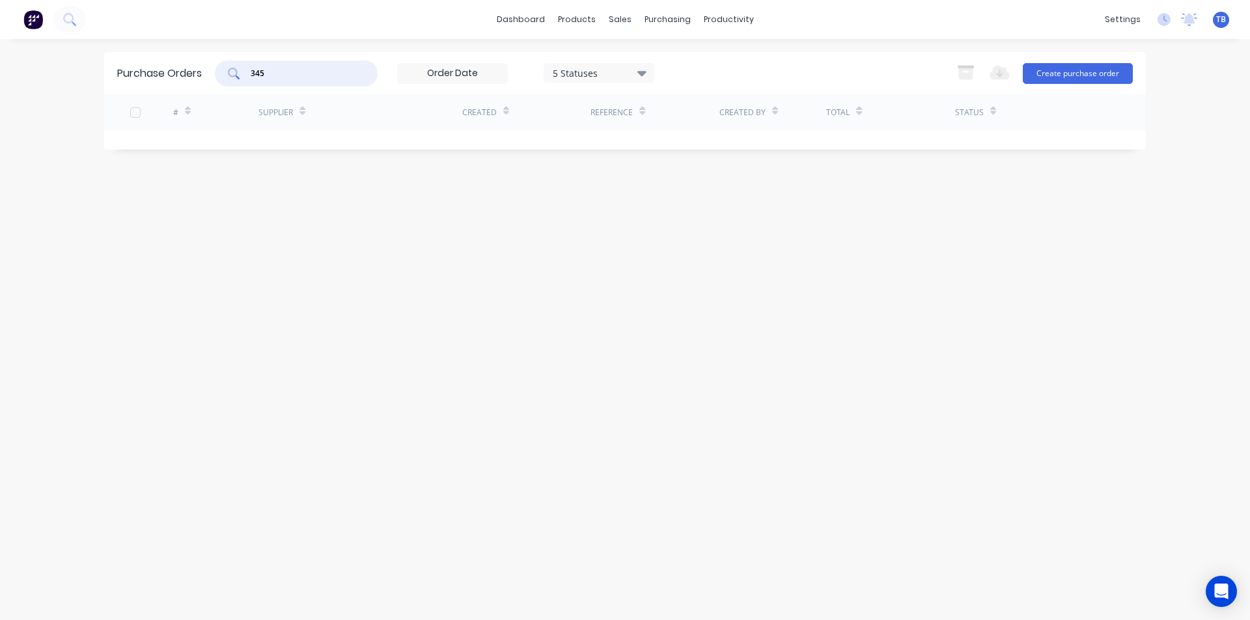
type input "3452"
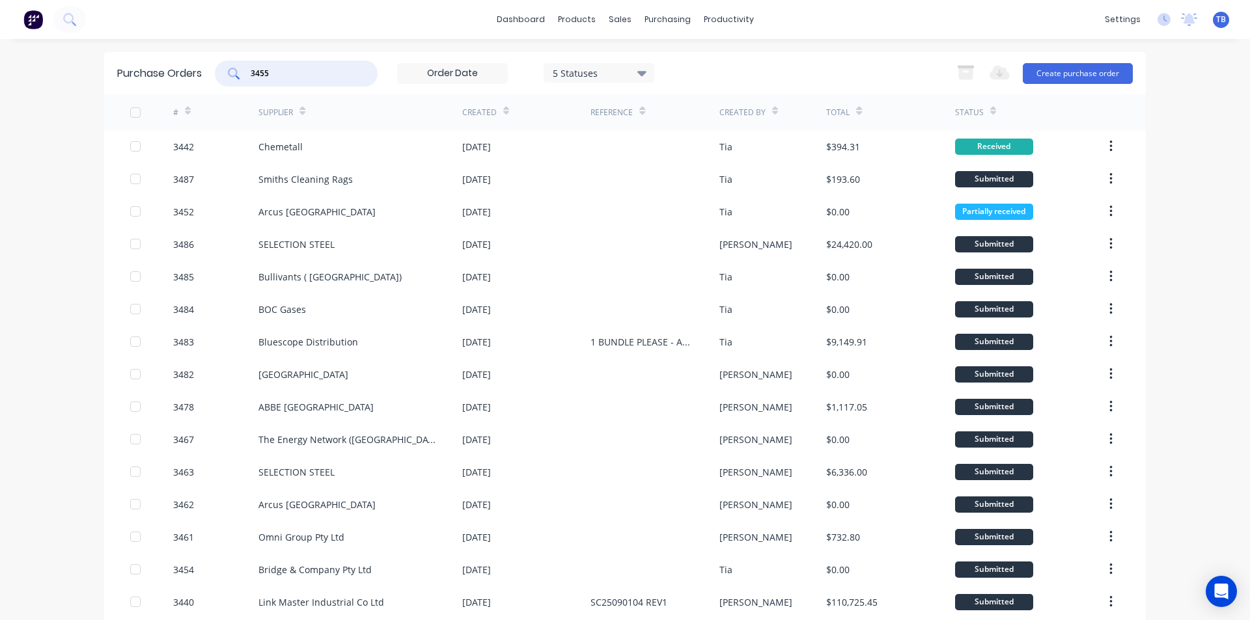
click at [288, 68] on input "3455" at bounding box center [303, 73] width 108 height 13
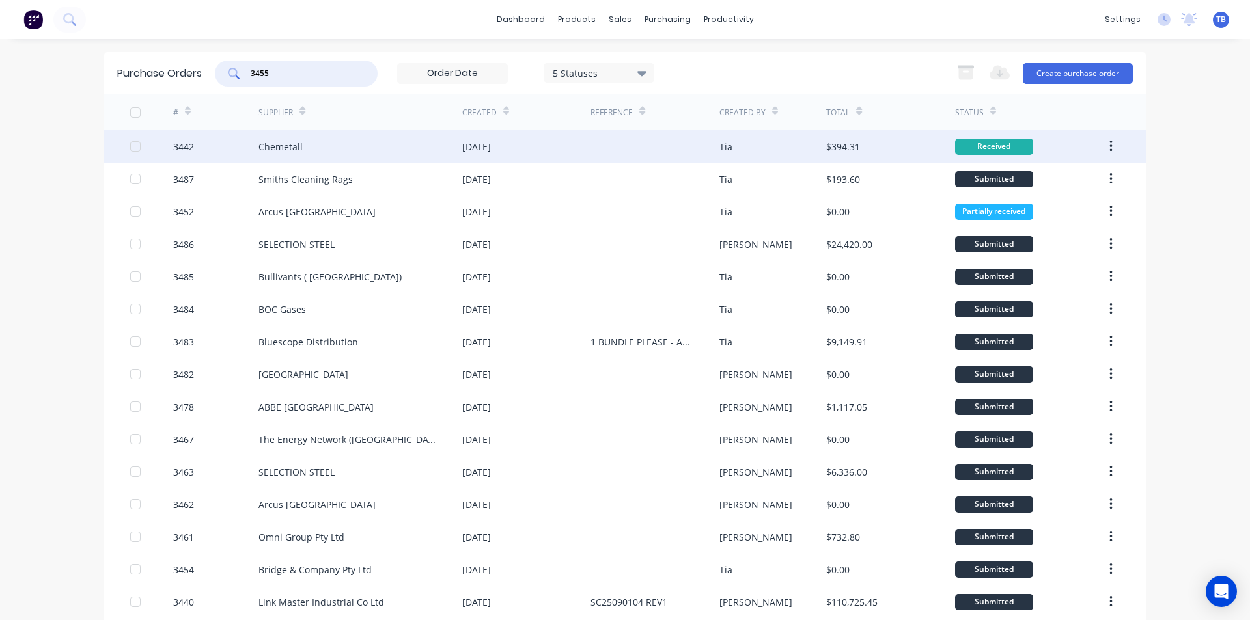
click at [1108, 142] on button "button" at bounding box center [1110, 146] width 31 height 23
click at [1063, 178] on div "Archive" at bounding box center [1064, 180] width 100 height 19
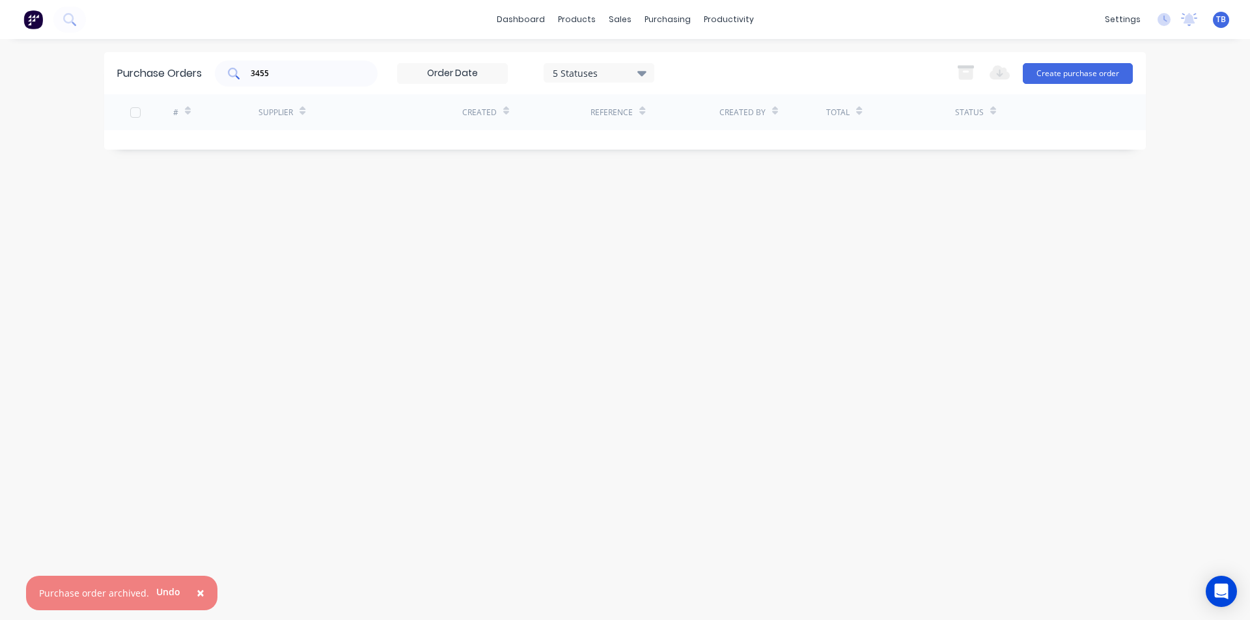
click at [314, 73] on input "3455" at bounding box center [303, 73] width 108 height 13
type input "3455"
drag, startPoint x: 331, startPoint y: 85, endPoint x: 228, endPoint y: 75, distance: 102.7
click at [228, 75] on div "3455" at bounding box center [296, 74] width 163 height 26
click at [197, 591] on span "×" at bounding box center [201, 593] width 8 height 18
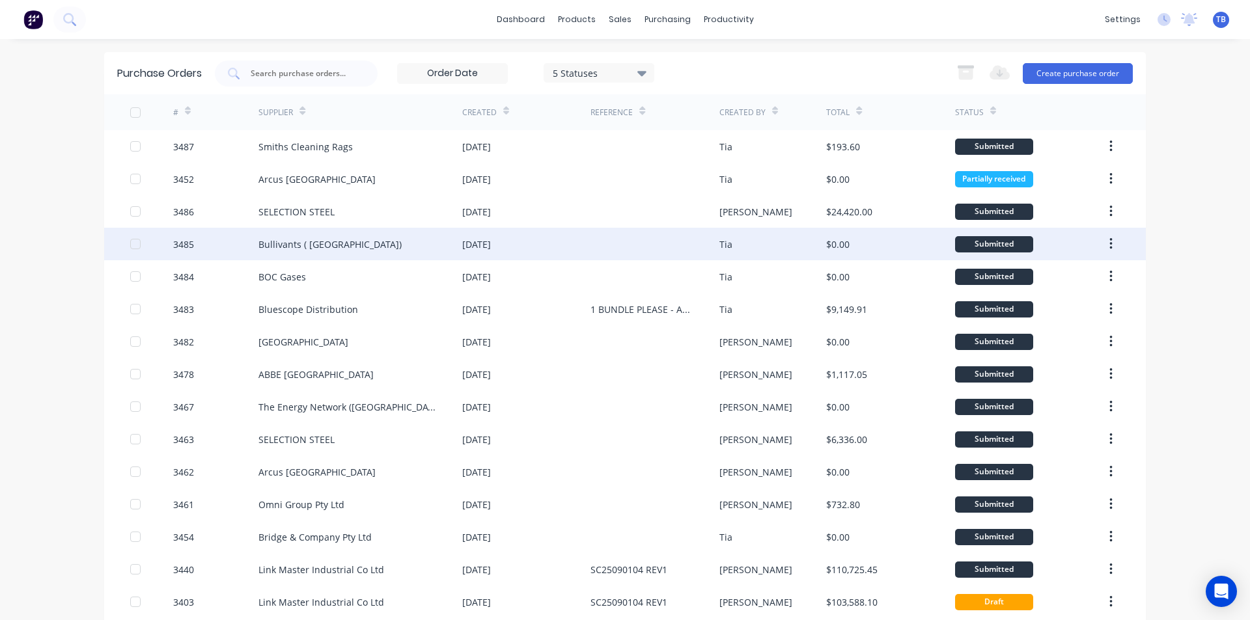
click at [699, 228] on div at bounding box center [654, 244] width 128 height 33
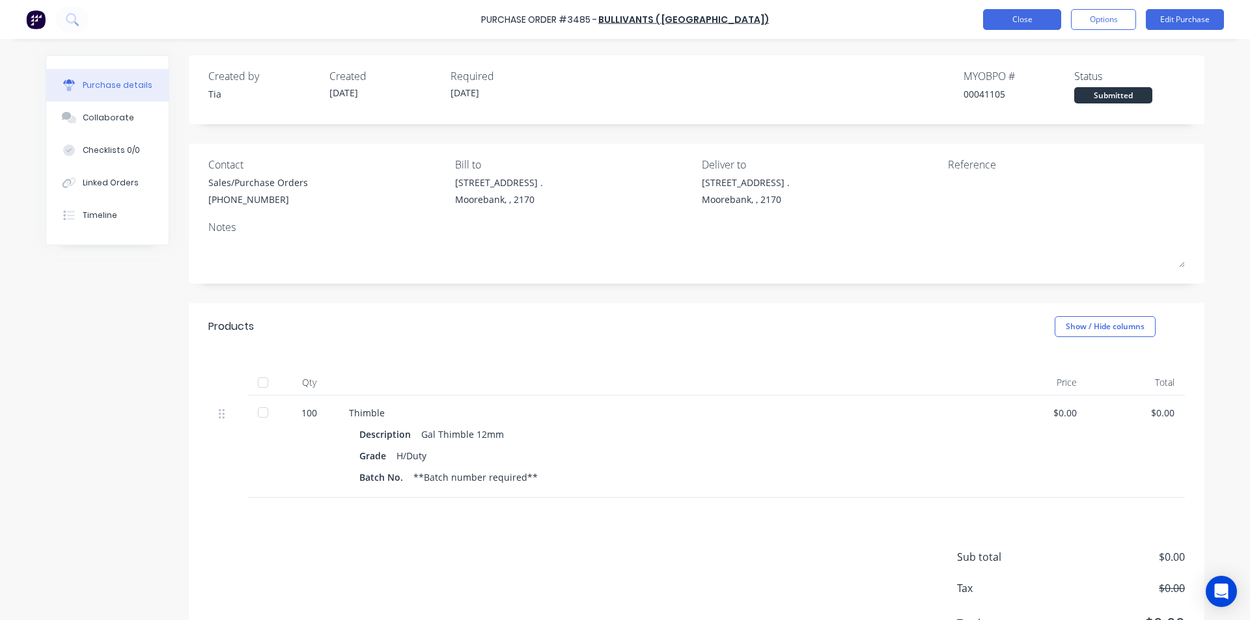
click at [1024, 9] on button "Close" at bounding box center [1022, 19] width 78 height 21
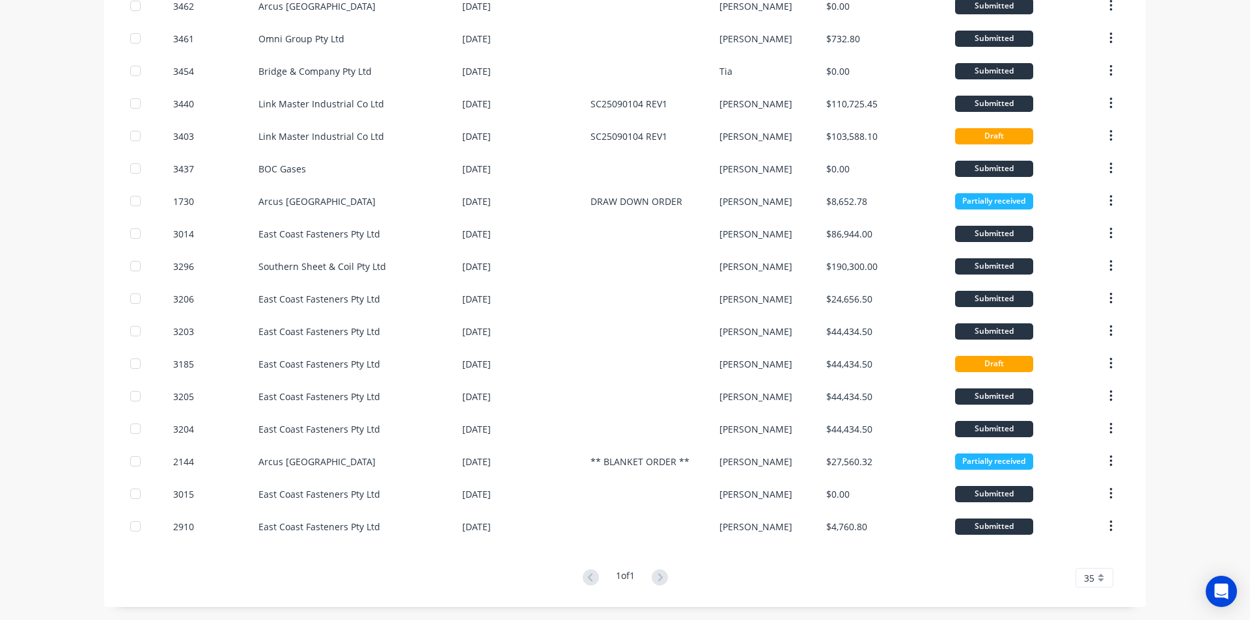
scroll to position [10, 0]
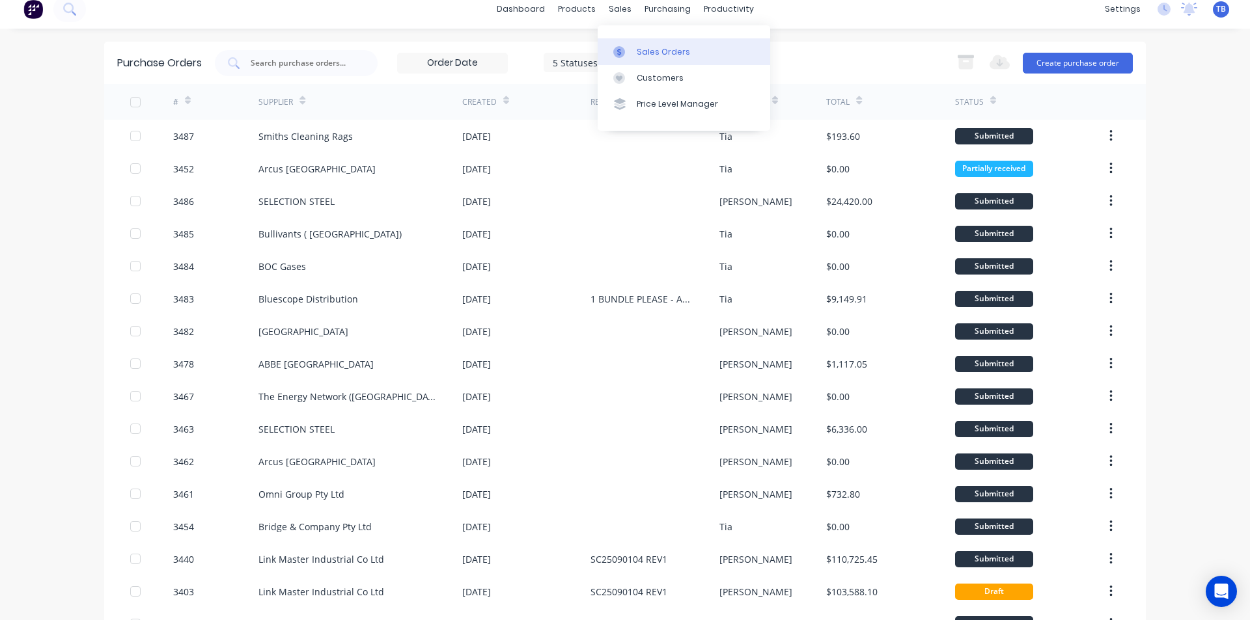
click at [634, 50] on link "Sales Orders" at bounding box center [684, 51] width 172 height 26
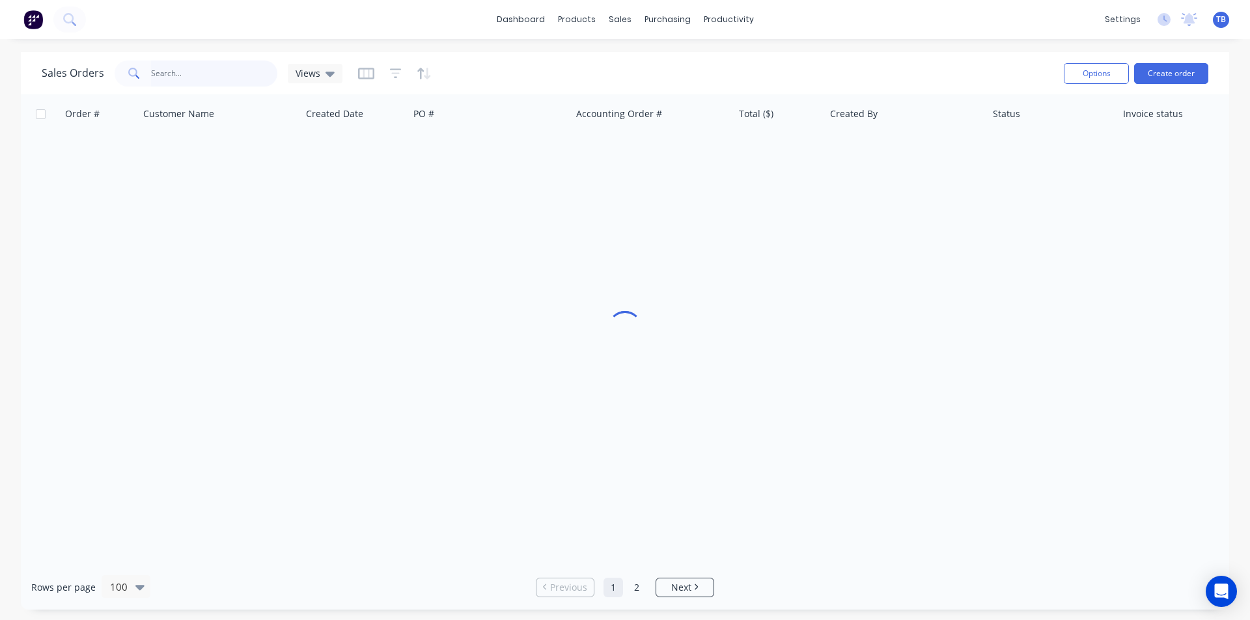
click at [228, 66] on input "text" at bounding box center [214, 74] width 127 height 26
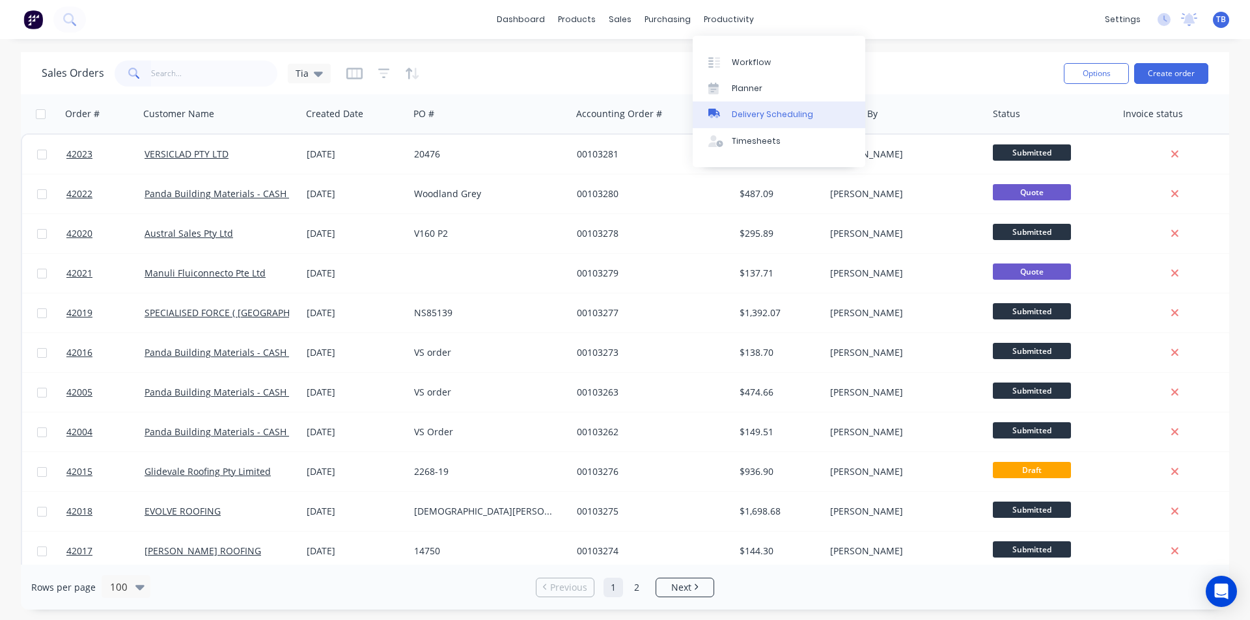
click at [755, 108] on link "Delivery Scheduling" at bounding box center [779, 115] width 172 height 26
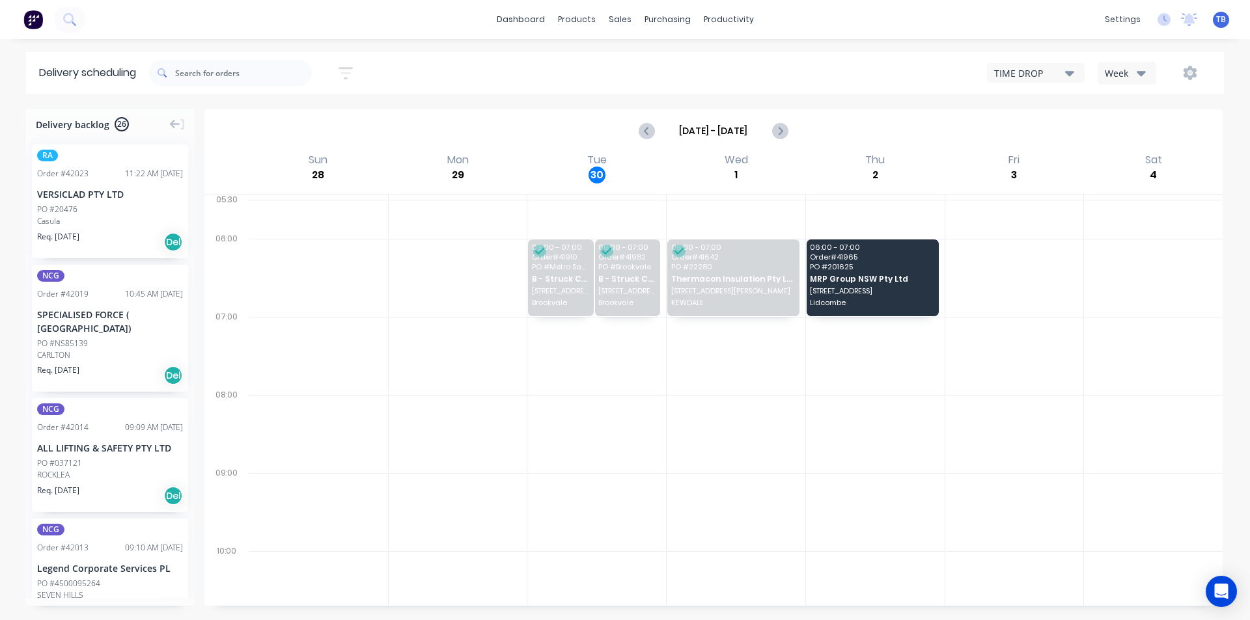
click at [1035, 76] on div "TIME DROP" at bounding box center [1029, 73] width 71 height 14
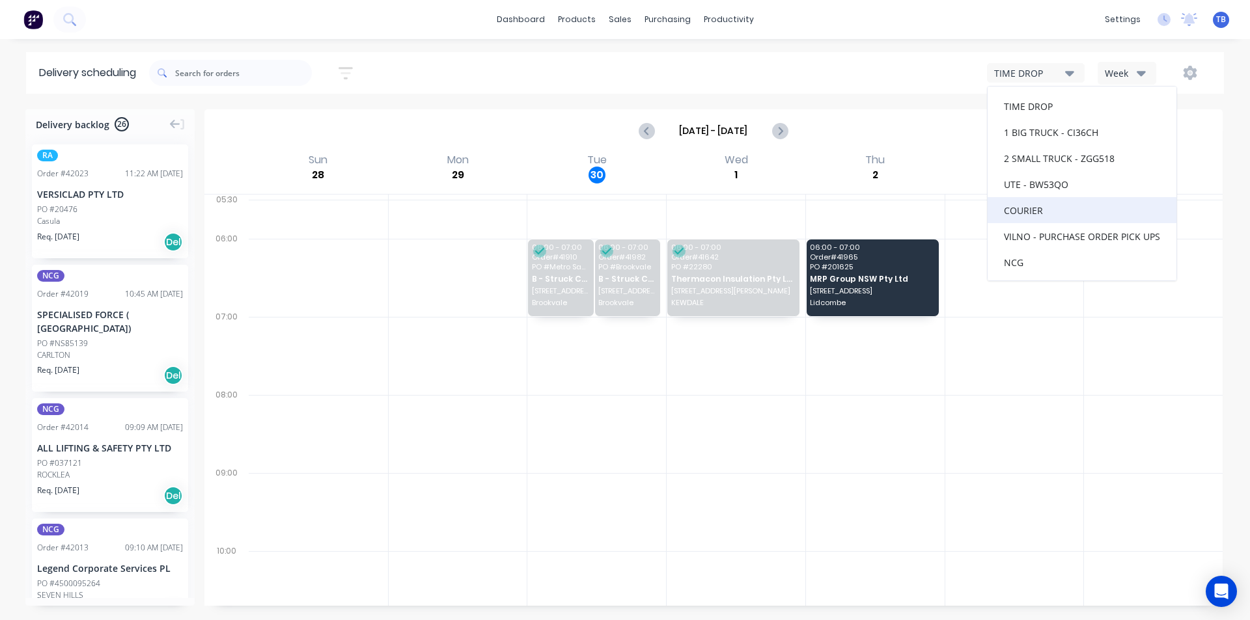
click at [1038, 213] on div "COURIER" at bounding box center [1081, 210] width 189 height 26
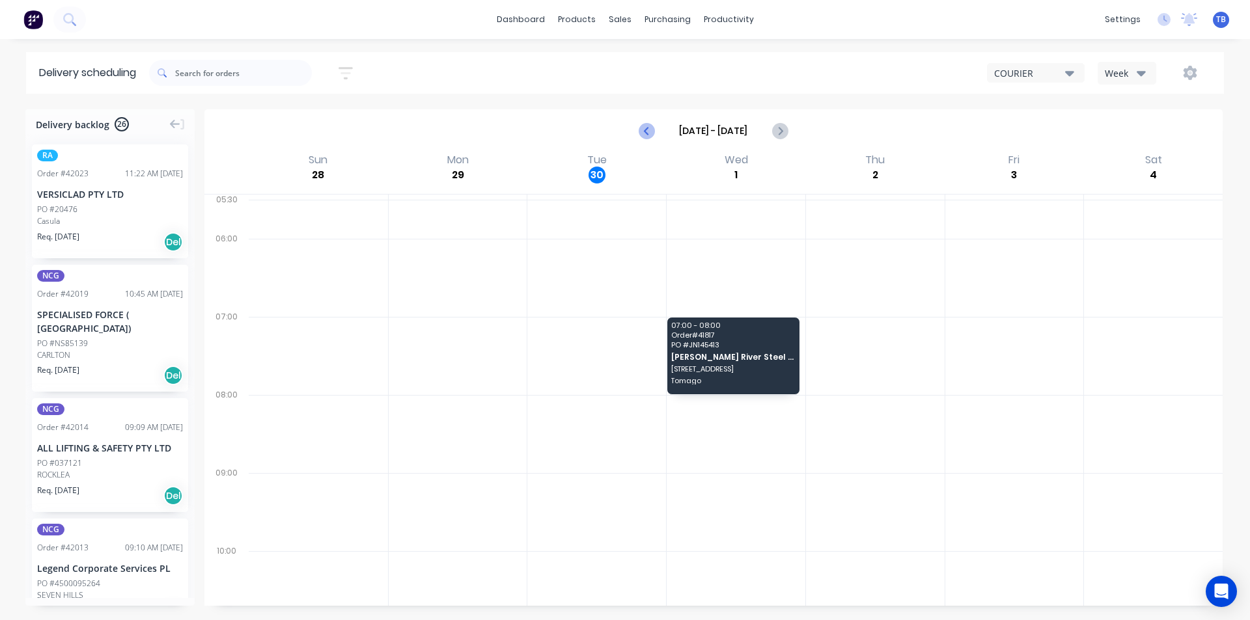
click at [653, 133] on icon "Previous page" at bounding box center [647, 131] width 16 height 16
type input "Sep 21 - Sep 27"
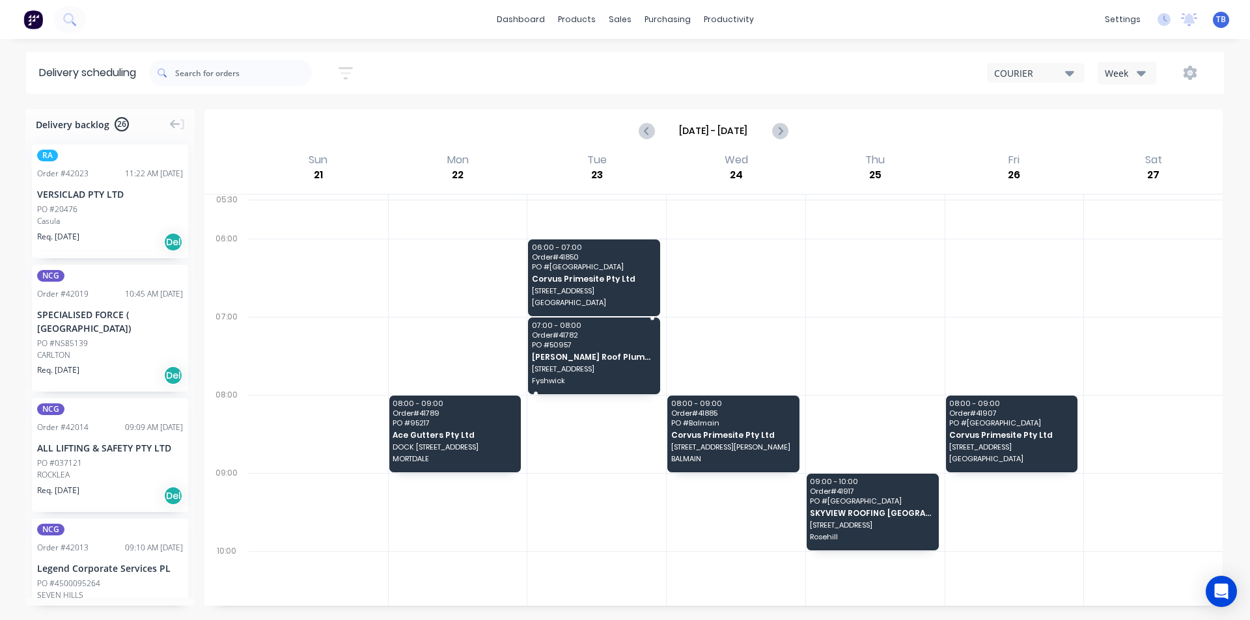
click at [570, 353] on span "[PERSON_NAME] Roof Plumbing" at bounding box center [594, 357] width 124 height 8
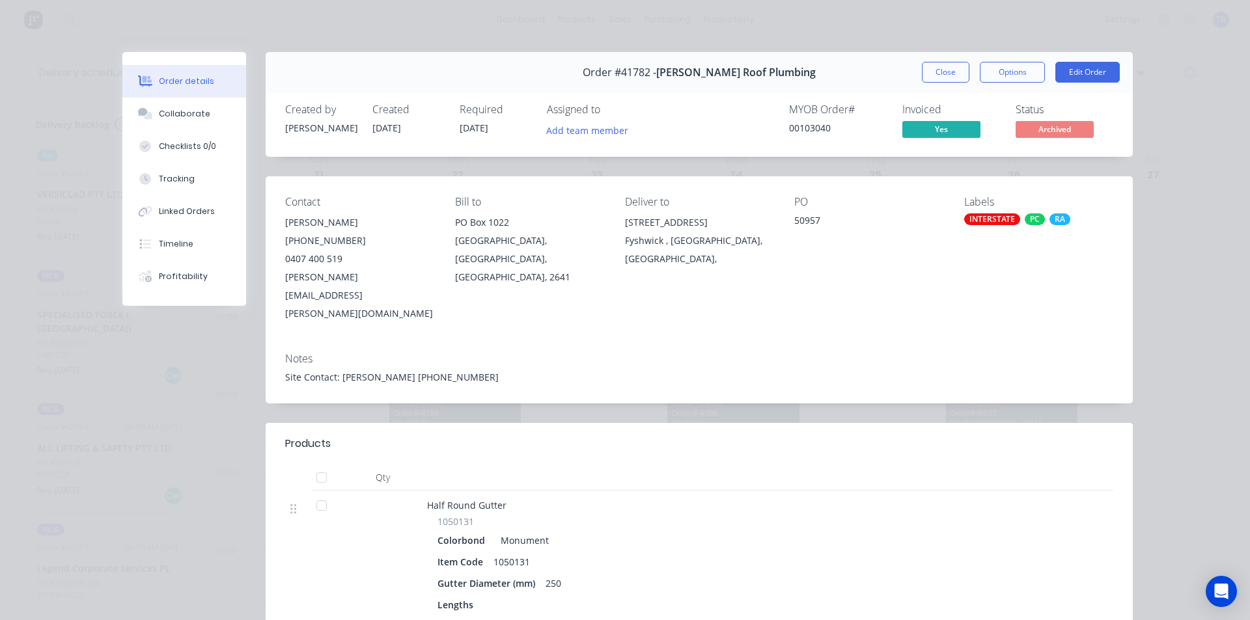
click at [924, 77] on button "Close" at bounding box center [946, 72] width 48 height 21
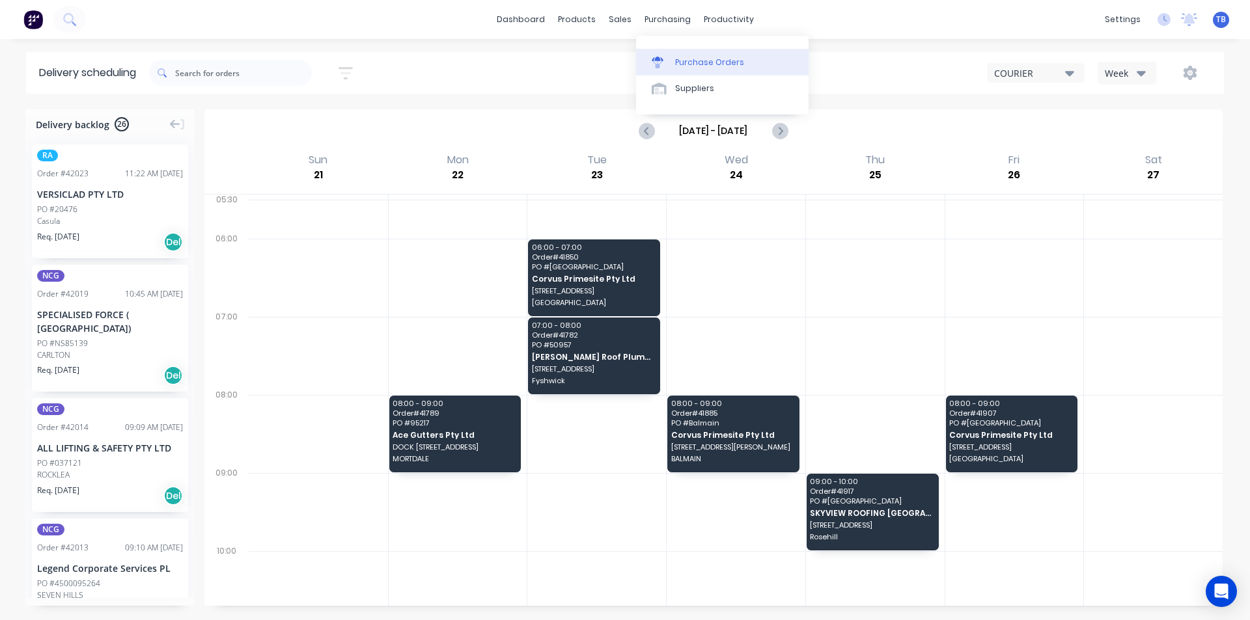
click at [672, 64] on link "Purchase Orders" at bounding box center [722, 62] width 172 height 26
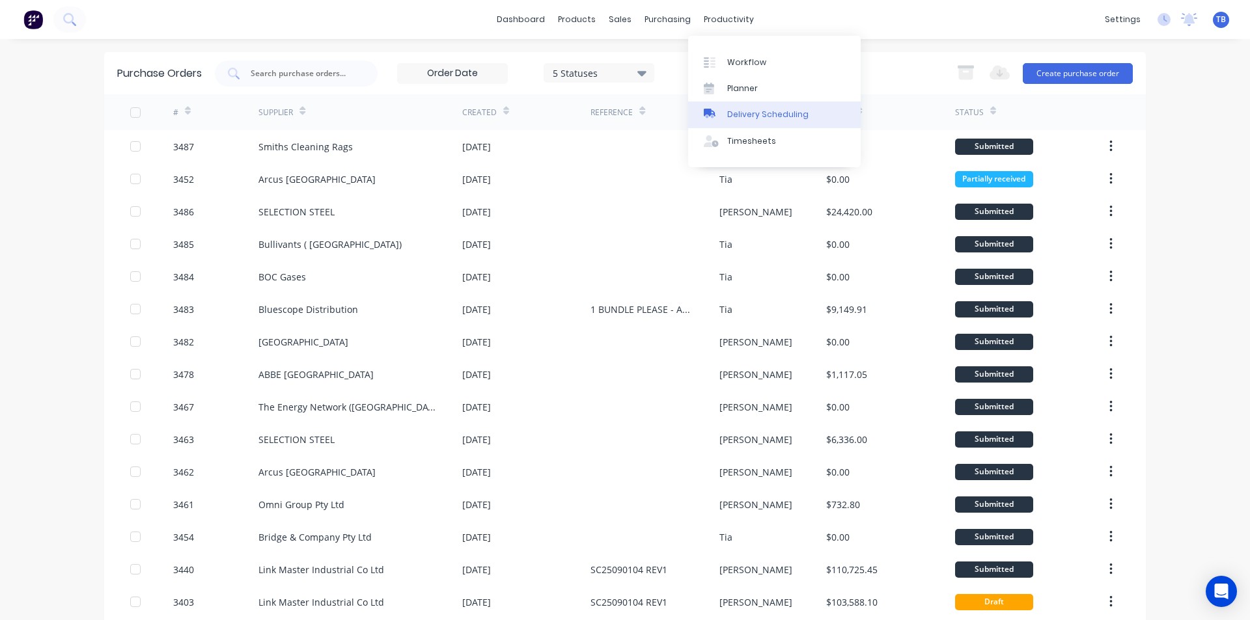
click at [730, 117] on div "Delivery Scheduling" at bounding box center [767, 115] width 81 height 12
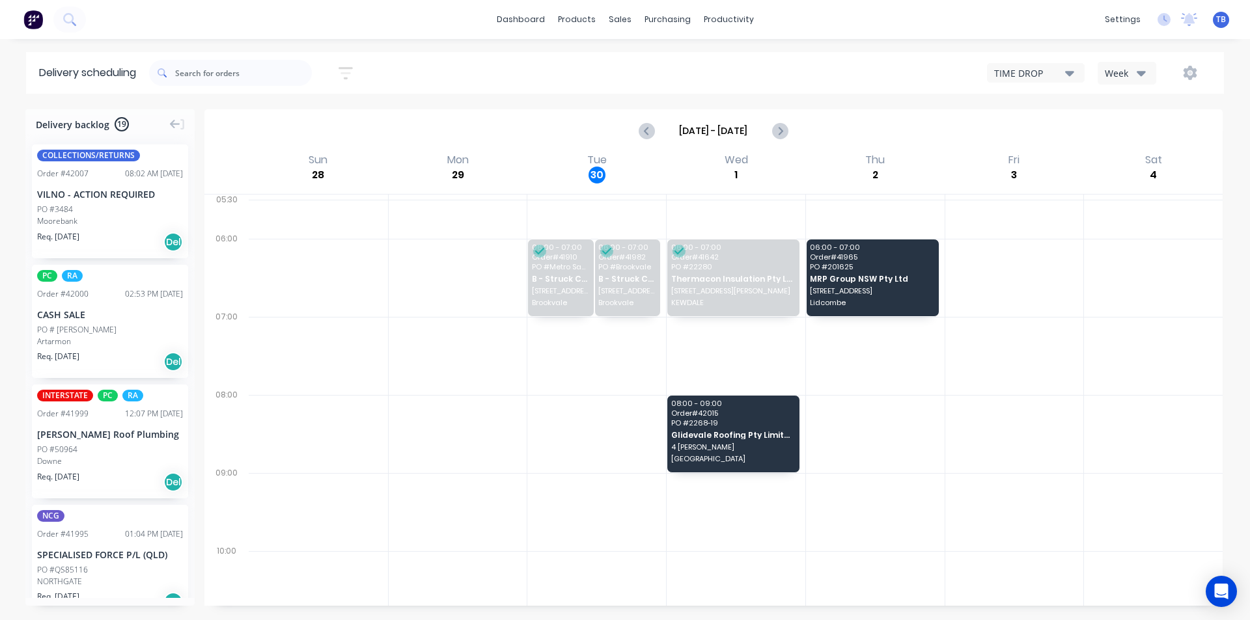
click at [1064, 79] on div "TIME DROP" at bounding box center [1029, 73] width 71 height 14
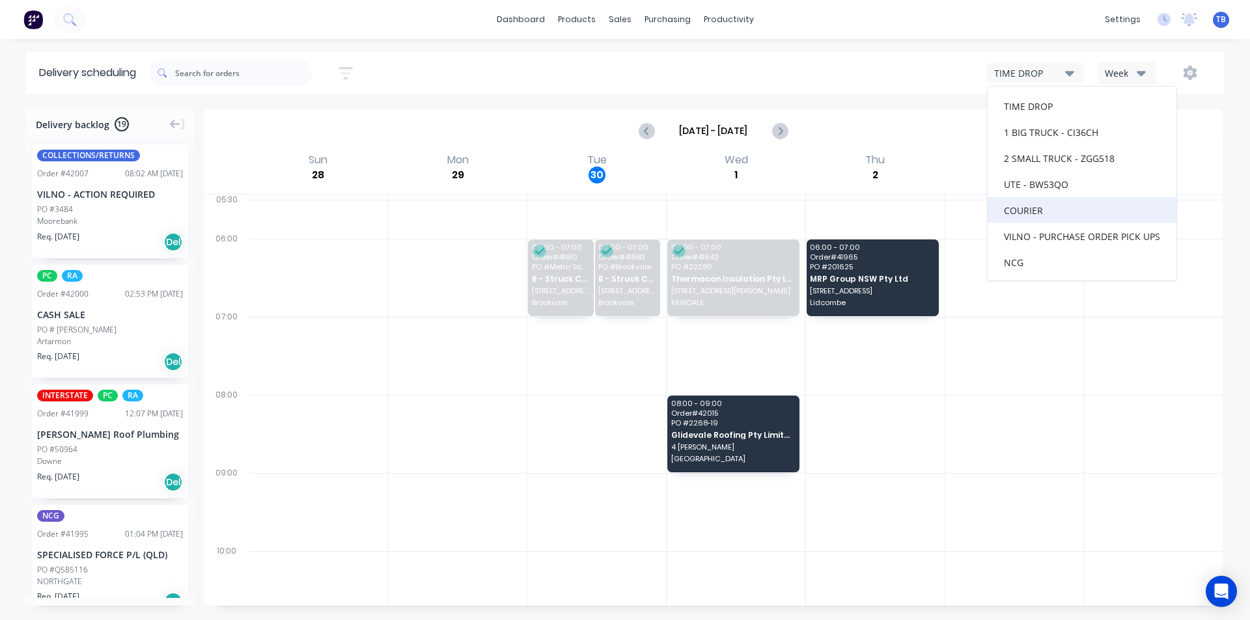
click at [1058, 206] on div "COURIER" at bounding box center [1081, 210] width 189 height 26
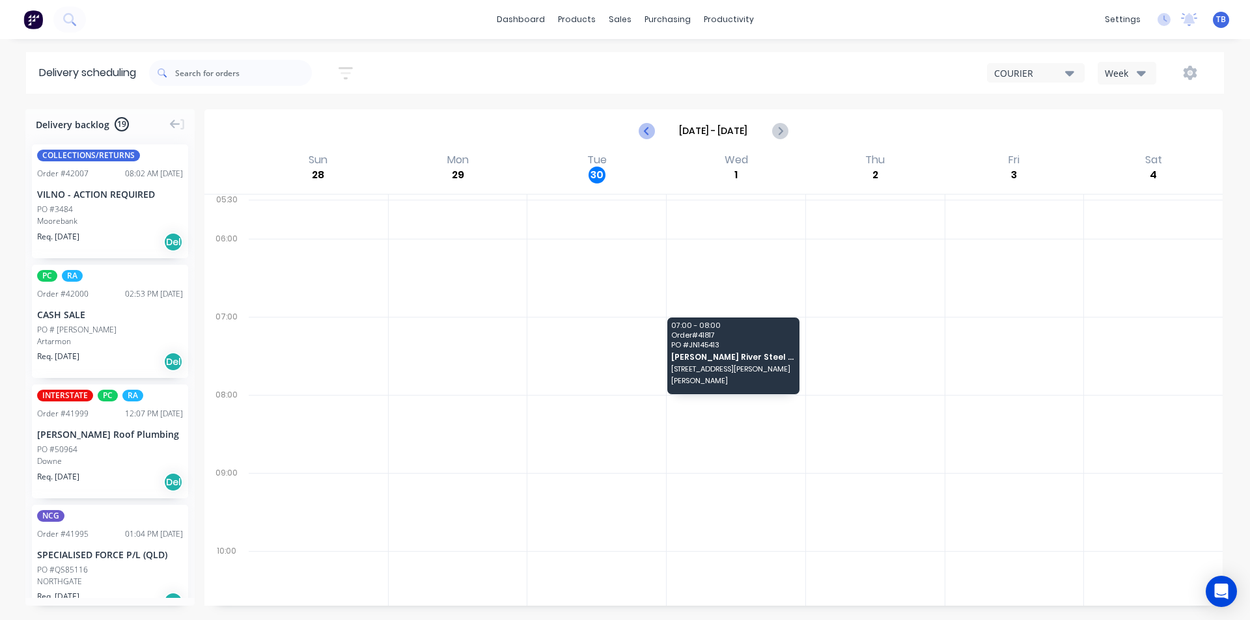
click at [646, 135] on icon "Previous page" at bounding box center [647, 131] width 16 height 16
type input "Sep 21 - Sep 27"
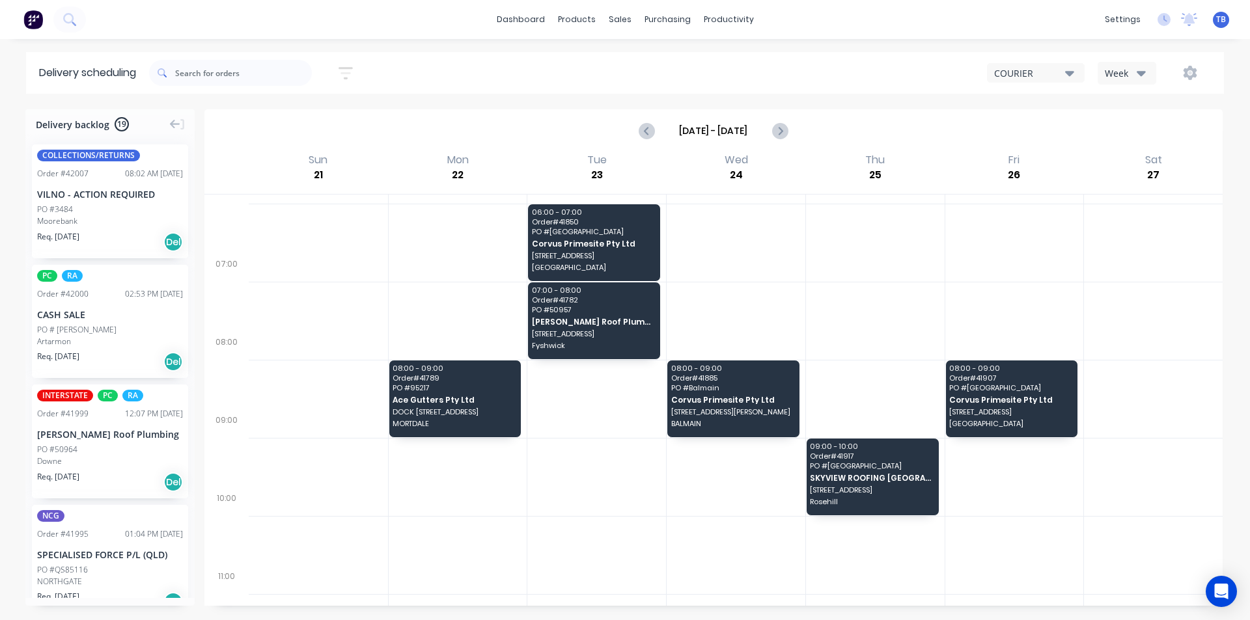
scroll to position [65, 0]
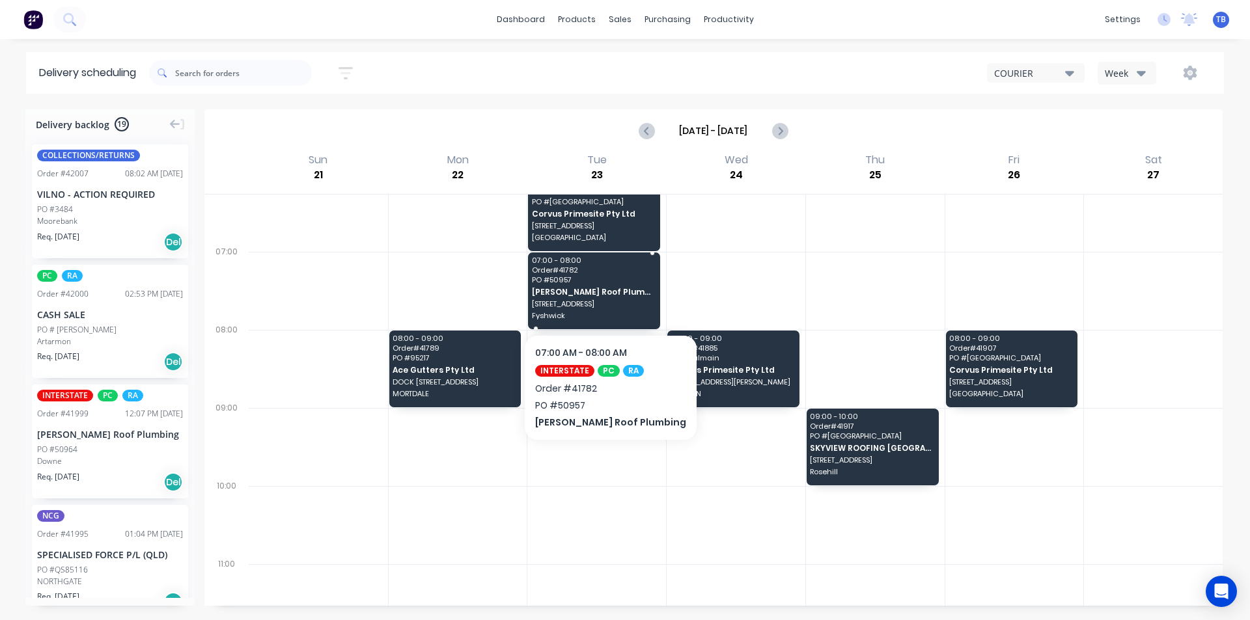
click at [578, 298] on div "07:00 - 08:00 Order # 41782 PO # 50957 Meredith Roof Plumbing 179 Newcastle St …" at bounding box center [594, 291] width 132 height 77
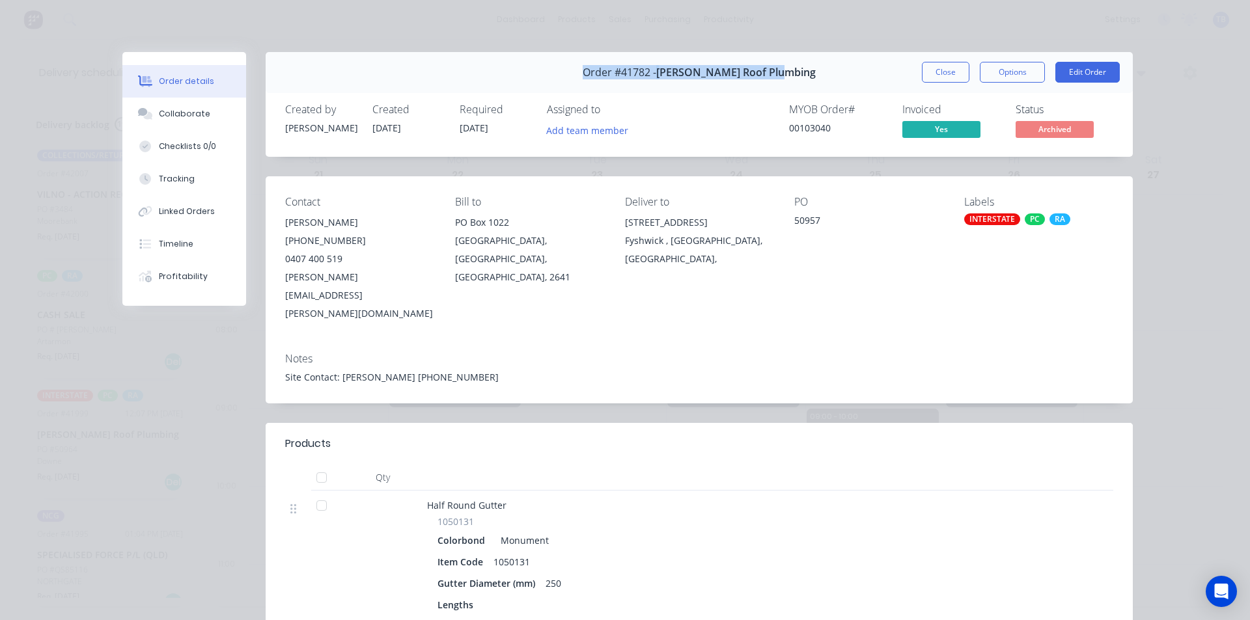
drag, startPoint x: 593, startPoint y: 72, endPoint x: 806, endPoint y: 80, distance: 213.0
click at [806, 80] on div "Order #41782 - Meredith Roof Plumbing Close Options Edit Order" at bounding box center [699, 72] width 867 height 41
copy div "Order #41782 - Meredith Roof Plumbing"
click at [954, 73] on button "Close" at bounding box center [946, 72] width 48 height 21
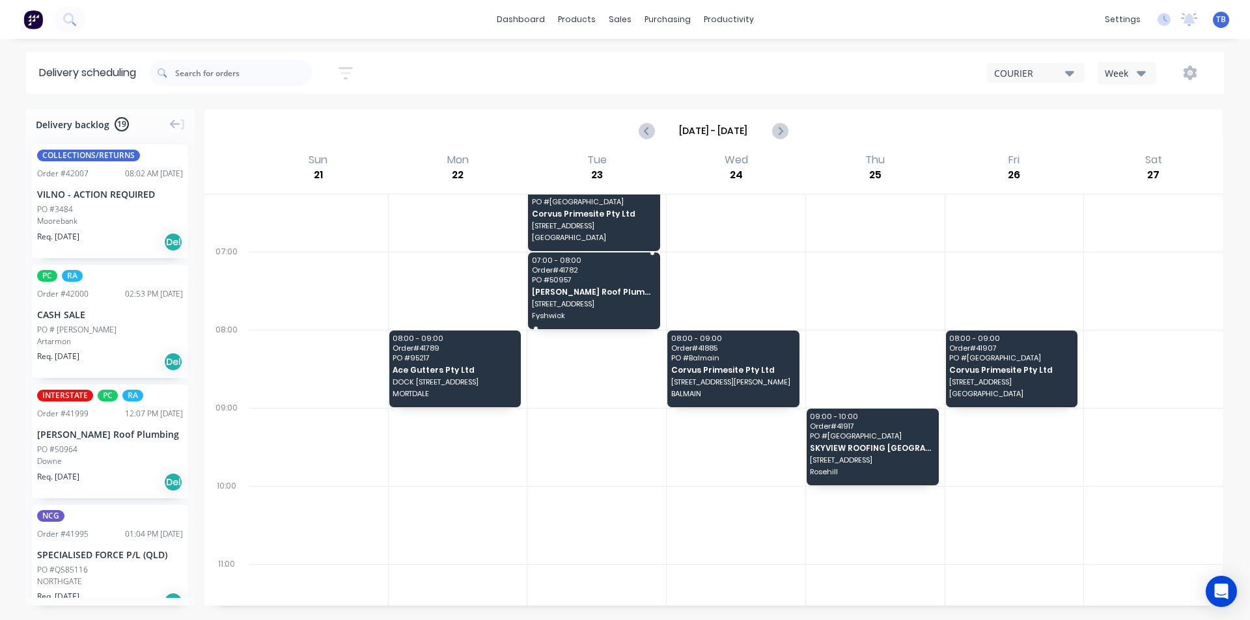
click at [584, 296] on div "07:00 - 08:00 Order # 41782 PO # 50957 Meredith Roof Plumbing 179 Newcastle St …" at bounding box center [594, 291] width 132 height 77
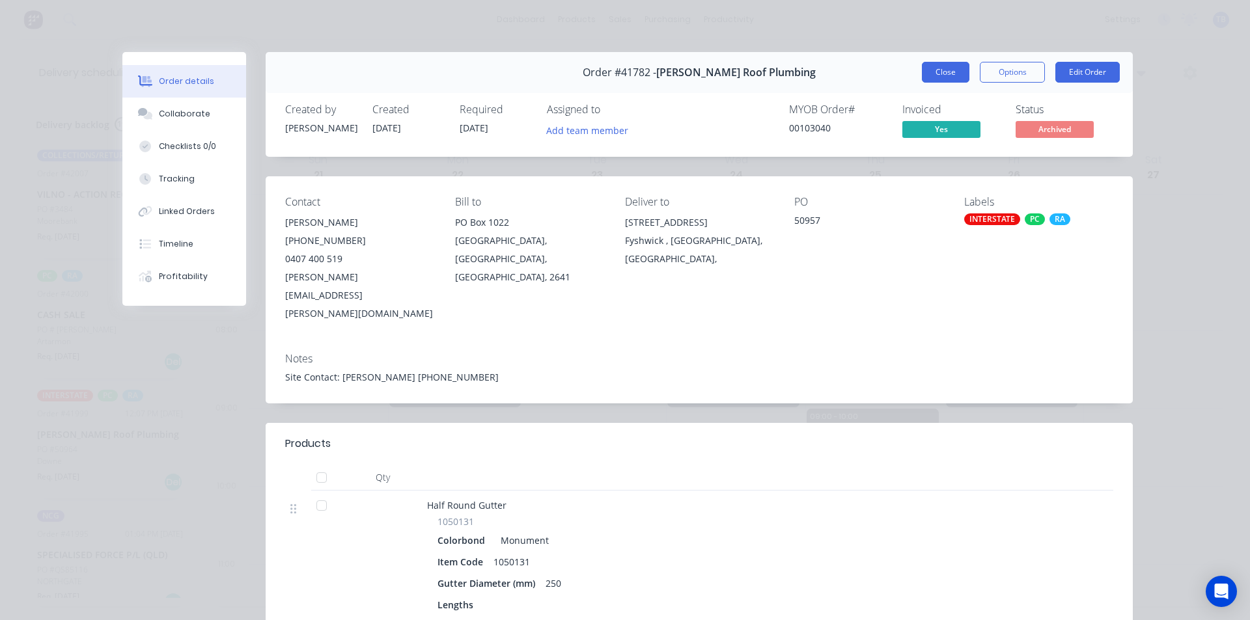
click at [946, 69] on button "Close" at bounding box center [946, 72] width 48 height 21
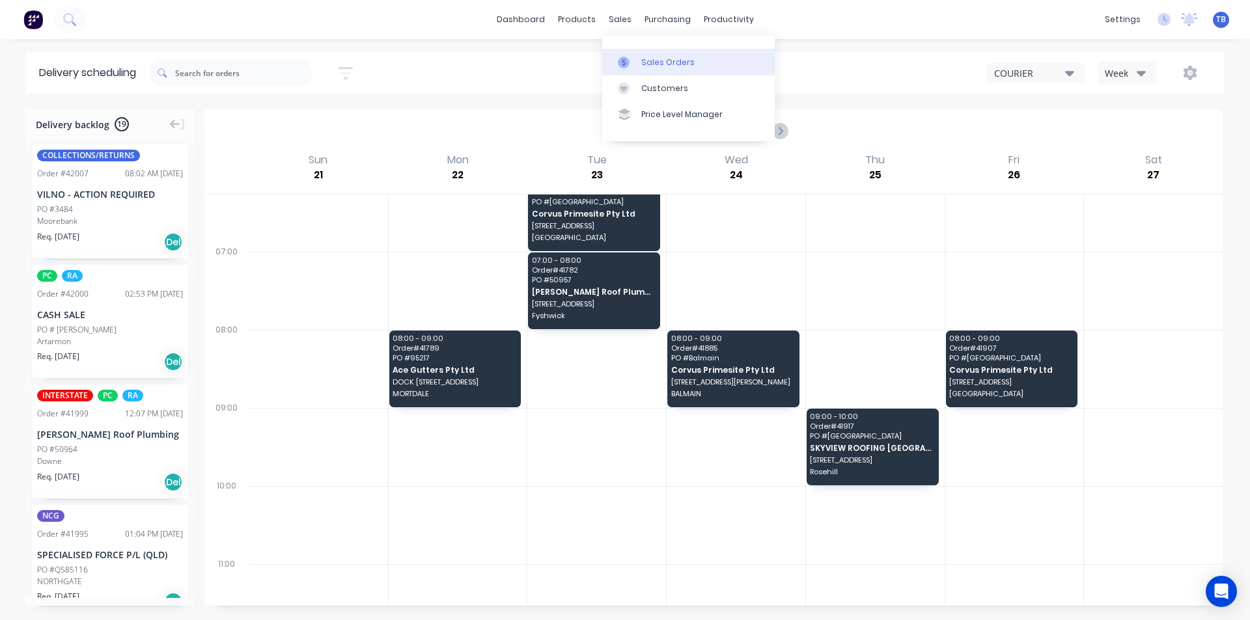
click at [648, 55] on link "Sales Orders" at bounding box center [688, 62] width 172 height 26
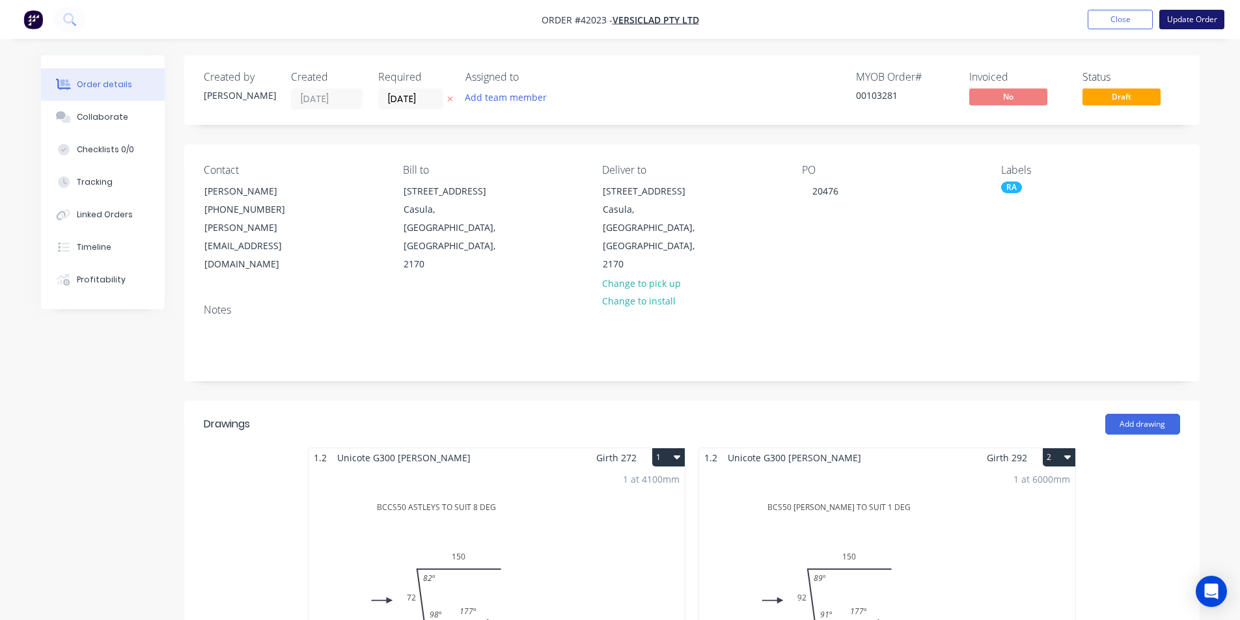
click at [1204, 19] on button "Update Order" at bounding box center [1191, 20] width 65 height 20
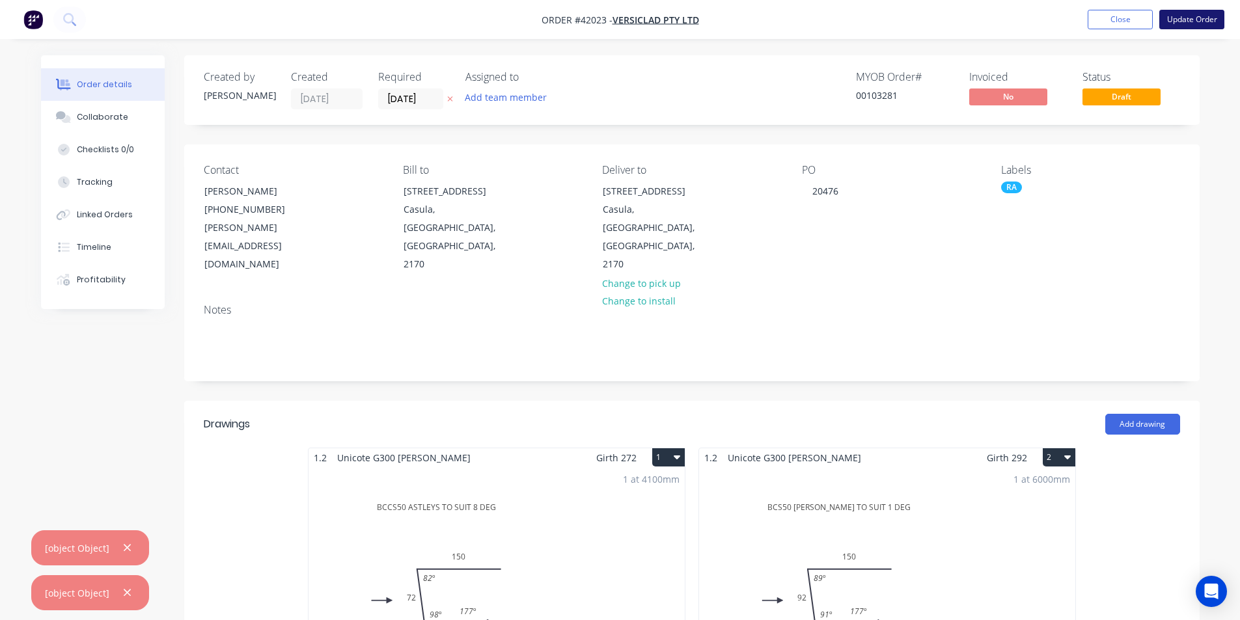
click at [1179, 21] on button "Update Order" at bounding box center [1191, 20] width 65 height 20
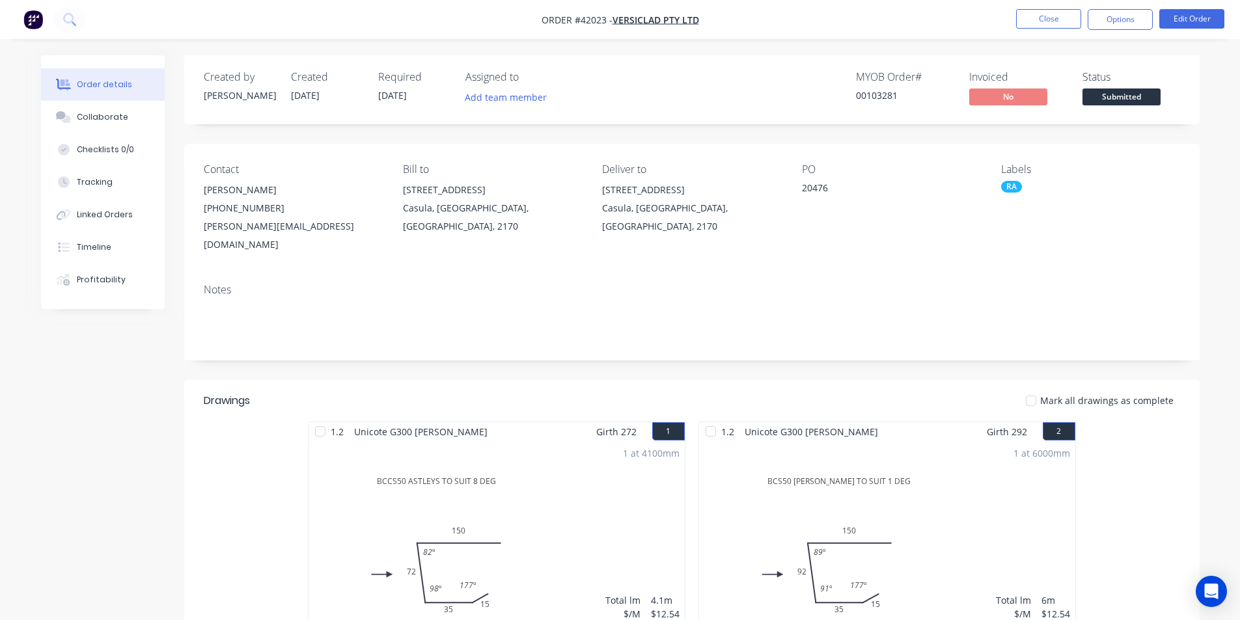
click at [1118, 30] on nav "Order #42023 - VERSICLAD PTY LTD Close Options Edit Order" at bounding box center [620, 19] width 1240 height 39
click at [1121, 20] on button "Options" at bounding box center [1120, 19] width 65 height 21
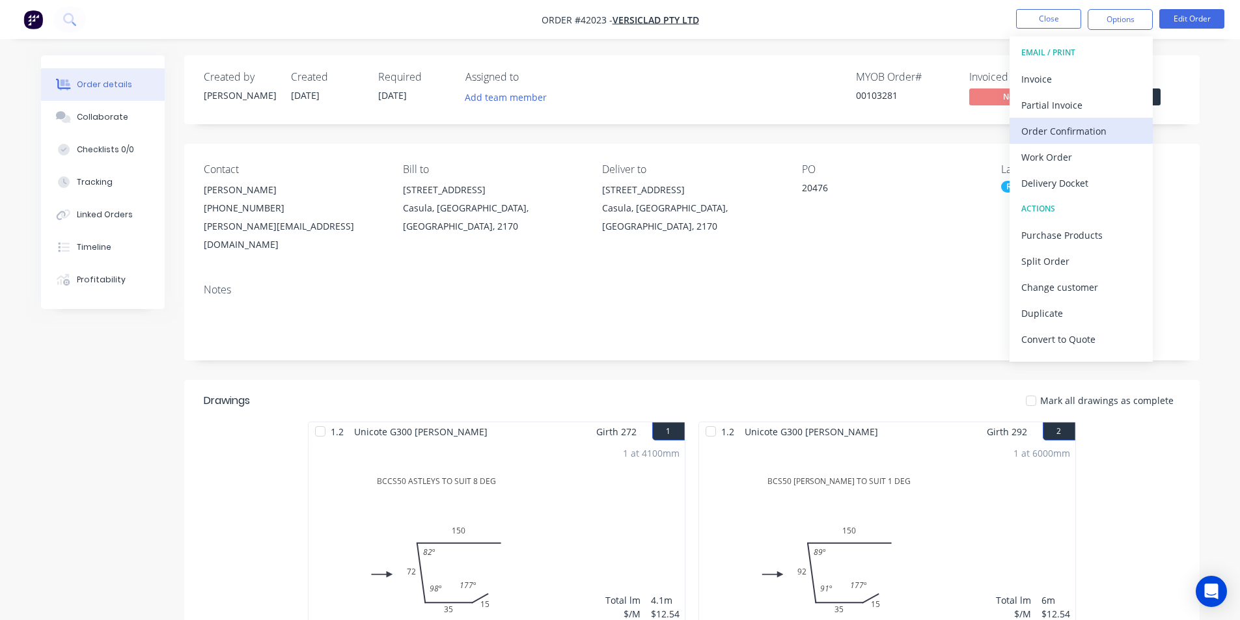
click at [1065, 135] on div "Order Confirmation" at bounding box center [1081, 131] width 120 height 19
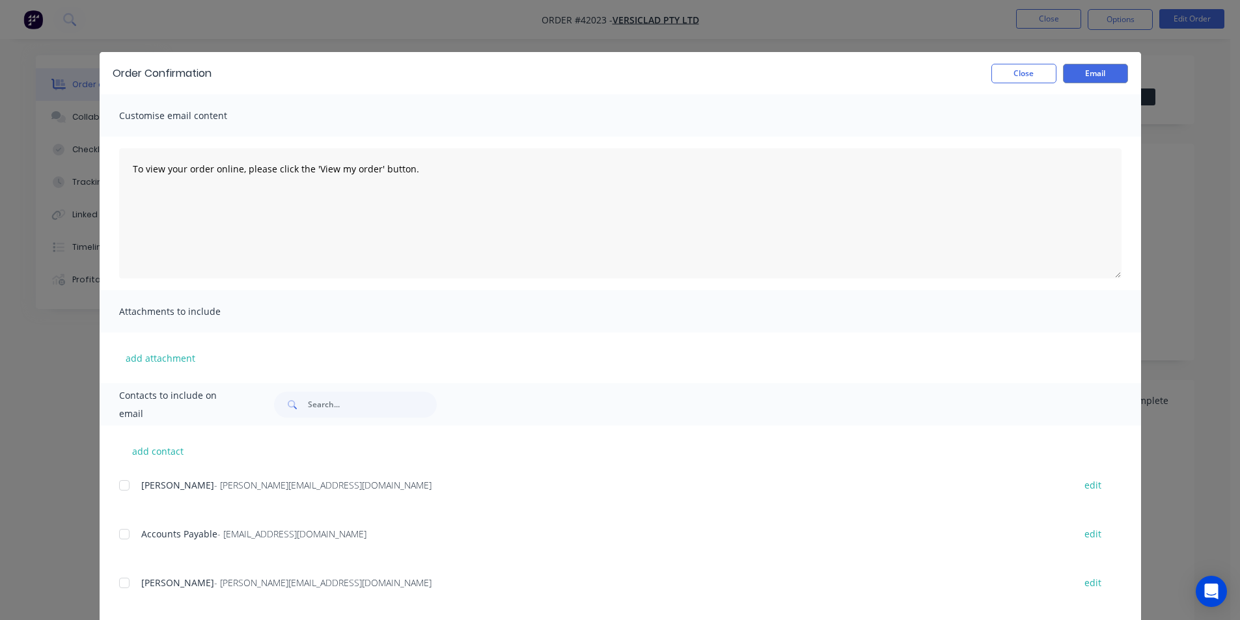
click at [118, 487] on div at bounding box center [124, 486] width 26 height 26
click at [1101, 77] on button "Email" at bounding box center [1095, 74] width 65 height 20
click at [1010, 81] on button "Close" at bounding box center [1023, 74] width 65 height 20
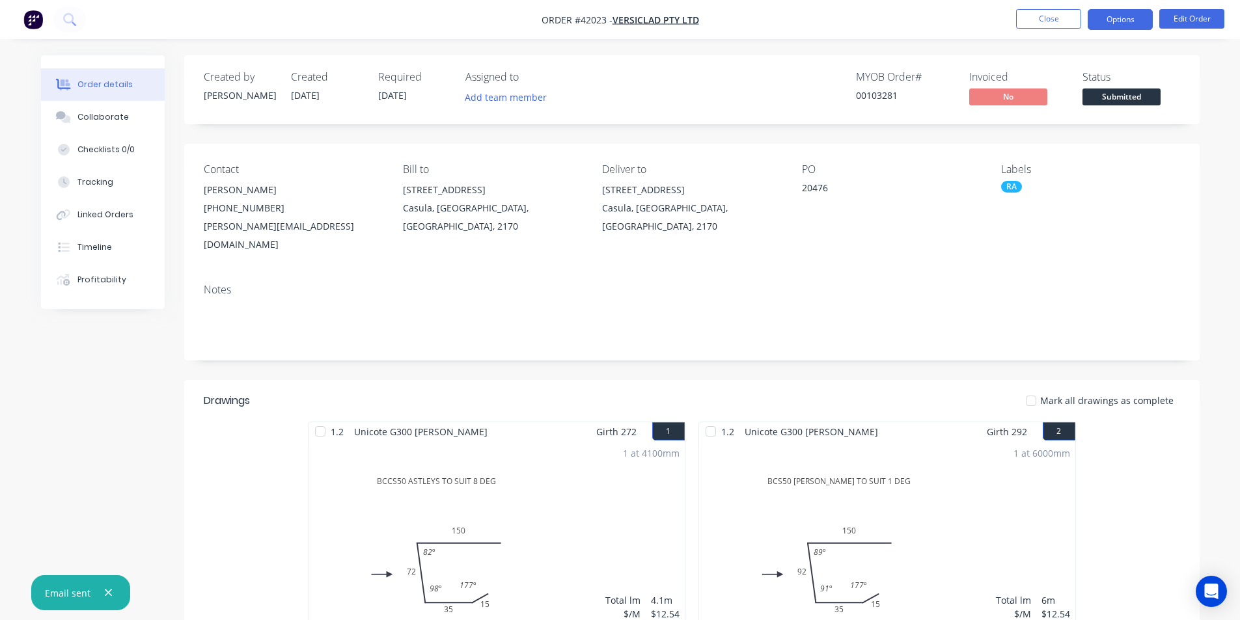
click at [1111, 23] on button "Options" at bounding box center [1120, 19] width 65 height 21
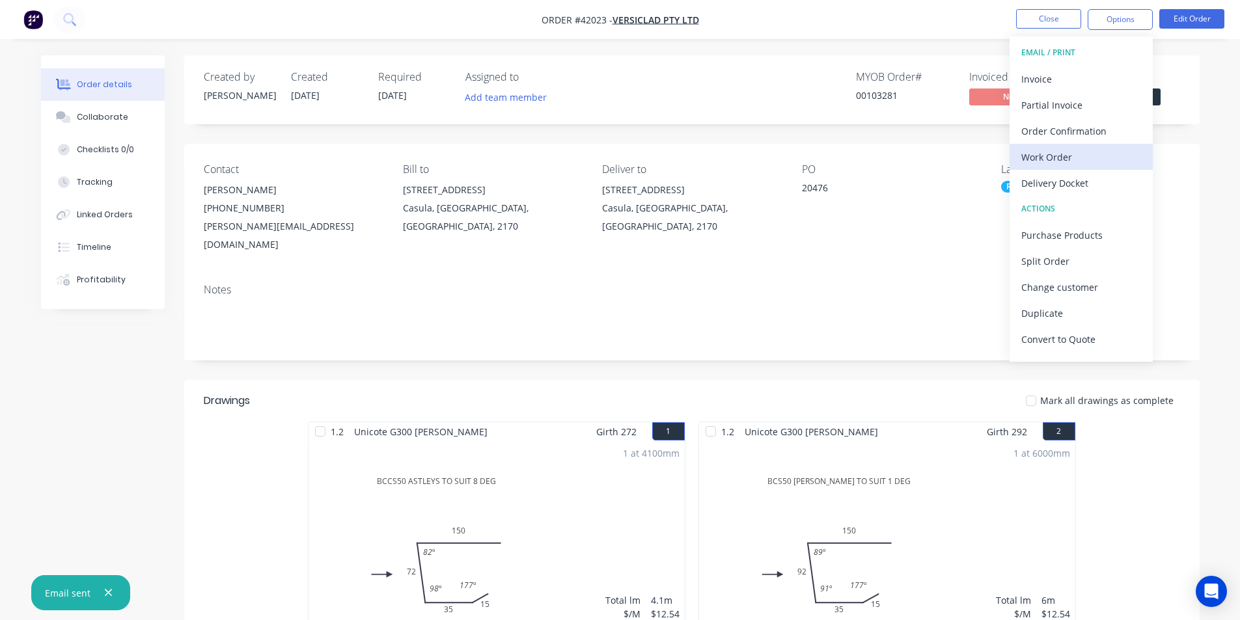
click at [1057, 161] on div "Work Order" at bounding box center [1081, 157] width 120 height 19
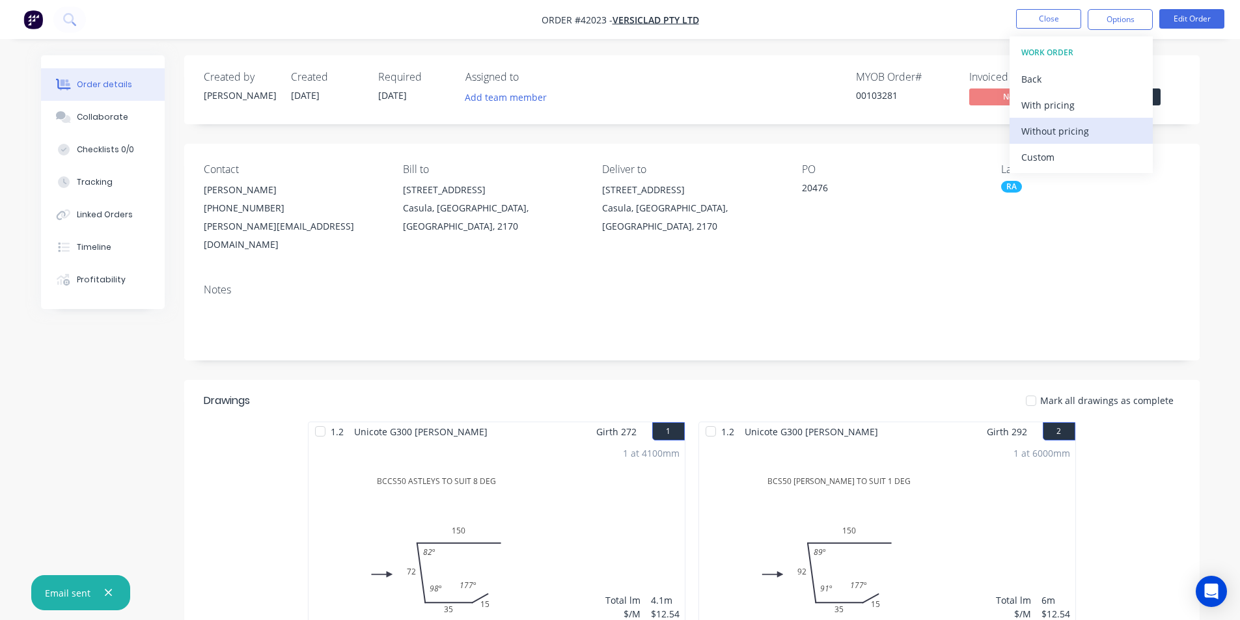
click at [1074, 133] on div "Without pricing" at bounding box center [1081, 131] width 120 height 19
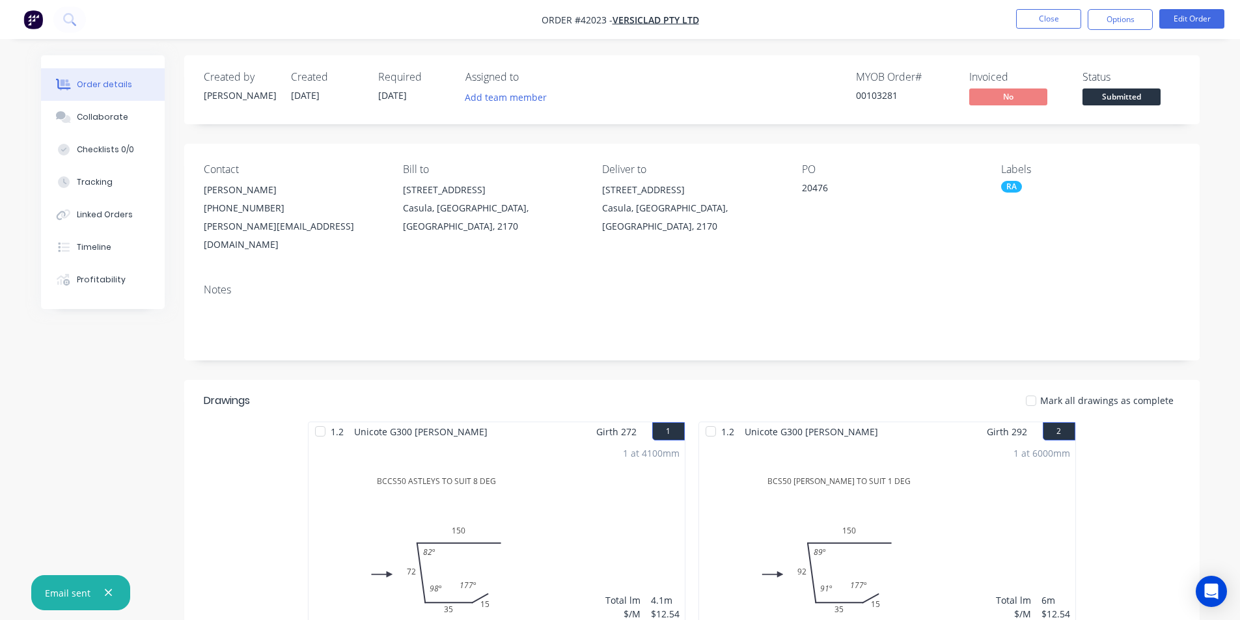
click at [1181, 228] on div "Contact Michele Allen (02) 9821 2199 michele@versiclad.com.au Bill to 3 Berriwe…" at bounding box center [691, 209] width 1015 height 130
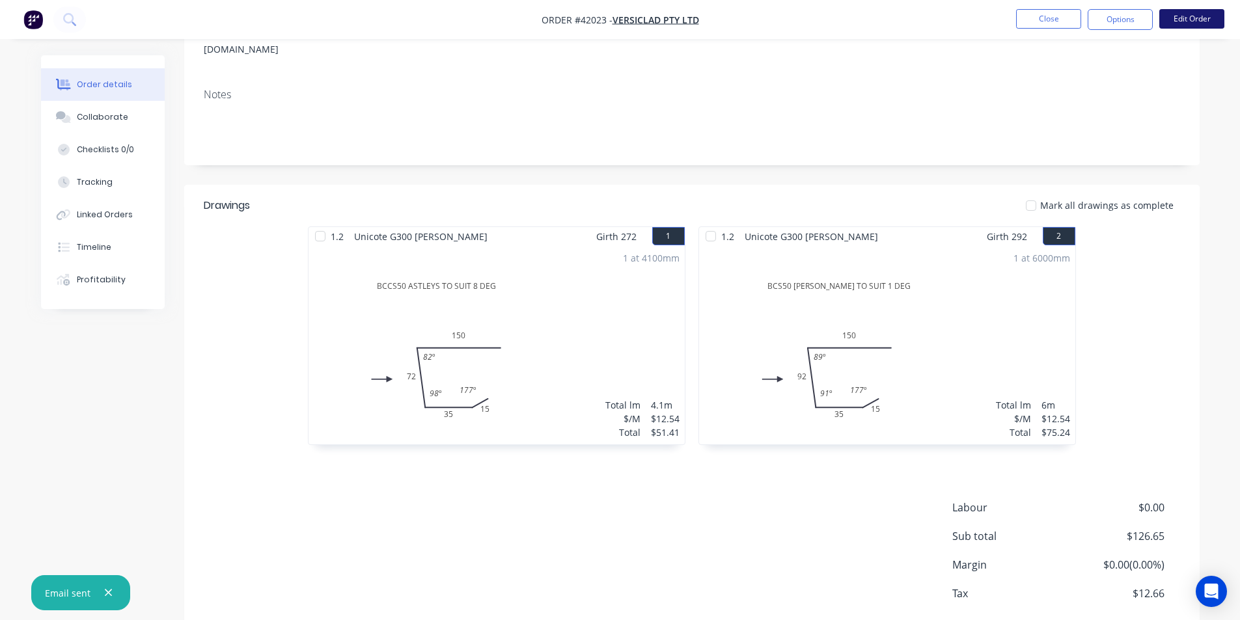
click at [1212, 19] on button "Edit Order" at bounding box center [1191, 19] width 65 height 20
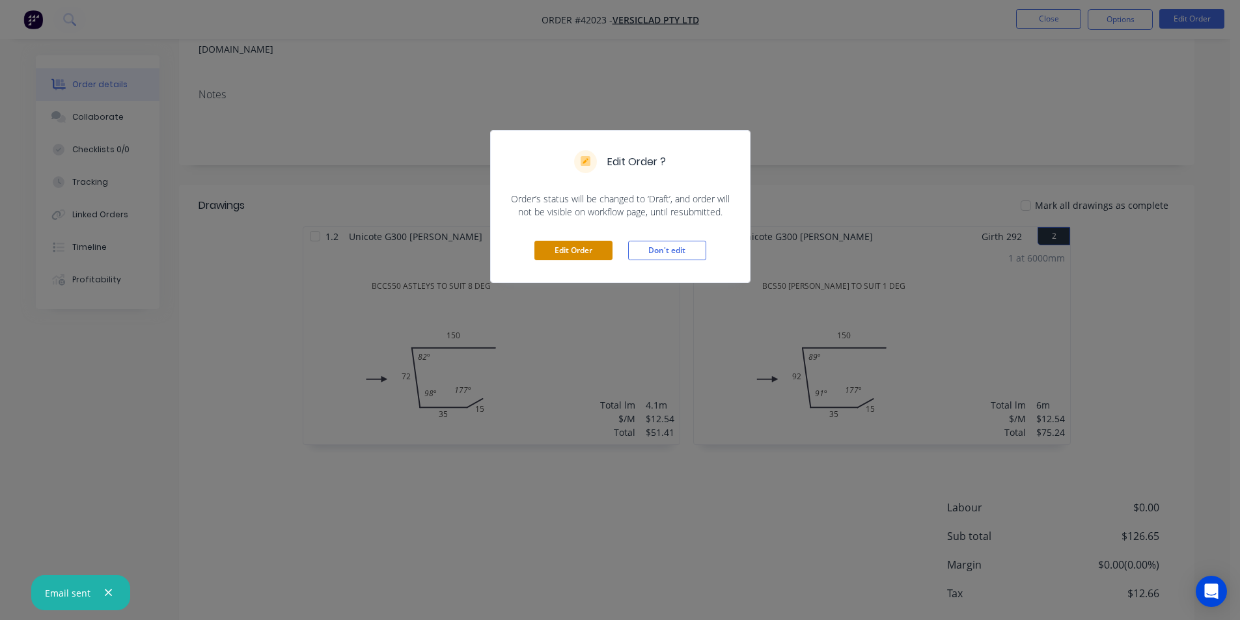
click at [594, 244] on button "Edit Order" at bounding box center [573, 251] width 78 height 20
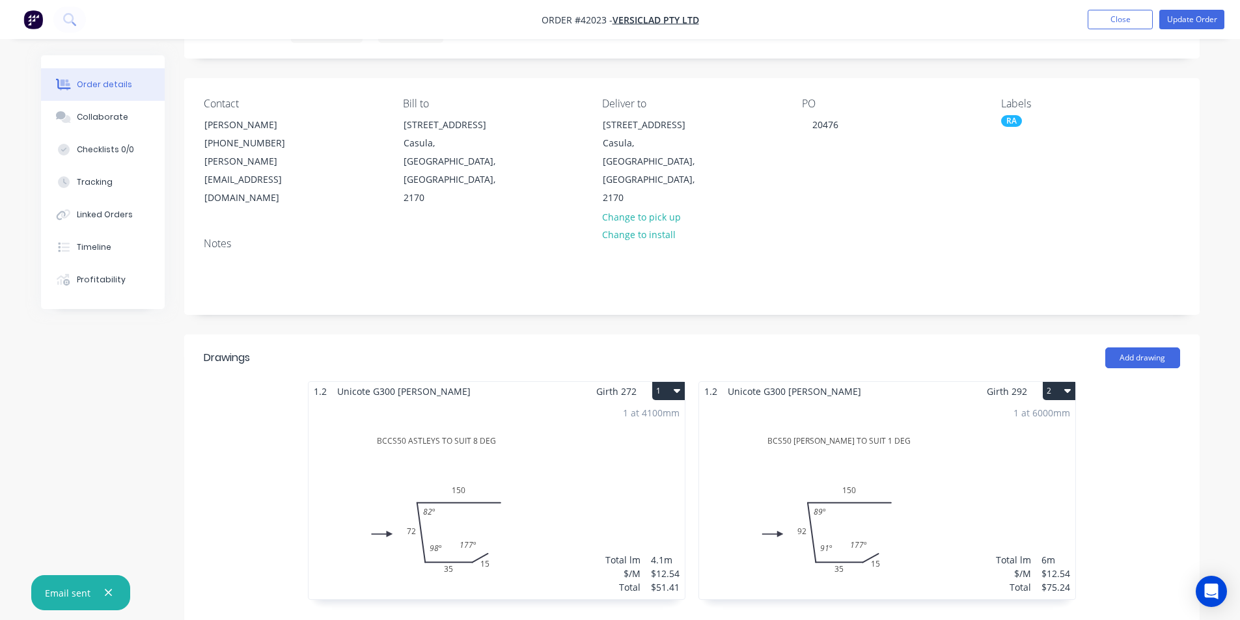
scroll to position [130, 0]
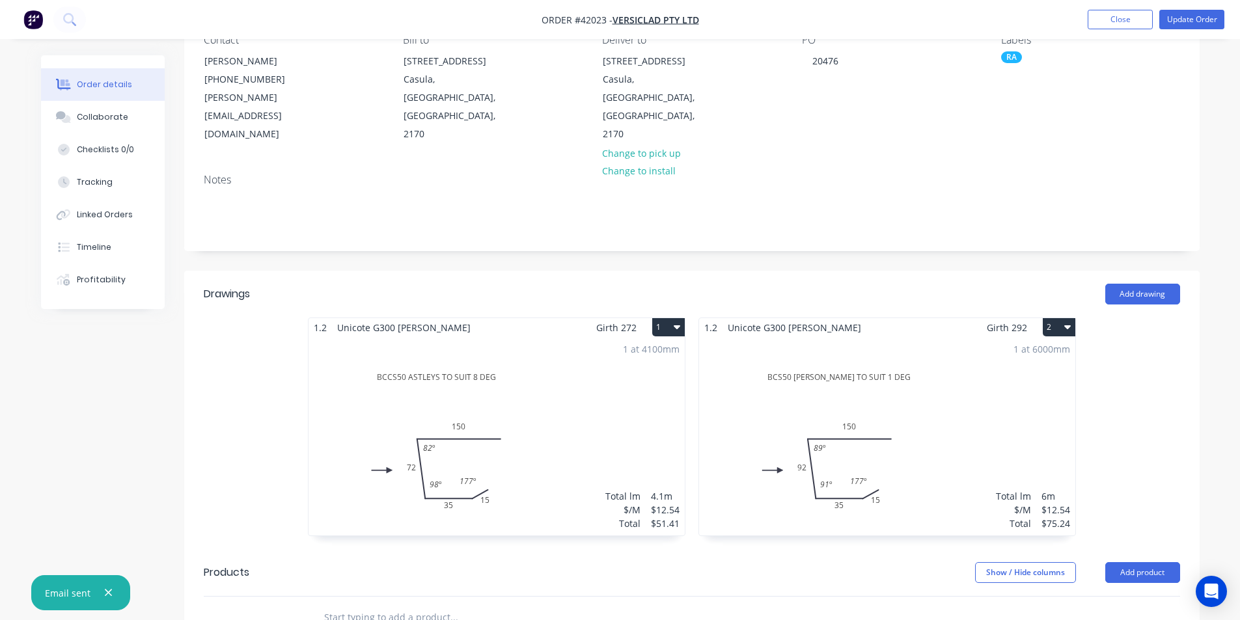
click at [954, 377] on div "1 at 6000mm Total lm $/M Total 6m $12.54 $75.24" at bounding box center [887, 436] width 376 height 199
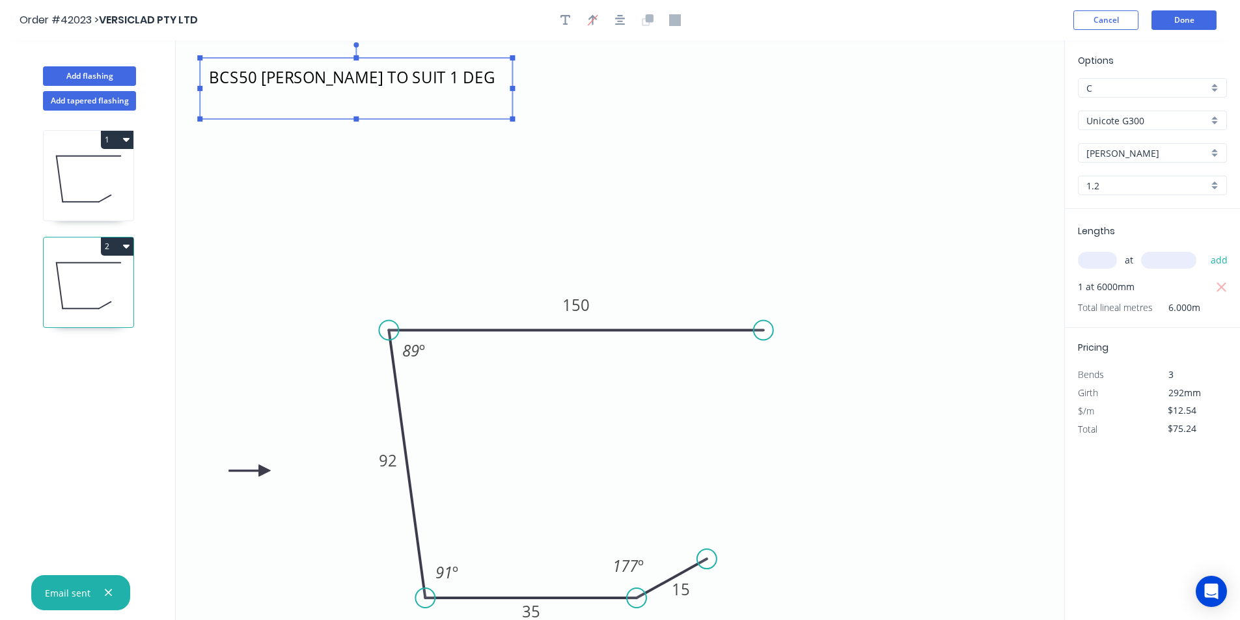
click at [271, 92] on textarea "BCS50 DENNIS WELLARD TO SUIT 1 DEG" at bounding box center [355, 88] width 299 height 48
click at [360, 78] on textarea "BCS50 DENNIS WELLARD TO SUIT 1 DEG" at bounding box center [355, 88] width 299 height 48
click at [286, 73] on textarea "BCS50 DENNIS WELLARD TO SUIT 1 DEG" at bounding box center [355, 88] width 299 height 48
click at [389, 79] on textarea "BCS50 DENNIS WELLARD TO SUIT 1 DEG" at bounding box center [355, 88] width 299 height 48
type textarea "BCS50 DENNIS TO SUIT 1 DEG"
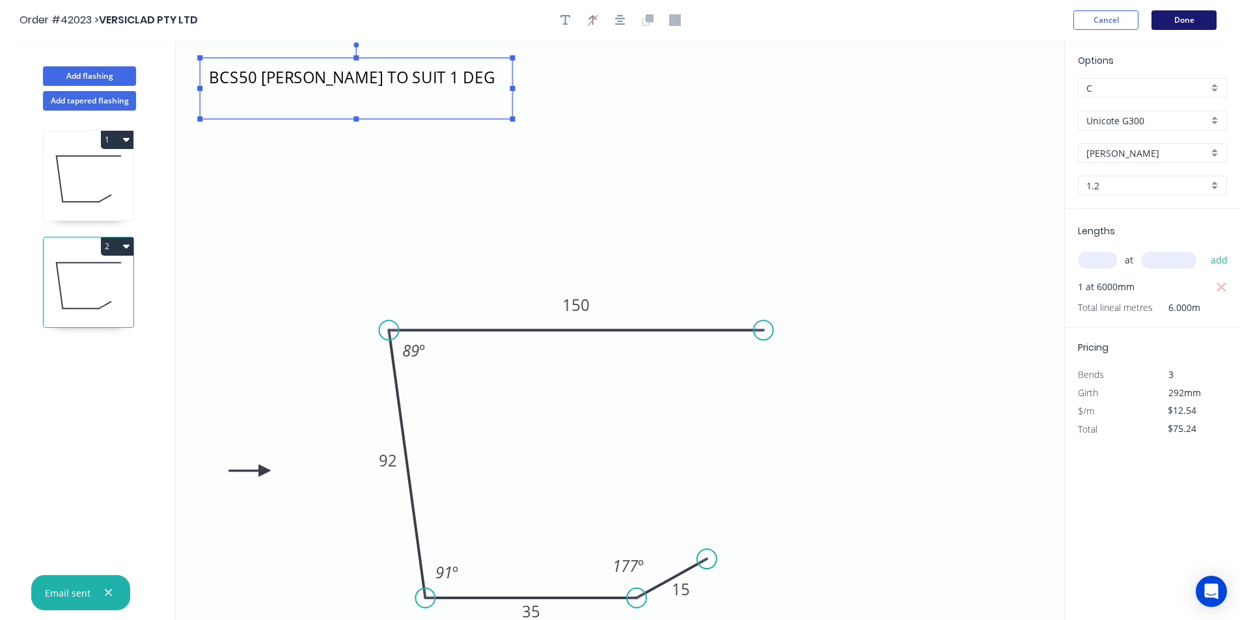
click at [1170, 27] on button "Done" at bounding box center [1183, 20] width 65 height 20
click at [1183, 20] on button "Done" at bounding box center [1183, 20] width 65 height 20
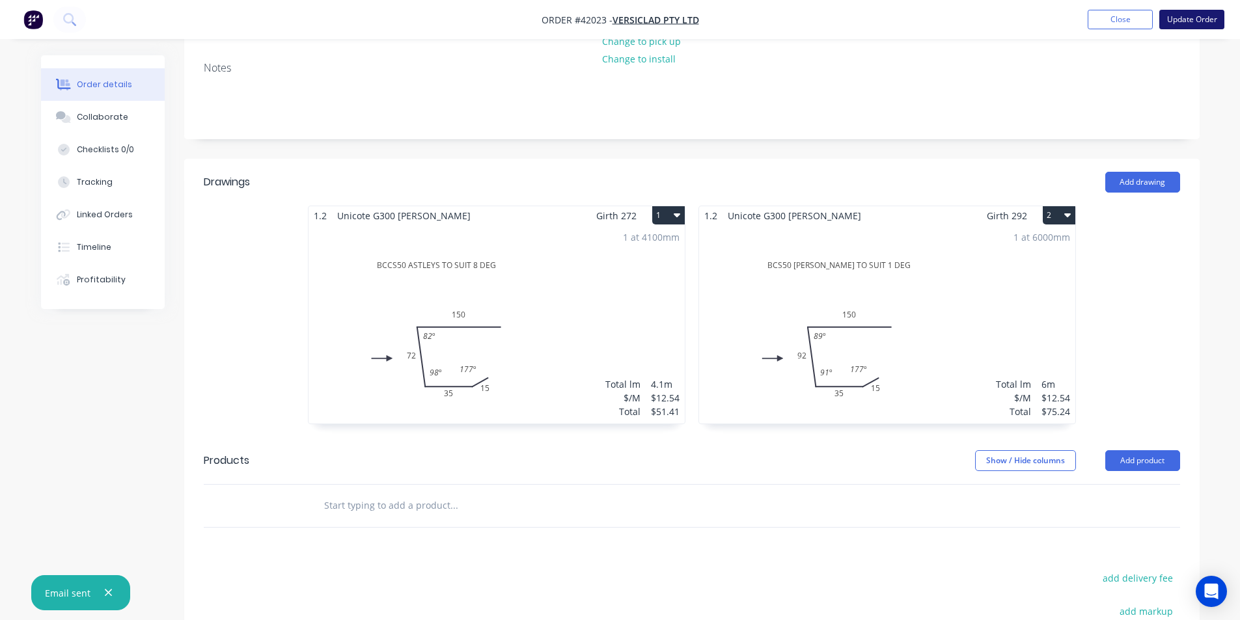
scroll to position [65, 0]
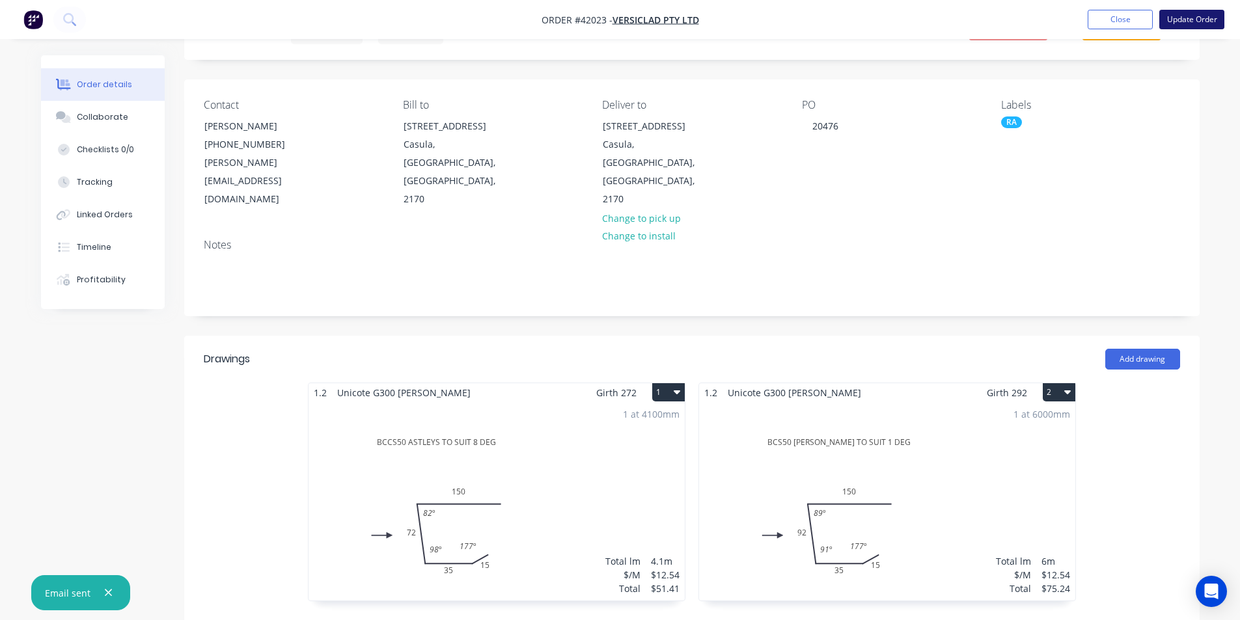
click at [1208, 19] on button "Update Order" at bounding box center [1191, 20] width 65 height 20
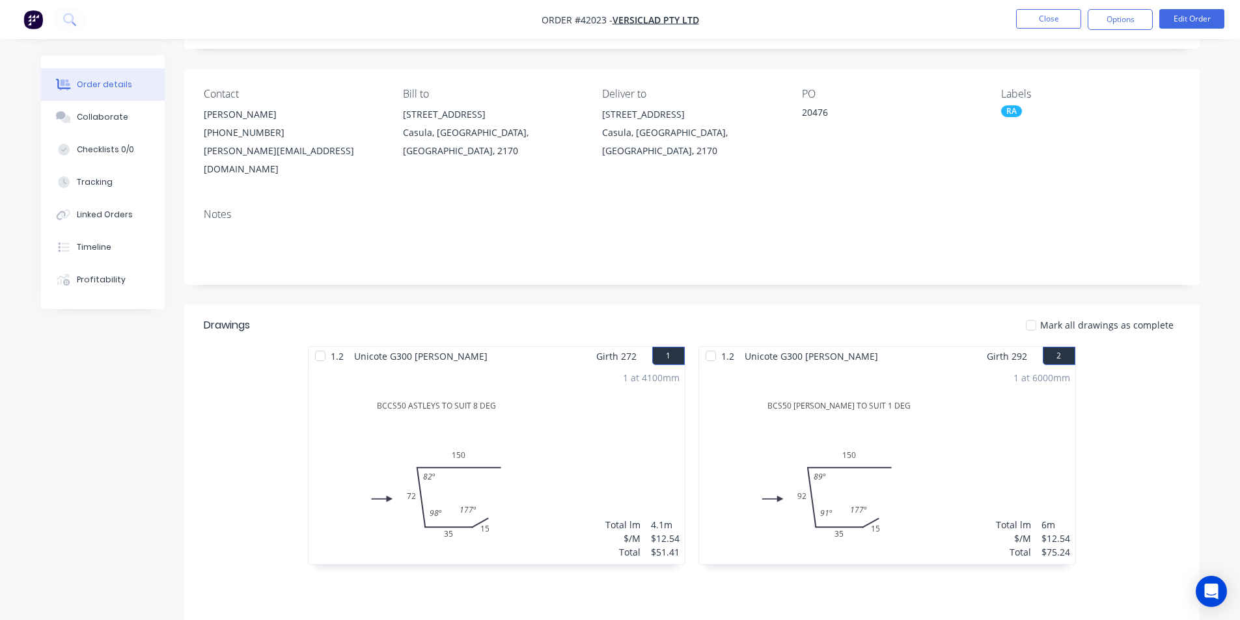
scroll to position [0, 0]
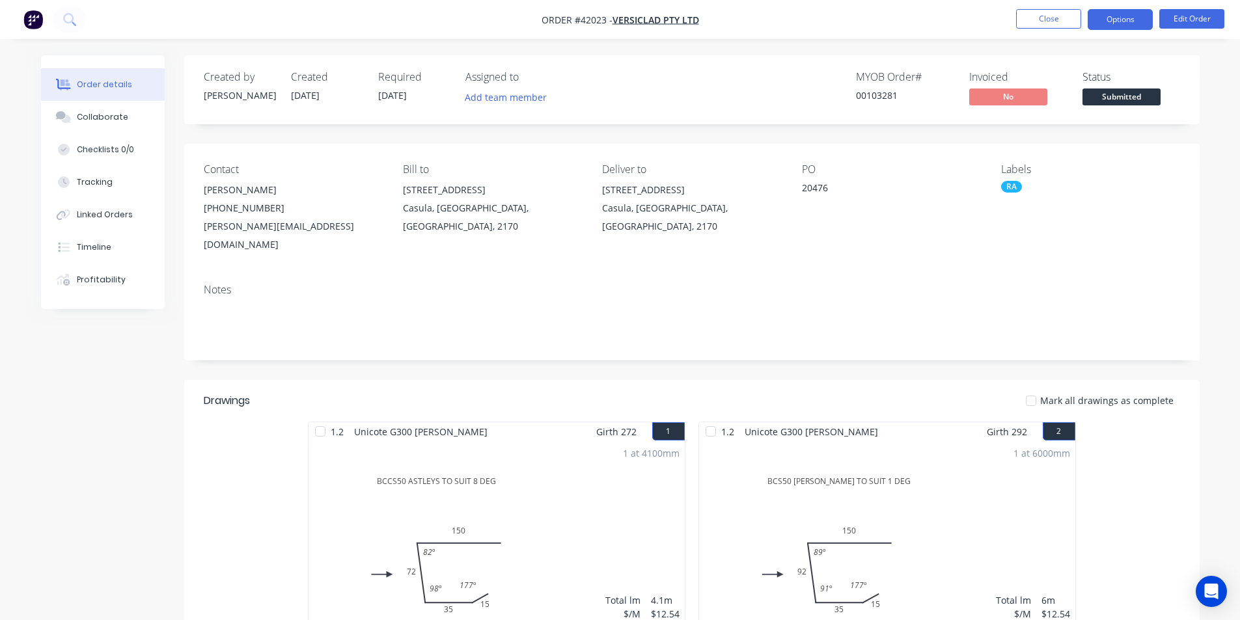
click at [1136, 11] on button "Options" at bounding box center [1120, 19] width 65 height 21
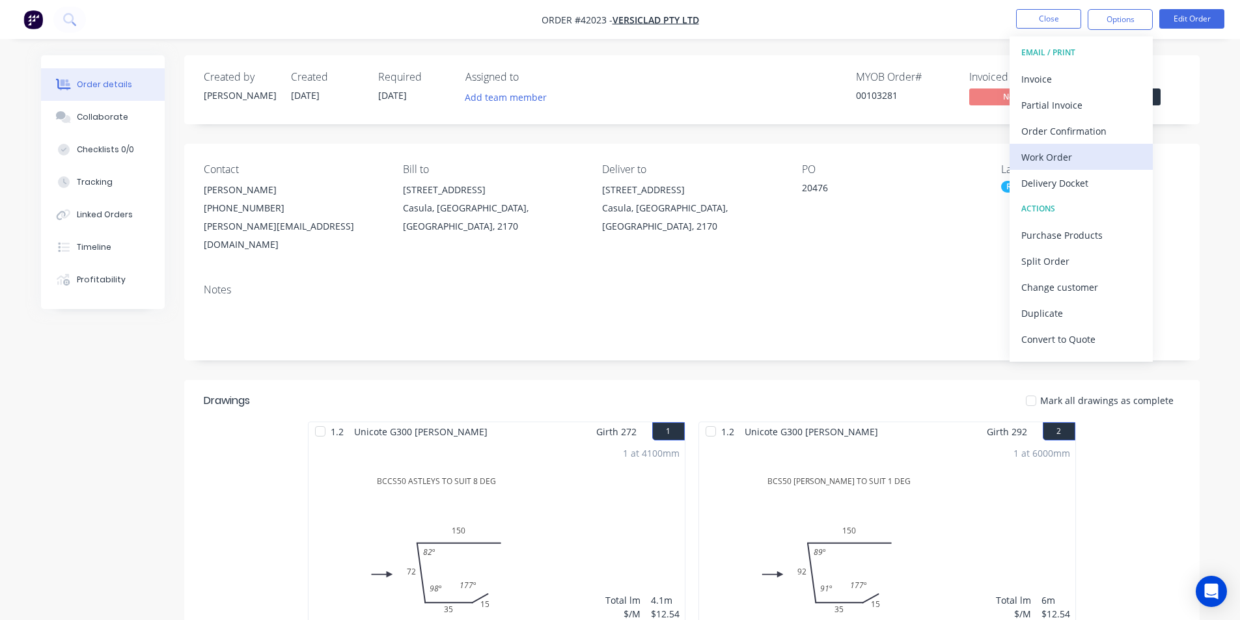
click at [1073, 157] on div "Work Order" at bounding box center [1081, 157] width 120 height 19
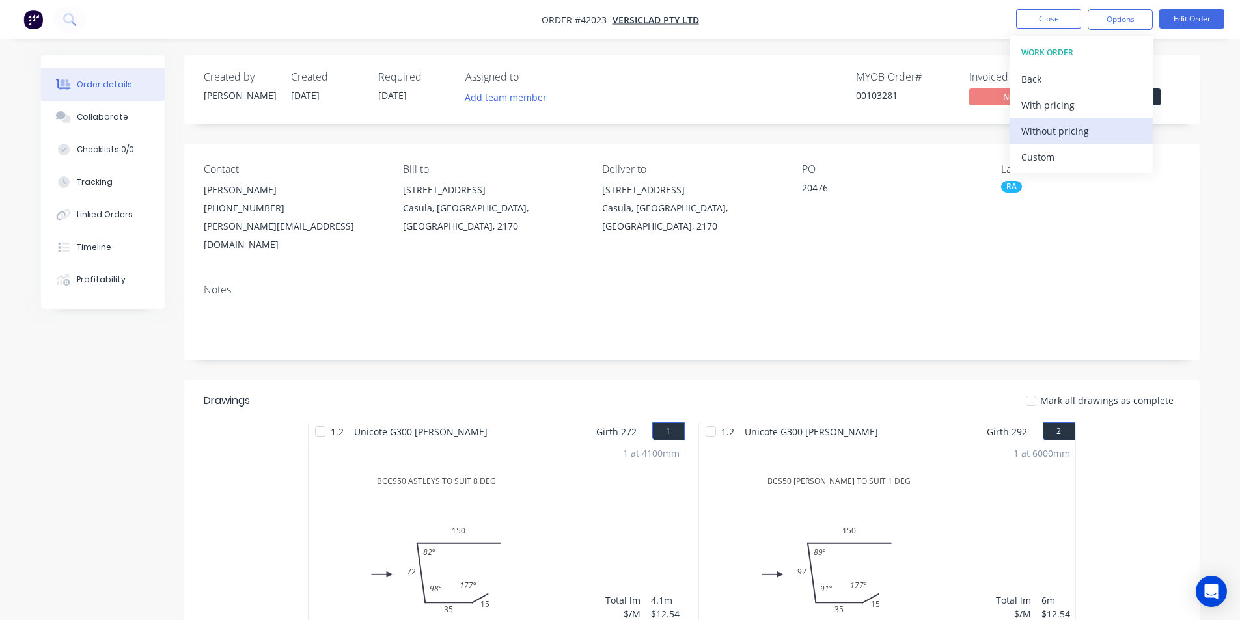
click at [1064, 137] on div "Without pricing" at bounding box center [1081, 131] width 120 height 19
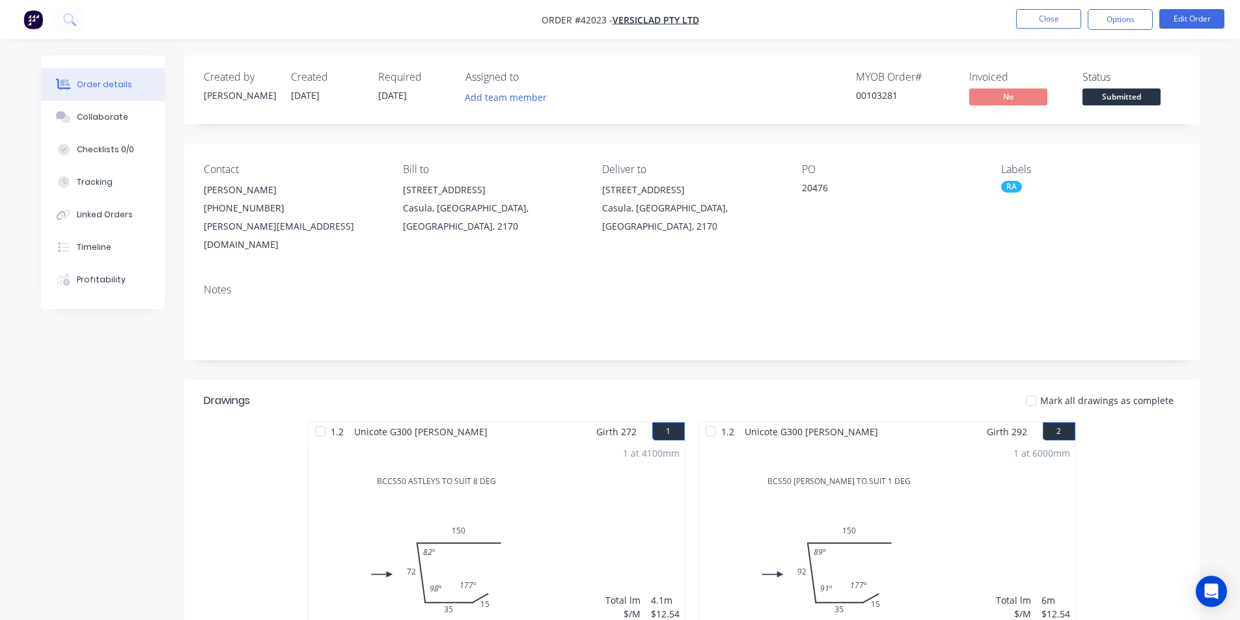
click at [935, 251] on div "Contact Michele Allen (02) 9821 2199 michele@versiclad.com.au Bill to 3 Berriwe…" at bounding box center [691, 209] width 1015 height 130
click at [1056, 23] on button "Close" at bounding box center [1048, 19] width 65 height 20
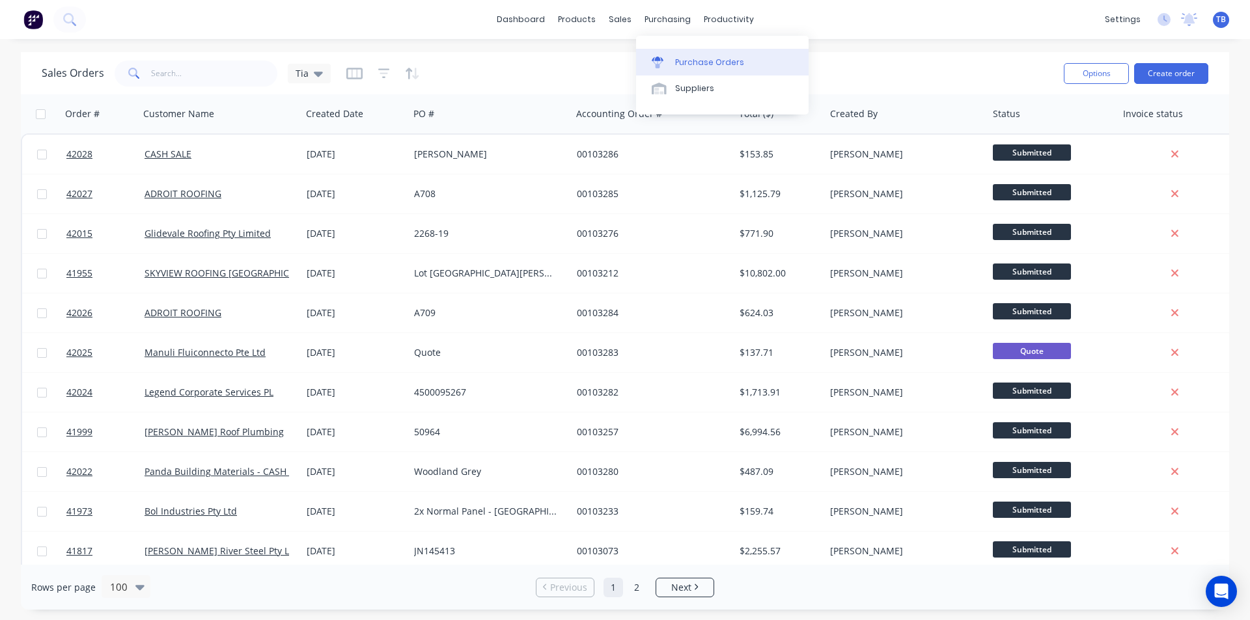
click at [681, 55] on link "Purchase Orders" at bounding box center [722, 62] width 172 height 26
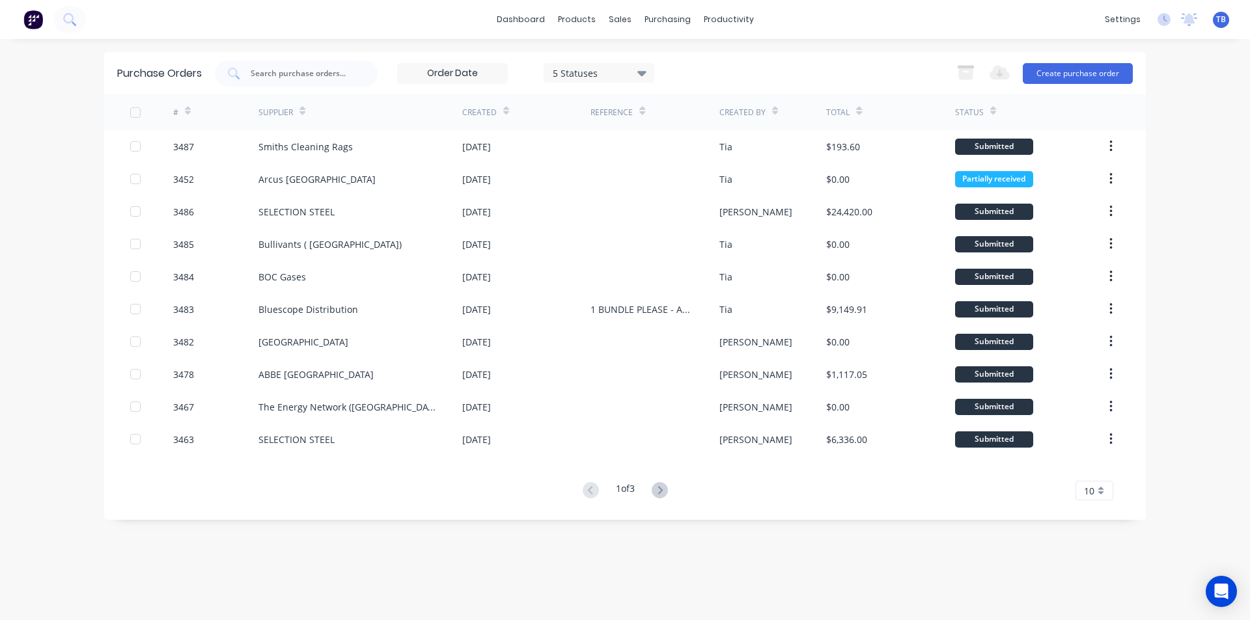
click at [1108, 491] on div "10" at bounding box center [1094, 491] width 38 height 20
click at [1099, 472] on div "35" at bounding box center [1094, 469] width 36 height 23
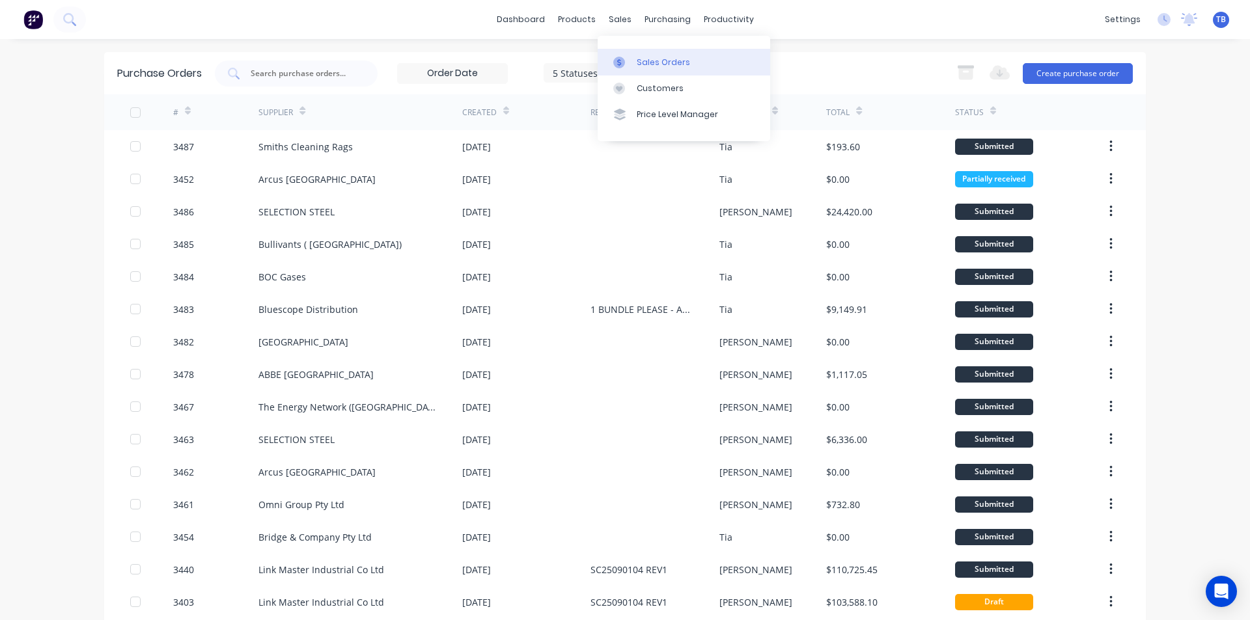
click at [624, 49] on link "Sales Orders" at bounding box center [684, 62] width 172 height 26
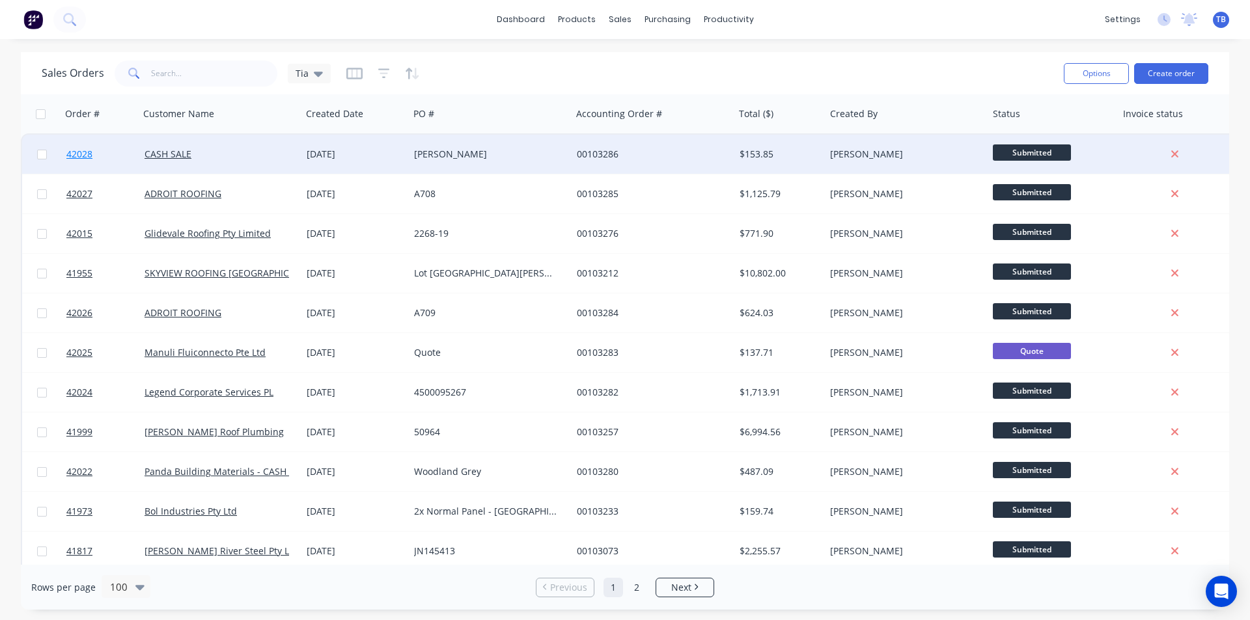
click at [83, 154] on span "42028" at bounding box center [79, 154] width 26 height 13
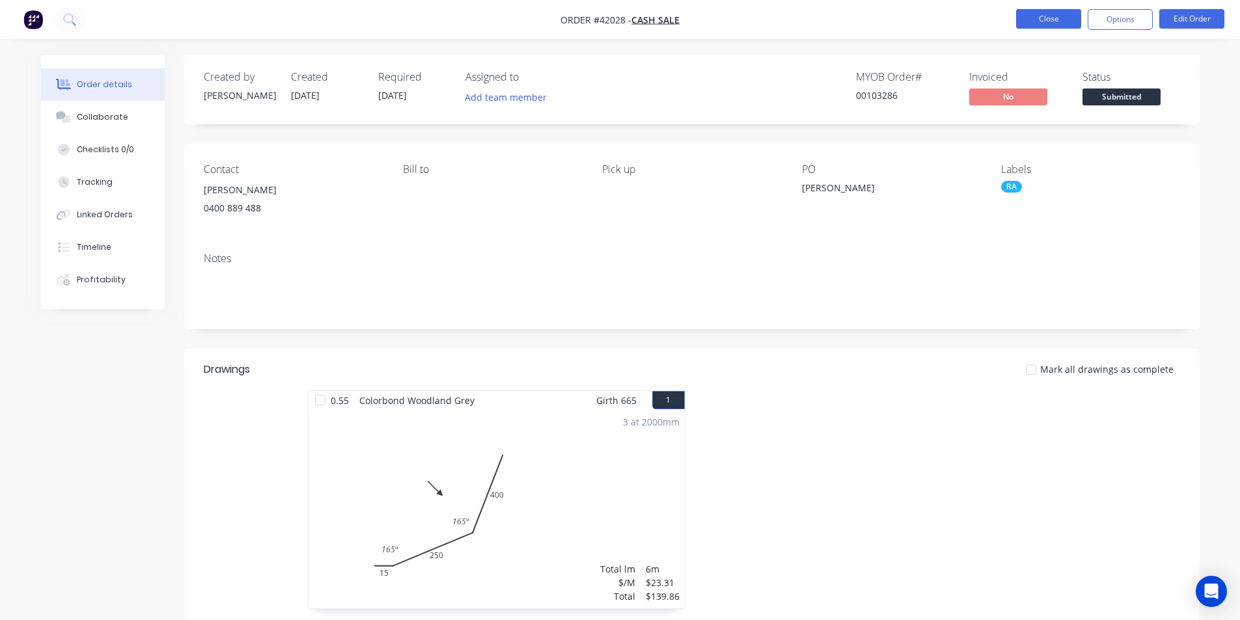
click at [1048, 20] on button "Close" at bounding box center [1048, 19] width 65 height 20
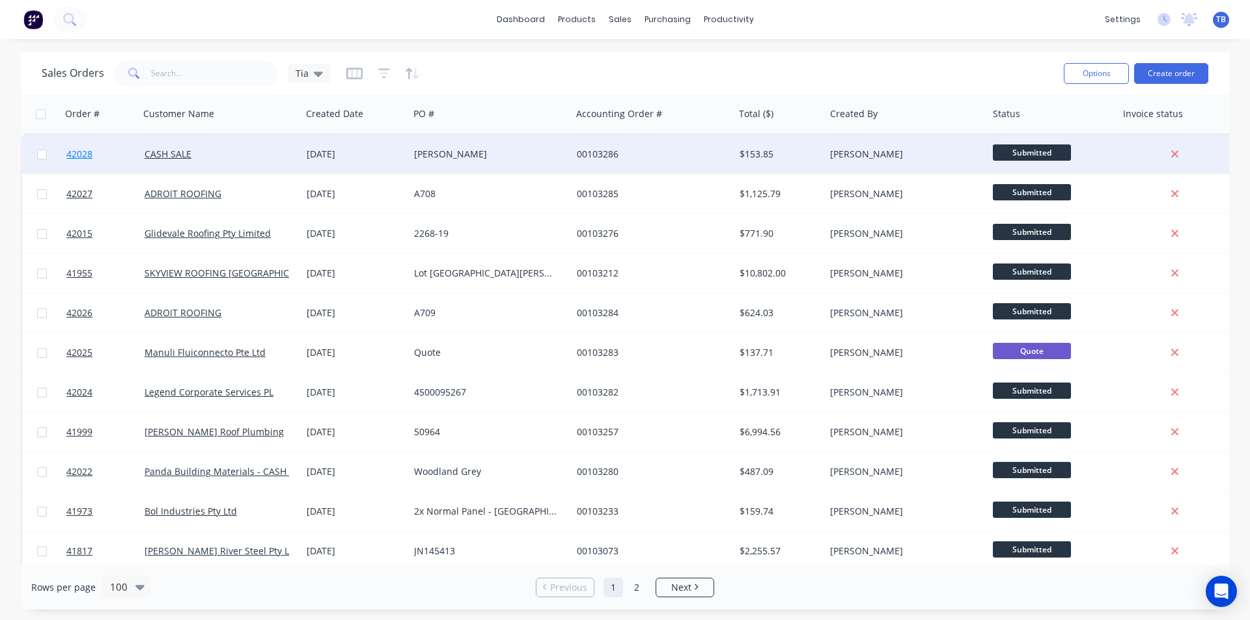
click at [67, 154] on span "42028" at bounding box center [79, 154] width 26 height 13
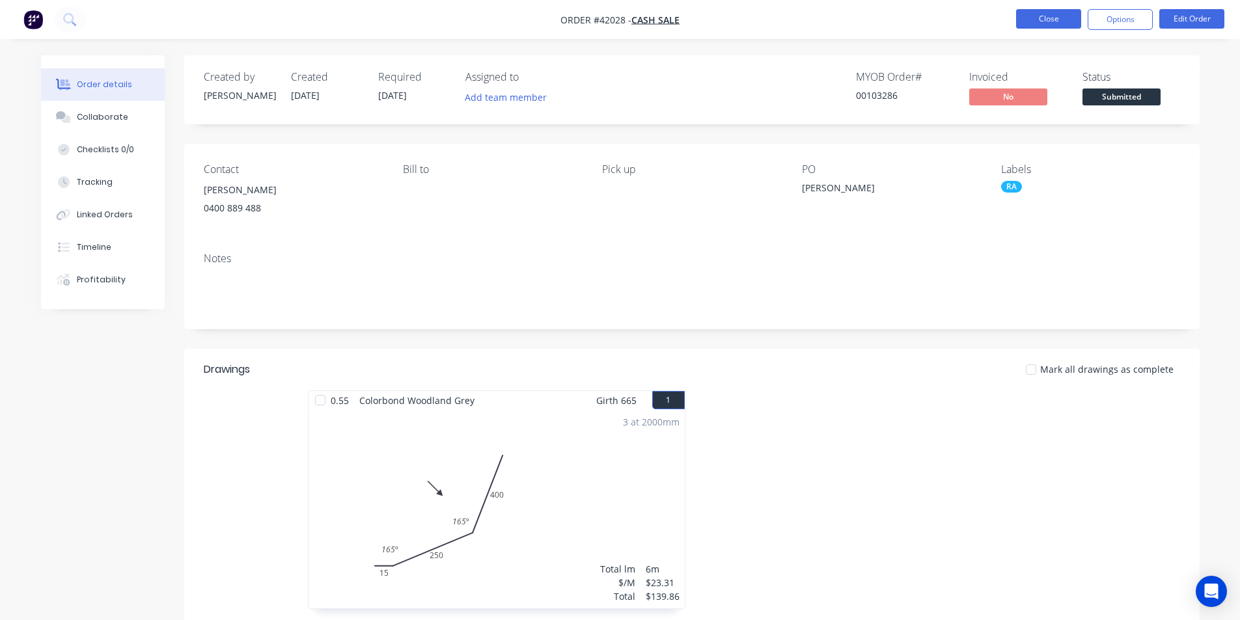
click at [1054, 18] on button "Close" at bounding box center [1048, 19] width 65 height 20
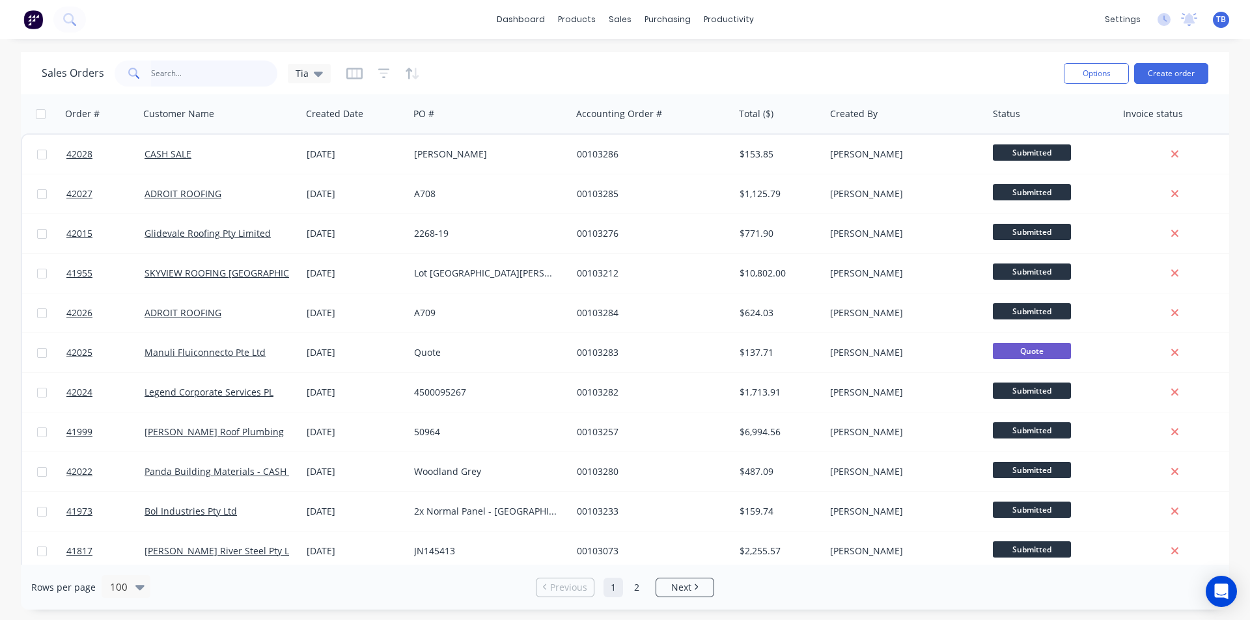
click at [240, 69] on input "text" at bounding box center [214, 74] width 127 height 26
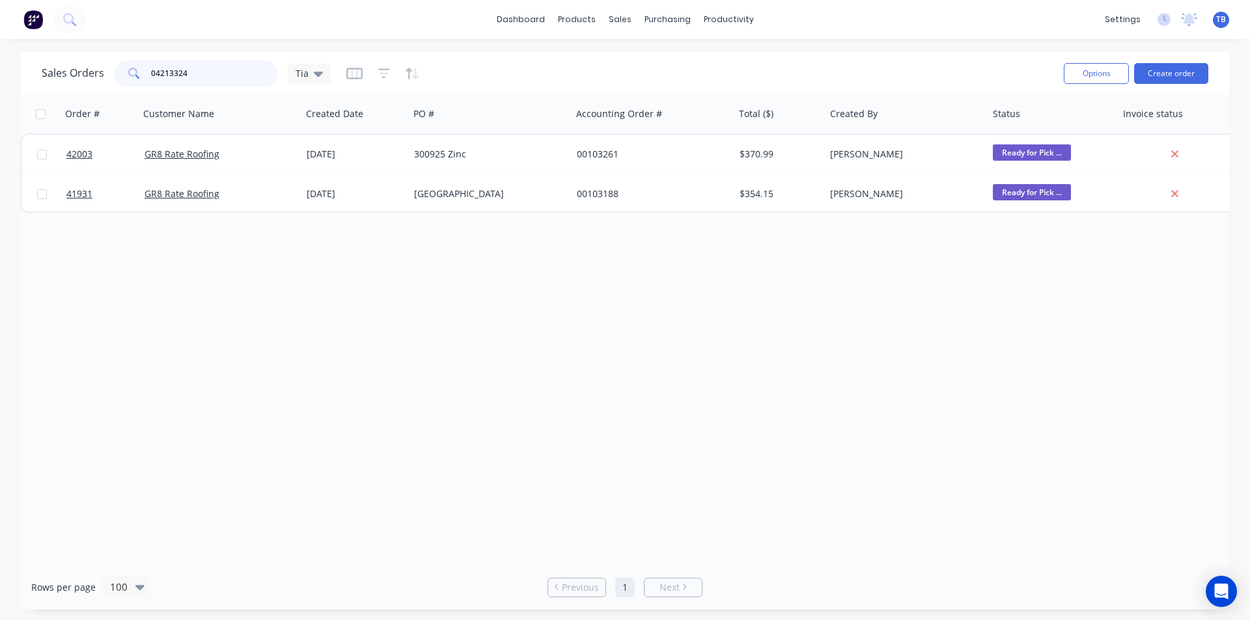
type input "04213324"
drag, startPoint x: 208, startPoint y: 67, endPoint x: -40, endPoint y: 85, distance: 248.0
click at [0, 85] on html "dashboard products sales purchasing productivity dashboard products Product Cat…" at bounding box center [625, 310] width 1250 height 620
